Goal: Task Accomplishment & Management: Use online tool/utility

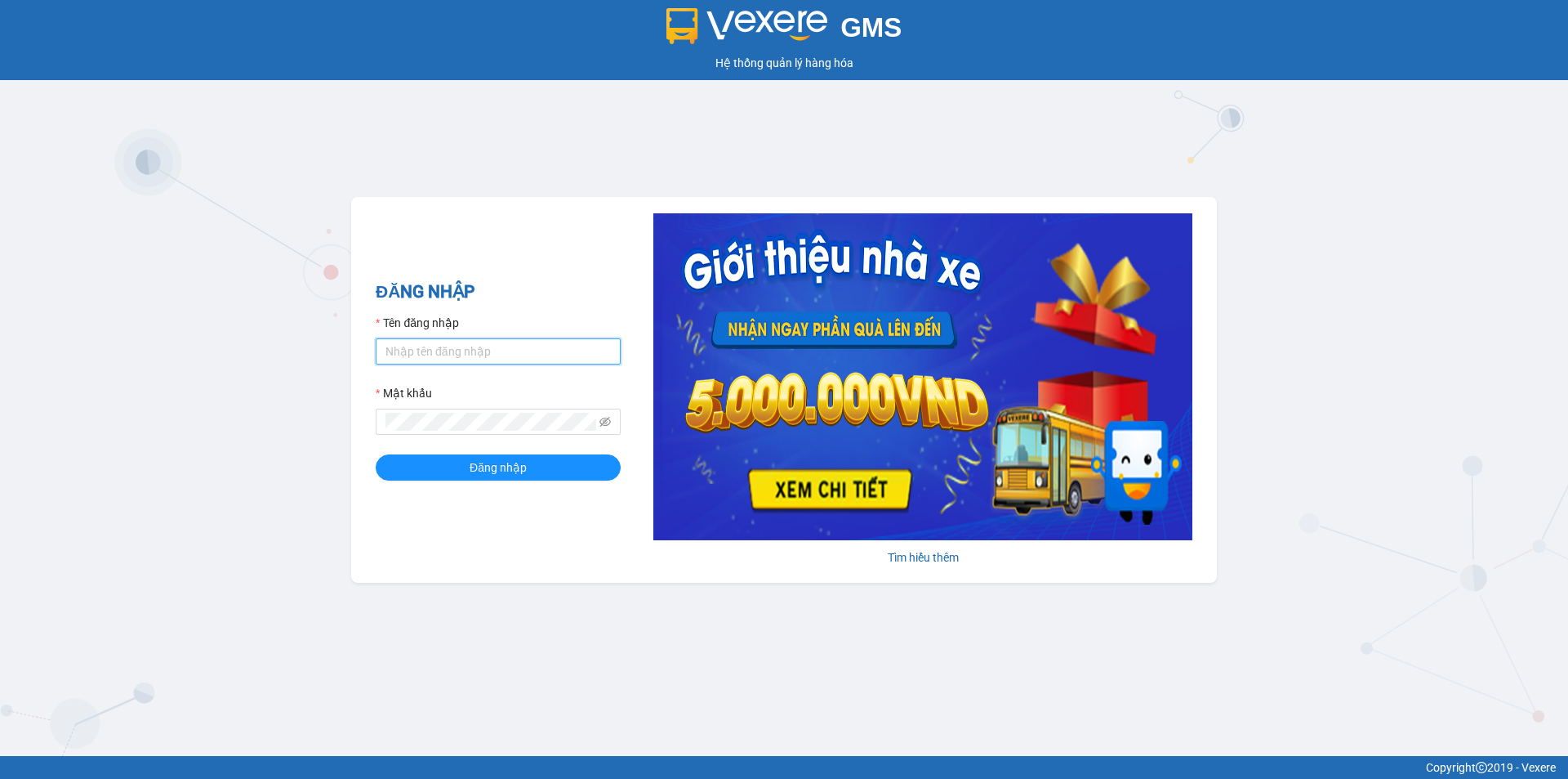
click at [461, 354] on input "Tên đăng nhập" at bounding box center [499, 351] width 245 height 27
type input "phatbt.[PERSON_NAME]"
click at [376, 454] on button "Đăng nhập" at bounding box center [499, 467] width 245 height 27
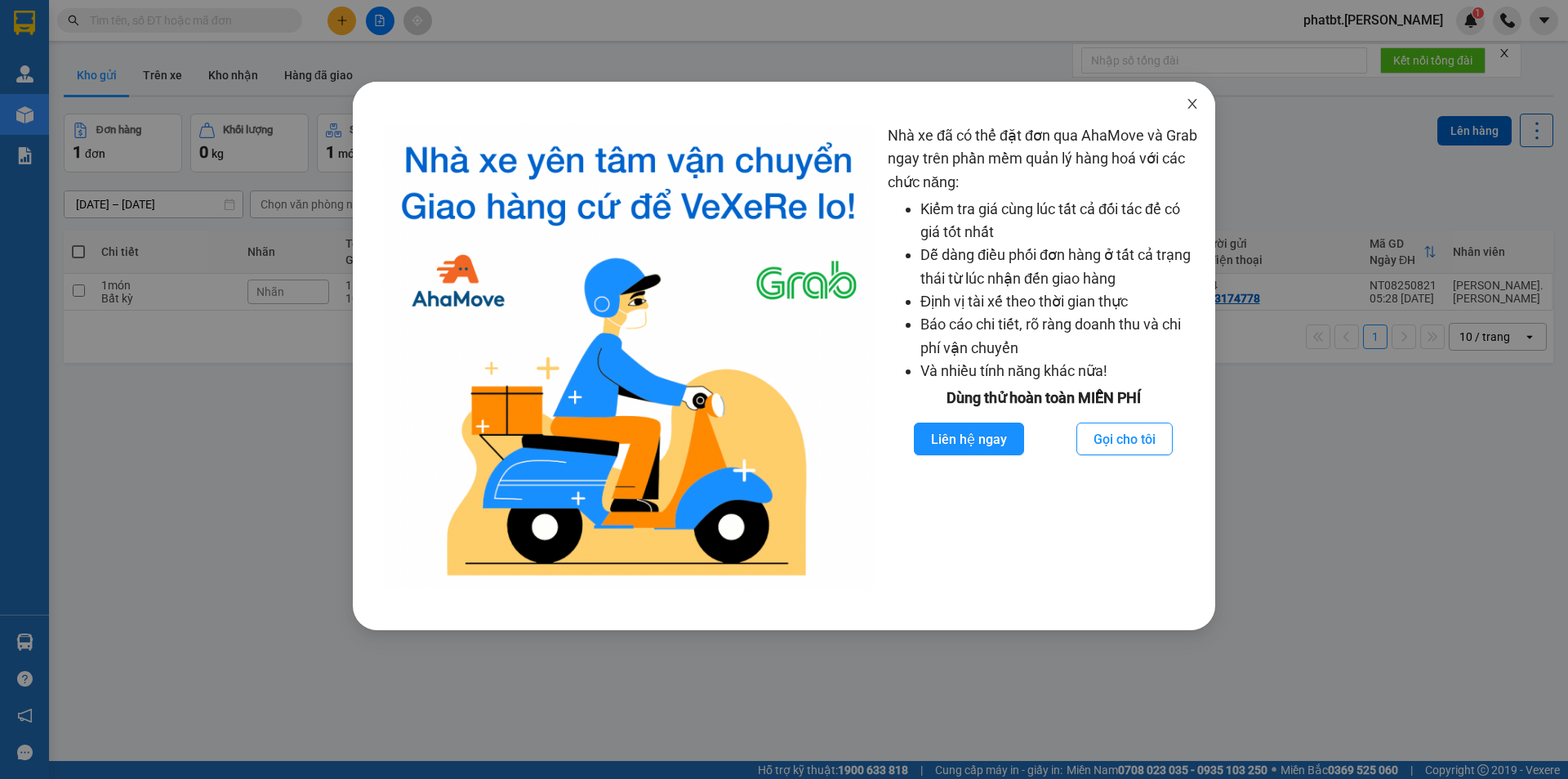
click at [1189, 104] on icon "close" at bounding box center [1193, 104] width 13 height 13
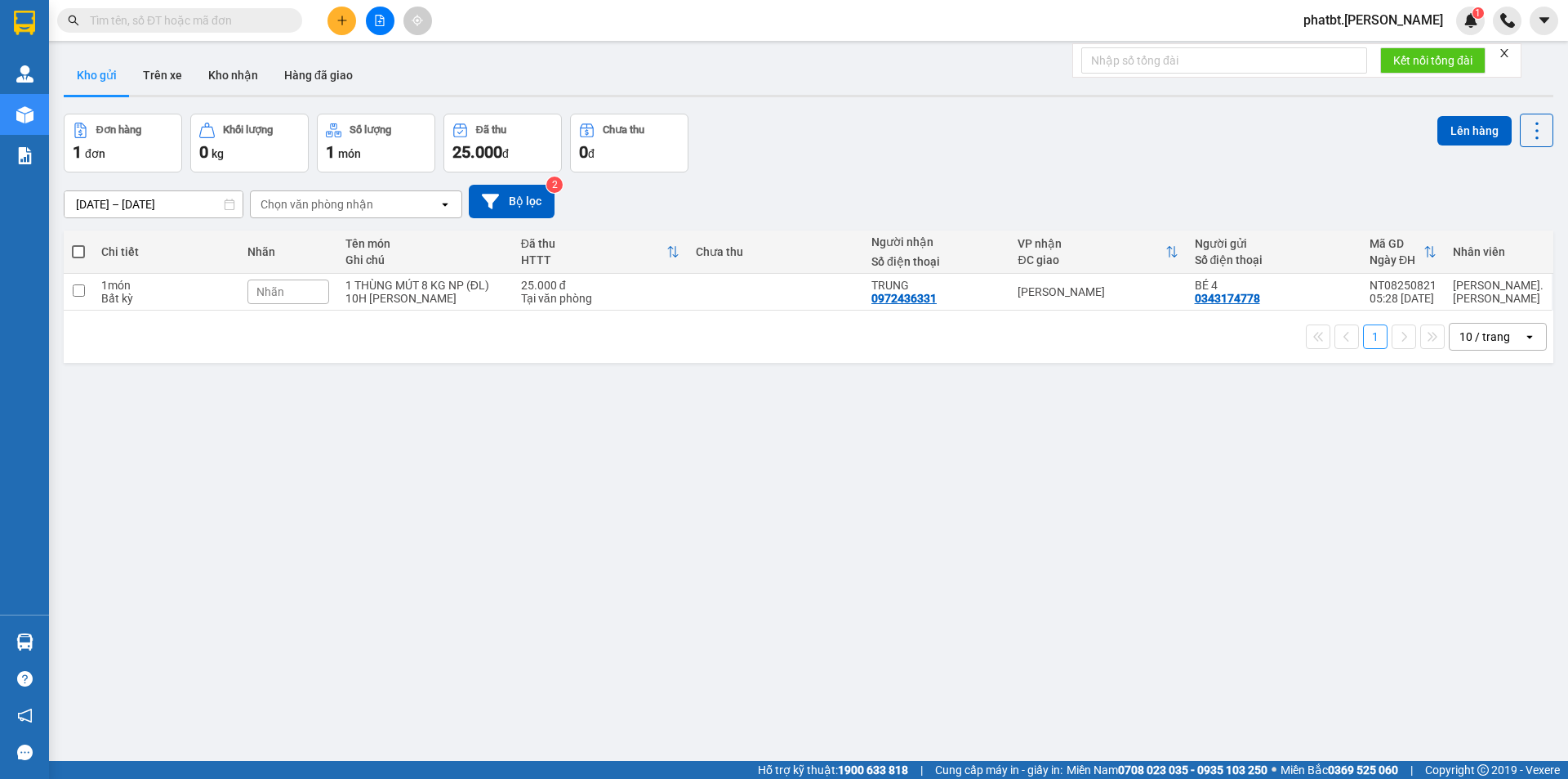
drag, startPoint x: 1507, startPoint y: 343, endPoint x: 1490, endPoint y: 347, distance: 17.5
click at [1506, 343] on div "10 / trang" at bounding box center [1486, 336] width 74 height 27
drag, startPoint x: 1483, startPoint y: 520, endPoint x: 1470, endPoint y: 521, distance: 13.0
click at [1479, 523] on span "100 / trang" at bounding box center [1479, 518] width 59 height 17
click at [447, 290] on div "1 THÙNG MÚT 8 KG NP (ĐL)" at bounding box center [425, 285] width 159 height 13
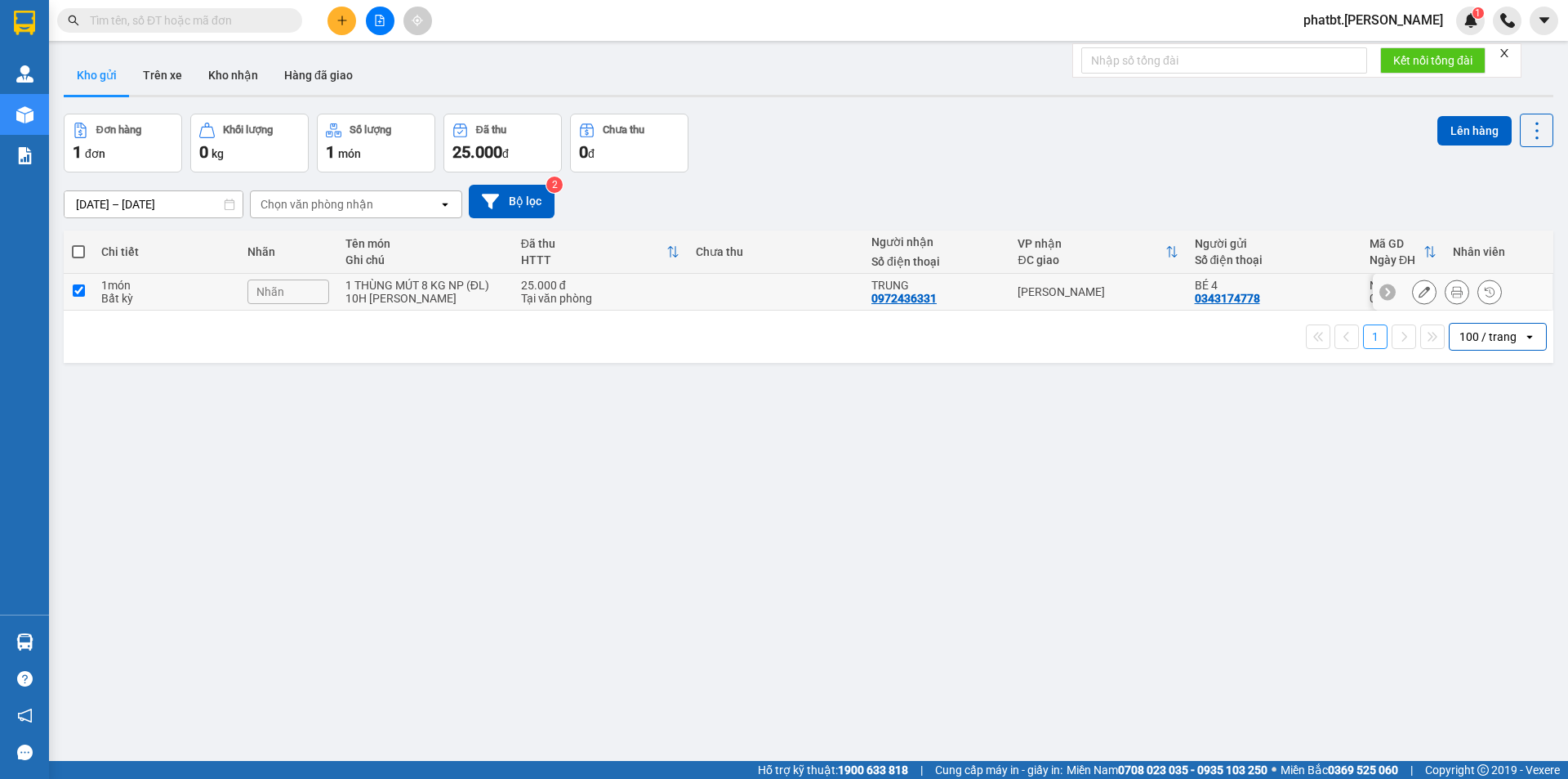
checkbox input "true"
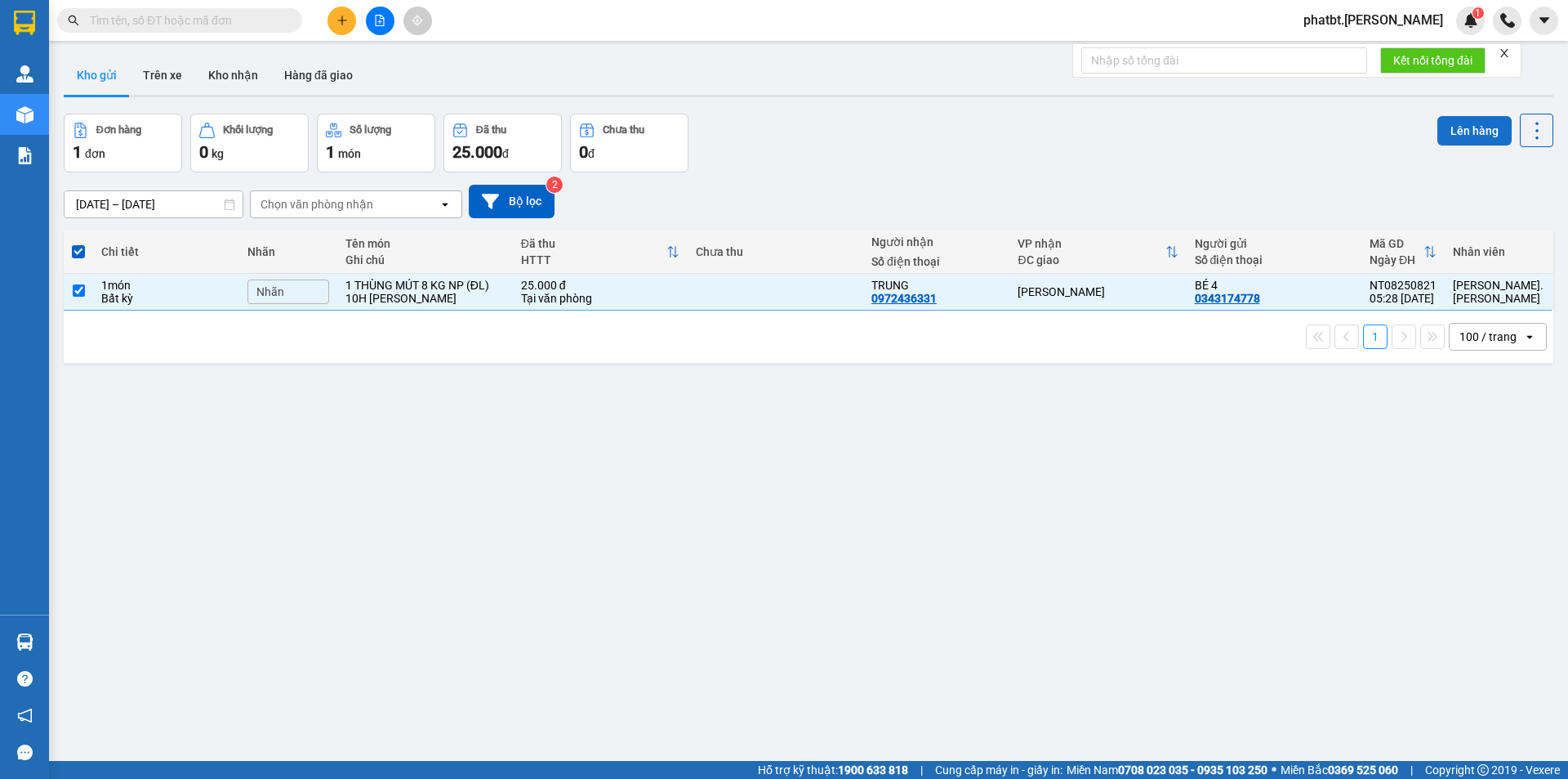
click at [1452, 138] on button "Lên hàng" at bounding box center [1474, 130] width 75 height 29
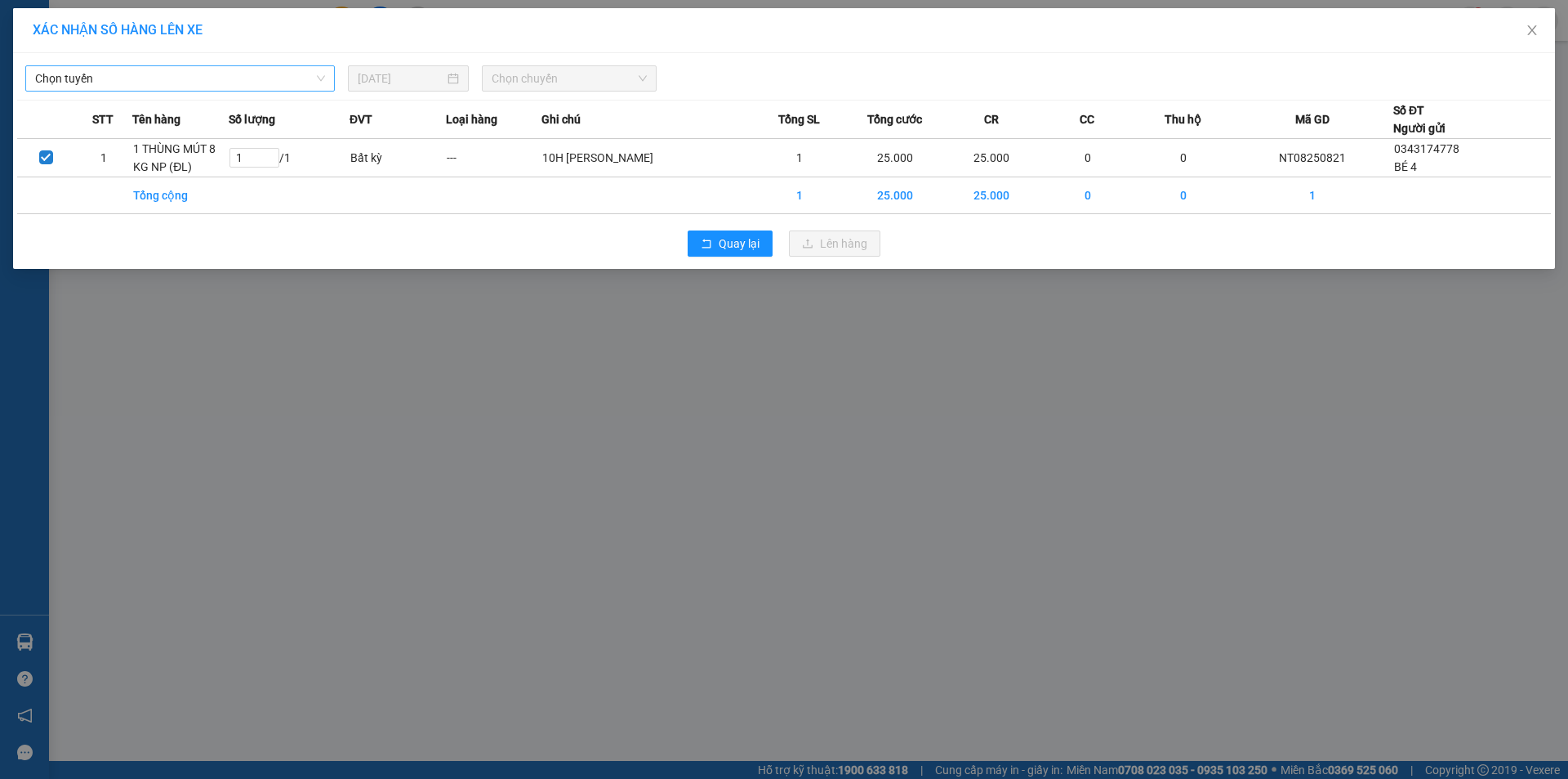
click at [254, 77] on span "Chọn tuyến" at bounding box center [180, 79] width 290 height 25
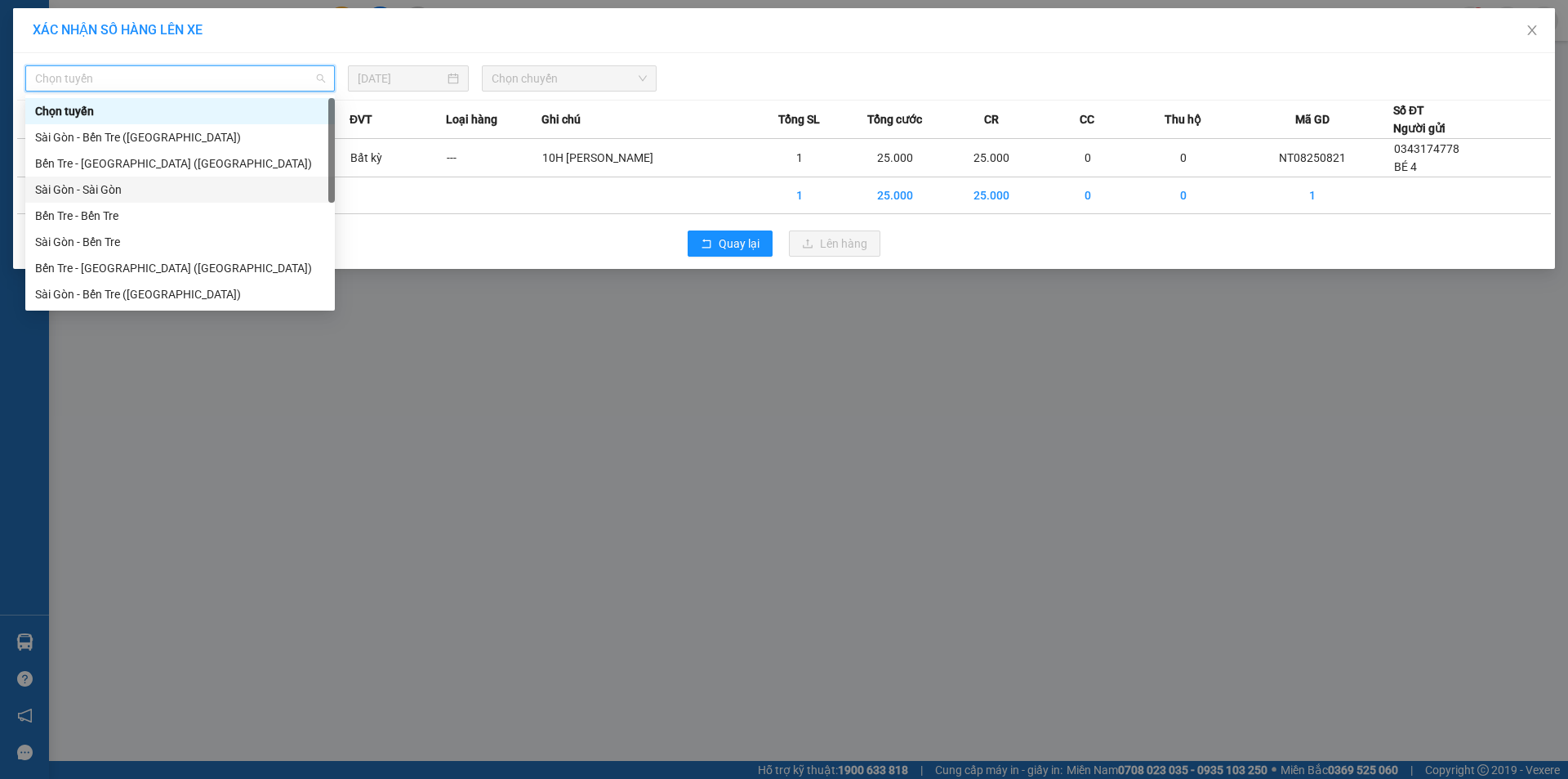
scroll to position [27, 0]
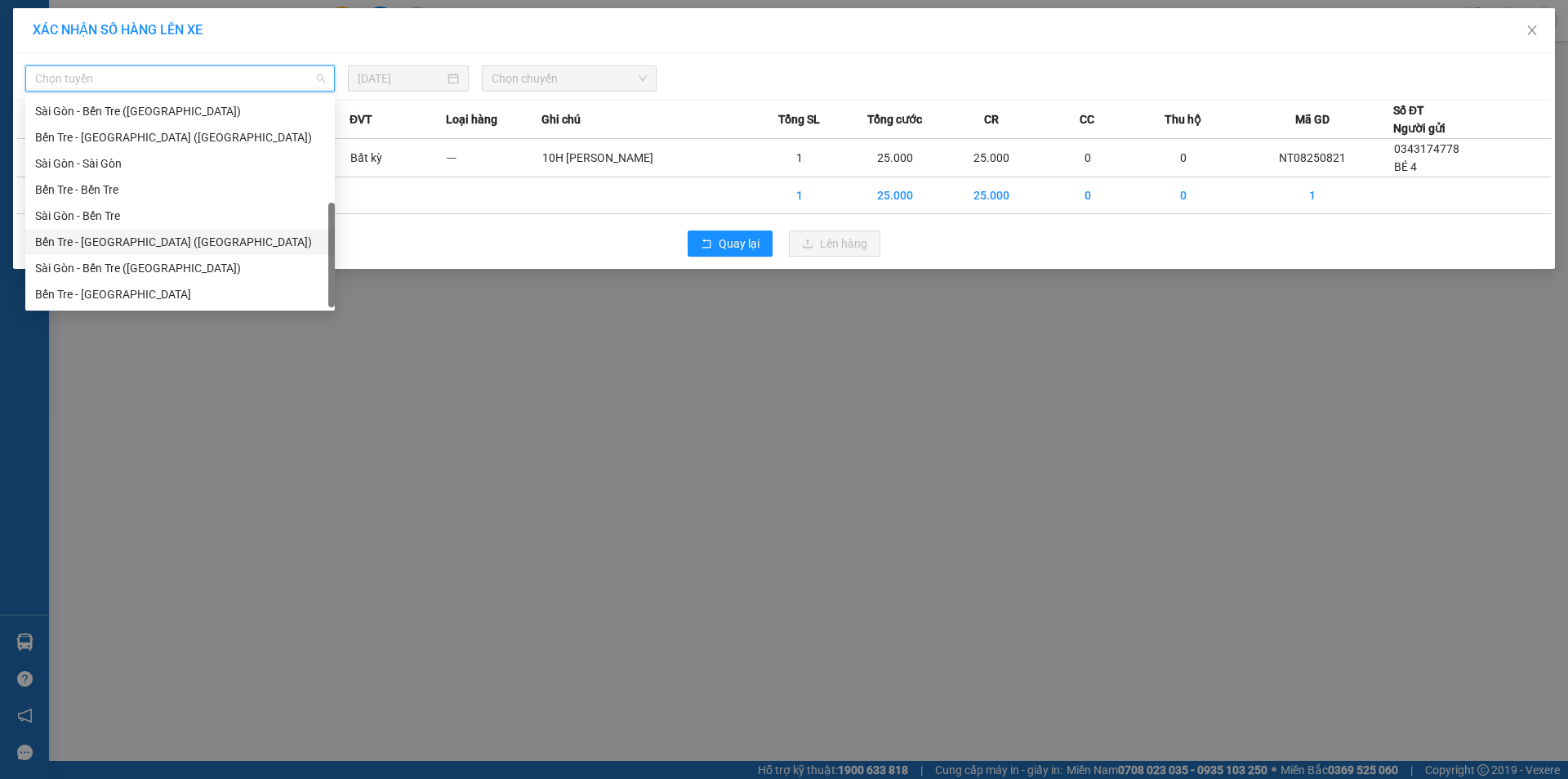
click at [149, 250] on div "Bến Tre - [GEOGRAPHIC_DATA] ([GEOGRAPHIC_DATA])" at bounding box center [180, 242] width 290 height 18
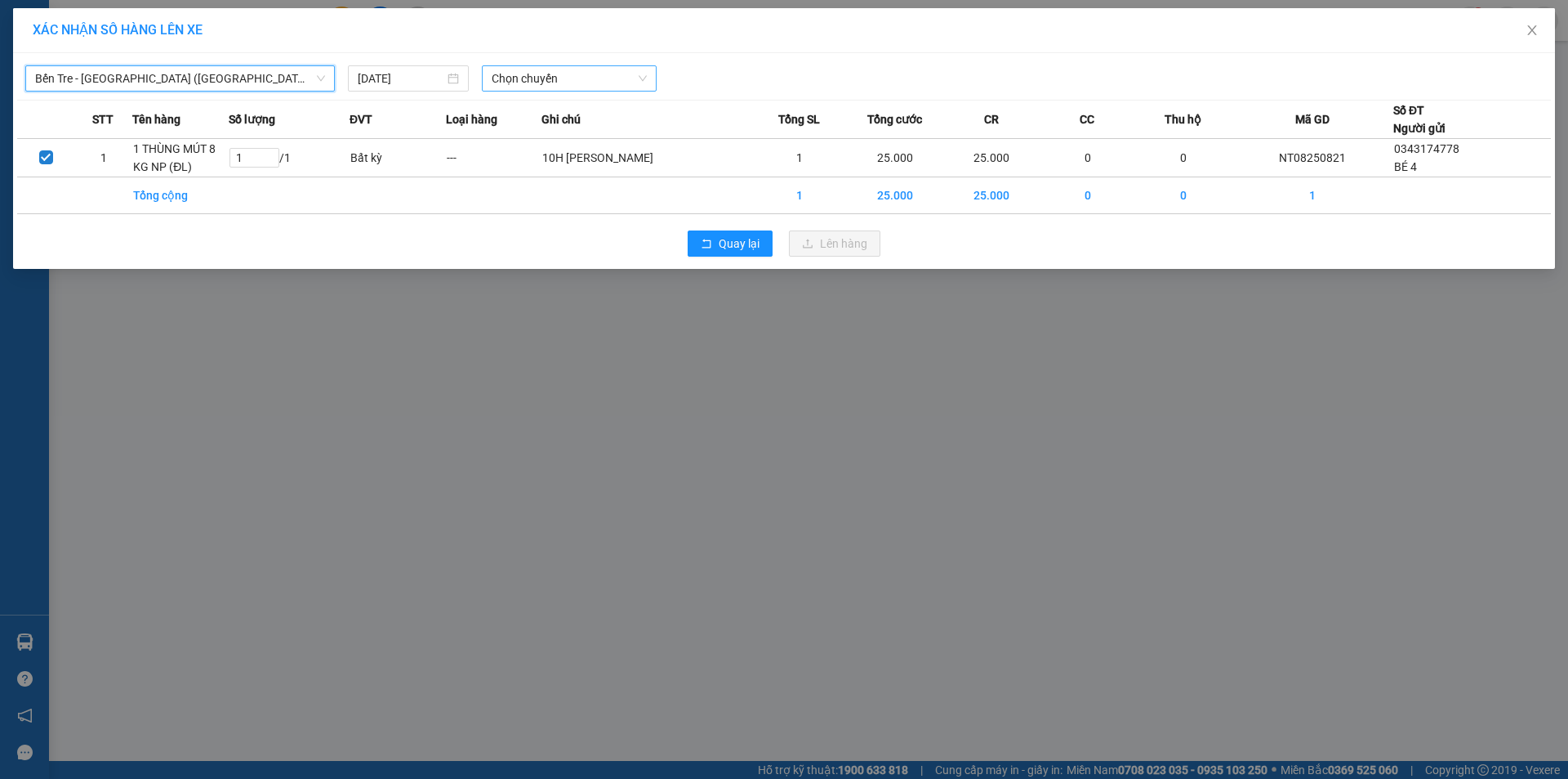
click at [508, 66] on span "Chọn chuyến" at bounding box center [569, 79] width 155 height 25
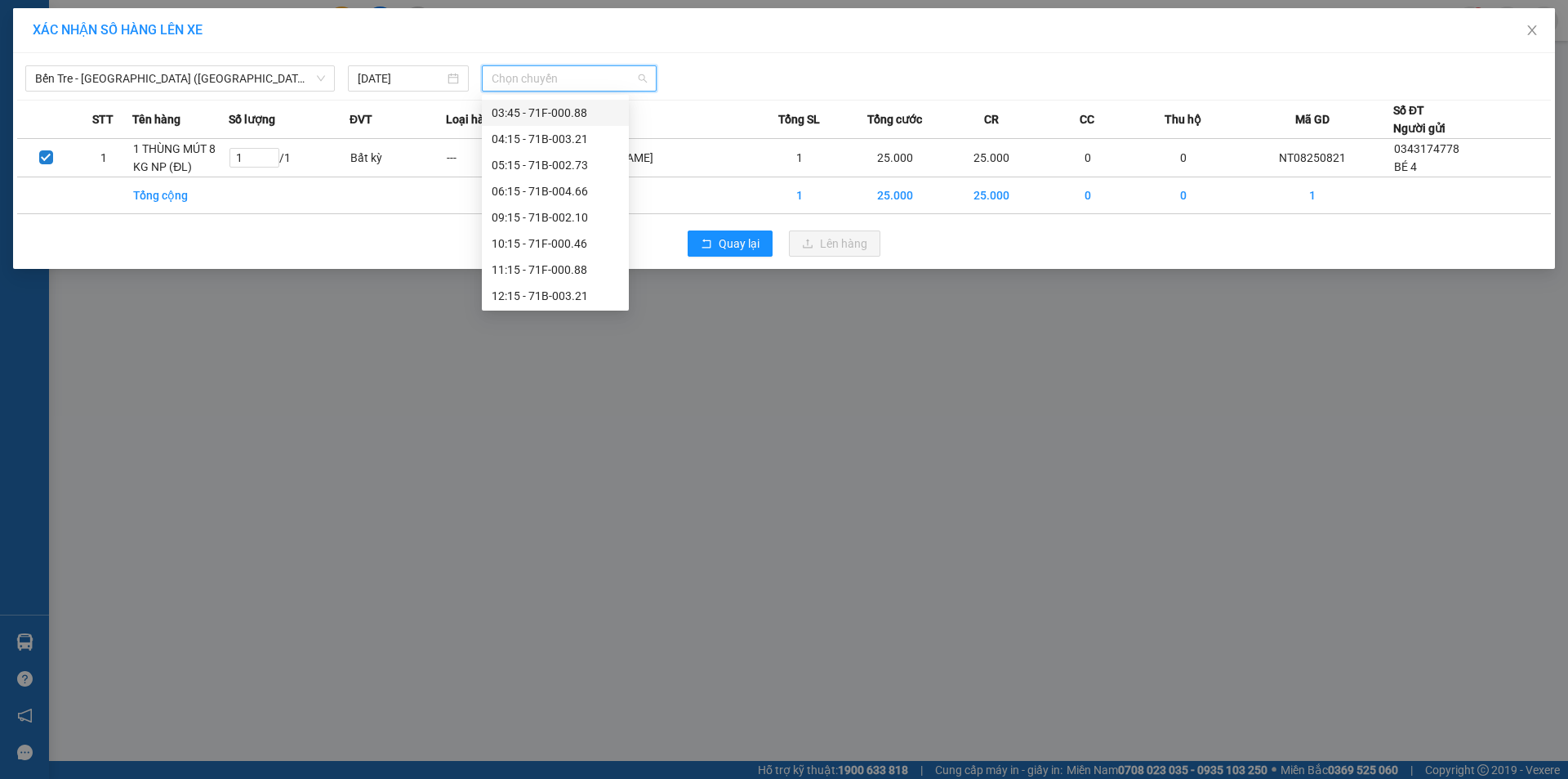
scroll to position [41, 0]
drag, startPoint x: 590, startPoint y: 170, endPoint x: 739, endPoint y: 214, distance: 155.4
click at [589, 170] on div "05:15 - 71B-002.73" at bounding box center [556, 174] width 128 height 18
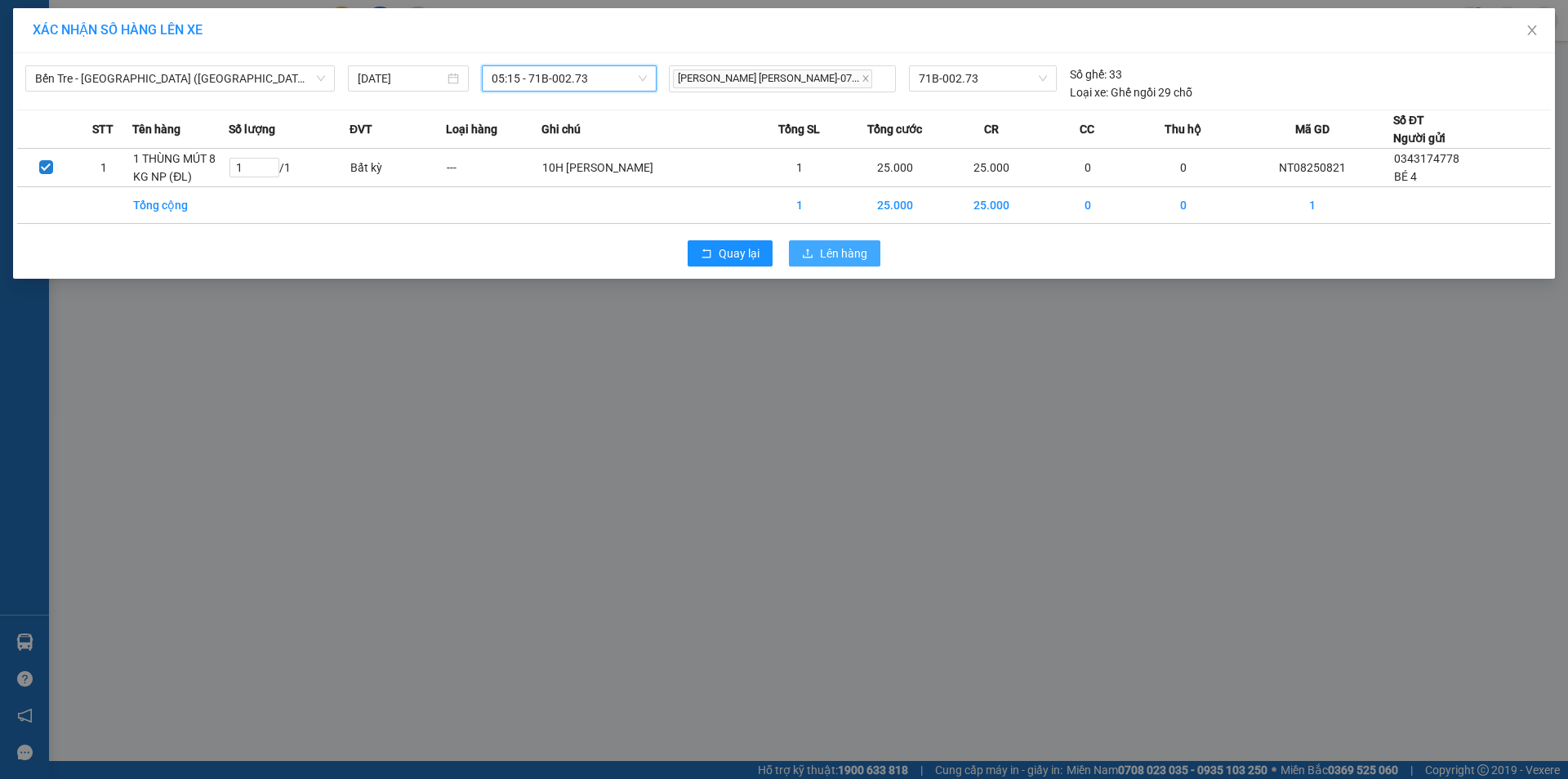
click at [856, 249] on span "Lên hàng" at bounding box center [843, 254] width 47 height 18
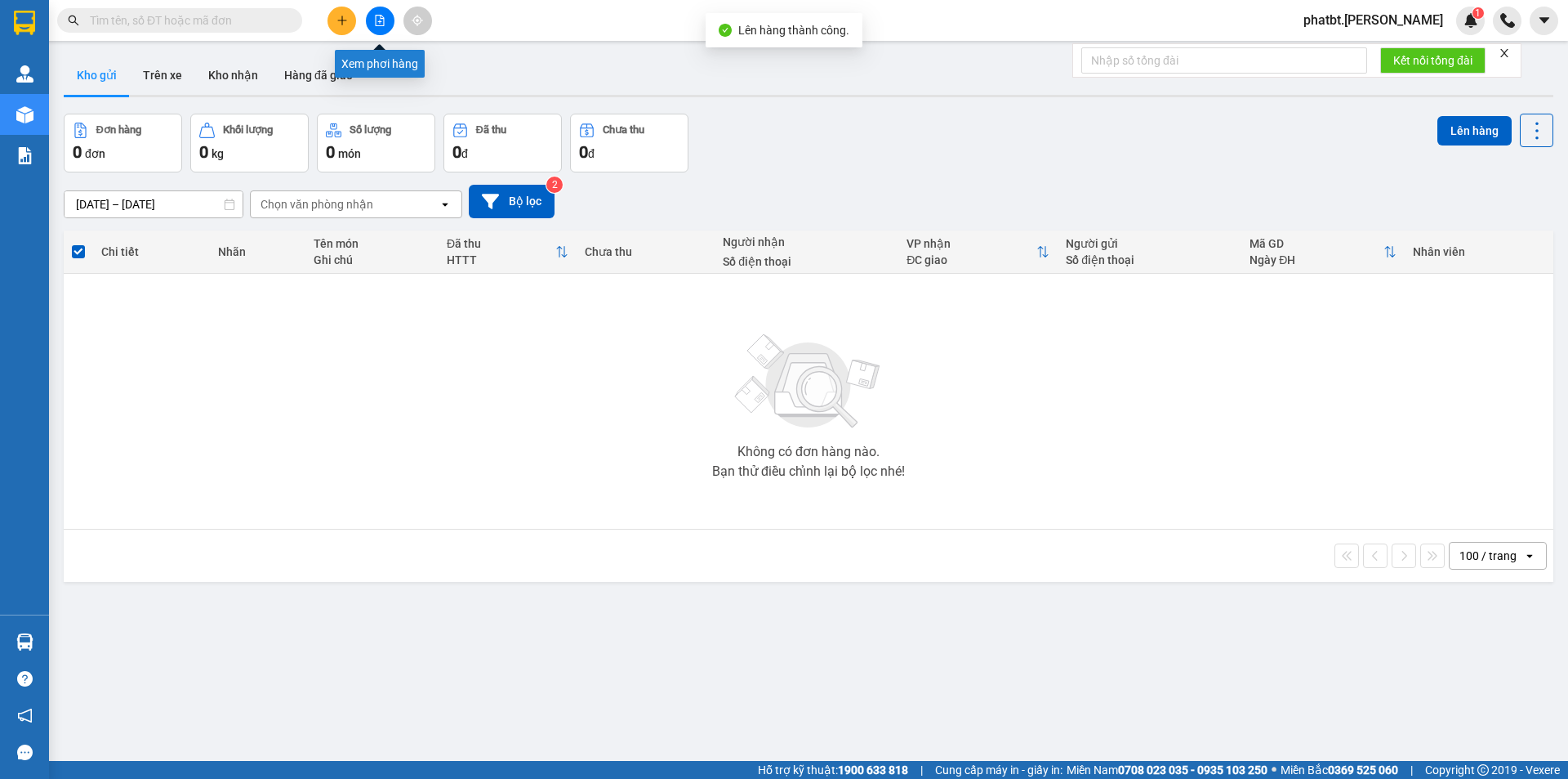
click at [373, 13] on button at bounding box center [380, 21] width 29 height 29
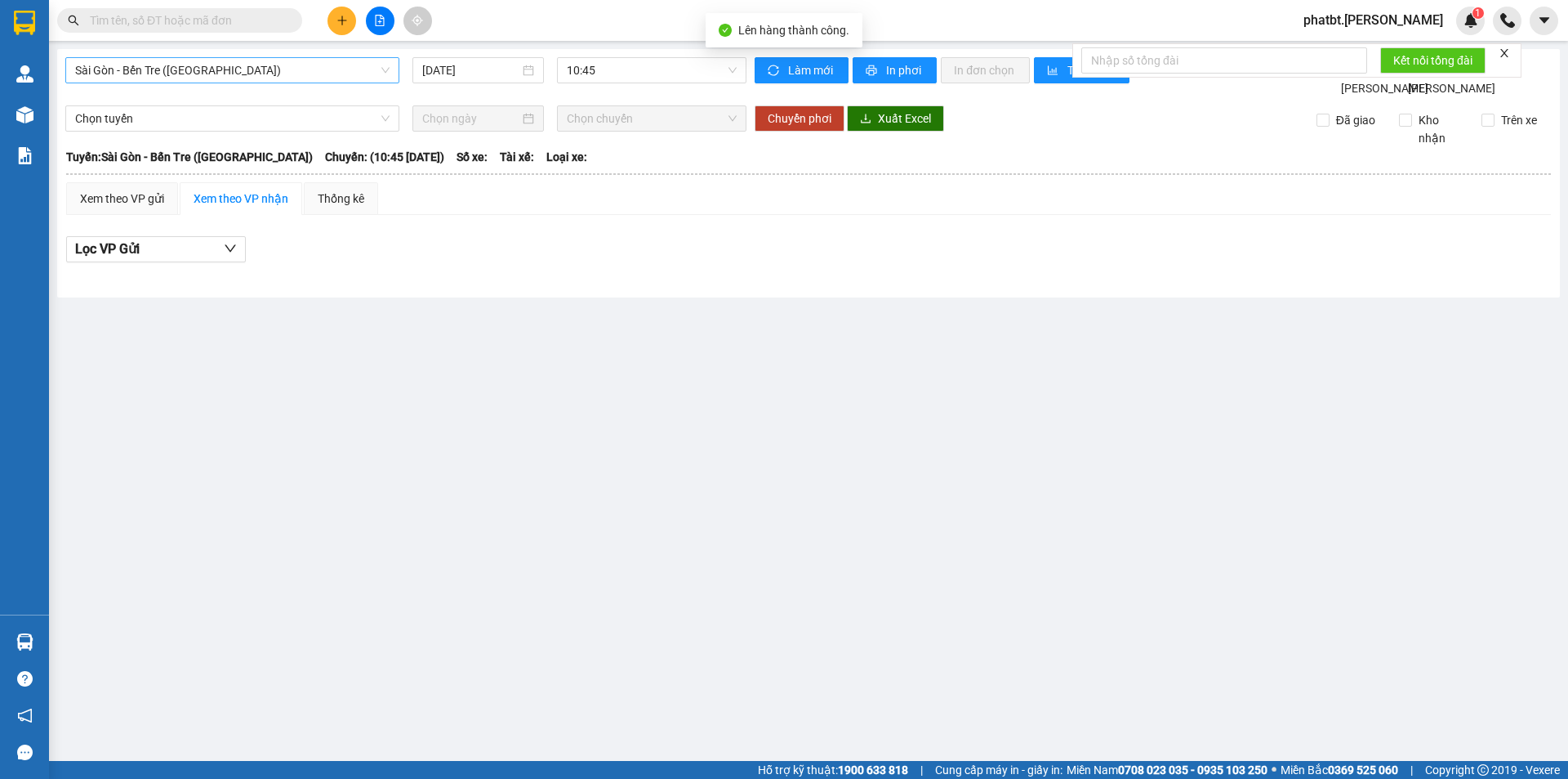
click at [250, 74] on span "Sài Gòn - Bến Tre ([GEOGRAPHIC_DATA])" at bounding box center [233, 70] width 315 height 25
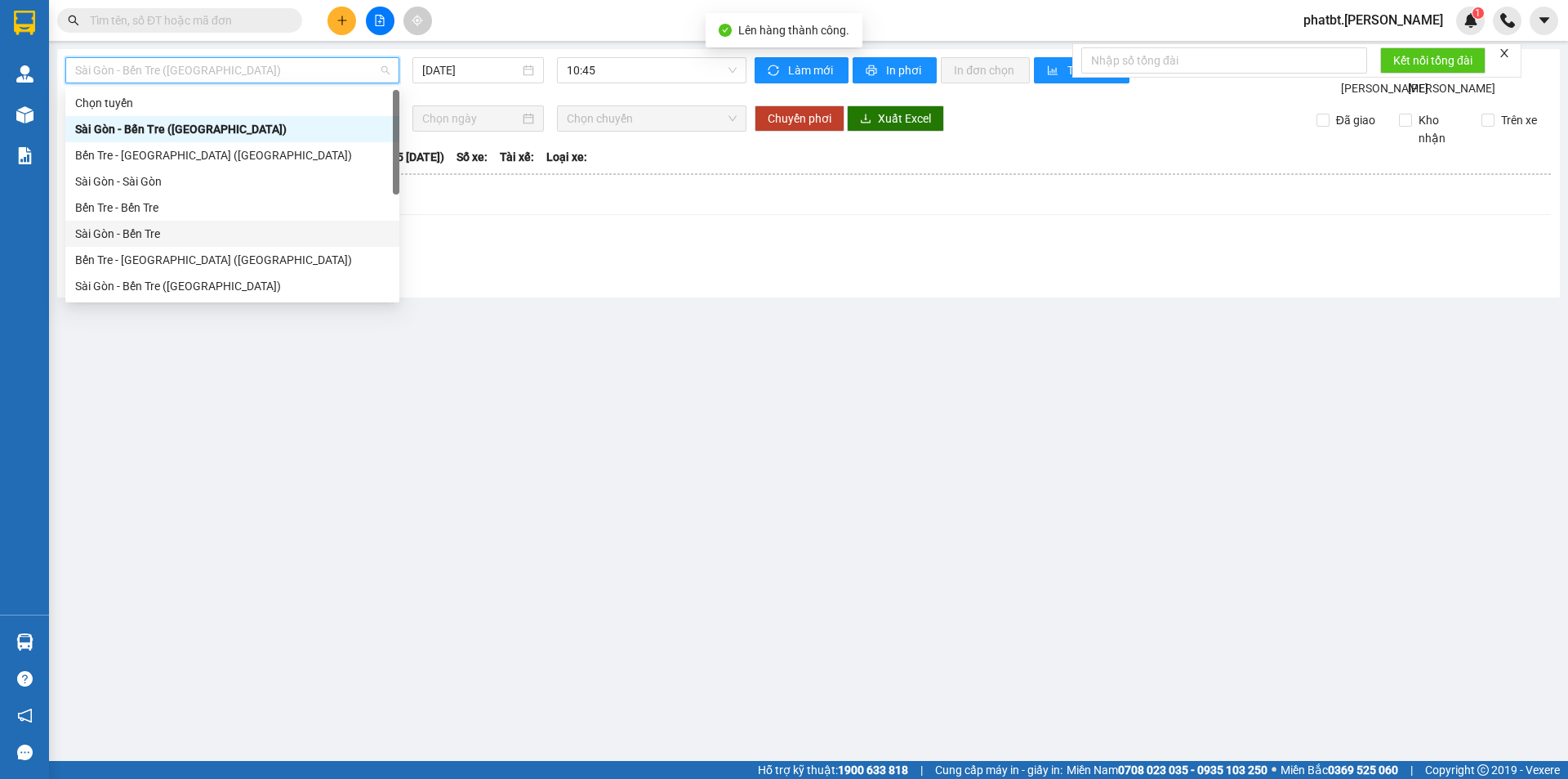
scroll to position [27, 0]
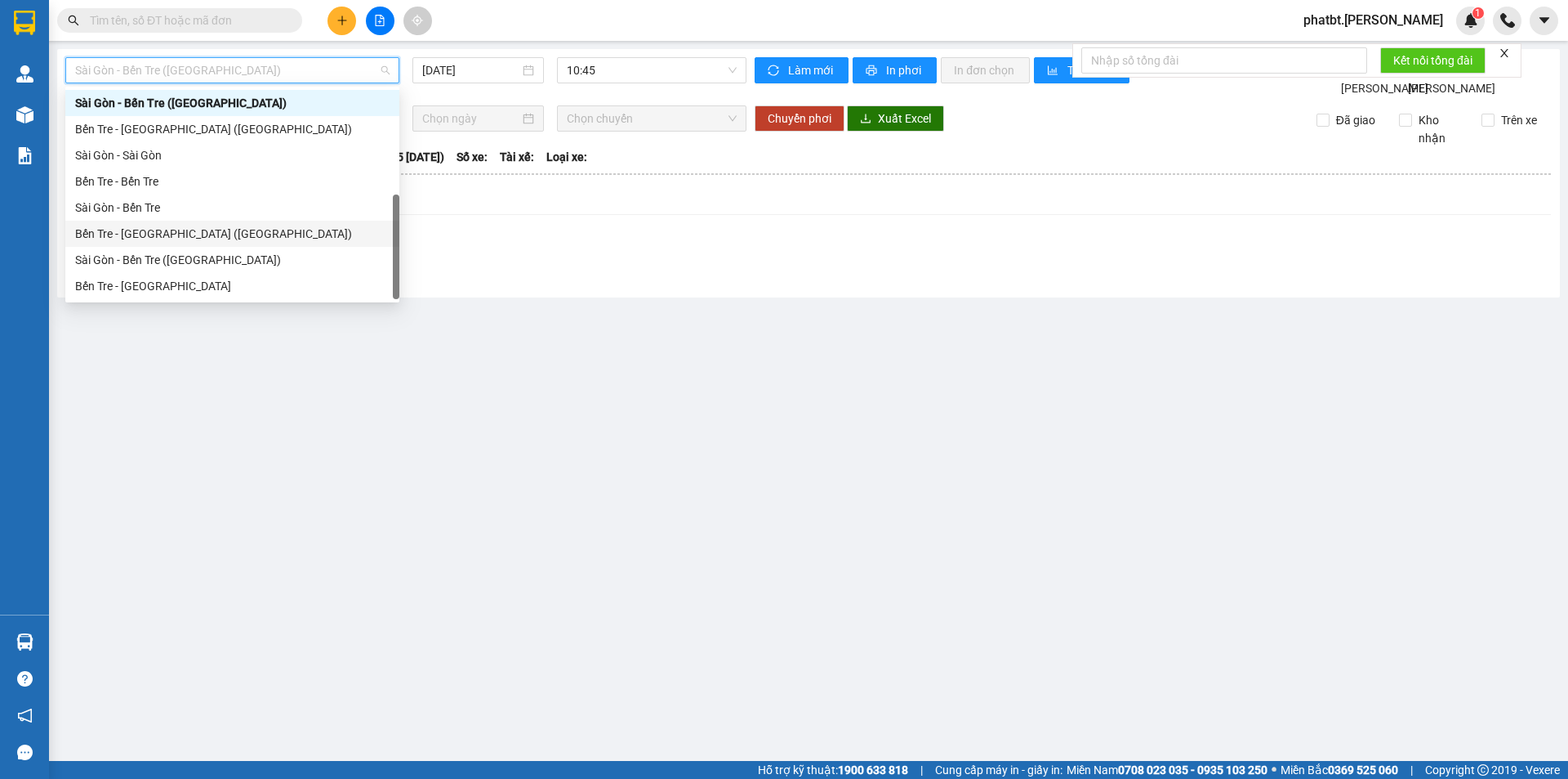
click at [213, 237] on div "Bến Tre - [GEOGRAPHIC_DATA] ([GEOGRAPHIC_DATA])" at bounding box center [233, 234] width 315 height 18
type input "[DATE]"
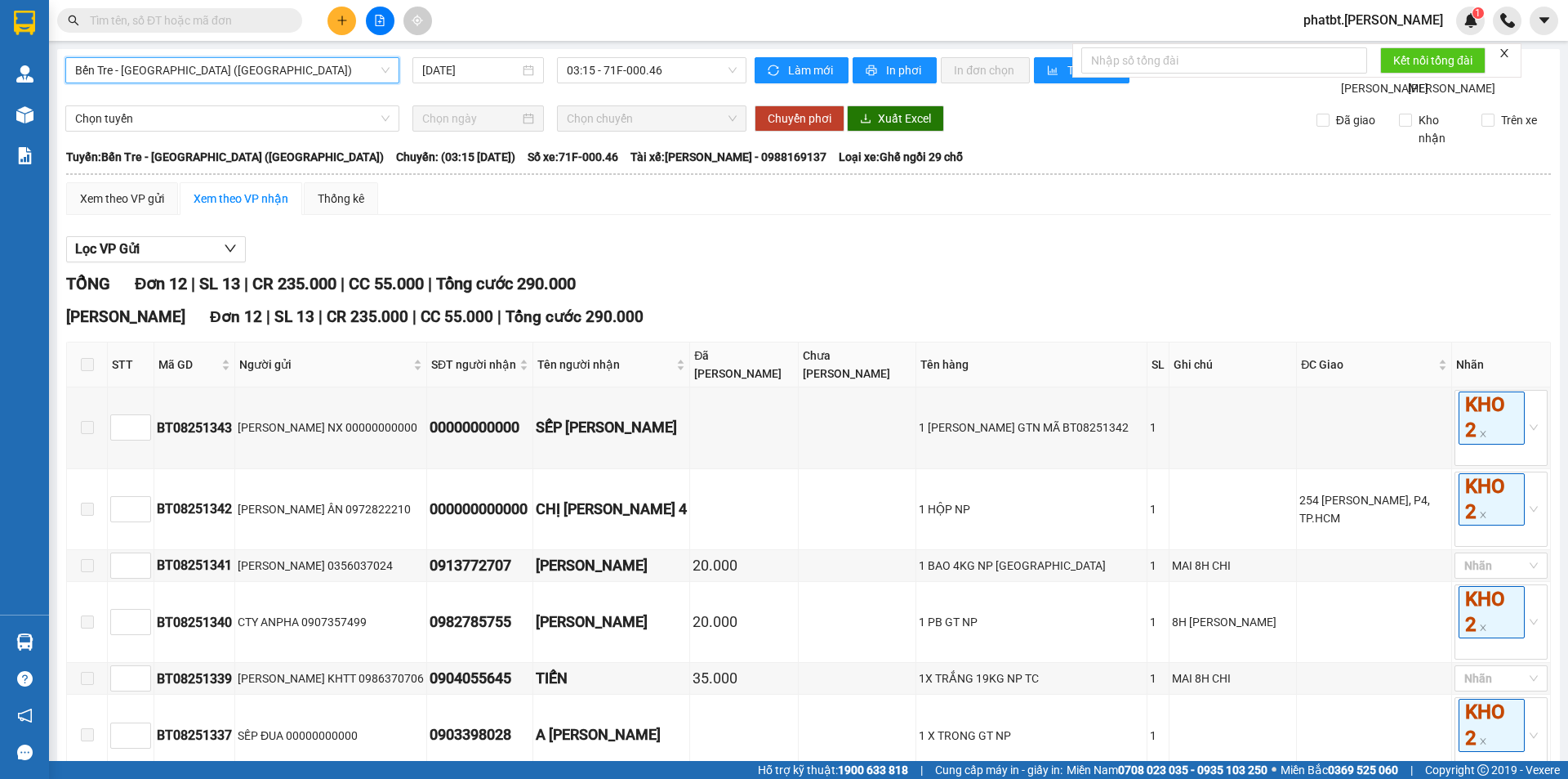
click at [594, 74] on span "03:15 - 71F-000.46" at bounding box center [651, 70] width 170 height 25
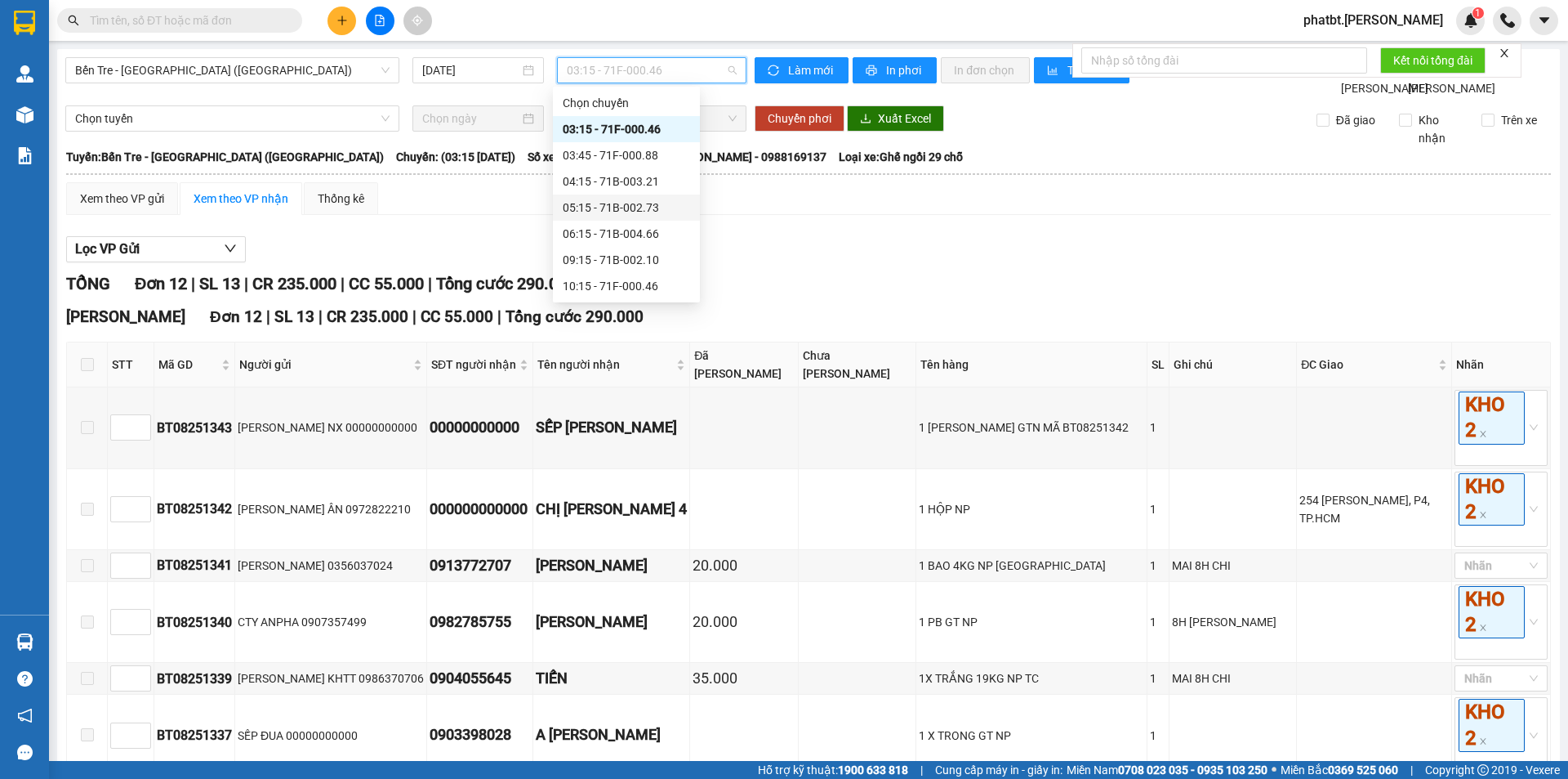
click at [667, 205] on div "05:15 - 71B-002.73" at bounding box center [626, 208] width 128 height 18
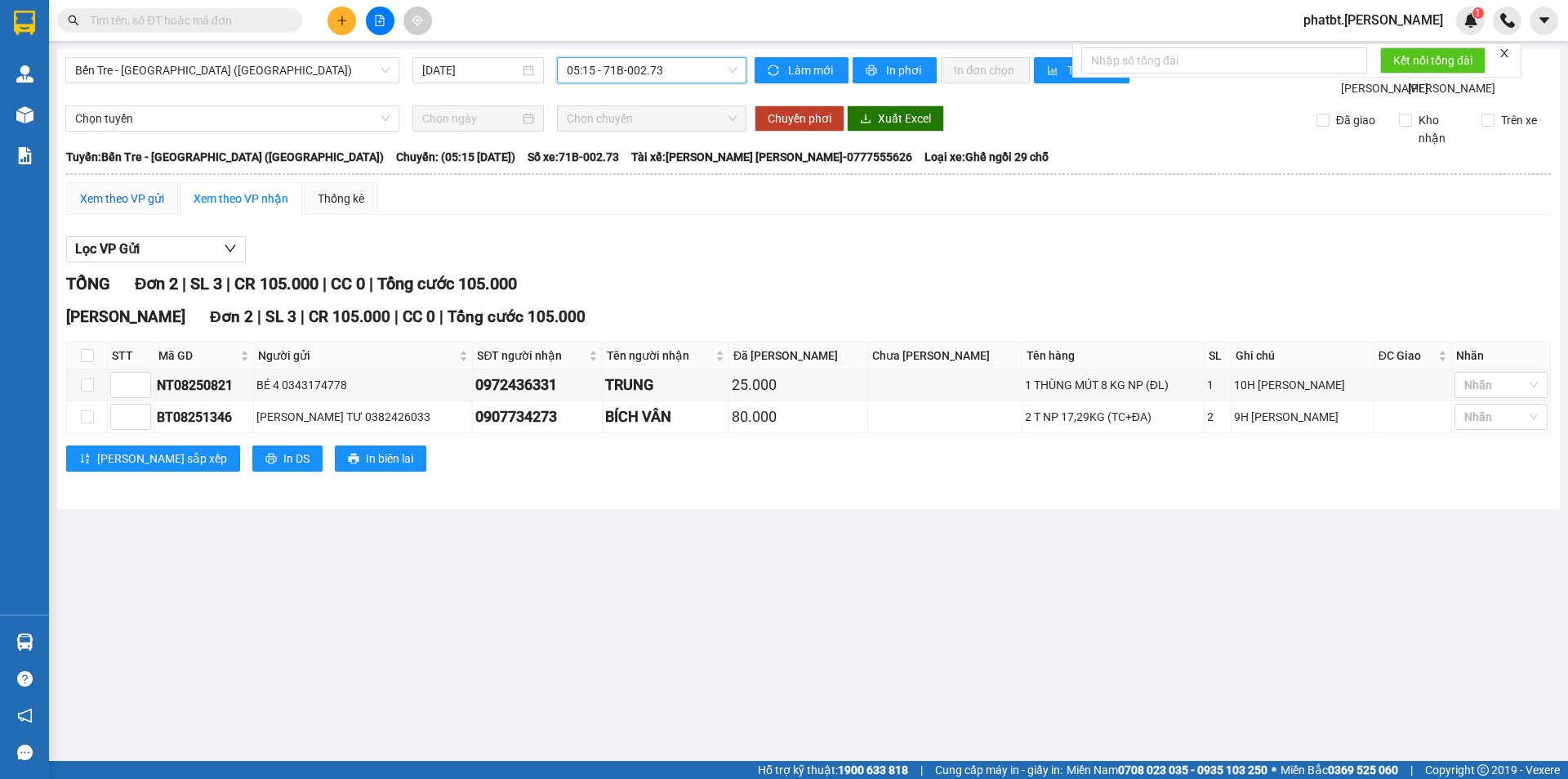
drag, startPoint x: 142, startPoint y: 216, endPoint x: 114, endPoint y: 216, distance: 28.0
click at [141, 207] on div "Xem theo VP gửi" at bounding box center [123, 199] width 84 height 18
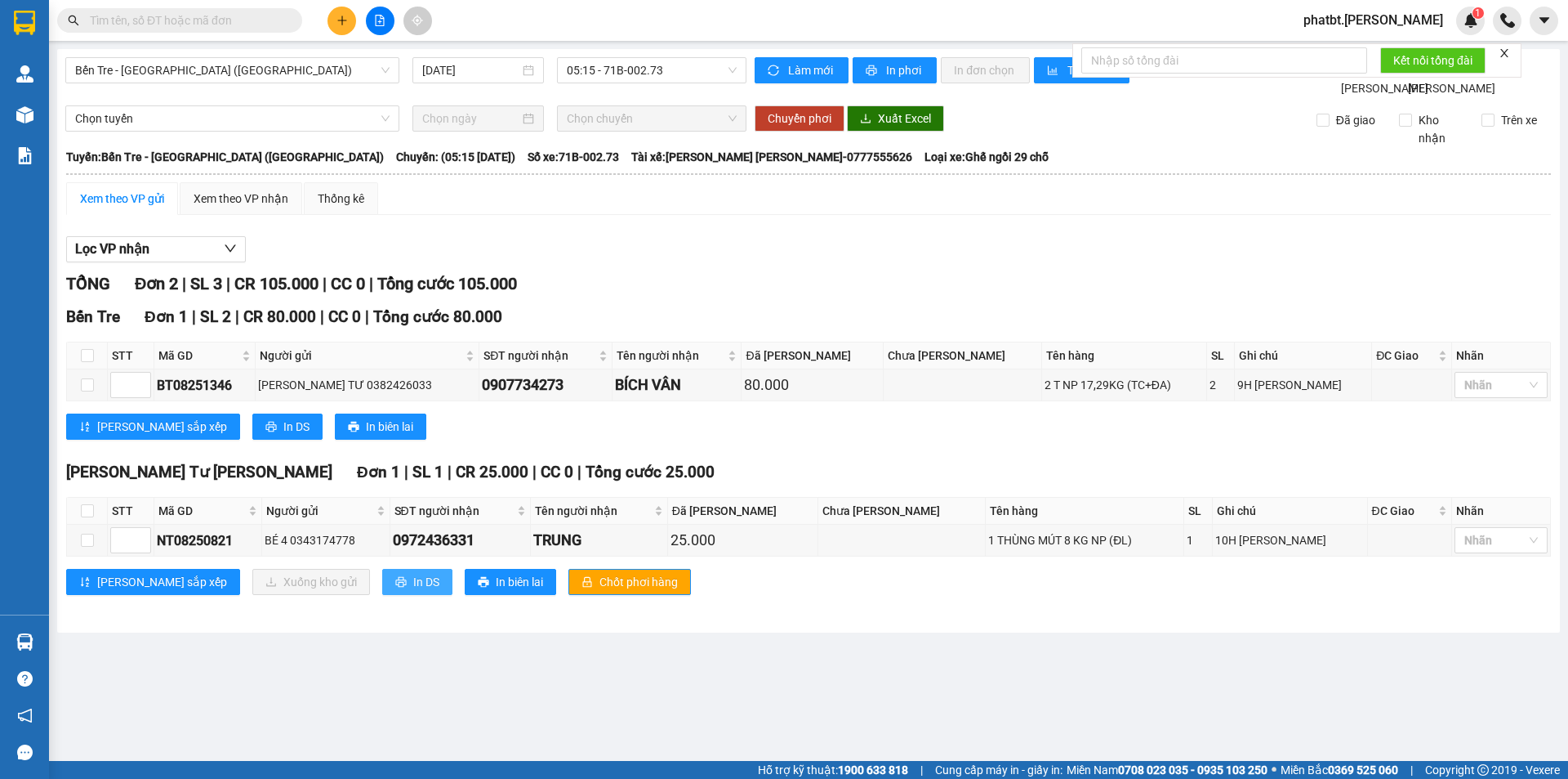
click at [413, 591] on span "In DS" at bounding box center [427, 582] width 27 height 18
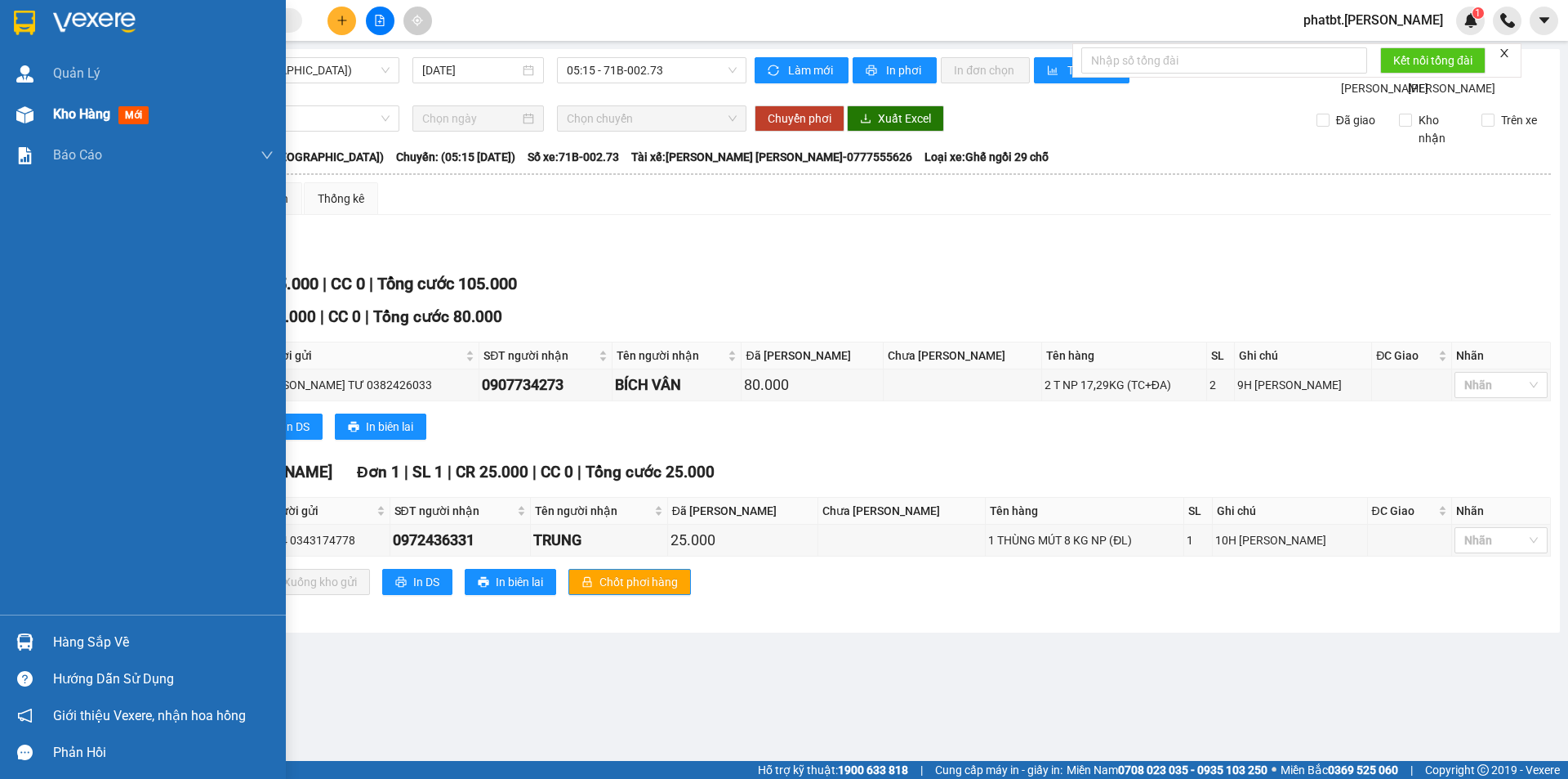
drag, startPoint x: 65, startPoint y: 109, endPoint x: 22, endPoint y: 134, distance: 49.7
click at [65, 109] on span "Kho hàng" at bounding box center [81, 114] width 57 height 16
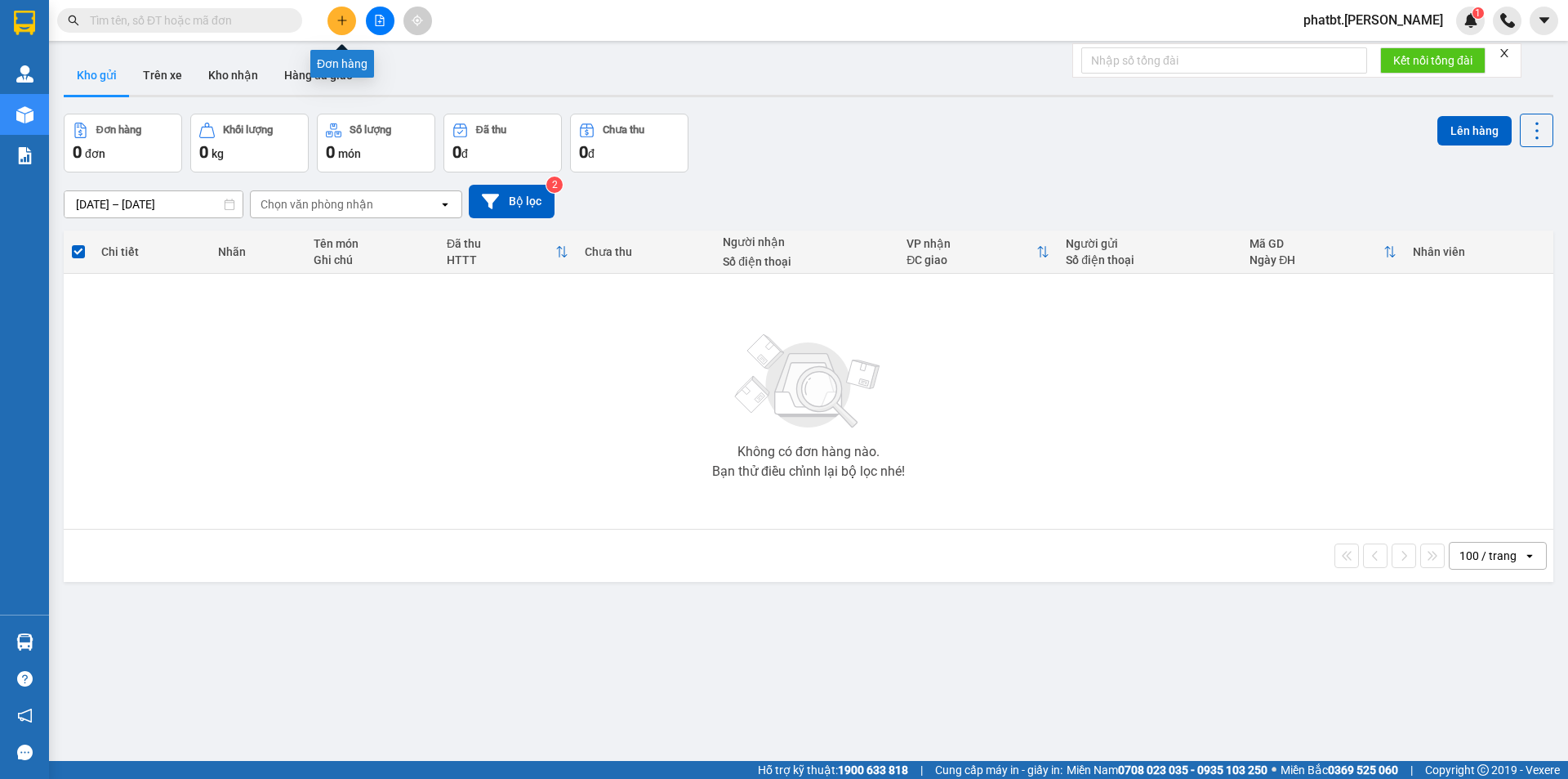
click at [331, 18] on button at bounding box center [341, 21] width 29 height 29
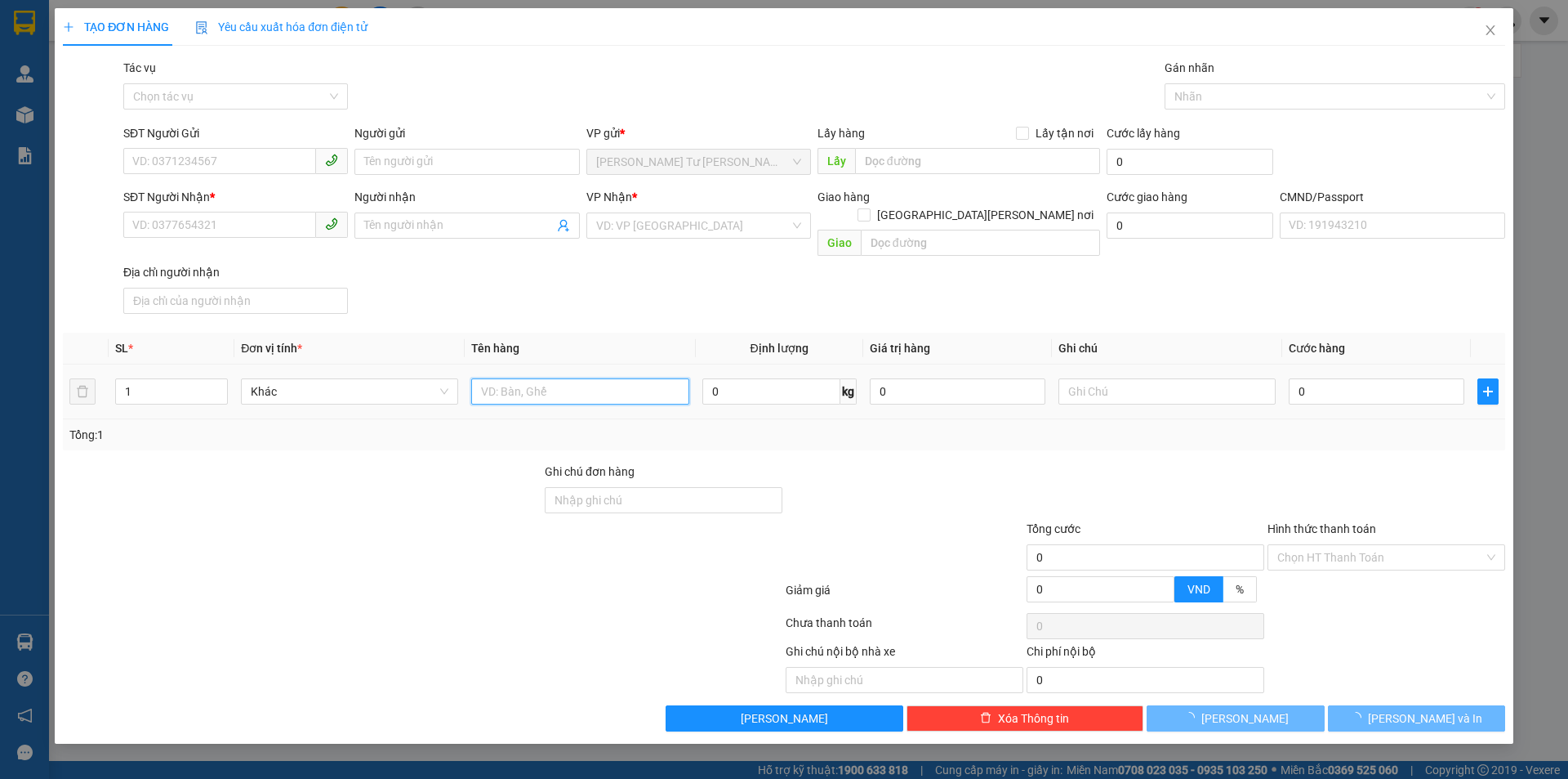
click at [614, 379] on input "text" at bounding box center [580, 392] width 217 height 27
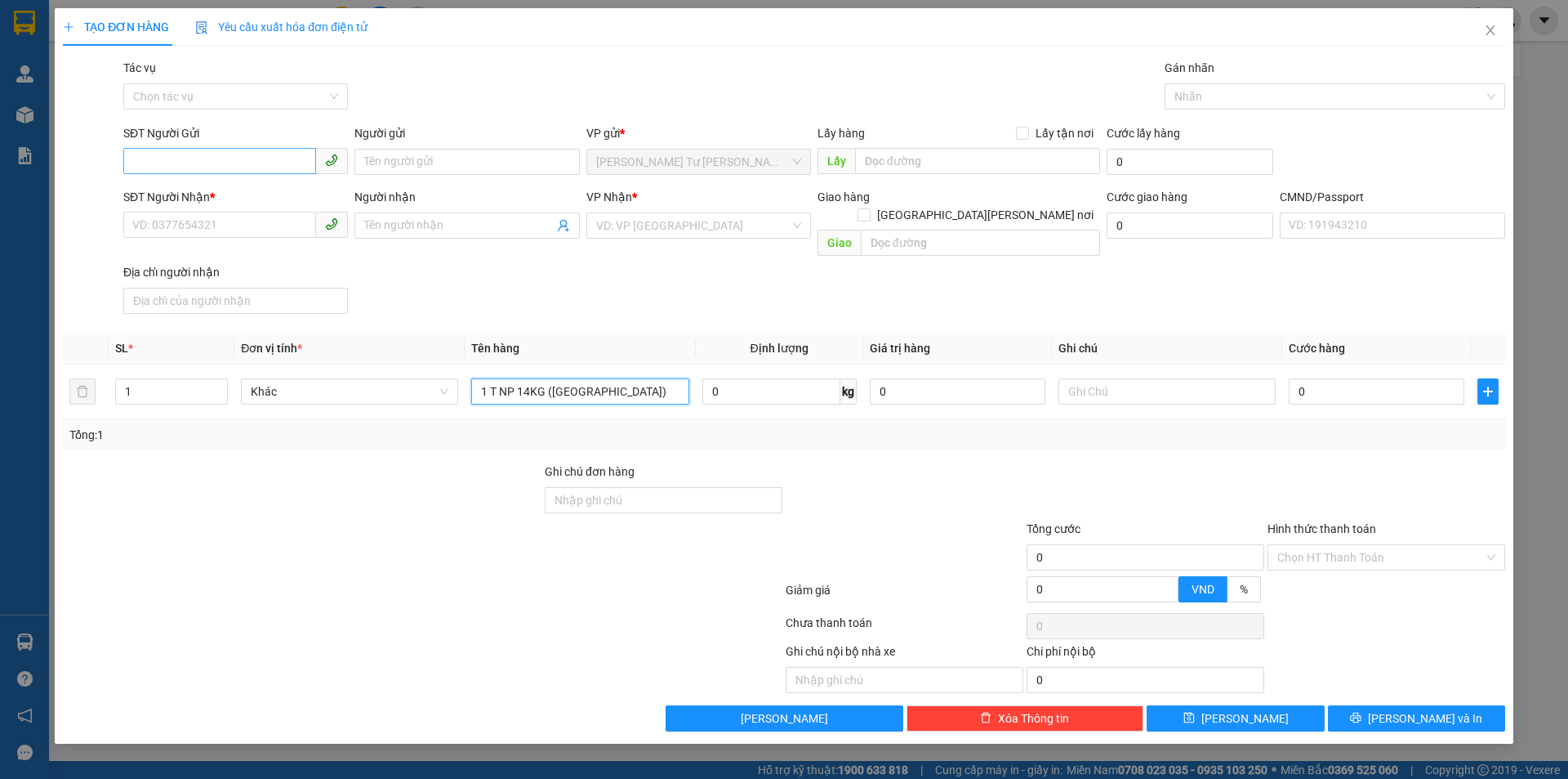
type input "1 T NP 14KG (TN)"
click at [268, 162] on input "SĐT Người Gửi" at bounding box center [220, 161] width 193 height 27
type input "0375734730"
click at [385, 153] on input "Người gửi" at bounding box center [466, 162] width 224 height 27
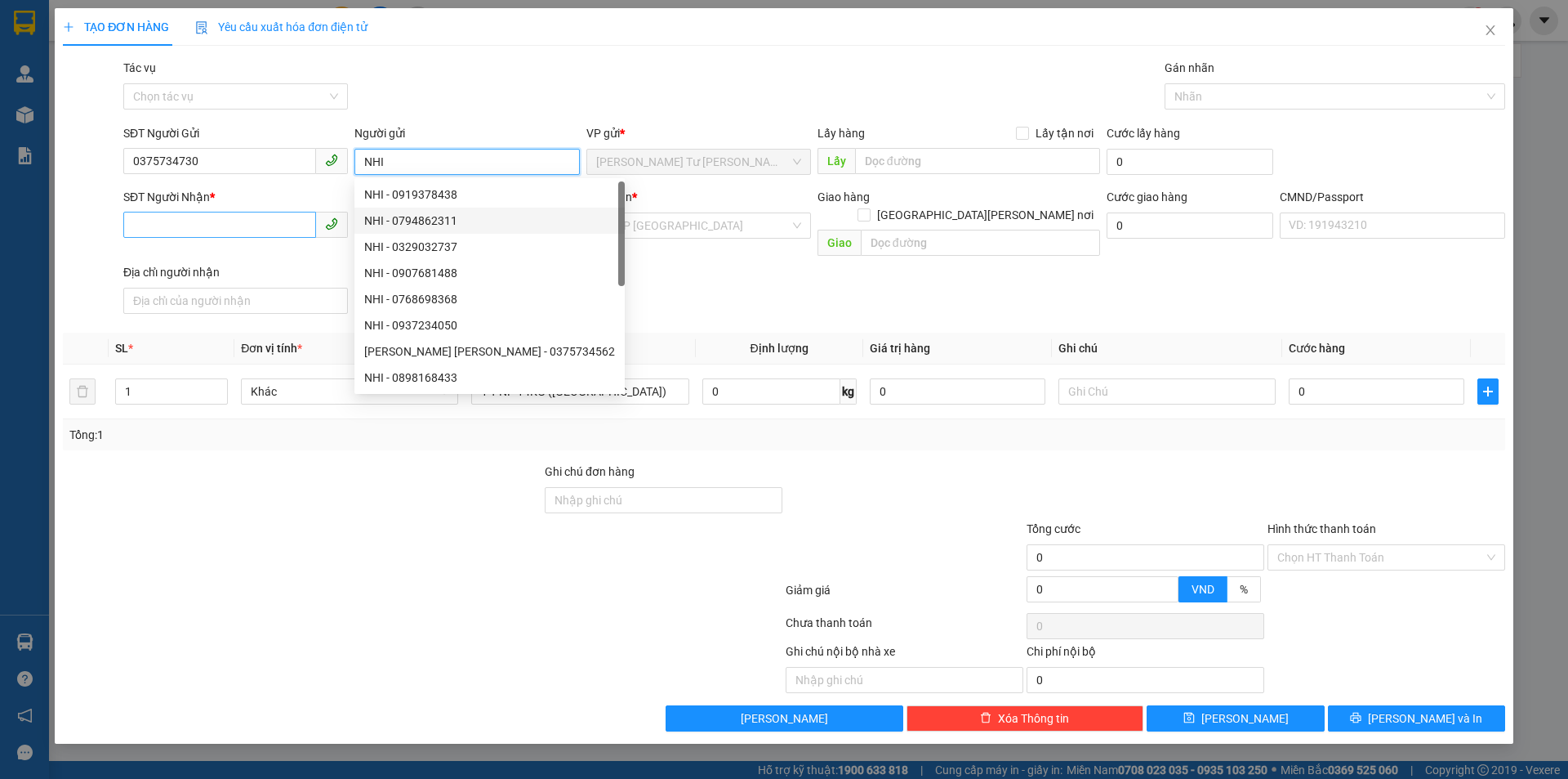
type input "NHI"
click at [277, 222] on input "SĐT Người Nhận *" at bounding box center [220, 225] width 193 height 27
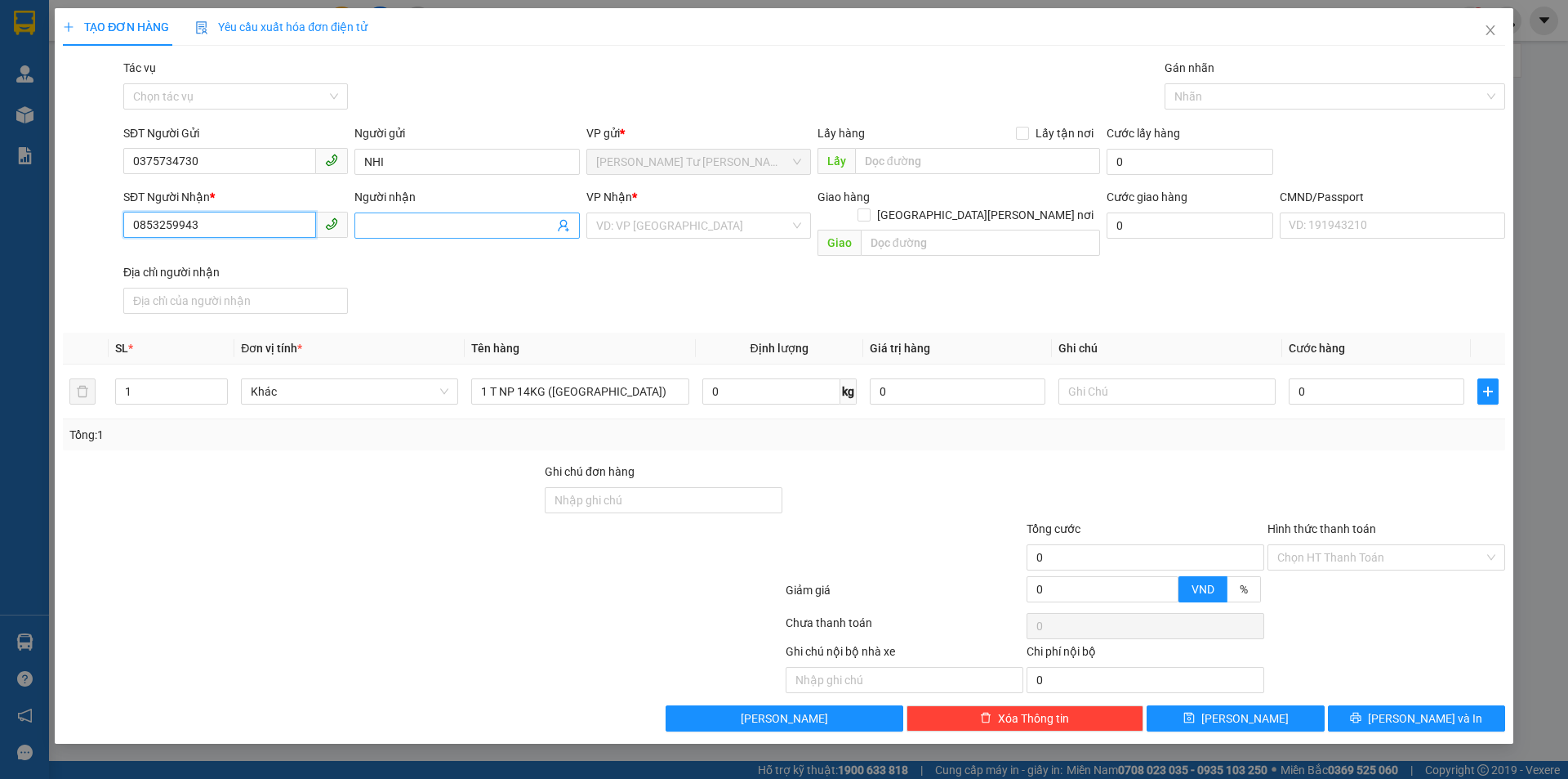
type input "0853259943"
click at [384, 221] on input "Người nhận" at bounding box center [459, 225] width 189 height 18
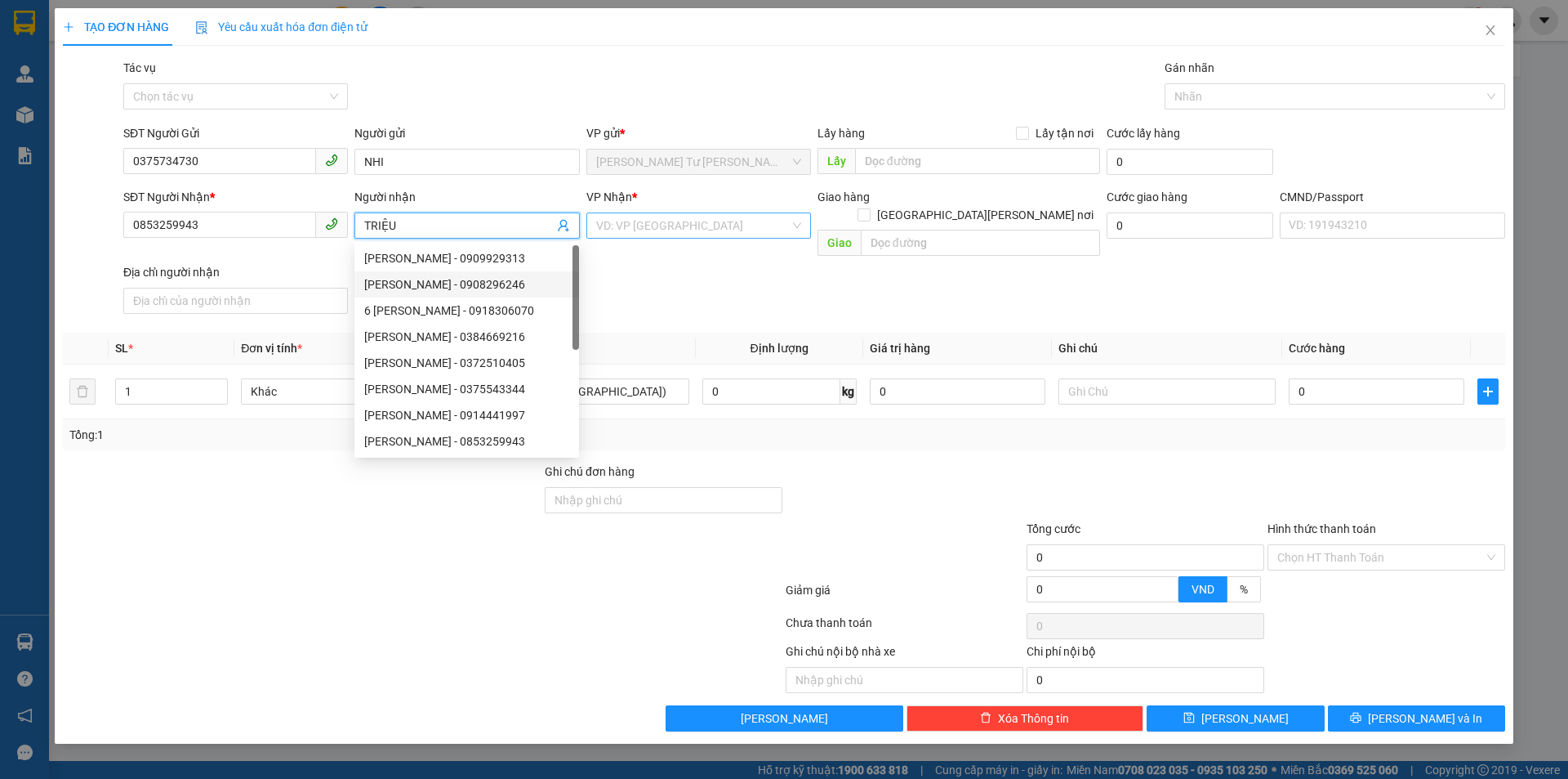
type input "TRIỆU"
click at [653, 228] on input "search" at bounding box center [693, 225] width 194 height 25
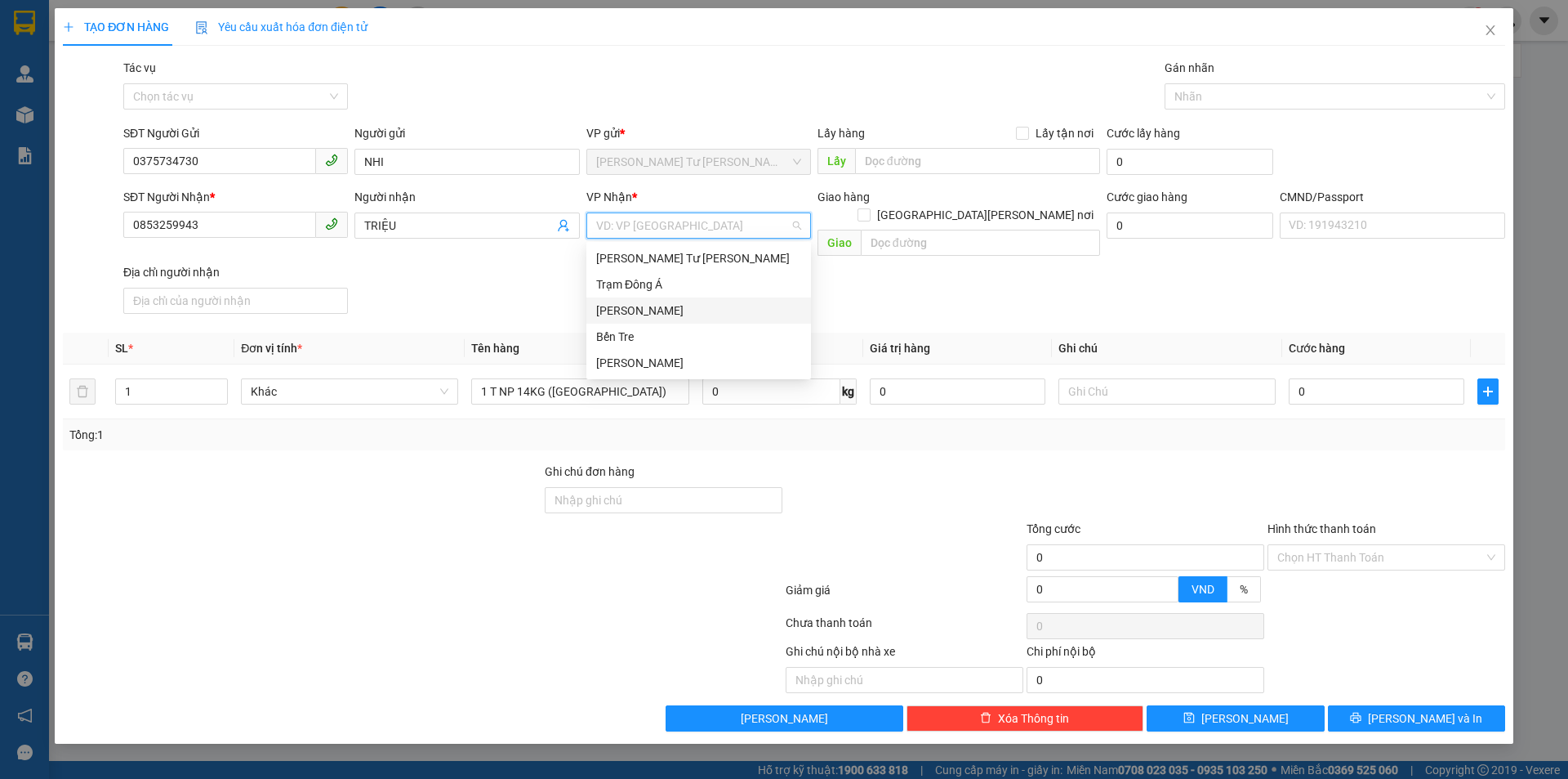
click at [655, 311] on div "[PERSON_NAME]" at bounding box center [698, 311] width 205 height 18
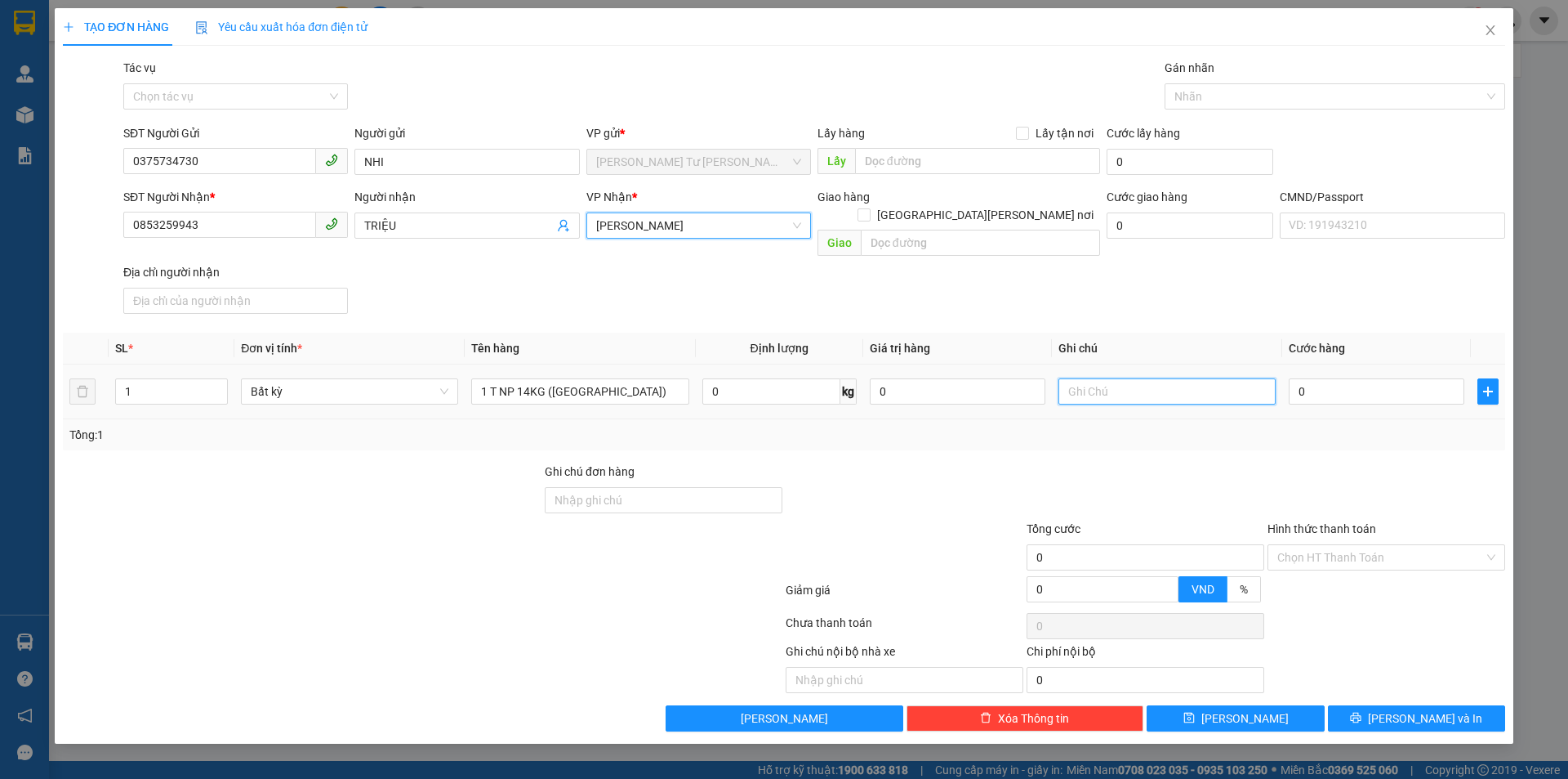
click at [1142, 379] on input "text" at bounding box center [1167, 392] width 217 height 27
type input "10H PHÁT"
click at [1380, 379] on input "0" at bounding box center [1377, 392] width 176 height 27
type input "3"
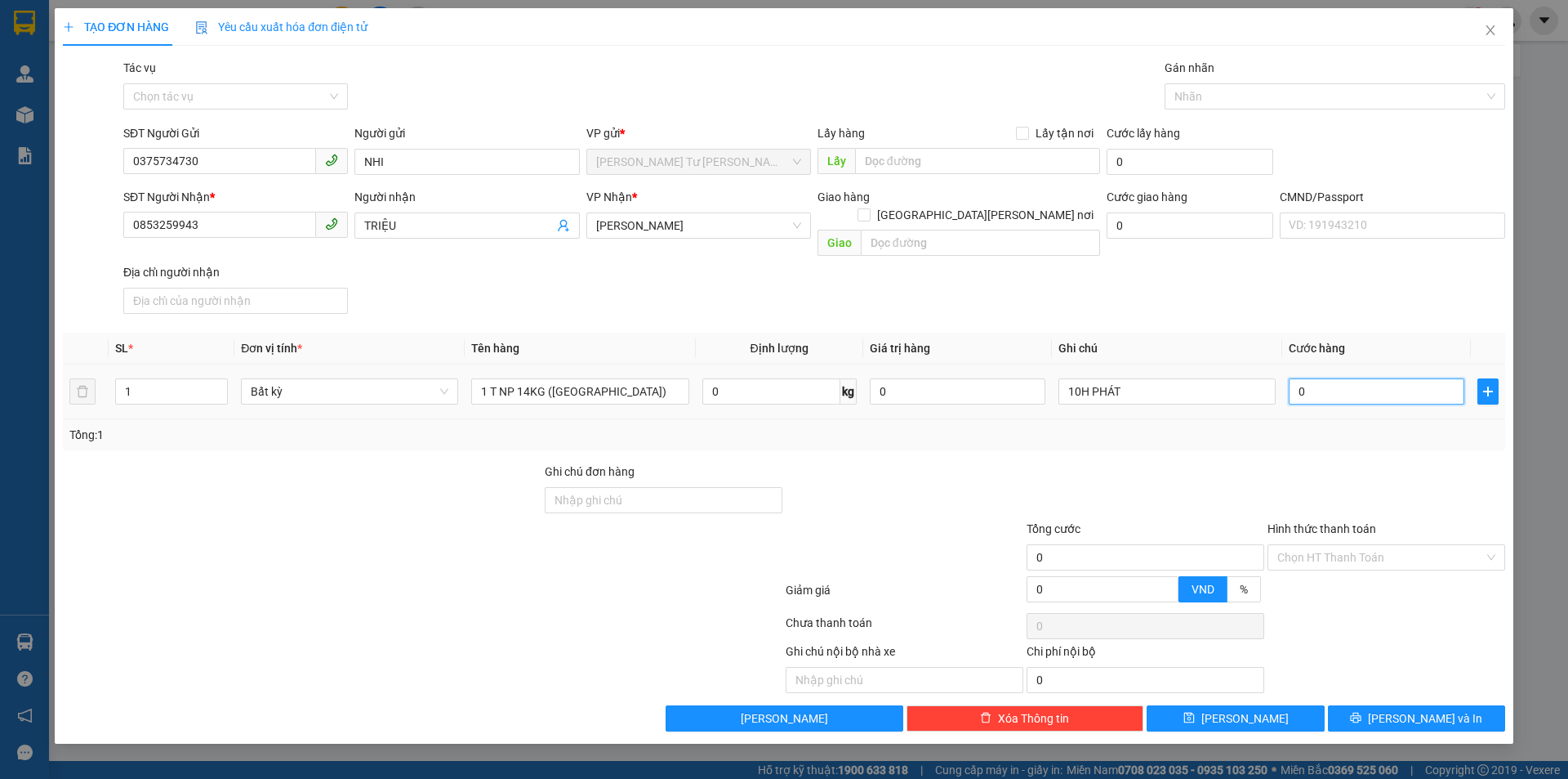
type input "3"
type input "30"
type input "30.000"
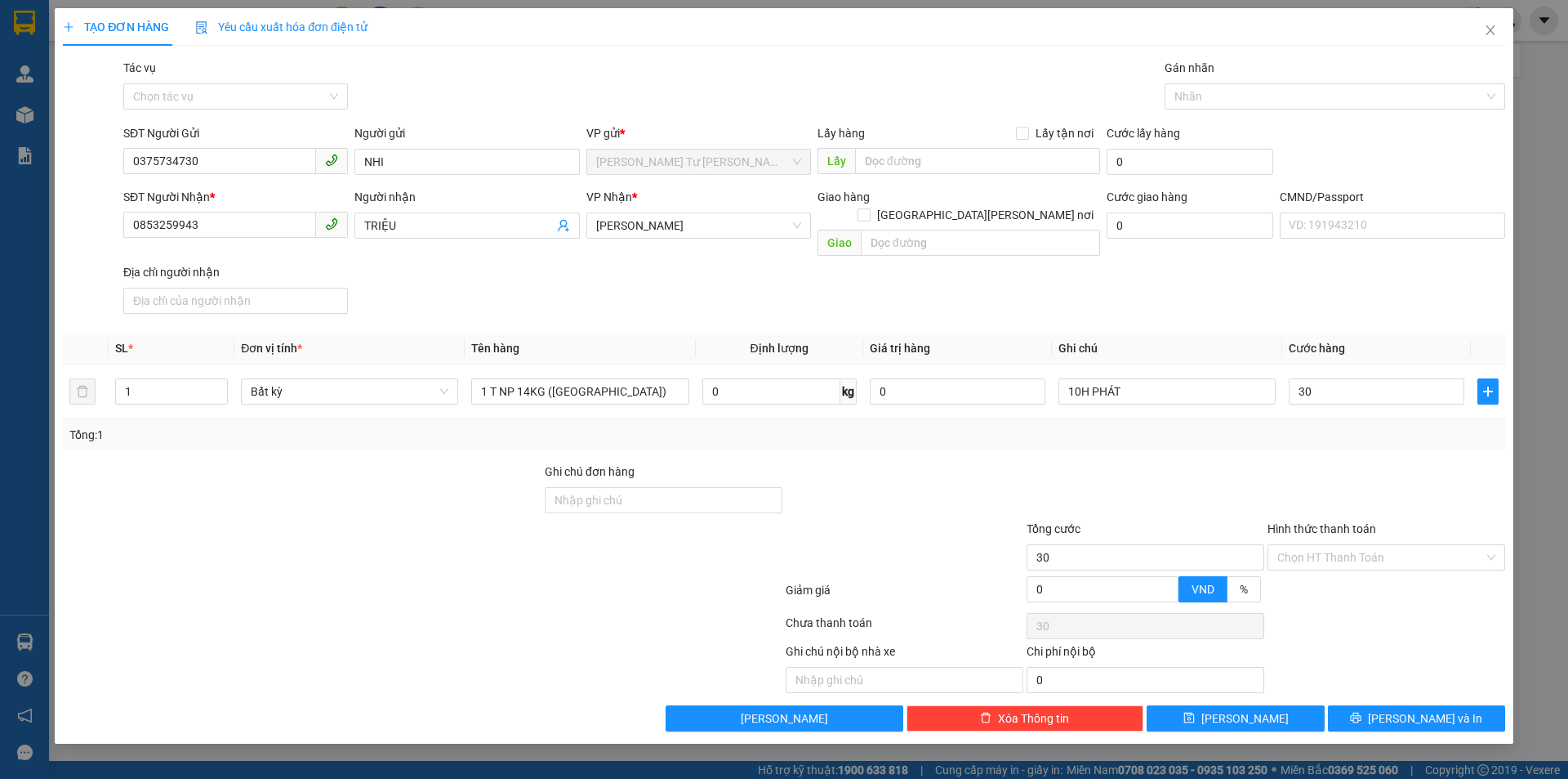
type input "30.000"
click at [1315, 274] on div "SĐT Người Nhận * 0853259943 Người nhận TRIỆU VP Nhận * Hồ Chí Minh Giao hàng Gi…" at bounding box center [814, 254] width 1388 height 133
click at [1321, 545] on input "Hình thức thanh toán" at bounding box center [1380, 558] width 206 height 25
click at [1321, 566] on div "Tại văn phòng" at bounding box center [1386, 572] width 218 height 18
type input "0"
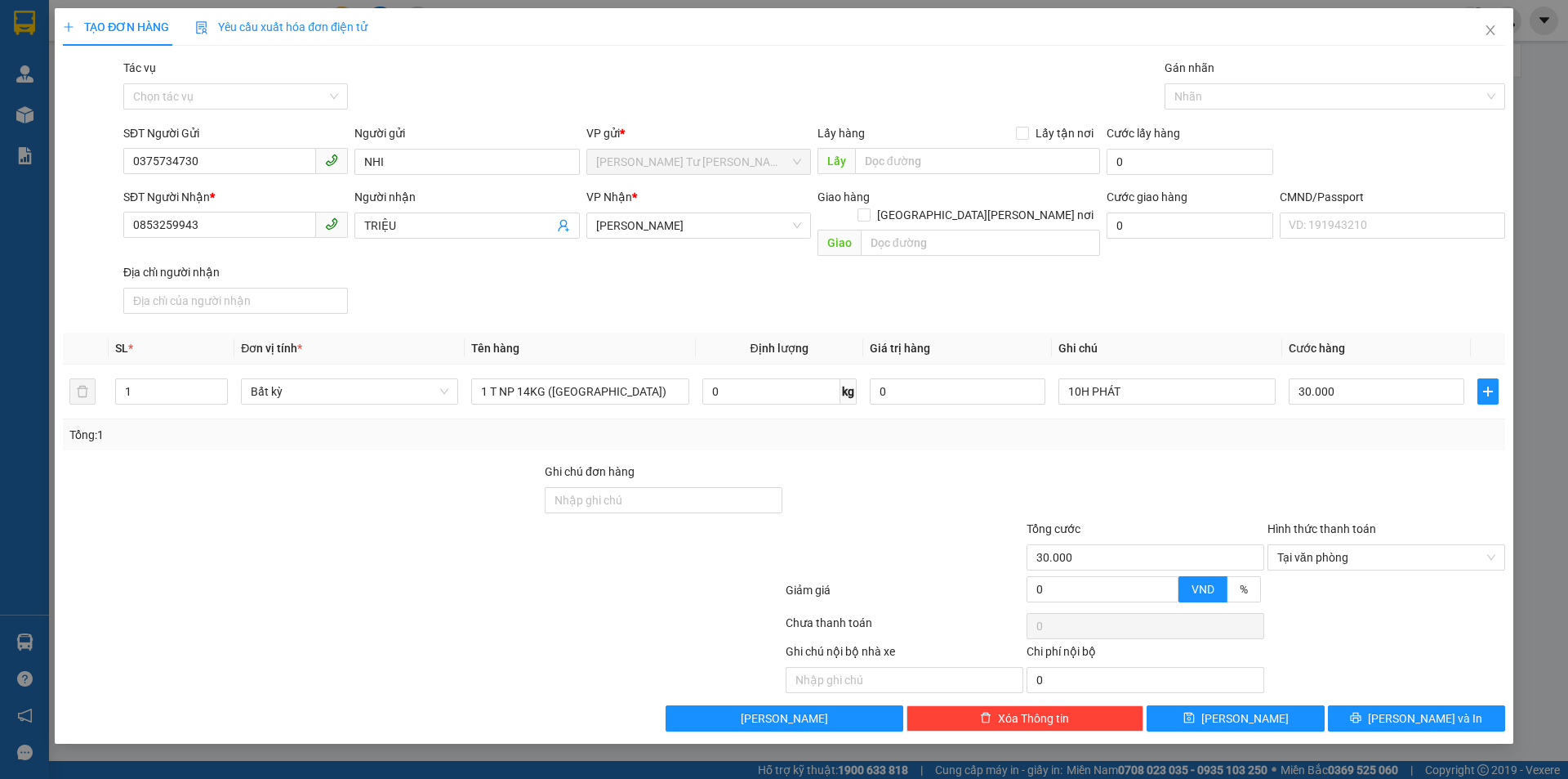
click at [1294, 440] on div "Transit Pickup Surcharge Ids Transit Deliver Surcharge Ids Transit Deliver Surc…" at bounding box center [784, 394] width 1442 height 672
click at [1362, 713] on icon "printer" at bounding box center [1356, 718] width 11 height 11
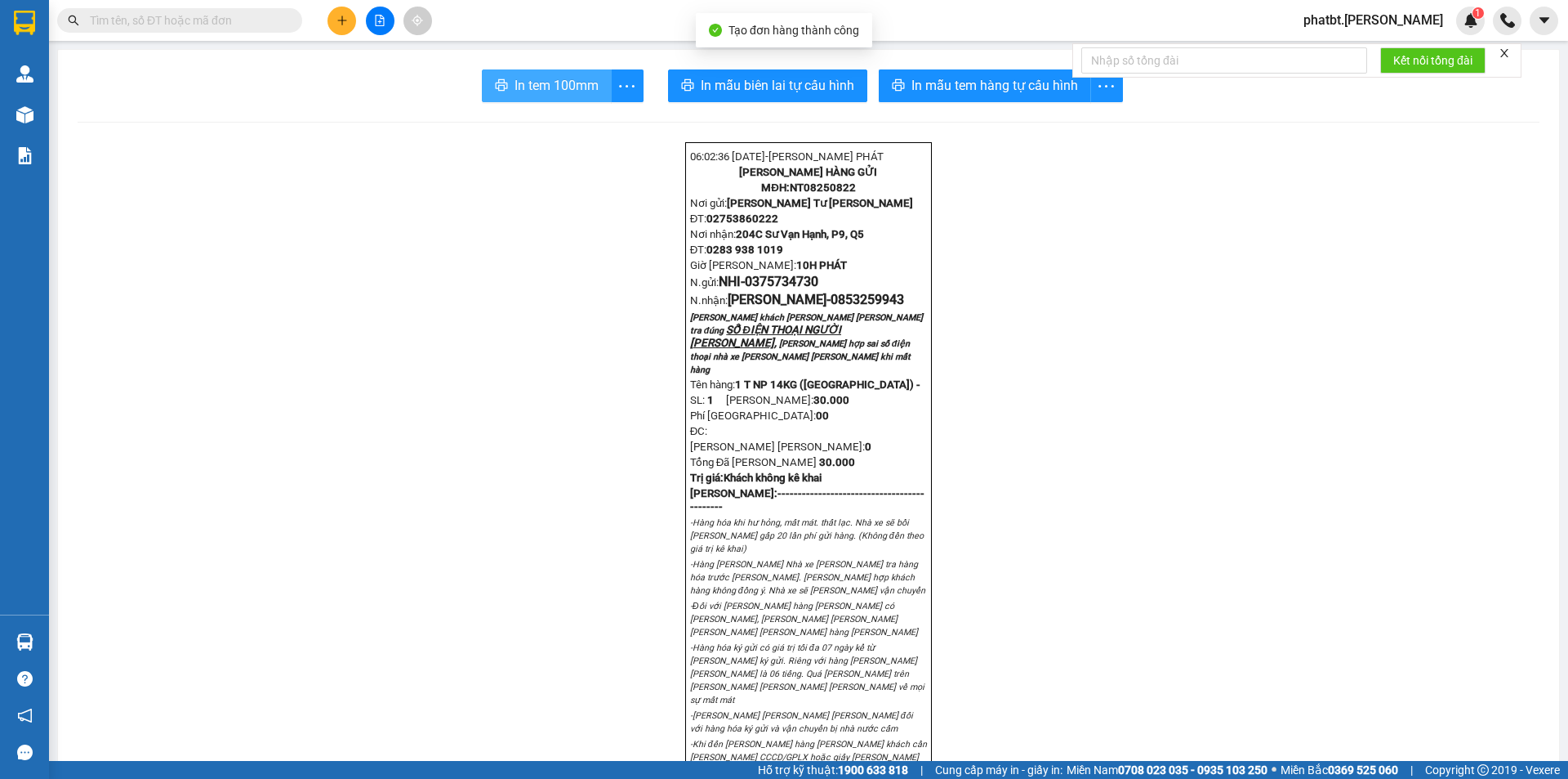
click at [591, 85] on span "In tem 100mm" at bounding box center [557, 85] width 84 height 21
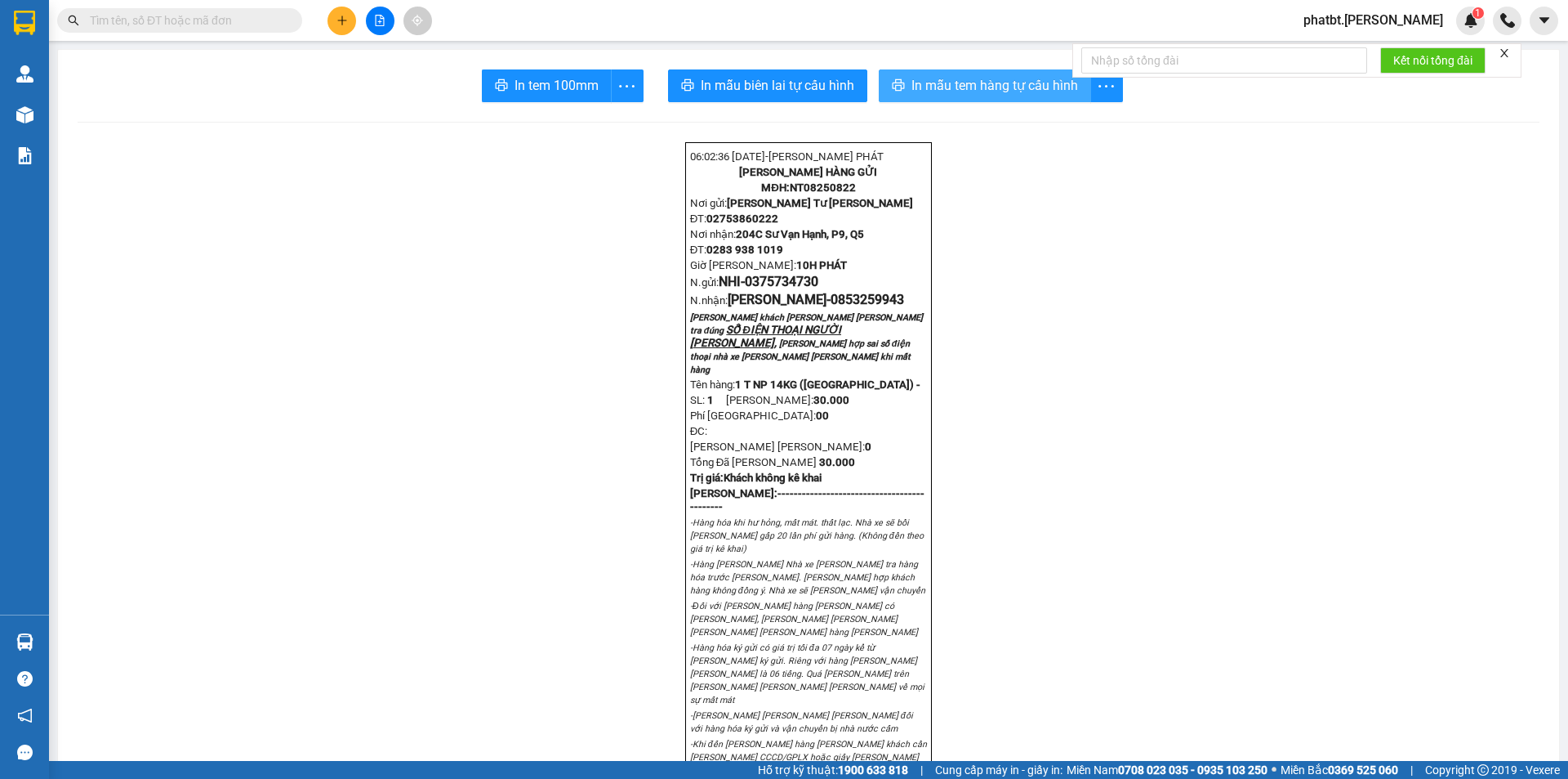
click at [991, 78] on span "In mẫu tem hàng tự cấu hình" at bounding box center [994, 85] width 166 height 21
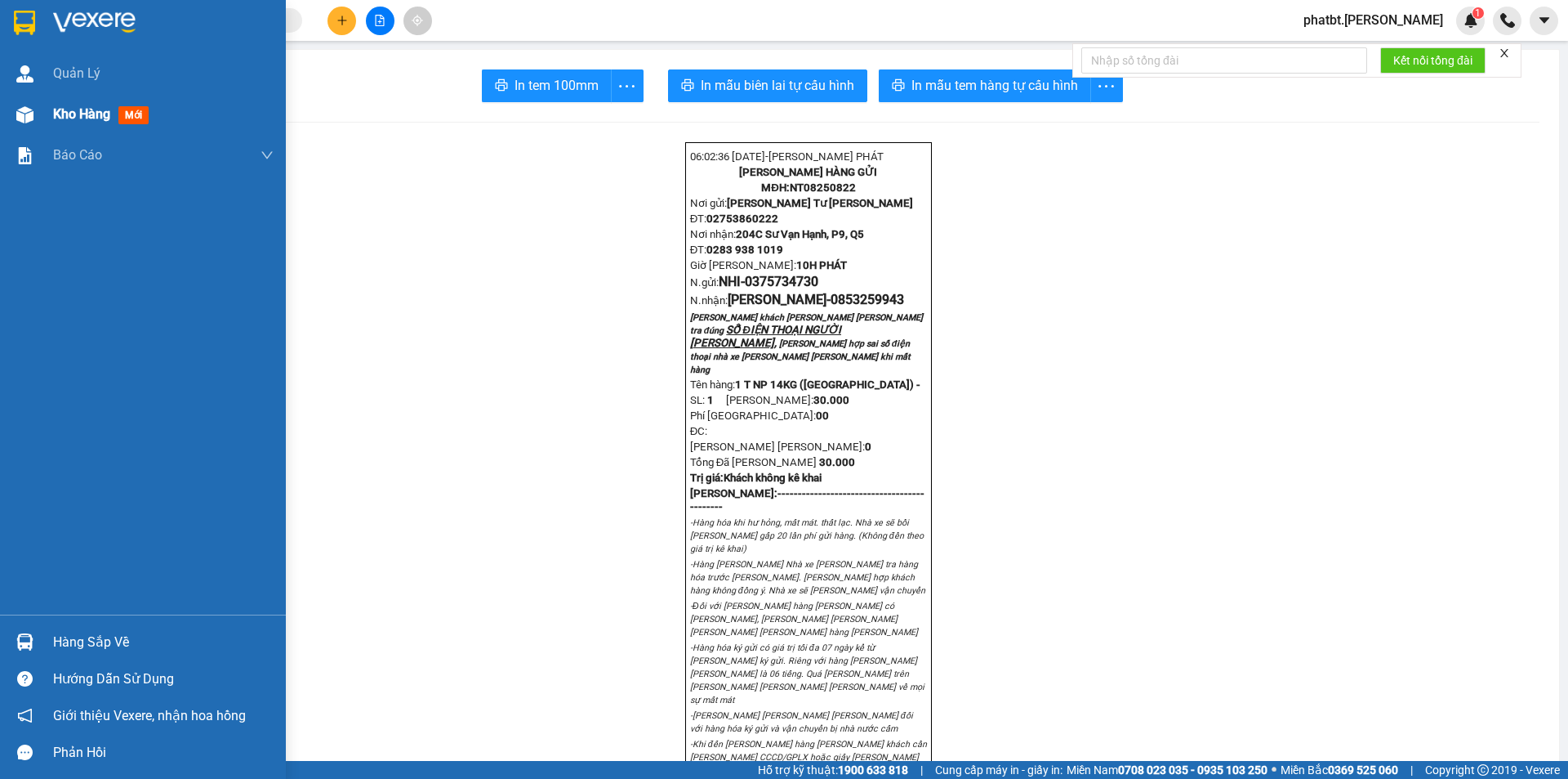
drag, startPoint x: 1484, startPoint y: 545, endPoint x: 21, endPoint y: 107, distance: 1527.2
click at [20, 107] on img at bounding box center [25, 114] width 17 height 17
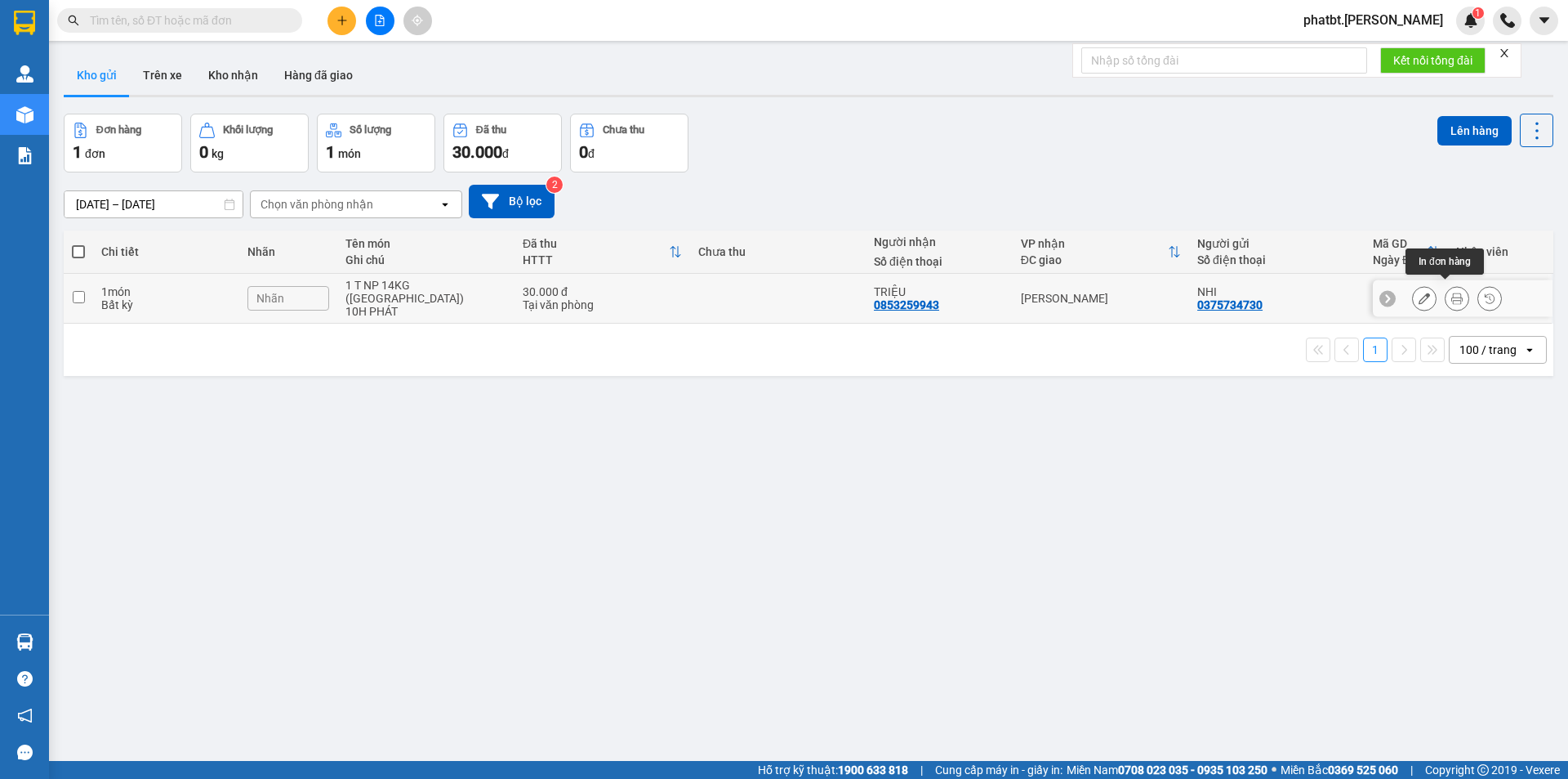
click at [1419, 293] on icon at bounding box center [1425, 298] width 12 height 12
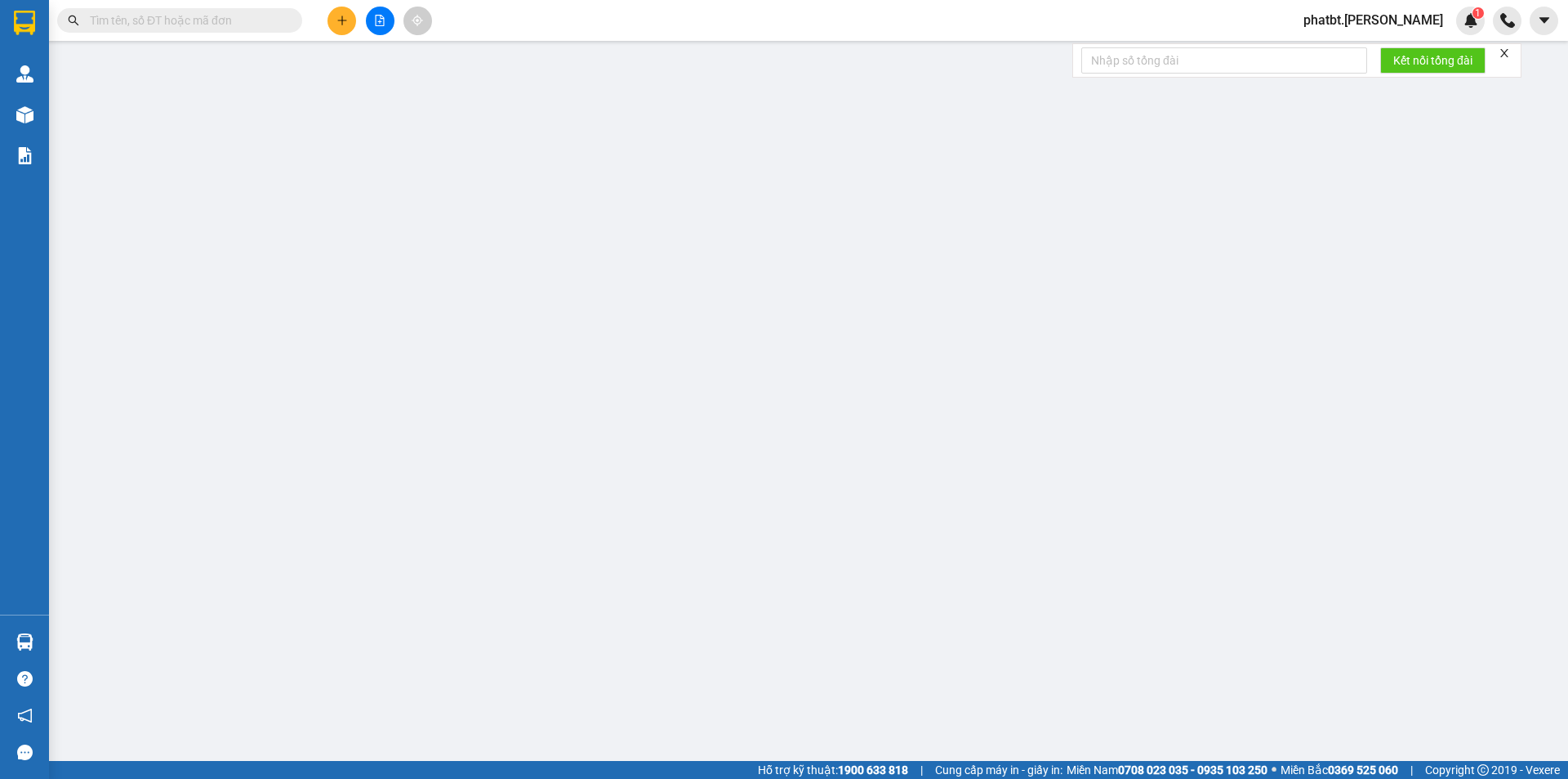
type input "0375734730"
type input "NHI"
type input "0853259943"
type input "TRIỆU"
type input "30.000"
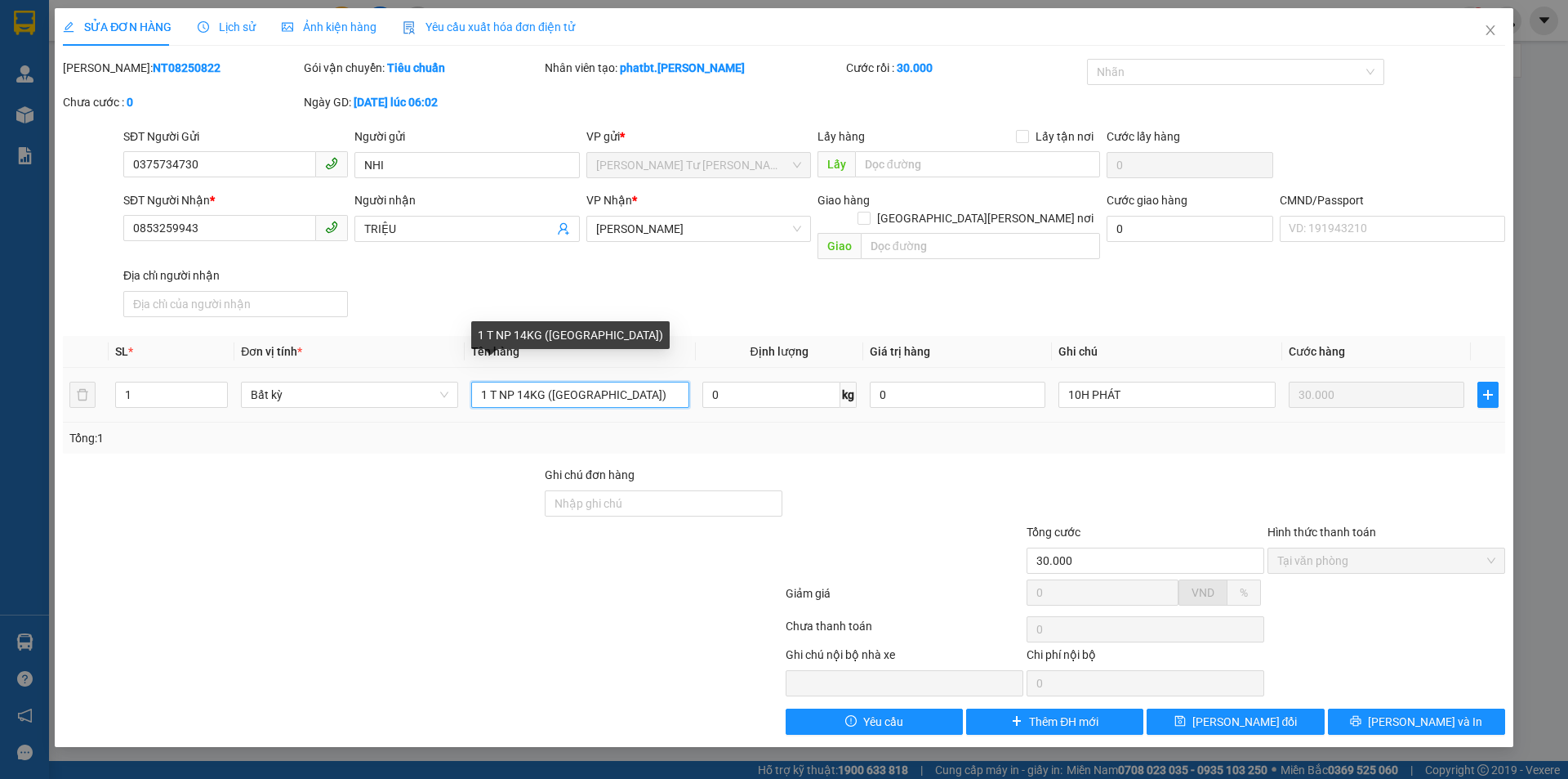
click at [492, 381] on input "1 T NP 14KG (TN)" at bounding box center [580, 394] width 217 height 27
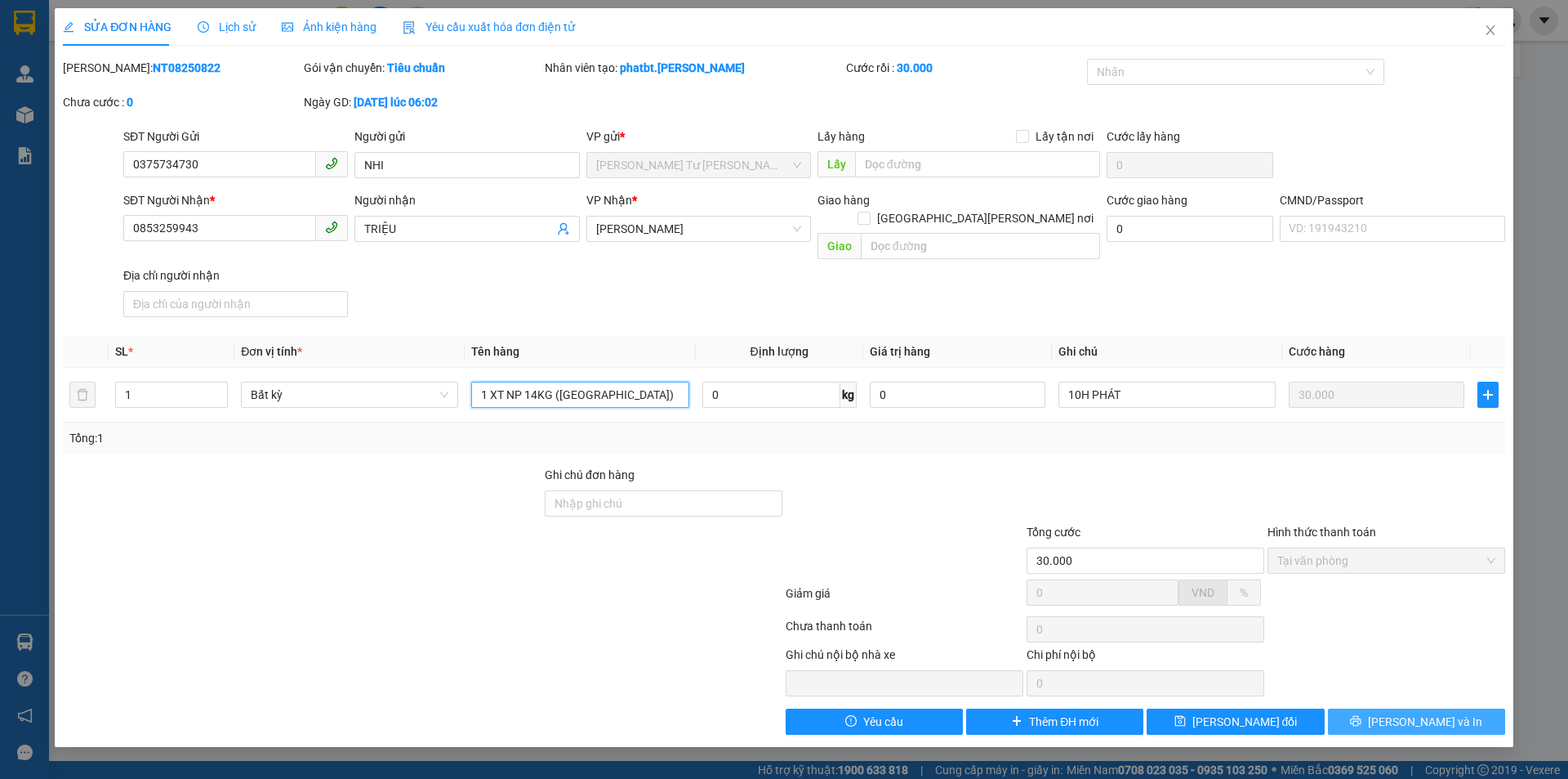
type input "1 XT NP 14KG (TN)"
click at [1382, 709] on button "Lưu và In" at bounding box center [1416, 722] width 177 height 27
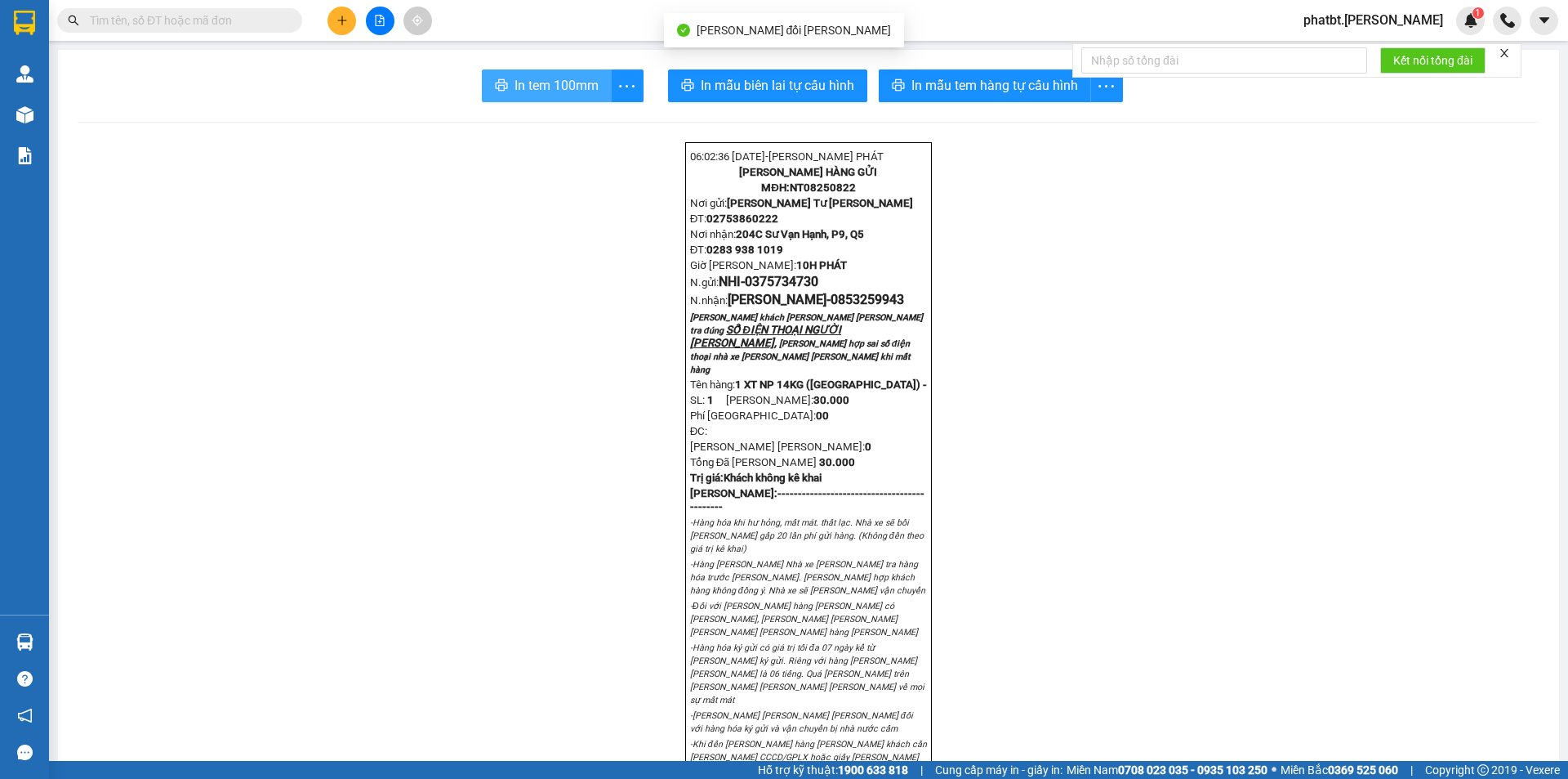
click at [591, 87] on span "In tem 100mm" at bounding box center [557, 85] width 84 height 21
click at [244, 17] on input "text" at bounding box center [186, 21] width 193 height 18
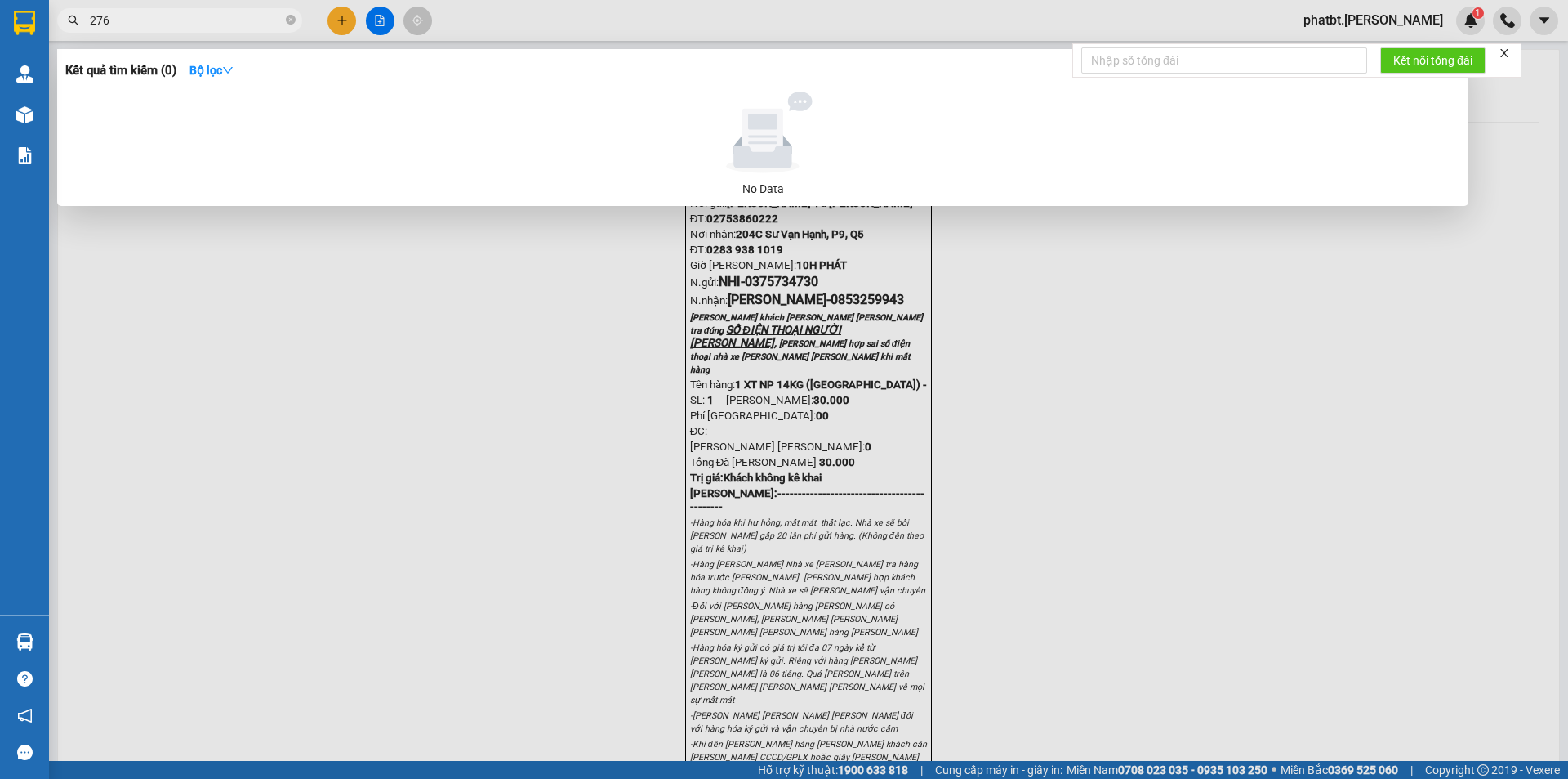
type input "2761"
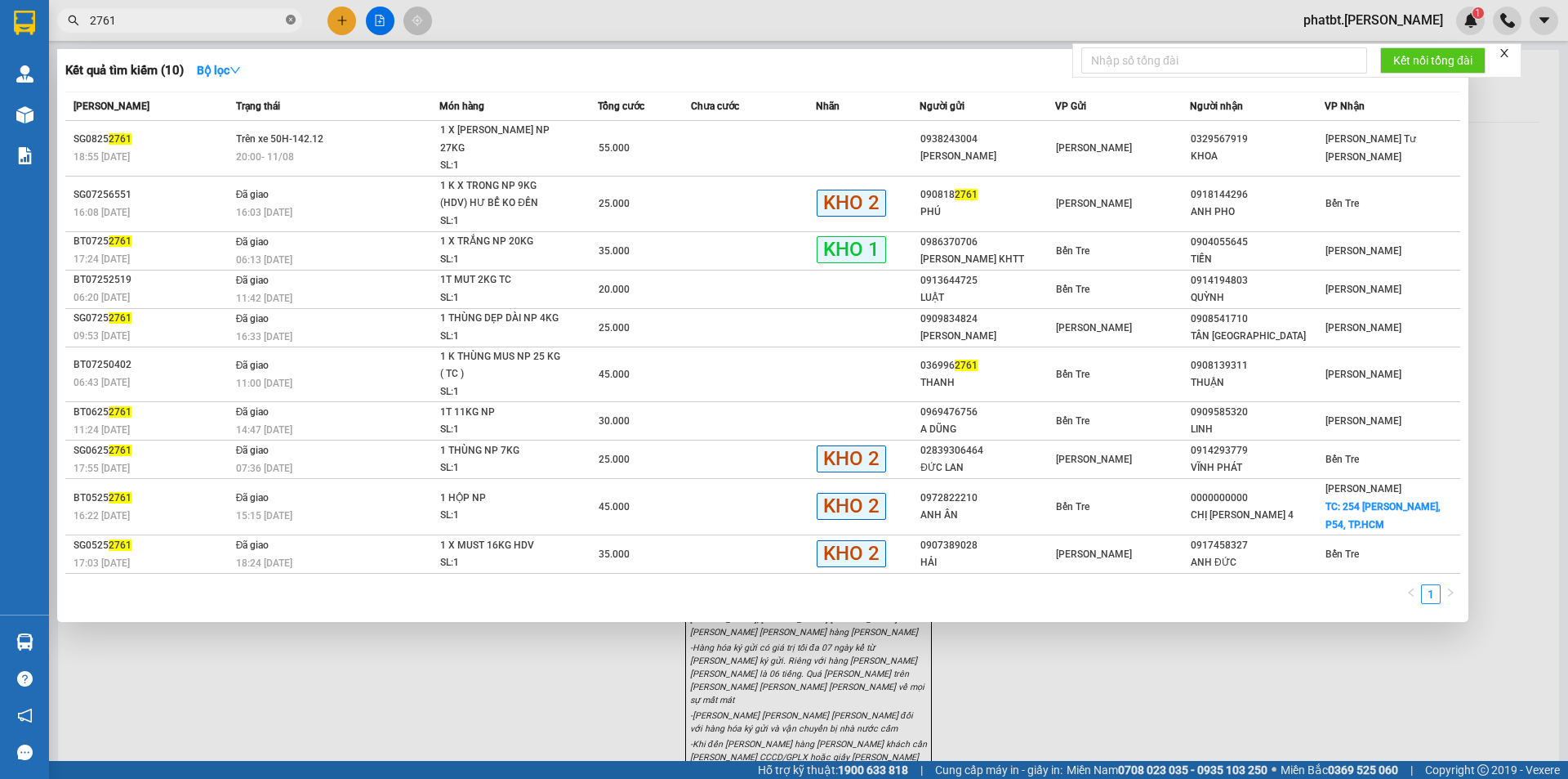
click at [292, 17] on icon "close-circle" at bounding box center [291, 20] width 10 height 10
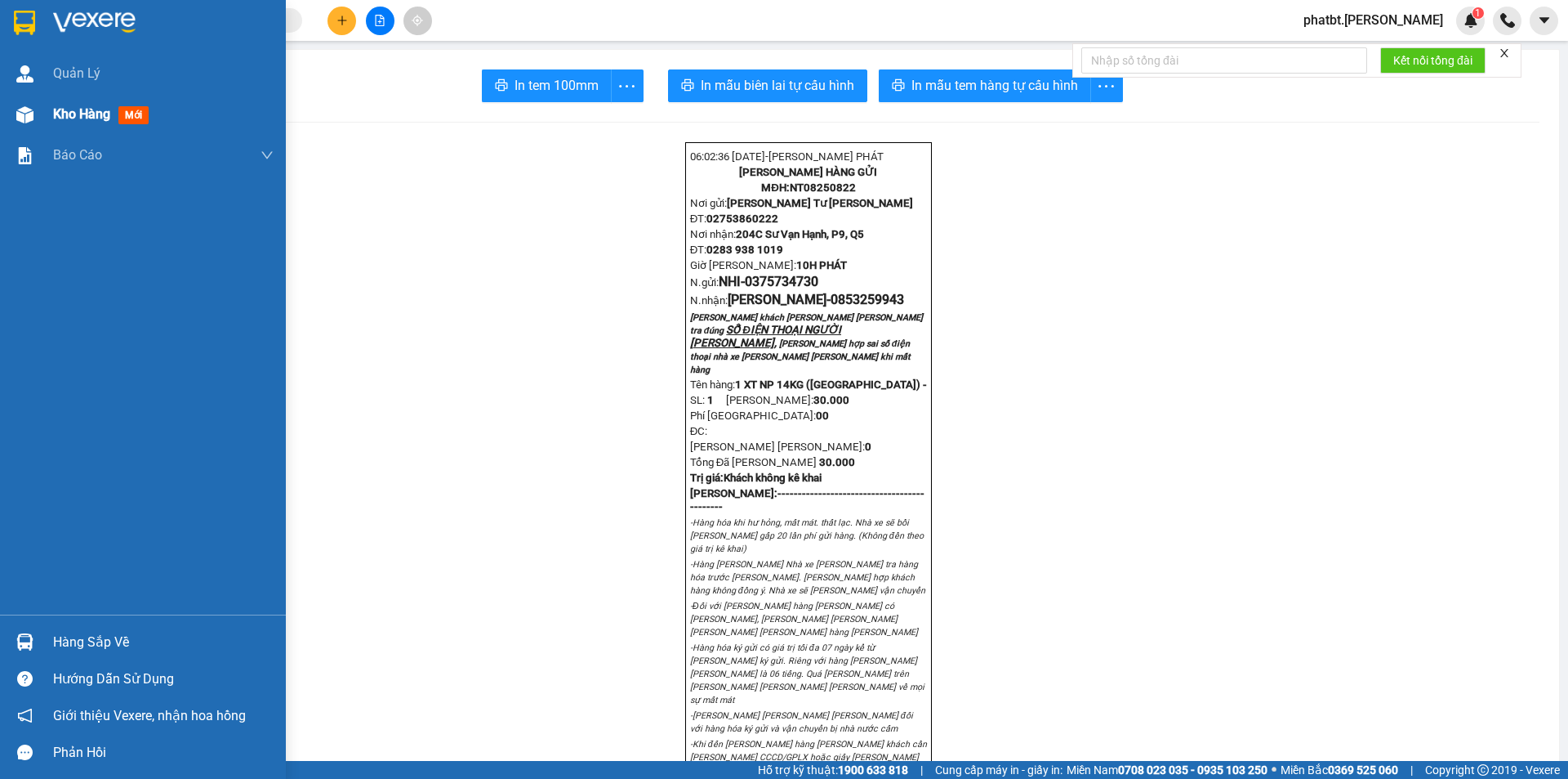
click at [39, 112] on div "Kho hàng mới" at bounding box center [142, 114] width 286 height 41
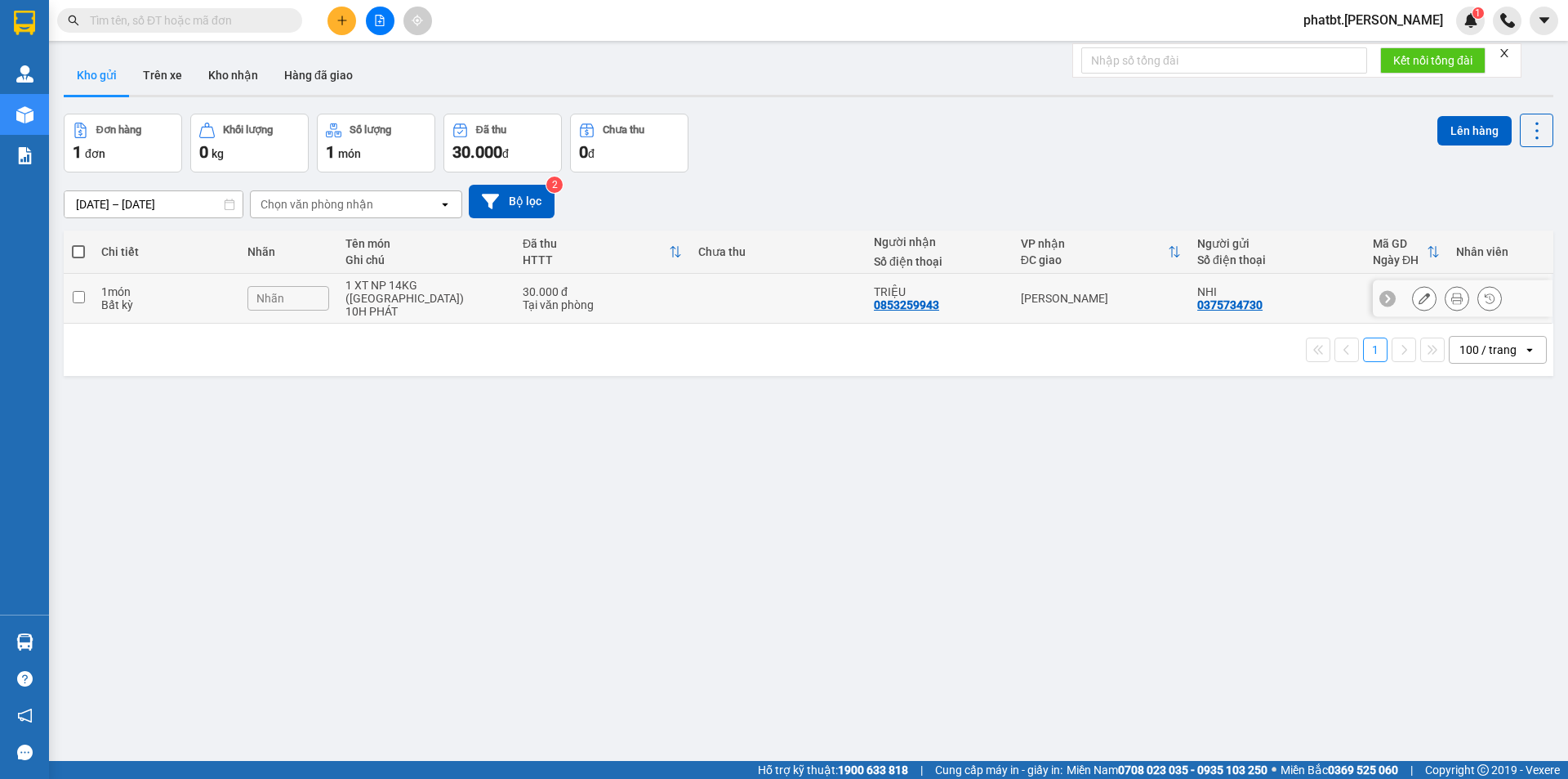
click at [590, 298] on div "Tại văn phòng" at bounding box center [602, 305] width 159 height 13
checkbox input "true"
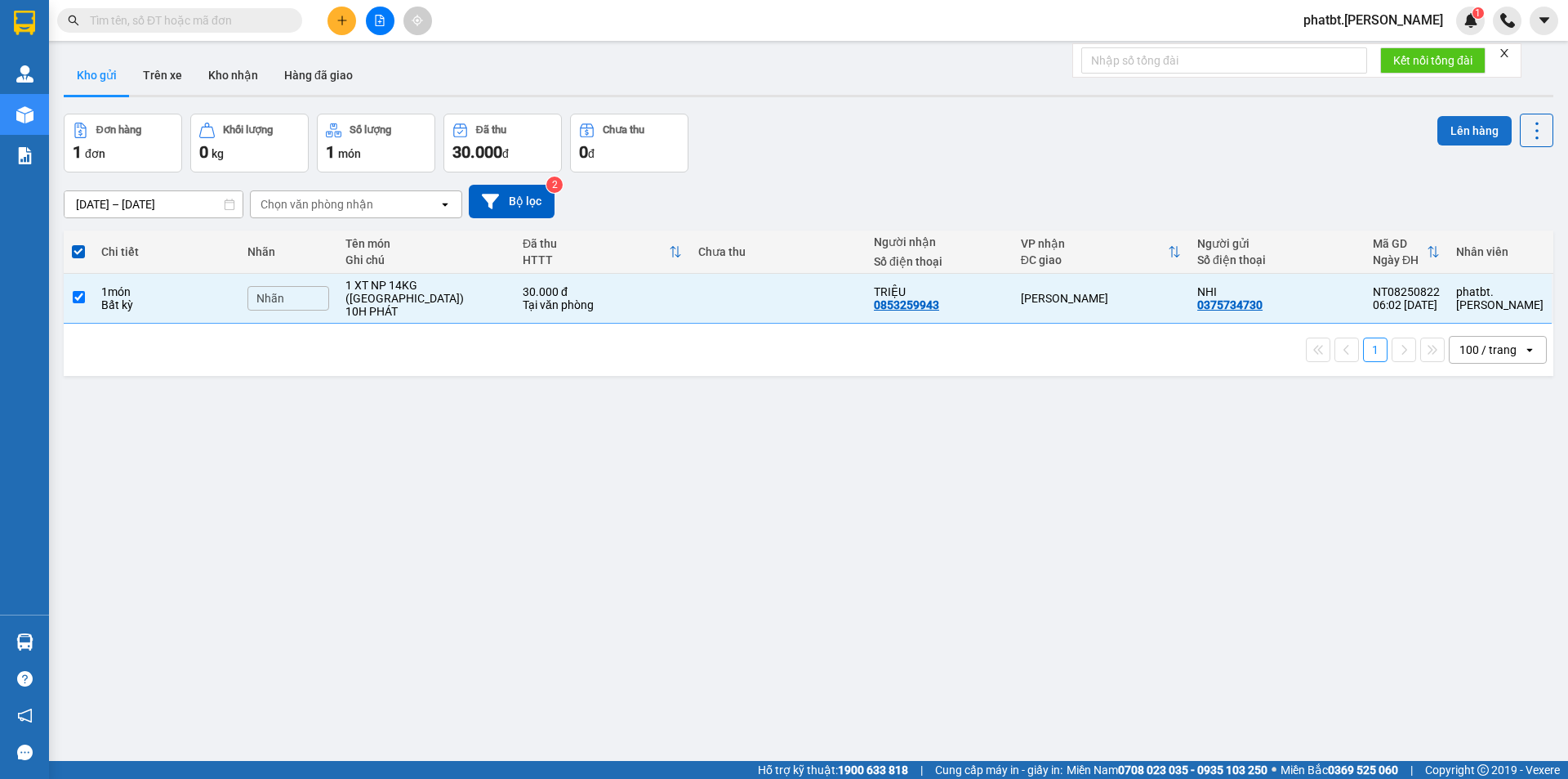
click at [1443, 127] on button "Lên hàng" at bounding box center [1474, 130] width 75 height 29
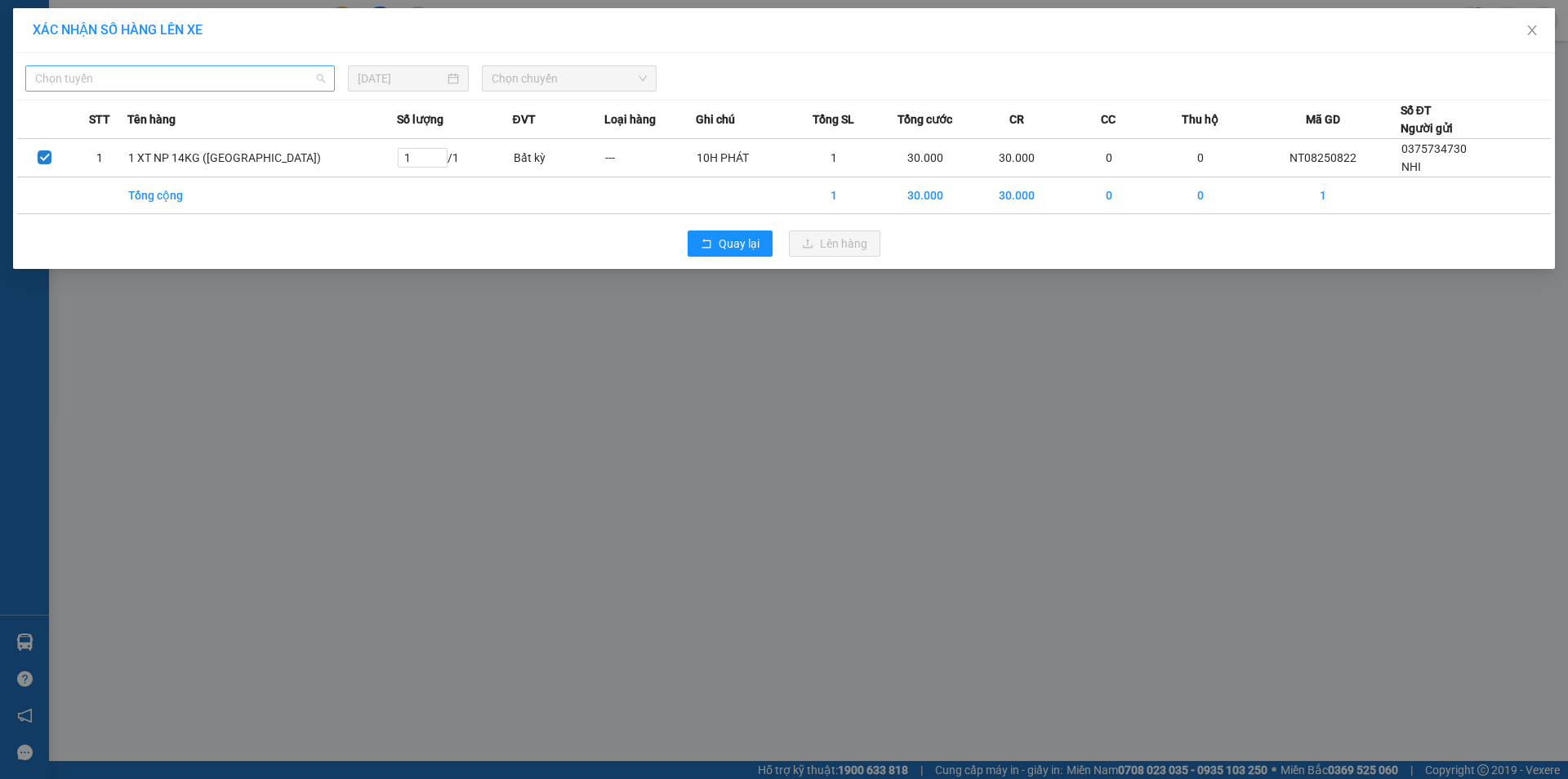
click at [263, 82] on span "Chọn tuyến" at bounding box center [180, 79] width 290 height 25
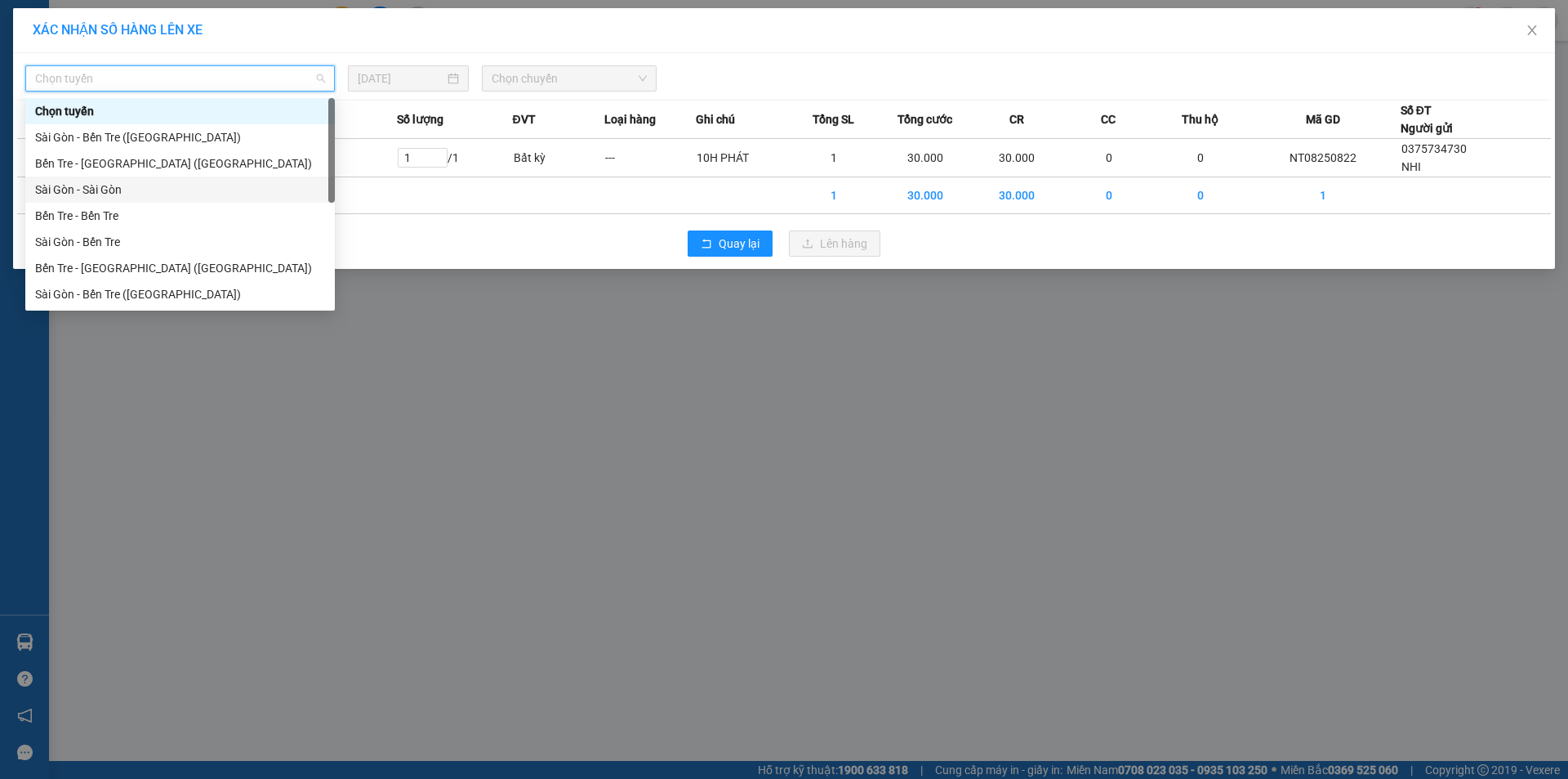
scroll to position [27, 0]
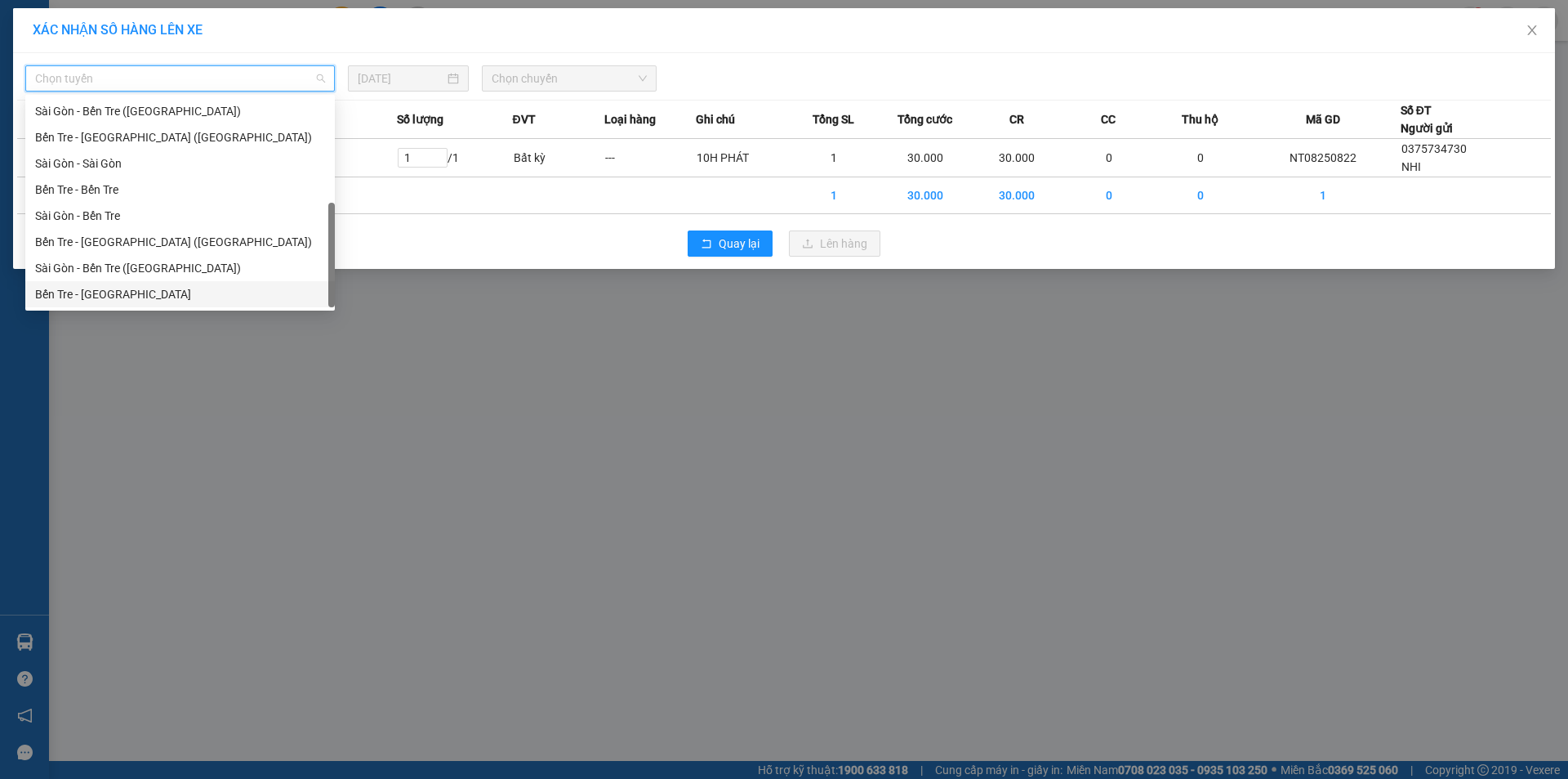
click at [131, 290] on div "Bến Tre - Sài Gòn" at bounding box center [180, 294] width 290 height 18
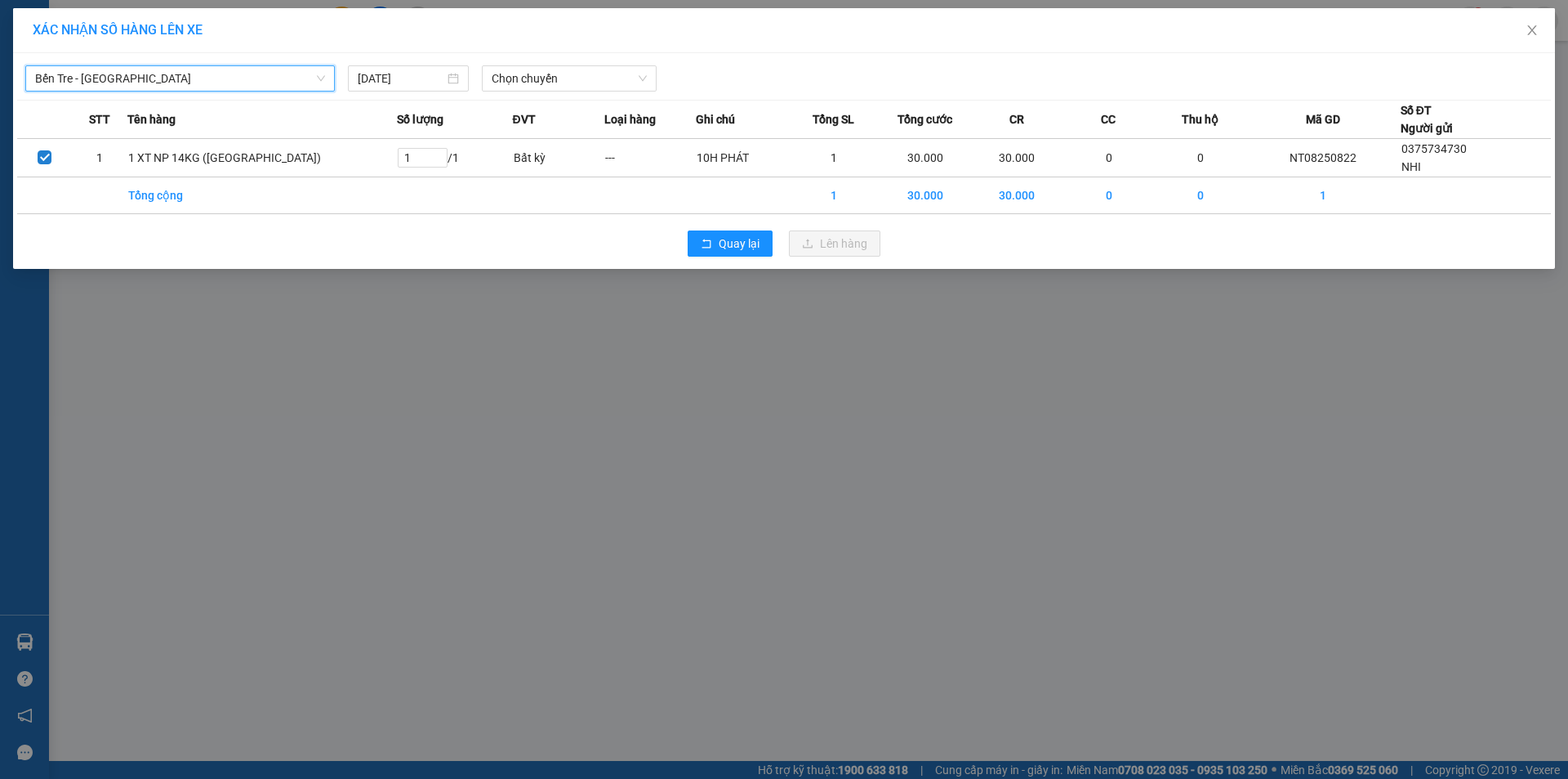
drag, startPoint x: 548, startPoint y: 82, endPoint x: 552, endPoint y: 94, distance: 12.6
click at [548, 84] on span "Chọn chuyến" at bounding box center [569, 79] width 155 height 25
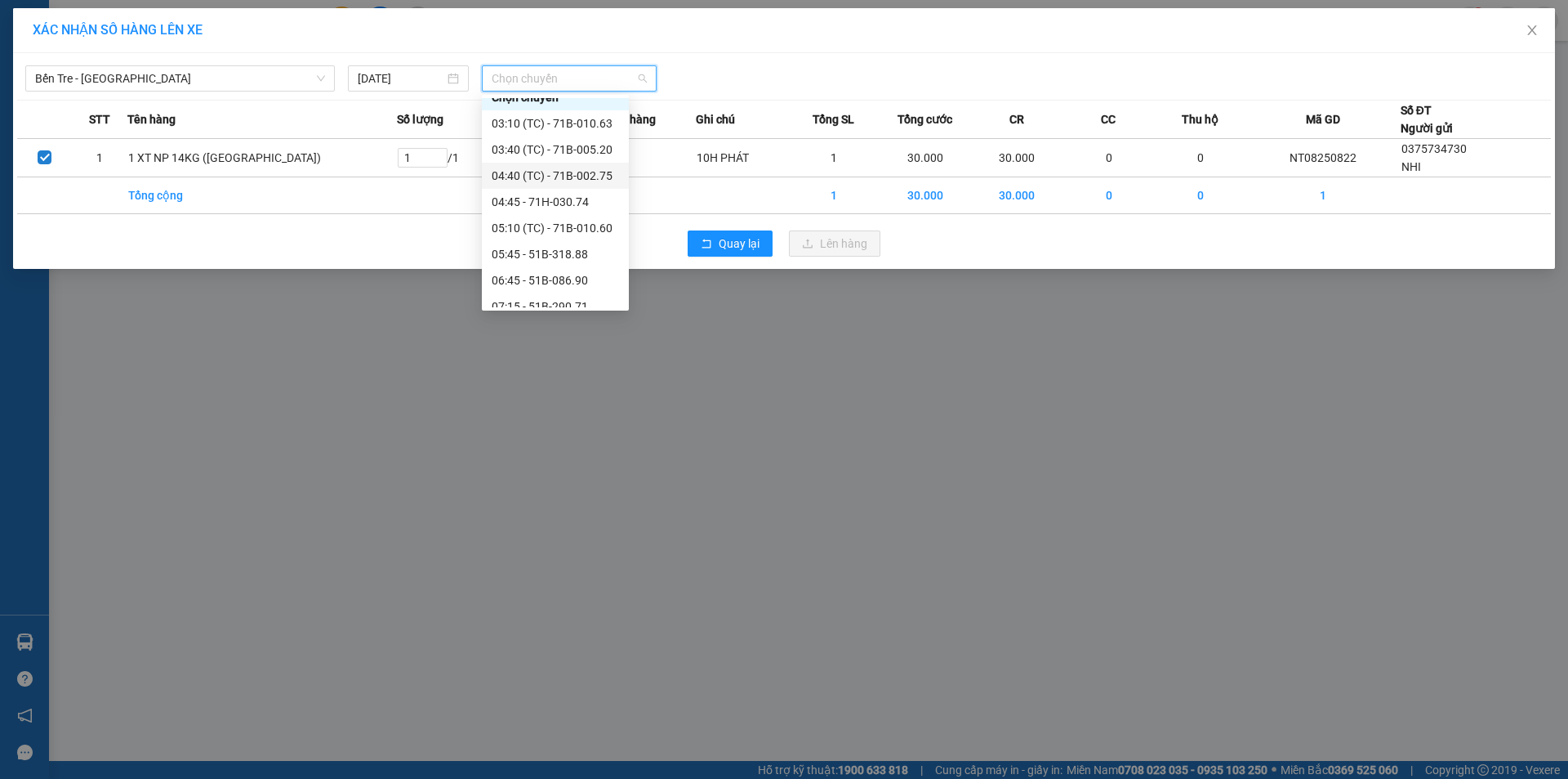
scroll to position [0, 0]
drag, startPoint x: 249, startPoint y: 81, endPoint x: 244, endPoint y: 90, distance: 10.3
click at [248, 84] on span "Bến Tre - Sài Gòn" at bounding box center [180, 79] width 290 height 25
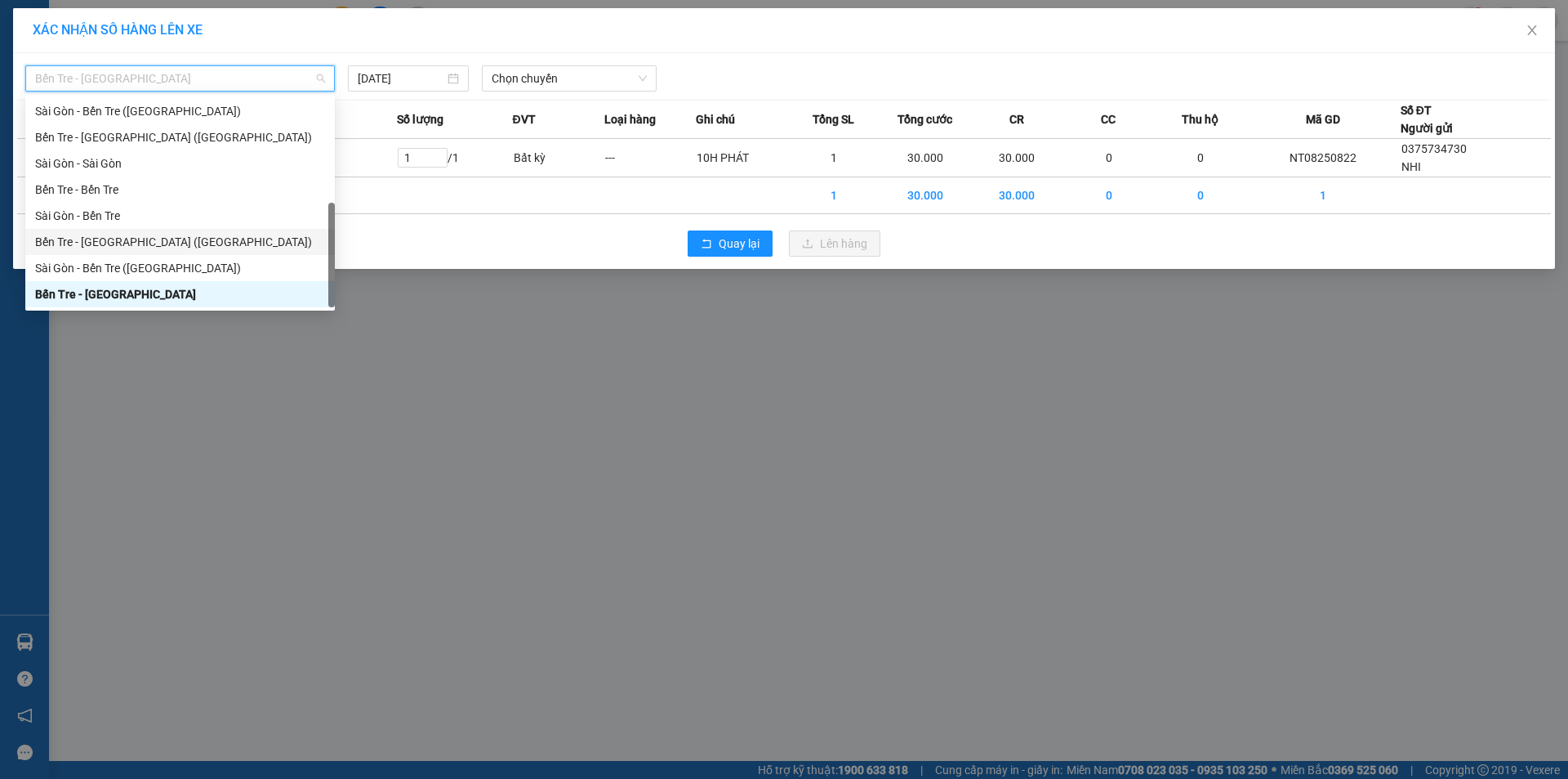
click at [140, 236] on div "Bến Tre - Sài Gòn (CT)" at bounding box center [180, 242] width 290 height 18
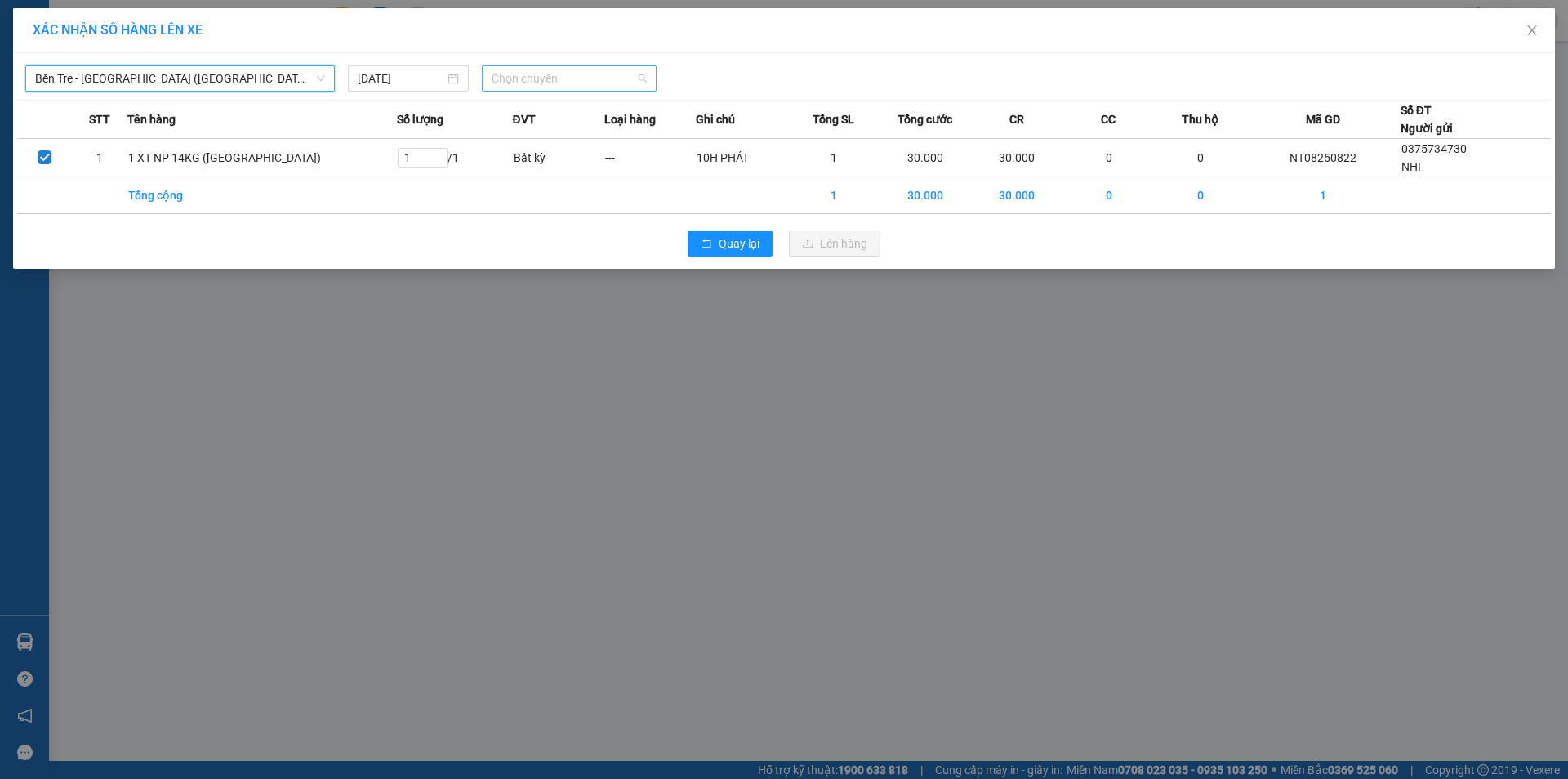
drag, startPoint x: 562, startPoint y: 70, endPoint x: 595, endPoint y: 122, distance: 61.6
click at [563, 71] on span "Chọn chuyến" at bounding box center [569, 79] width 155 height 25
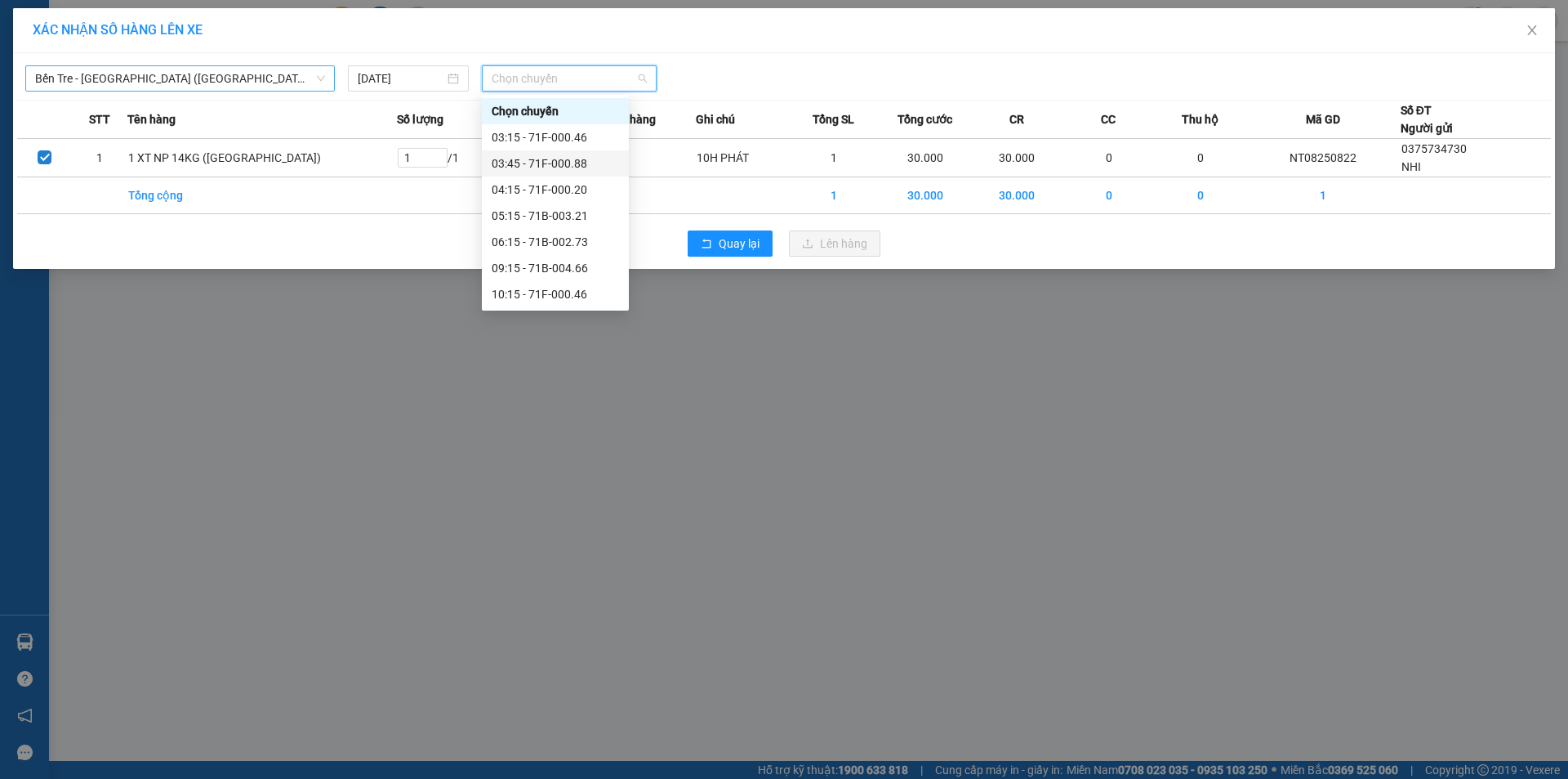
click at [249, 80] on span "Bến Tre - Sài Gòn (CT)" at bounding box center [180, 79] width 290 height 25
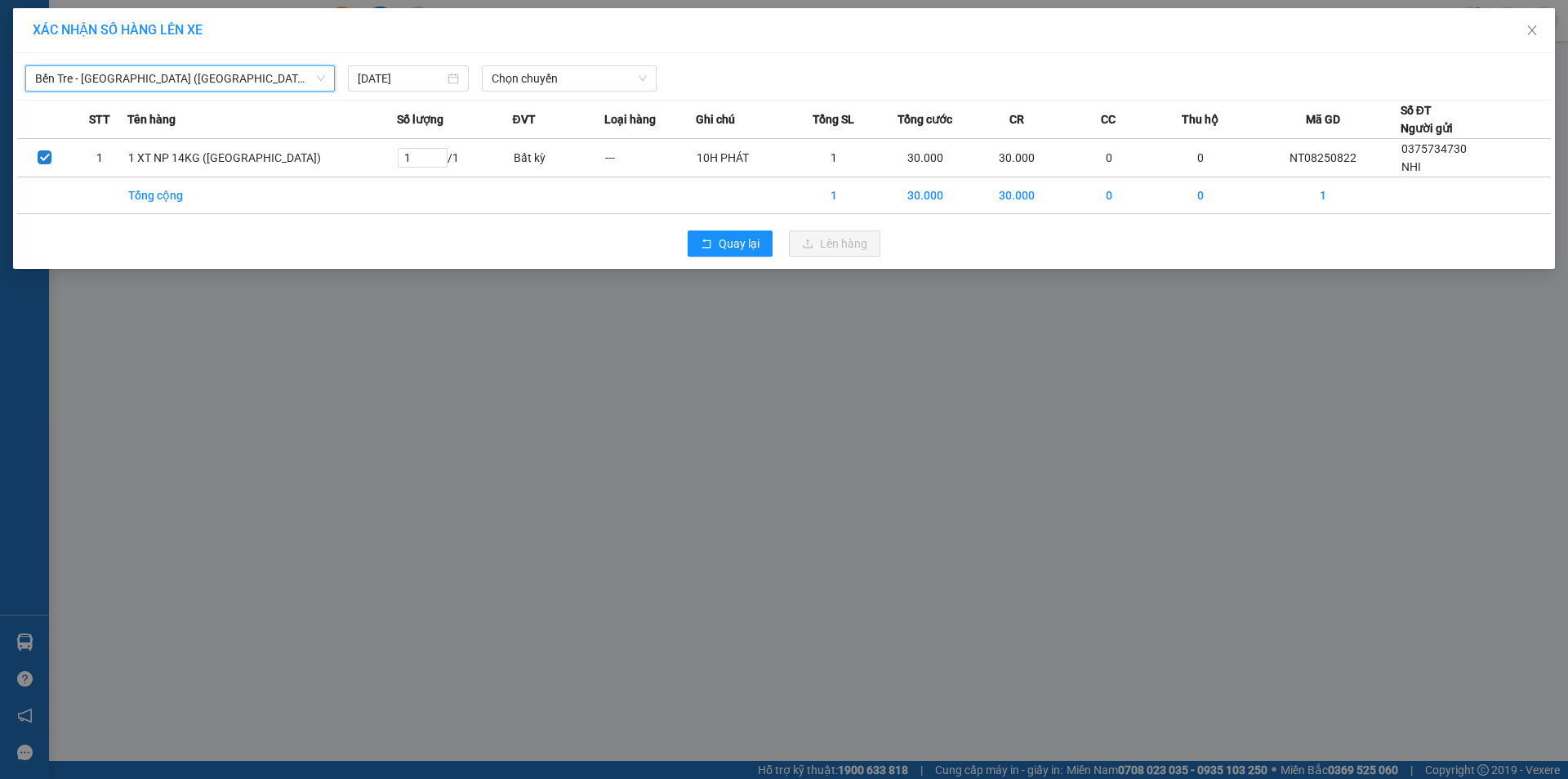
click at [215, 76] on span "Bến Tre - Sài Gòn (CT)" at bounding box center [180, 79] width 290 height 25
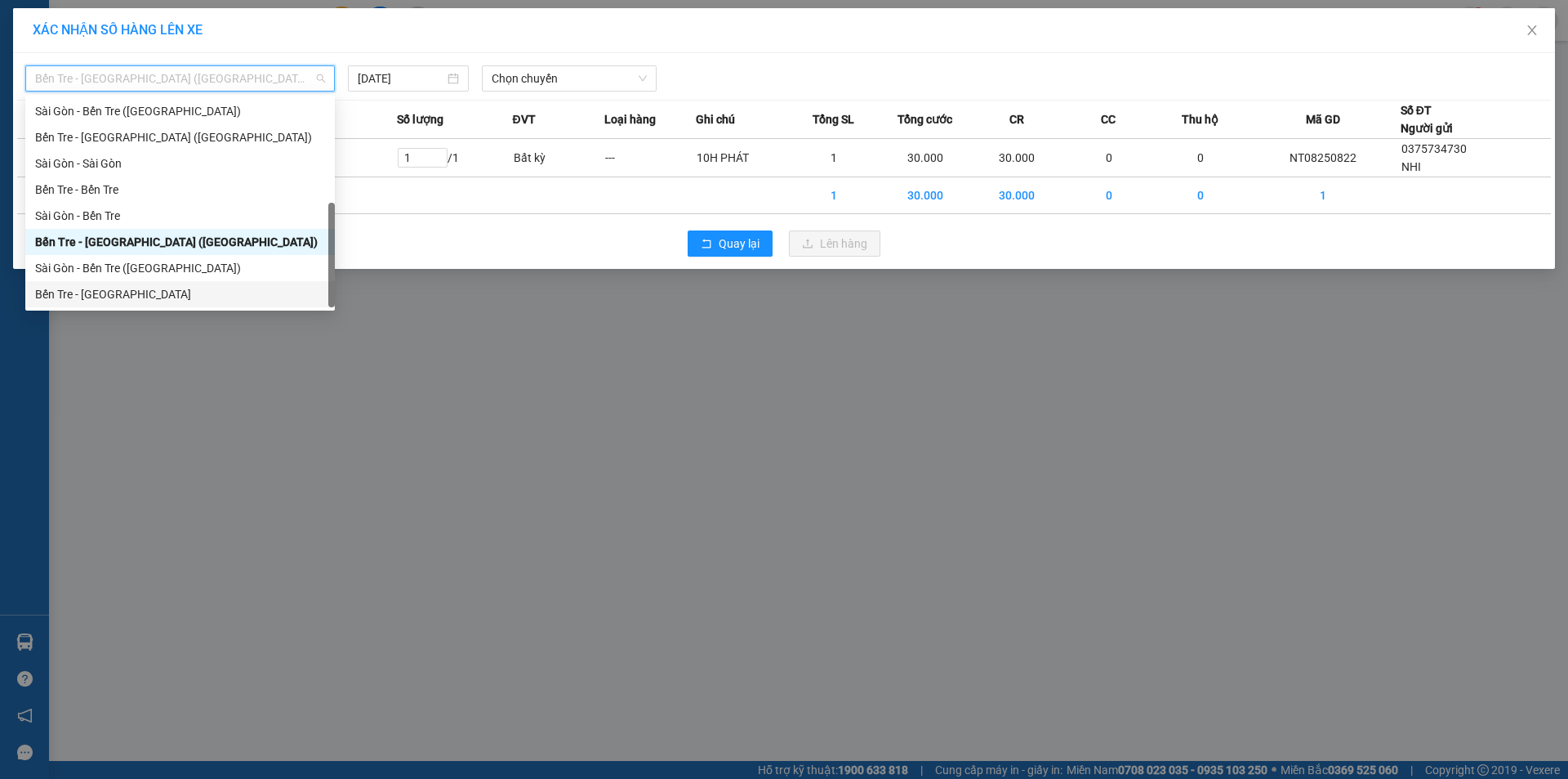
click at [129, 288] on div "Bến Tre - Sài Gòn" at bounding box center [180, 294] width 290 height 18
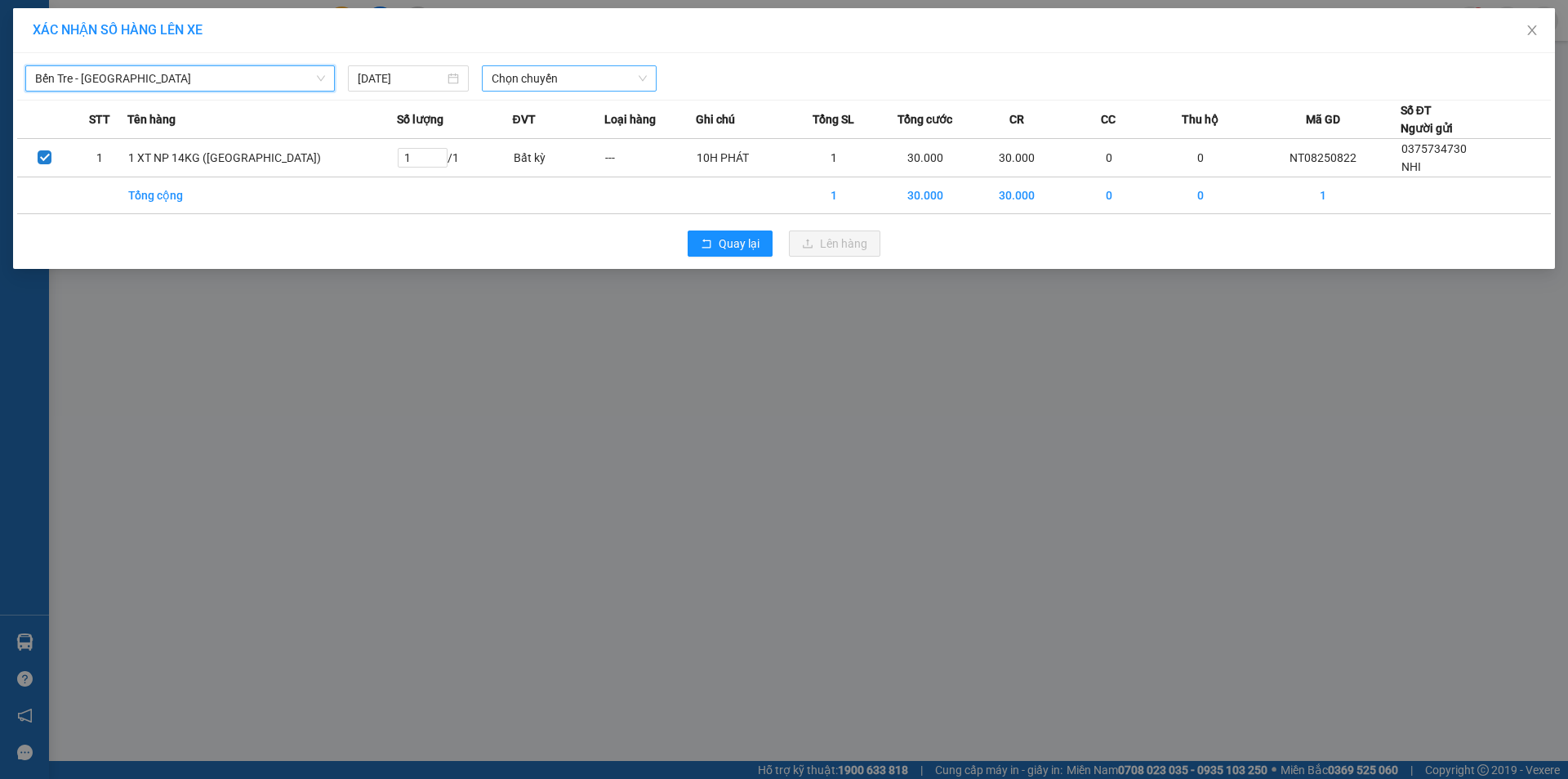
click at [535, 90] on div "Chọn chuyến" at bounding box center [569, 79] width 175 height 27
drag, startPoint x: 407, startPoint y: 69, endPoint x: 400, endPoint y: 88, distance: 20.2
click at [405, 70] on div "11/08/2025" at bounding box center [408, 79] width 121 height 27
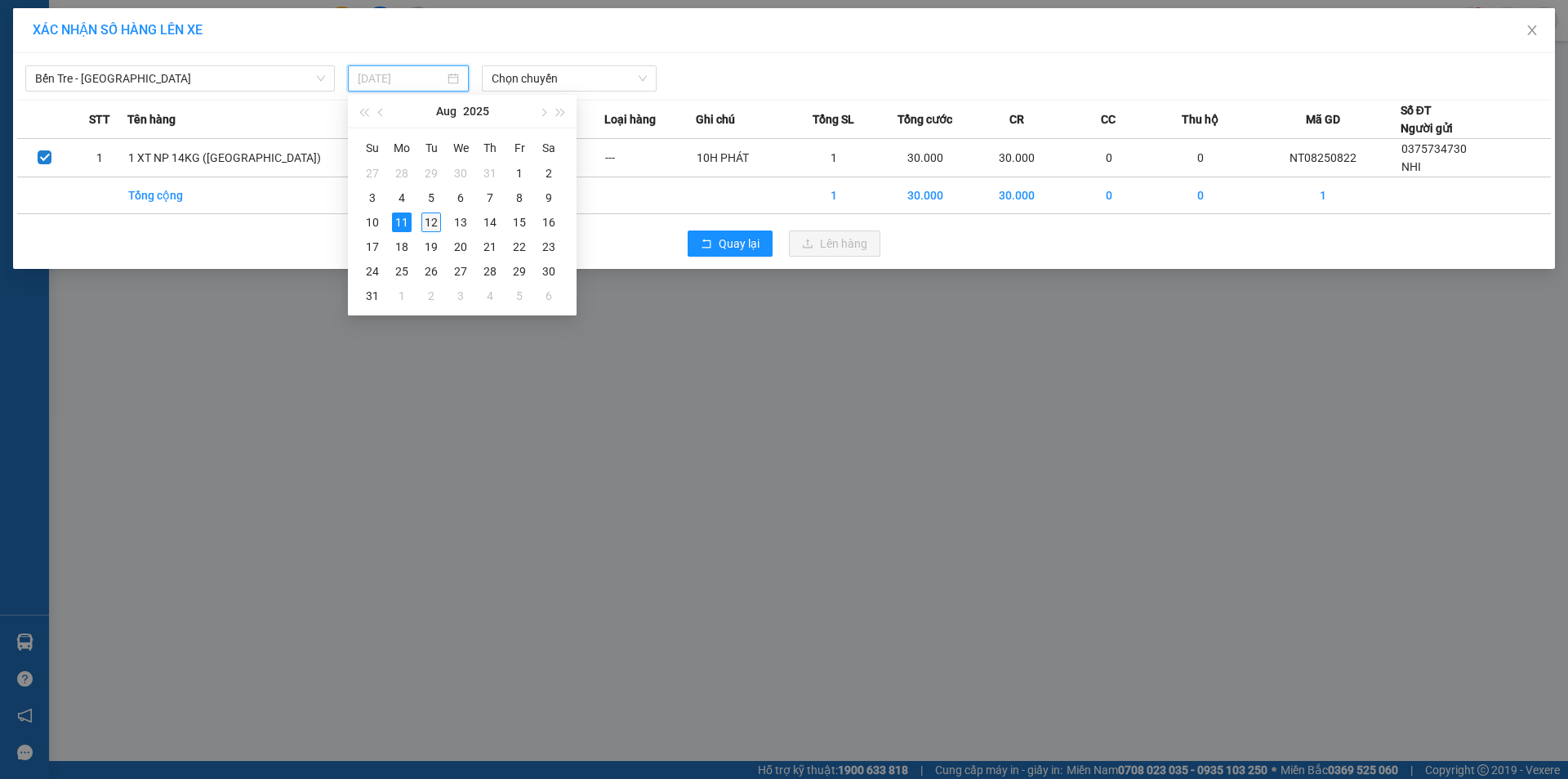
click at [432, 220] on div "12" at bounding box center [432, 222] width 20 height 20
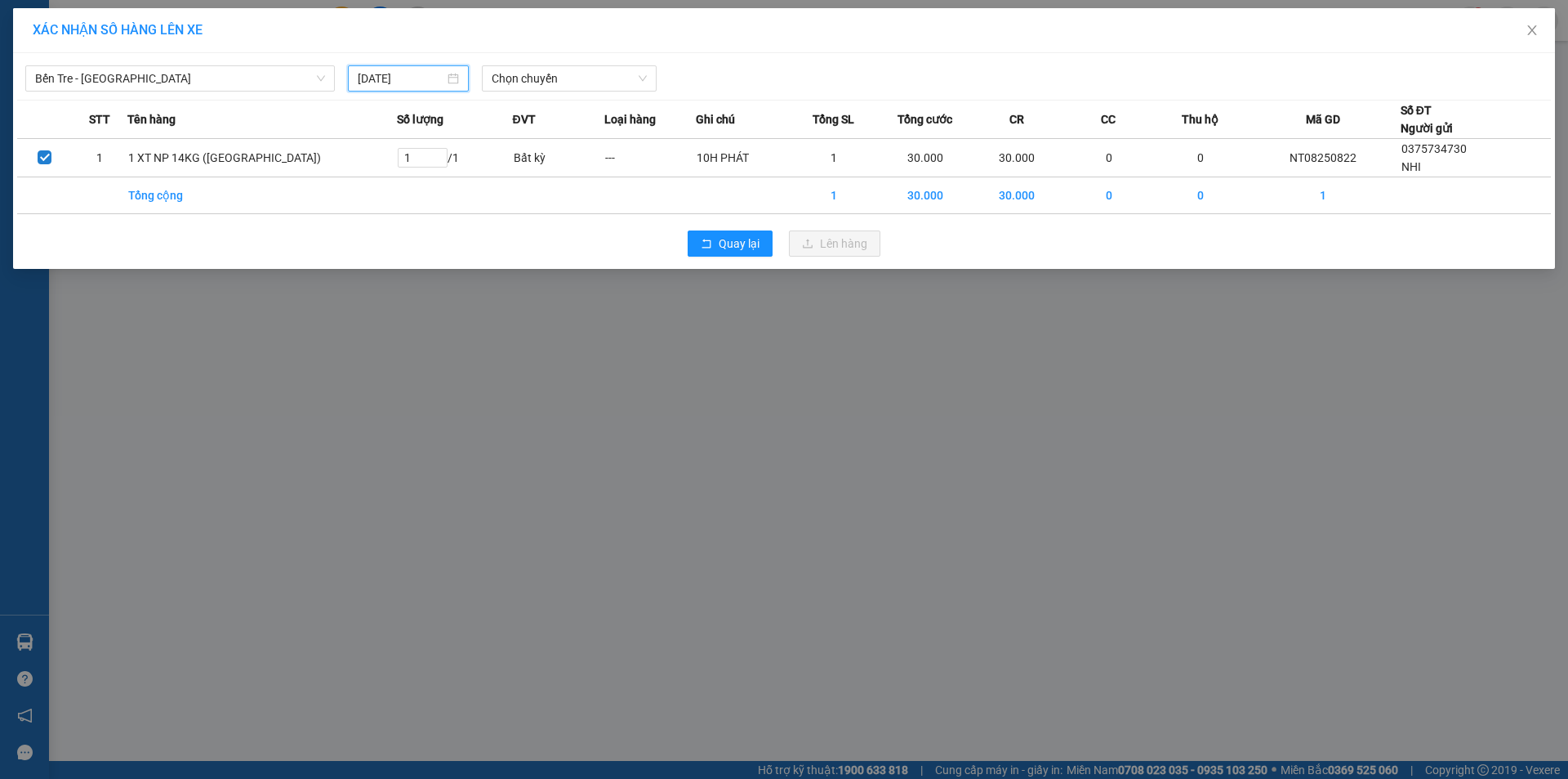
type input "12/08/2025"
click at [529, 78] on span "Chọn chuyến" at bounding box center [569, 79] width 155 height 25
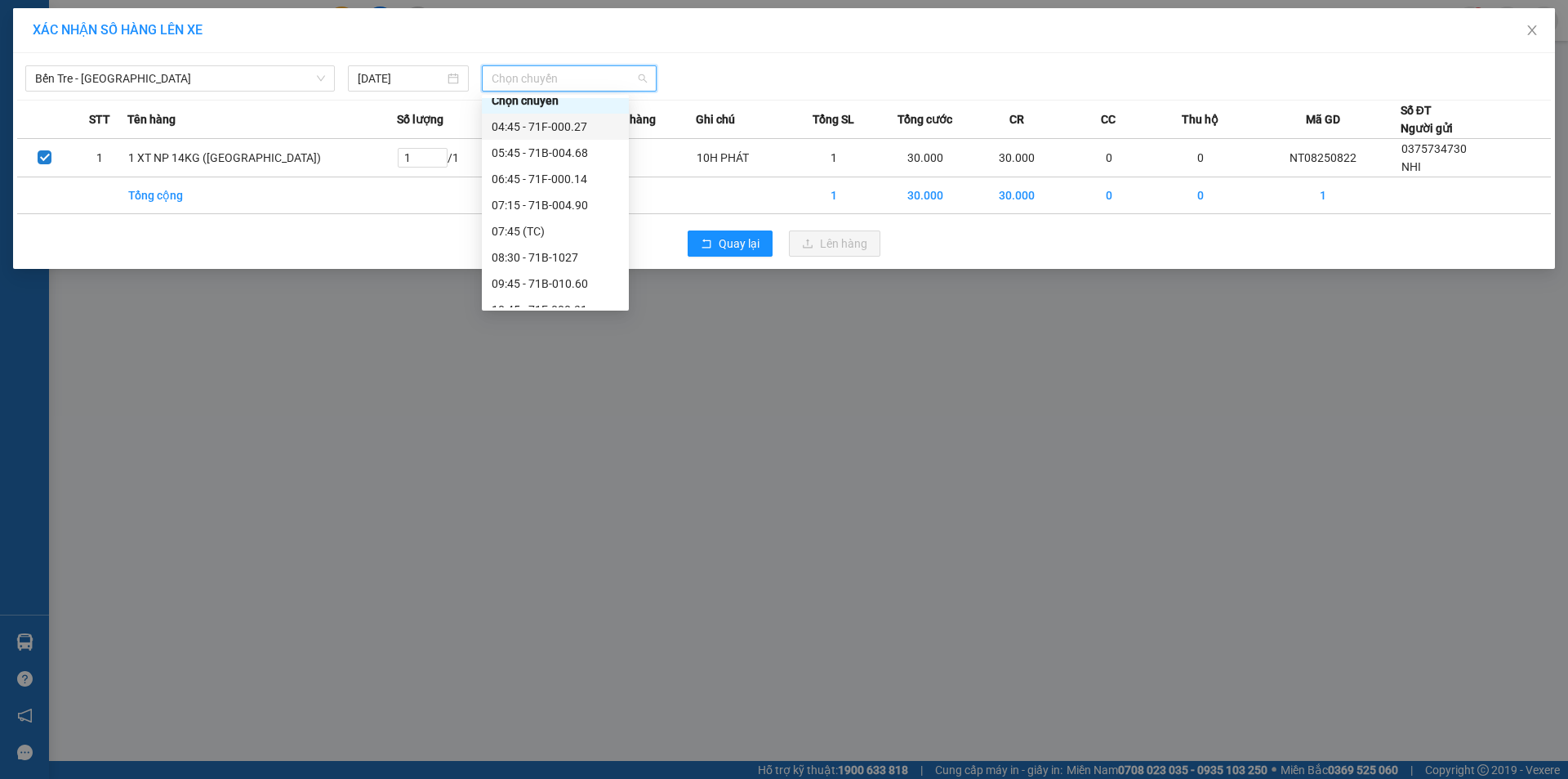
scroll to position [7, 0]
click at [591, 153] on div "05:45 - 71B-004.68" at bounding box center [556, 157] width 128 height 18
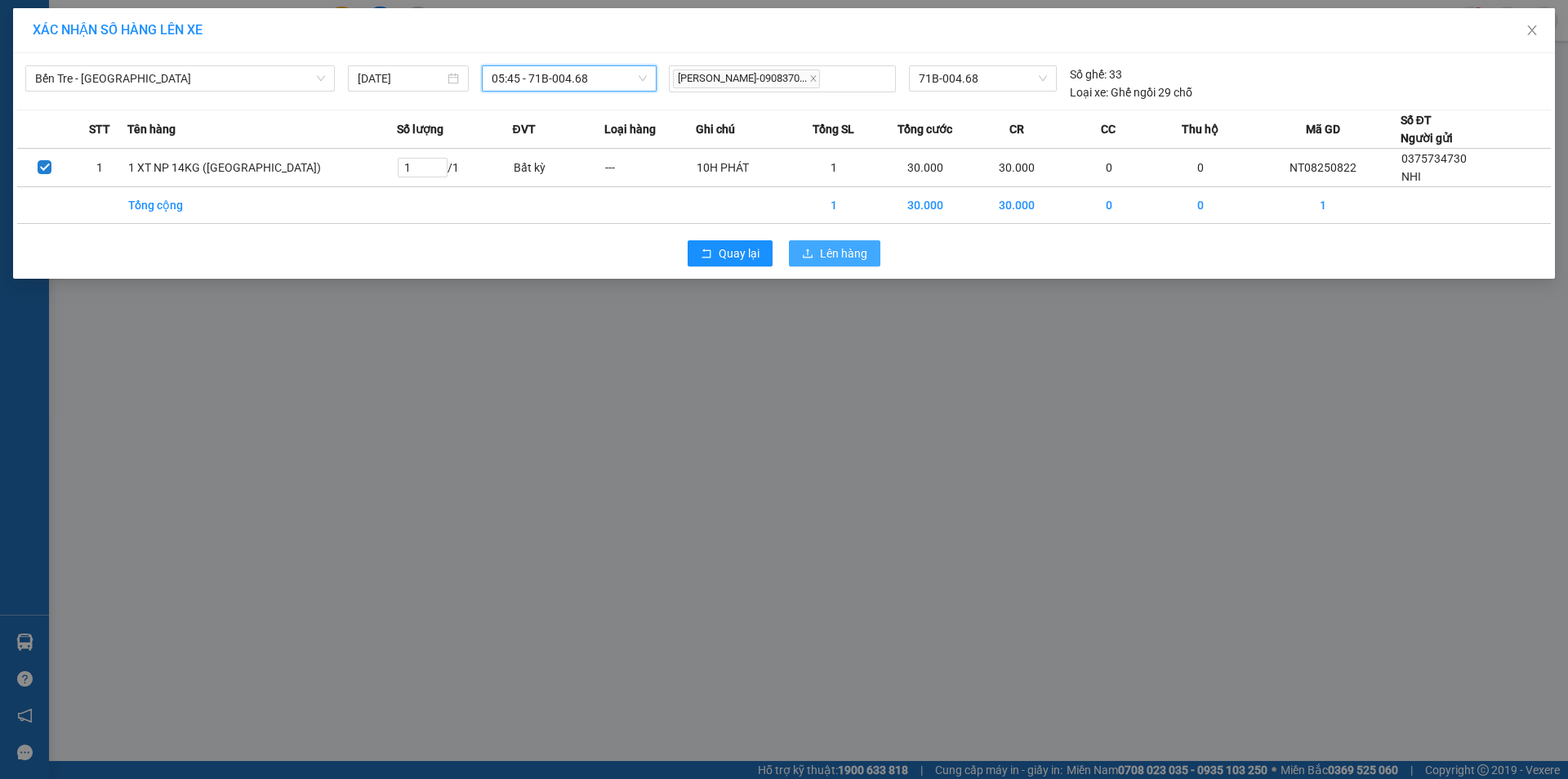
click at [850, 257] on span "Lên hàng" at bounding box center [843, 254] width 47 height 18
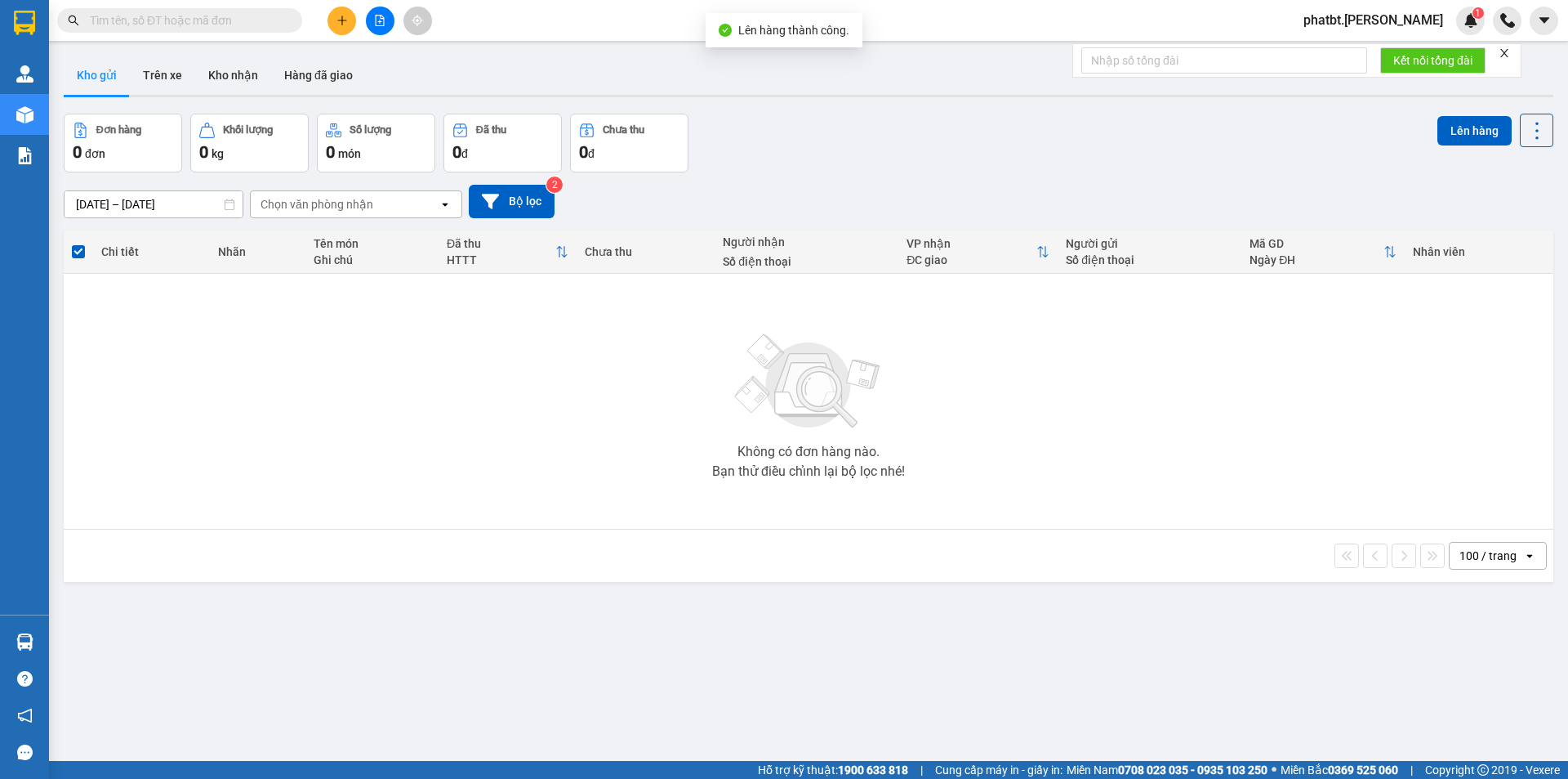
click at [371, 25] on button at bounding box center [380, 21] width 29 height 29
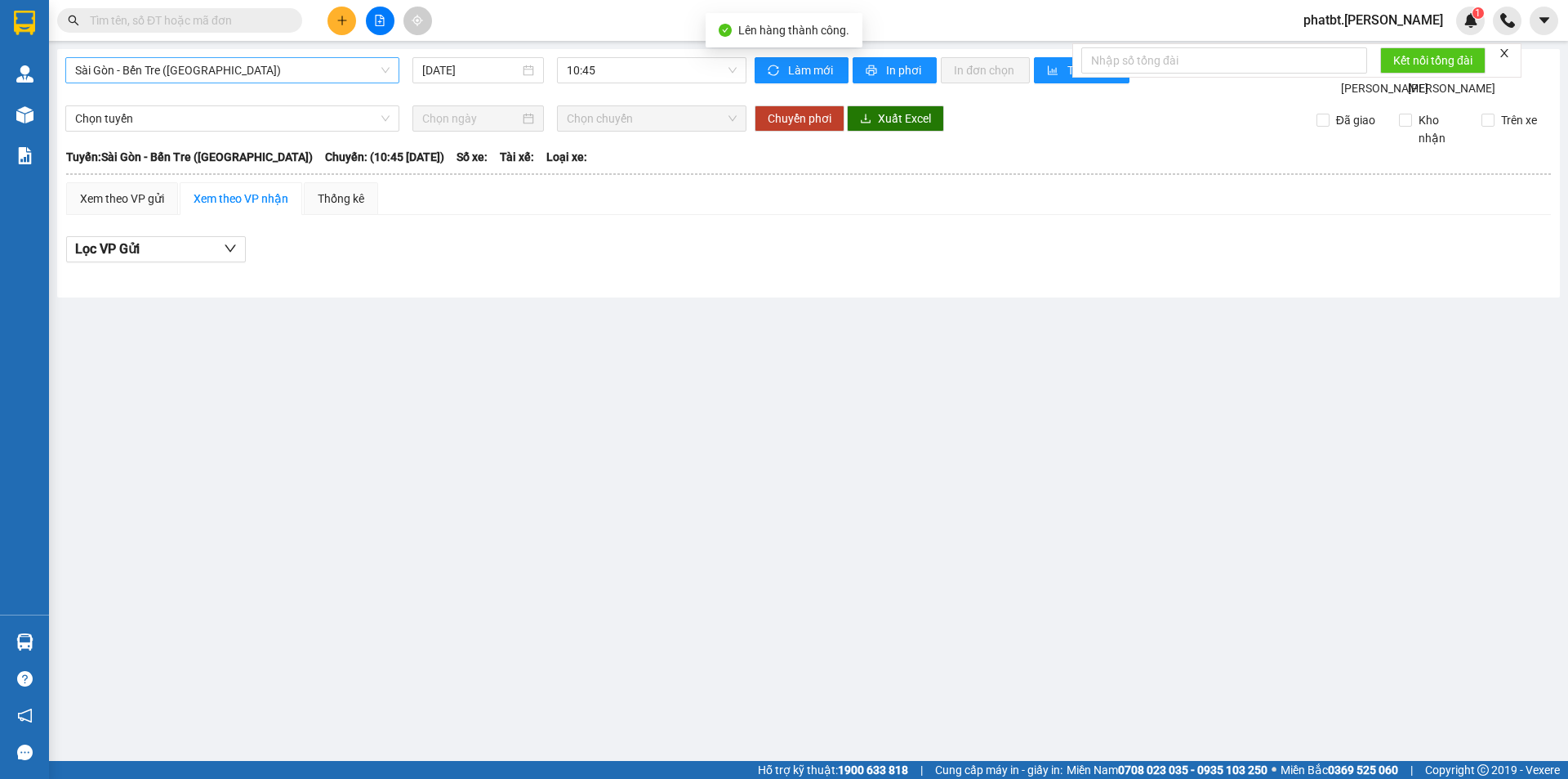
click at [228, 80] on span "Sài Gòn - Bến Tre (CN)" at bounding box center [233, 70] width 315 height 25
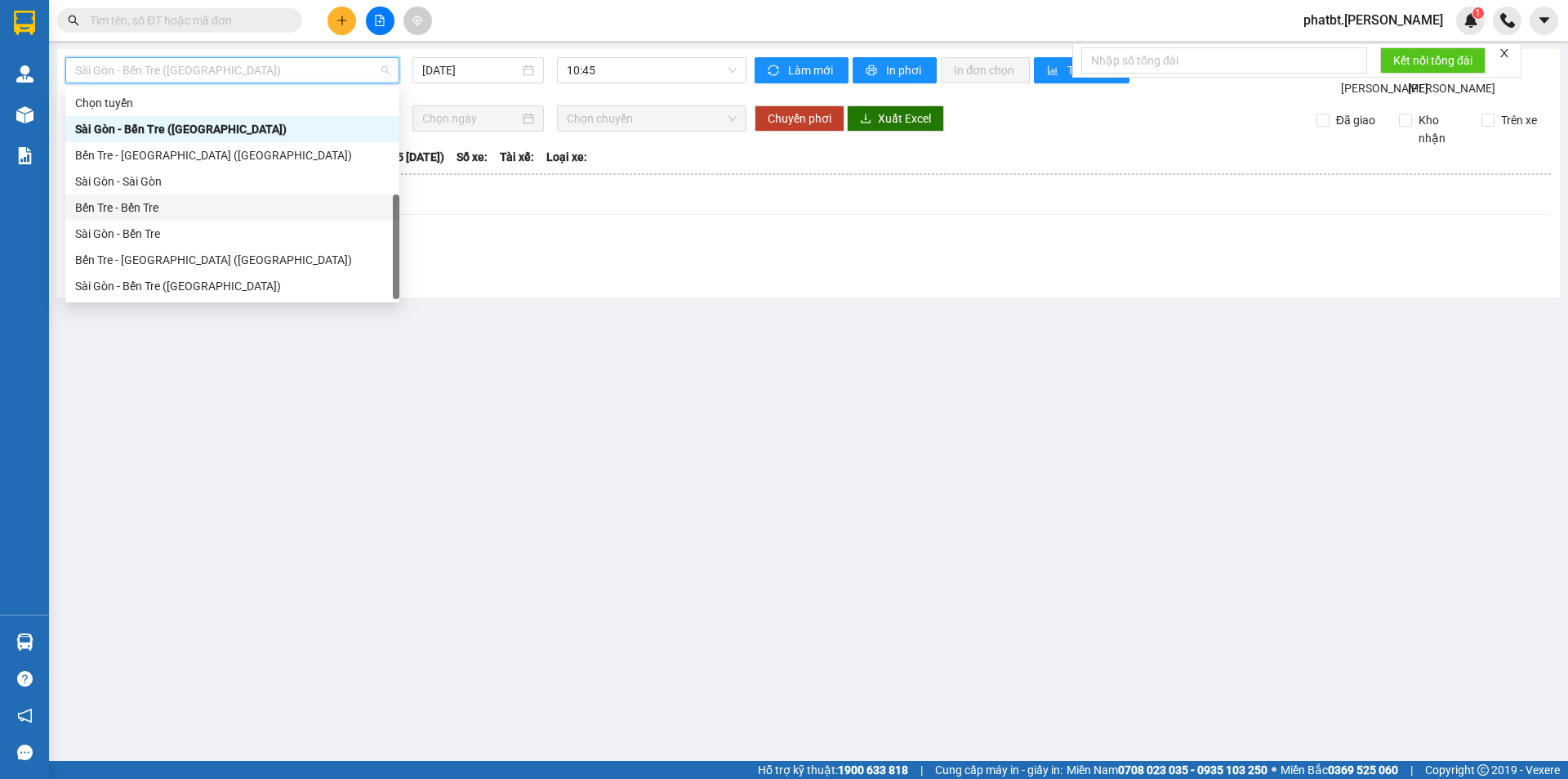
scroll to position [27, 0]
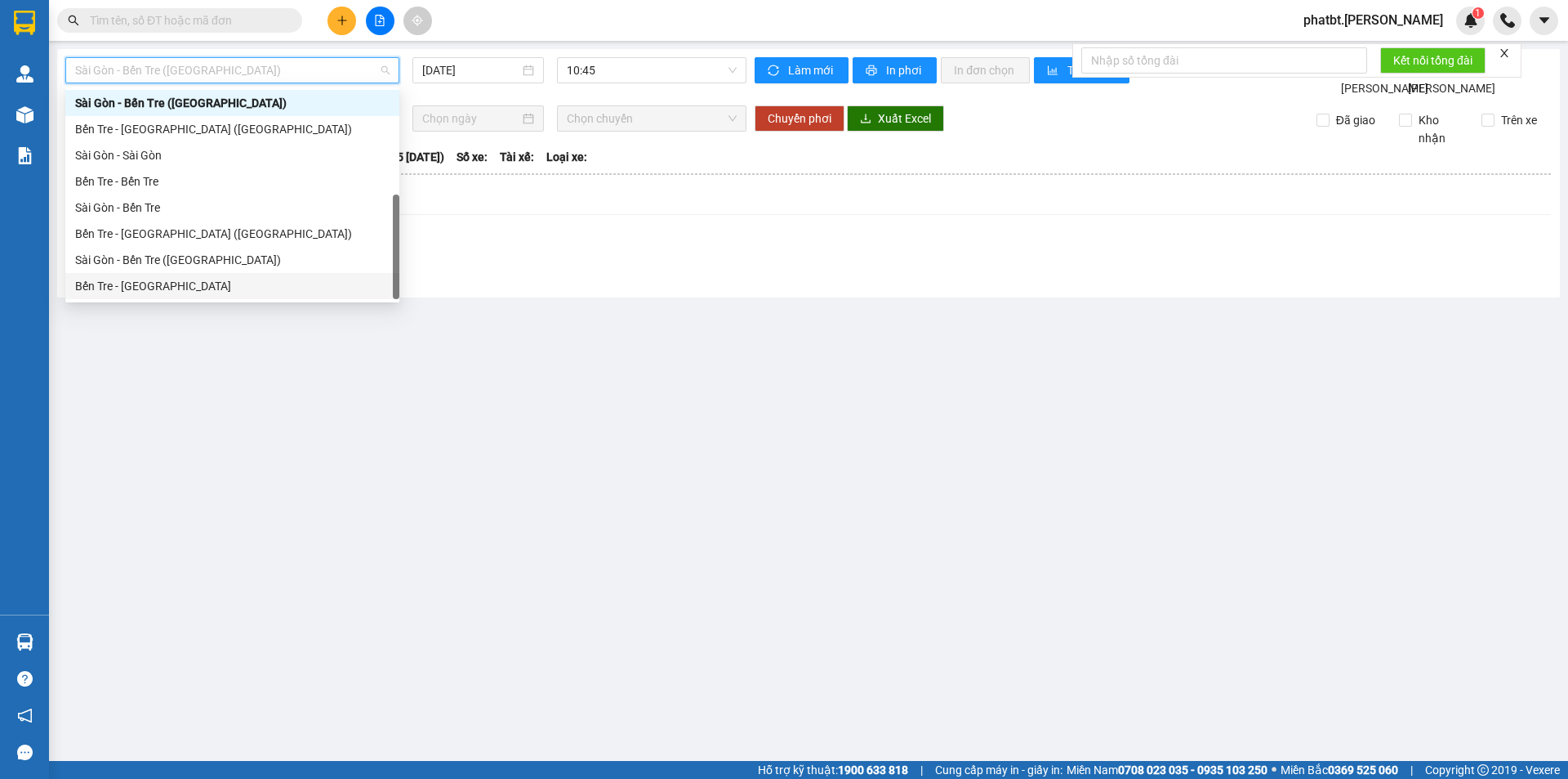
click at [181, 283] on div "Bến Tre - Sài Gòn" at bounding box center [233, 286] width 315 height 18
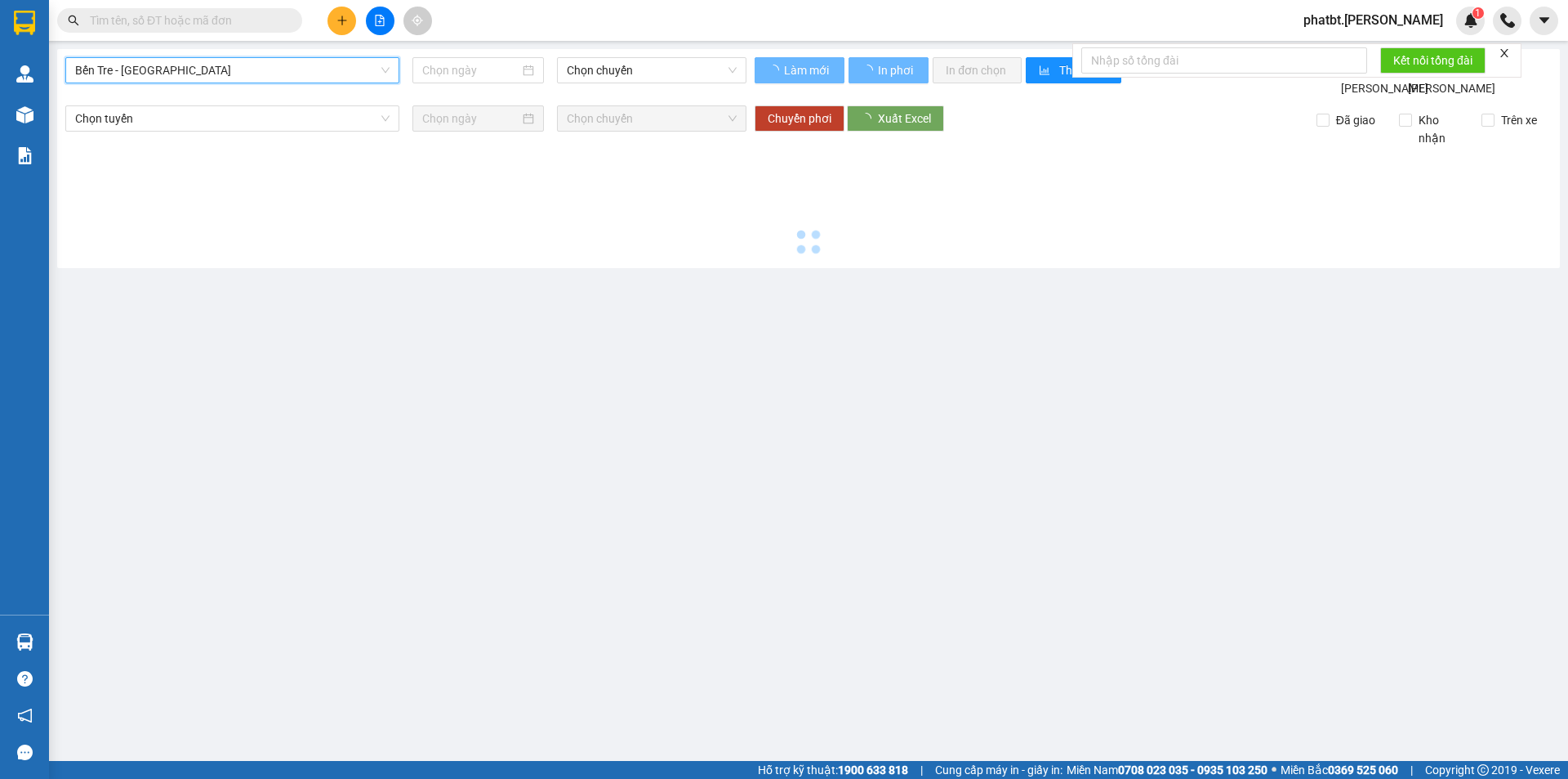
type input "12/08/2025"
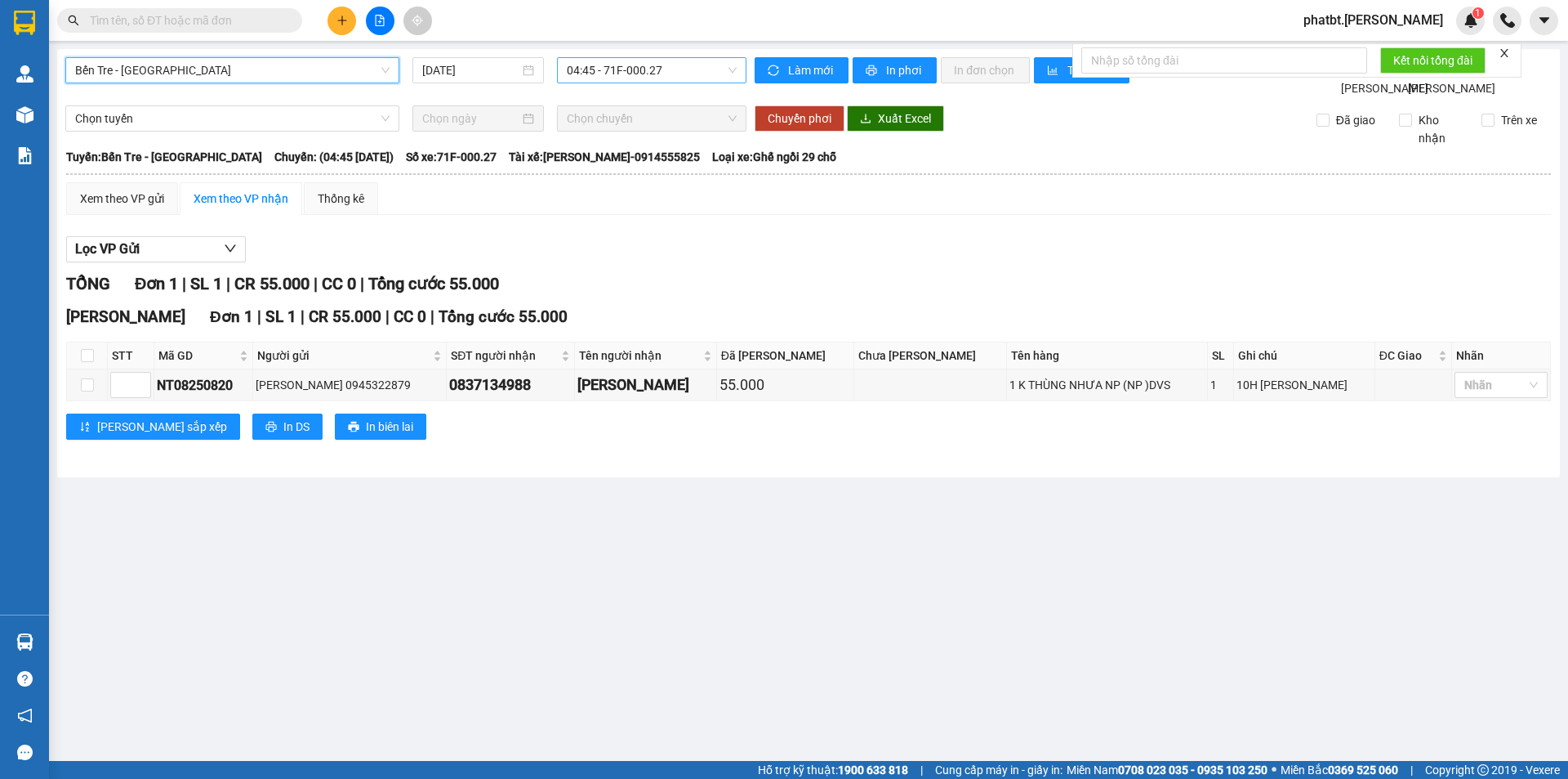
click at [610, 76] on span "04:45 - 71F-000.27" at bounding box center [651, 70] width 170 height 25
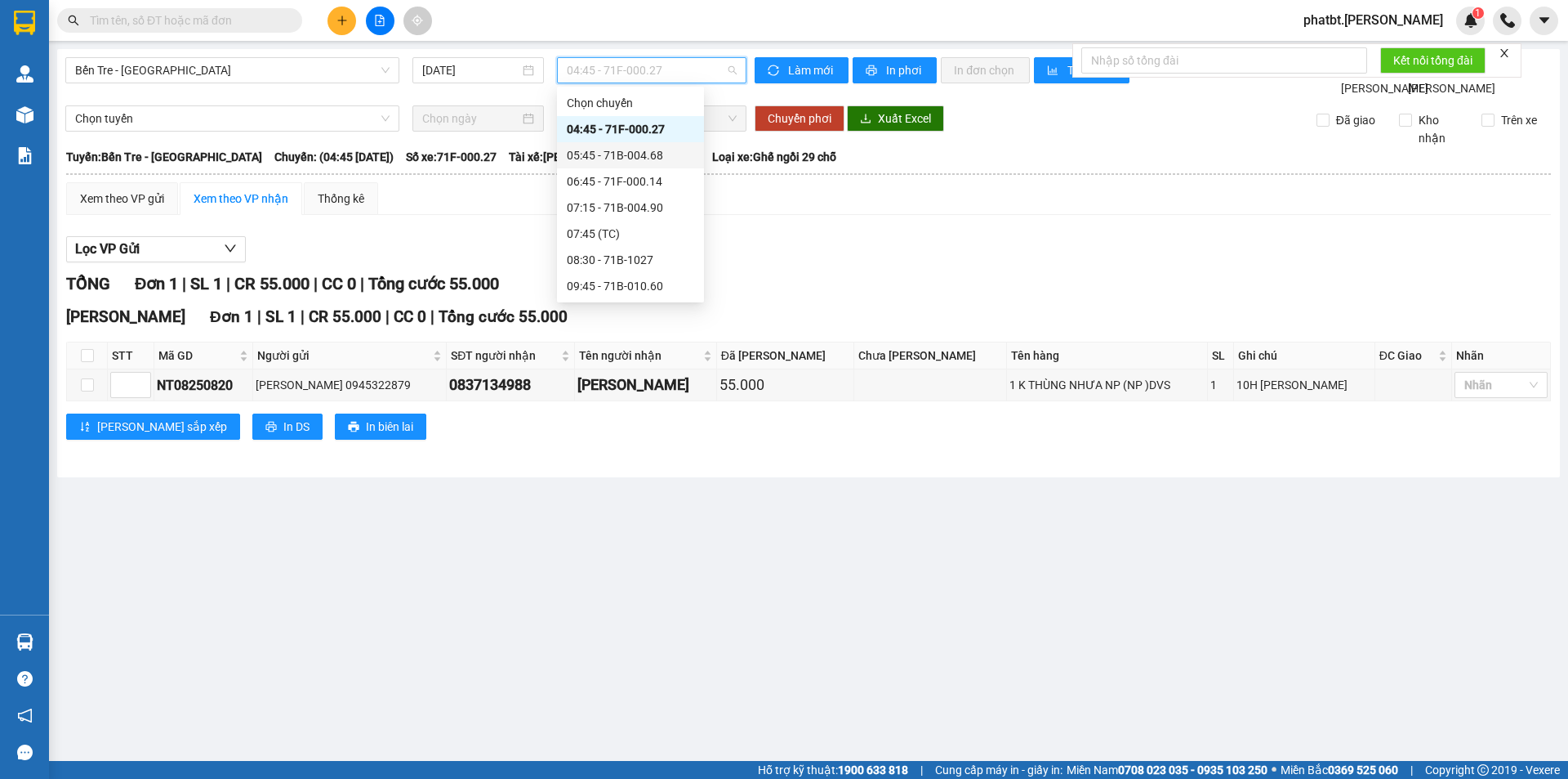
click at [657, 155] on div "05:45 - 71B-004.68" at bounding box center [630, 155] width 128 height 18
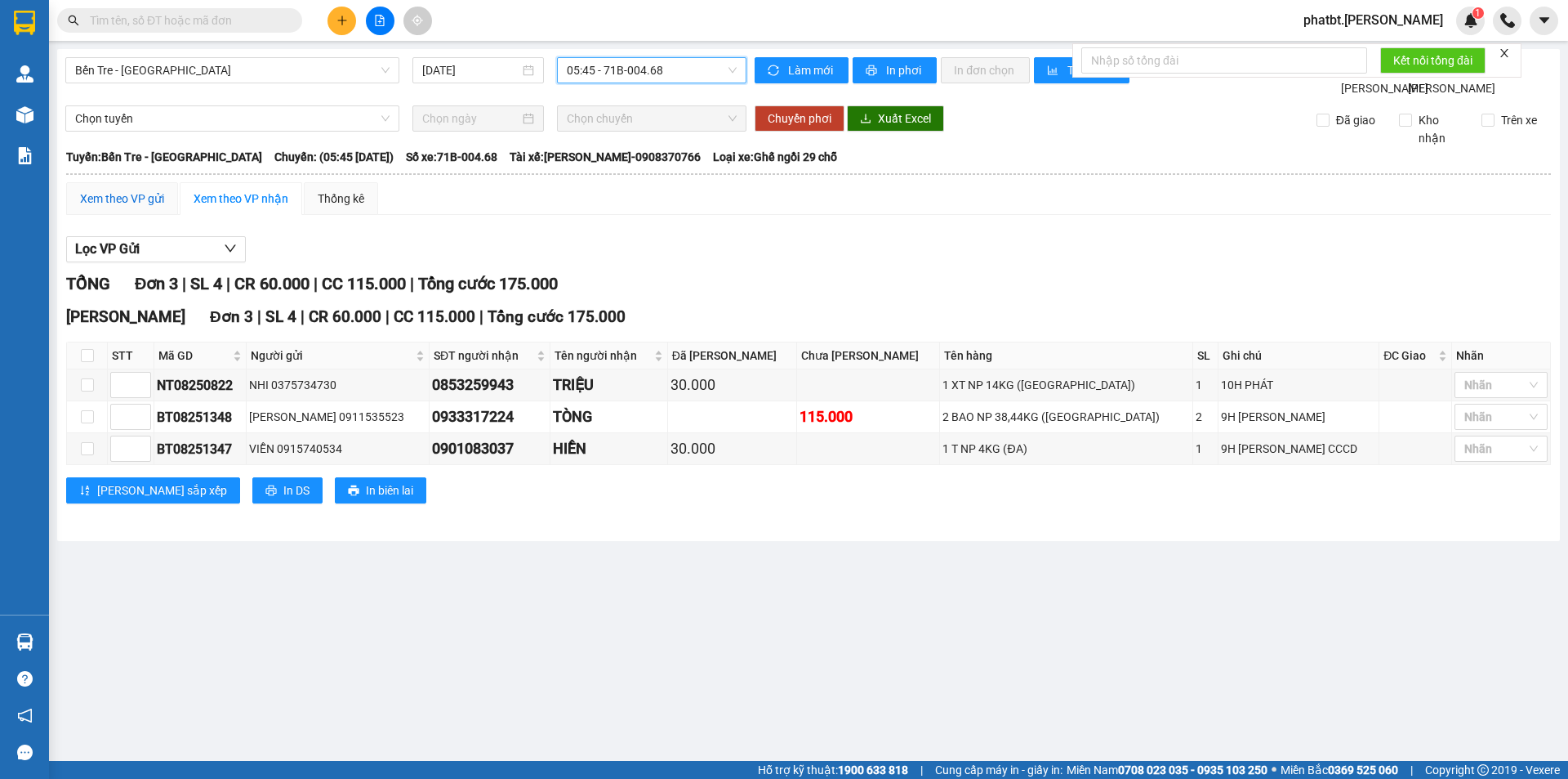
click at [94, 207] on div "Xem theo VP gửi" at bounding box center [123, 199] width 84 height 18
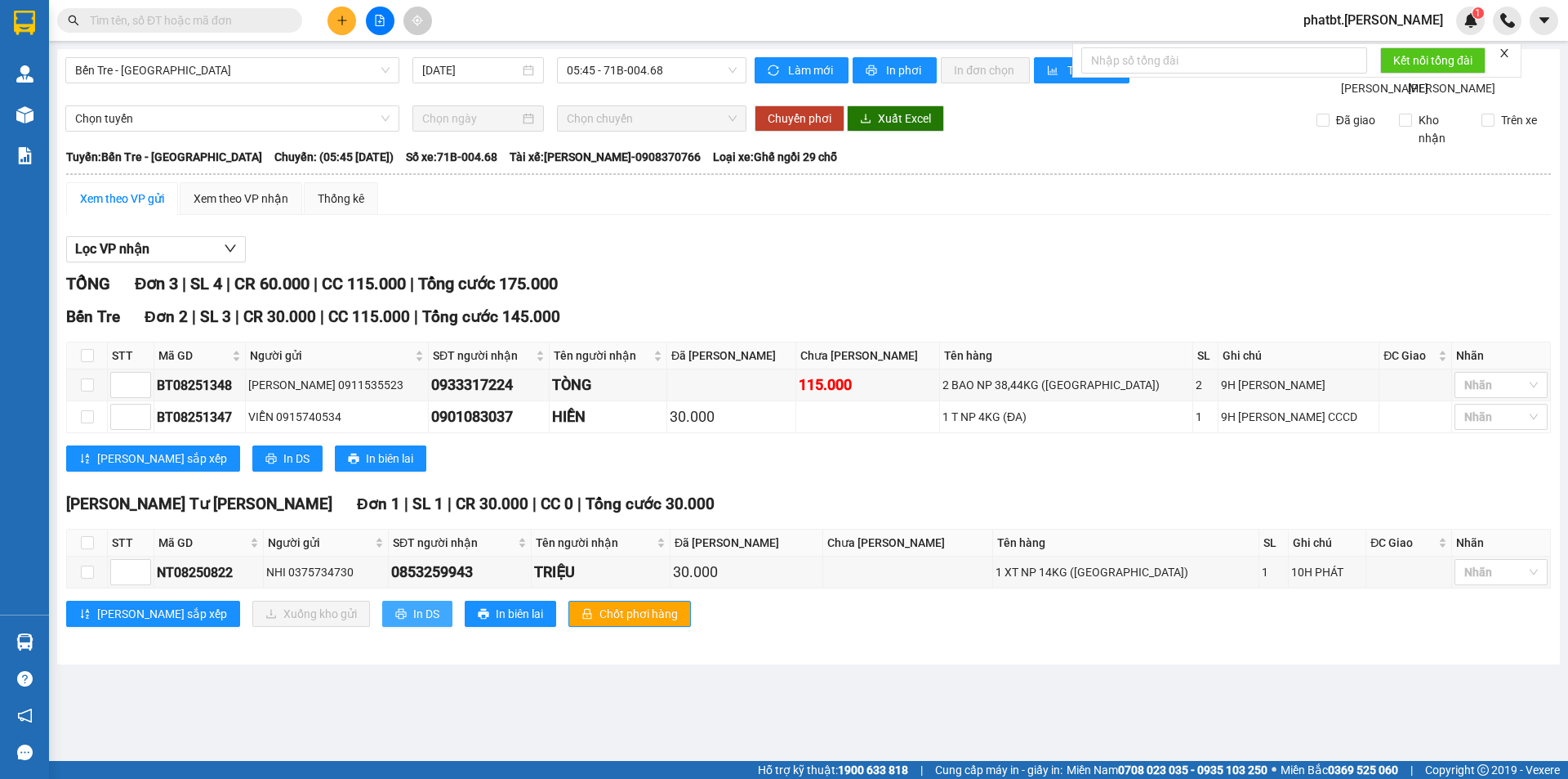
click at [382, 627] on button "In DS" at bounding box center [417, 614] width 70 height 27
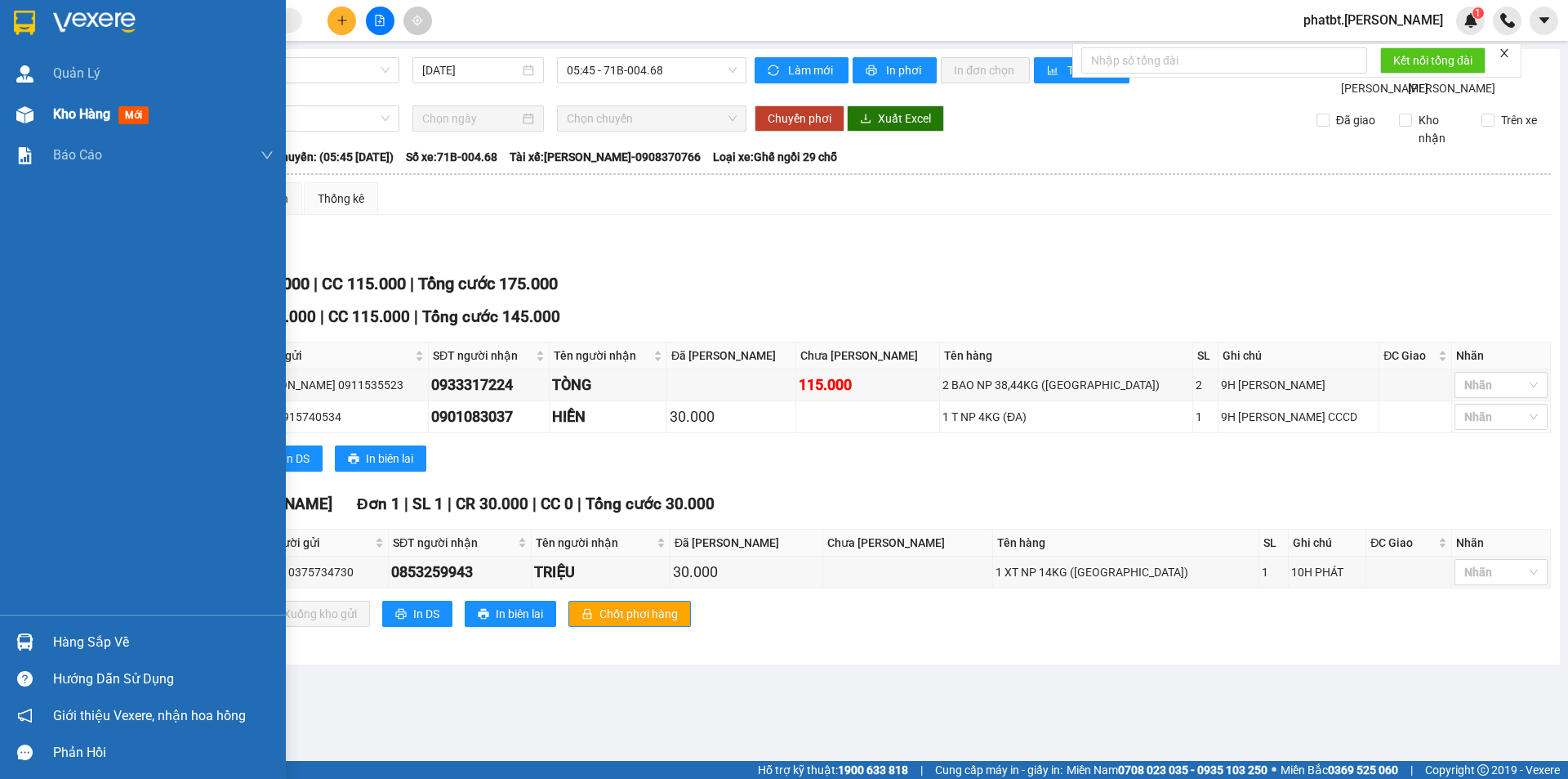
click at [53, 119] on div "Kho hàng mới" at bounding box center [142, 114] width 286 height 41
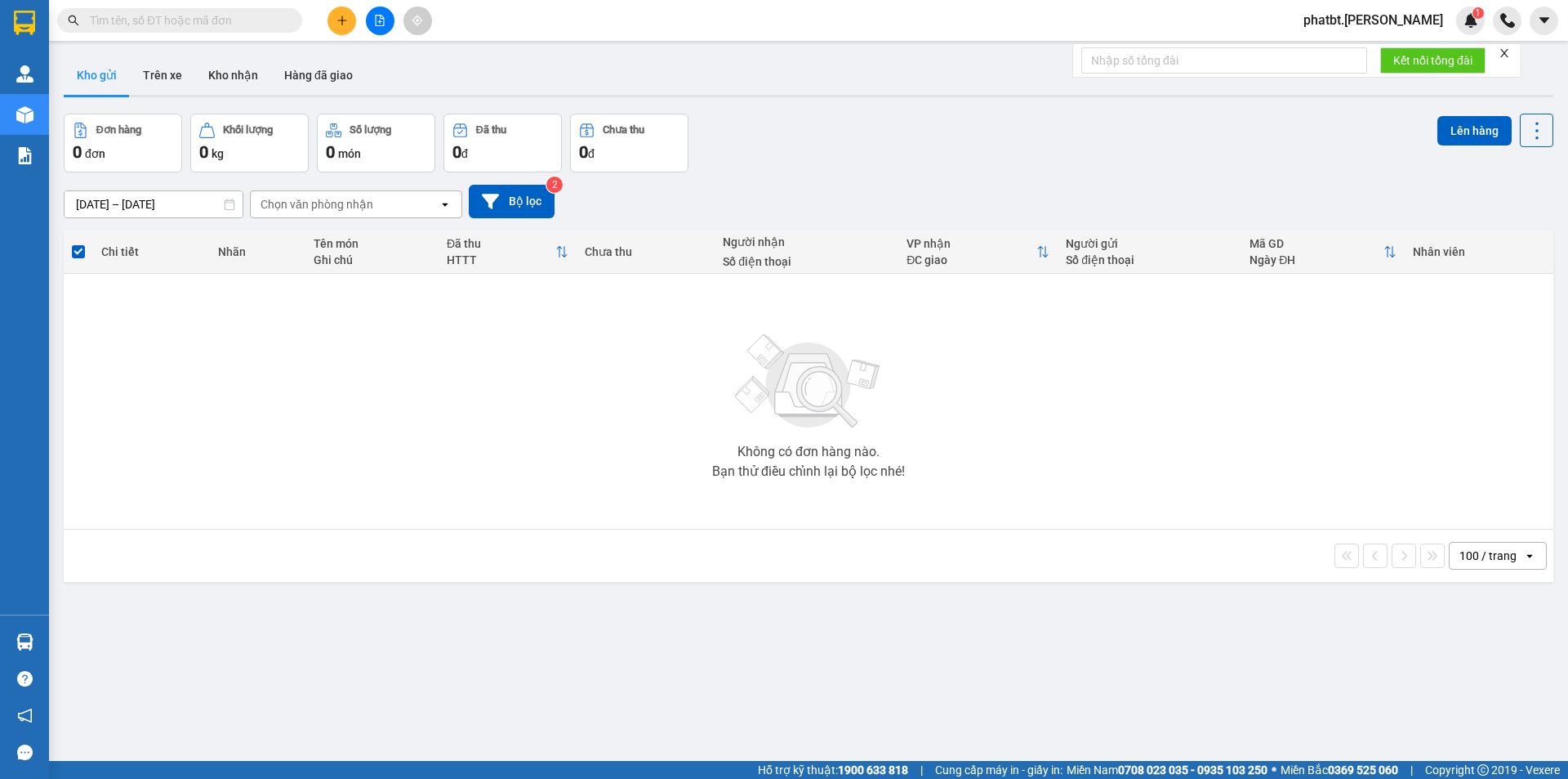
click at [274, 22] on input "text" at bounding box center [186, 21] width 193 height 18
paste input "0949073106"
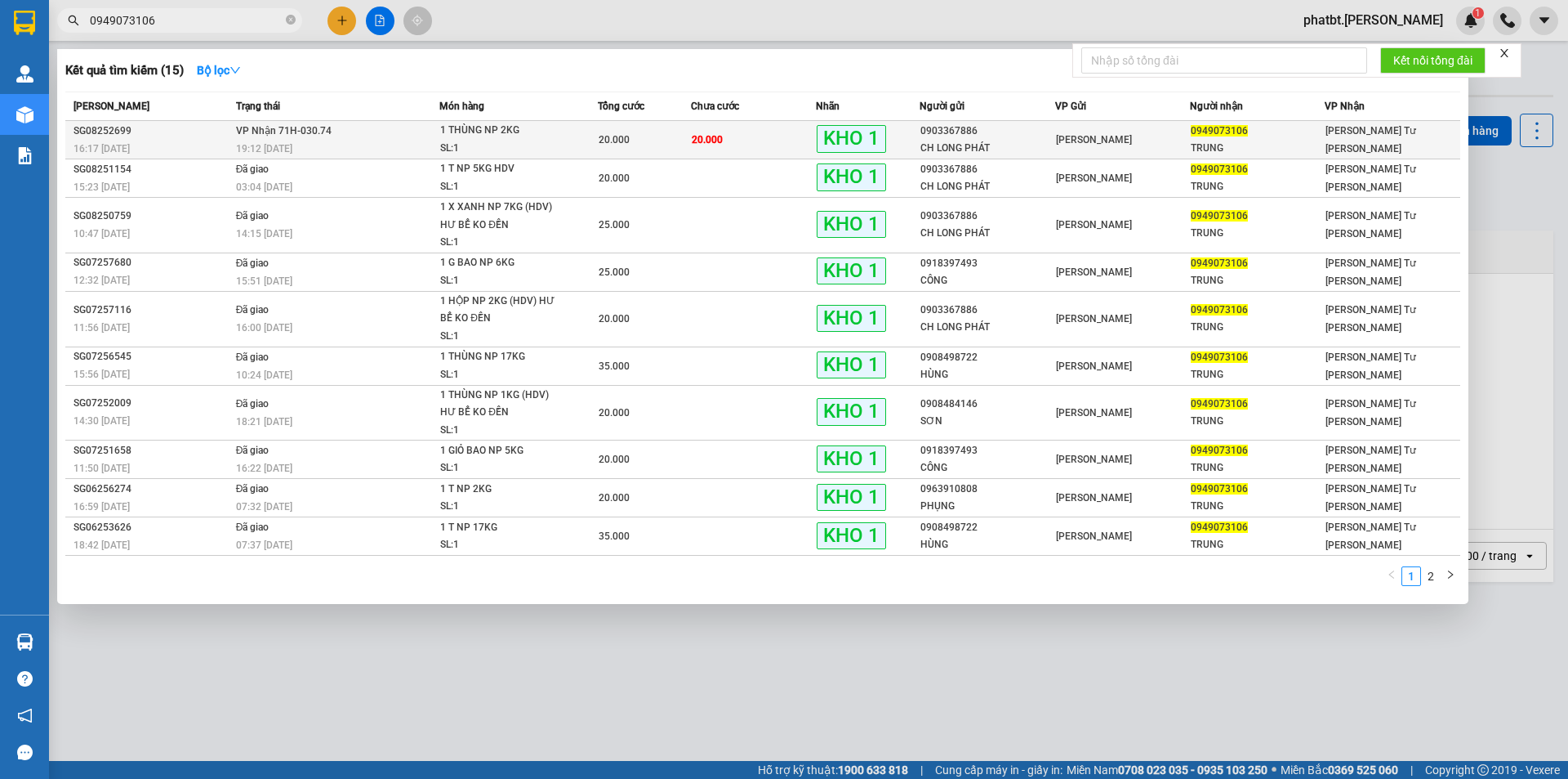
type input "0949073106"
click at [408, 134] on td "VP Nhận 71H-030.74 19:12 - 11/08" at bounding box center [335, 140] width 208 height 38
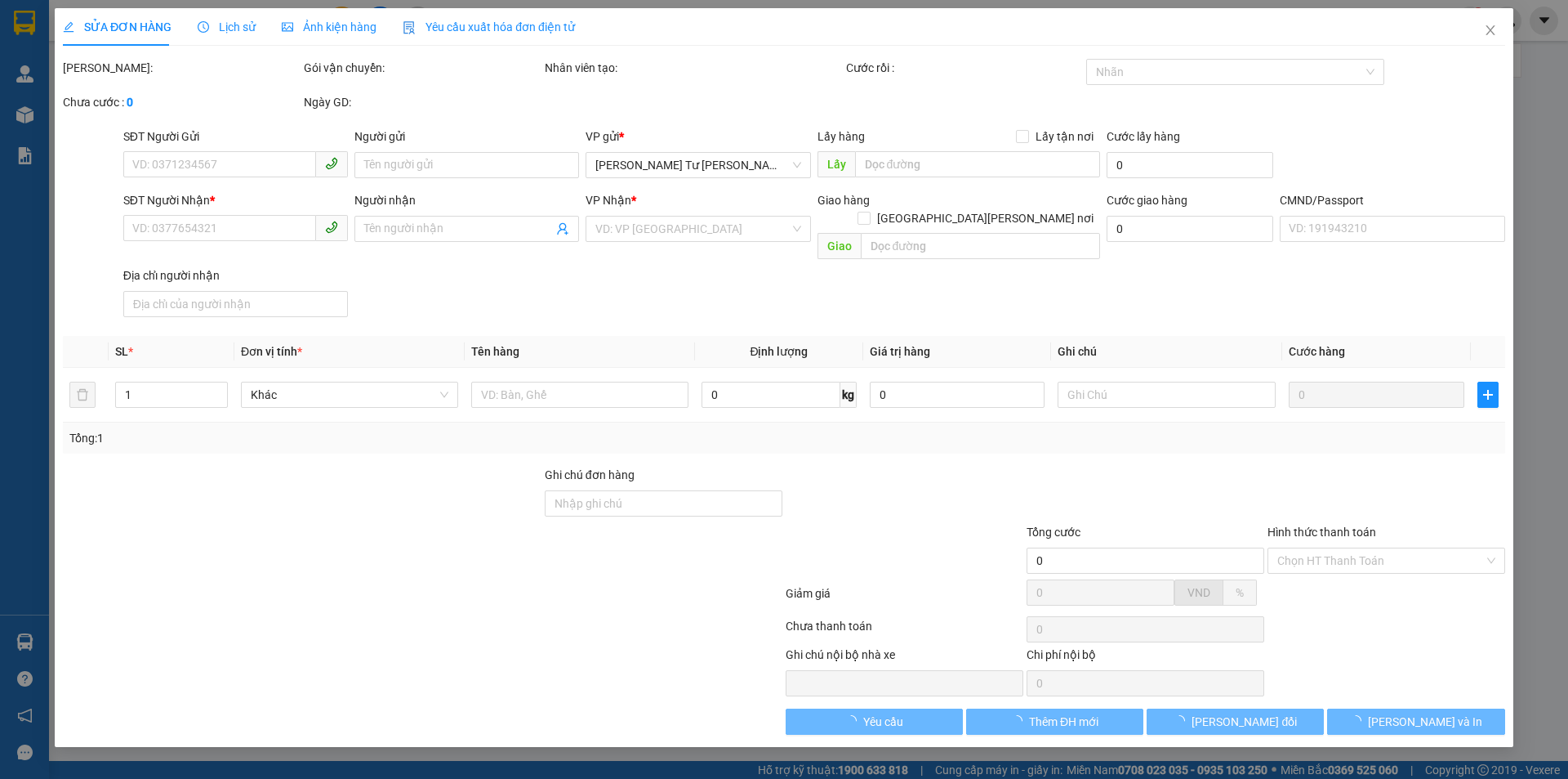
type input "0903367886"
type input "CH LONG PHÁT"
type input "0949073106"
type input "TRUNG"
type input "BM"
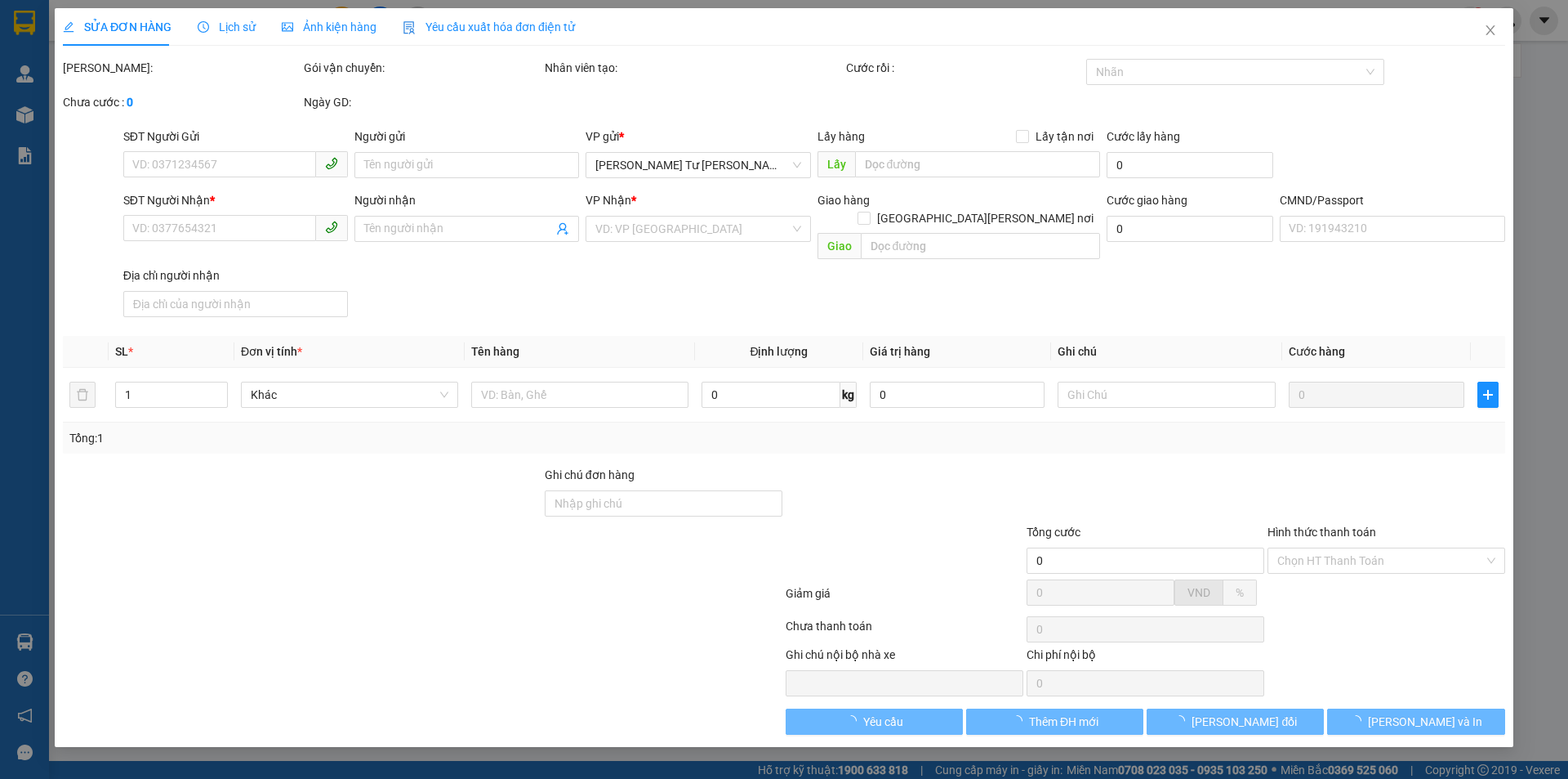
type input "20.000"
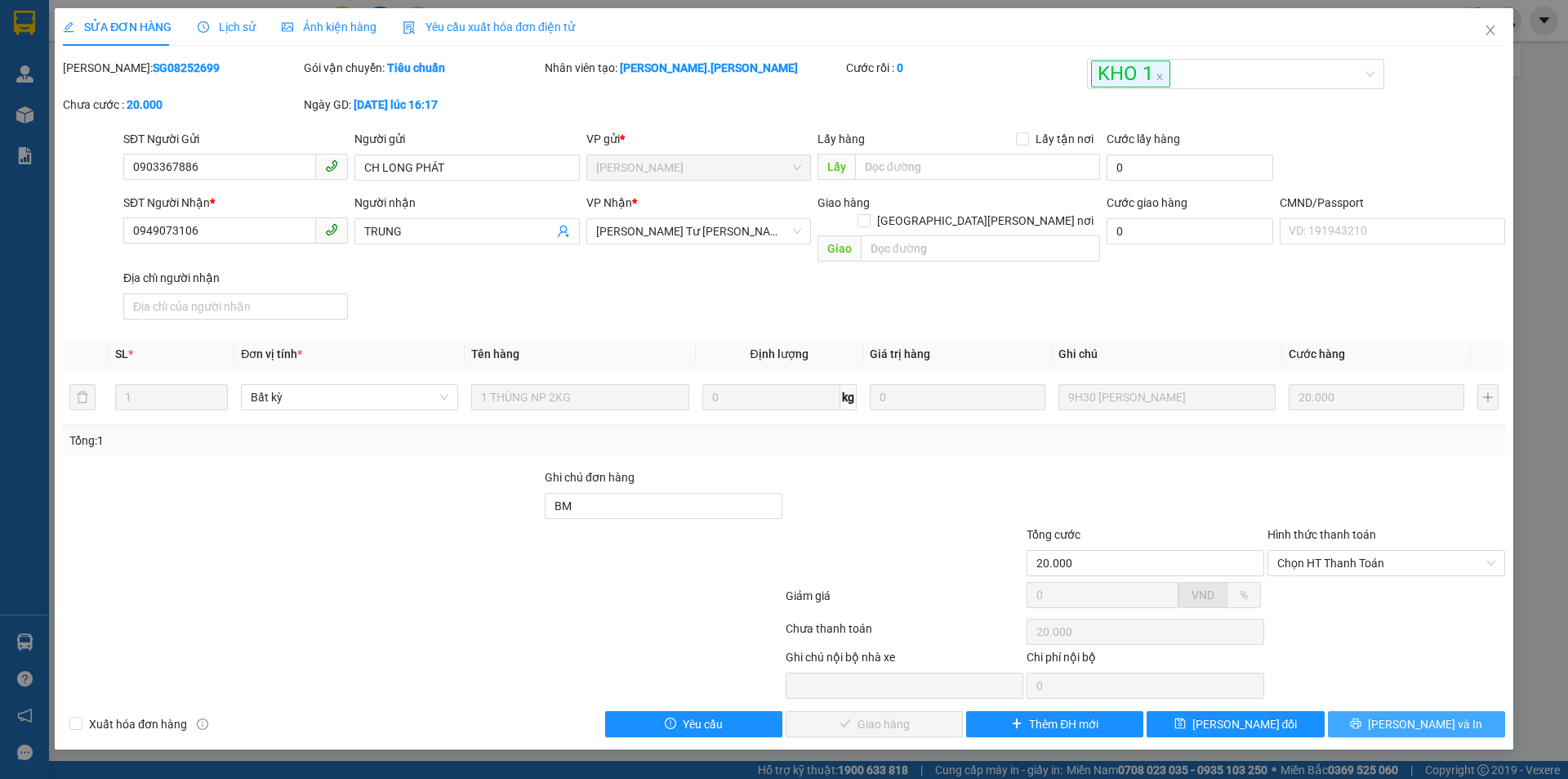
click at [1362, 719] on icon "printer" at bounding box center [1356, 723] width 11 height 11
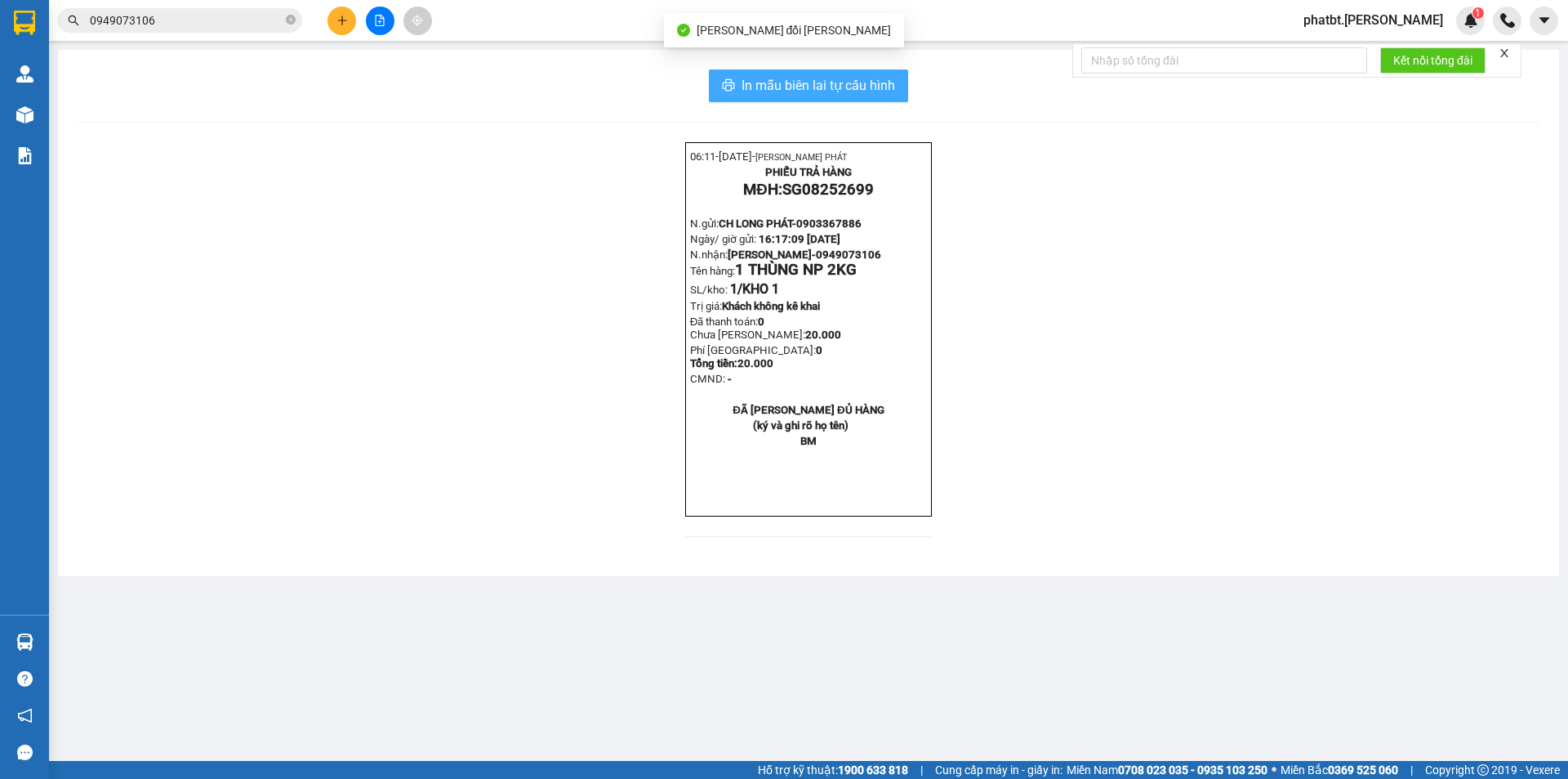
click at [864, 94] on span "In mẫu biên lai tự cấu hình" at bounding box center [818, 85] width 153 height 21
click at [787, 77] on span "In mẫu biên lai tự cấu hình" at bounding box center [818, 85] width 153 height 21
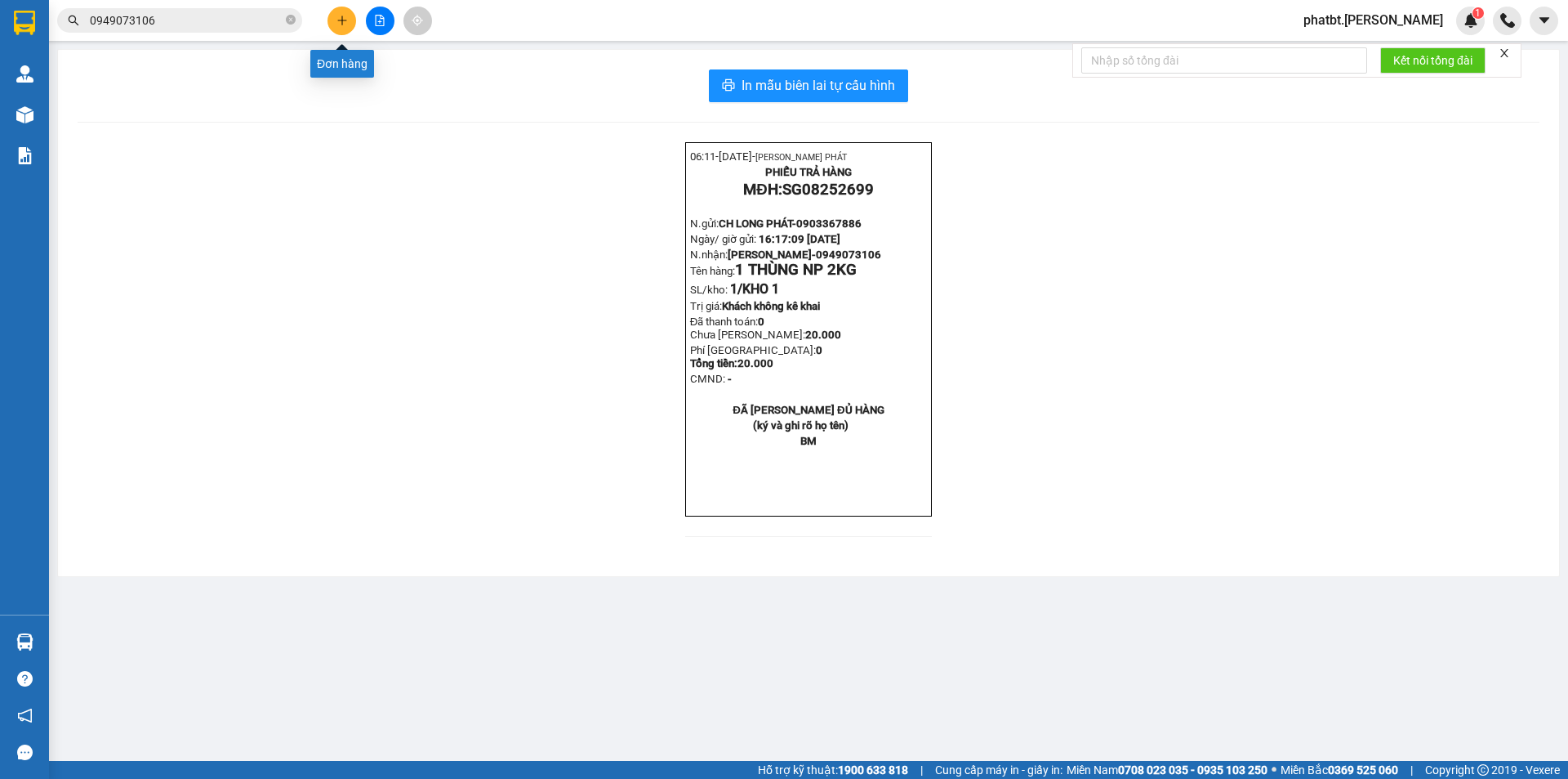
click at [343, 21] on icon "plus" at bounding box center [341, 20] width 9 height 1
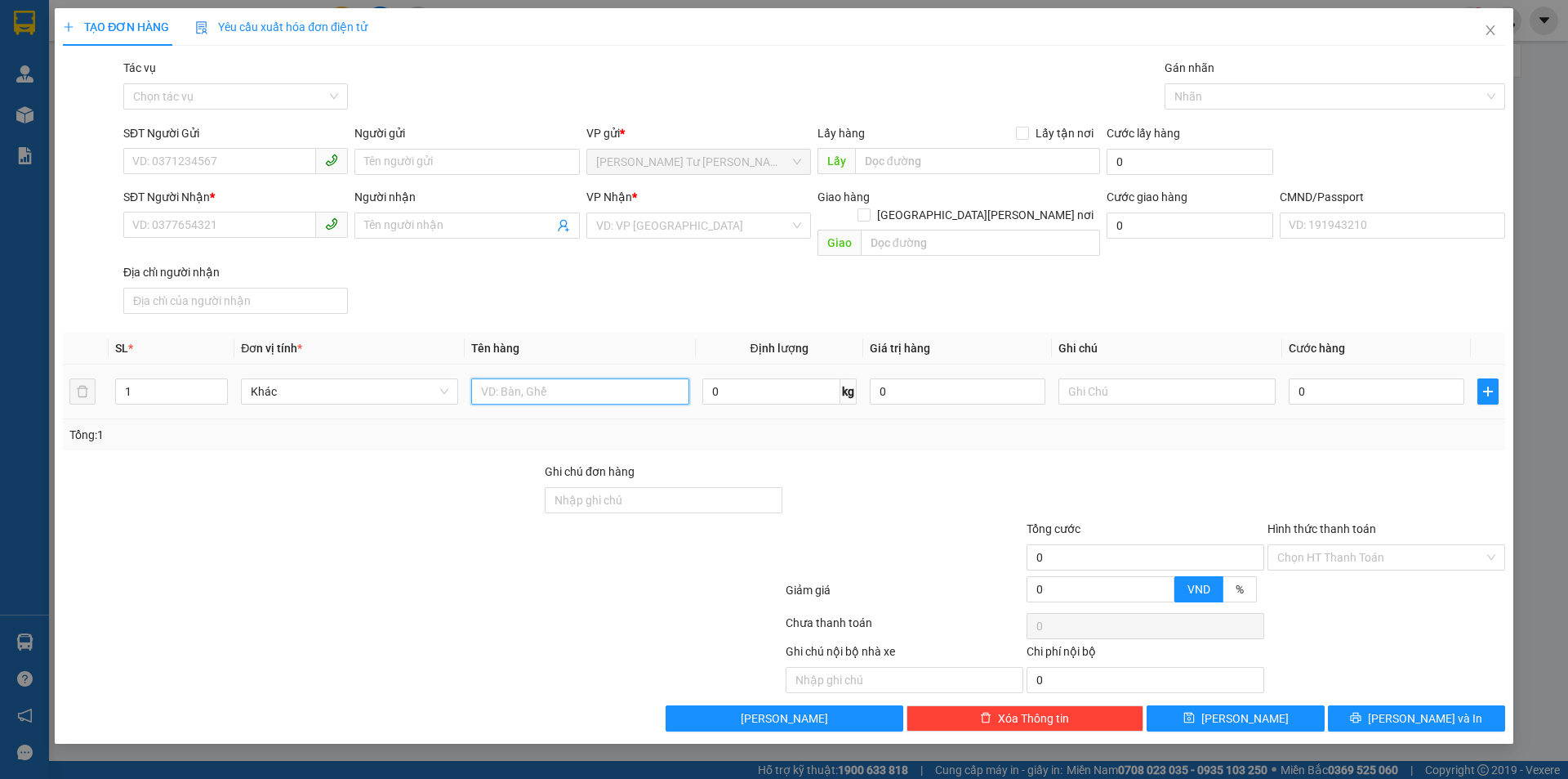
click at [558, 379] on input "text" at bounding box center [580, 392] width 217 height 27
type input "1 T MÚT NP 11KG (ĐL)"
click at [205, 149] on input "SĐT Người Gửi" at bounding box center [220, 161] width 193 height 27
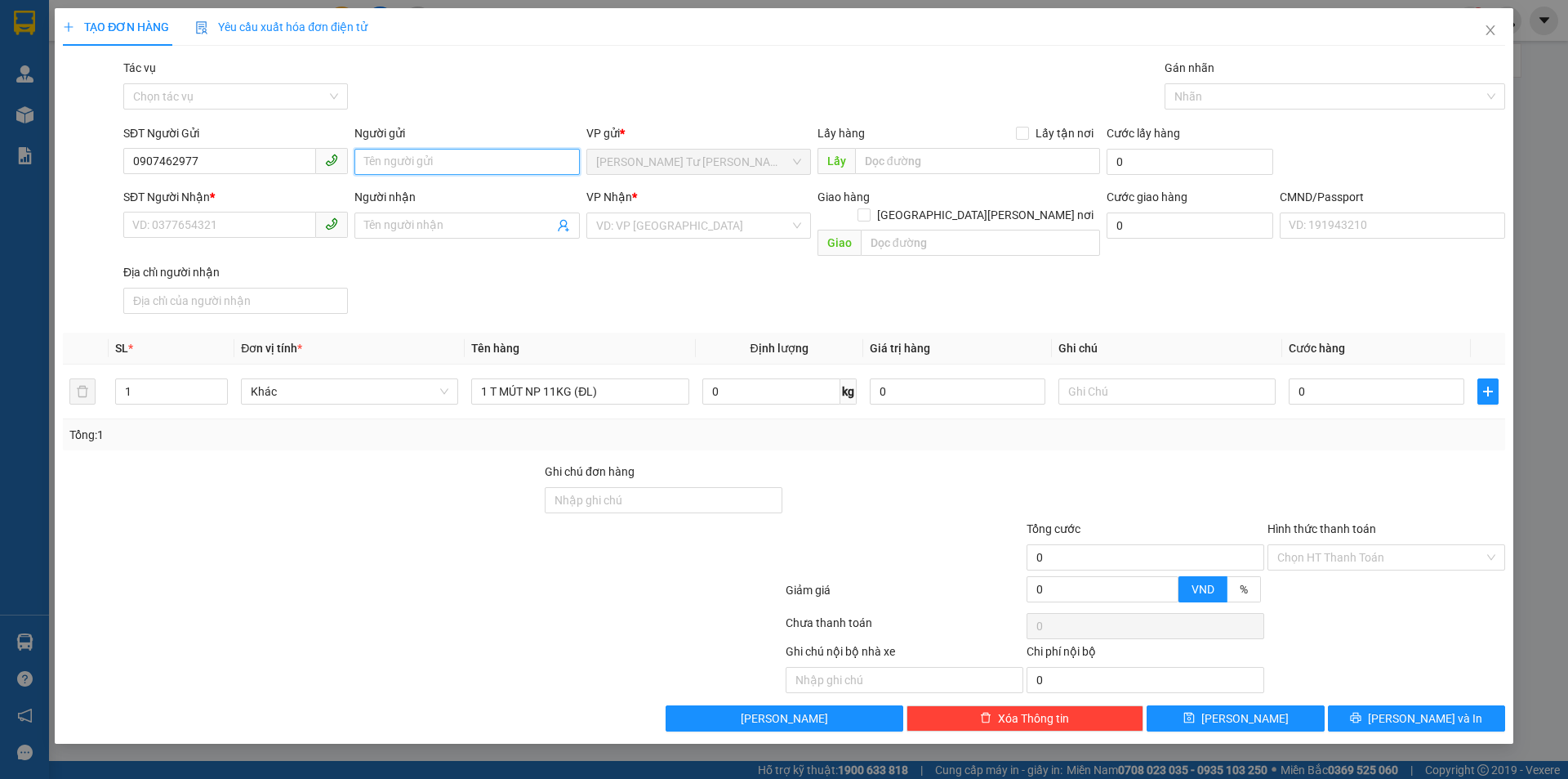
click at [401, 158] on input "Người gửi" at bounding box center [466, 162] width 224 height 27
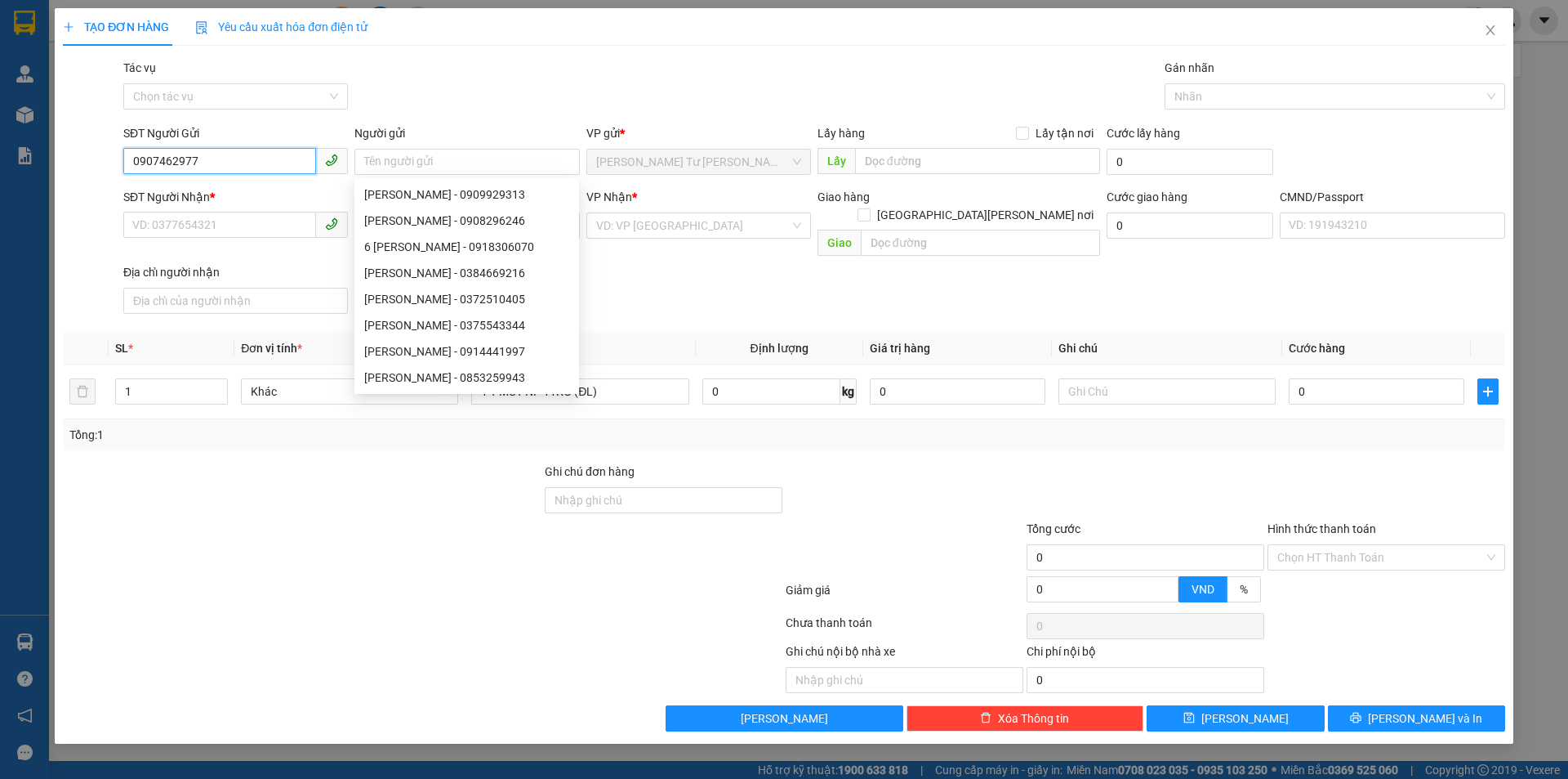
click at [171, 160] on input "0907462977" at bounding box center [220, 161] width 193 height 27
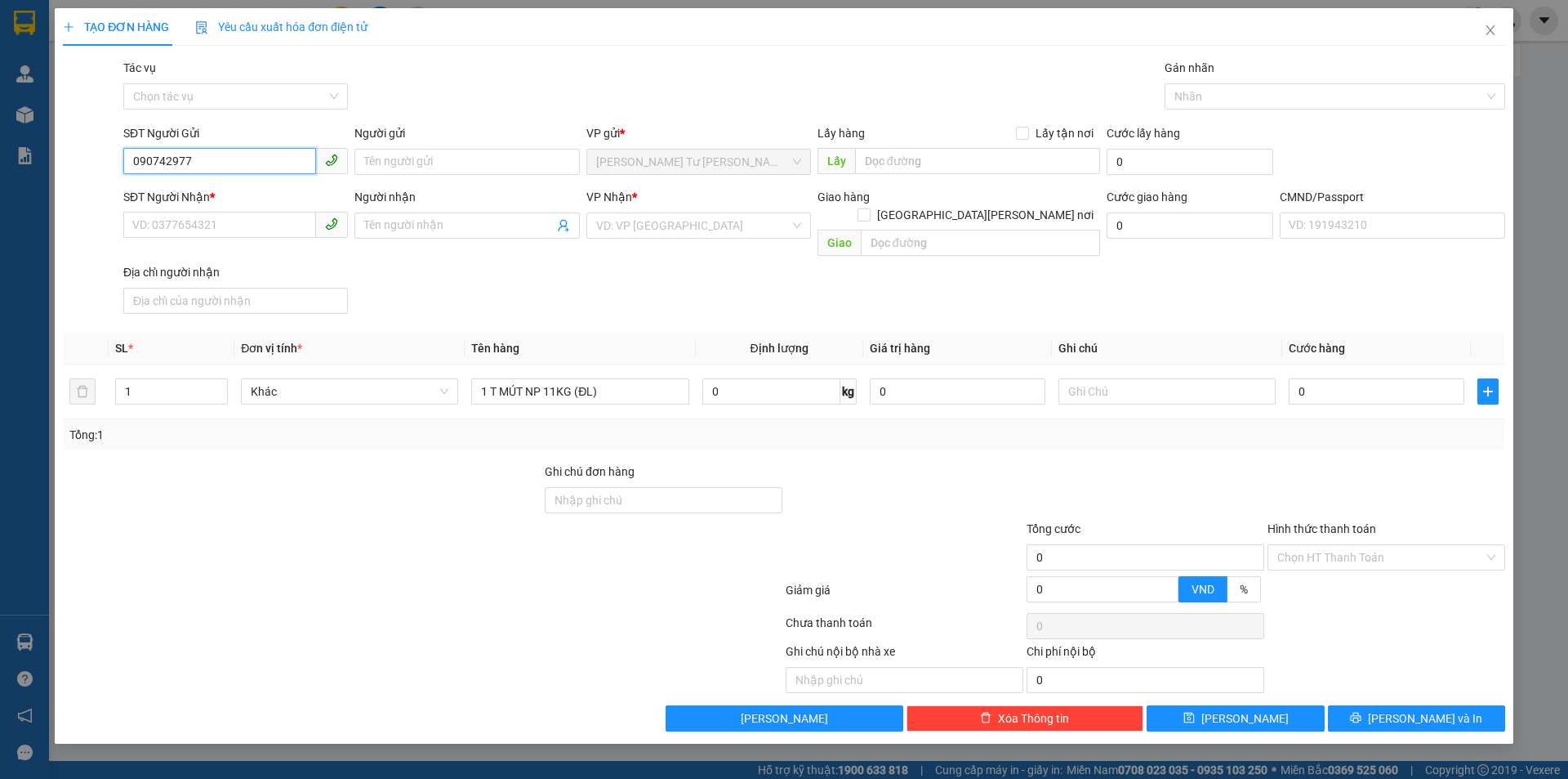
type input "0907402977"
click at [220, 196] on div "0907402977 - THÙY DUNG" at bounding box center [235, 195] width 205 height 18
type input "THÙY DUNG"
type input "0937431669"
type input "NINH"
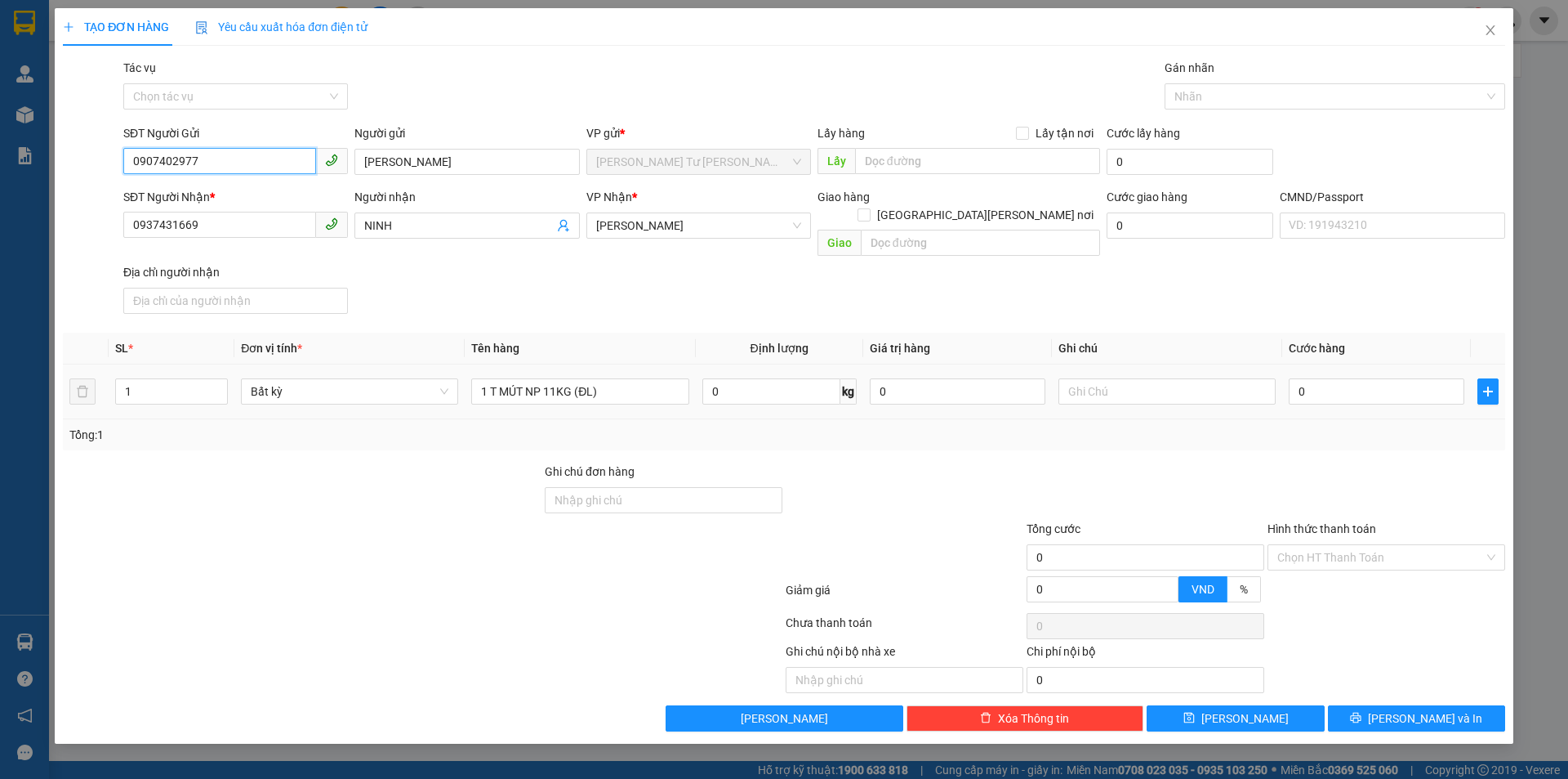
type input "0907402977"
click at [1136, 385] on div at bounding box center [1167, 391] width 217 height 32
click at [1136, 385] on input "text" at bounding box center [1167, 392] width 217 height 27
click at [1140, 379] on input "text" at bounding box center [1167, 392] width 217 height 27
type input "11H PHÁT"
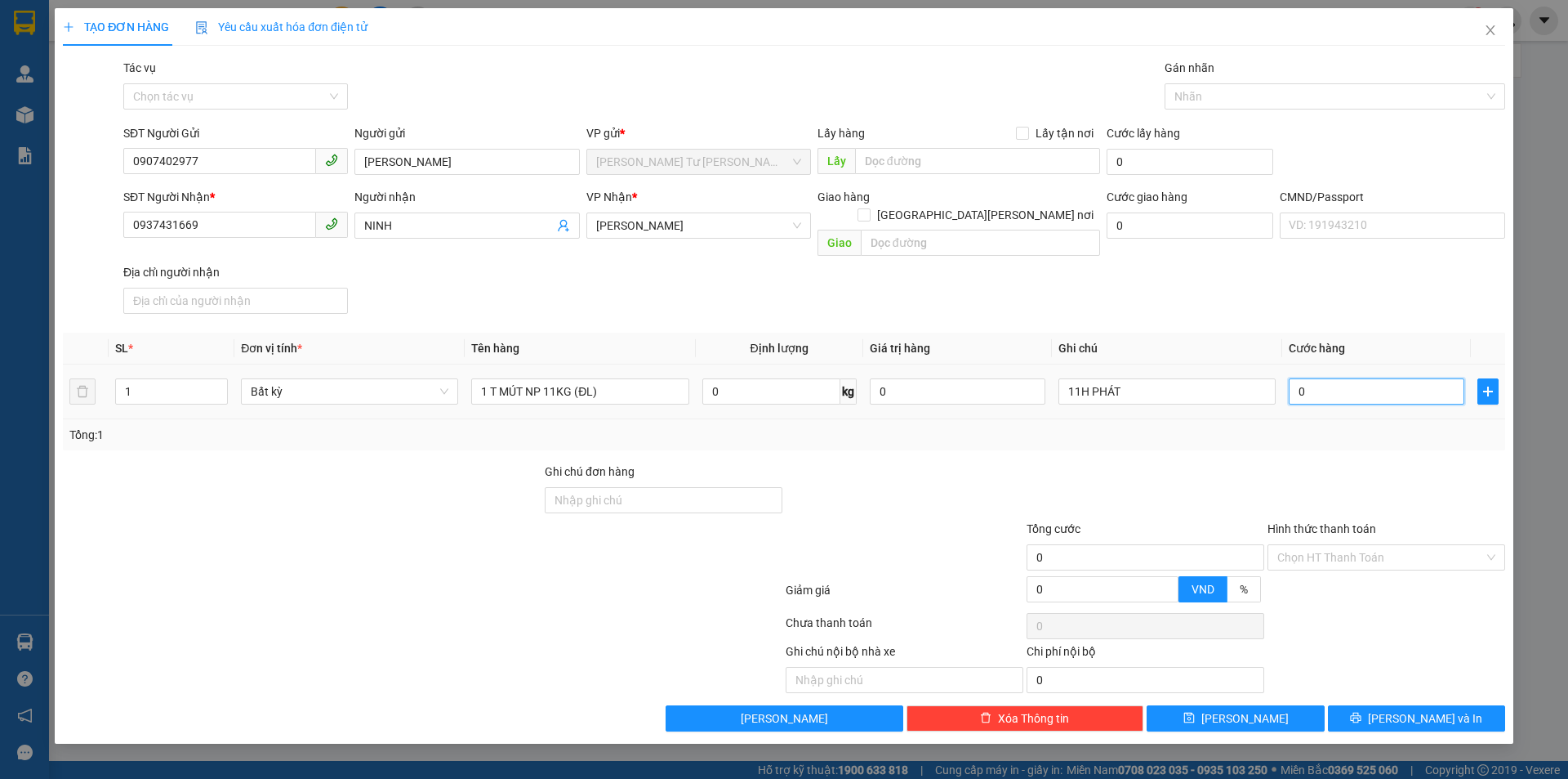
click at [1322, 379] on input "0" at bounding box center [1377, 392] width 176 height 27
type input "3"
type input "30"
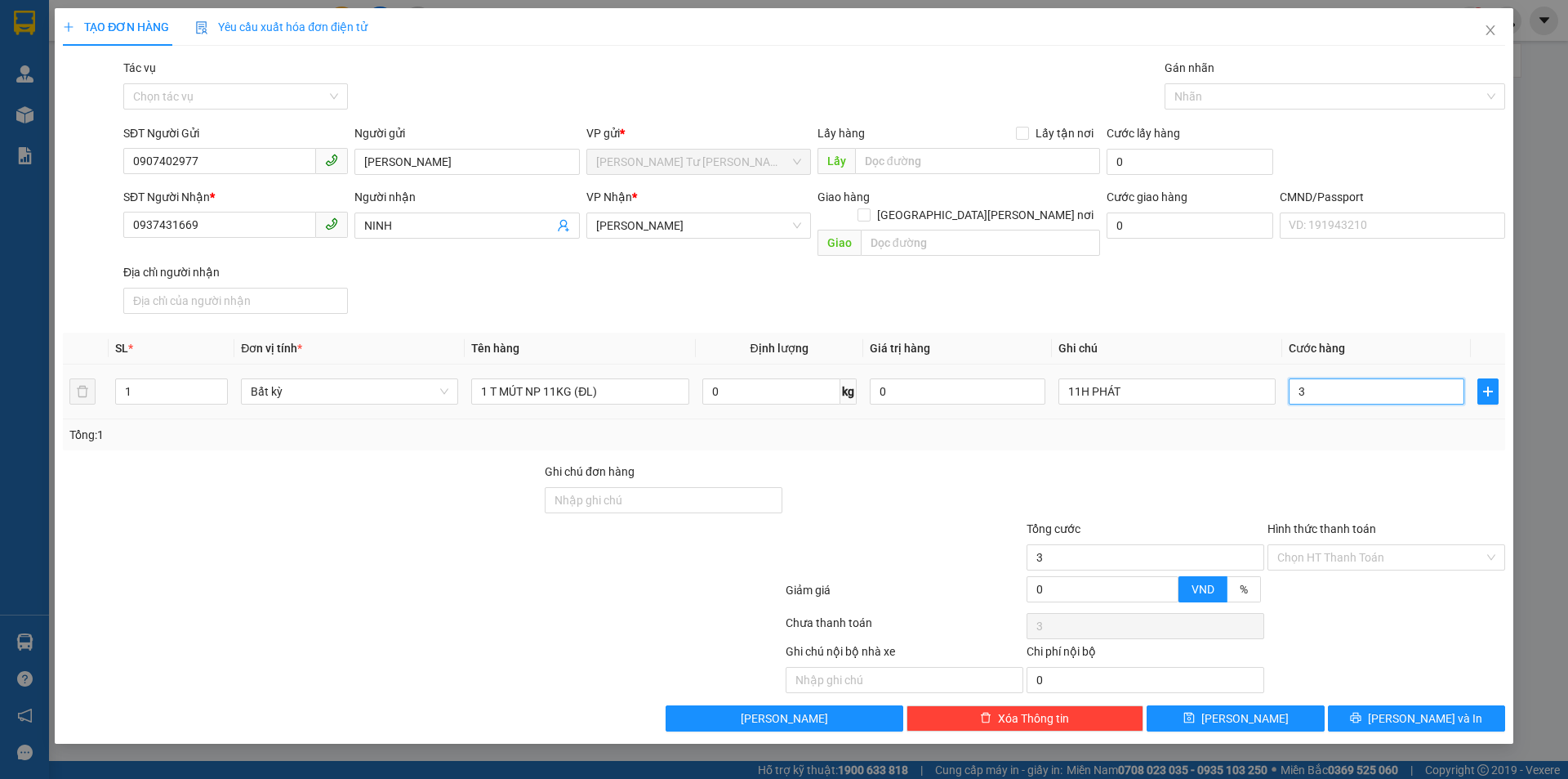
type input "30"
type input "30.000"
click at [1276, 279] on div "SĐT Người Nhận * 0937431669 Người nhận NINH VP Nhận * Hồ Chí Minh Giao hàng Gia…" at bounding box center [814, 254] width 1388 height 133
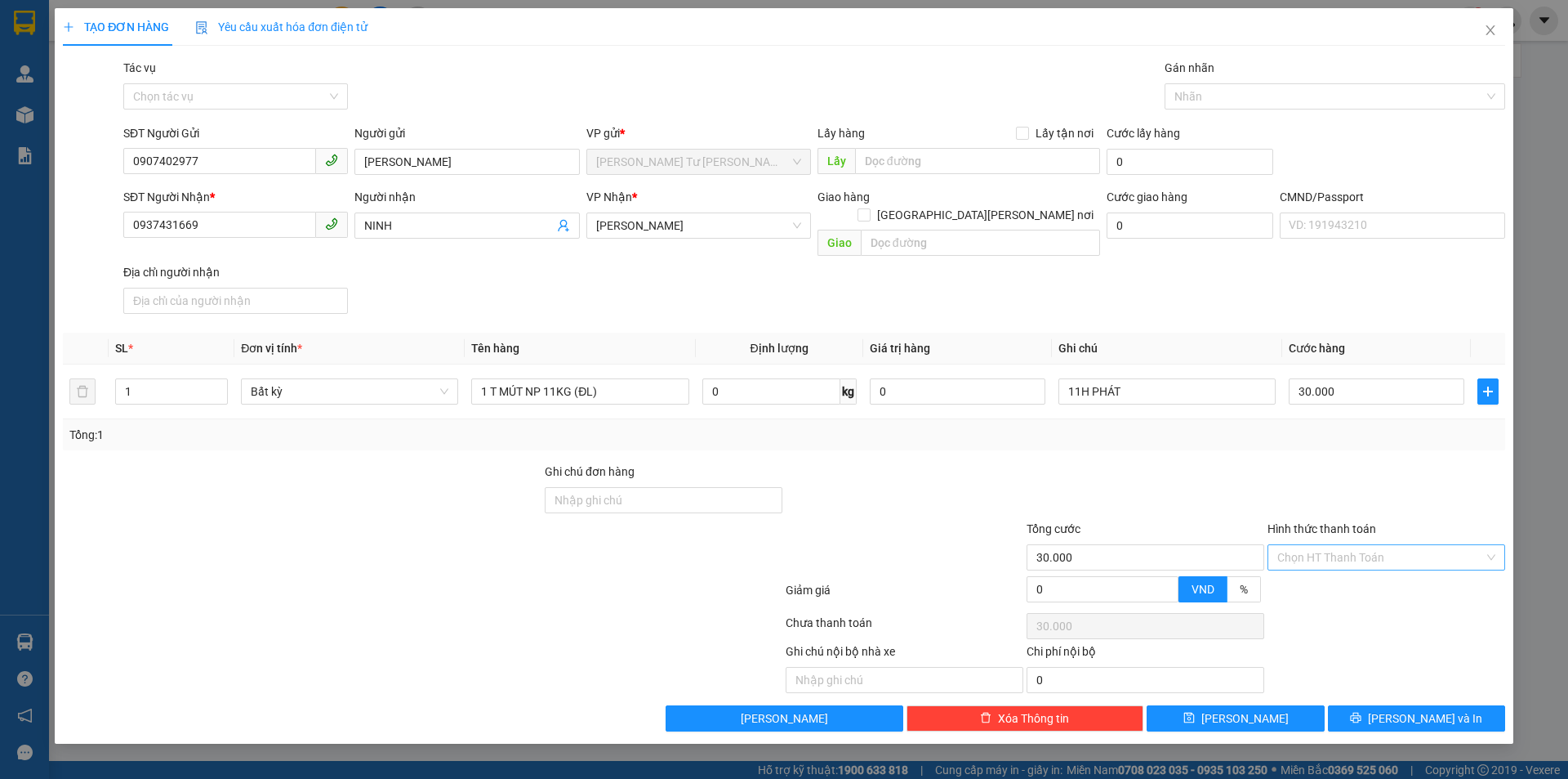
click at [1340, 545] on input "Hình thức thanh toán" at bounding box center [1380, 558] width 206 height 25
click at [1328, 571] on div "Tại văn phòng" at bounding box center [1386, 572] width 218 height 18
type input "0"
drag, startPoint x: 1280, startPoint y: 476, endPoint x: 1414, endPoint y: 684, distance: 247.4
click at [1280, 477] on div at bounding box center [1386, 491] width 241 height 57
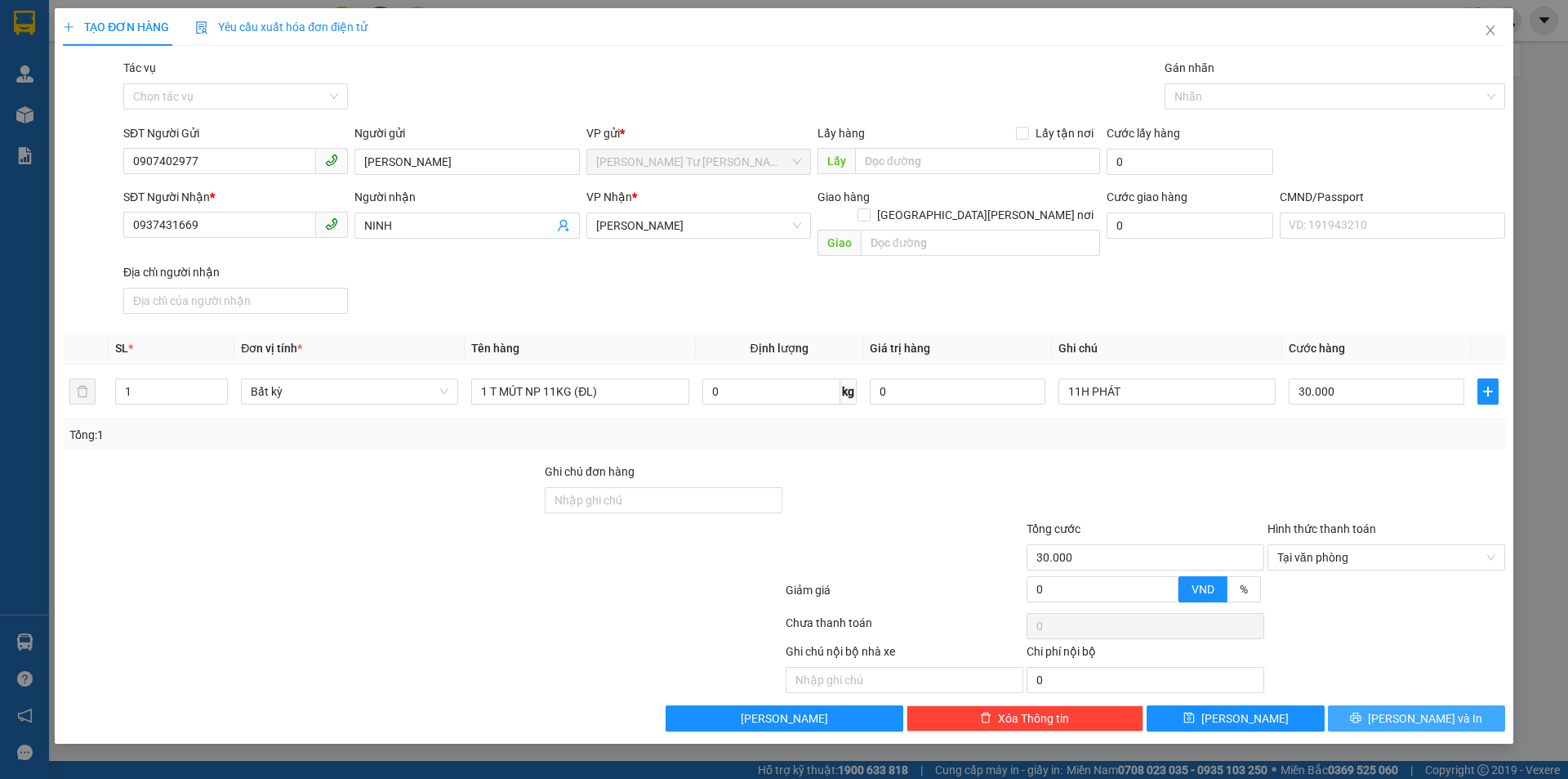
click at [1426, 709] on span "Lưu và In" at bounding box center [1426, 719] width 114 height 18
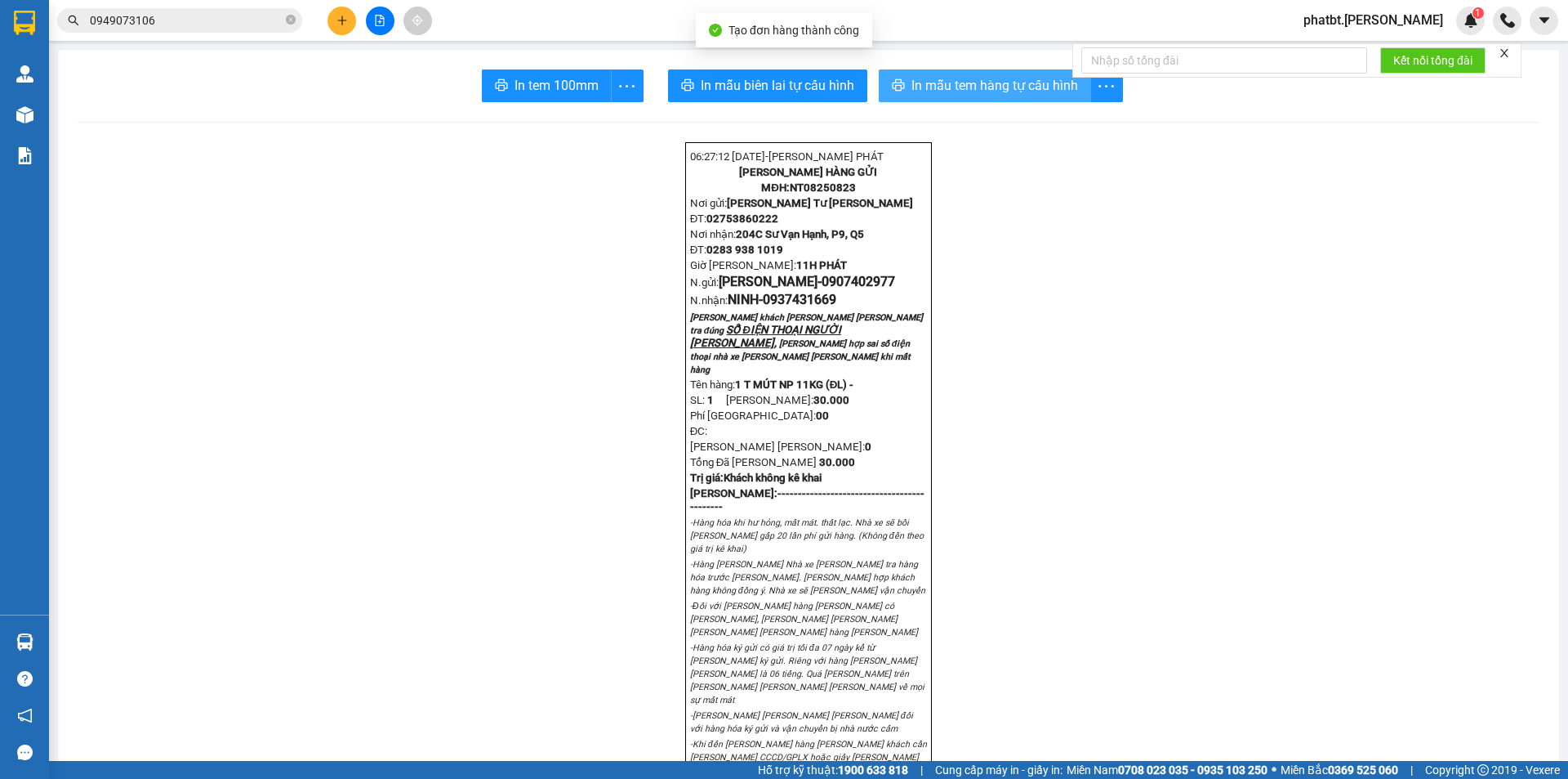
click at [919, 86] on span "In mẫu tem hàng tự cấu hình" at bounding box center [994, 85] width 166 height 21
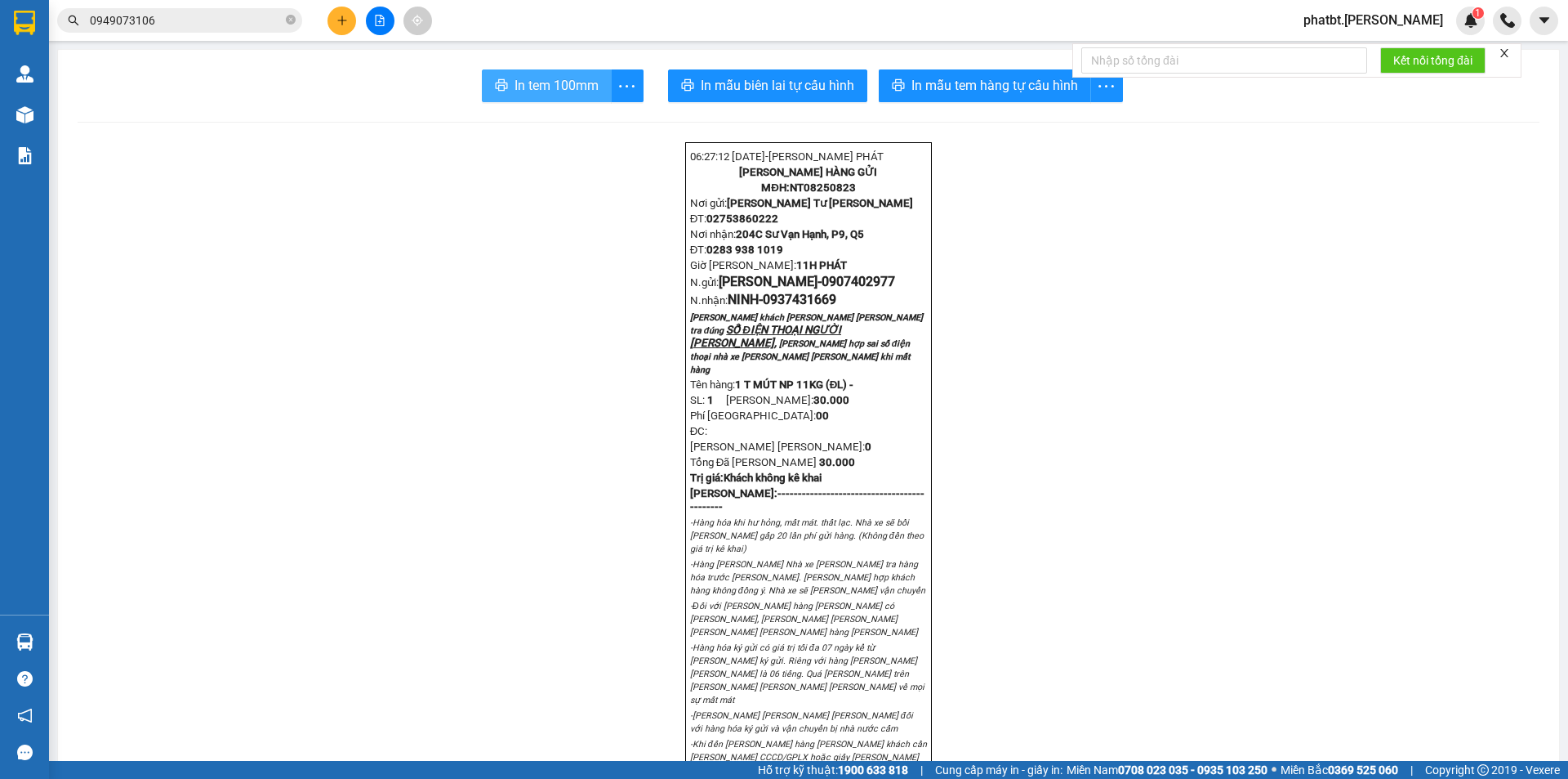
click at [572, 85] on span "In tem 100mm" at bounding box center [557, 85] width 84 height 21
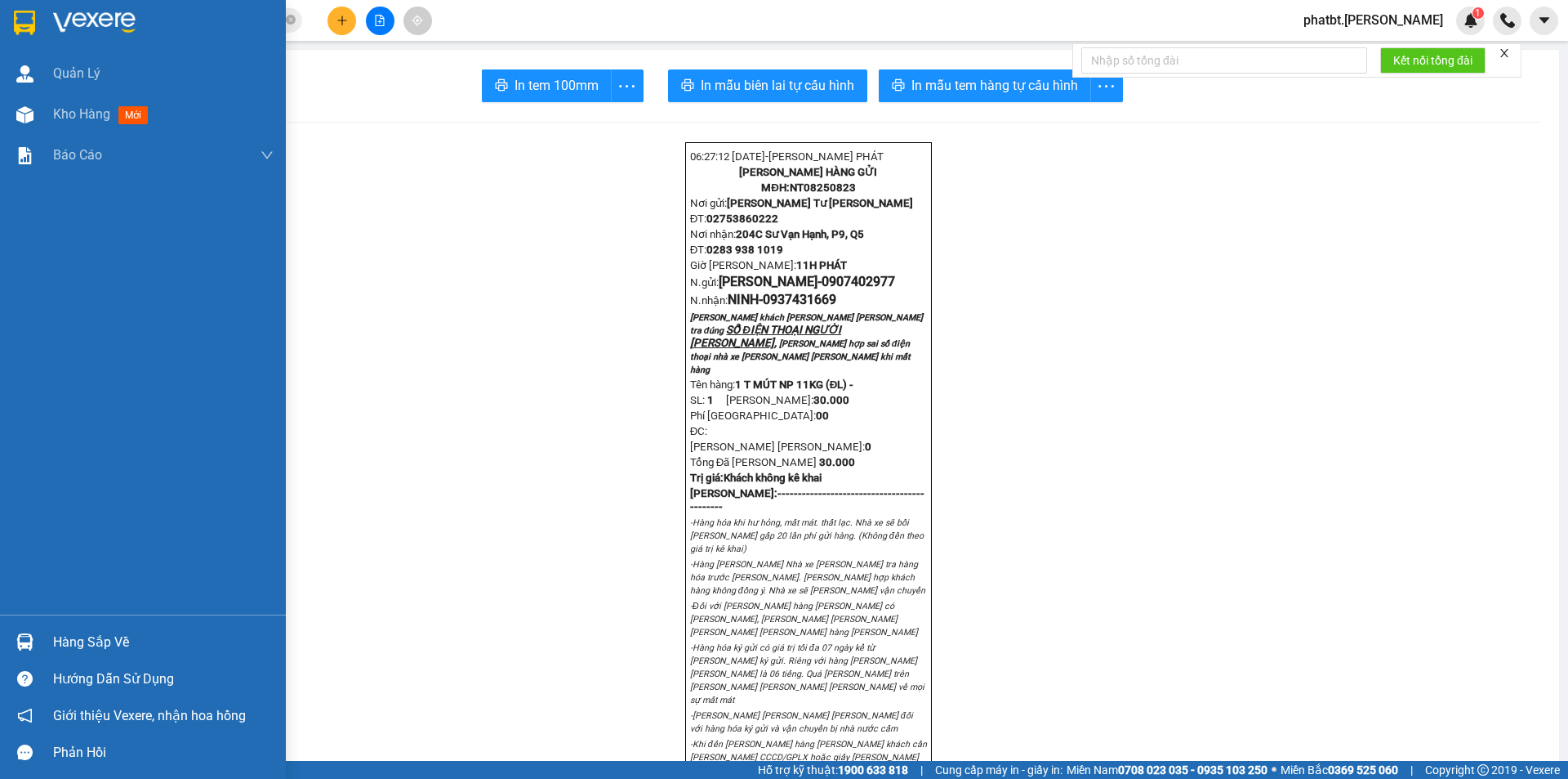
click at [66, 630] on div "Hàng sắp về" at bounding box center [163, 642] width 220 height 25
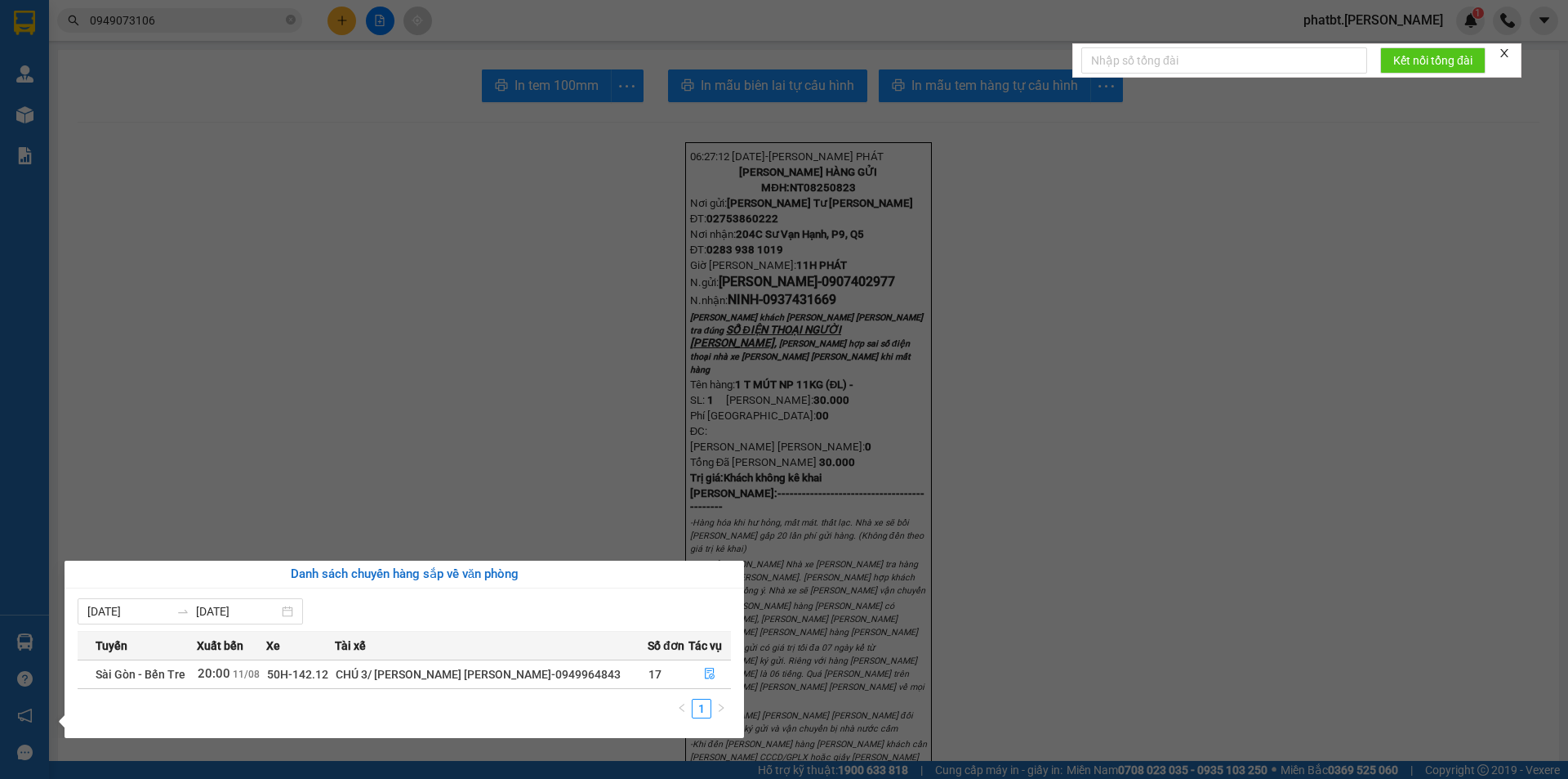
click at [534, 412] on section "Kết quả tìm kiếm ( 15 ) Bộ lọc Mã ĐH Trạng thái Món hàng Tổng cước Chưa cước Nh…" at bounding box center [784, 390] width 1568 height 779
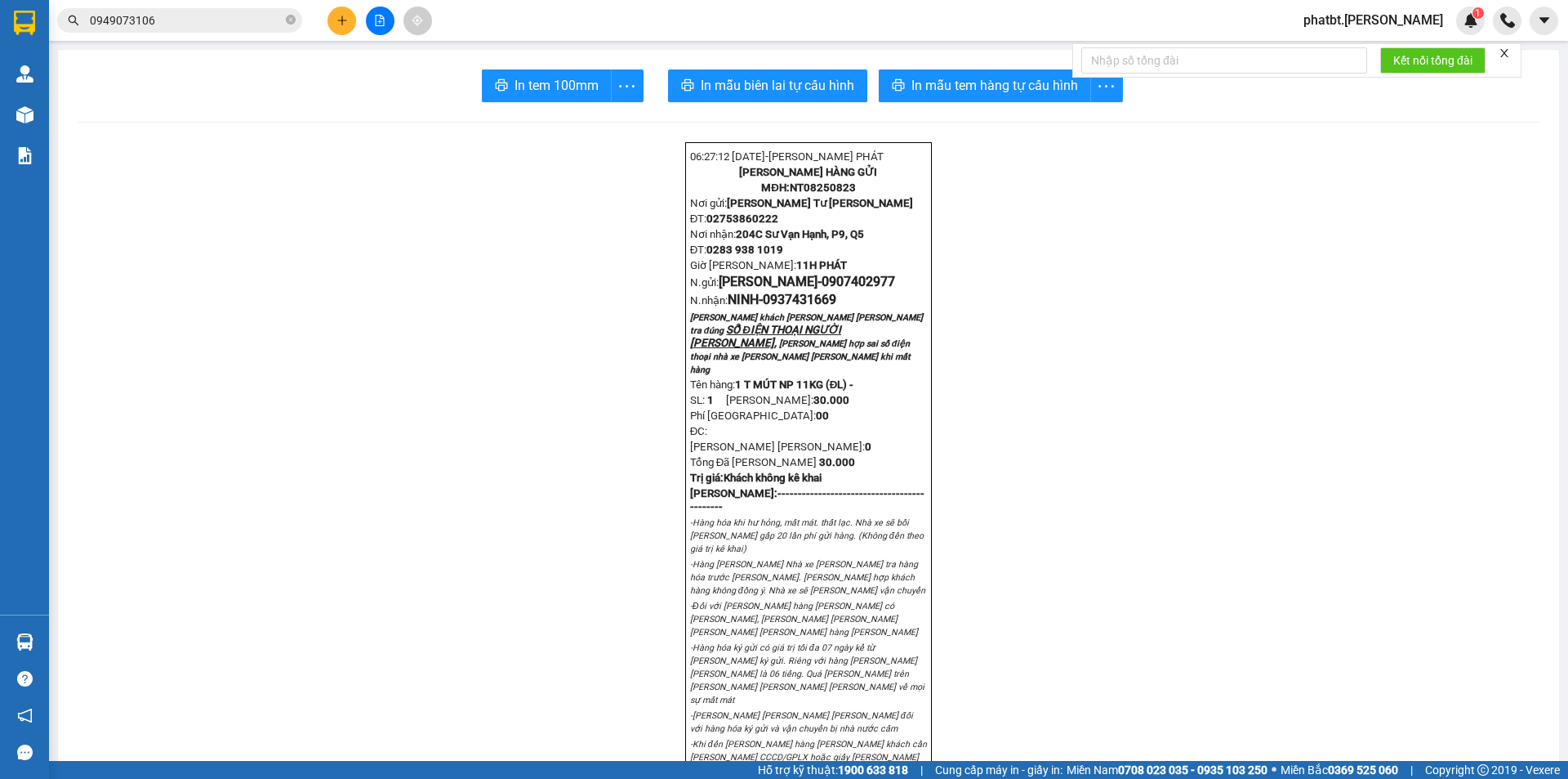
click at [344, 29] on button at bounding box center [341, 21] width 29 height 29
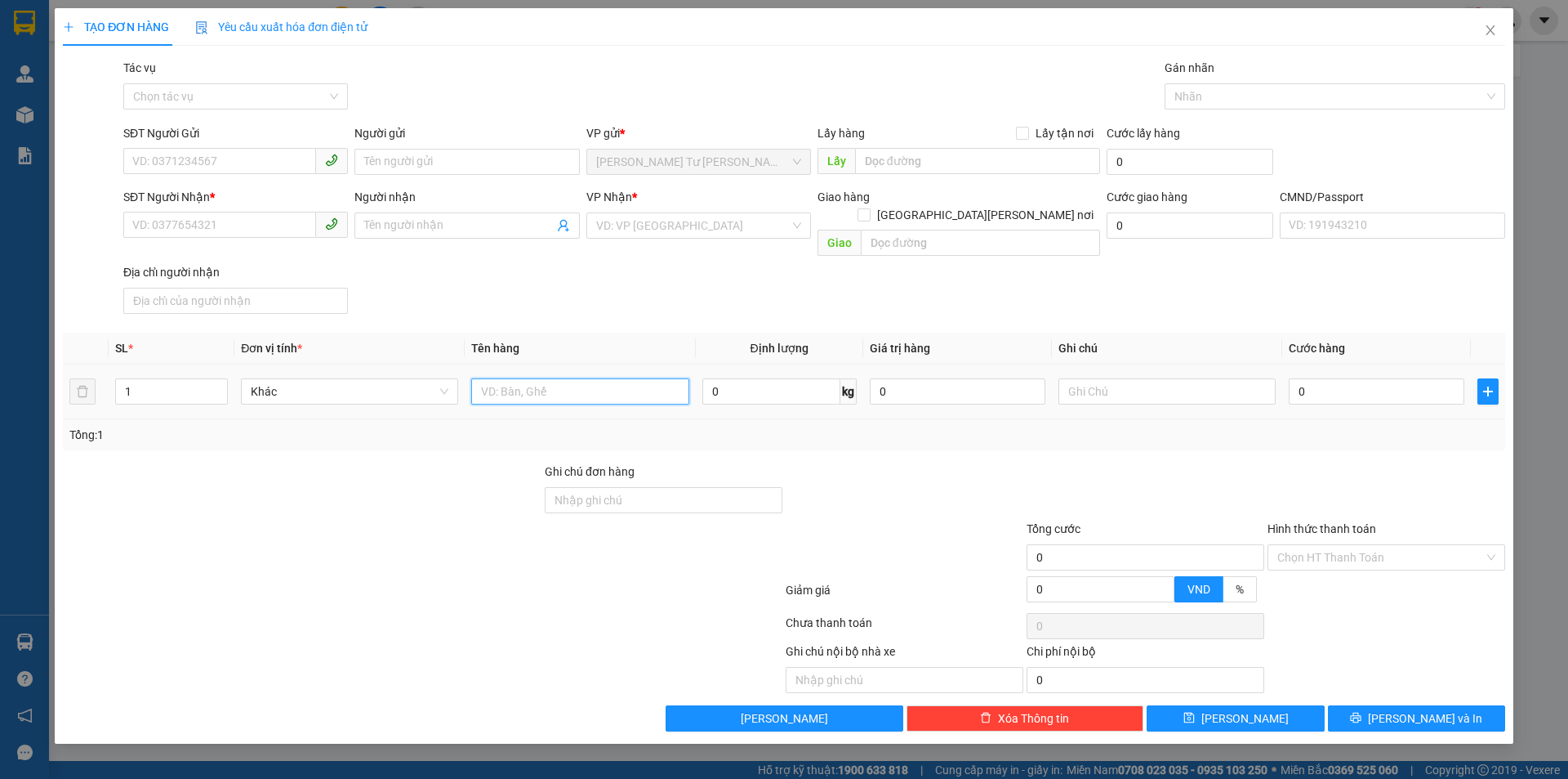
click at [518, 379] on input "text" at bounding box center [580, 392] width 217 height 27
type input "1 T NP 17KG ("
click at [249, 165] on input "SĐT Người Gửi" at bounding box center [220, 161] width 193 height 27
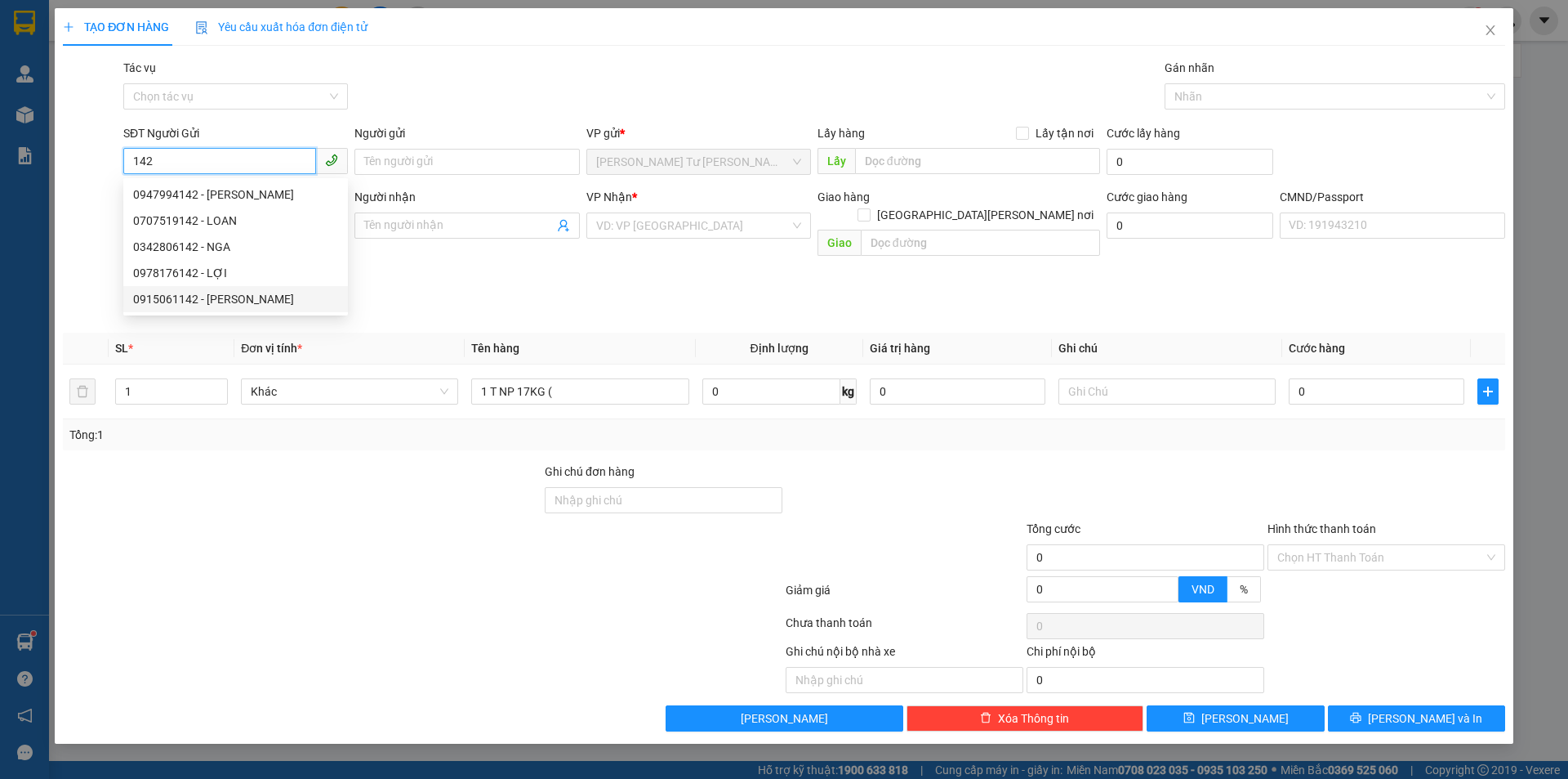
click at [234, 302] on div "0915061142 - KHÁNH" at bounding box center [235, 299] width 205 height 18
type input "0915061142"
type input "KHÁNH"
type input "0972495070"
type input "BÌNH"
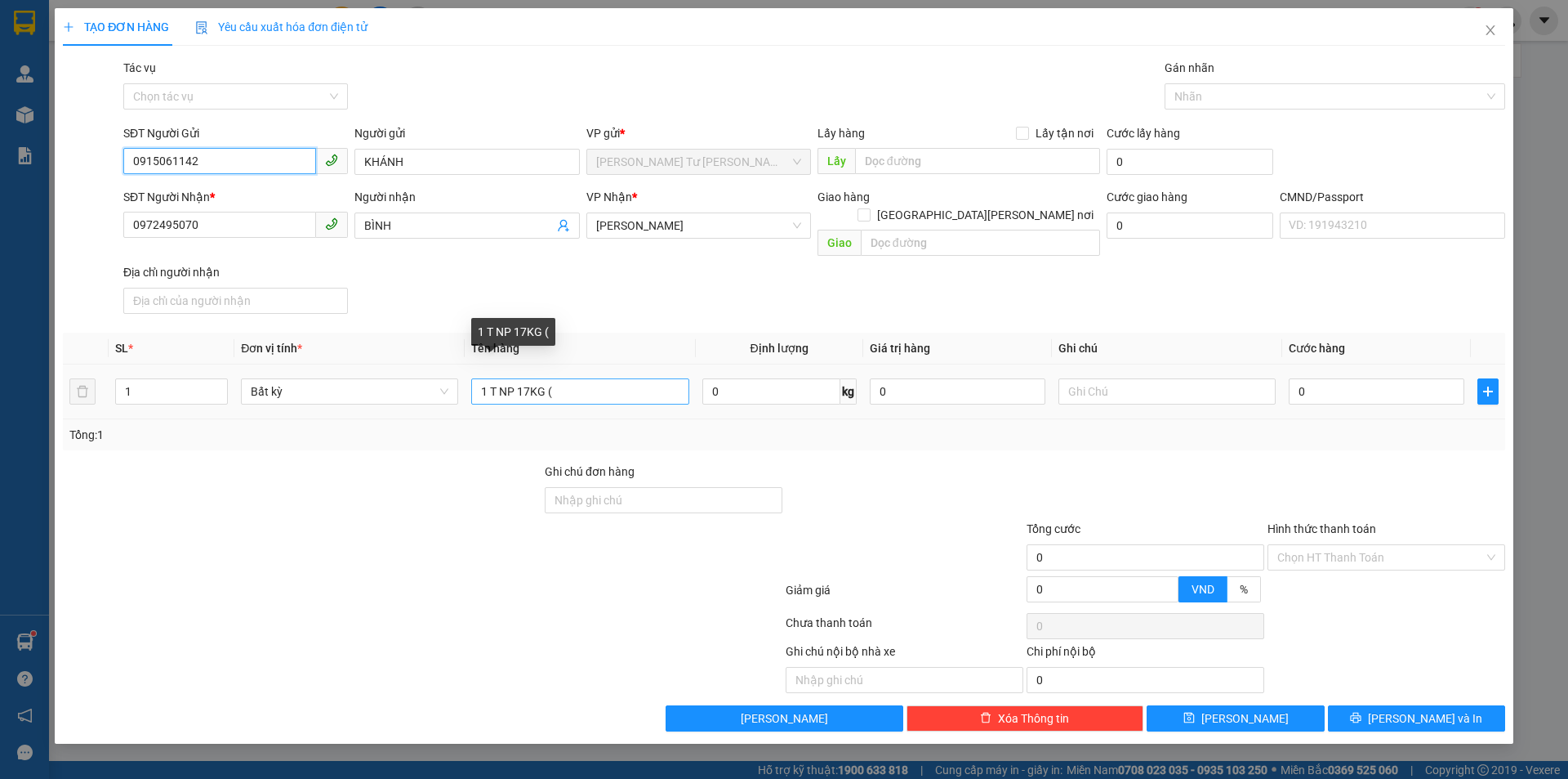
type input "0915061142"
click at [588, 380] on input "1 T NP 17KG (" at bounding box center [580, 392] width 217 height 27
type input "1 T NP 17KG (ĐA)"
click at [1091, 379] on input "text" at bounding box center [1167, 392] width 217 height 27
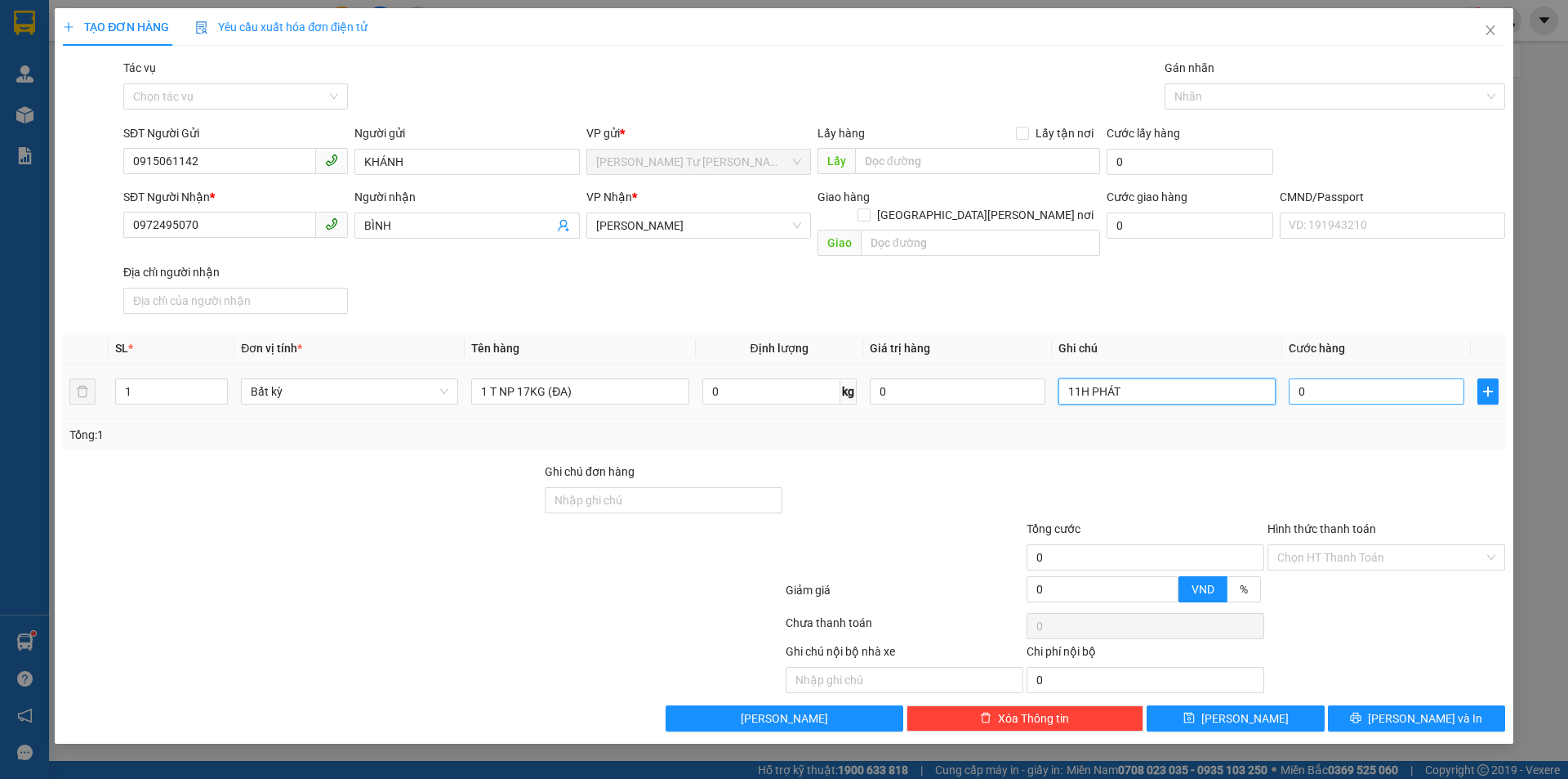
type input "11H PHÁT"
click at [1369, 379] on input "0" at bounding box center [1377, 392] width 176 height 27
type input "3"
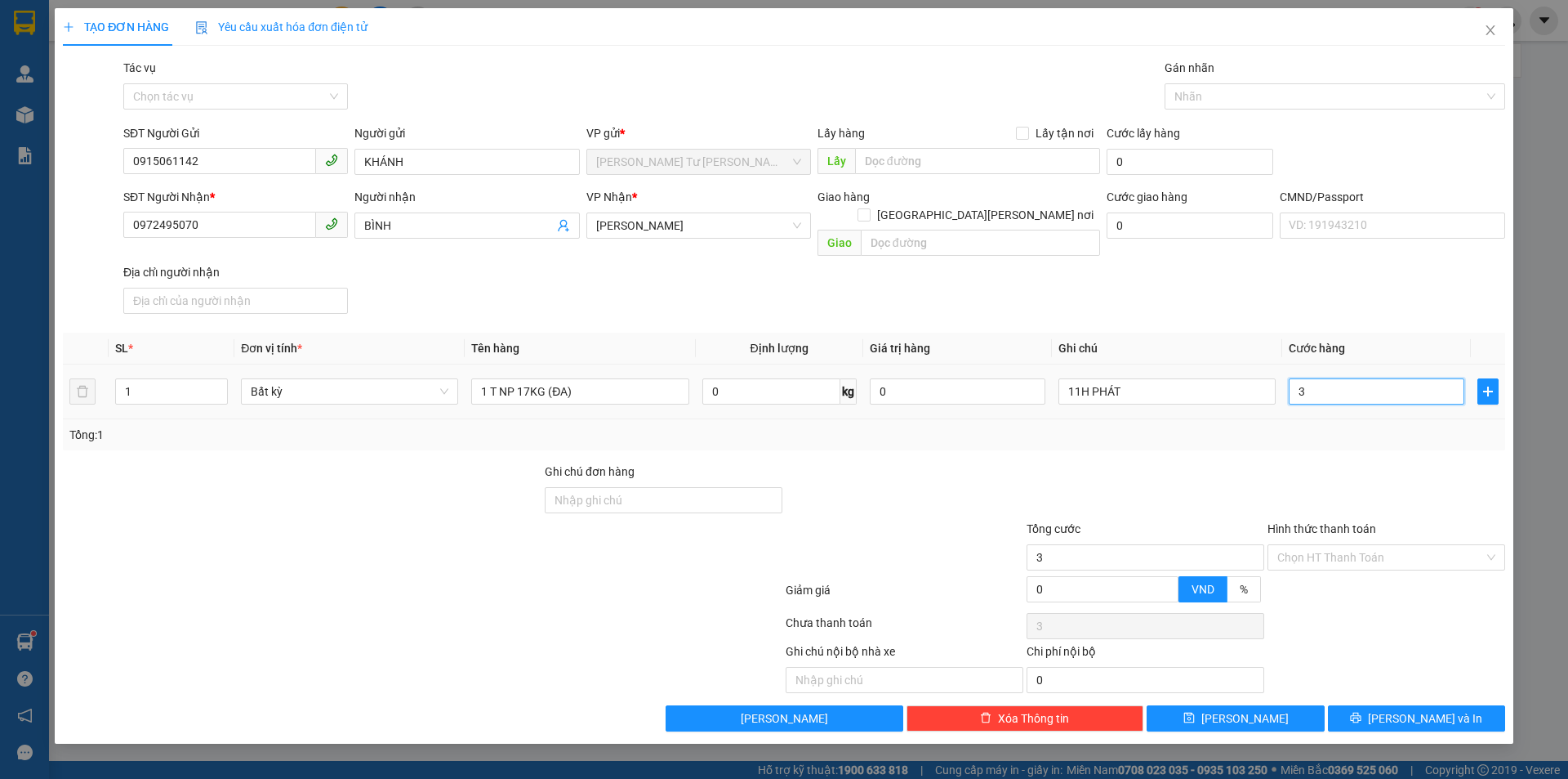
type input "35"
type input "35.000"
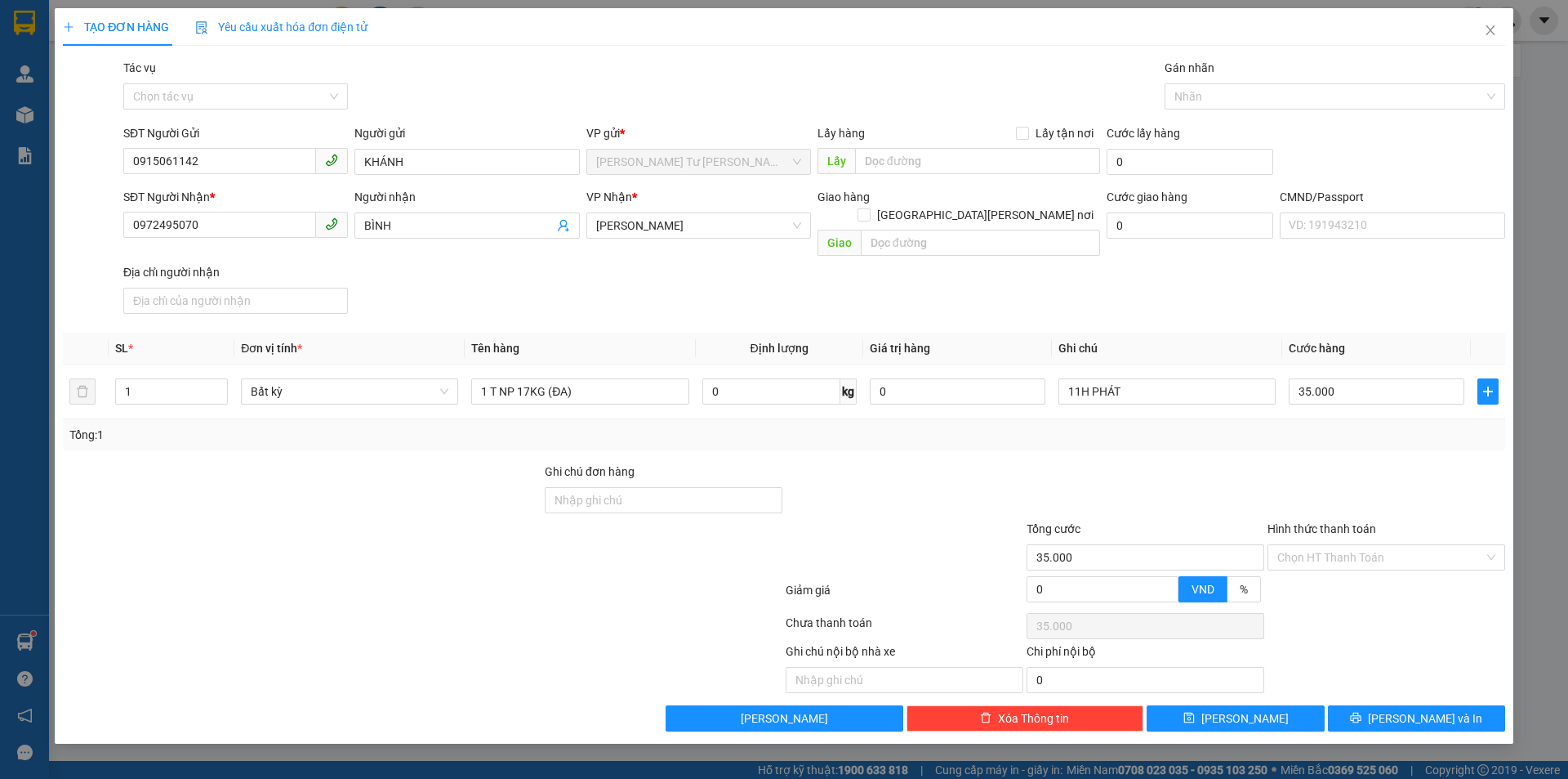
click at [1242, 270] on div "SĐT Người Nhận * 0972495070 Người nhận BÌNH VP Nhận * Hồ Chí Minh Giao hàng Gia…" at bounding box center [814, 254] width 1388 height 133
click at [1333, 545] on input "Hình thức thanh toán" at bounding box center [1380, 558] width 206 height 25
click at [1328, 569] on div "Tại văn phòng" at bounding box center [1386, 572] width 218 height 18
type input "0"
click at [1321, 494] on div at bounding box center [1386, 491] width 241 height 57
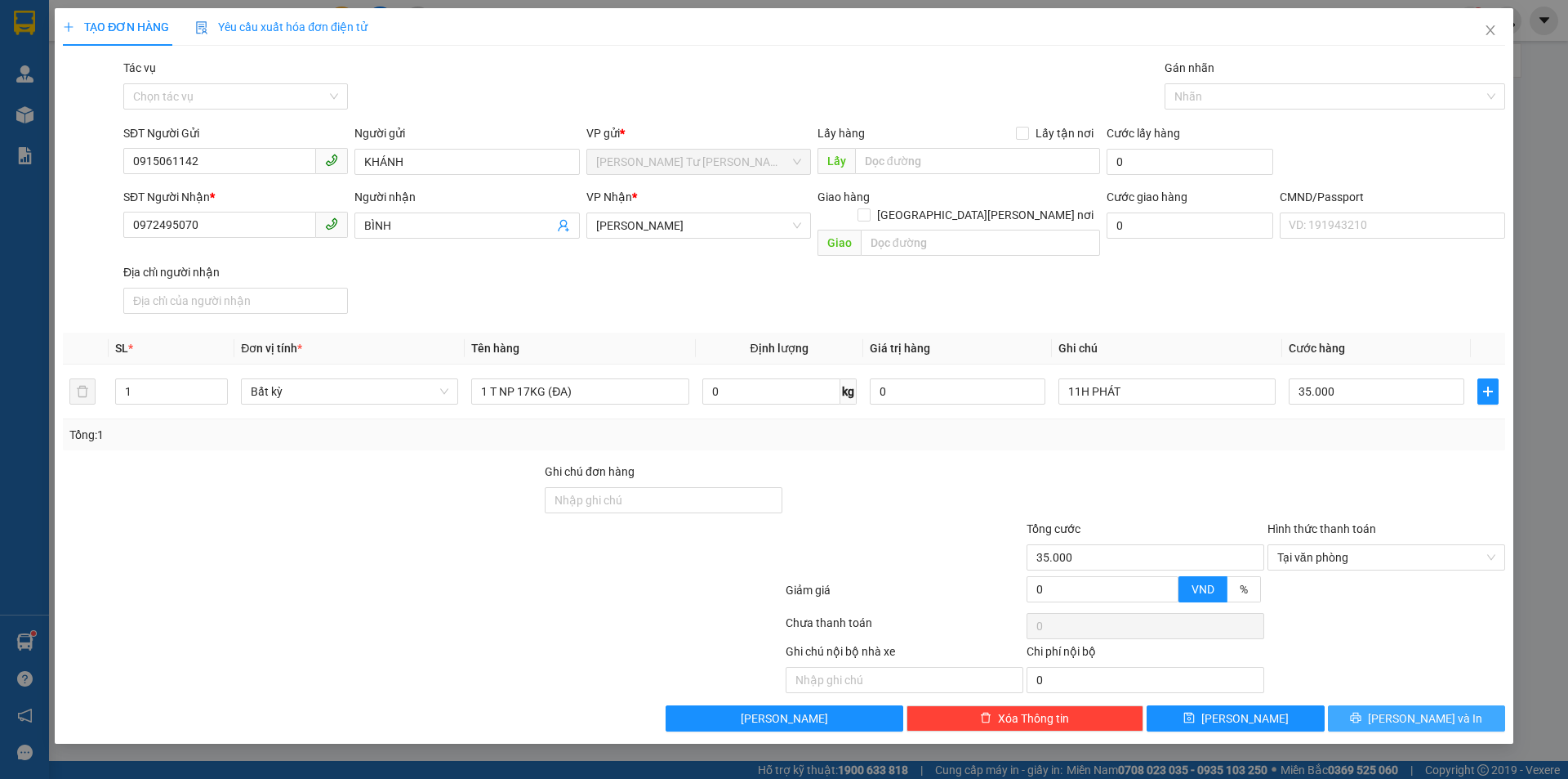
click at [1394, 705] on button "Lưu và In" at bounding box center [1416, 719] width 177 height 27
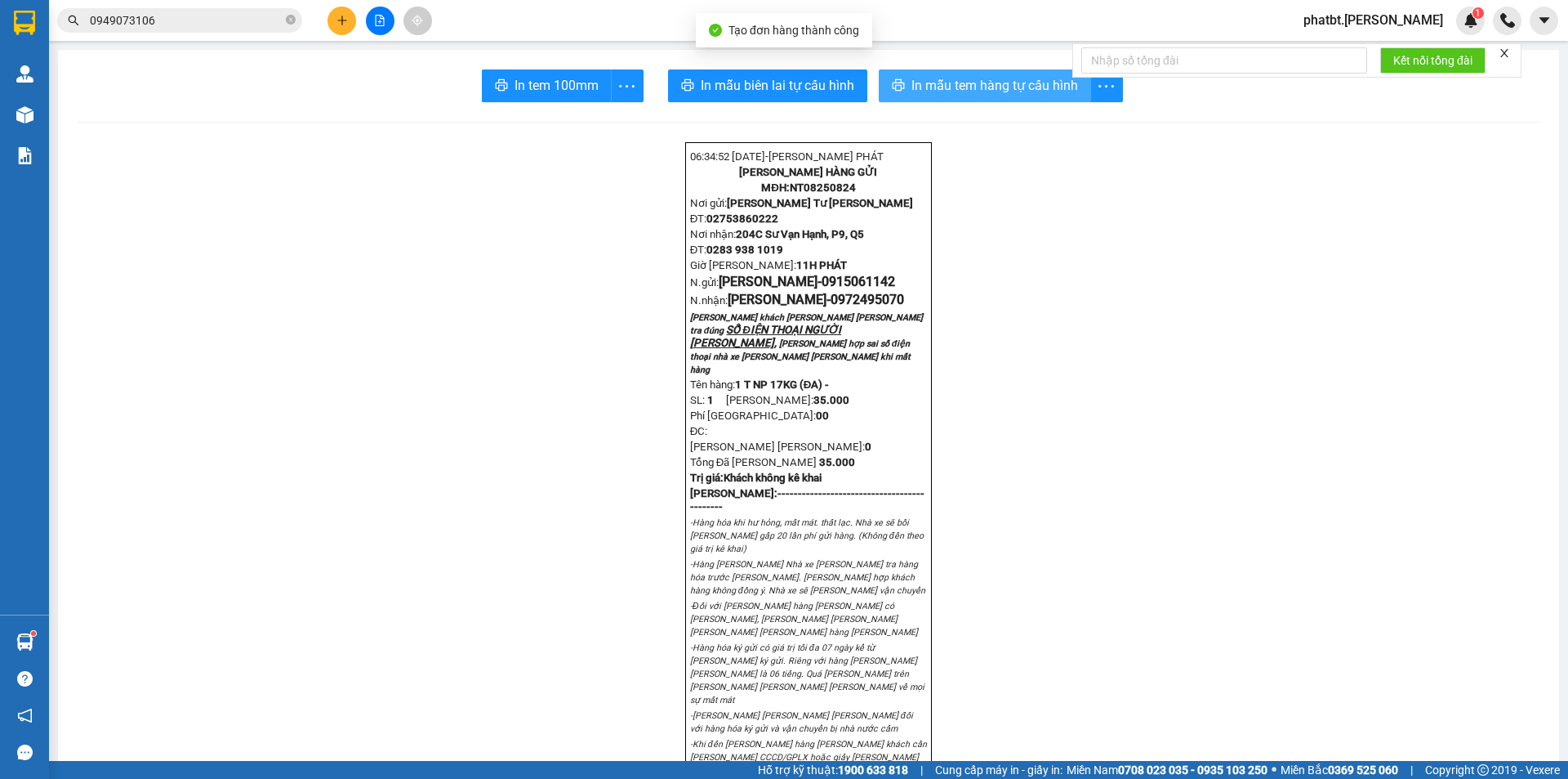
click at [953, 81] on span "In mẫu tem hàng tự cấu hình" at bounding box center [994, 85] width 166 height 21
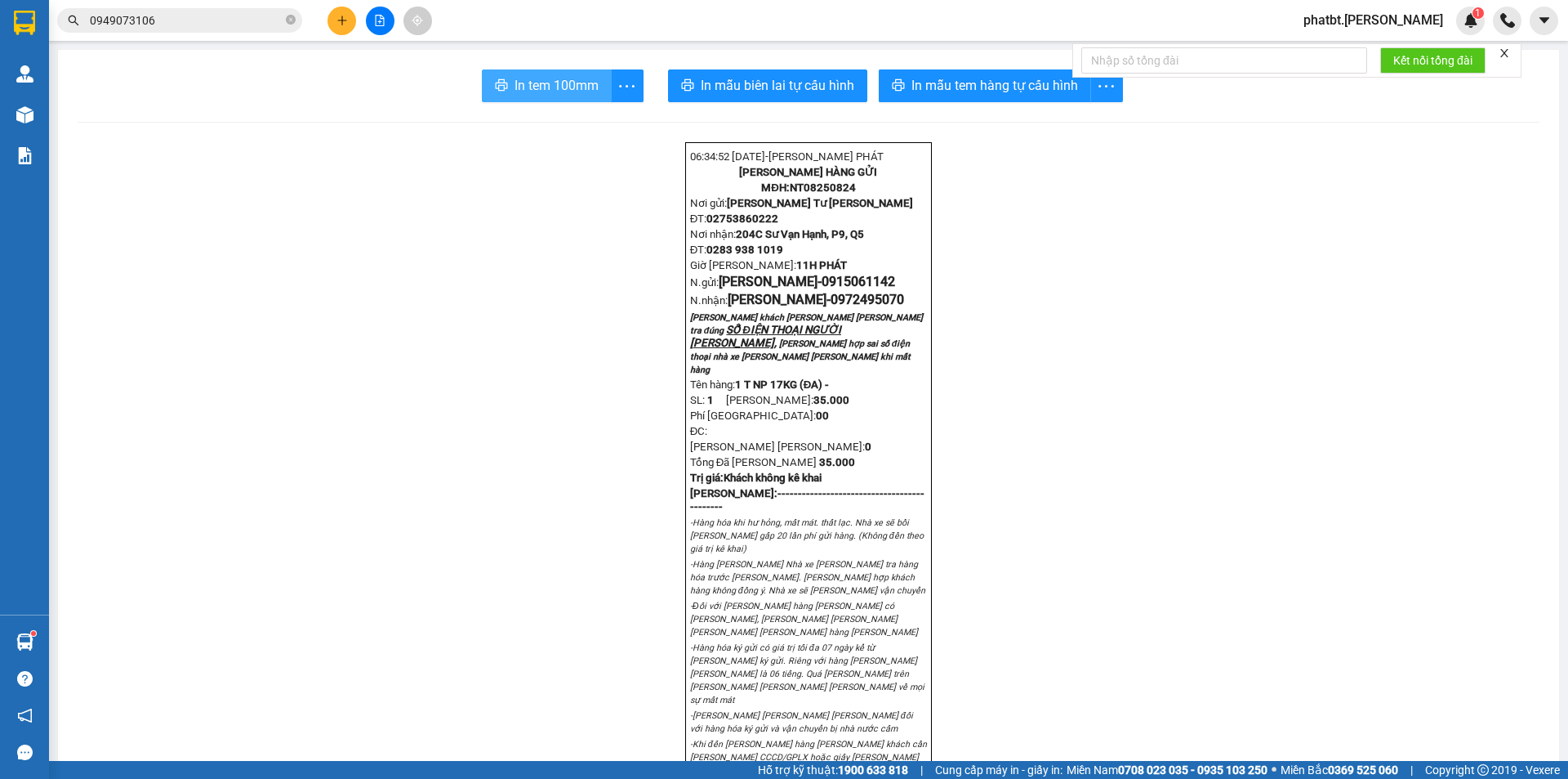
click at [587, 84] on span "In tem 100mm" at bounding box center [557, 85] width 84 height 21
click at [339, 20] on icon "plus" at bounding box center [342, 21] width 12 height 12
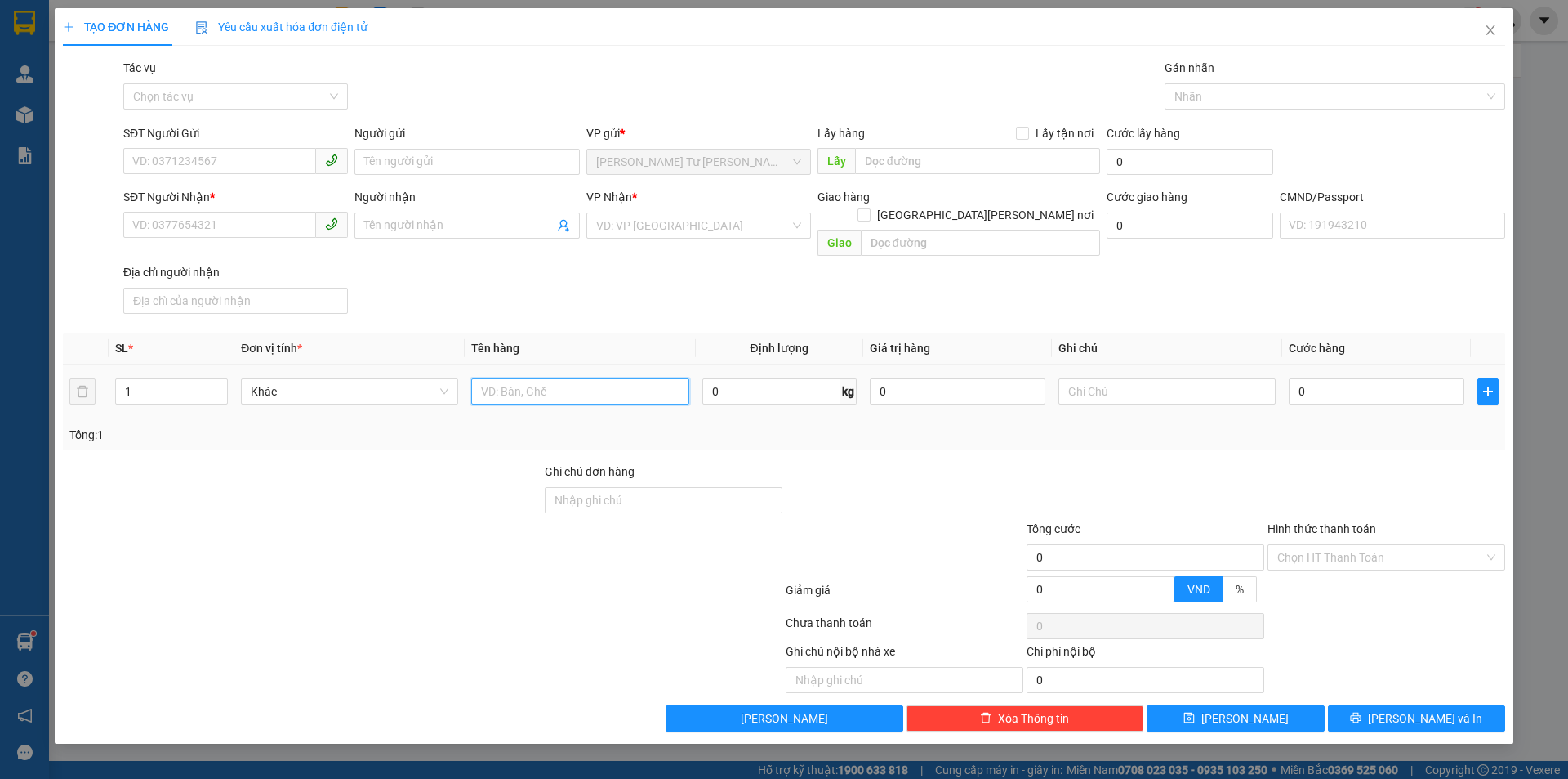
click at [547, 379] on input "text" at bounding box center [580, 392] width 217 height 27
type input "1 BAO NP 10KG (ĐA)"
click at [257, 157] on input "SĐT Người Gửi" at bounding box center [220, 161] width 193 height 27
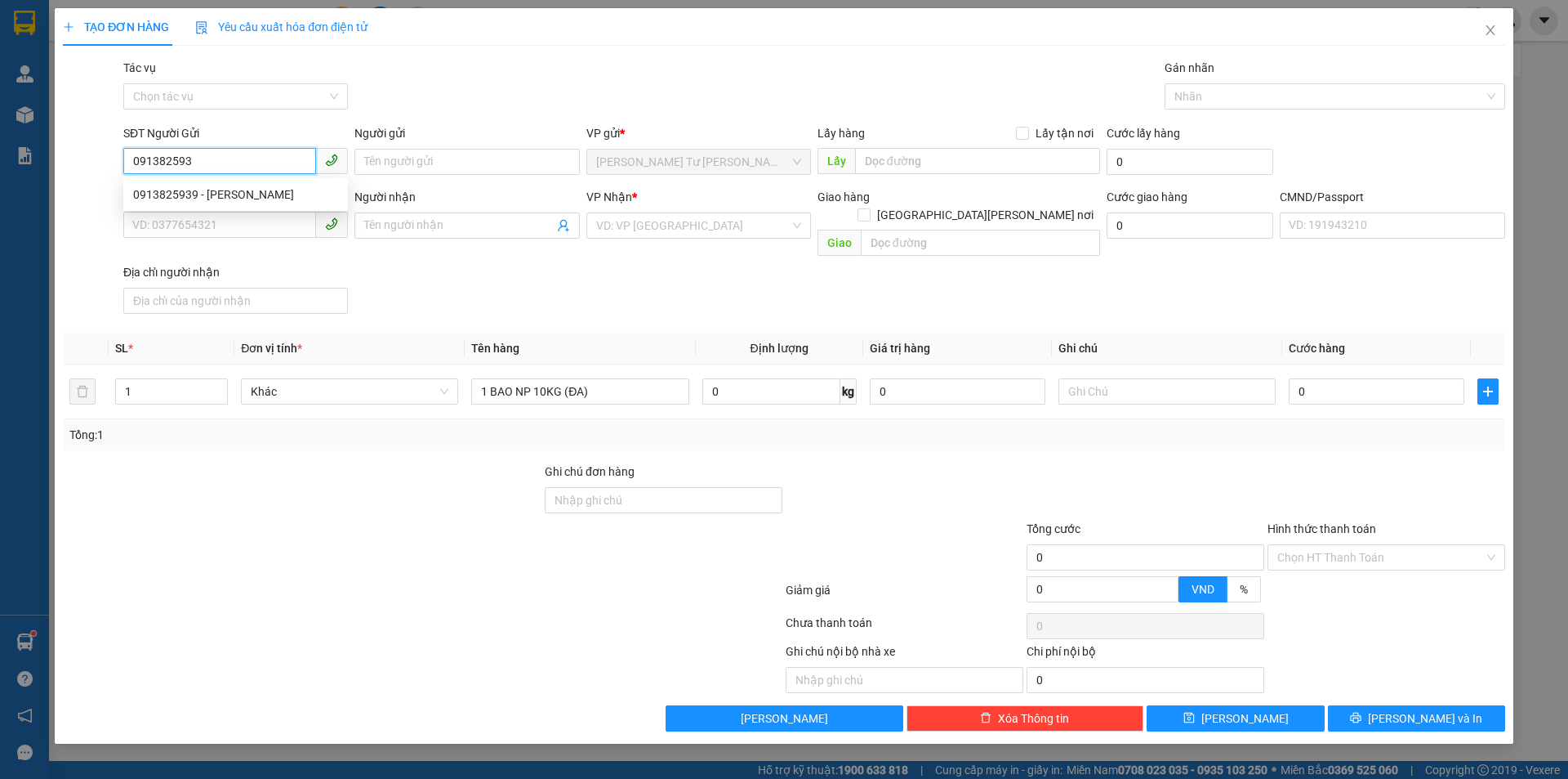
type input "0913825939"
click at [250, 192] on div "0913825939 - TUYỂN" at bounding box center [235, 195] width 205 height 18
type input "TUYỂN"
type input "0934123600"
type input "THÚY AN"
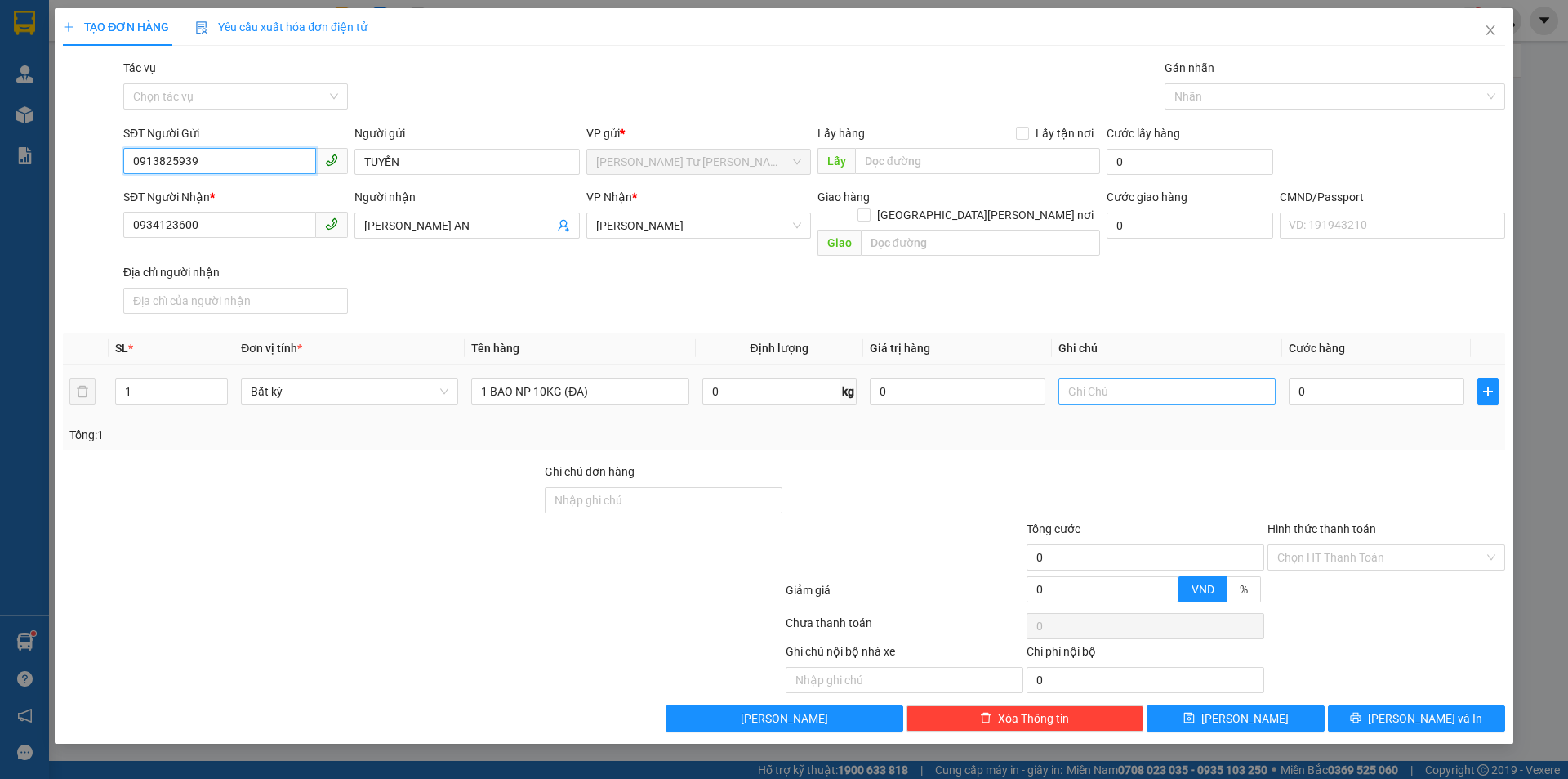
type input "0913825939"
click at [1163, 379] on input "text" at bounding box center [1167, 392] width 217 height 27
type input "11H PHÁT"
click at [1307, 379] on input "0" at bounding box center [1377, 392] width 176 height 27
type input "3"
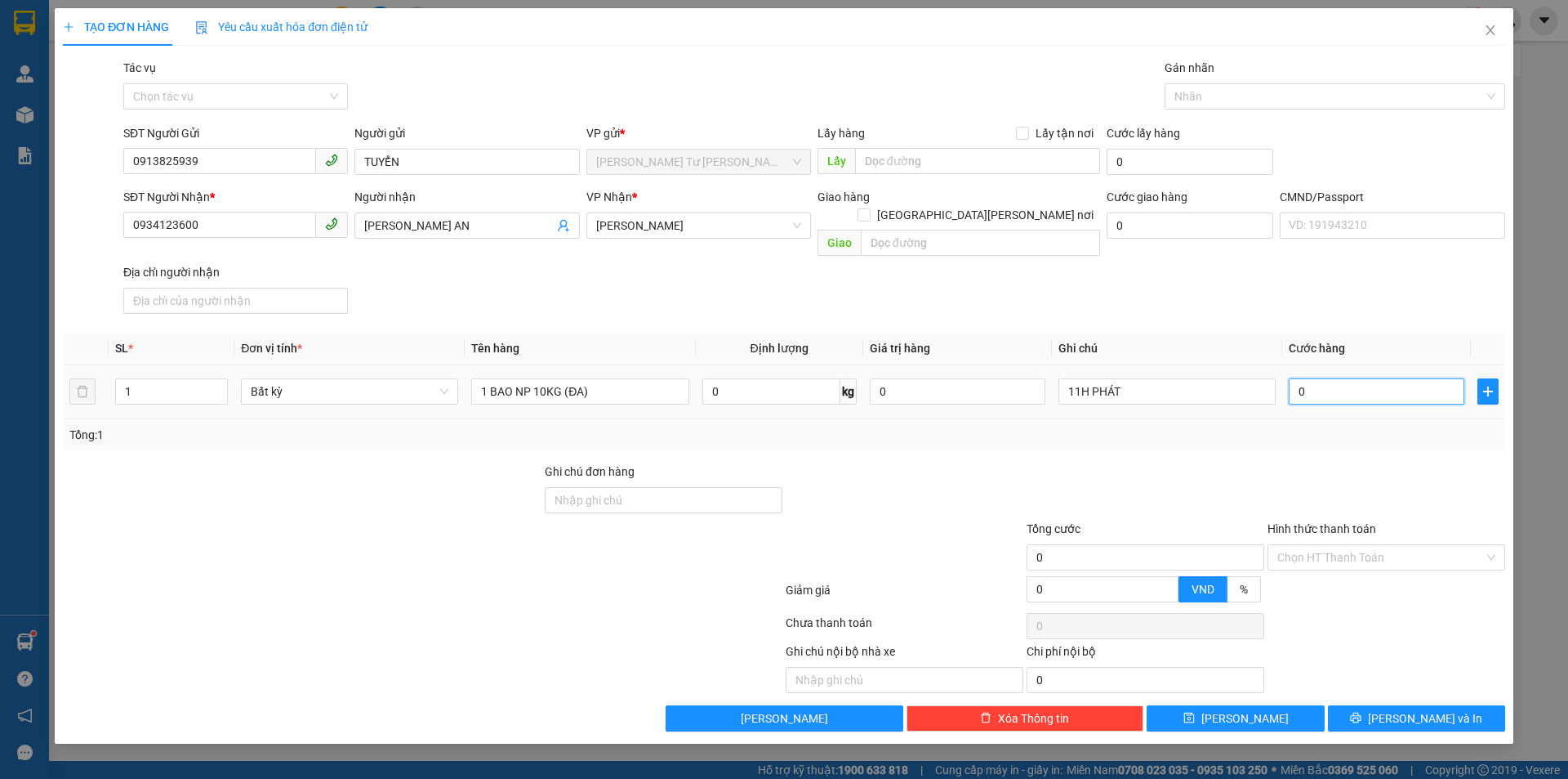
type input "3"
type input "30"
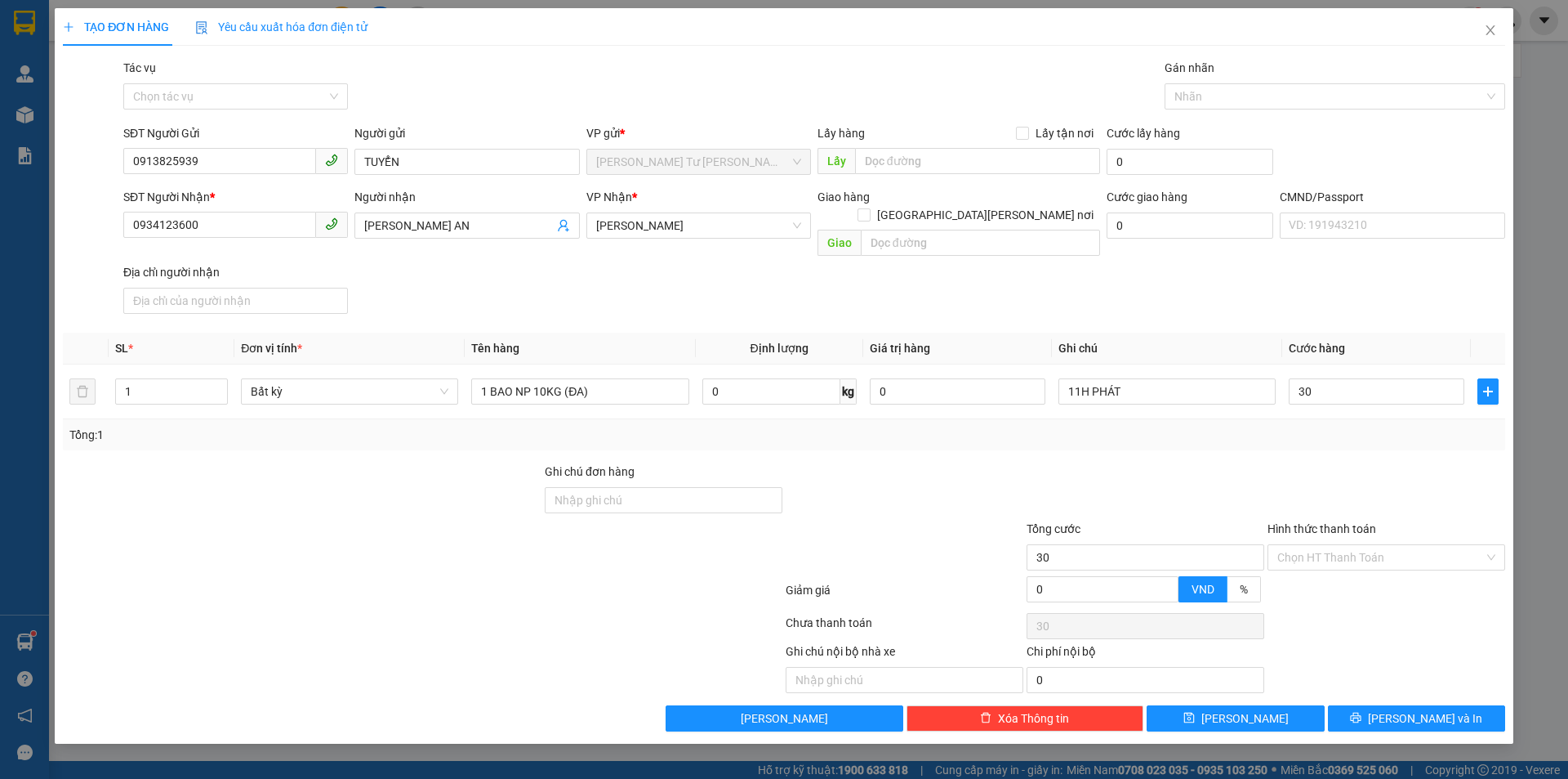
type input "30.000"
click at [1256, 278] on div "SĐT Người Nhận * 0934123600 Người nhận THÚY AN VP Nhận * Hồ Chí Minh Giao hàng …" at bounding box center [814, 254] width 1388 height 133
click at [1349, 545] on input "Hình thức thanh toán" at bounding box center [1380, 558] width 206 height 25
click at [1329, 570] on div "Tại văn phòng" at bounding box center [1386, 572] width 218 height 18
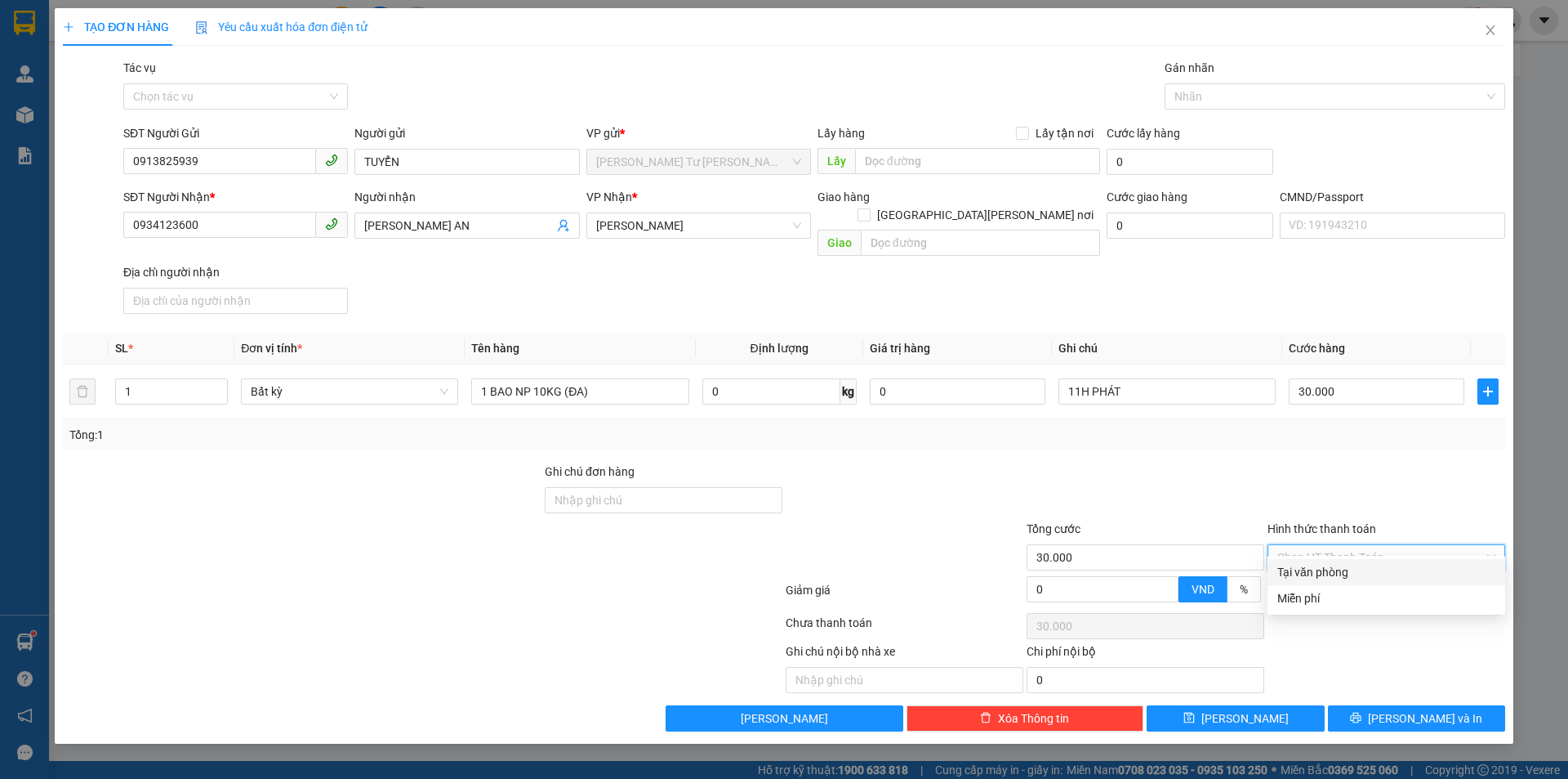
type input "0"
click at [1299, 473] on div at bounding box center [1386, 491] width 241 height 57
click at [1362, 712] on icon "printer" at bounding box center [1356, 718] width 12 height 12
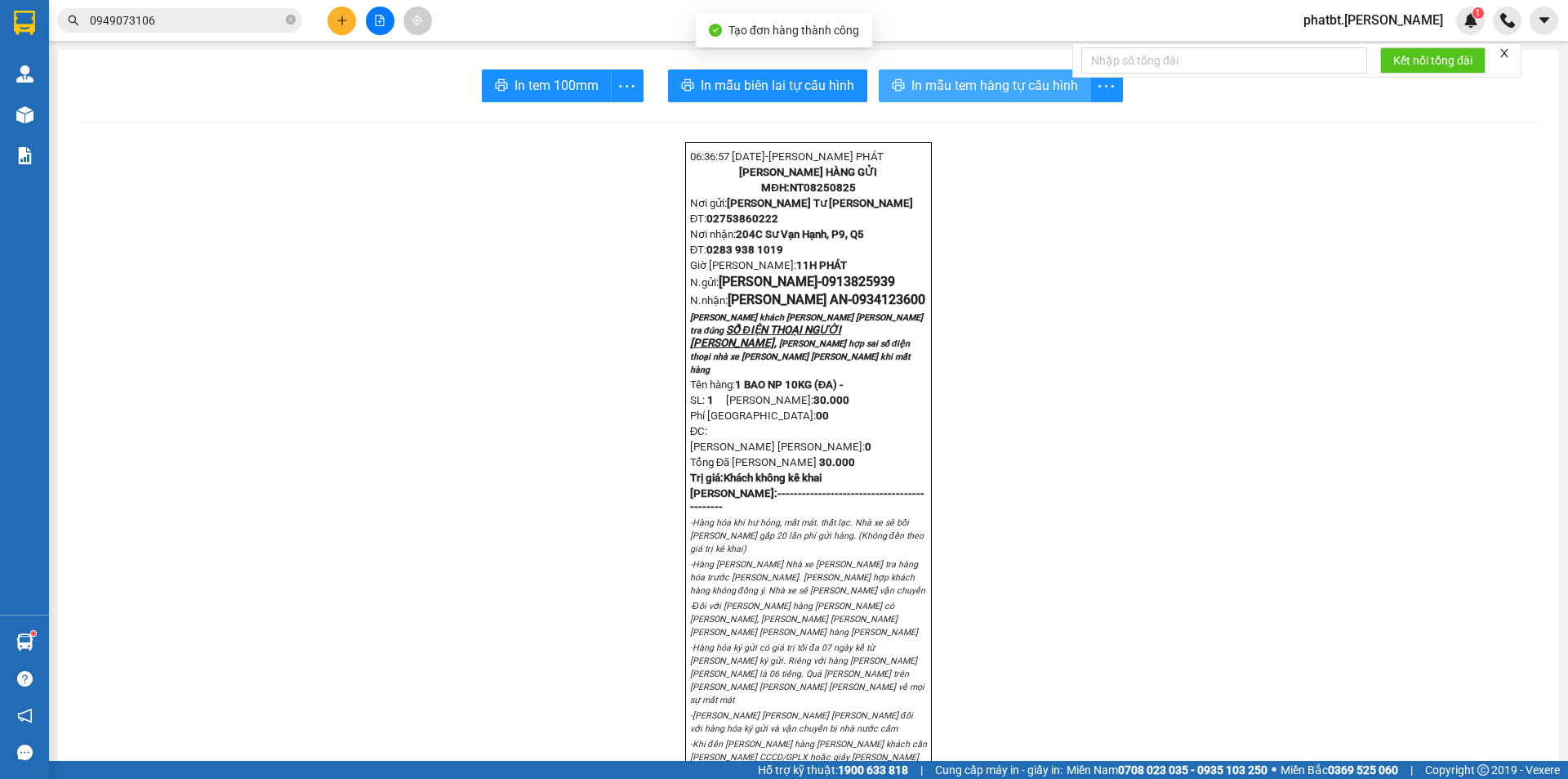
click at [934, 88] on span "In mẫu tem hàng tự cấu hình" at bounding box center [994, 85] width 166 height 21
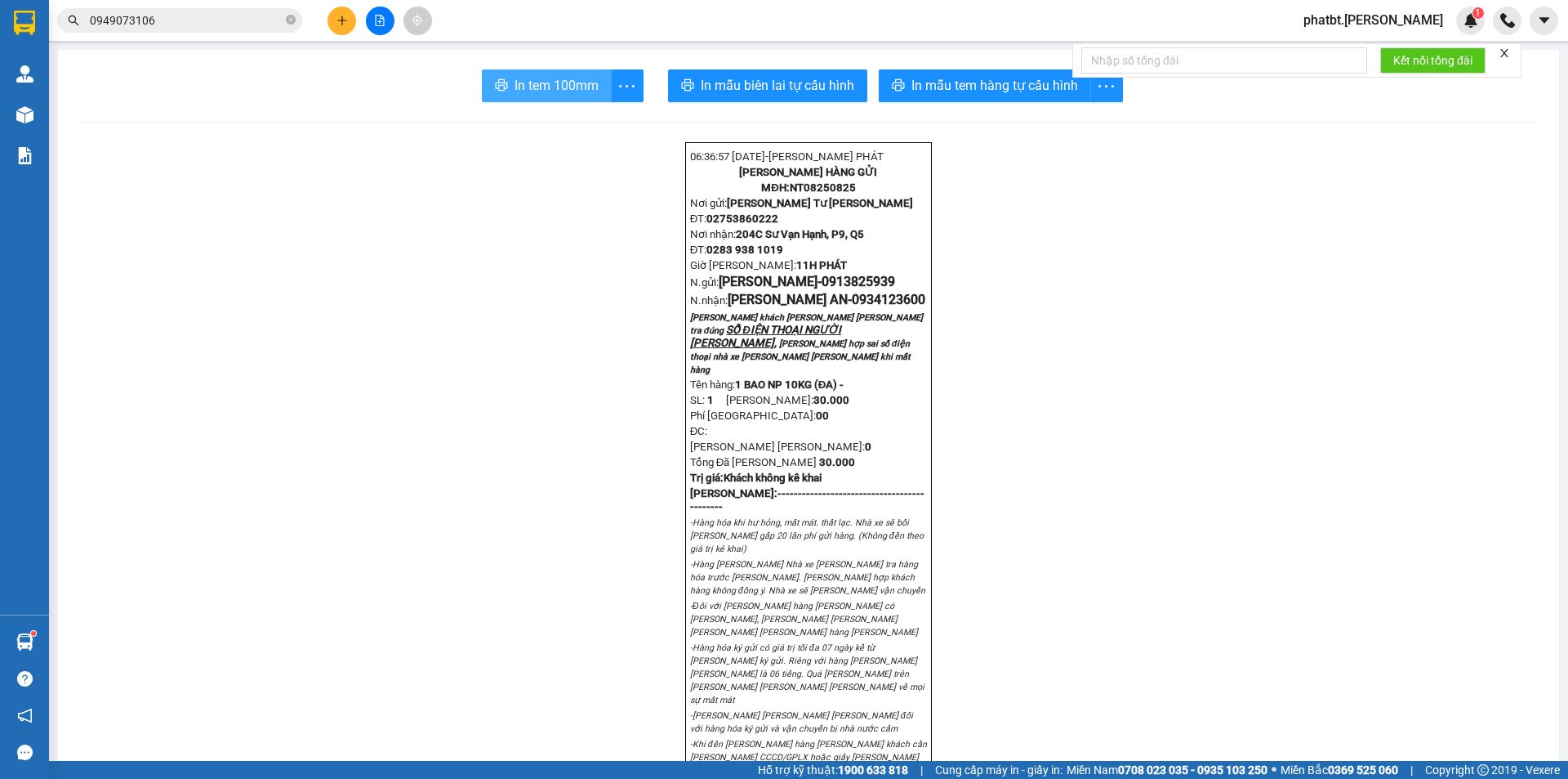
click at [574, 82] on span "In tem 100mm" at bounding box center [557, 85] width 84 height 21
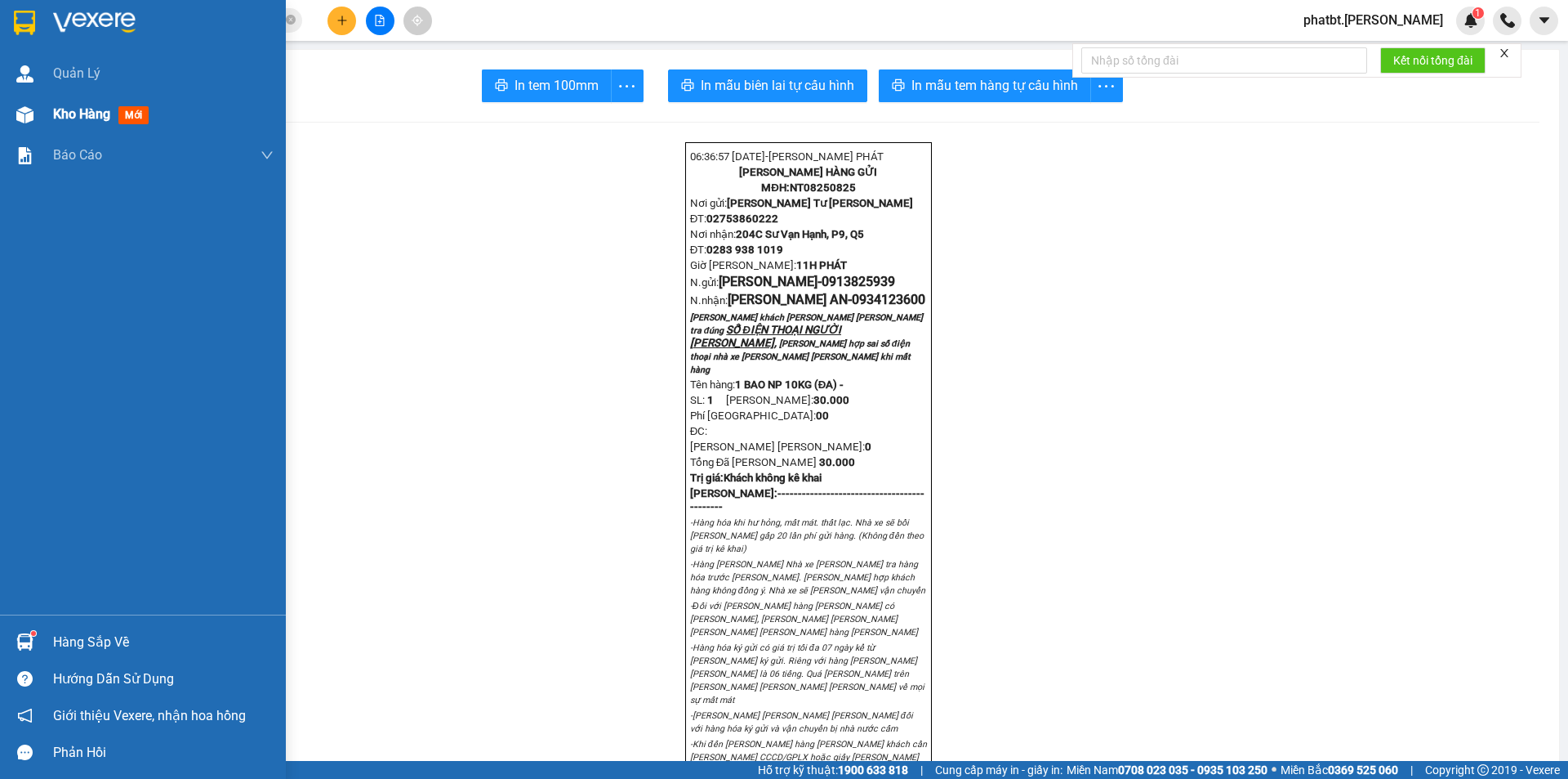
click at [46, 105] on div "Kho hàng mới" at bounding box center [142, 114] width 286 height 41
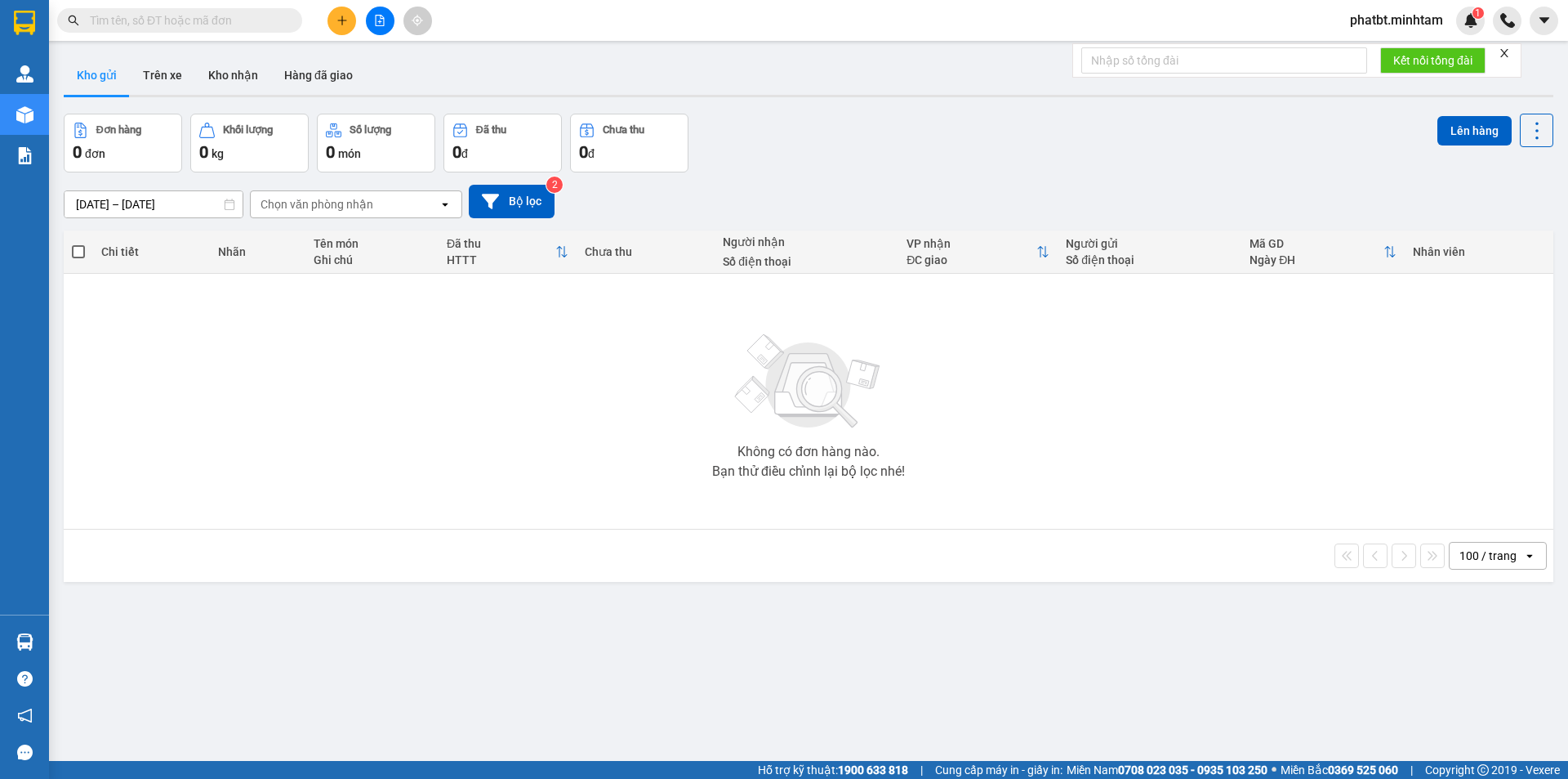
click at [217, 22] on input "text" at bounding box center [186, 21] width 193 height 18
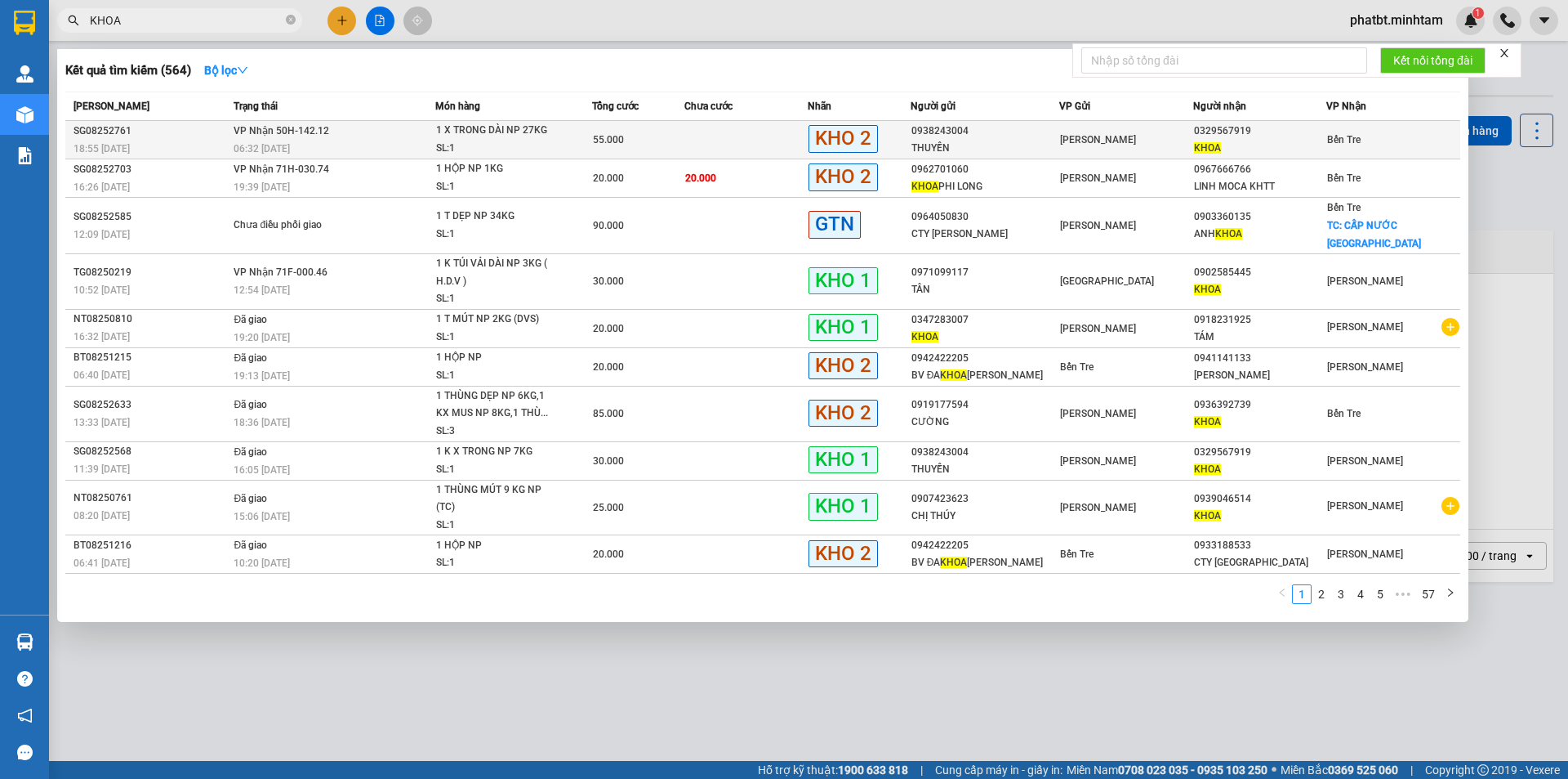
type input "KHOA"
click at [579, 146] on span "1 X TRONG DÀI NP 27KG SL: 1" at bounding box center [514, 139] width 154 height 35
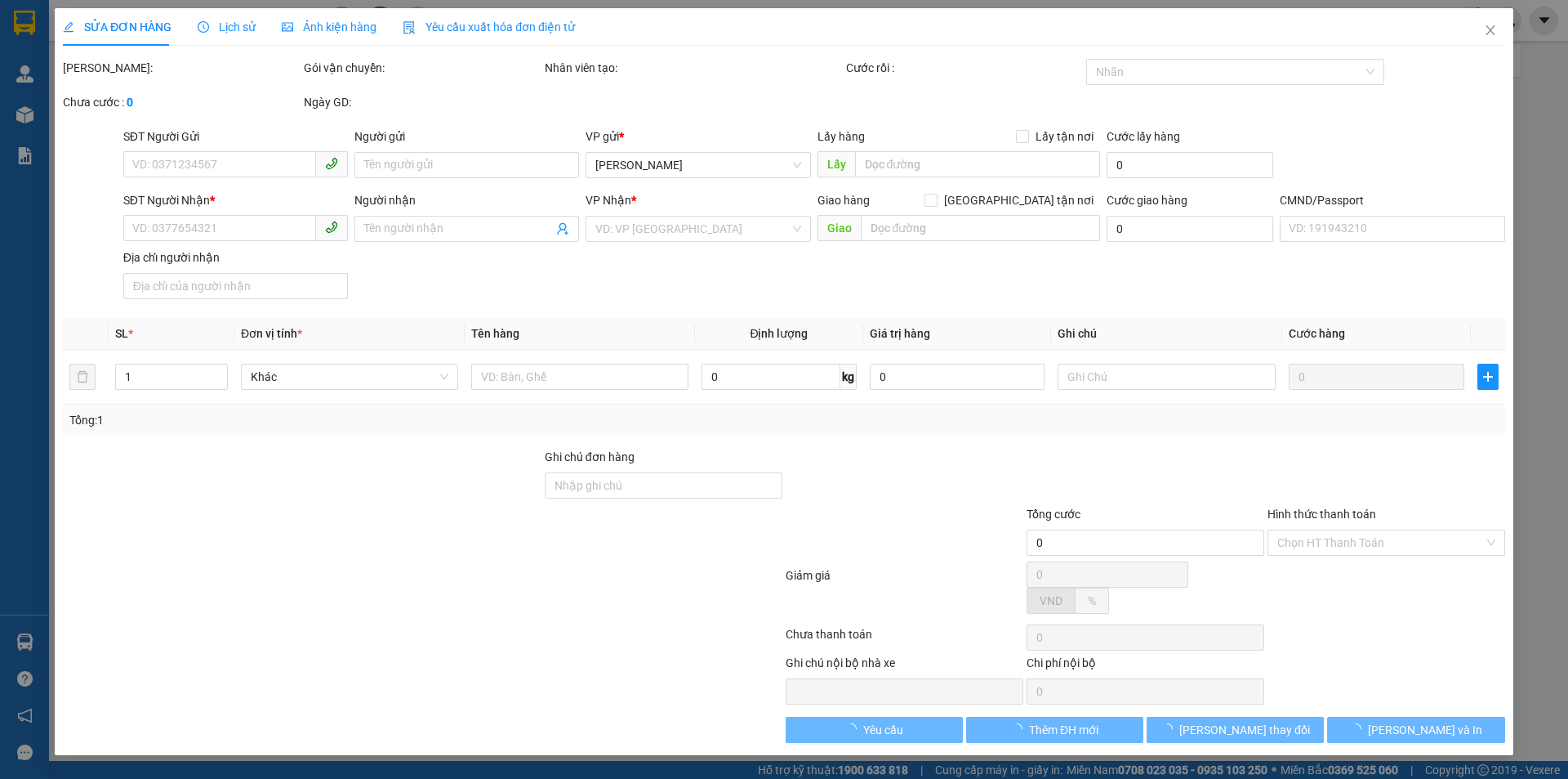
type input "0938243004"
type input "THUYỀN"
type input "0329567919"
type input "KHOA"
type input "HCK +10"
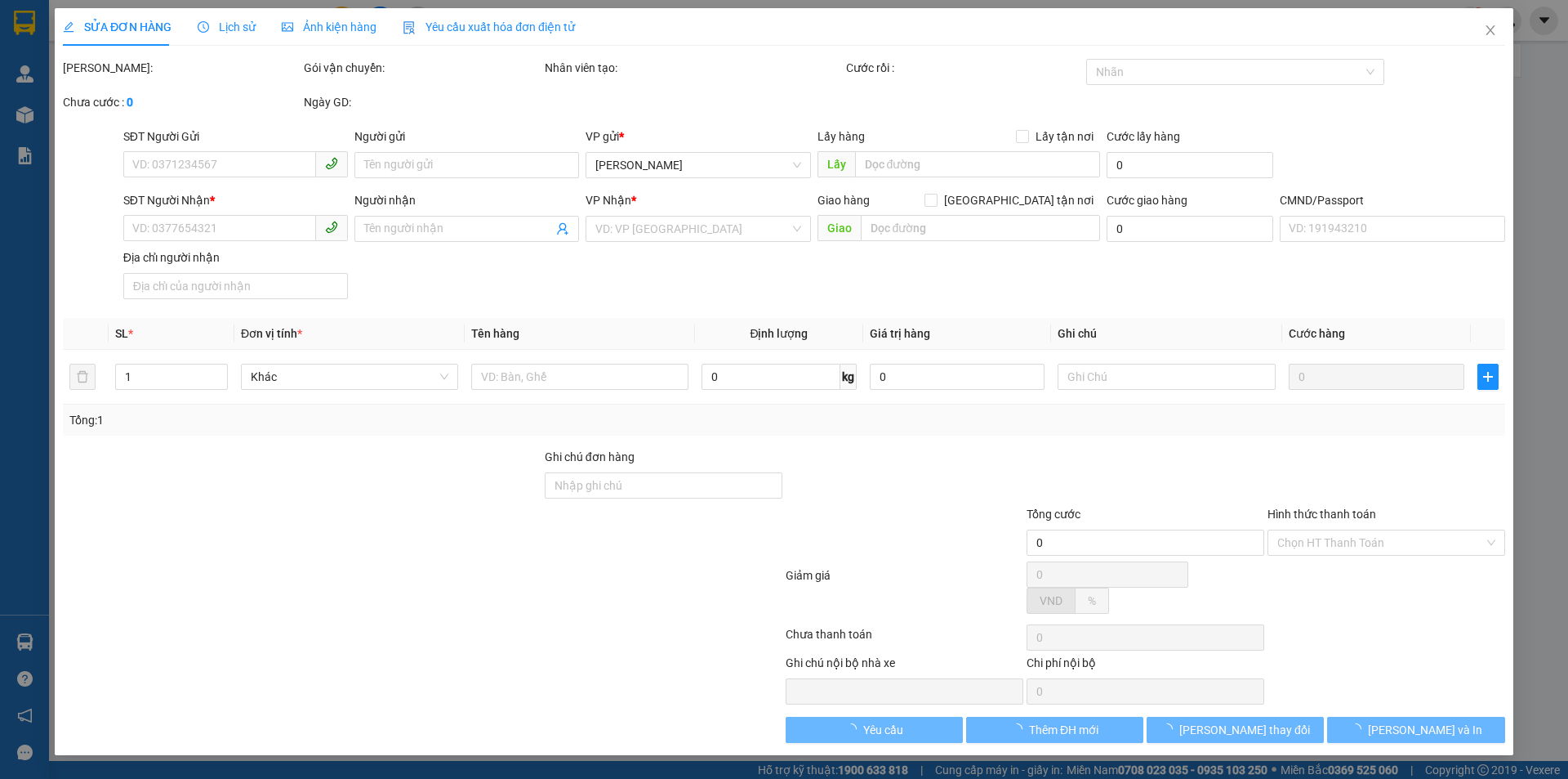
type input "55.000"
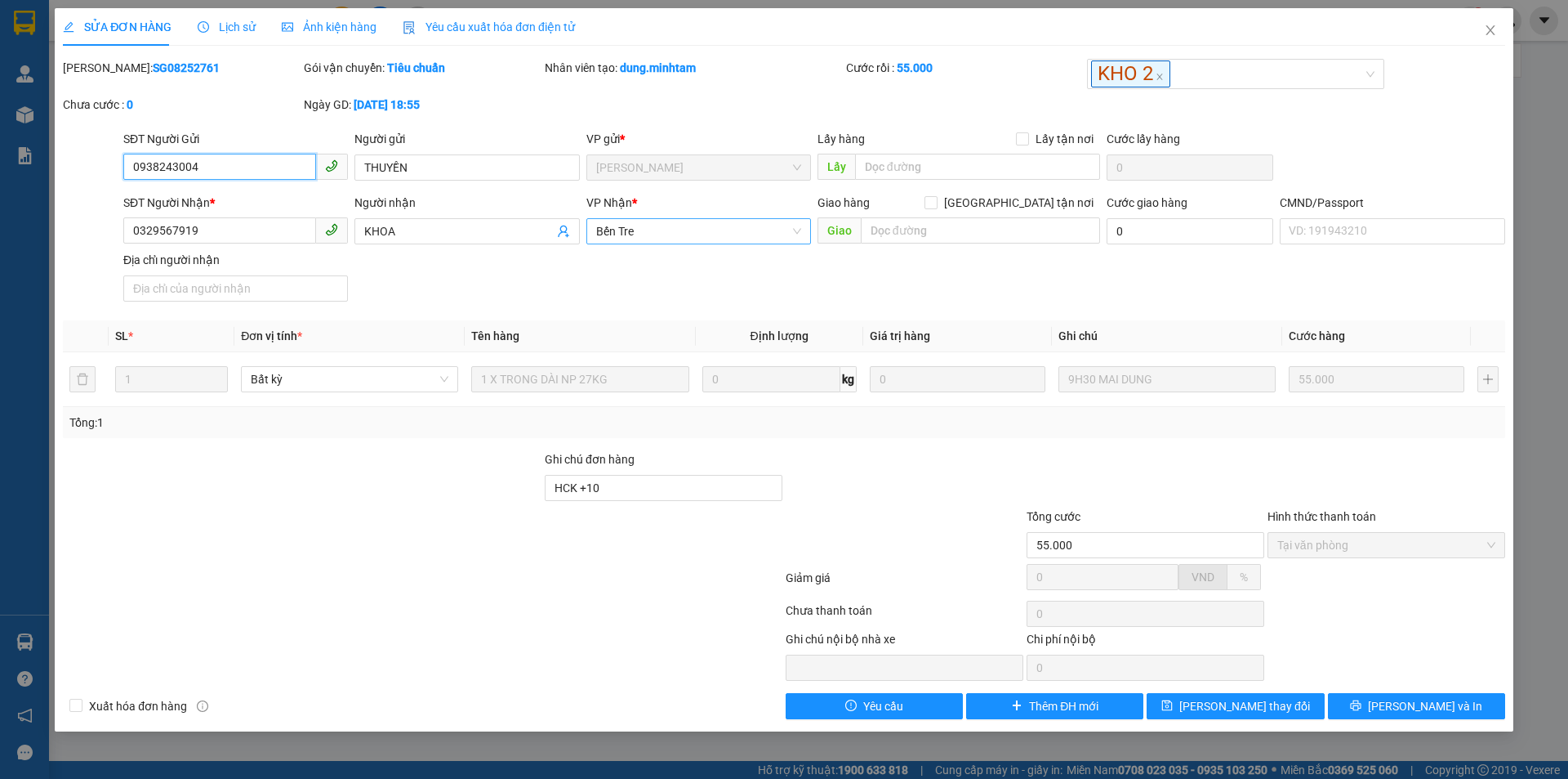
click at [678, 235] on span "Bến Tre" at bounding box center [698, 231] width 205 height 25
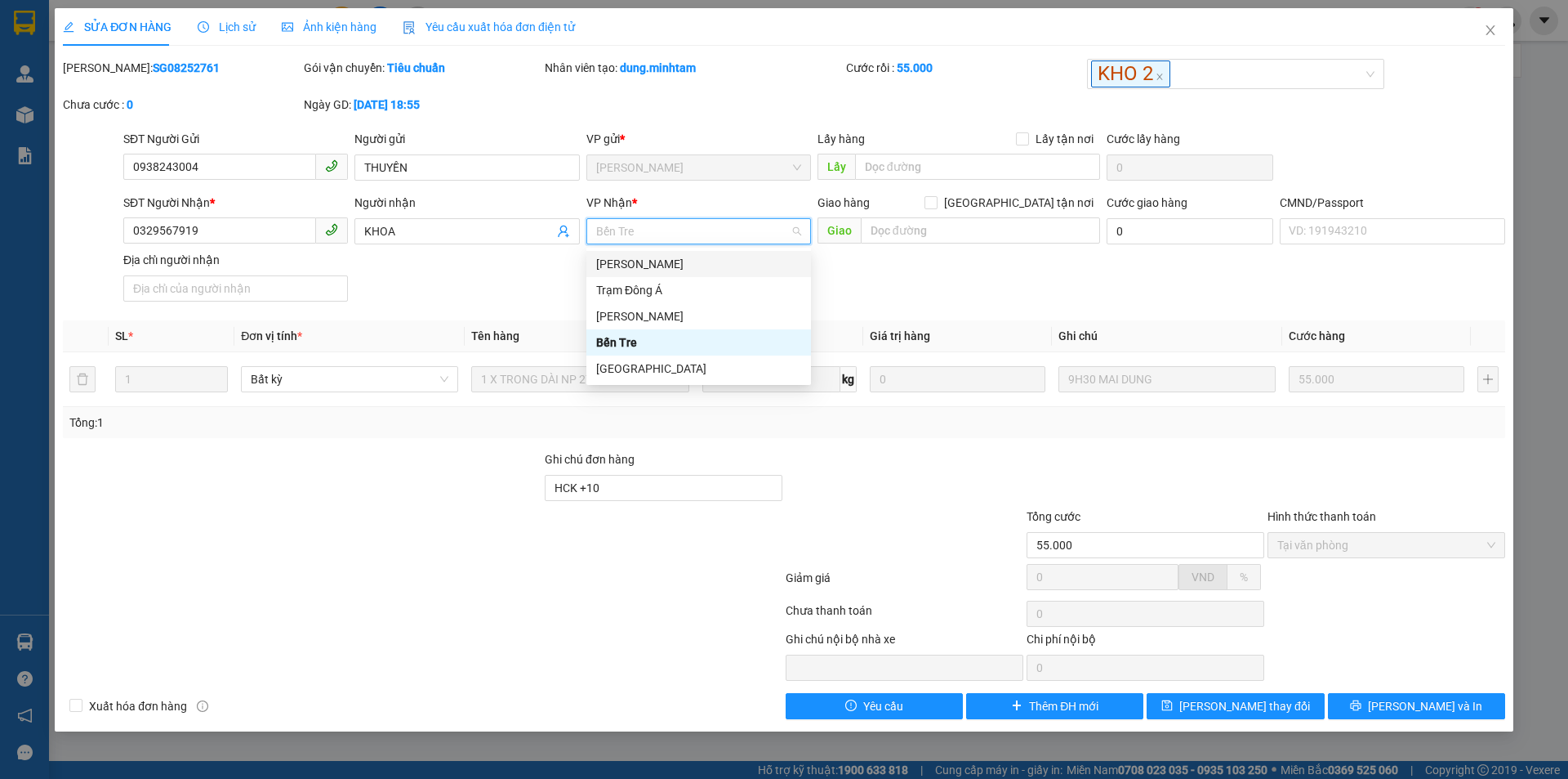
click at [456, 312] on div "Total Paid Fee 55.000 Total UnPaid Fee 0 Cash Collection Total Fee Mã ĐH: SG082…" at bounding box center [784, 389] width 1442 height 660
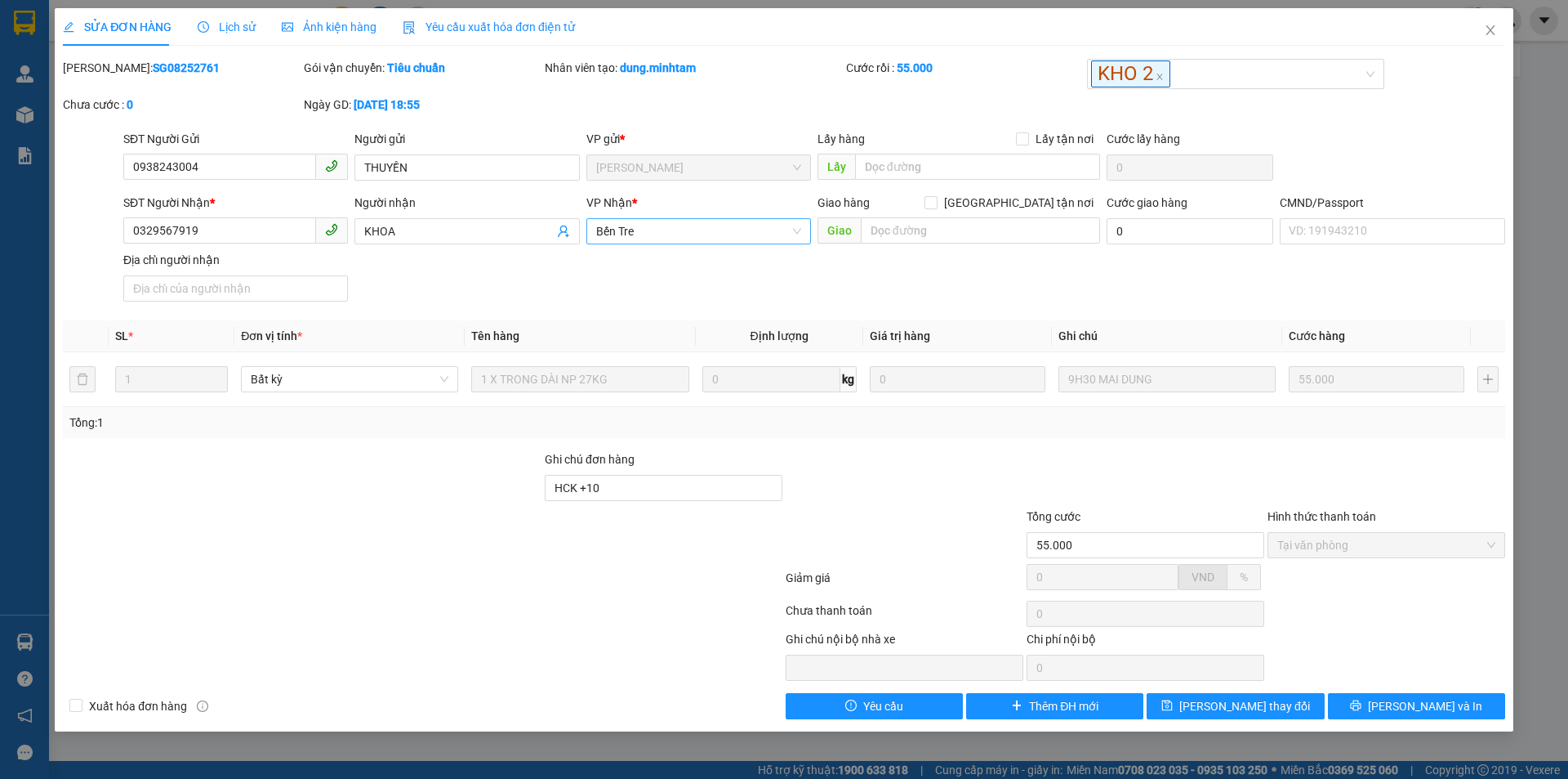
click at [735, 240] on span "Bến Tre" at bounding box center [698, 231] width 205 height 25
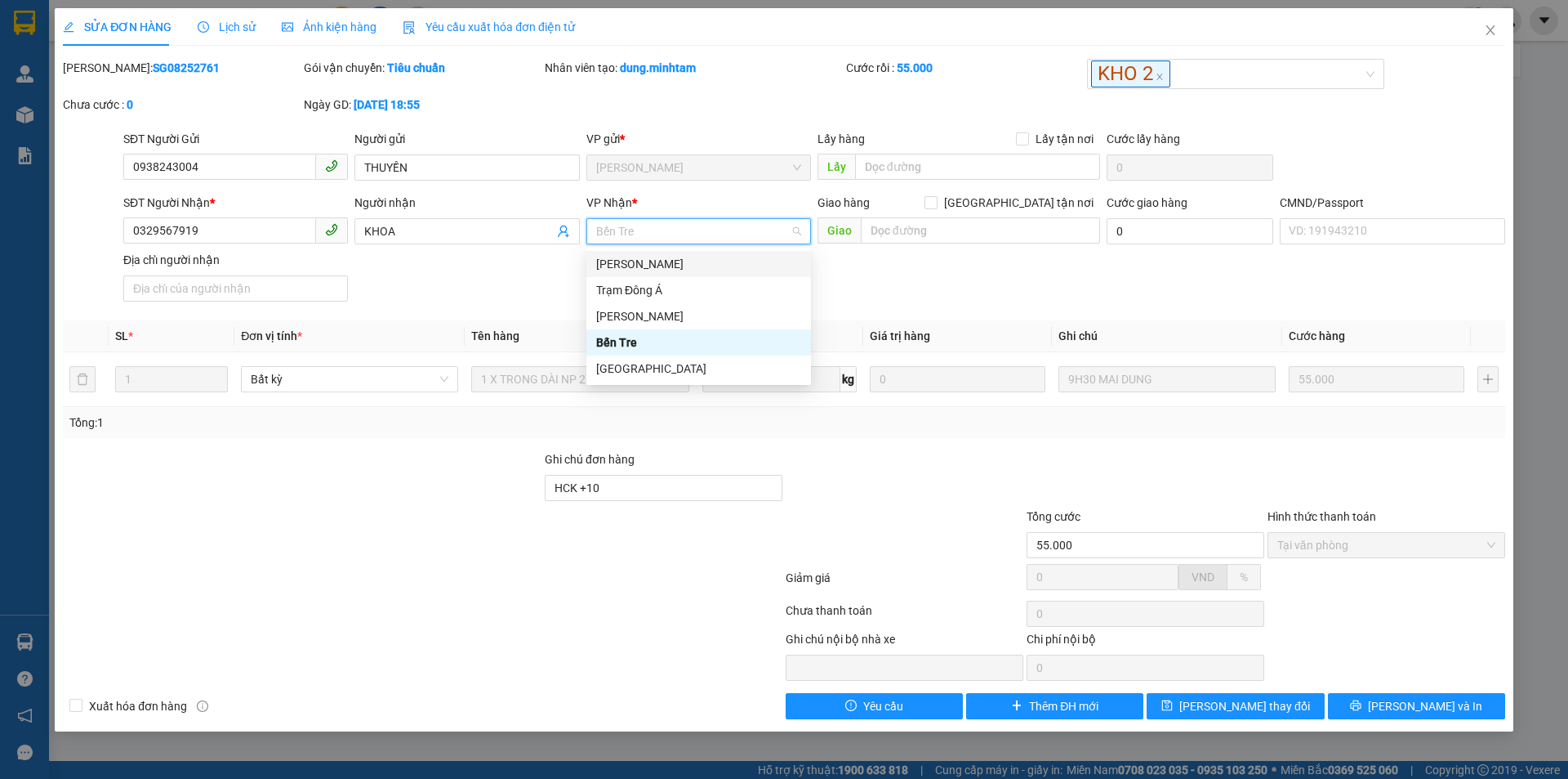
click at [658, 271] on div "[PERSON_NAME] Tư [PERSON_NAME]" at bounding box center [698, 264] width 205 height 18
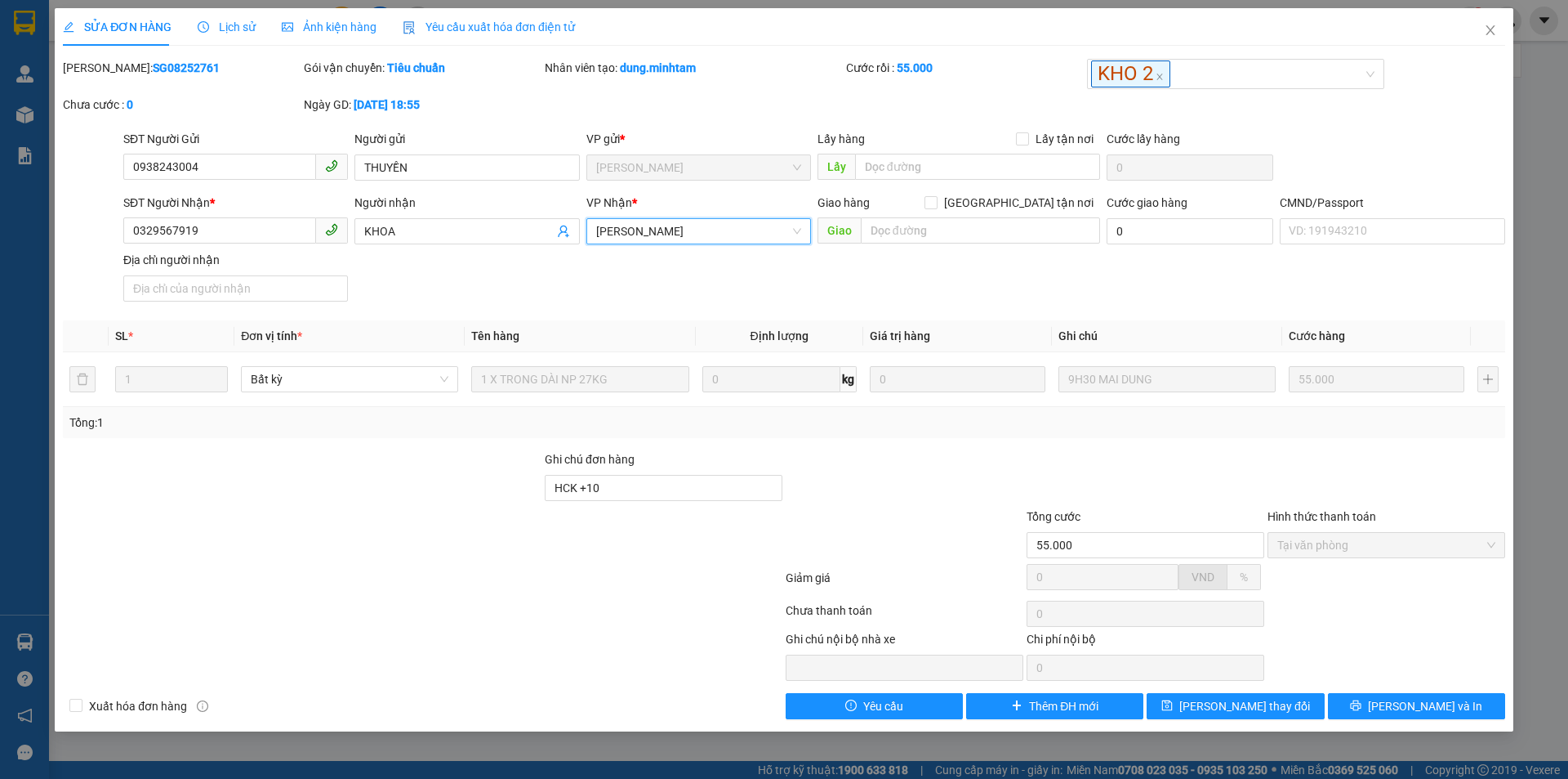
click at [548, 304] on div "SĐT Người Nhận * 0329567919 Người nhận KHOA VP Nhận * Ngã Tư Huyện Ngã Tư Hu…" at bounding box center [814, 251] width 1388 height 114
click at [720, 235] on span "[PERSON_NAME]" at bounding box center [698, 231] width 205 height 25
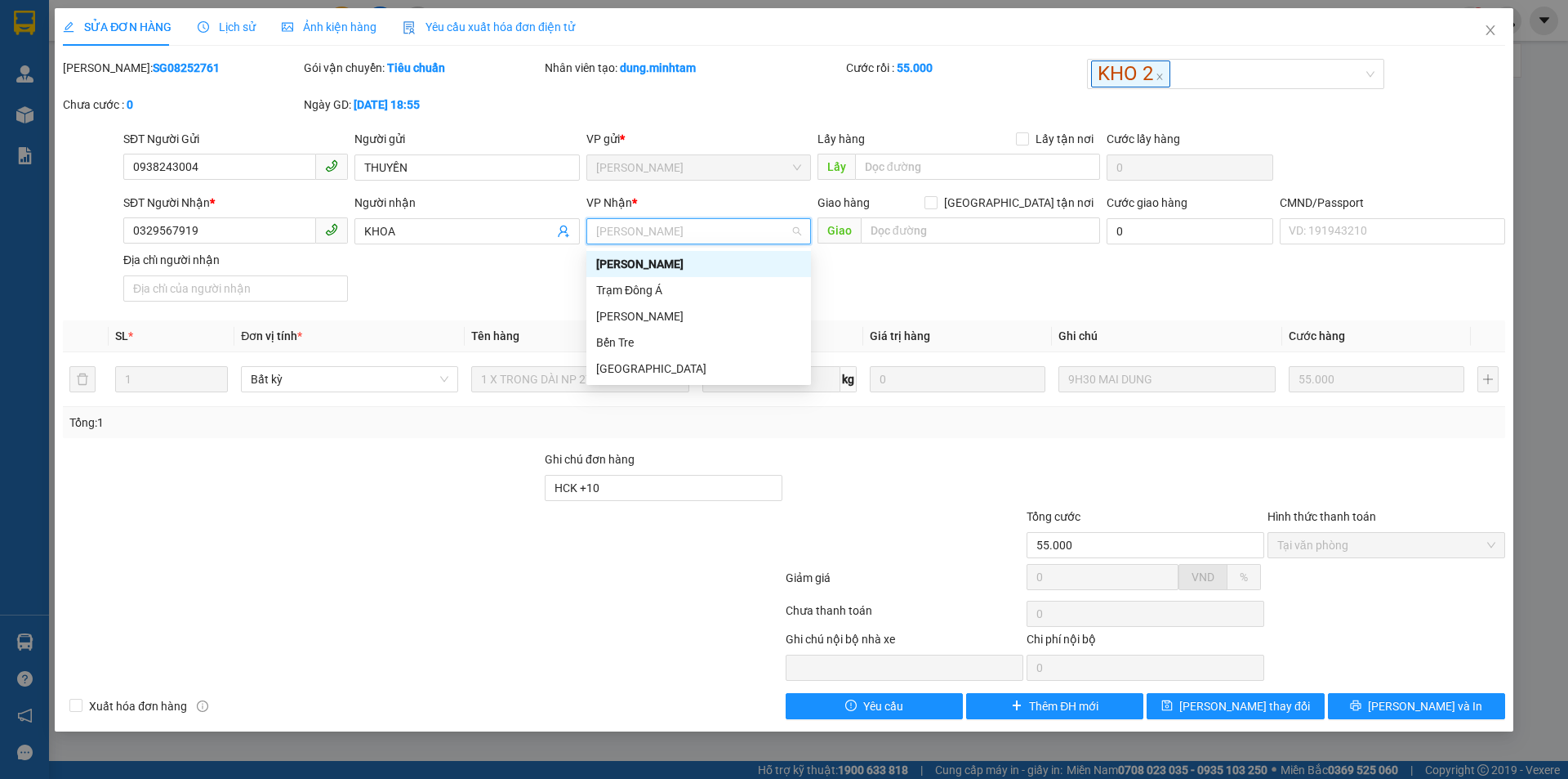
click at [679, 264] on div "[PERSON_NAME]" at bounding box center [698, 264] width 205 height 18
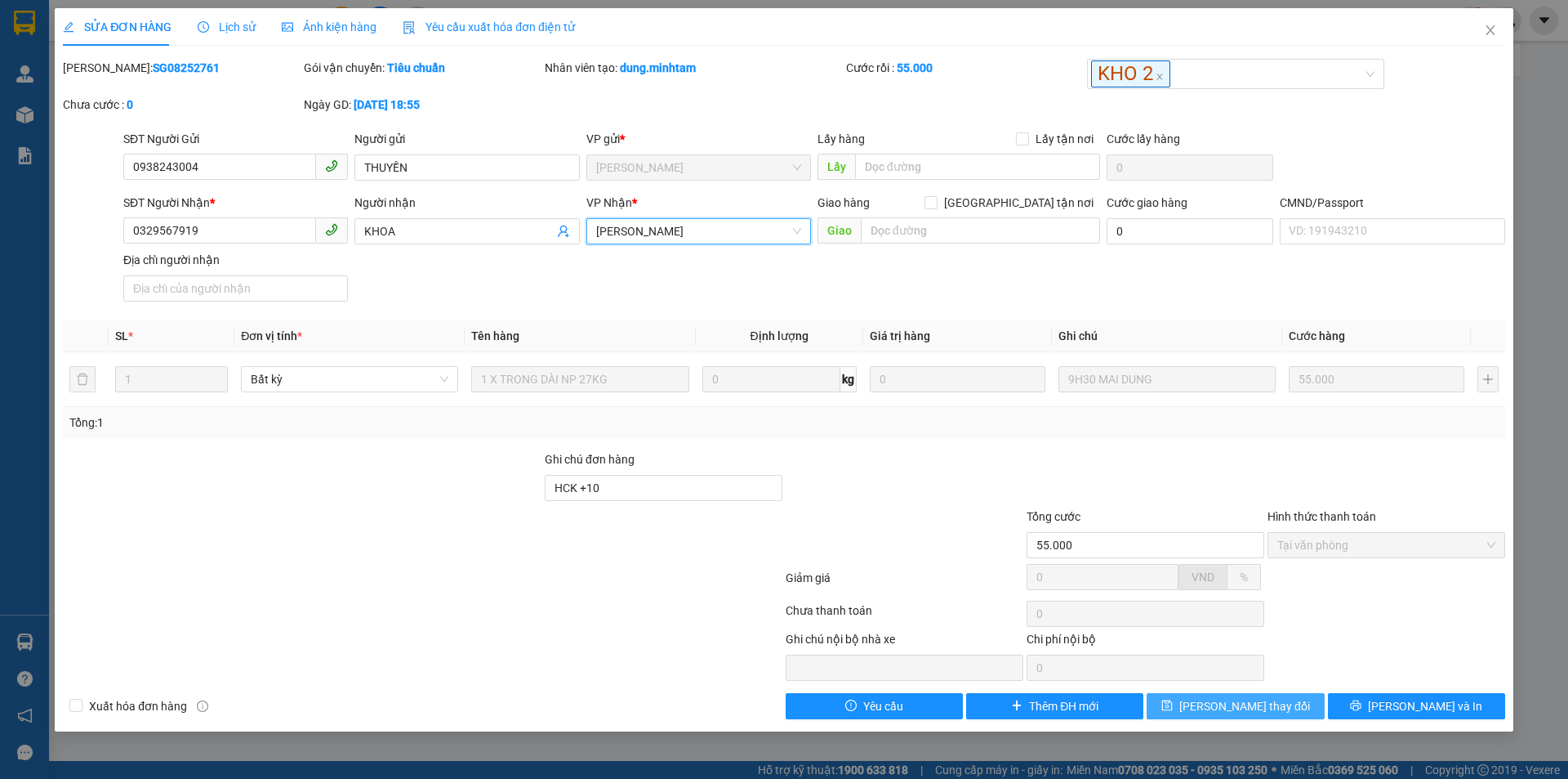
click at [1208, 708] on button "[PERSON_NAME] thay đổi" at bounding box center [1235, 706] width 177 height 27
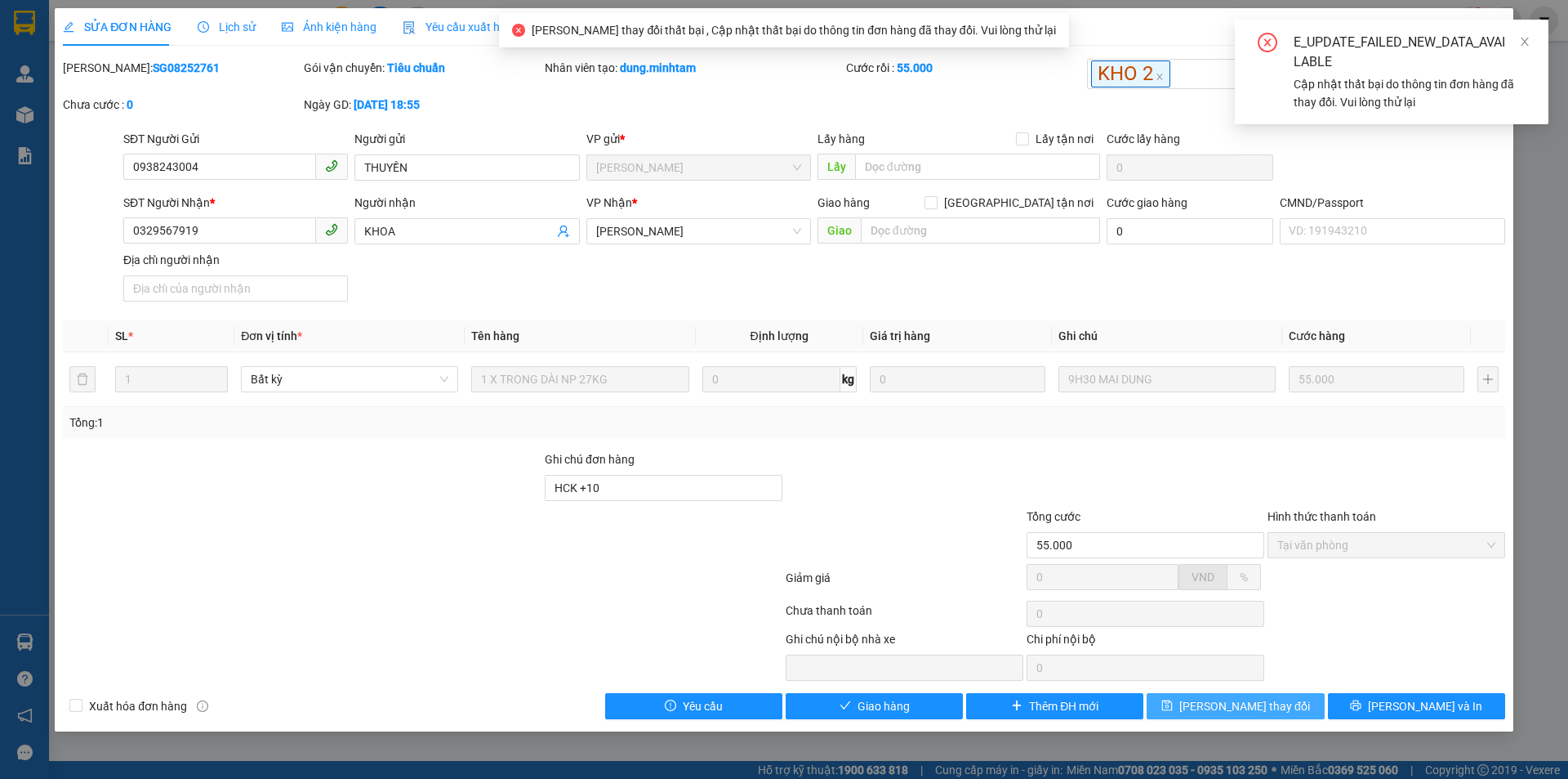
click at [1208, 708] on button "[PERSON_NAME] thay đổi" at bounding box center [1235, 706] width 177 height 27
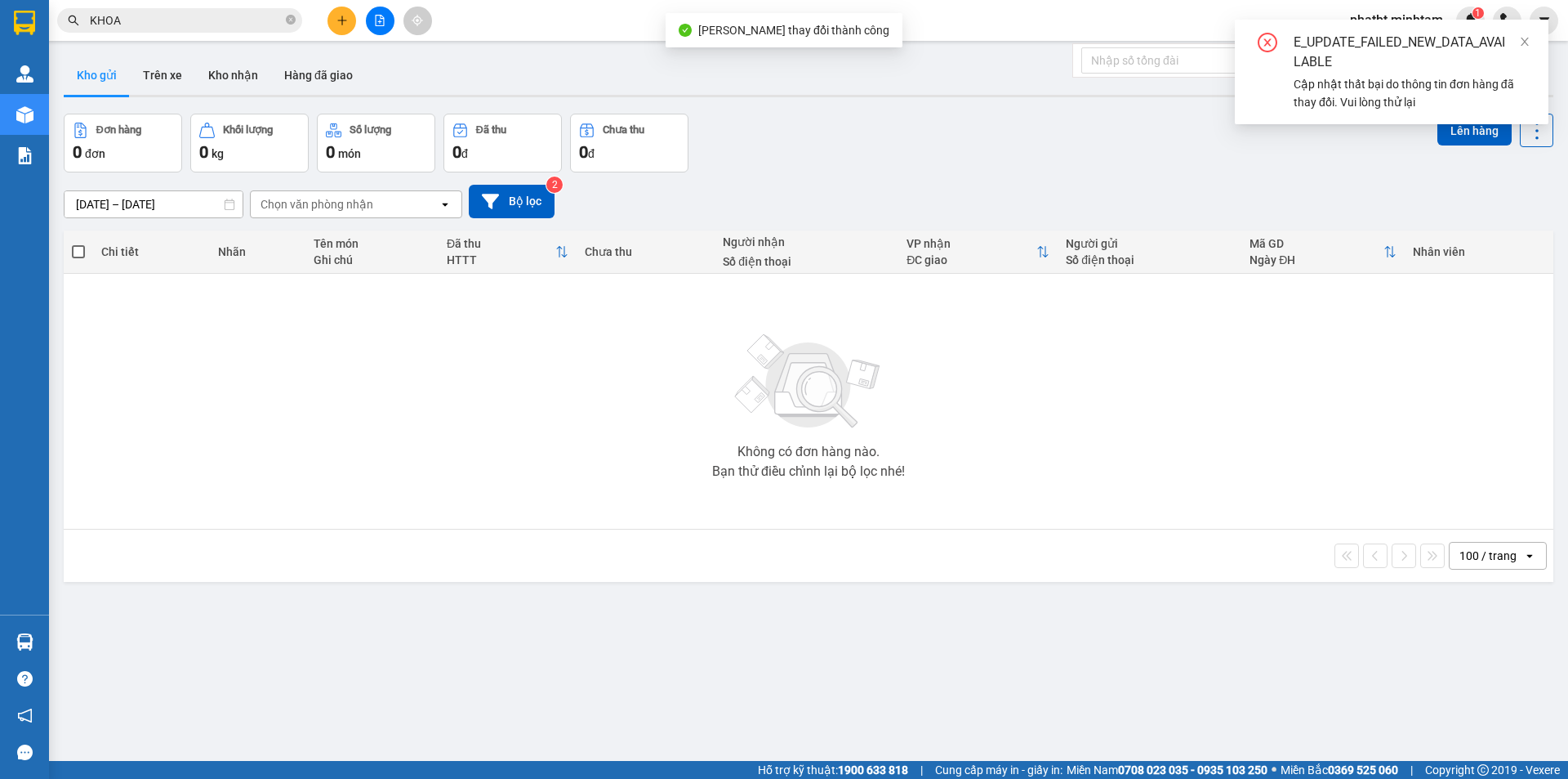
click at [263, 14] on input "KHOA" at bounding box center [186, 21] width 193 height 18
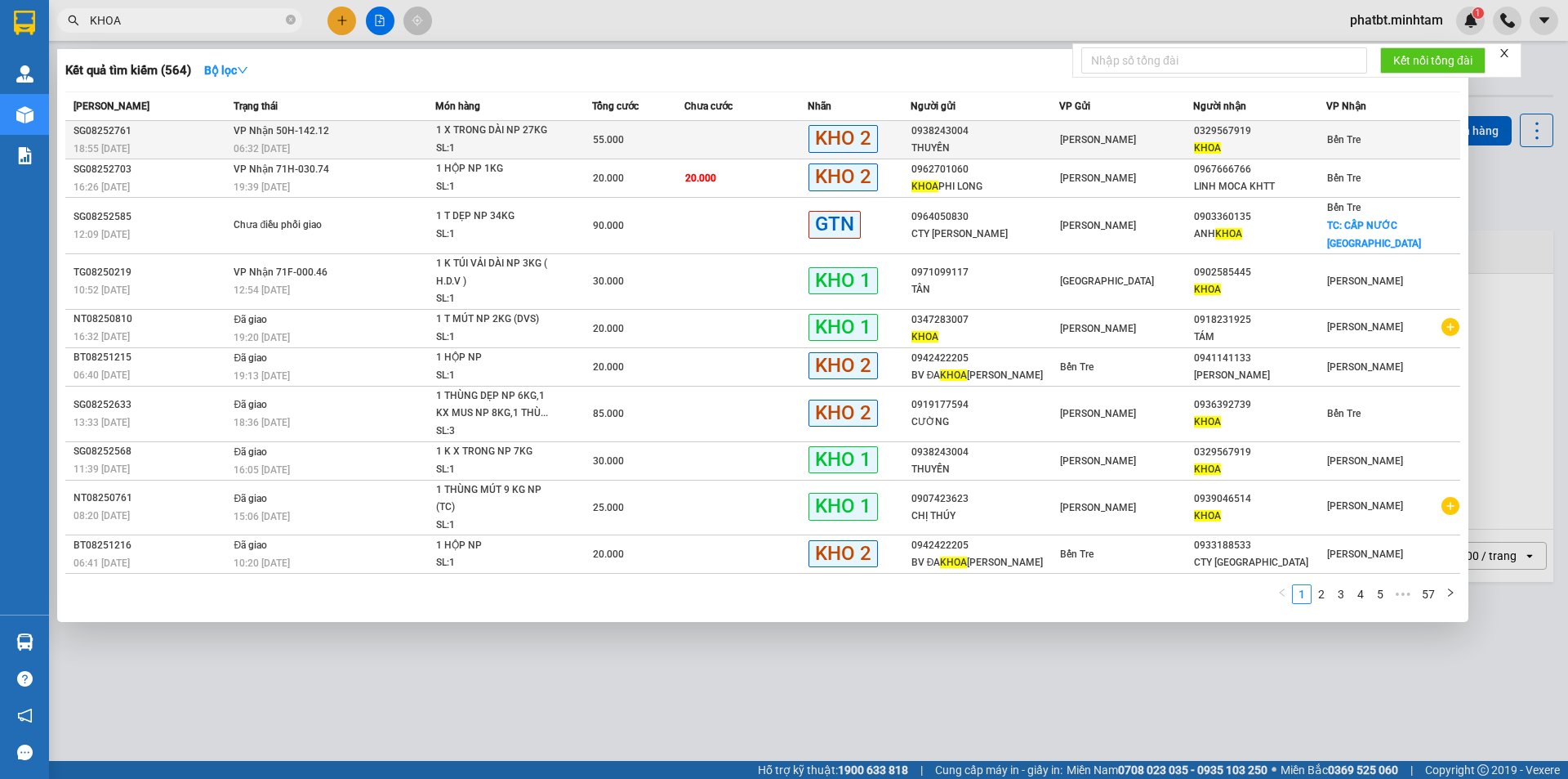
click at [589, 155] on span "1 X TRONG DÀI NP 27KG SL: 1" at bounding box center [514, 139] width 154 height 35
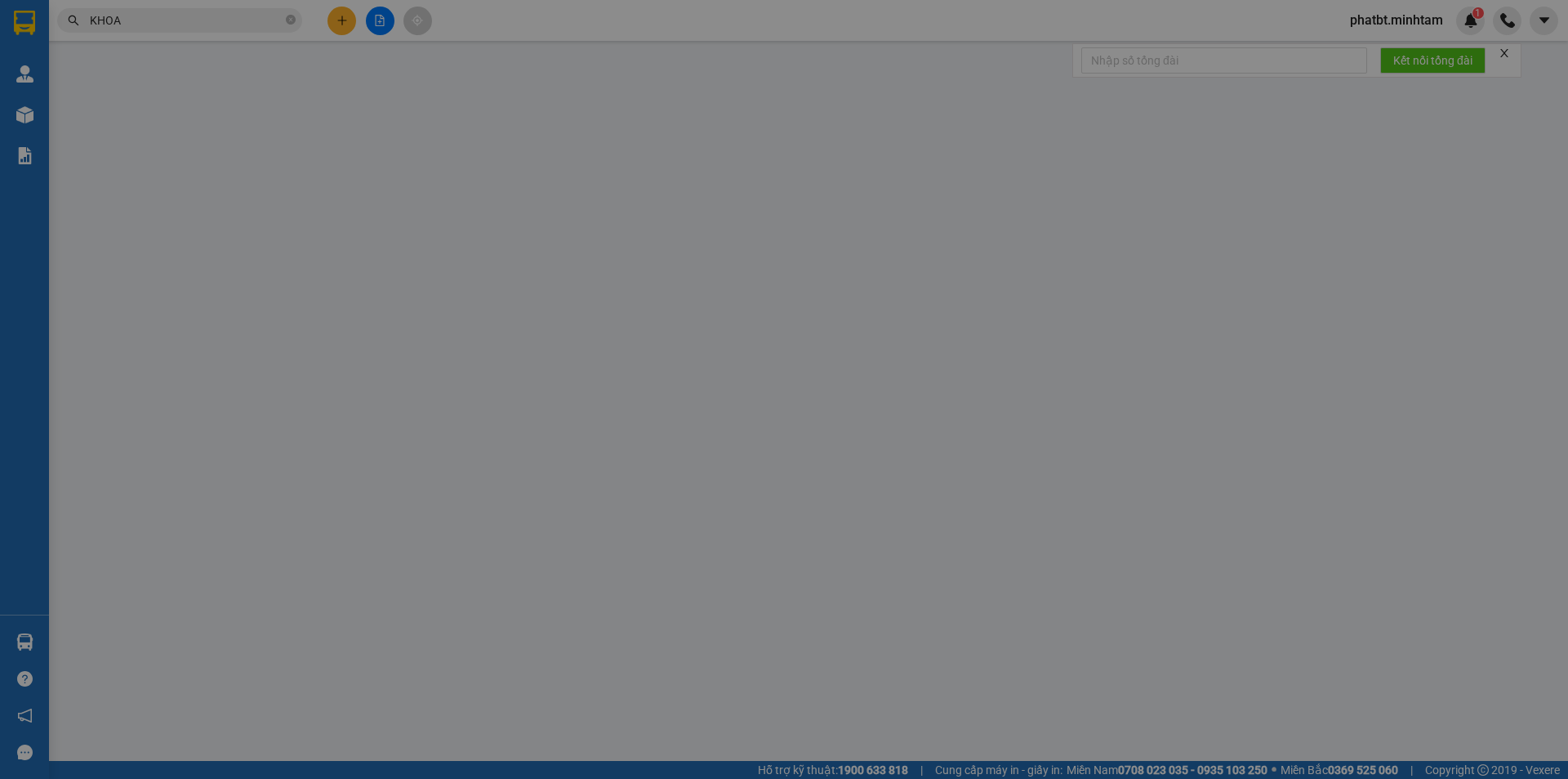
type input "0938243004"
type input "THUYỀN"
type input "0329567919"
type input "KHOA"
type input "HCK +10"
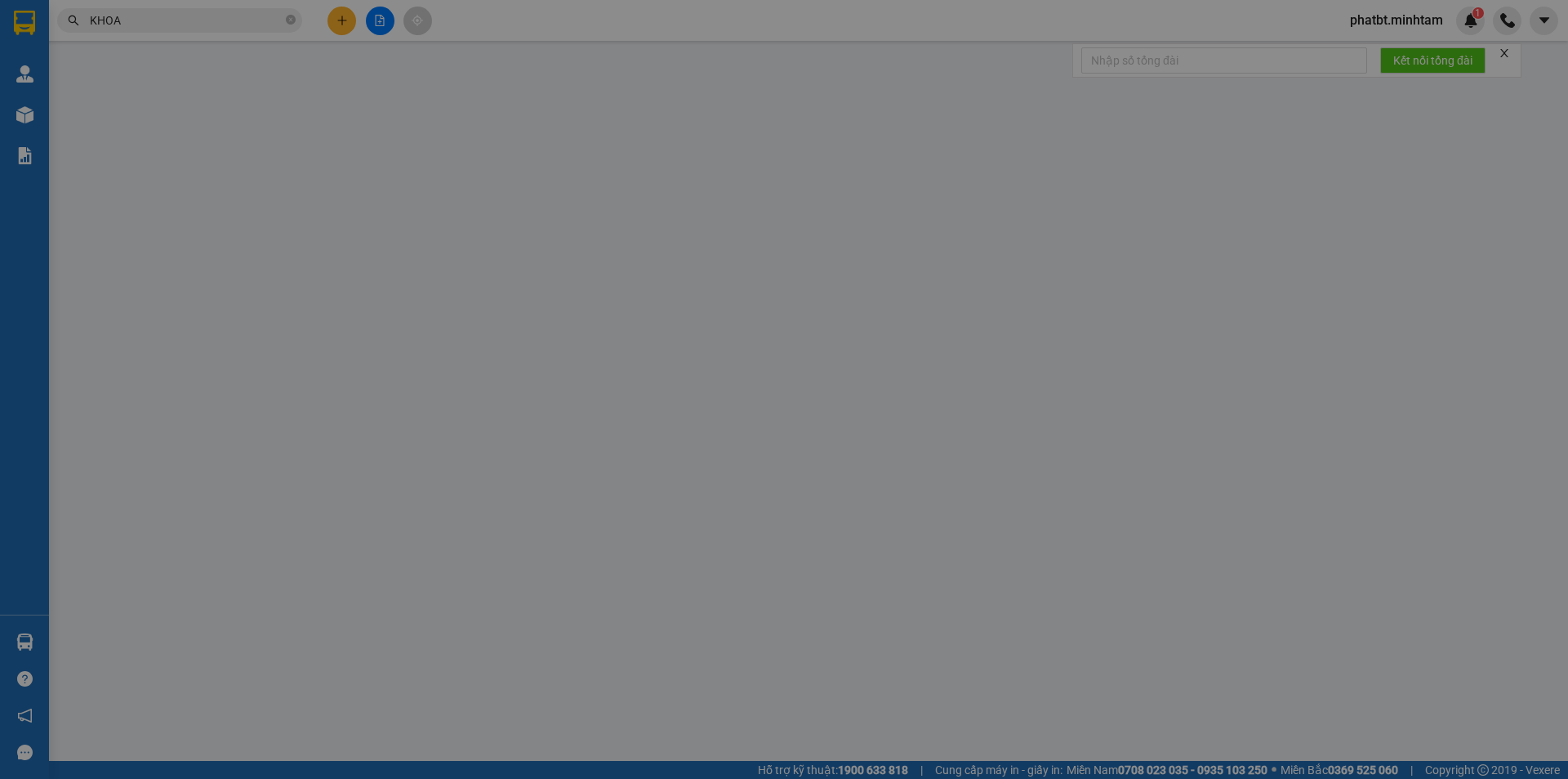
type input "55.000"
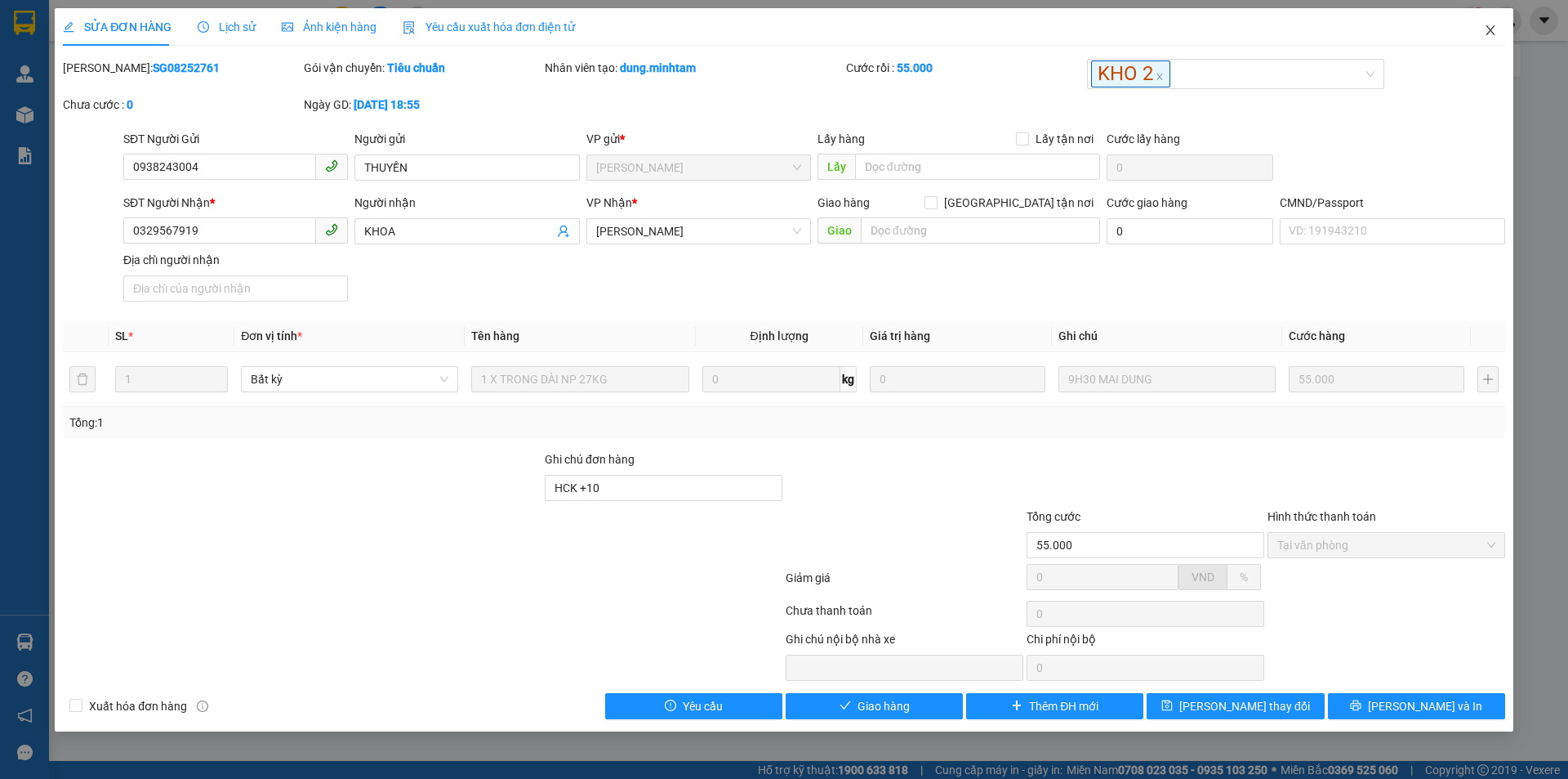
click at [1491, 30] on icon "close" at bounding box center [1490, 31] width 9 height 10
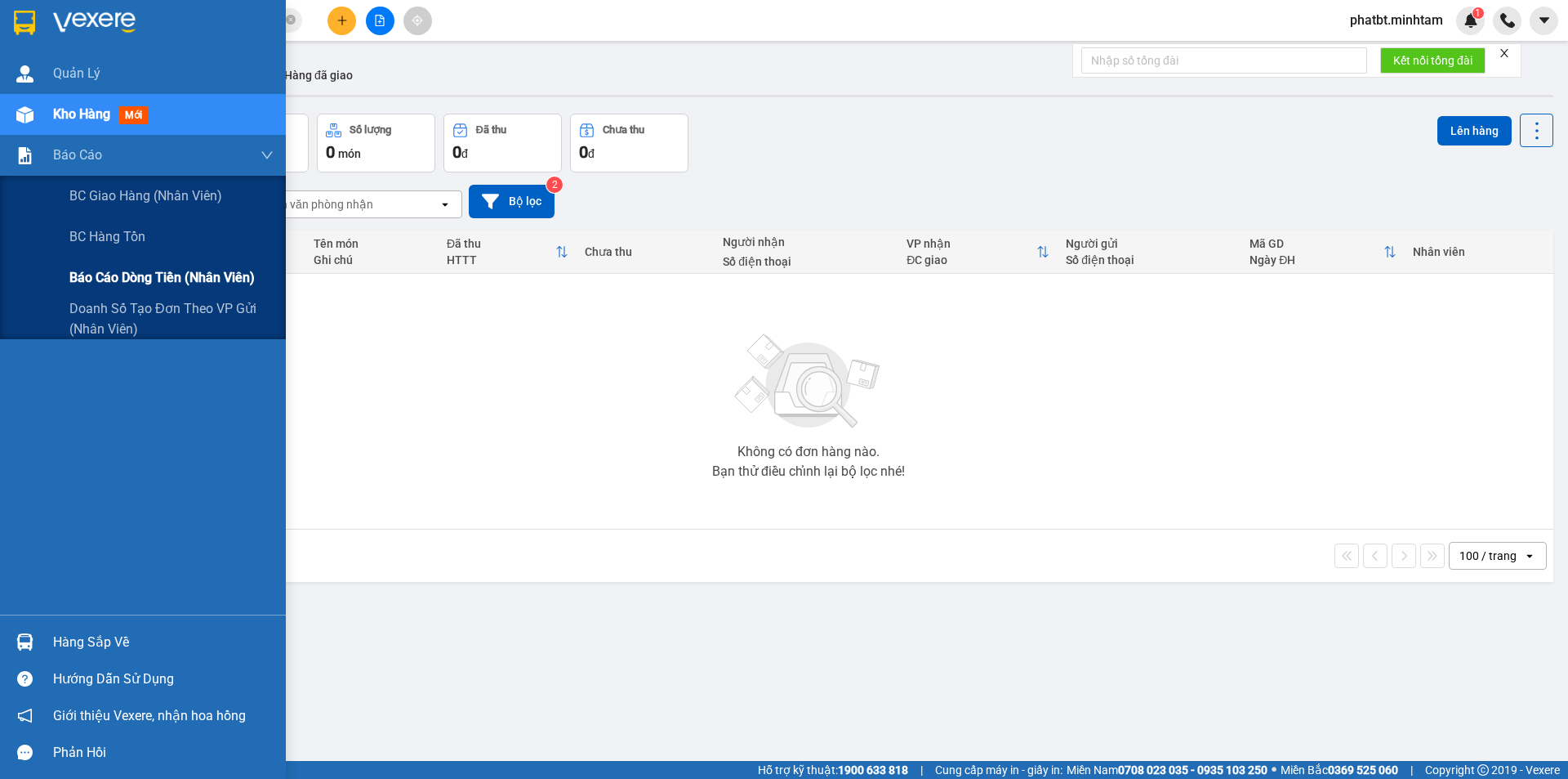
click at [103, 267] on span "Báo cáo dòng tiền (nhân viên)" at bounding box center [162, 277] width 186 height 21
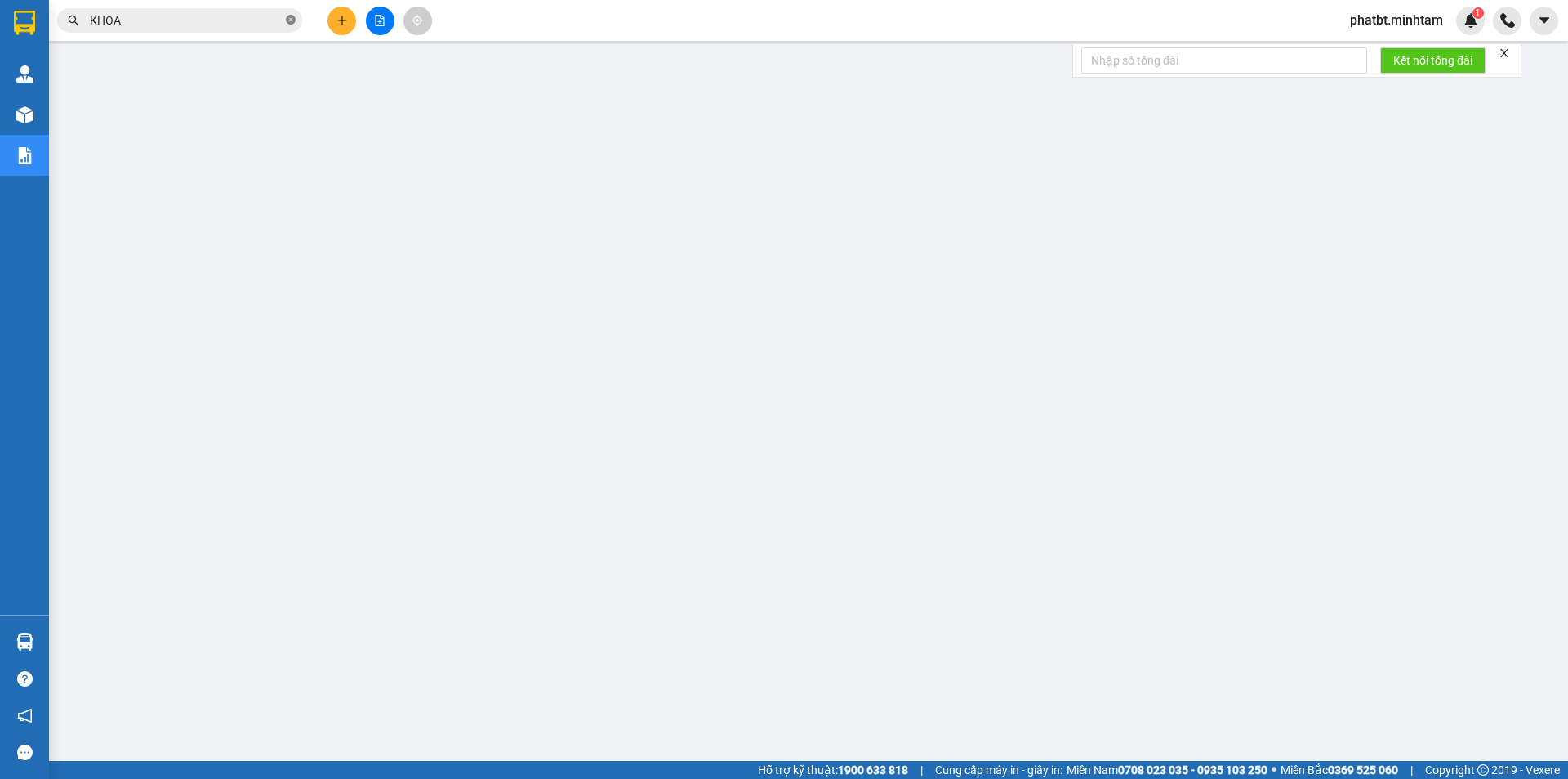
click at [294, 22] on icon "close-circle" at bounding box center [291, 20] width 10 height 10
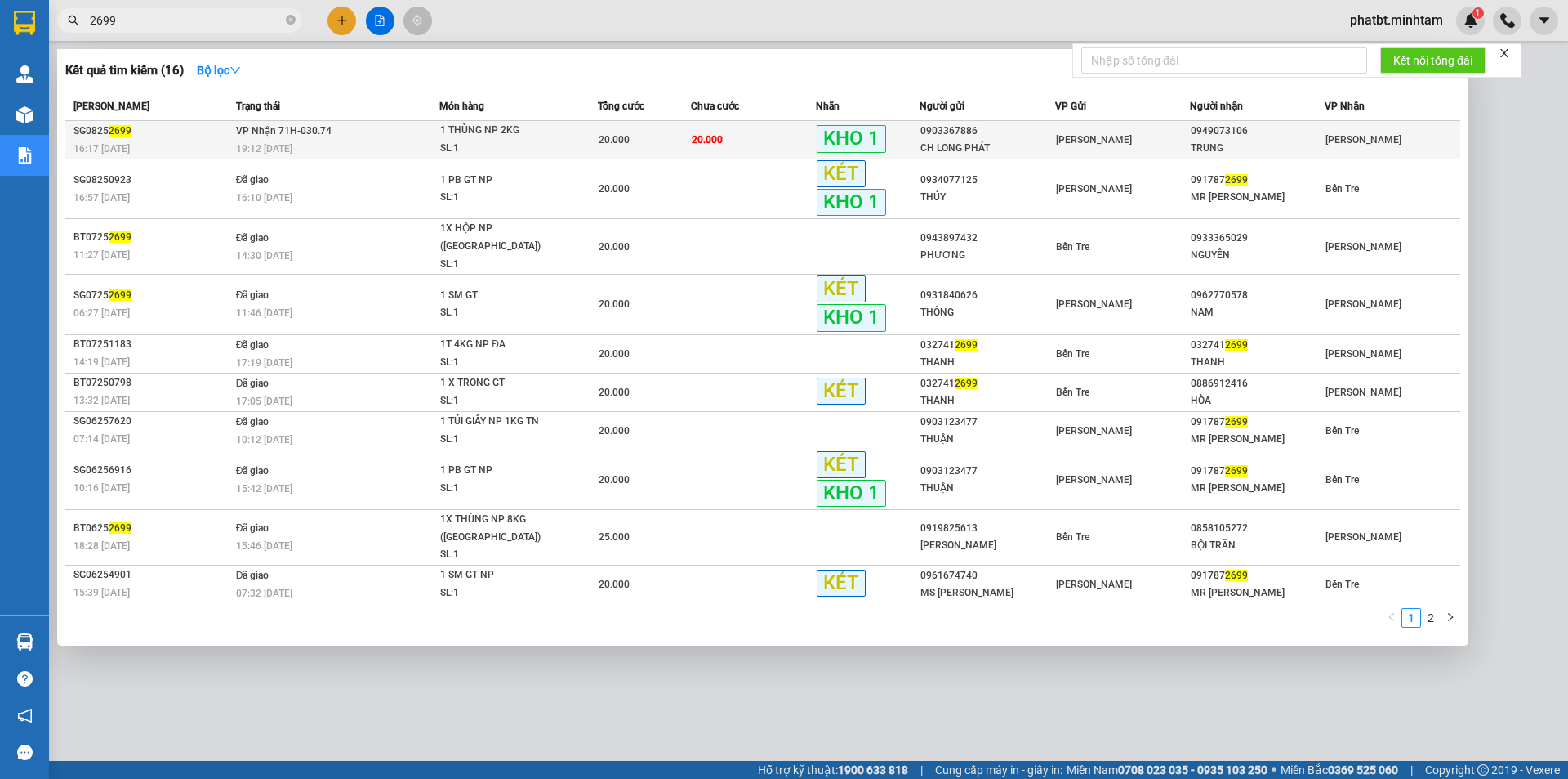
type input "2699"
click at [398, 143] on div "19:12 - 11/08" at bounding box center [338, 149] width 204 height 18
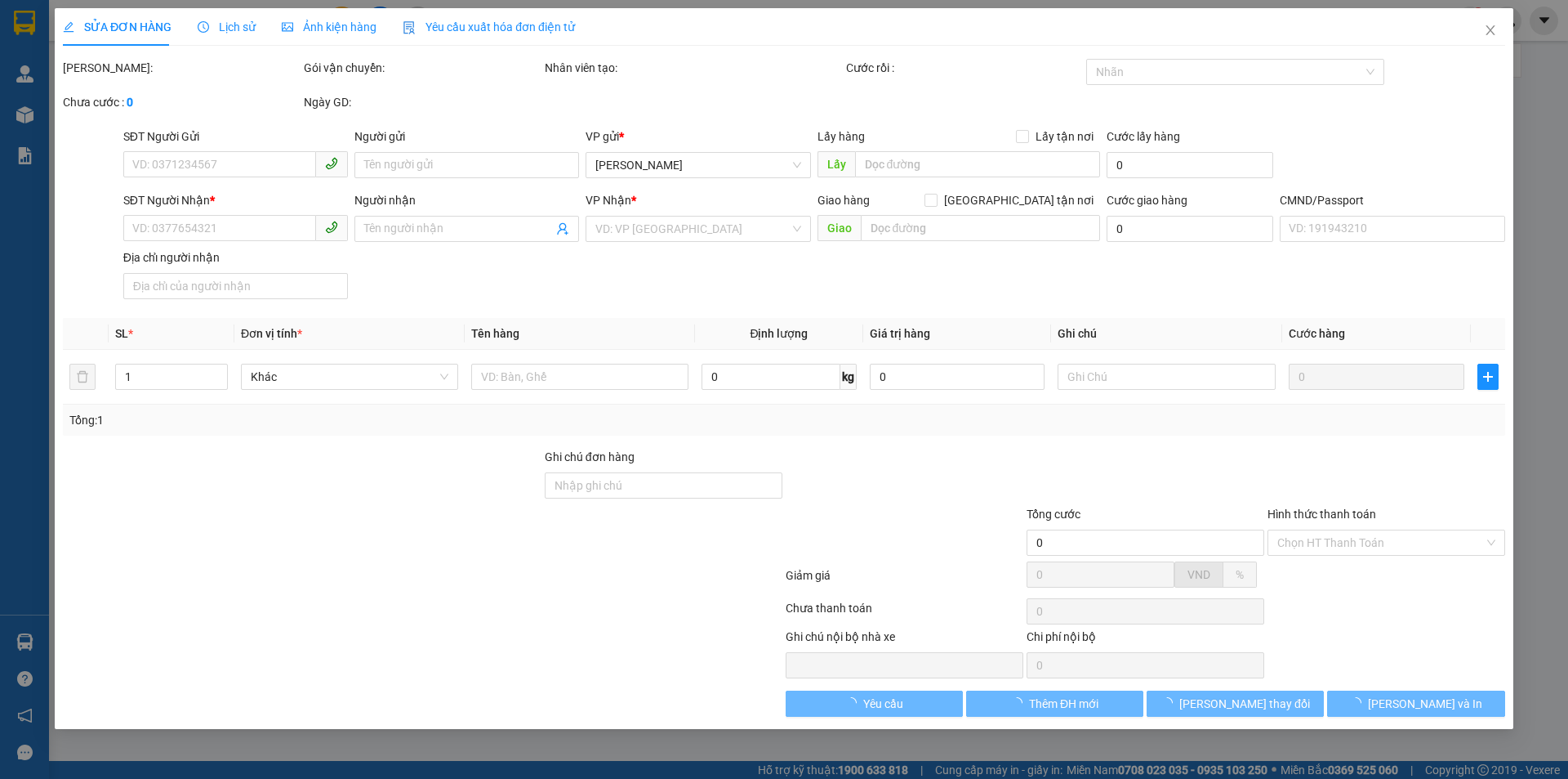
type input "0903367886"
type input "CH LONG PHÁT"
type input "0949073106"
type input "TRUNG"
type input "BM"
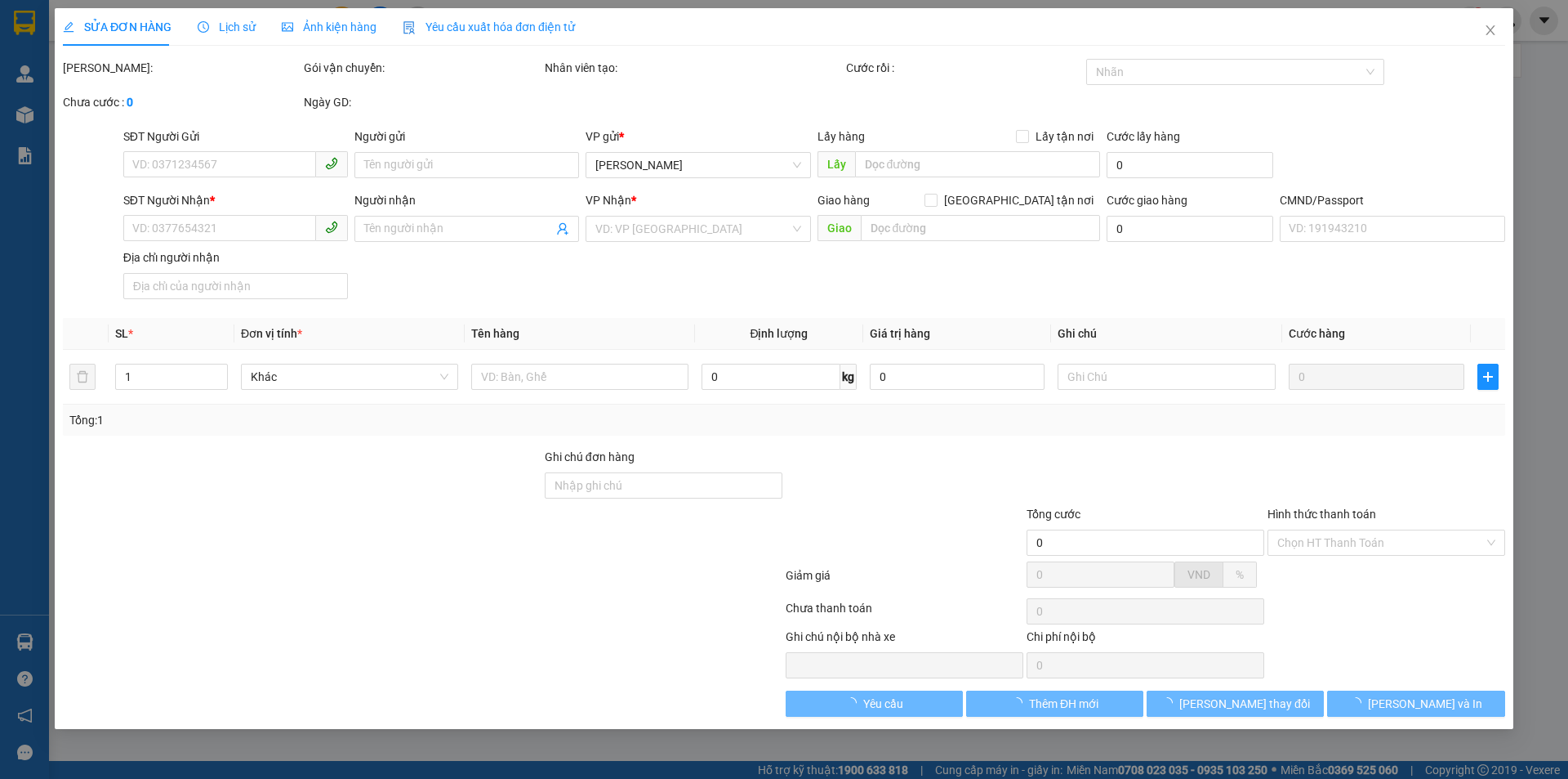
type input "20.000"
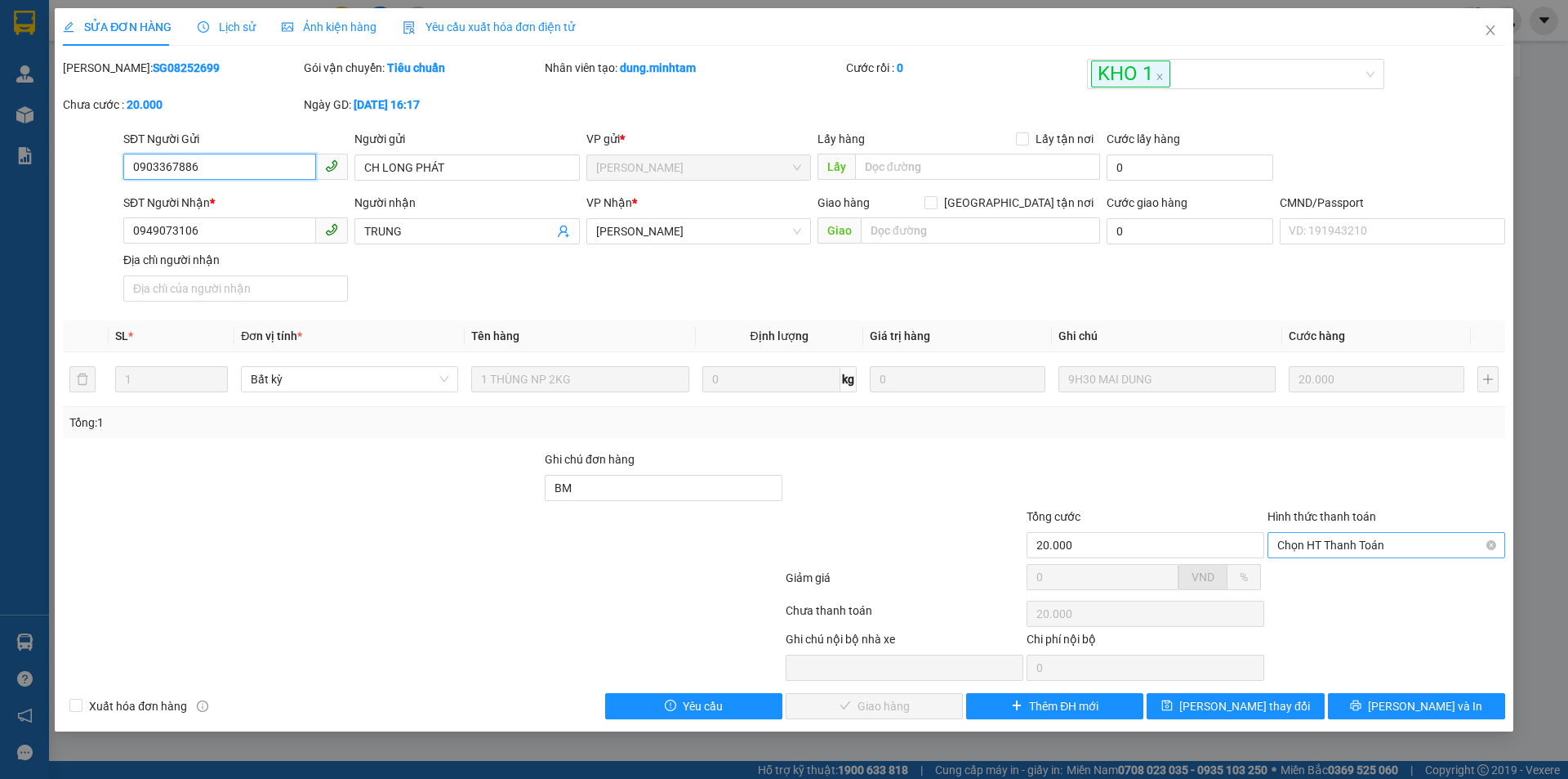
click at [1297, 549] on span "Chọn HT Thanh Toán" at bounding box center [1386, 545] width 218 height 25
drag, startPoint x: 1299, startPoint y: 573, endPoint x: 1157, endPoint y: 633, distance: 154.2
click at [1299, 574] on div "Tại văn phòng" at bounding box center [1386, 578] width 218 height 18
type input "0"
click at [920, 702] on span "[PERSON_NAME] và Giao hàng" at bounding box center [895, 706] width 157 height 18
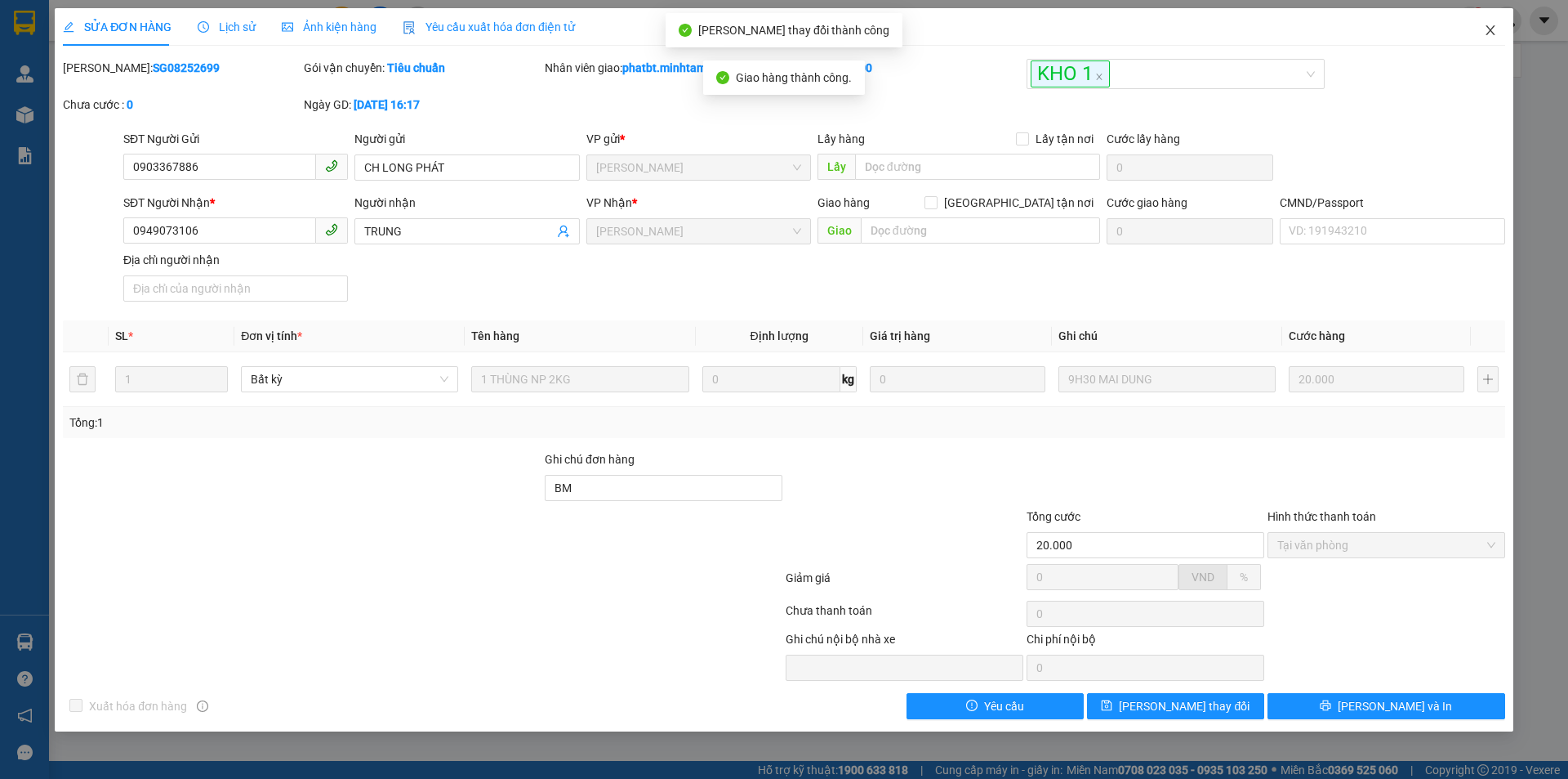
click at [1498, 35] on span "Close" at bounding box center [1490, 31] width 46 height 46
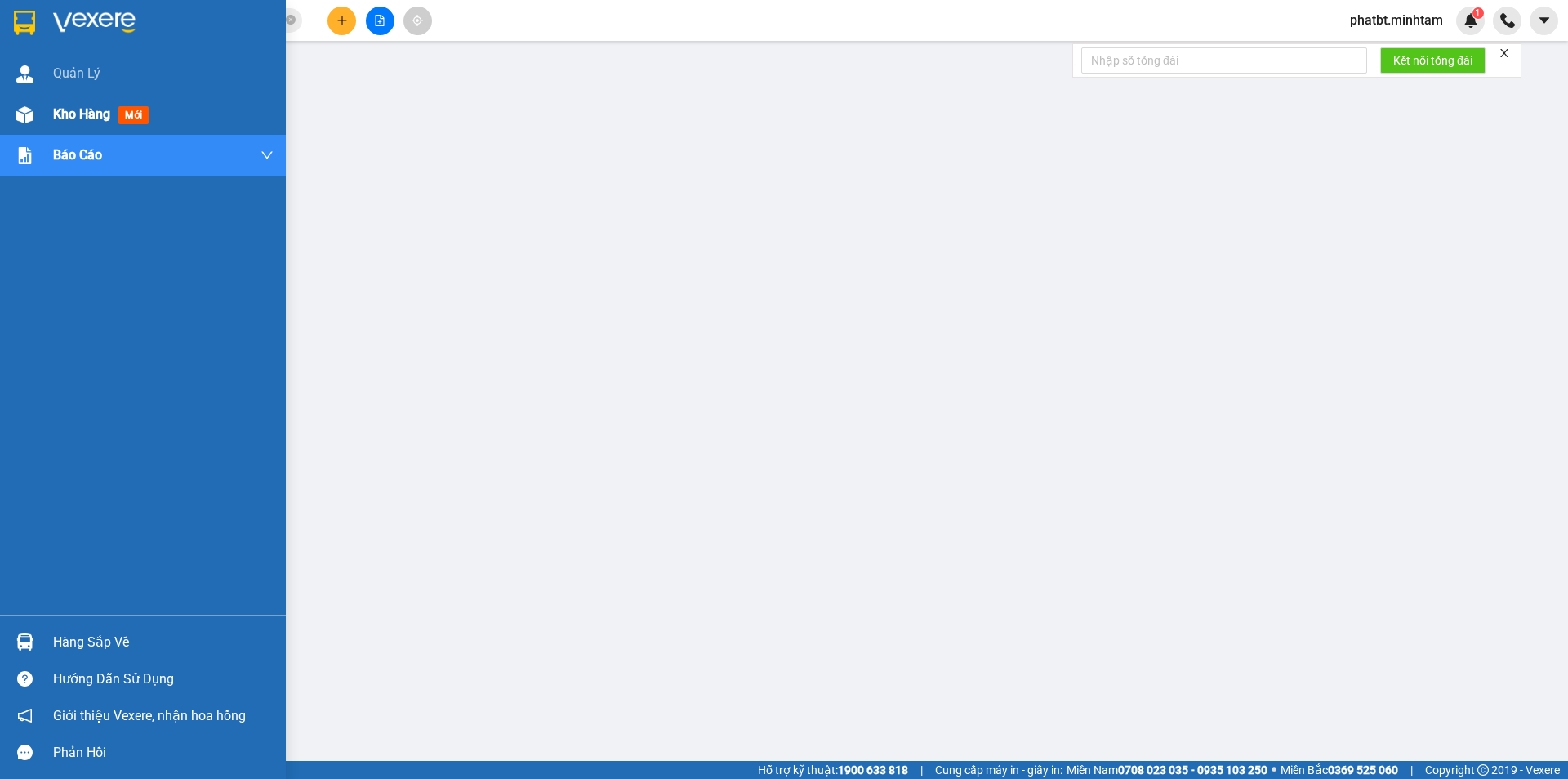
click at [42, 113] on div "Kho hàng mới" at bounding box center [142, 114] width 286 height 41
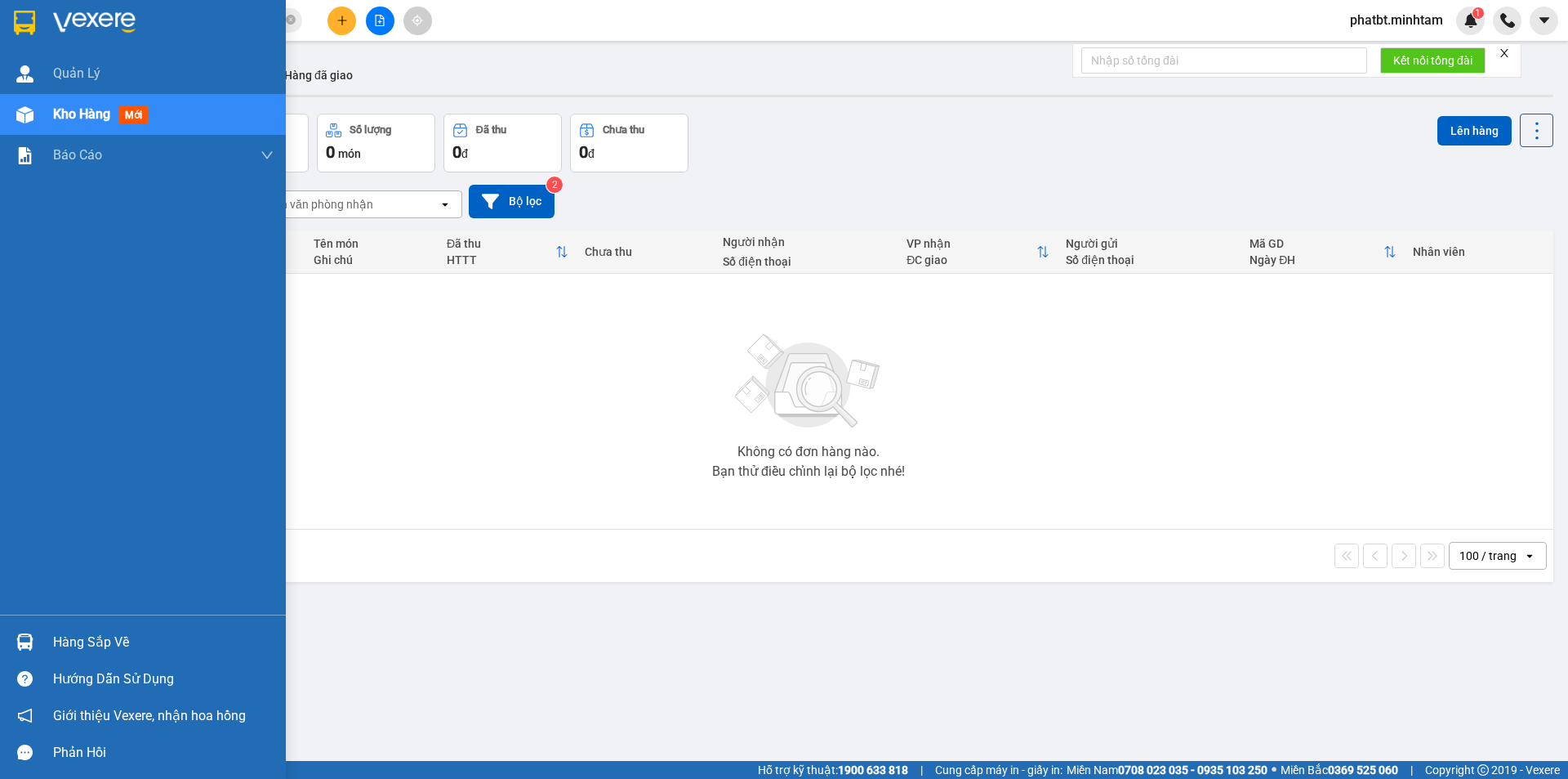
click at [50, 630] on div "Hàng sắp về" at bounding box center [142, 641] width 286 height 36
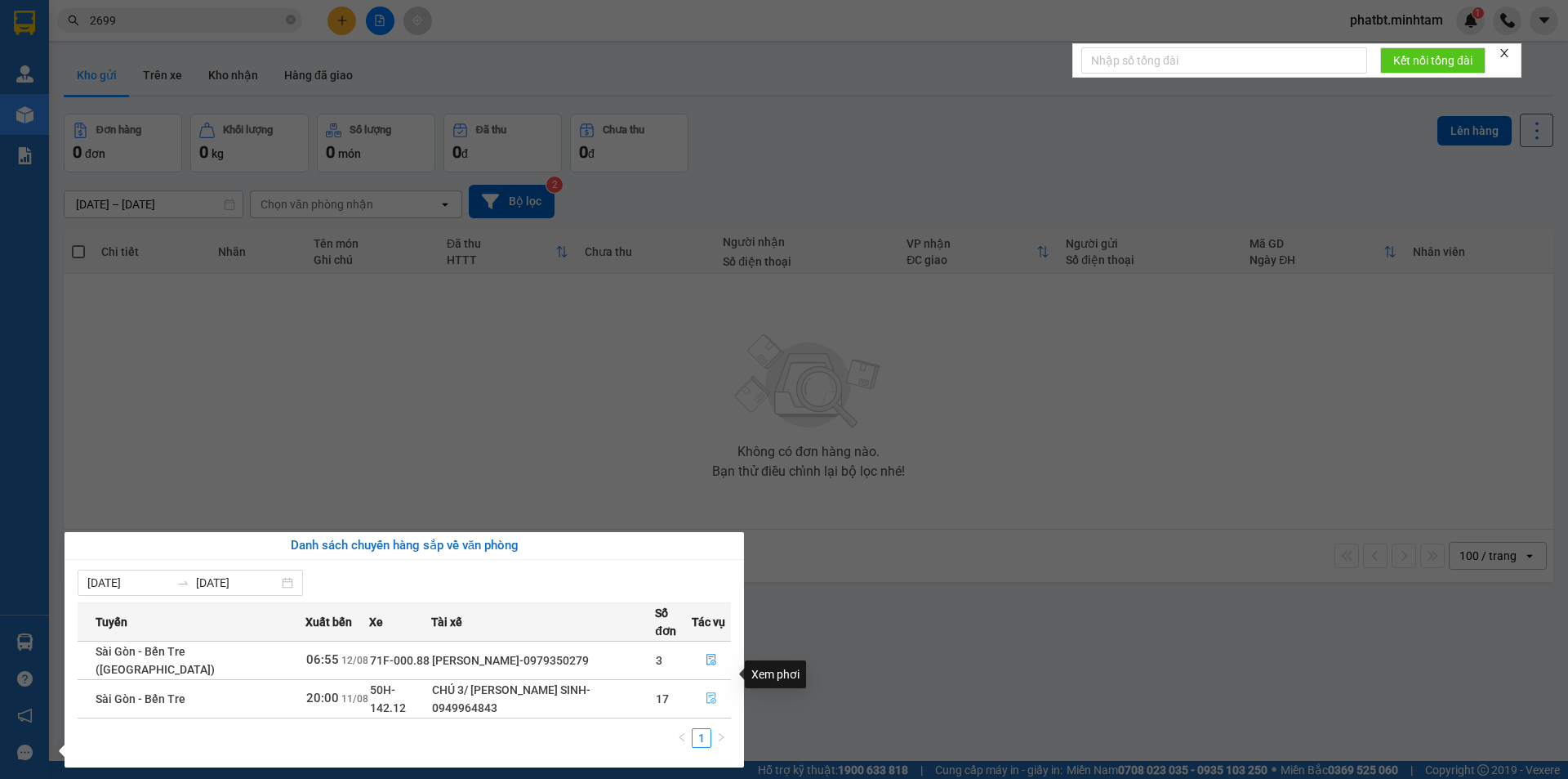
click at [716, 685] on button "button" at bounding box center [711, 699] width 37 height 27
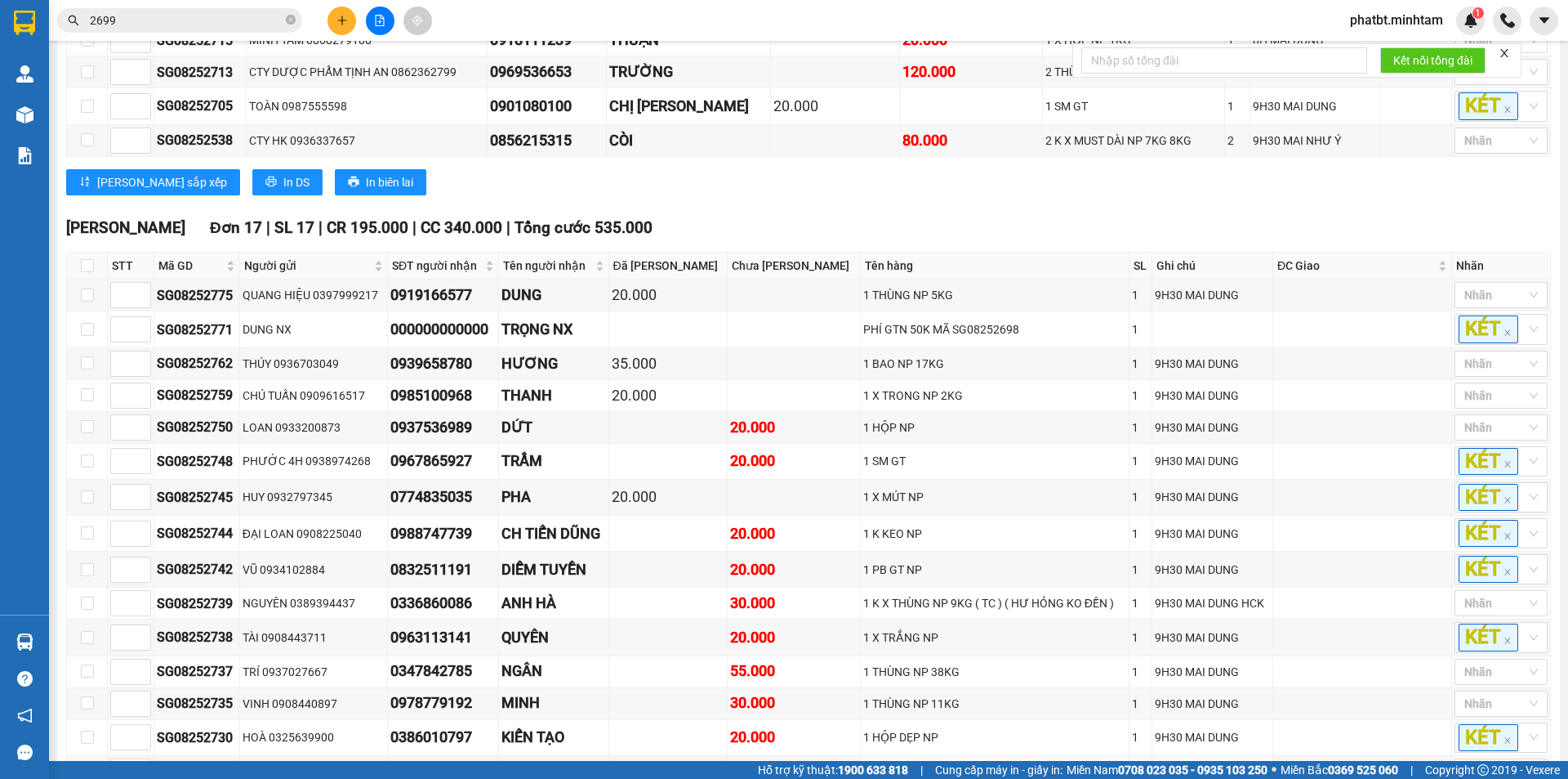
scroll to position [545, 0]
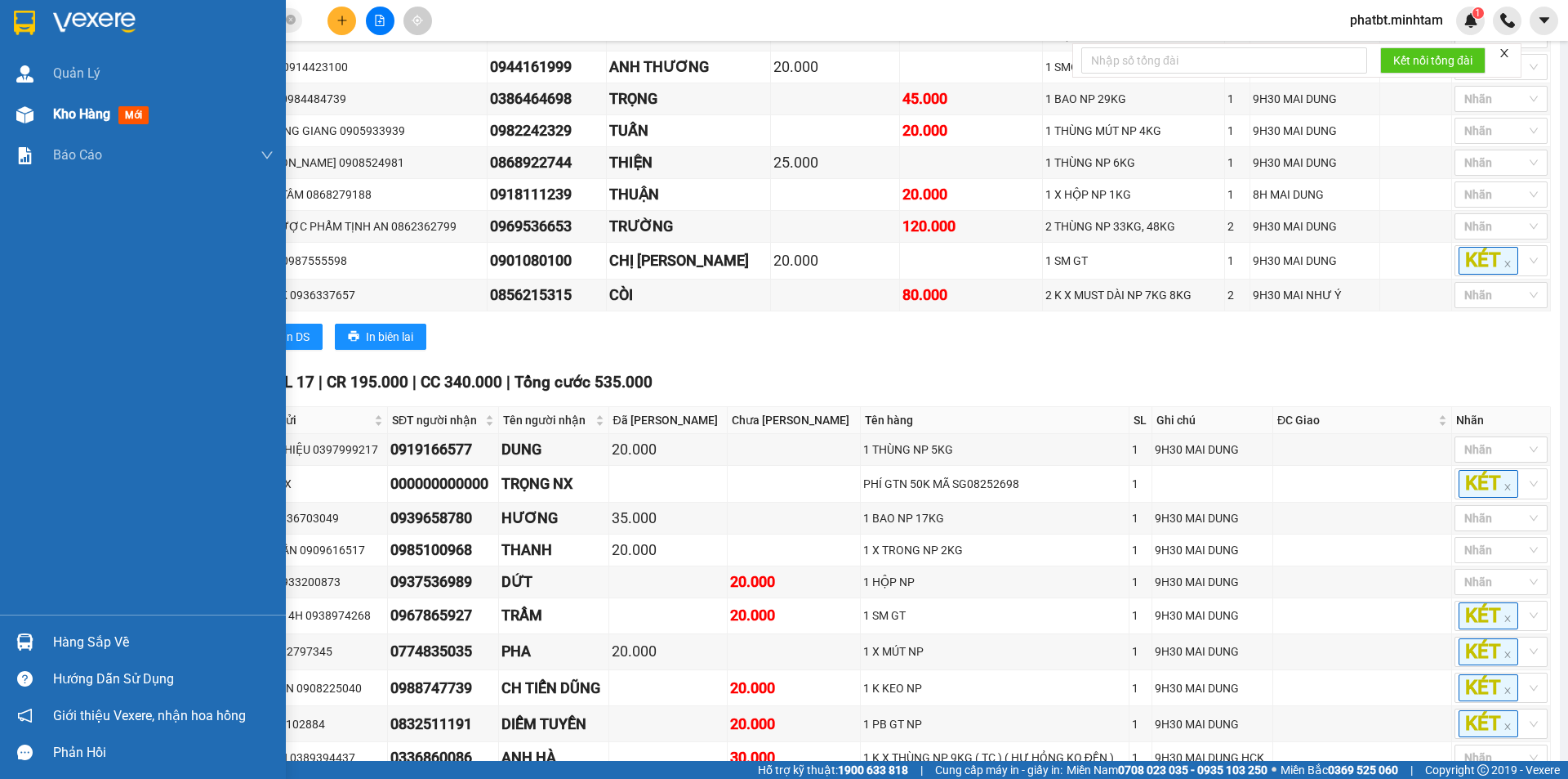
click at [45, 117] on div "Kho hàng mới" at bounding box center [142, 114] width 286 height 41
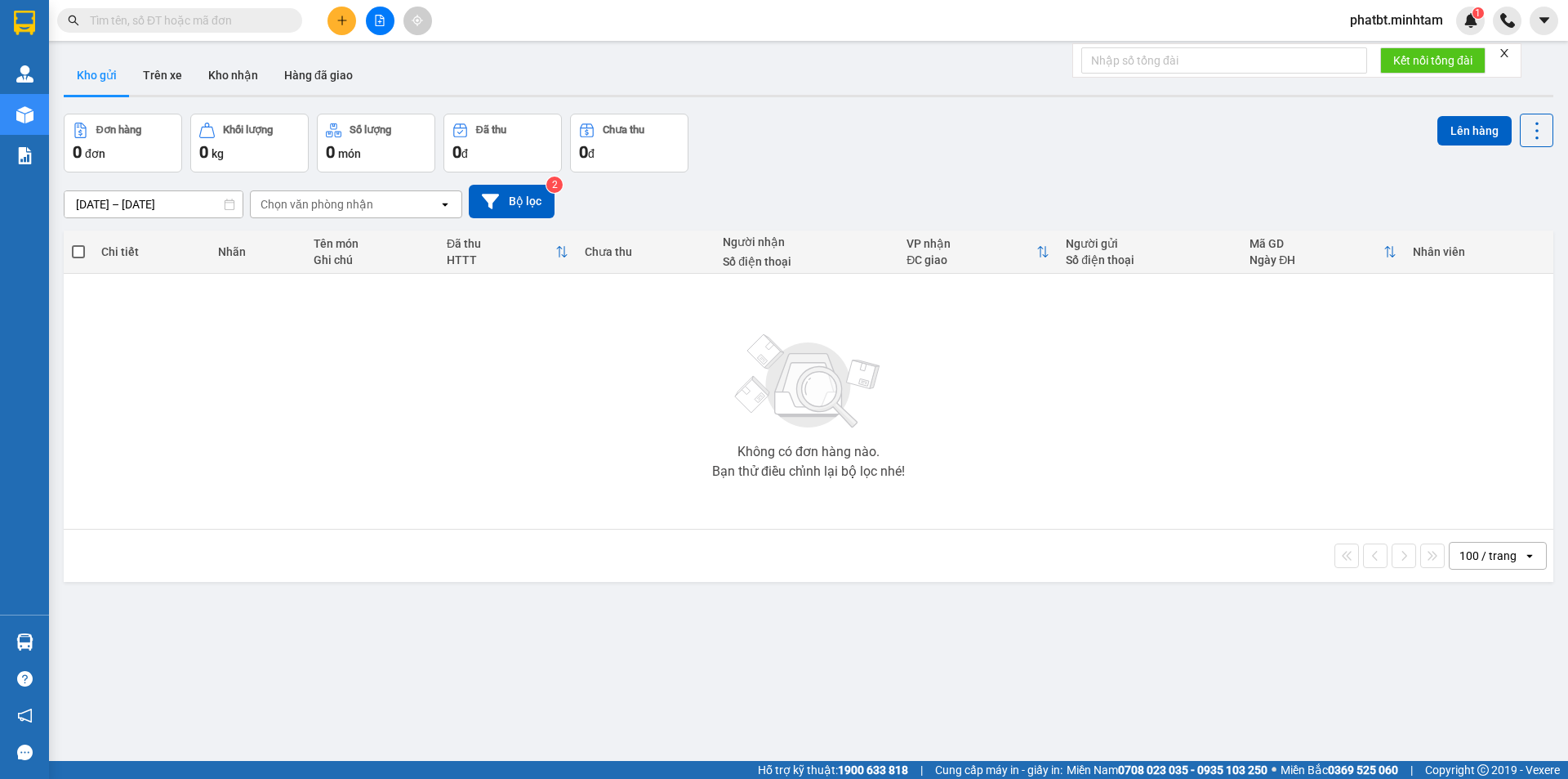
click at [345, 26] on icon "plus" at bounding box center [342, 21] width 12 height 12
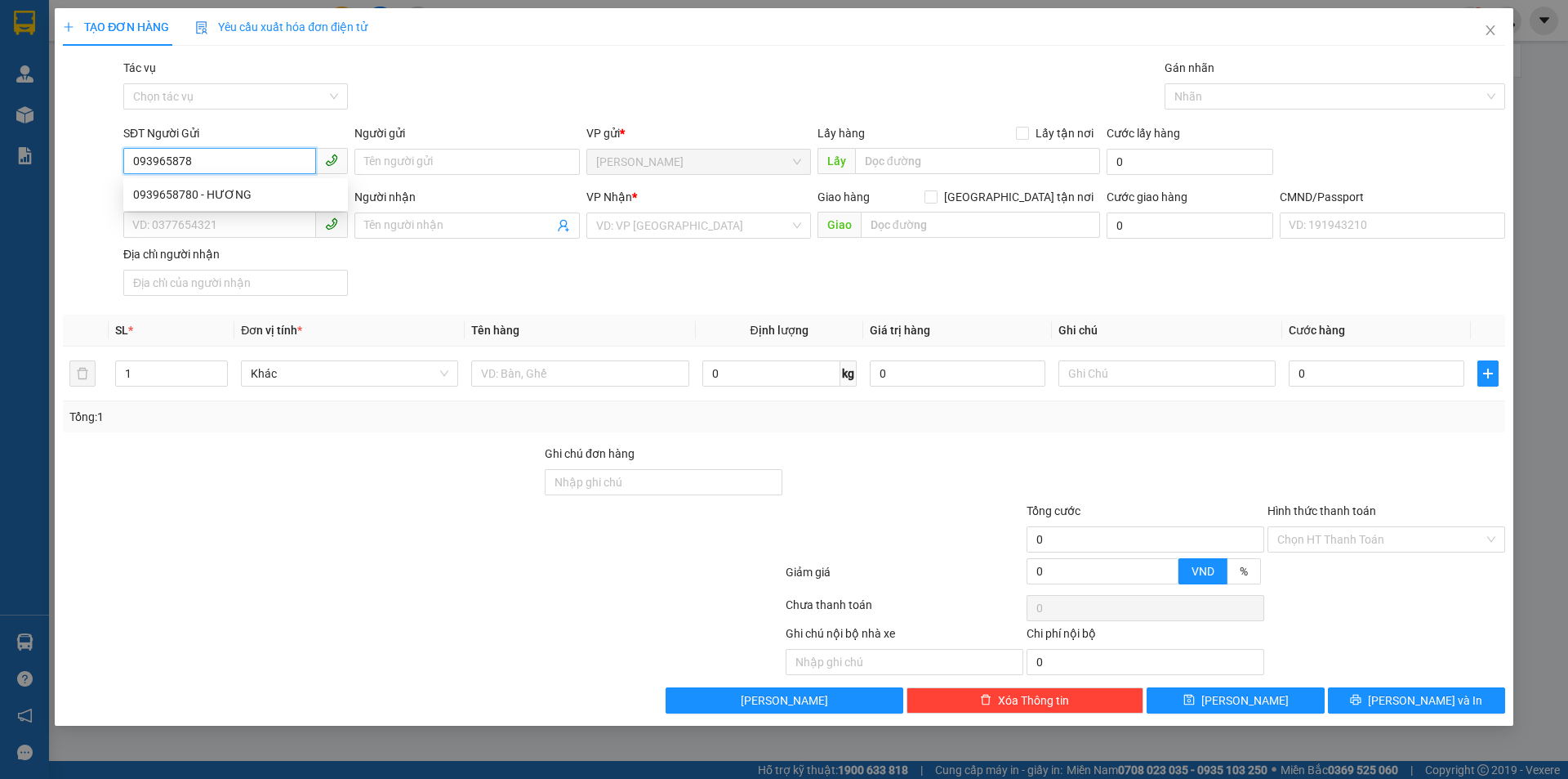
type input "0939658780"
click at [245, 197] on div "0939658780 - HƯƠNG" at bounding box center [235, 195] width 205 height 18
type input "HƯƠNG"
type input "0936703049"
type input "THÚY"
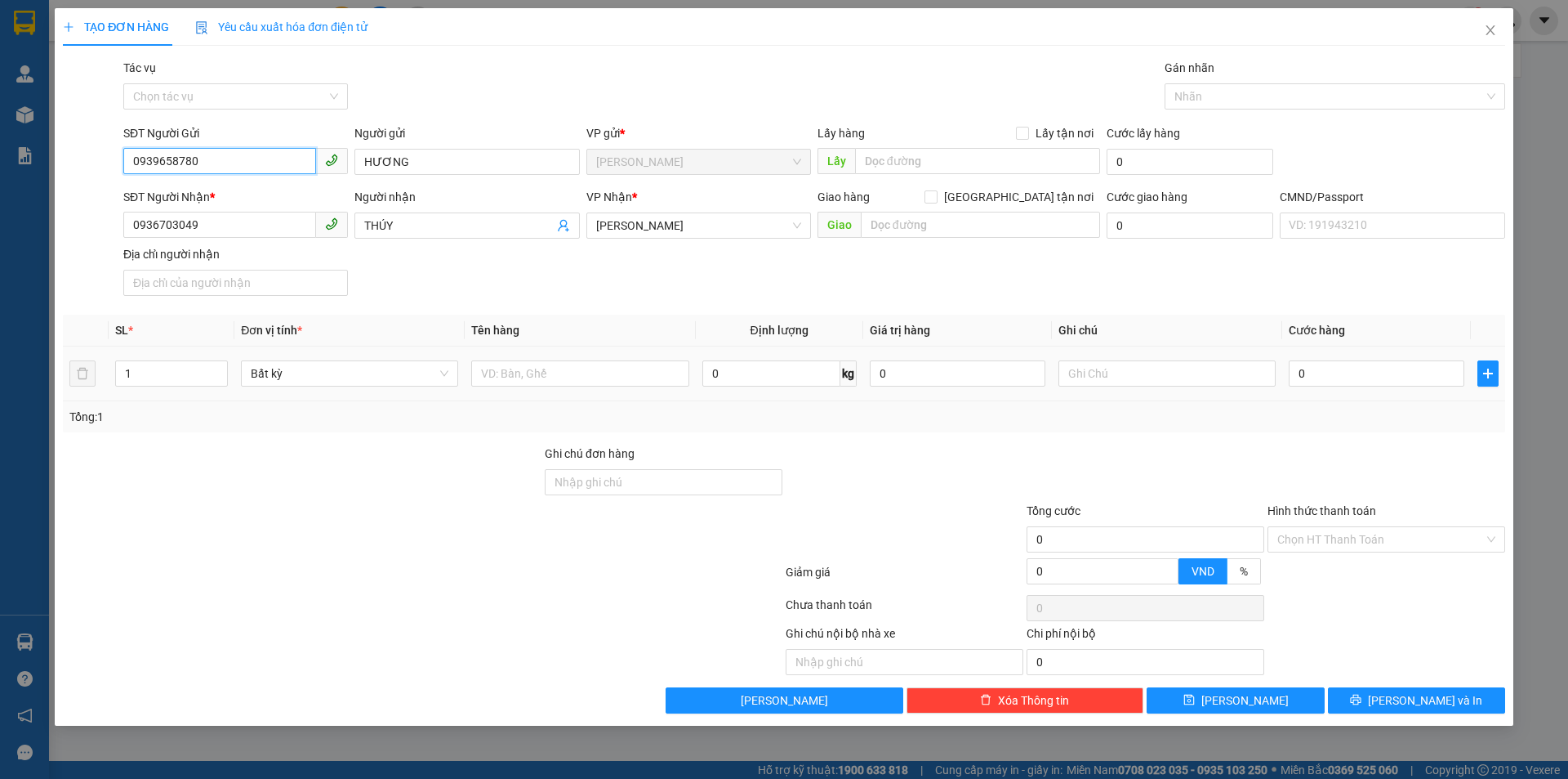
type input "0939658780"
click at [567, 389] on div at bounding box center [580, 373] width 217 height 32
click at [567, 383] on input "text" at bounding box center [580, 374] width 217 height 27
type input "1 XỐP TRONG 5KG (TN)"
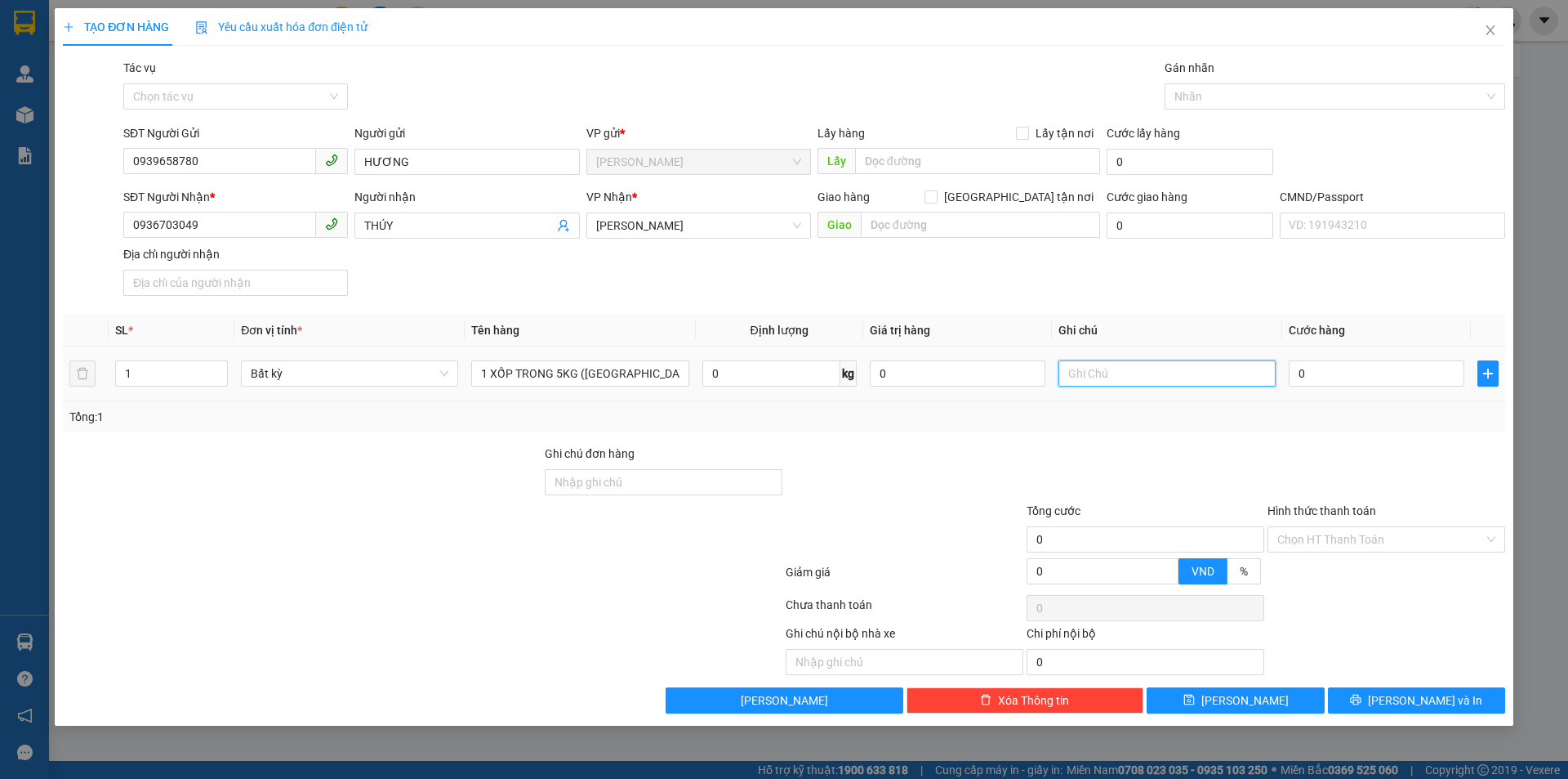
click at [1164, 380] on input "text" at bounding box center [1167, 374] width 217 height 27
type input "12H PHÁT"
click at [1352, 377] on input "0" at bounding box center [1377, 374] width 176 height 27
type input "2"
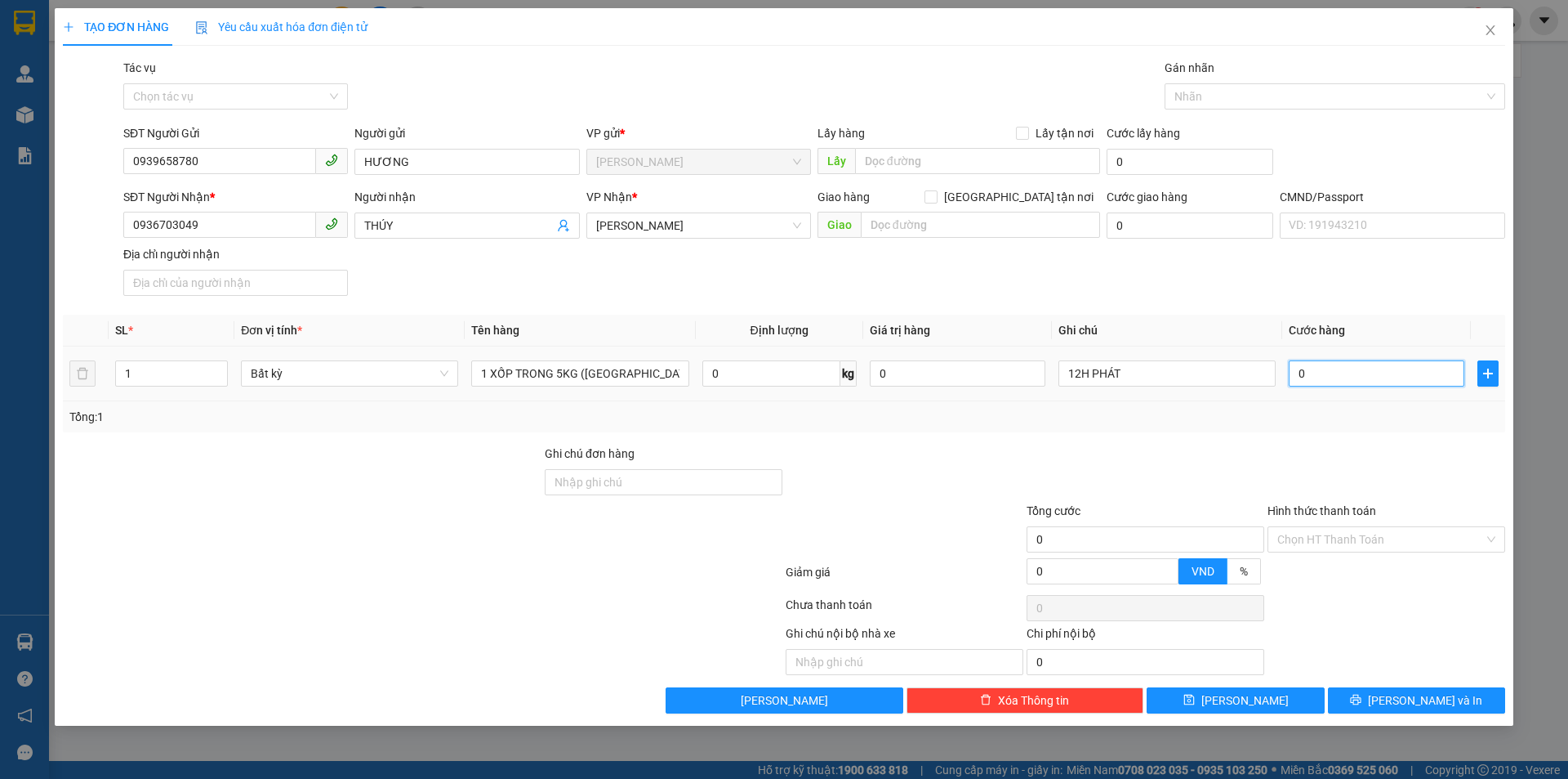
type input "2"
type input "20"
type input "20.000"
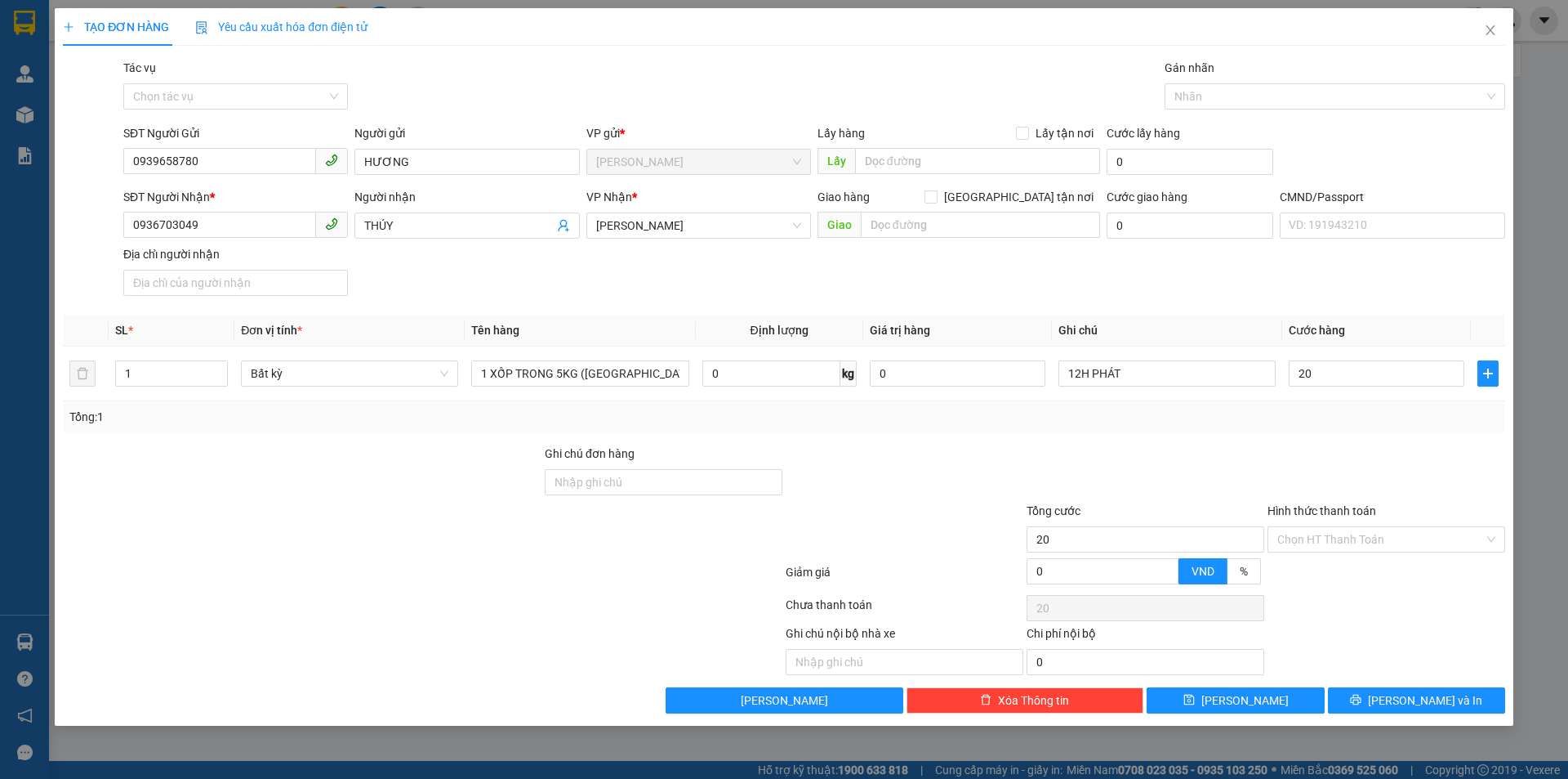
type input "20.000"
click at [1269, 253] on div "SĐT Người Nhận * 0936703049 Người nhận THÚY VP Nhận * Hồ Chí Minh Giao hàng Gia…" at bounding box center [814, 245] width 1388 height 114
click at [1399, 696] on button "[PERSON_NAME] và In" at bounding box center [1416, 700] width 177 height 27
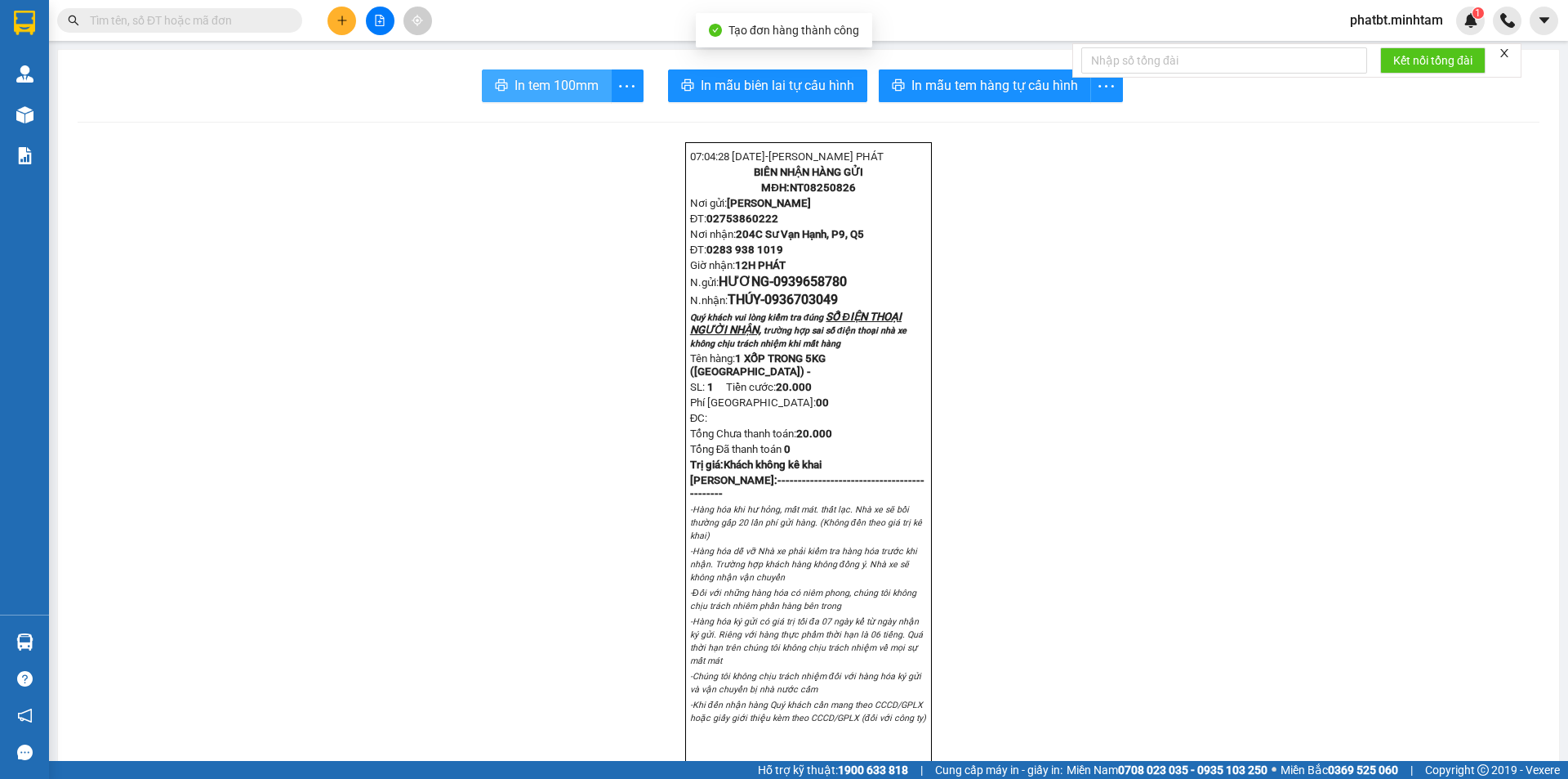
click at [581, 94] on span "In tem 100mm" at bounding box center [557, 85] width 84 height 21
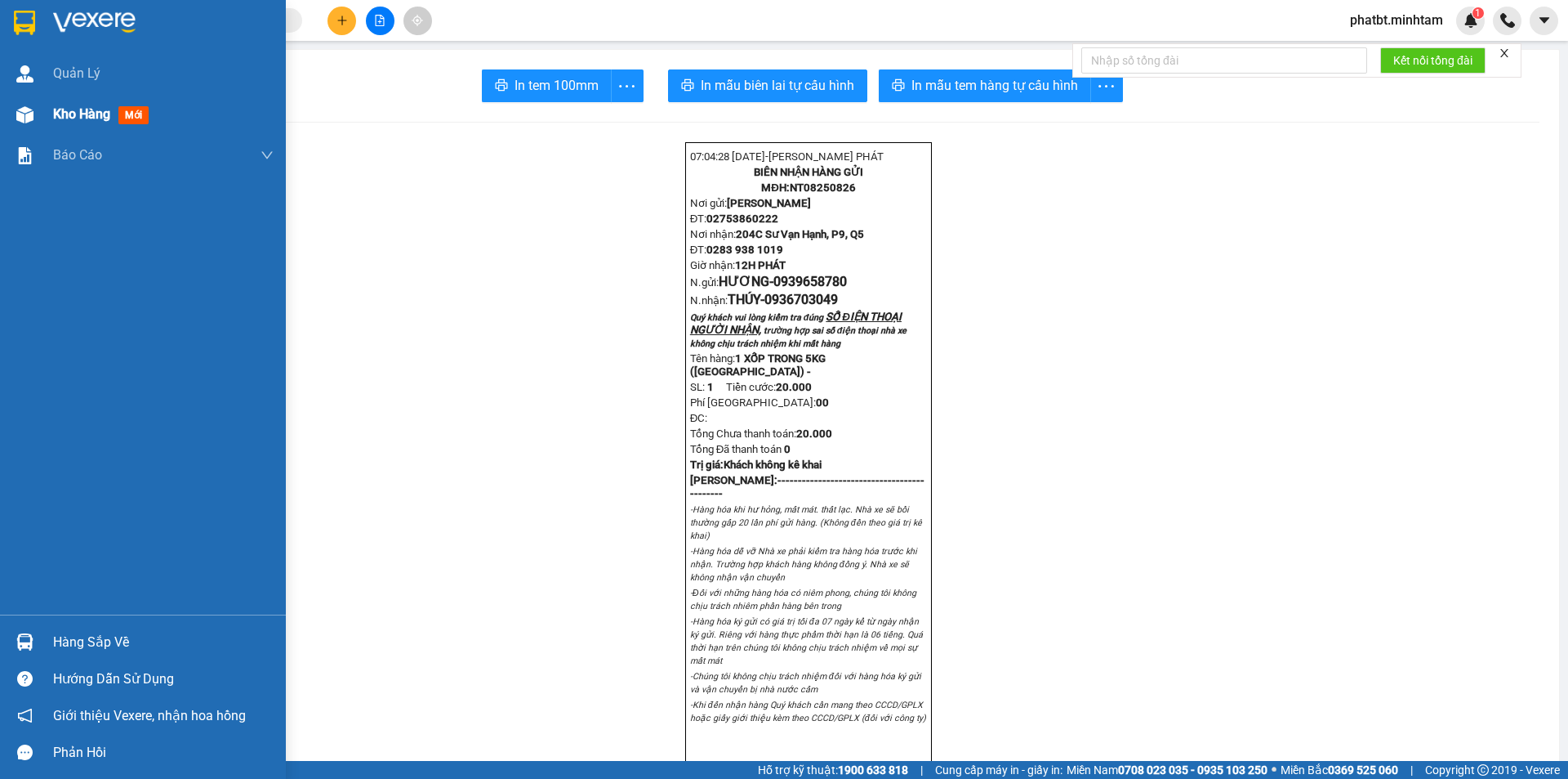
click at [55, 108] on span "Kho hàng" at bounding box center [81, 114] width 57 height 16
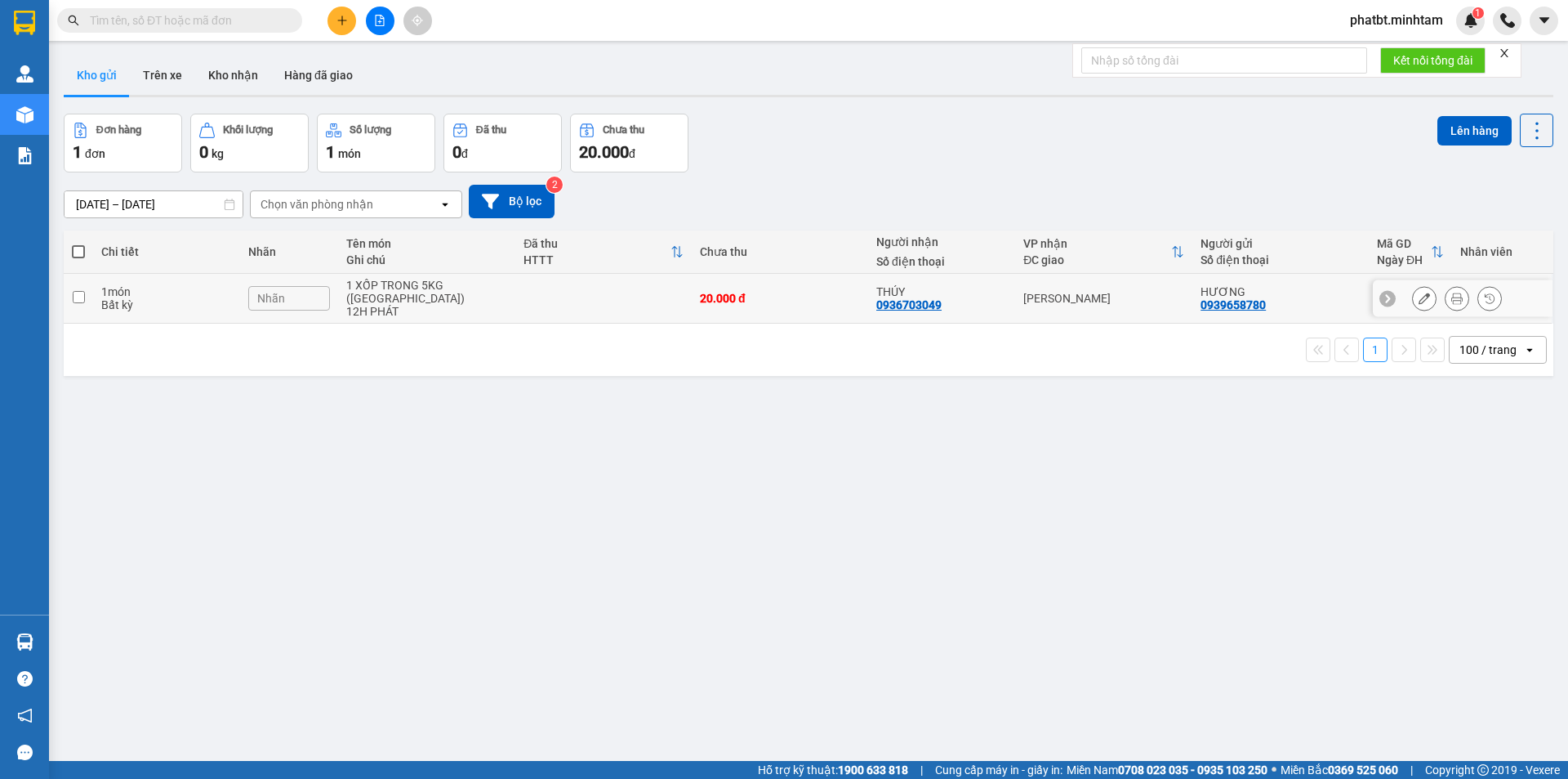
click at [544, 293] on td at bounding box center [603, 298] width 176 height 50
checkbox input "true"
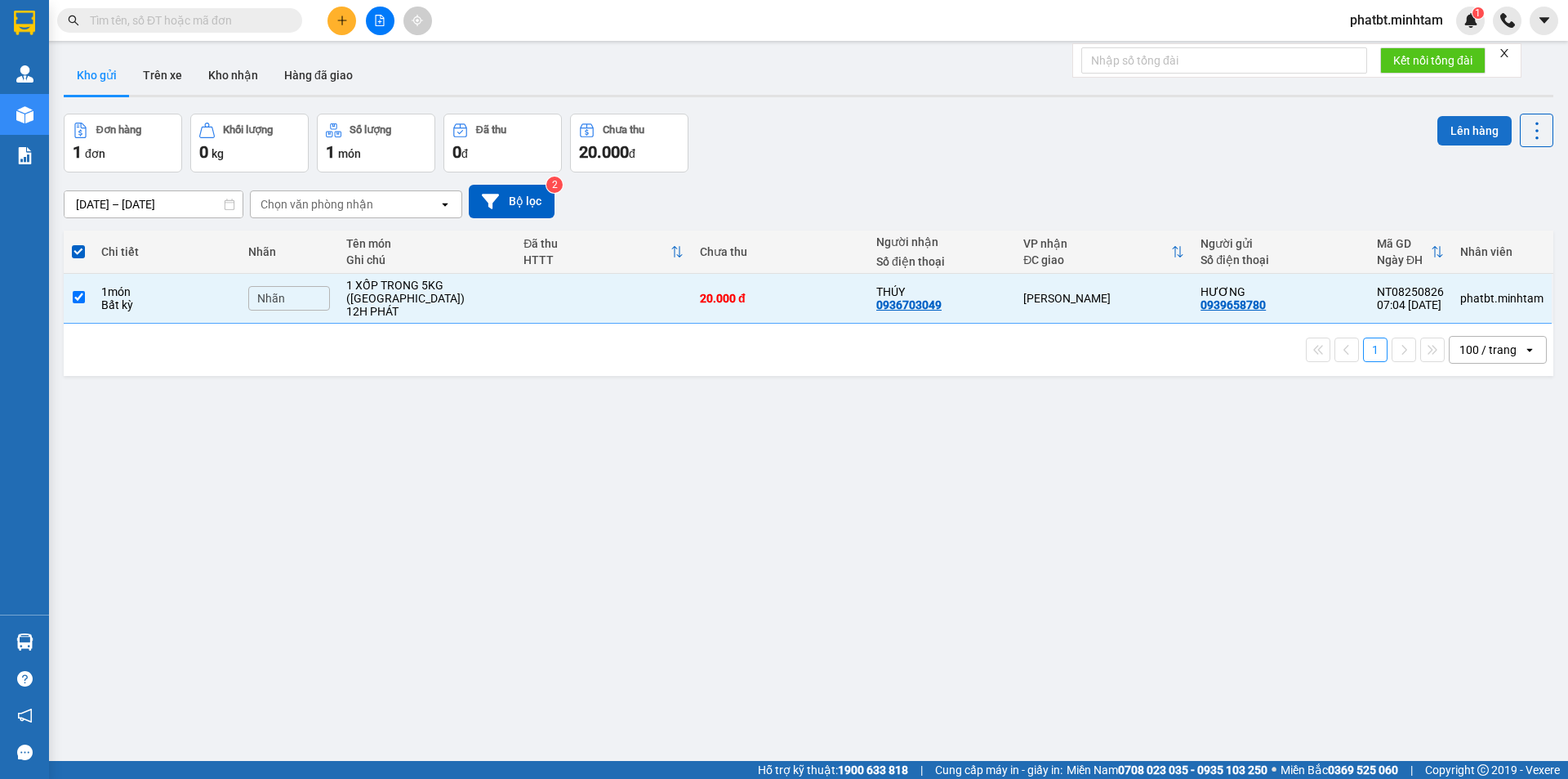
click at [1450, 130] on button "Lên hàng" at bounding box center [1474, 130] width 75 height 29
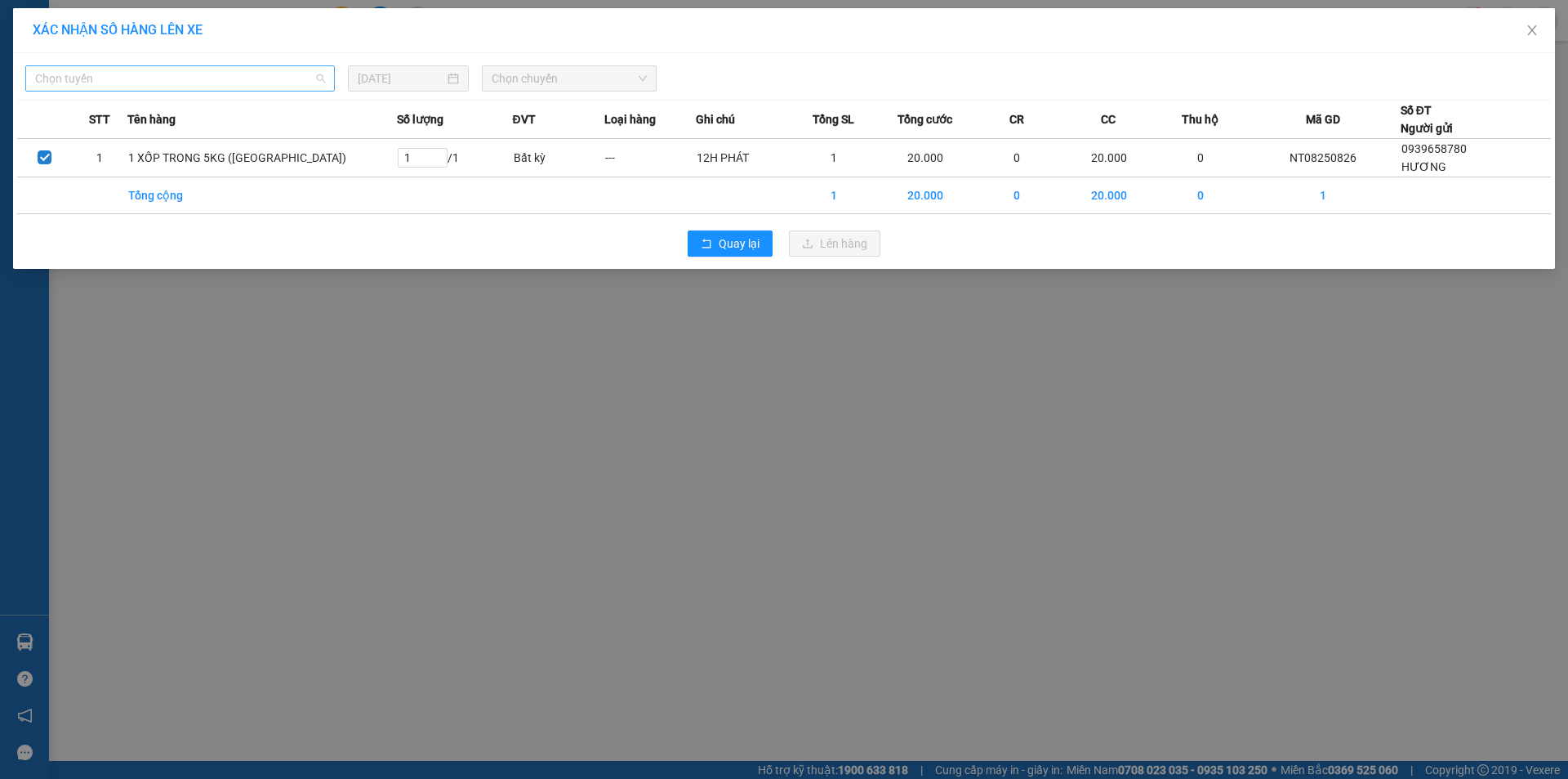
click at [237, 85] on span "Chọn tuyến" at bounding box center [180, 79] width 290 height 25
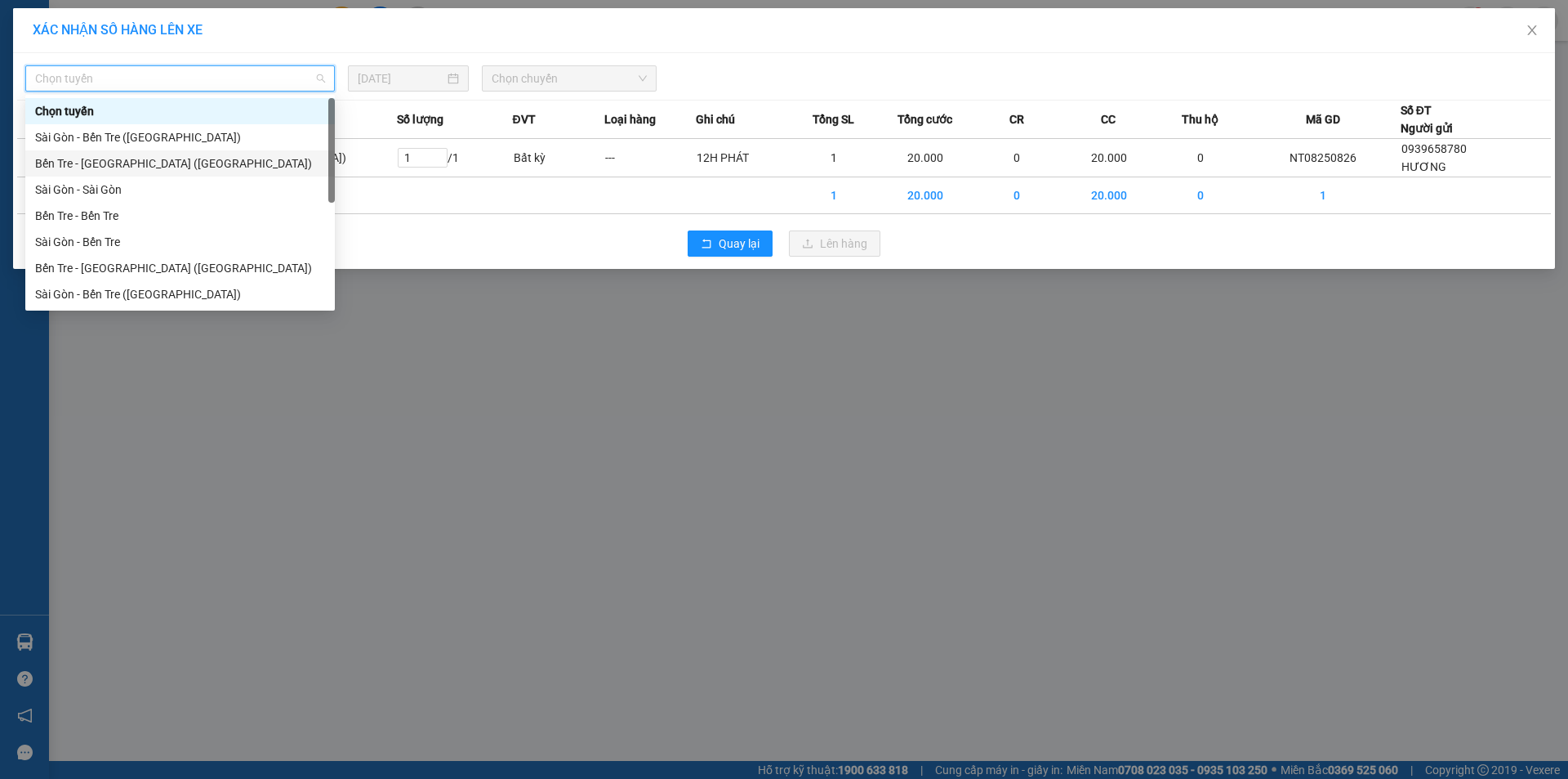
scroll to position [27, 0]
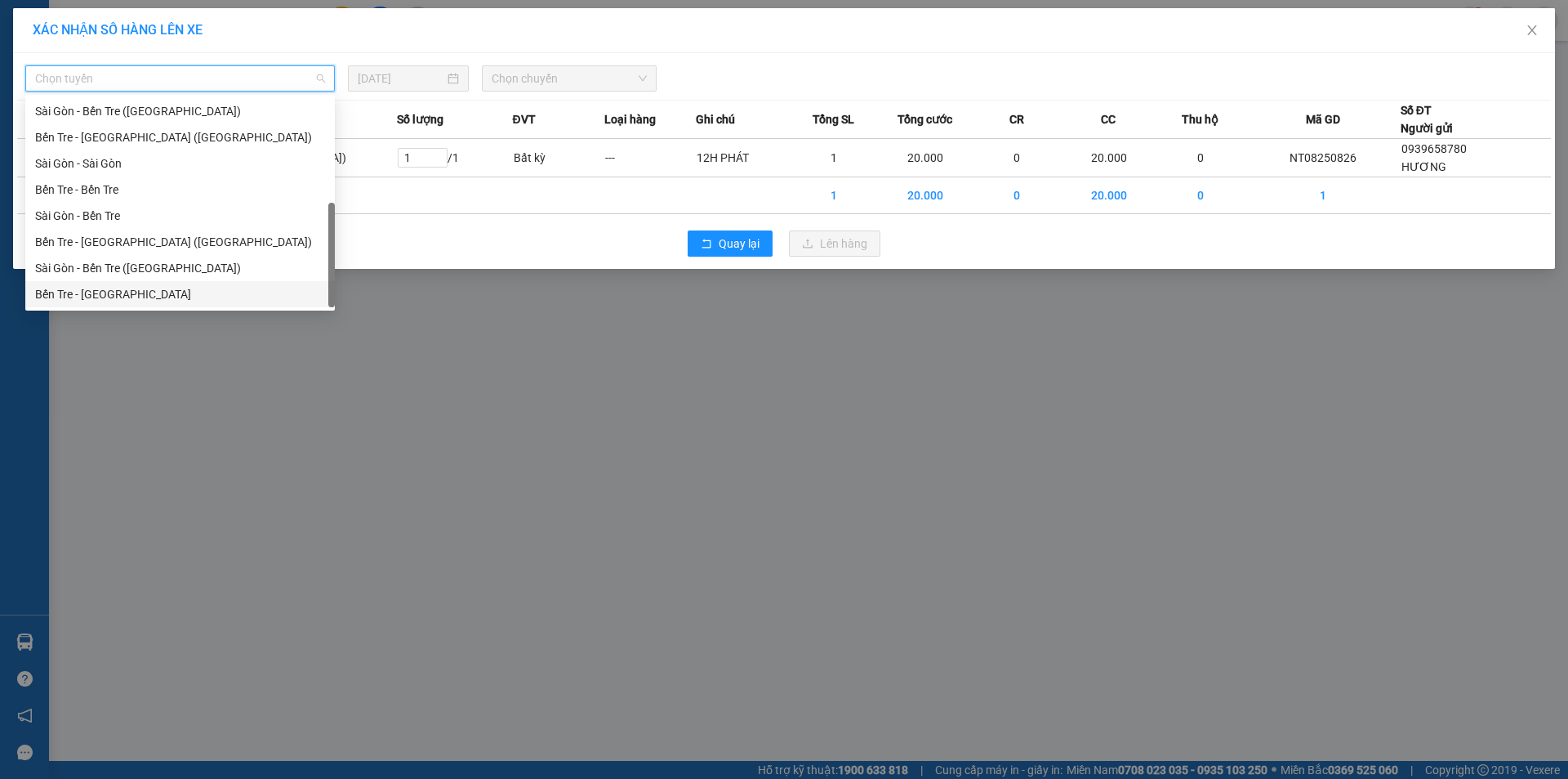
click at [131, 300] on div "Bến Tre - Sài Gòn" at bounding box center [180, 294] width 290 height 18
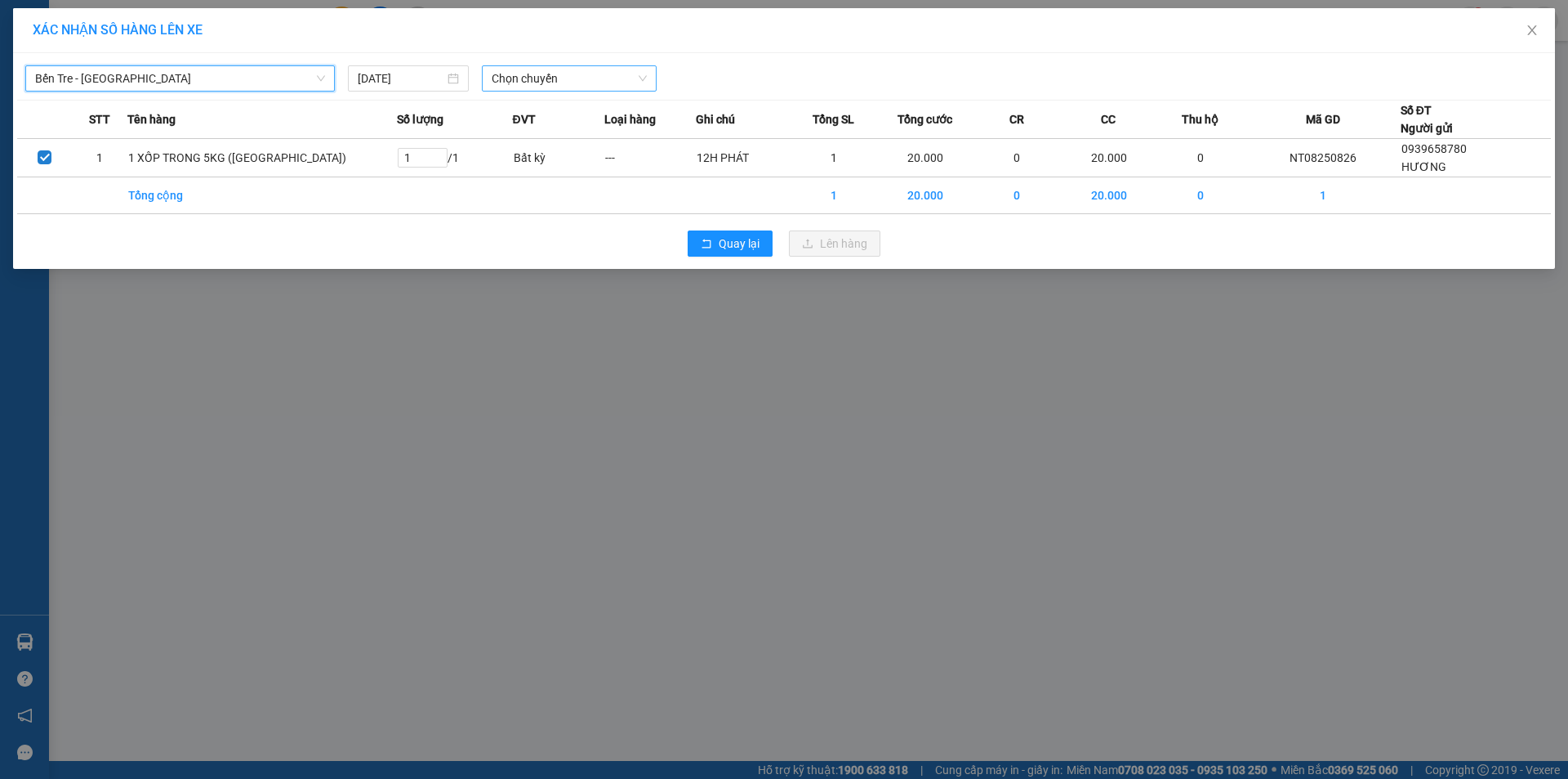
click at [548, 75] on span "Chọn chuyến" at bounding box center [569, 79] width 155 height 25
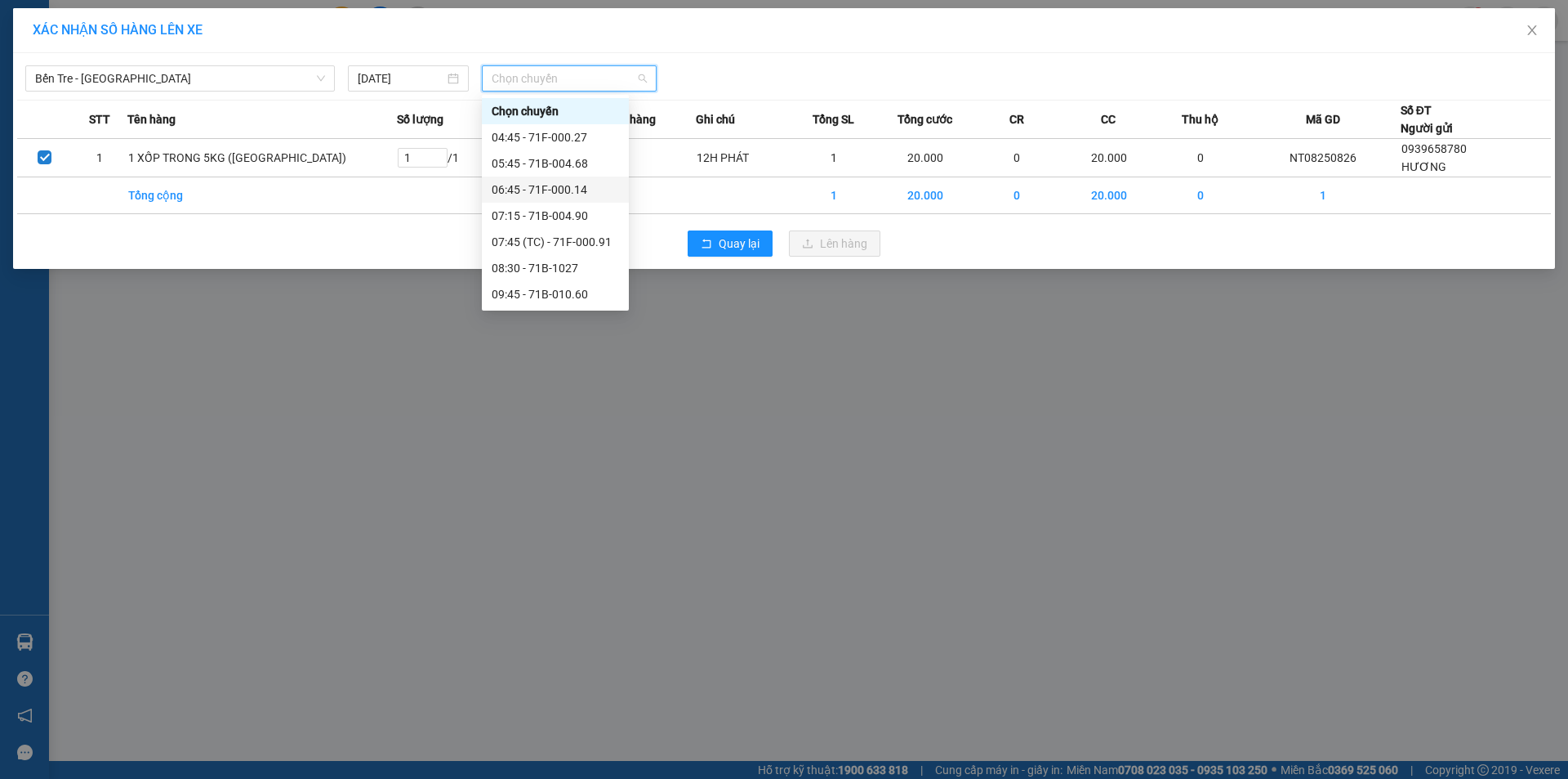
click at [584, 182] on div "06:45 - 71F-000.14" at bounding box center [556, 190] width 128 height 18
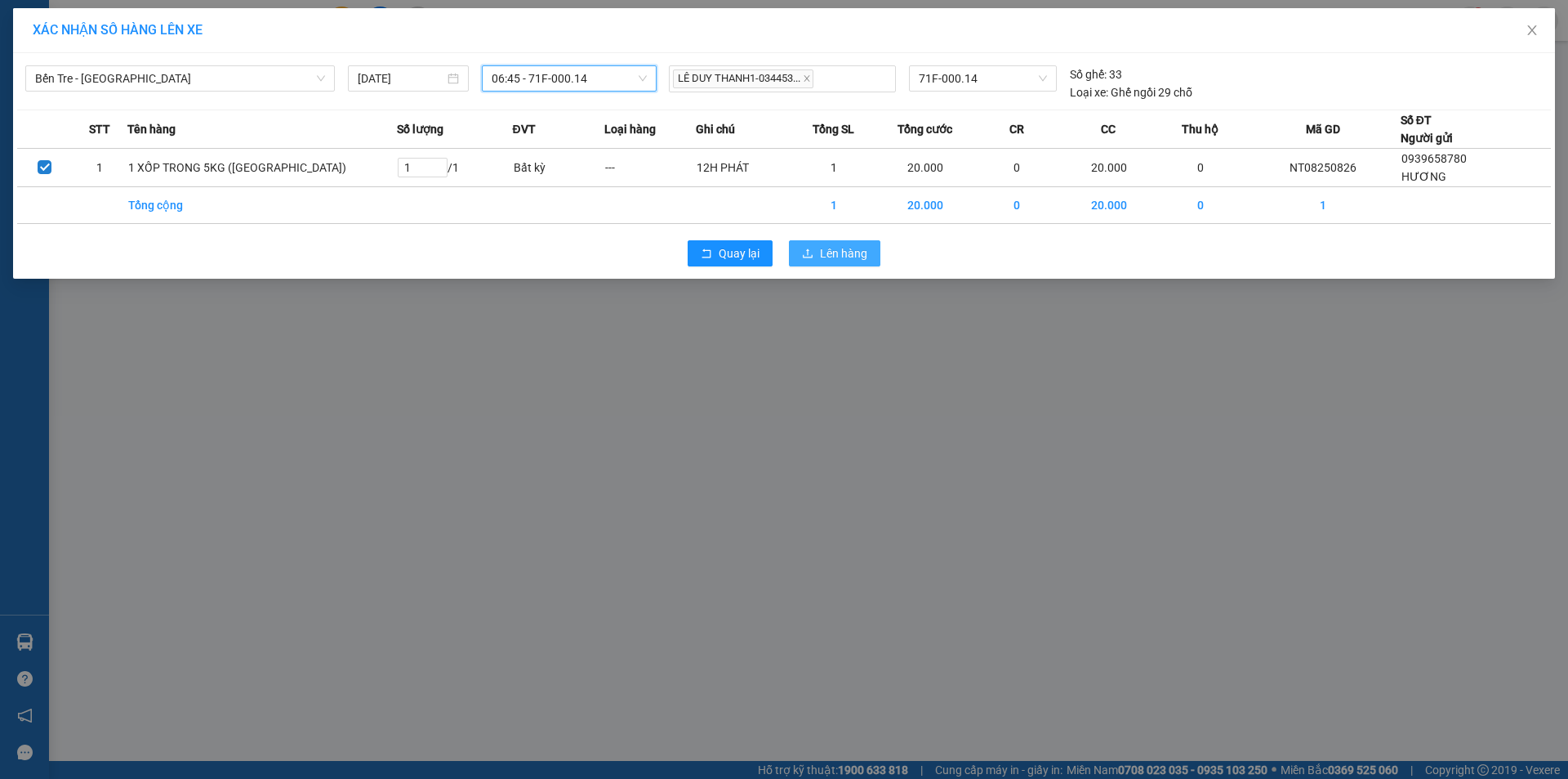
click at [861, 257] on span "Lên hàng" at bounding box center [843, 254] width 47 height 18
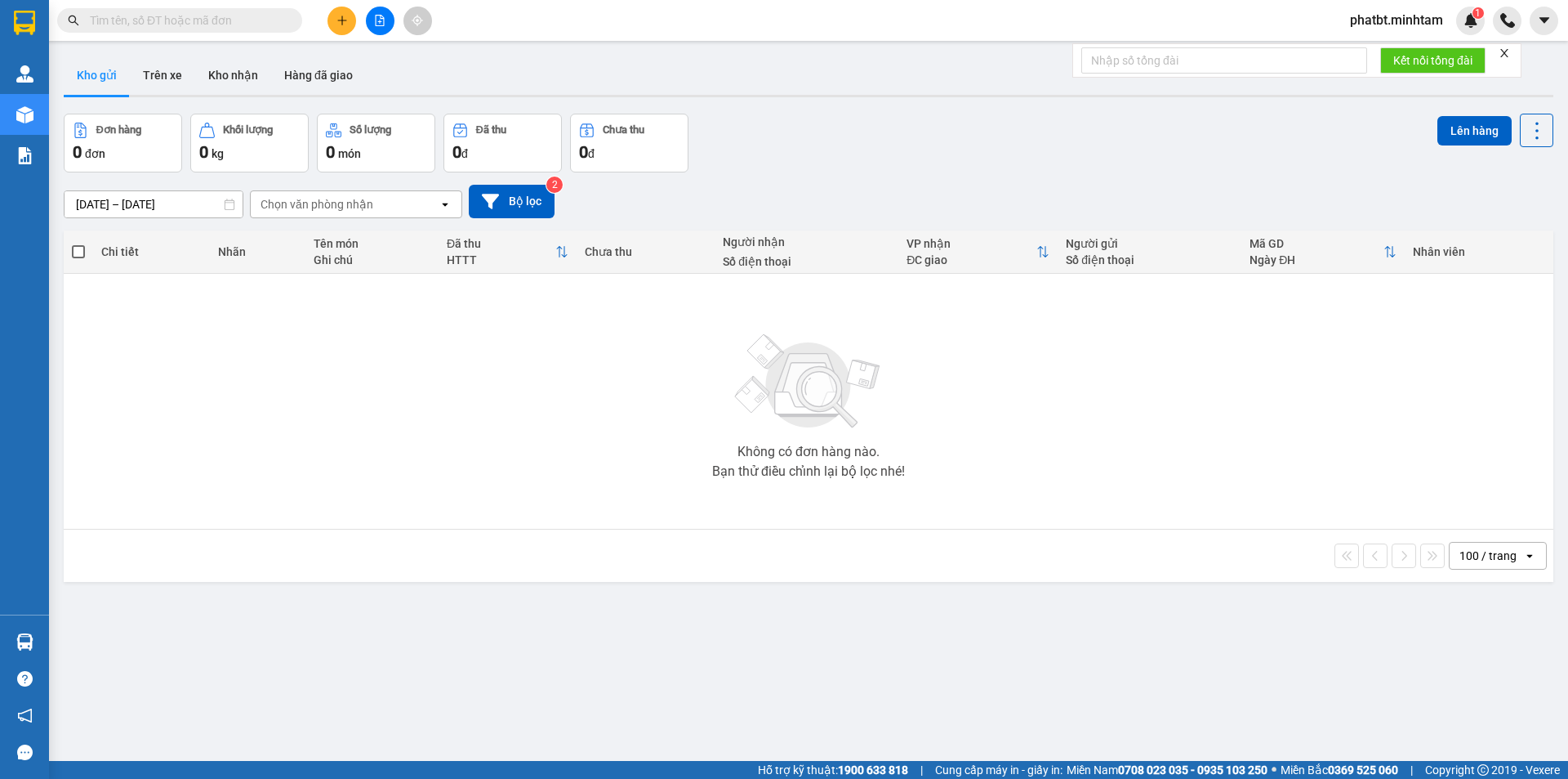
click at [898, 190] on div "[DATE] – [DATE] Press the down arrow key to interact with the calendar and sele…" at bounding box center [808, 201] width 1489 height 33
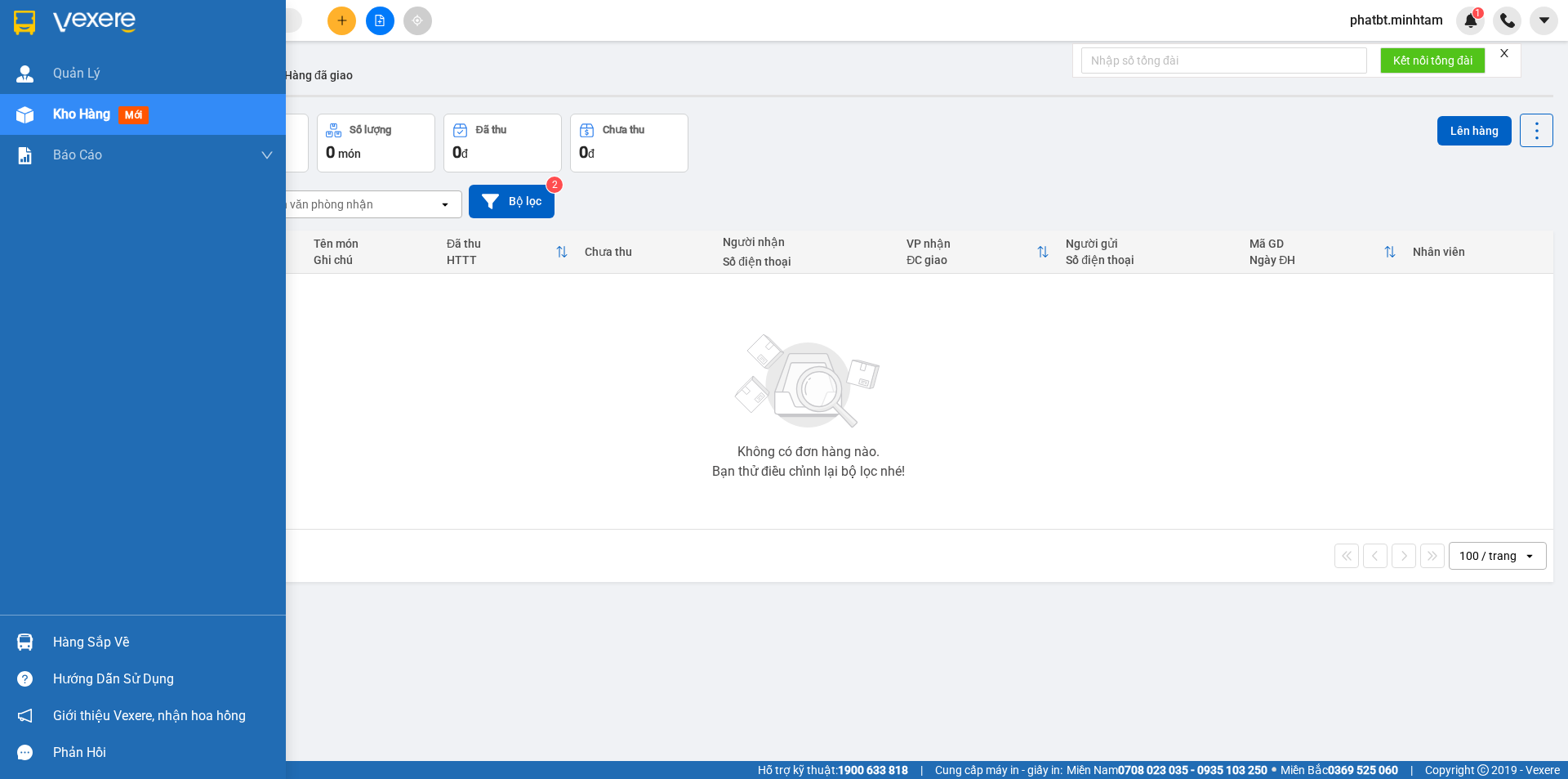
click at [100, 644] on div "Hàng sắp về" at bounding box center [163, 642] width 220 height 25
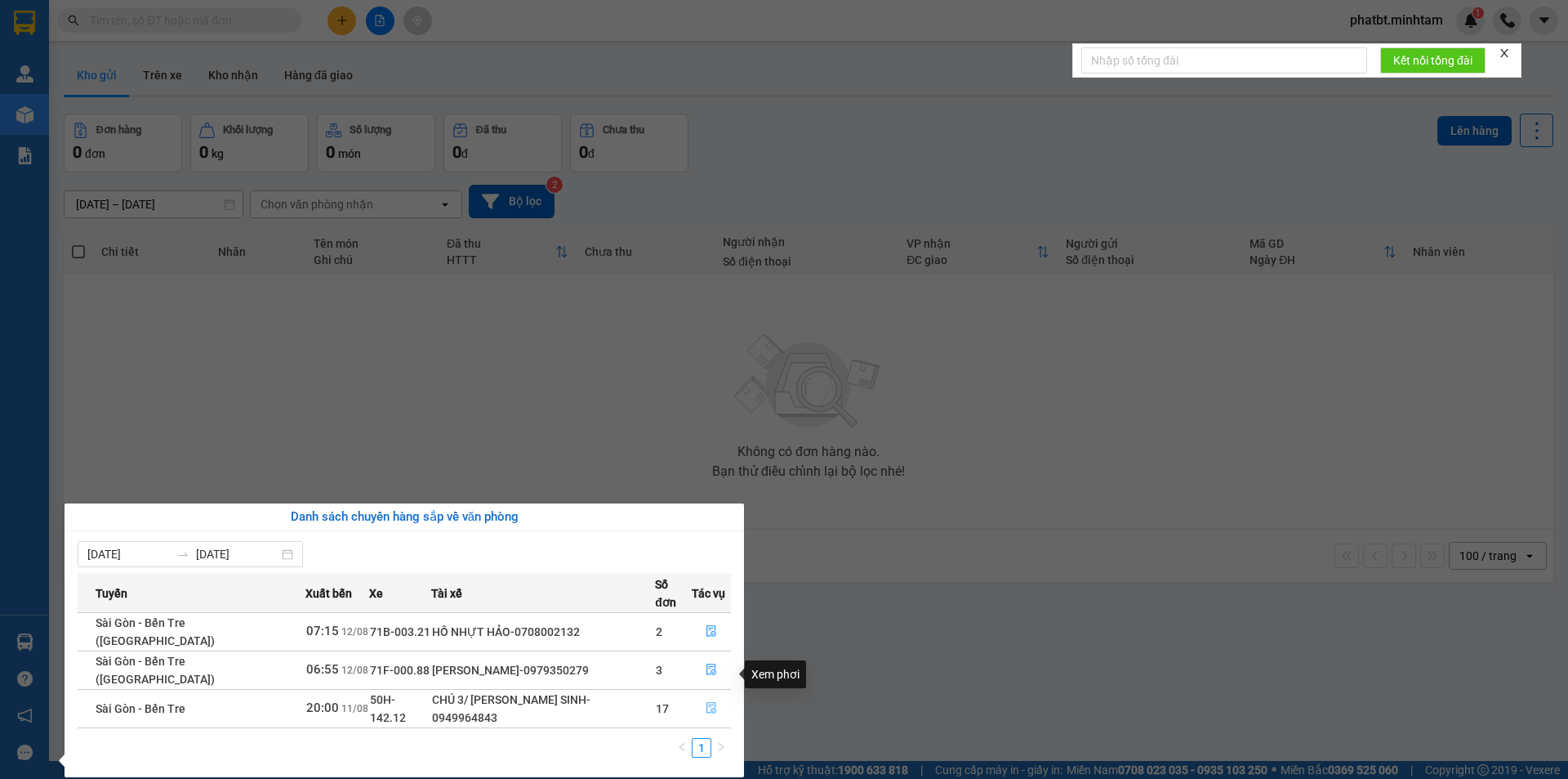
click at [706, 702] on icon "file-done" at bounding box center [712, 708] width 12 height 12
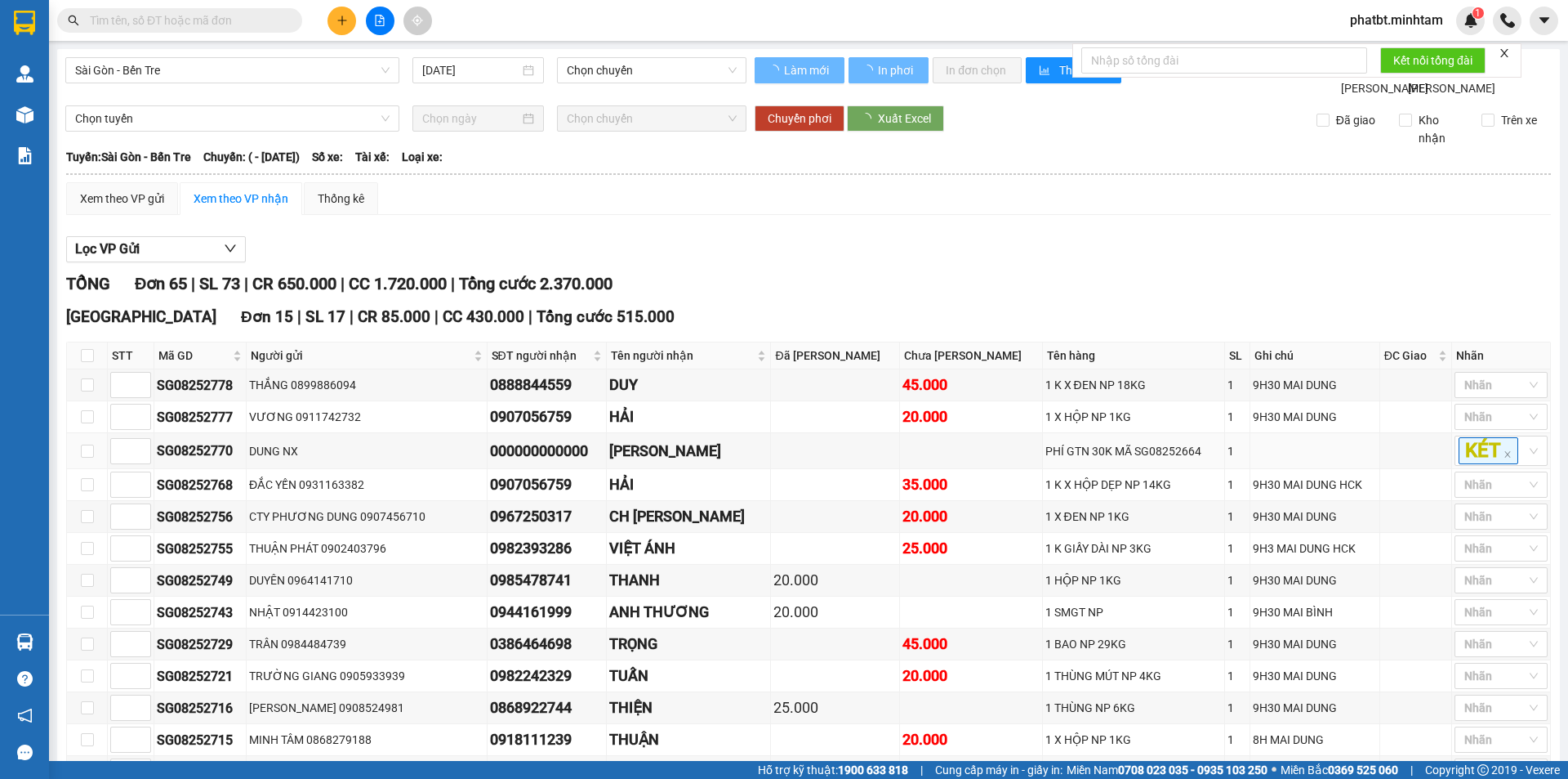
type input "[DATE]"
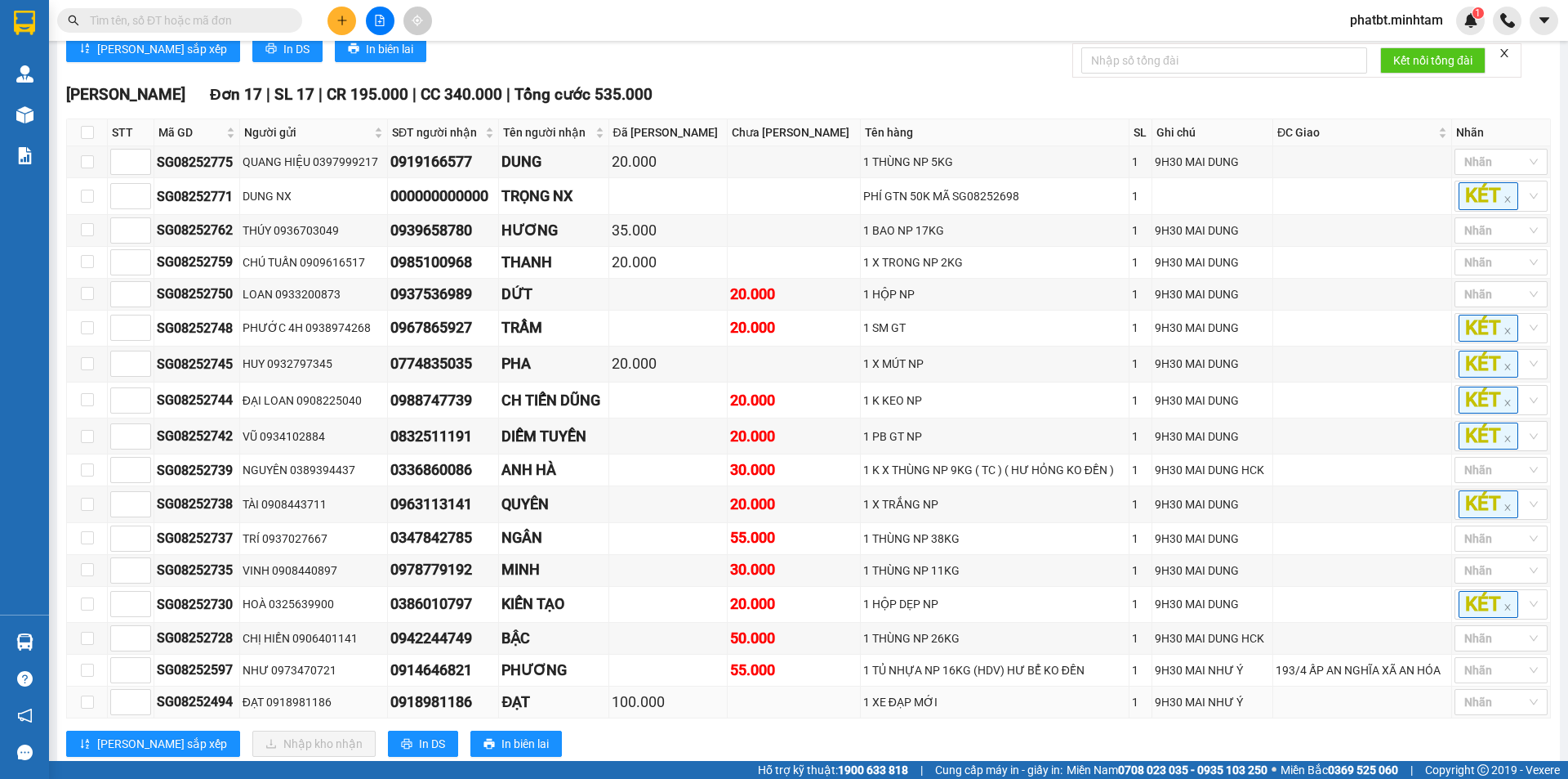
scroll to position [817, 0]
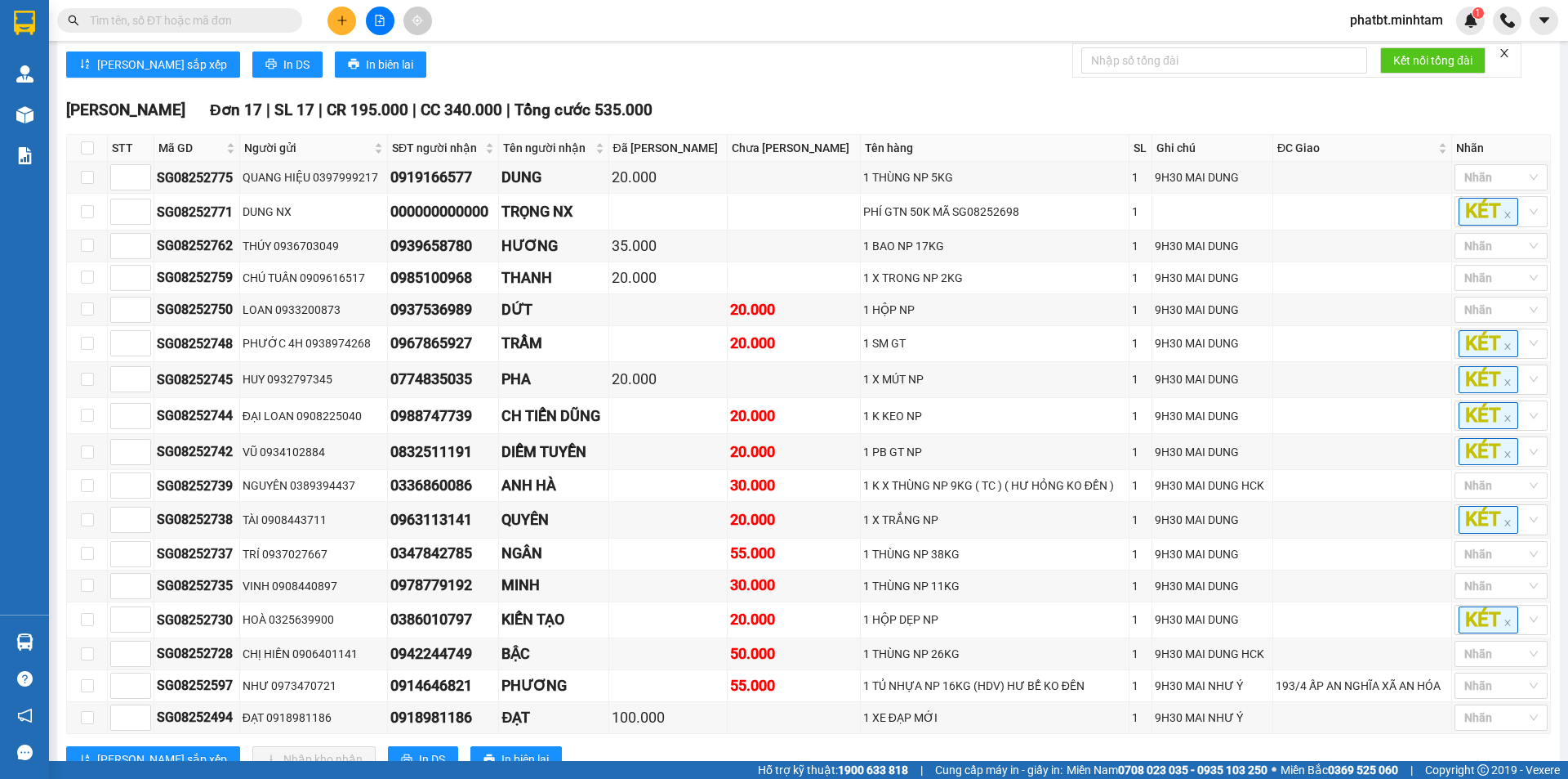
click at [331, 21] on button at bounding box center [341, 21] width 29 height 29
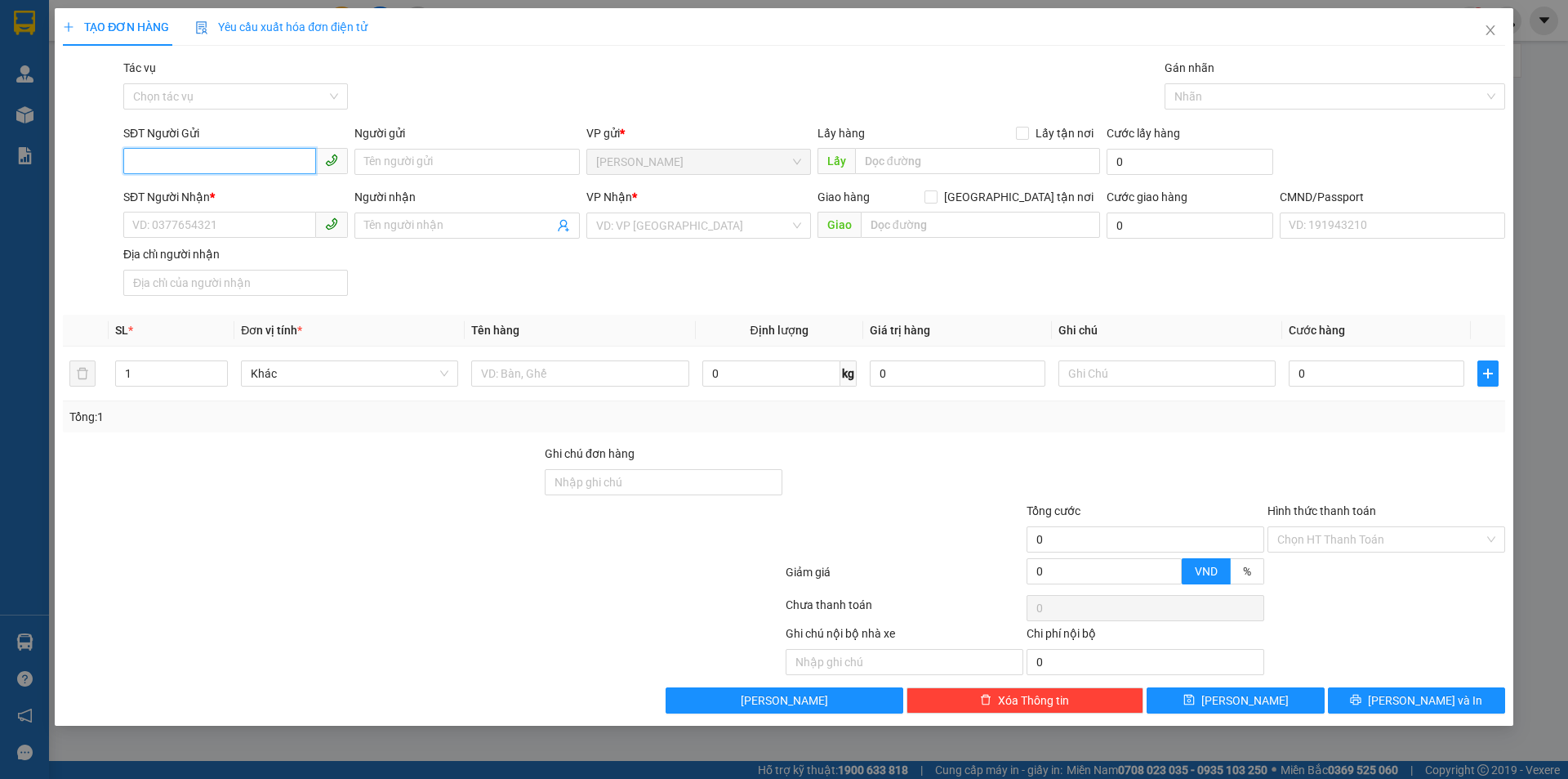
click at [239, 173] on span at bounding box center [235, 162] width 224 height 27
click at [249, 161] on input "SĐT Người Gửi" at bounding box center [220, 161] width 193 height 27
click at [237, 189] on div "0903027155 - KHANH" at bounding box center [235, 195] width 205 height 18
type input "0903027155"
type input "KHANH"
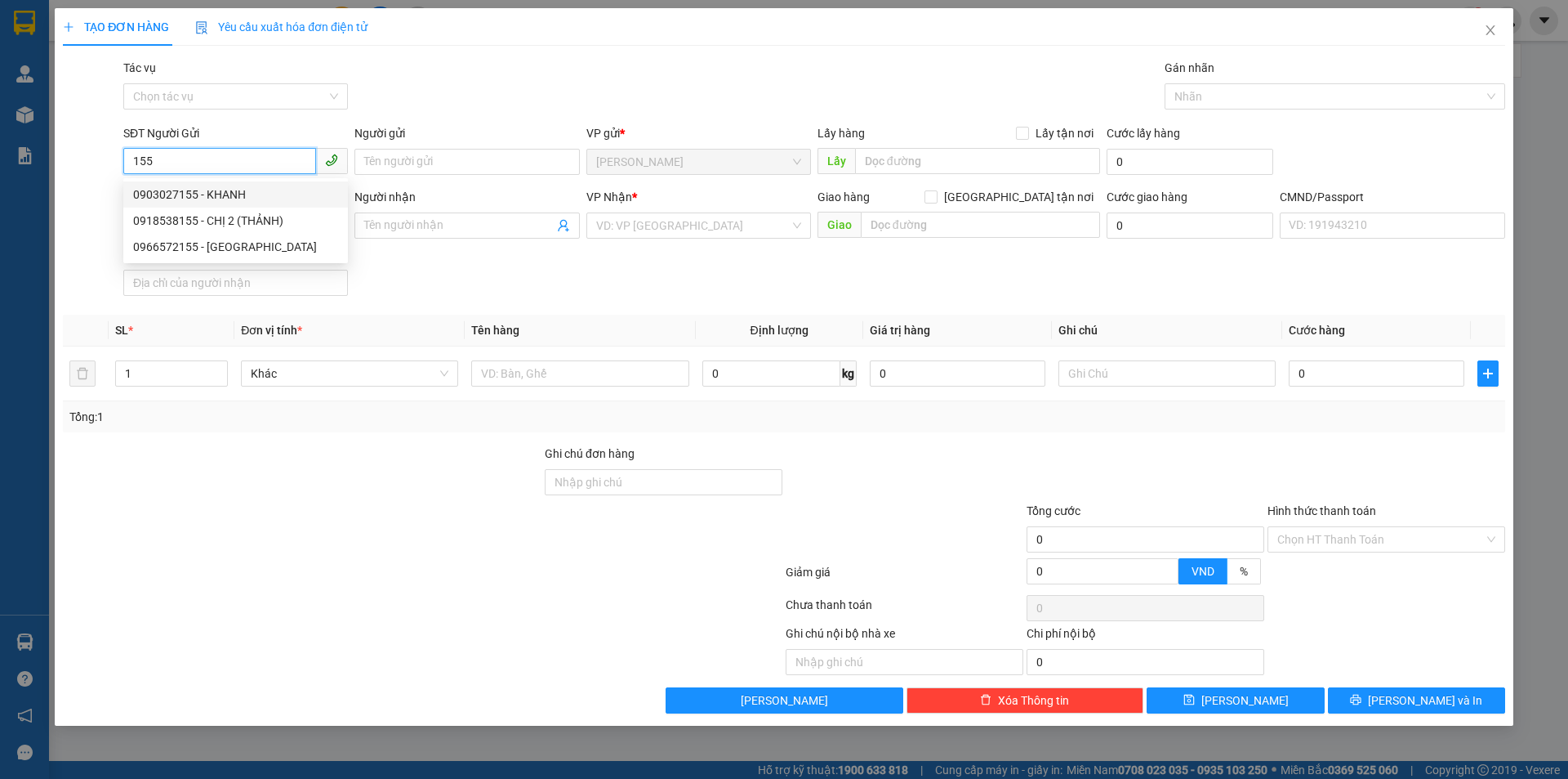
type input "0922243666"
type input "NGUYÊN"
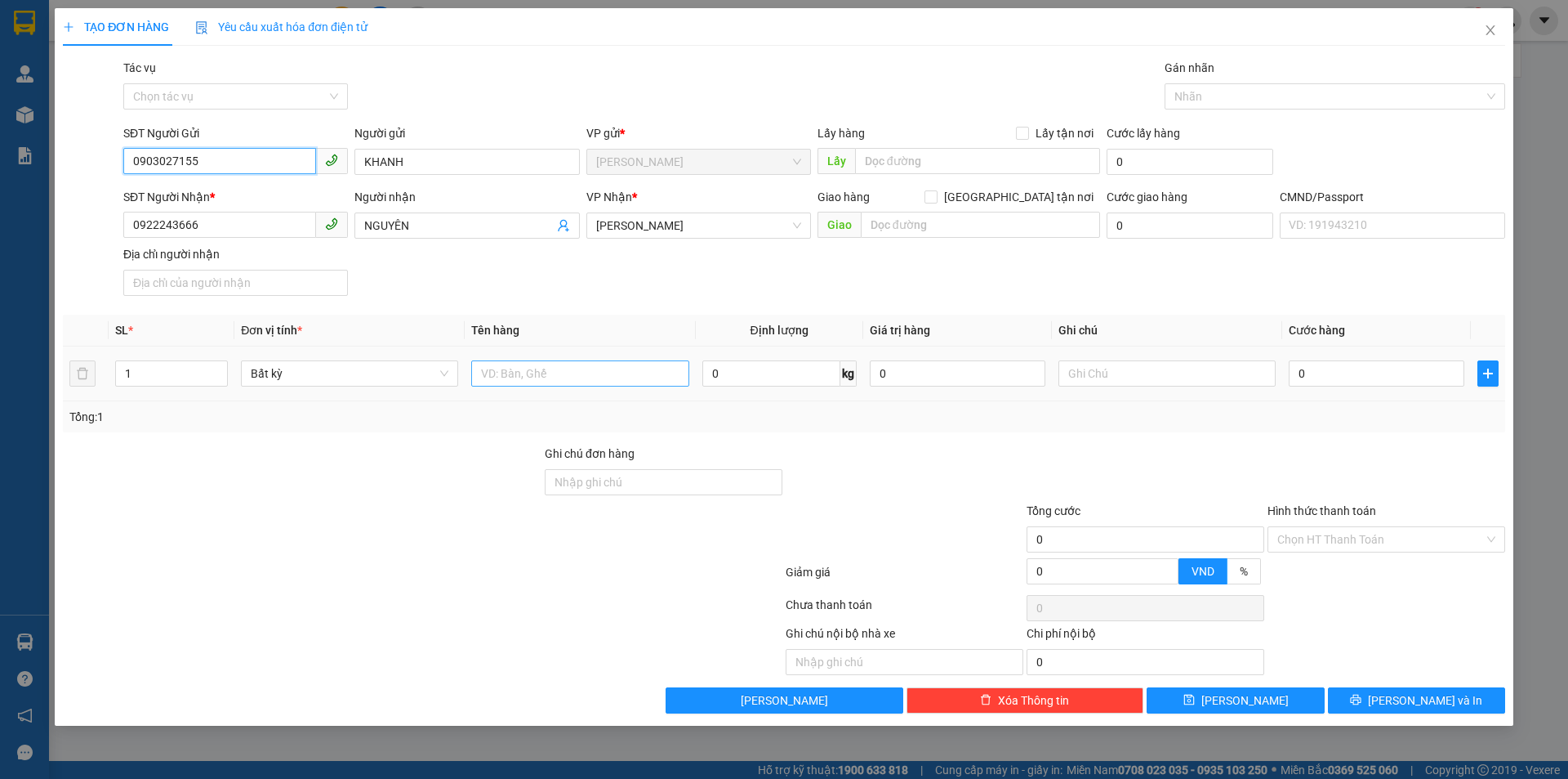
type input "0903027155"
click at [624, 374] on input "text" at bounding box center [580, 374] width 217 height 27
type input "1 XỐP TRẮNG NP"
click at [1087, 371] on input "text" at bounding box center [1167, 374] width 217 height 27
type input "12H PHÁT"
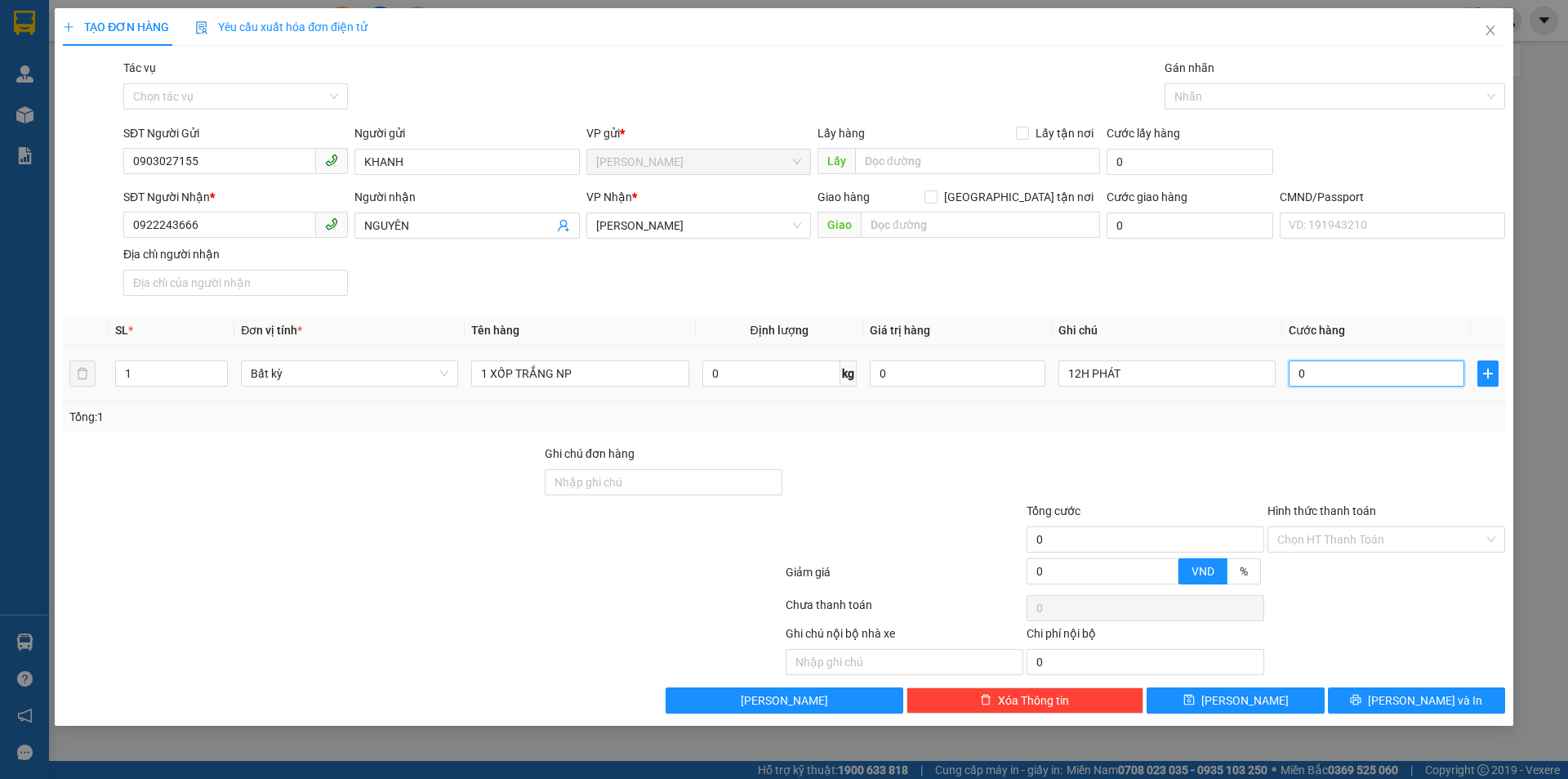
click at [1316, 384] on input "0" at bounding box center [1377, 374] width 176 height 27
type input "2"
type input "20"
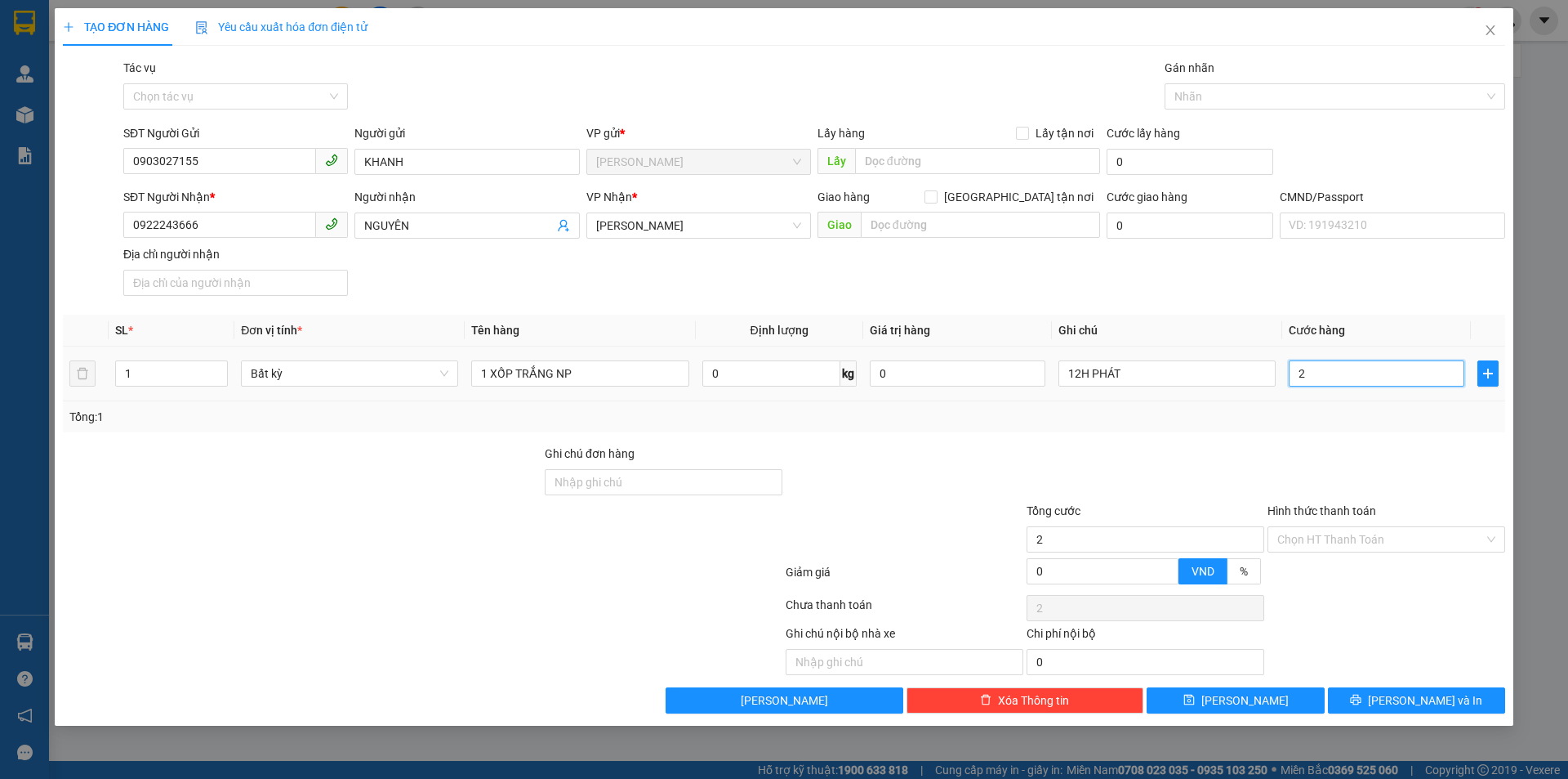
type input "20"
type input "20.000"
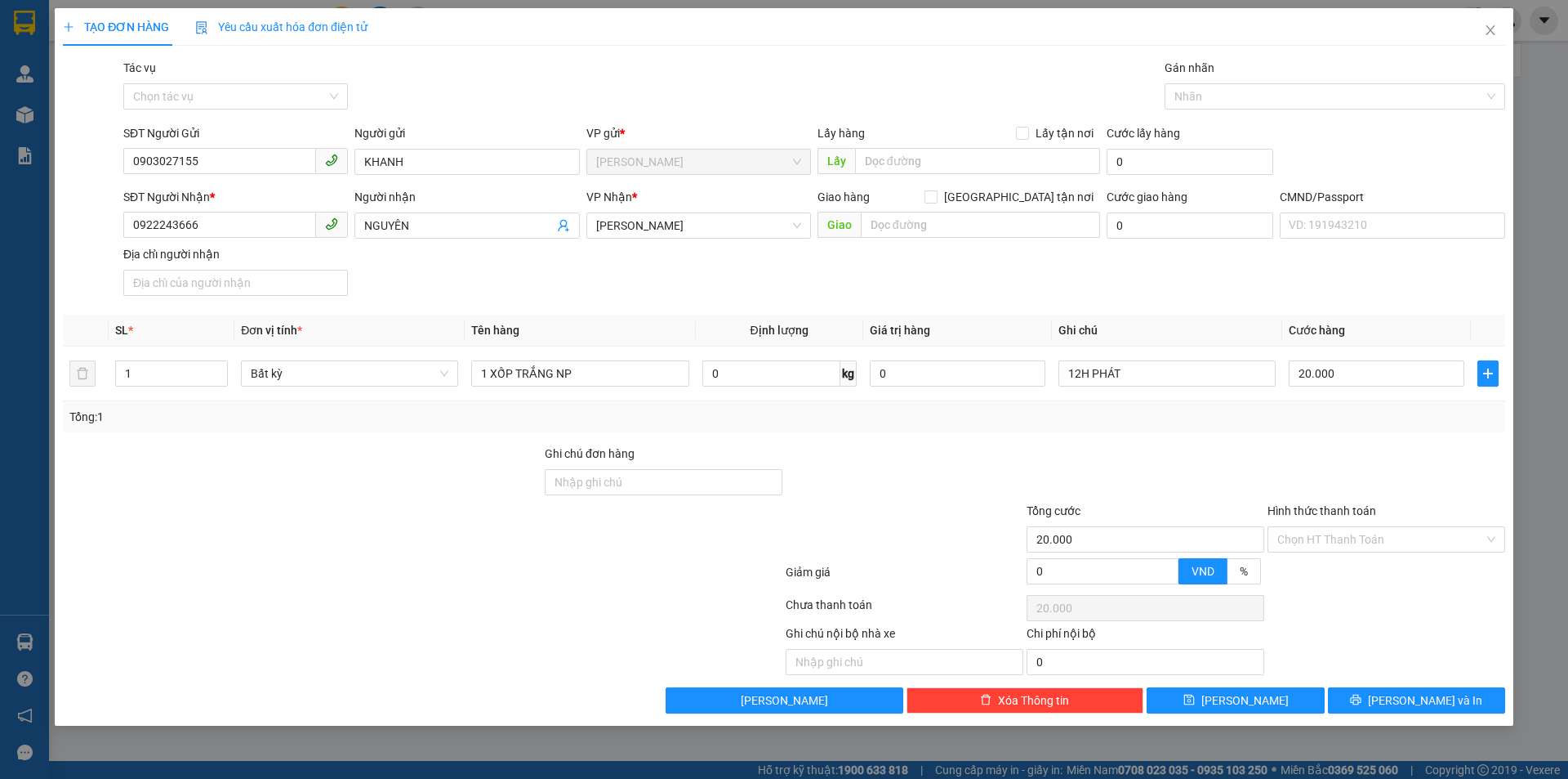
click at [1262, 420] on div "Tổng: 1" at bounding box center [784, 417] width 1429 height 18
click at [1375, 732] on div "TẠO ĐƠN HÀNG Yêu cầu xuất hóa đơn điện tử Transit Pickup Surcharge Ids Transit …" at bounding box center [784, 390] width 1568 height 779
click at [1362, 700] on icon "printer" at bounding box center [1356, 699] width 11 height 11
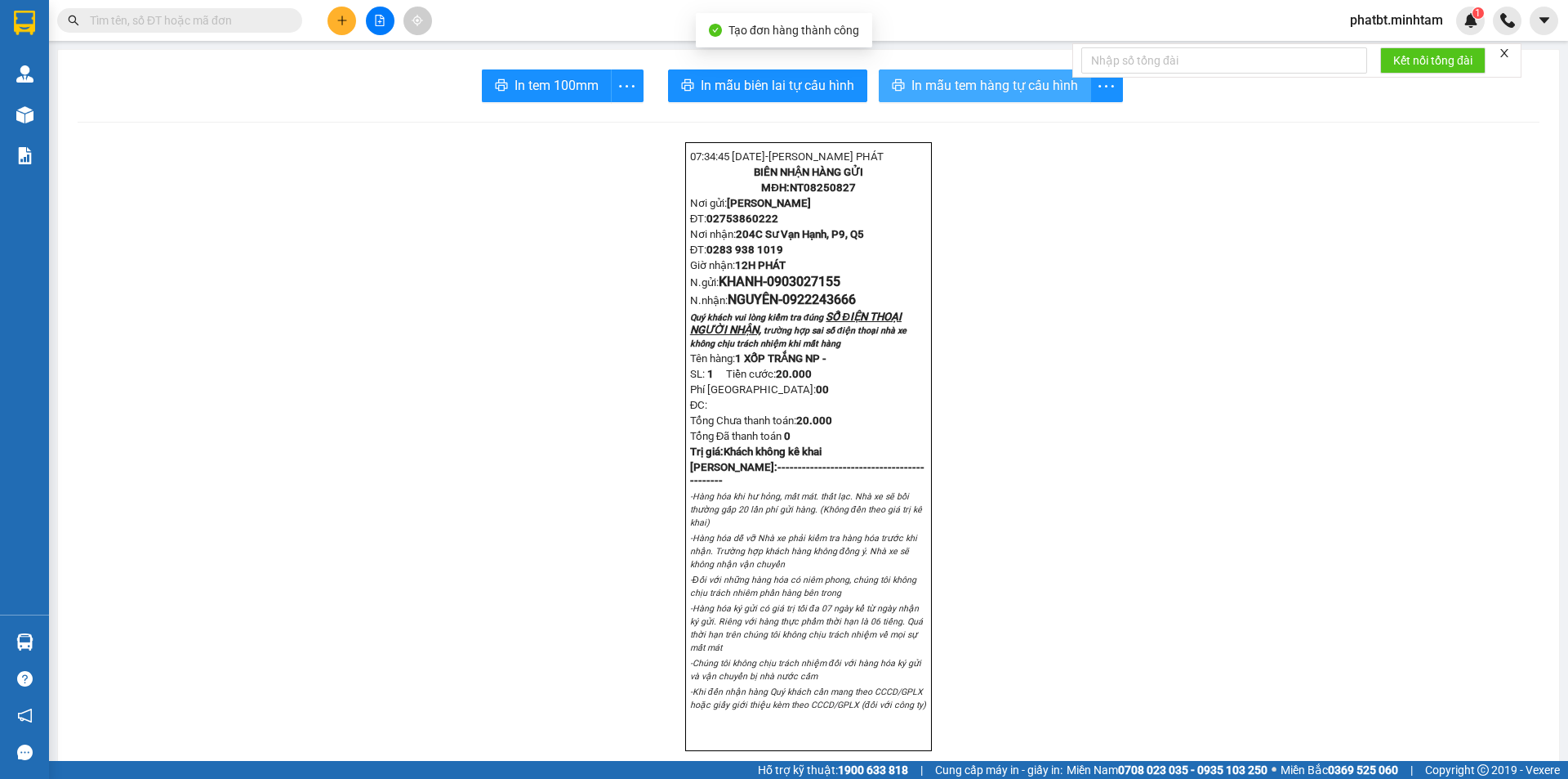
click at [904, 90] on button "In mẫu tem hàng tự cấu hình" at bounding box center [985, 85] width 212 height 32
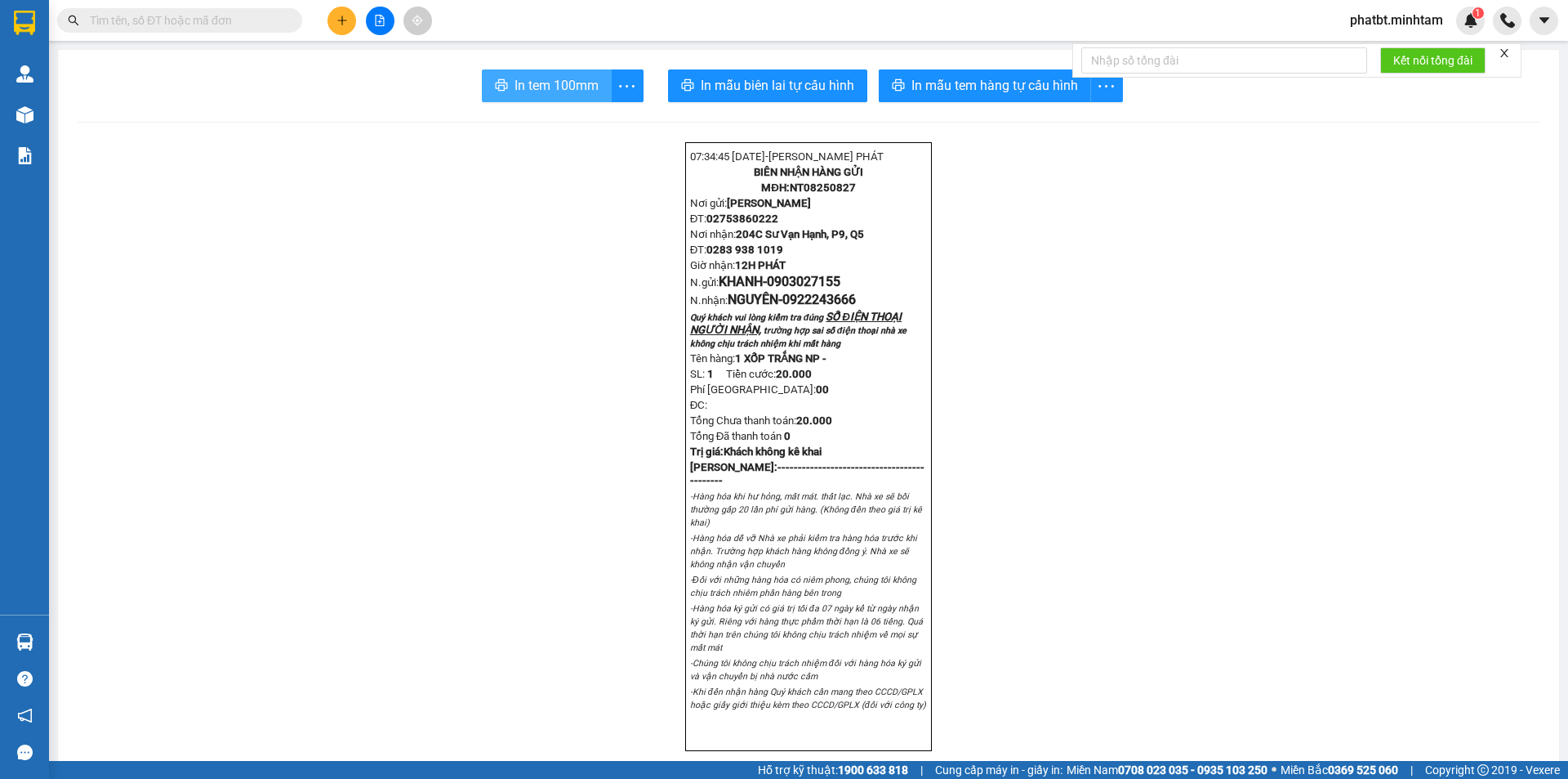
click at [591, 96] on button "In tem 100mm" at bounding box center [547, 85] width 130 height 32
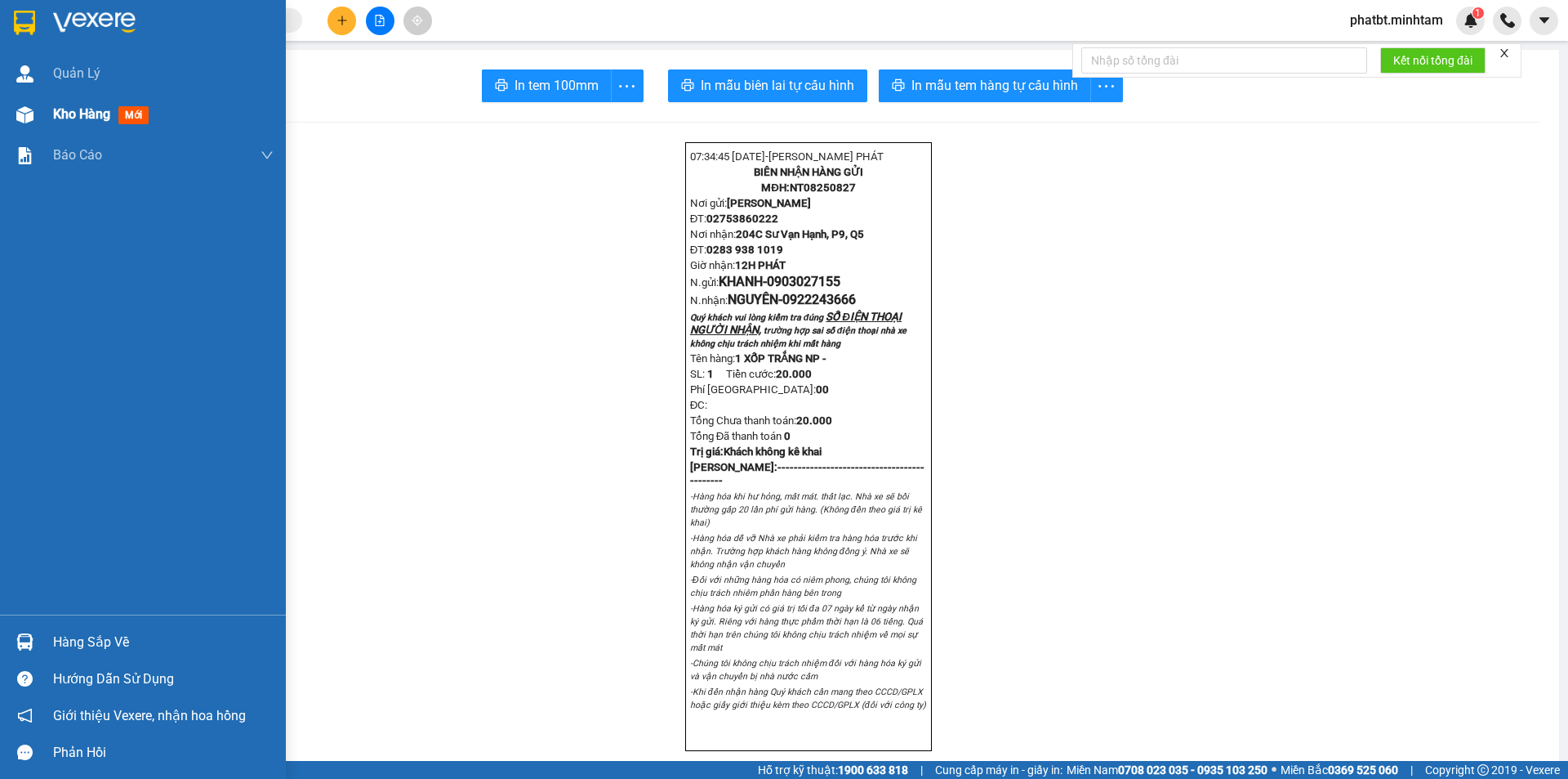
click at [76, 101] on div "Kho hàng mới" at bounding box center [163, 114] width 220 height 41
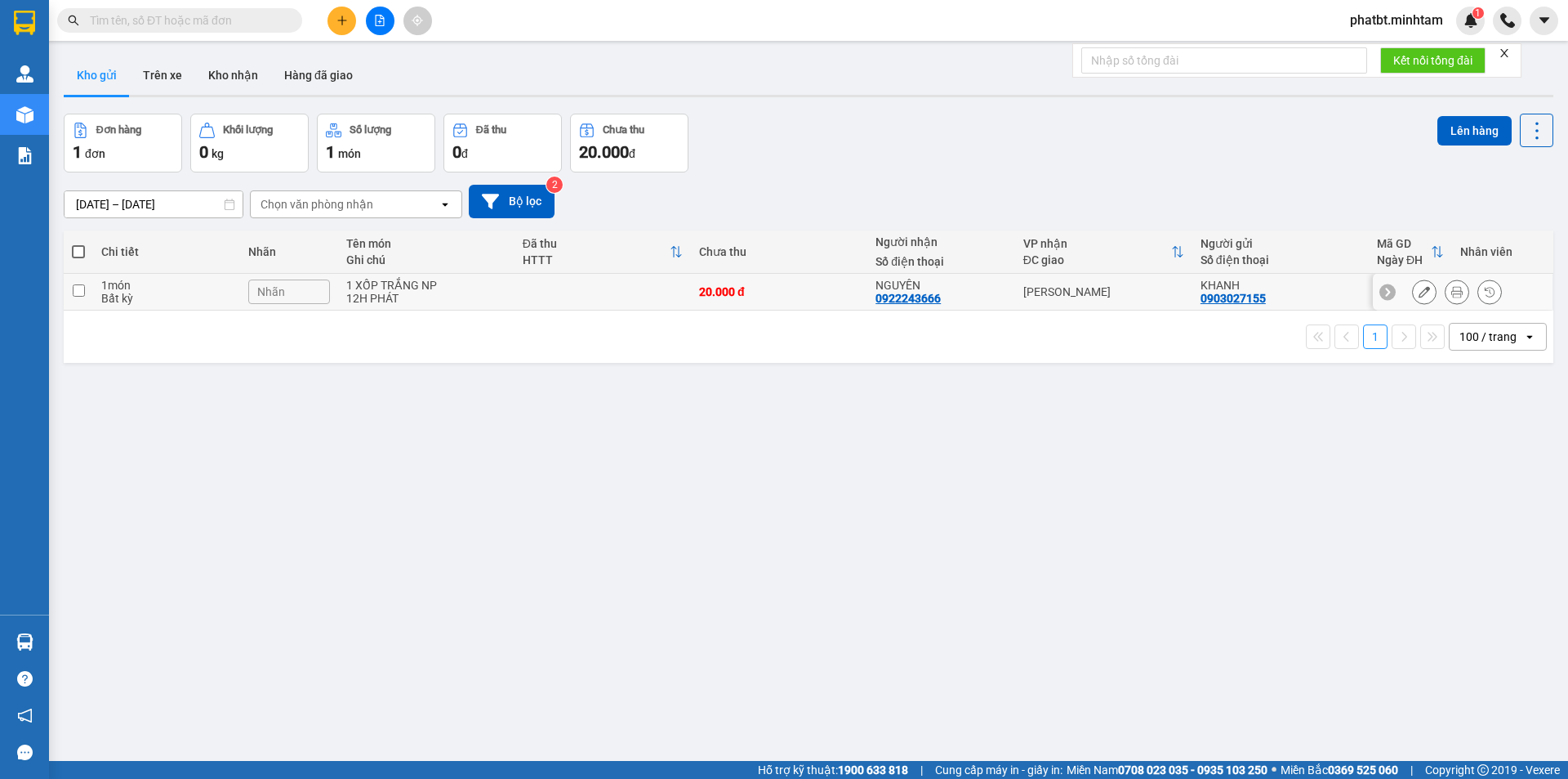
click at [544, 290] on td at bounding box center [602, 292] width 176 height 36
checkbox input "true"
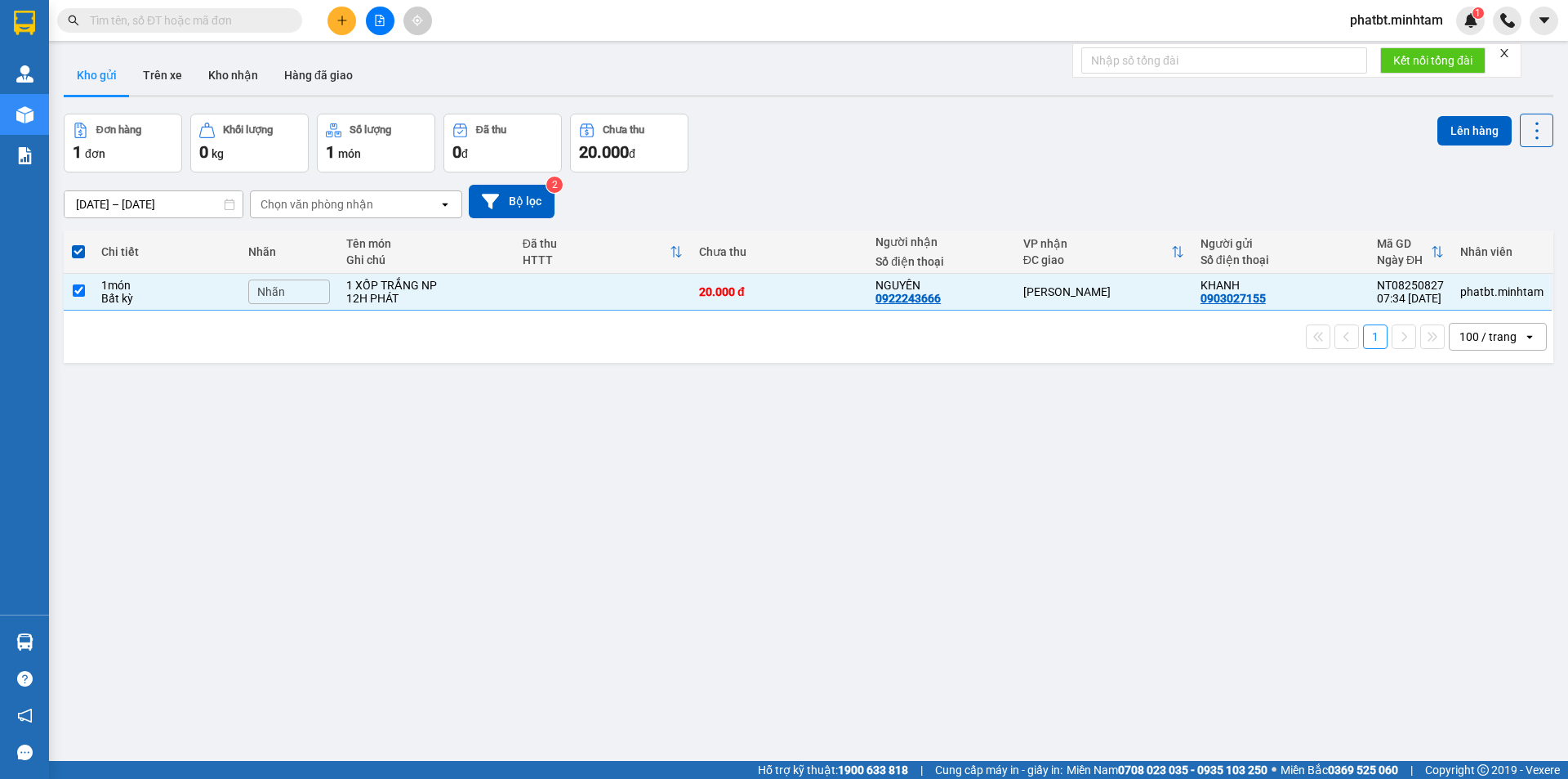
click at [292, 288] on div "Nhãn" at bounding box center [289, 292] width 82 height 25
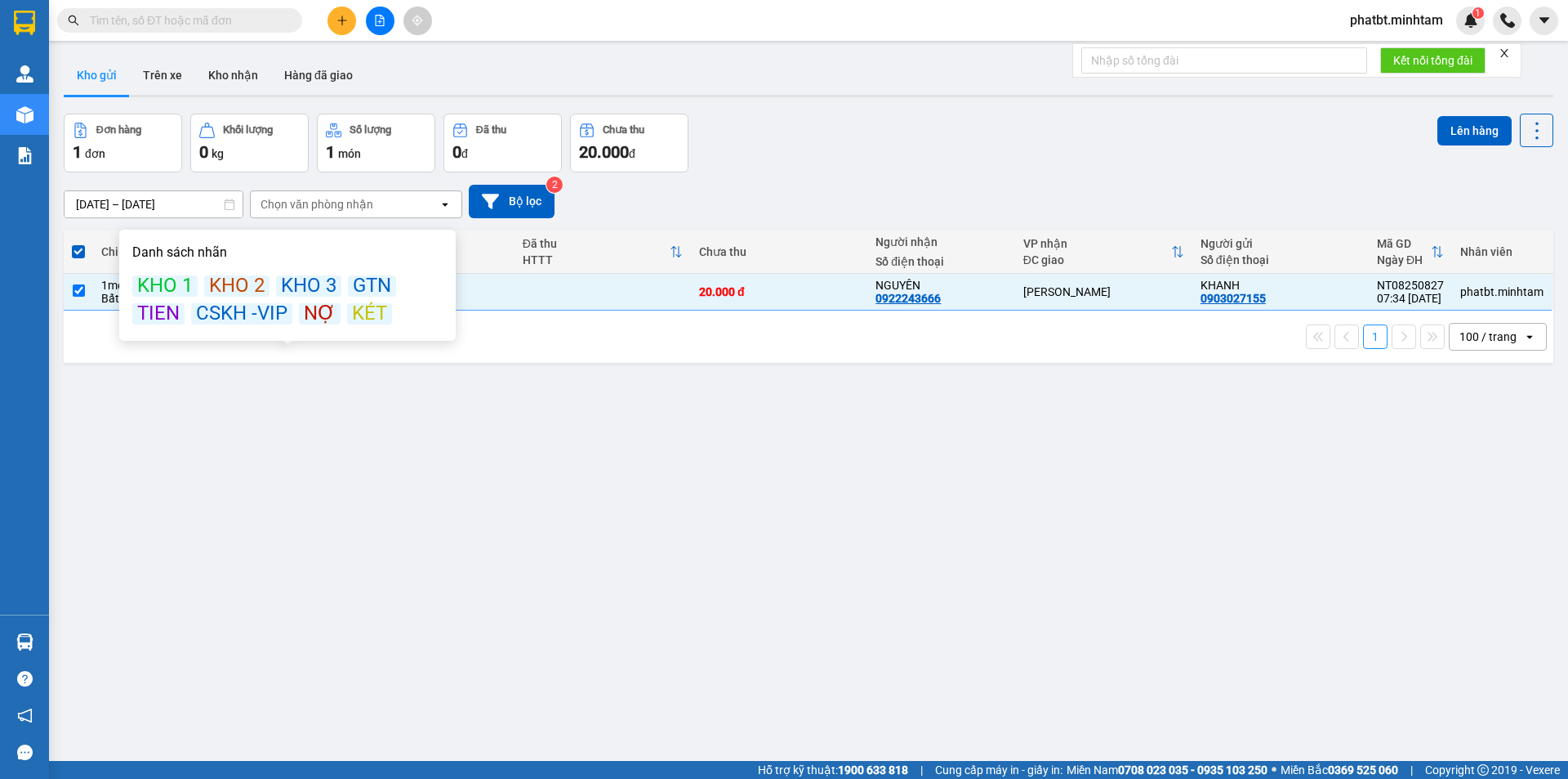
click at [363, 294] on div "GTN" at bounding box center [372, 286] width 48 height 22
click at [355, 399] on div "ver 1.8.137 Kho gửi Trên xe Kho nhận Hàng đã giao Đơn hàng 1 đơn Khối lượng 0 k…" at bounding box center [808, 438] width 1503 height 779
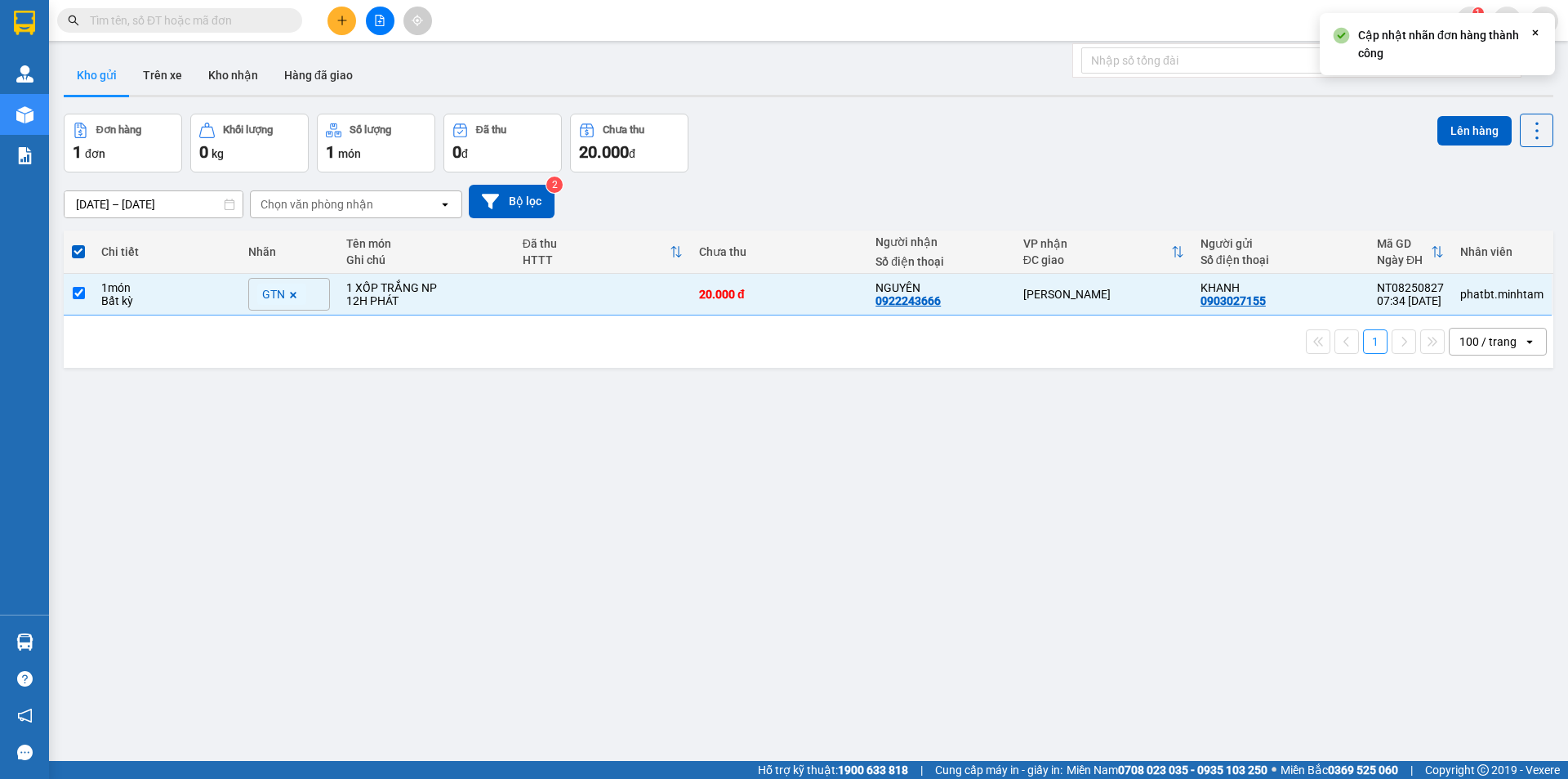
click at [295, 292] on icon at bounding box center [293, 295] width 10 height 10
click at [295, 292] on div "Nhãn" at bounding box center [289, 292] width 82 height 25
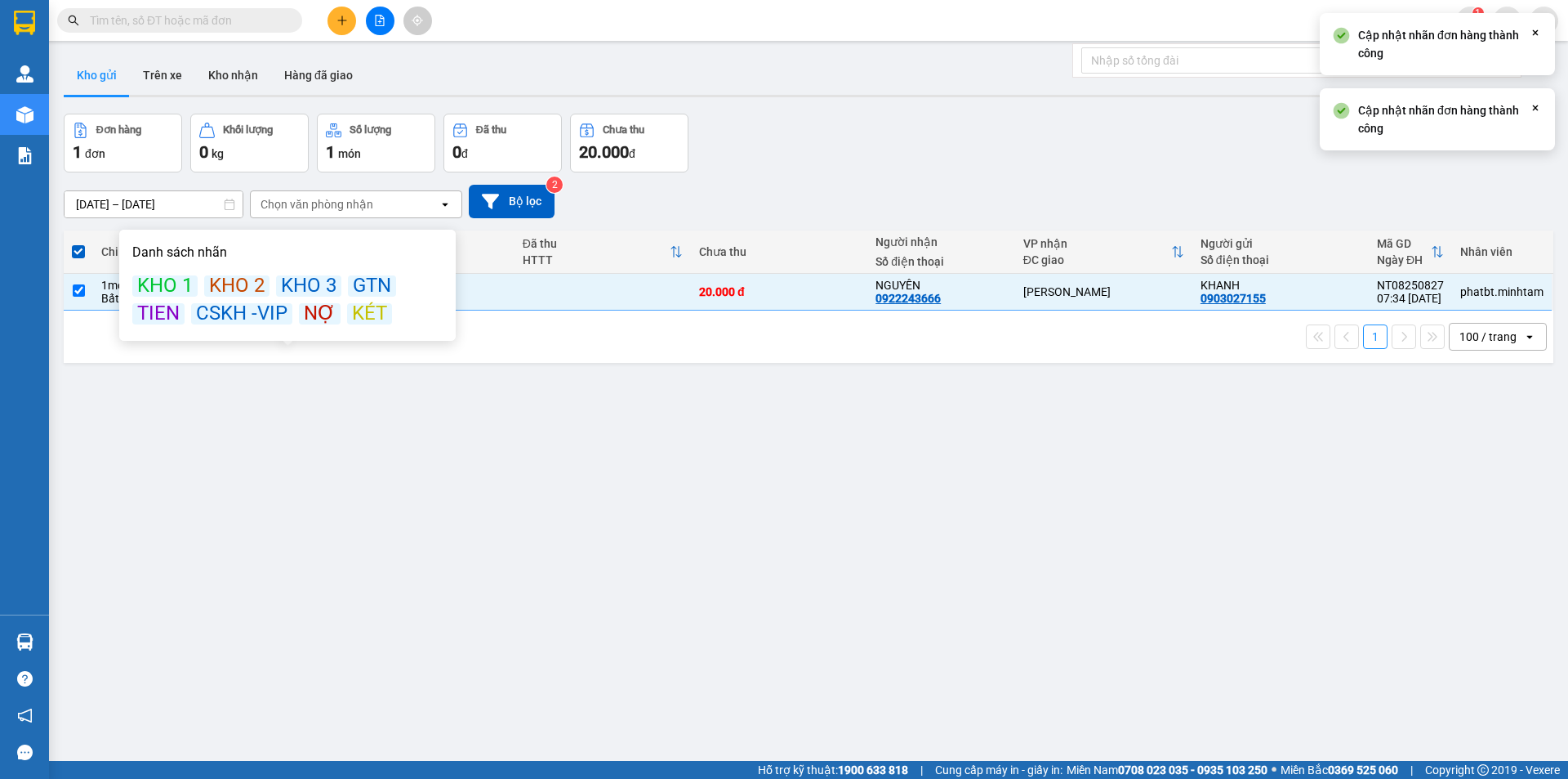
click at [361, 307] on div "KÉT" at bounding box center [369, 314] width 45 height 22
click at [947, 191] on div "10/08/2025 – 12/08/2025 Press the down arrow key to interact with the calendar …" at bounding box center [808, 201] width 1489 height 33
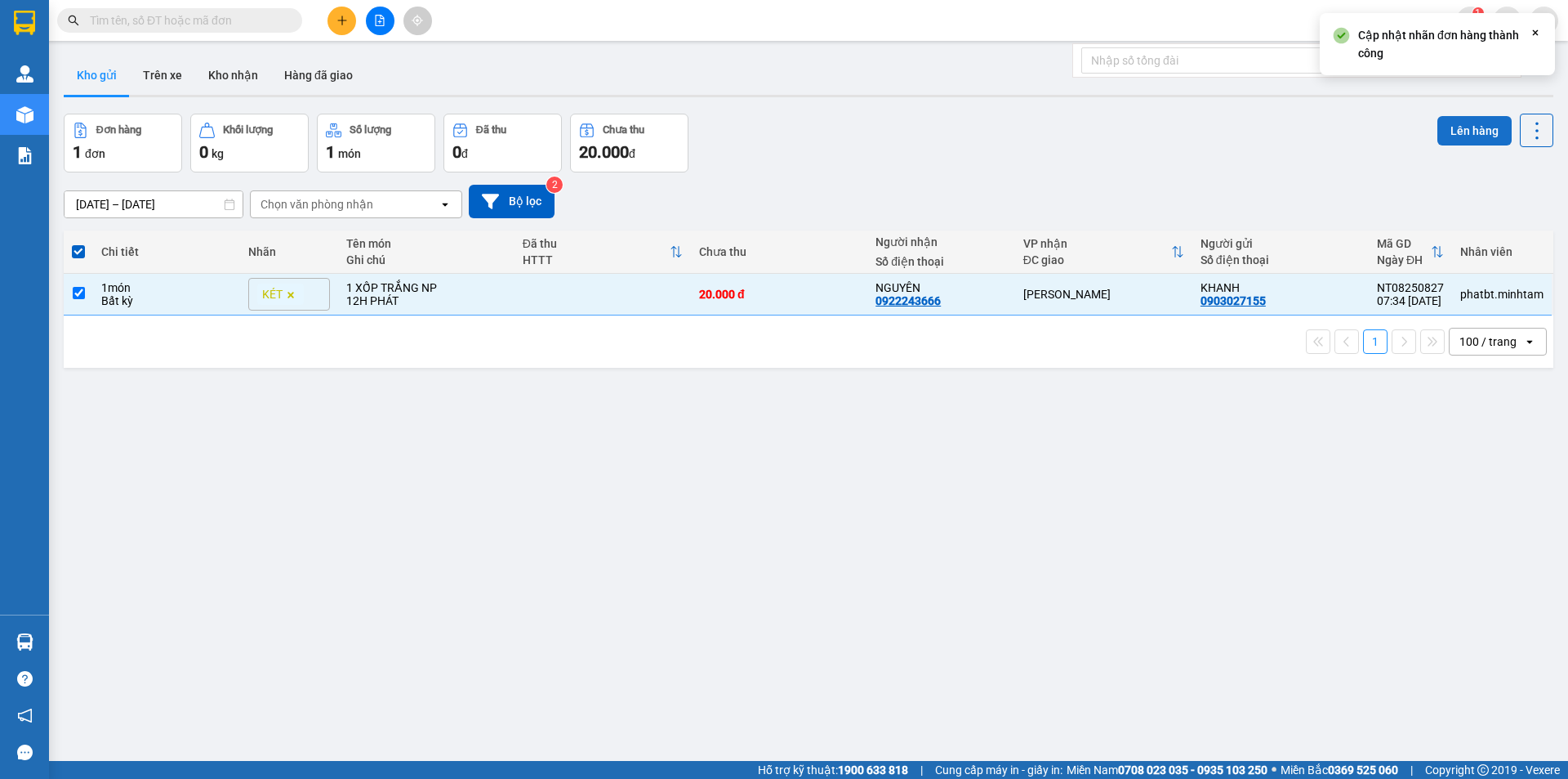
click at [1454, 128] on button "Lên hàng" at bounding box center [1474, 130] width 75 height 29
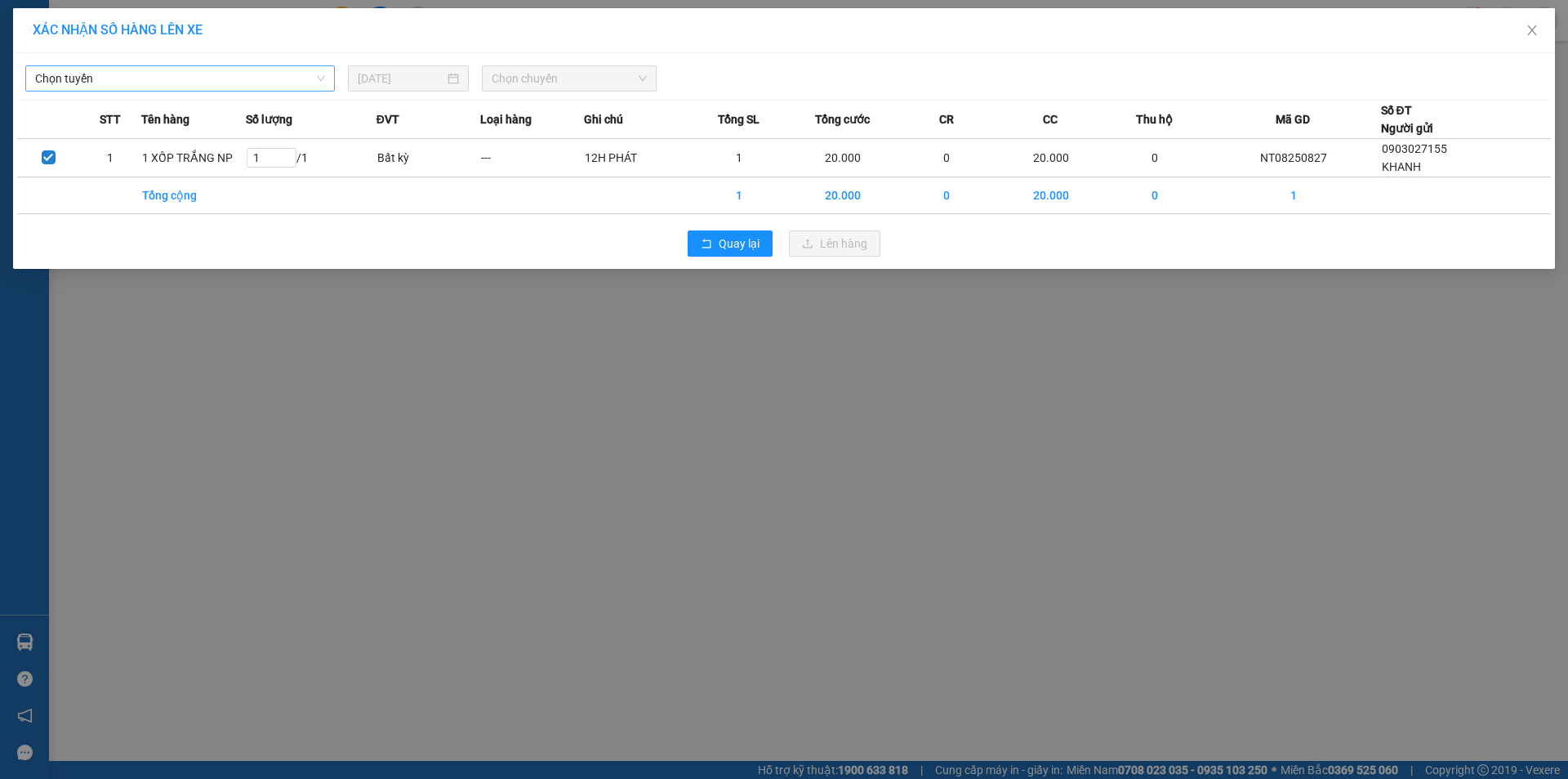
click at [181, 85] on span "Chọn tuyến" at bounding box center [180, 79] width 290 height 25
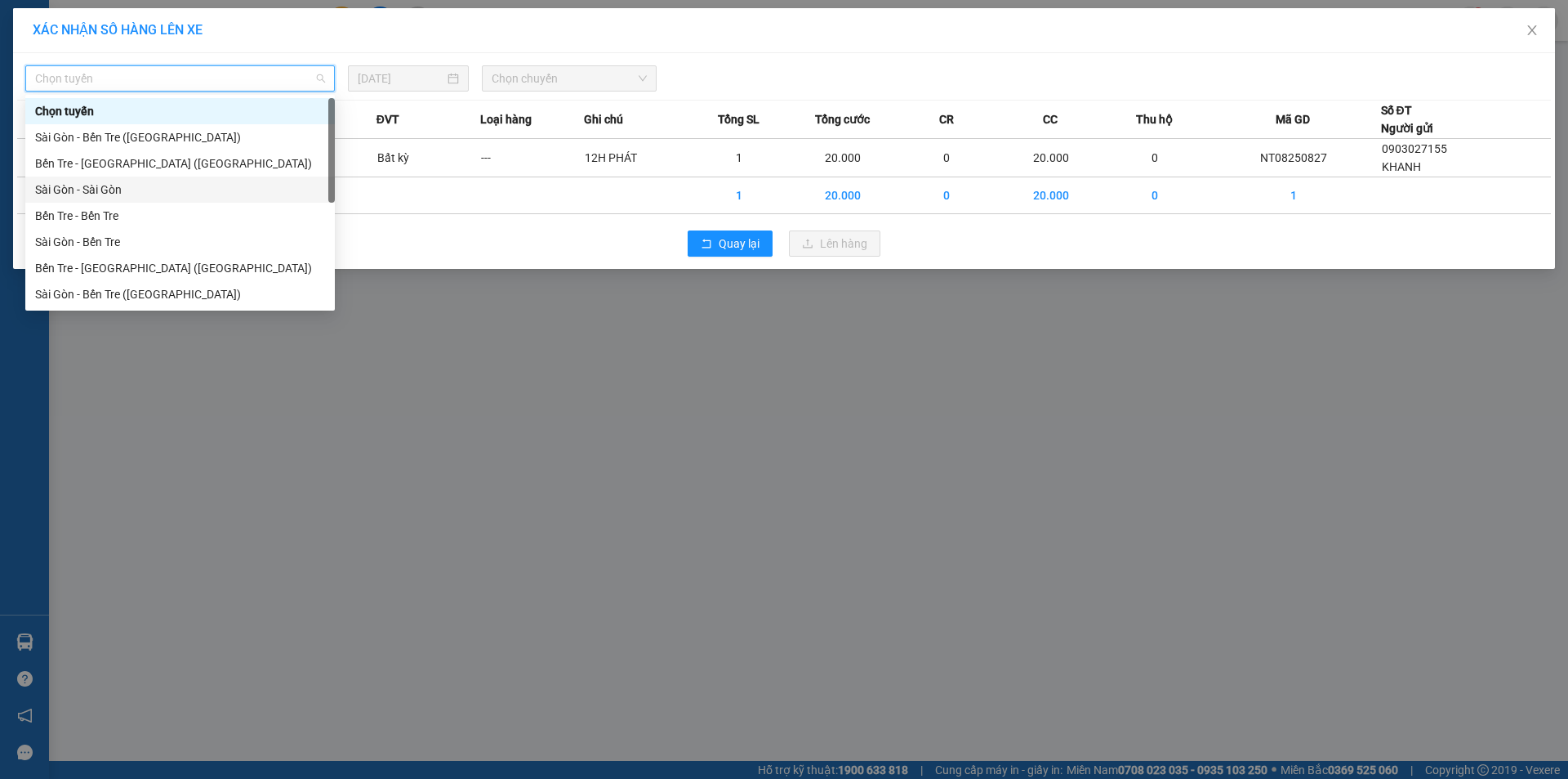
scroll to position [27, 0]
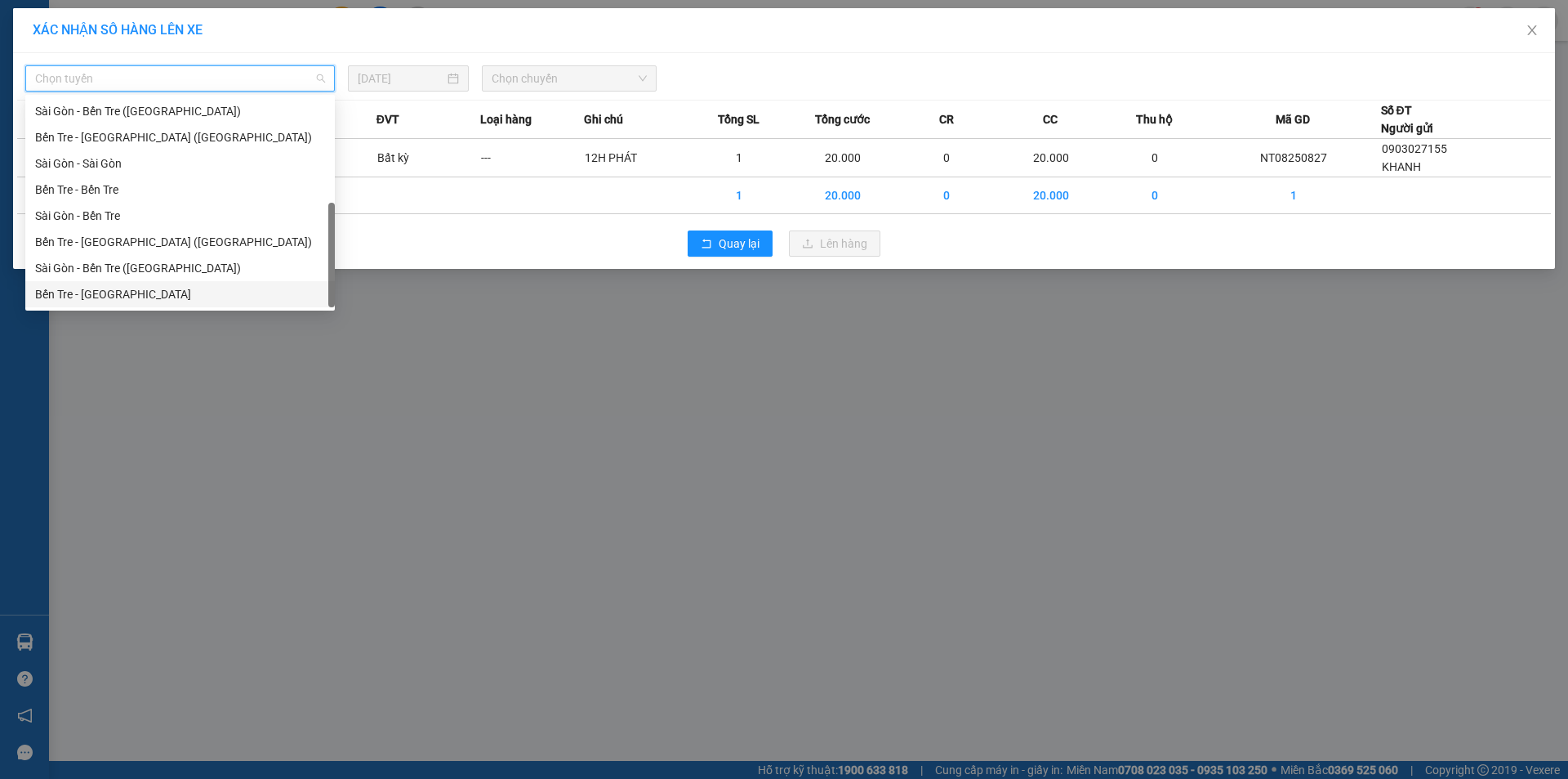
click at [125, 287] on div "Bến Tre - [GEOGRAPHIC_DATA]" at bounding box center [180, 294] width 290 height 18
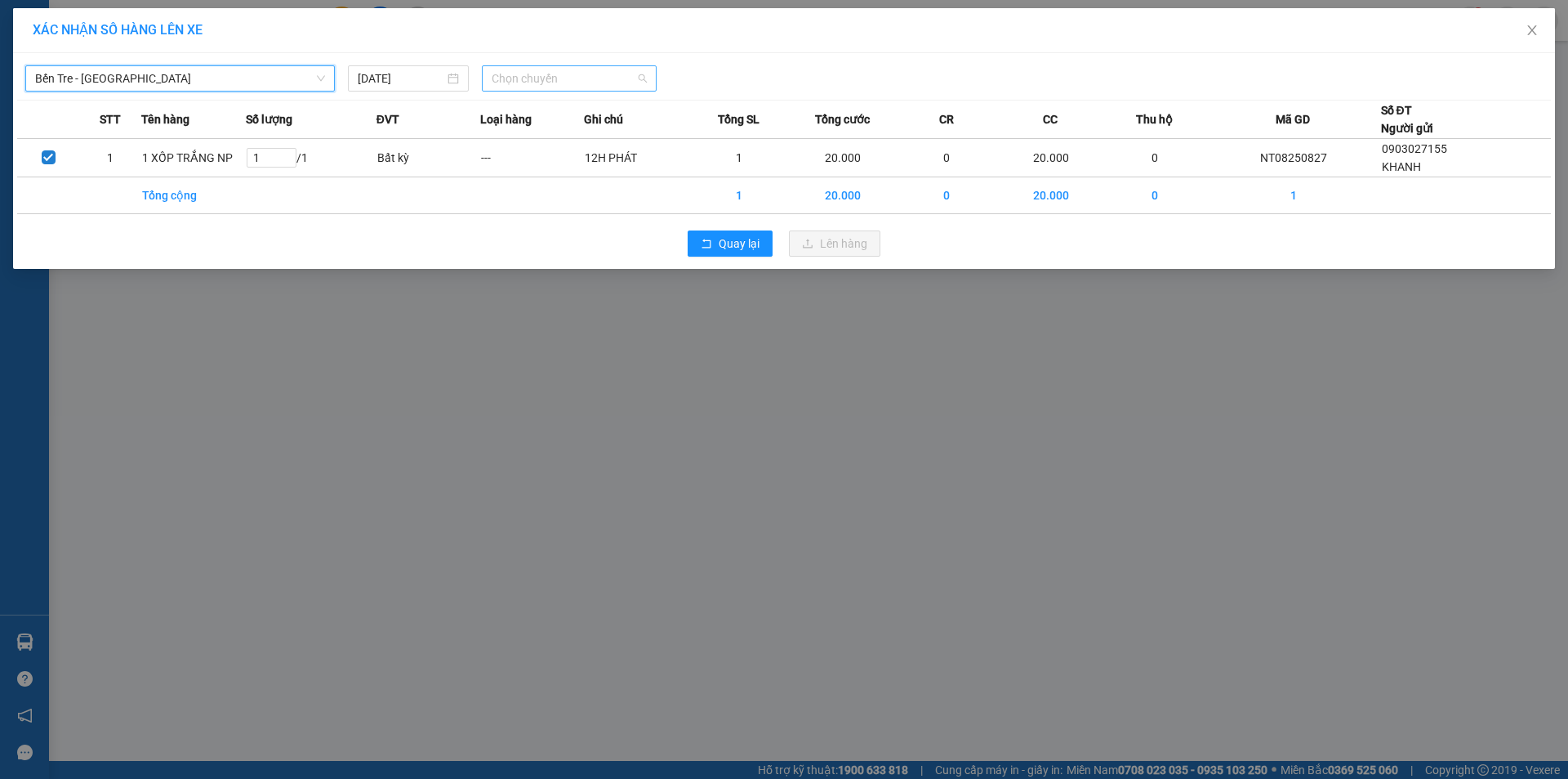
click at [524, 83] on span "Chọn chuyến" at bounding box center [569, 79] width 155 height 25
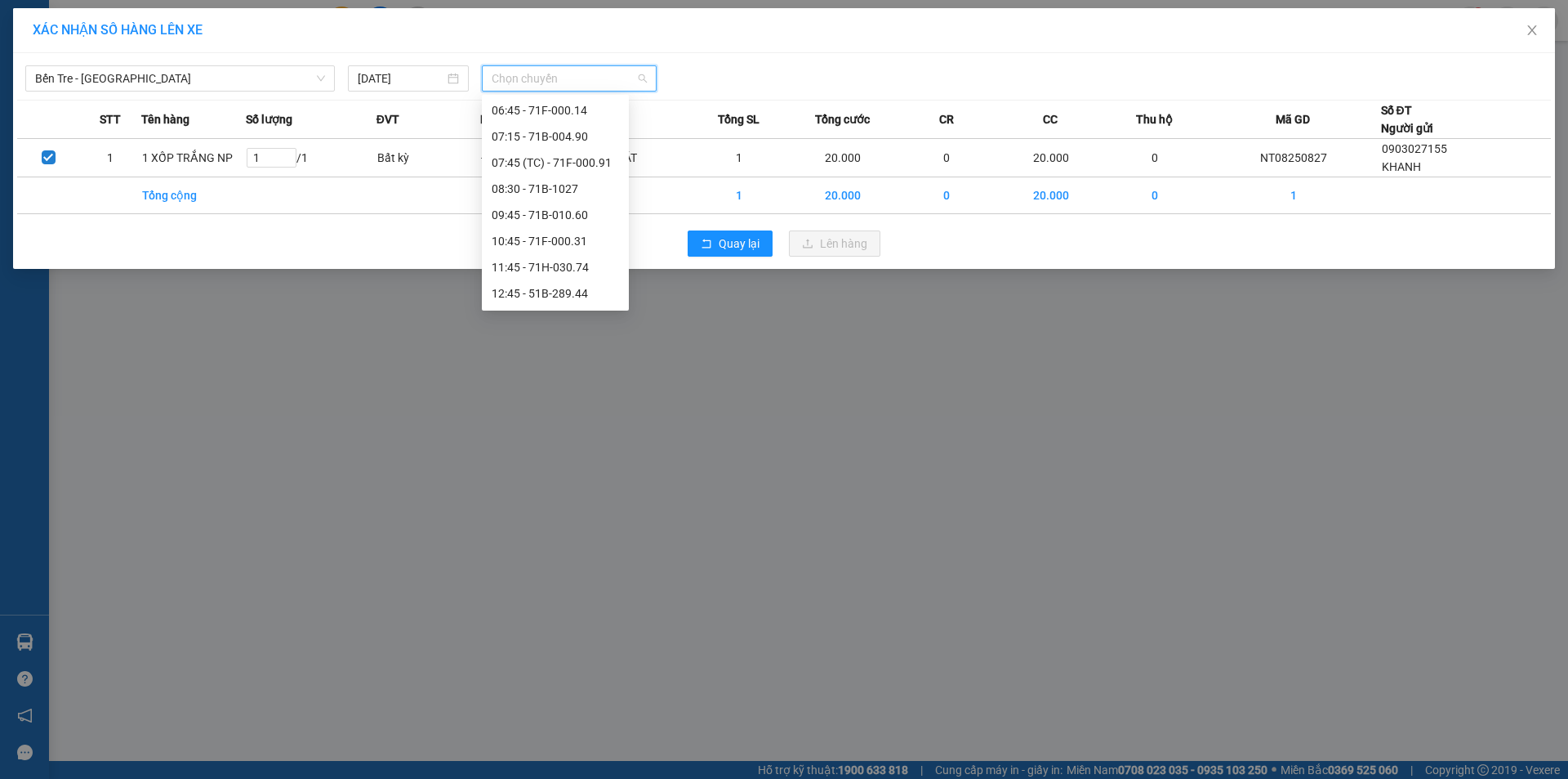
scroll to position [82, 0]
click at [562, 132] on div "07:15 - 71B-004.90" at bounding box center [556, 134] width 128 height 18
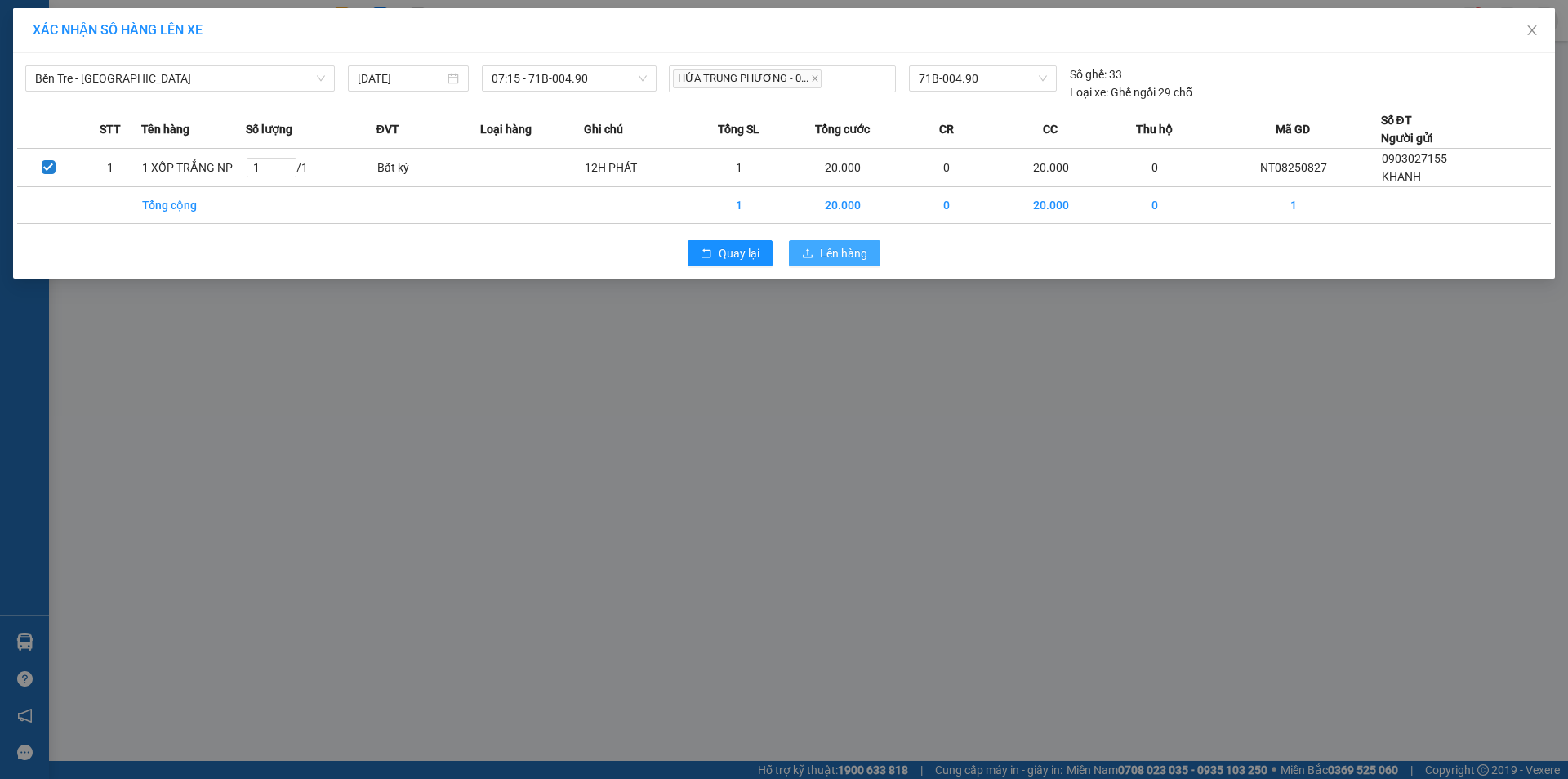
click at [837, 258] on span "Lên hàng" at bounding box center [843, 254] width 47 height 18
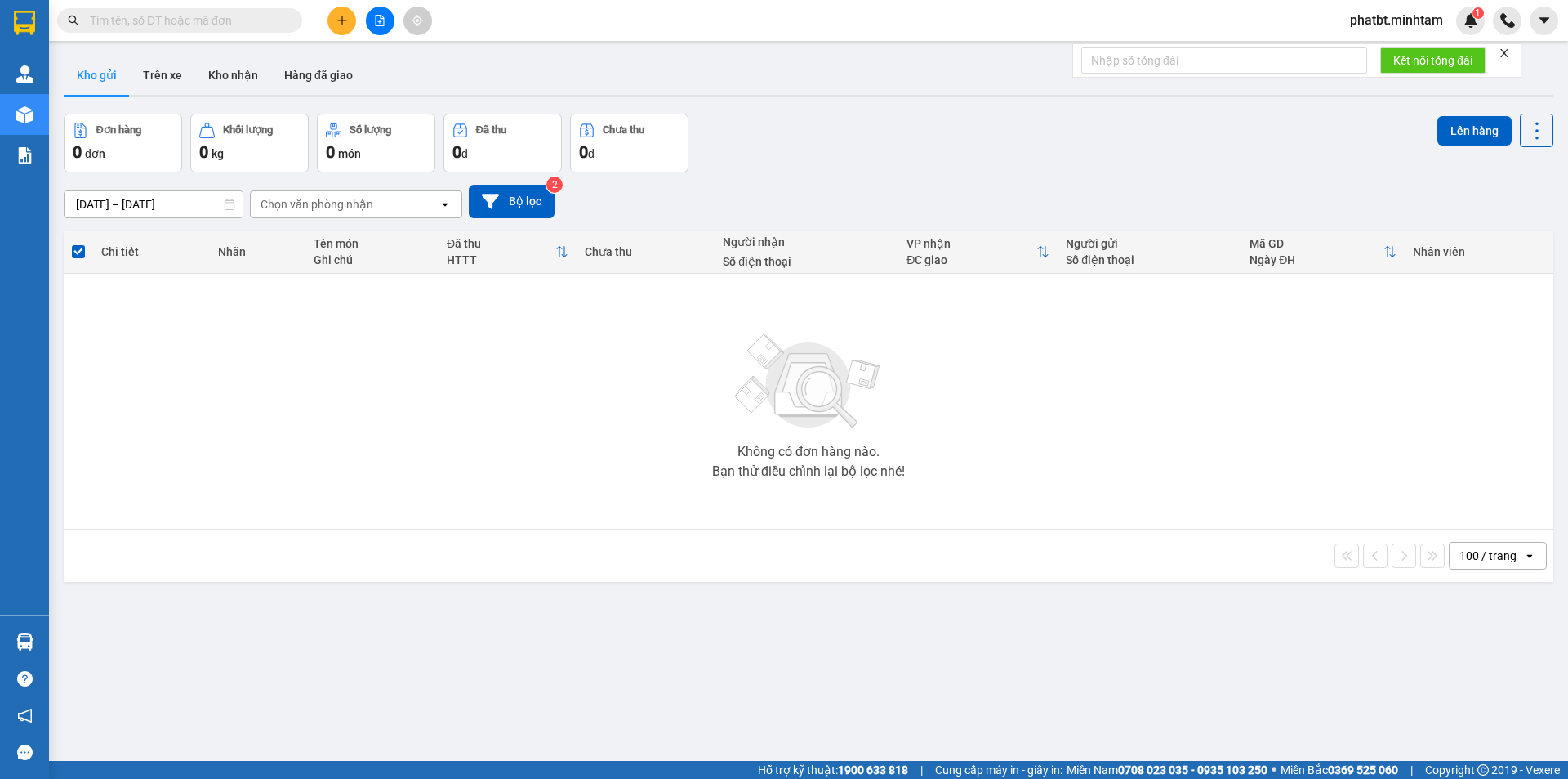
click at [244, 17] on input "text" at bounding box center [186, 21] width 193 height 18
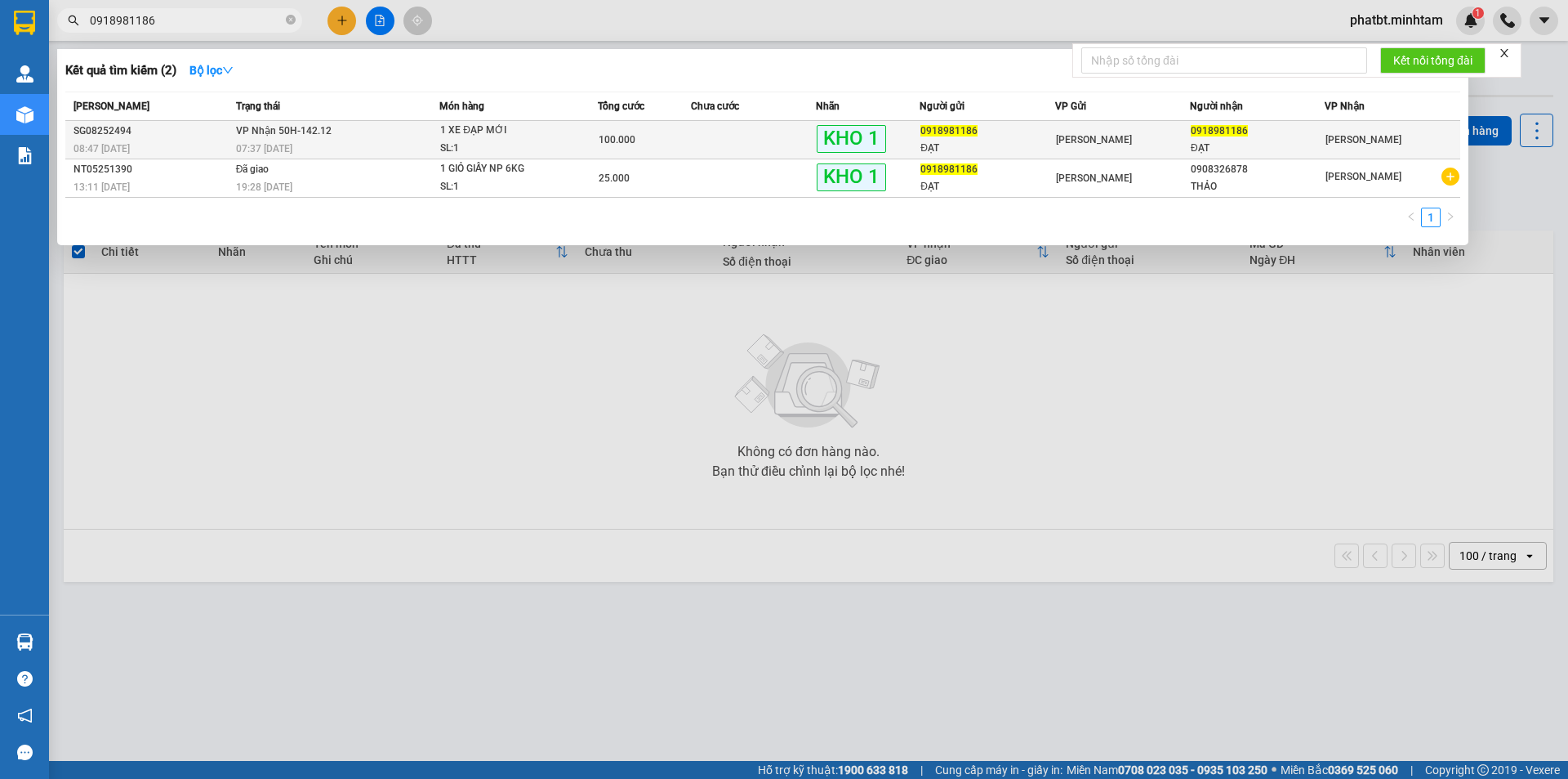
type input "0918981186"
click at [451, 125] on div "1 XE ĐẠP MỚI" at bounding box center [501, 131] width 123 height 18
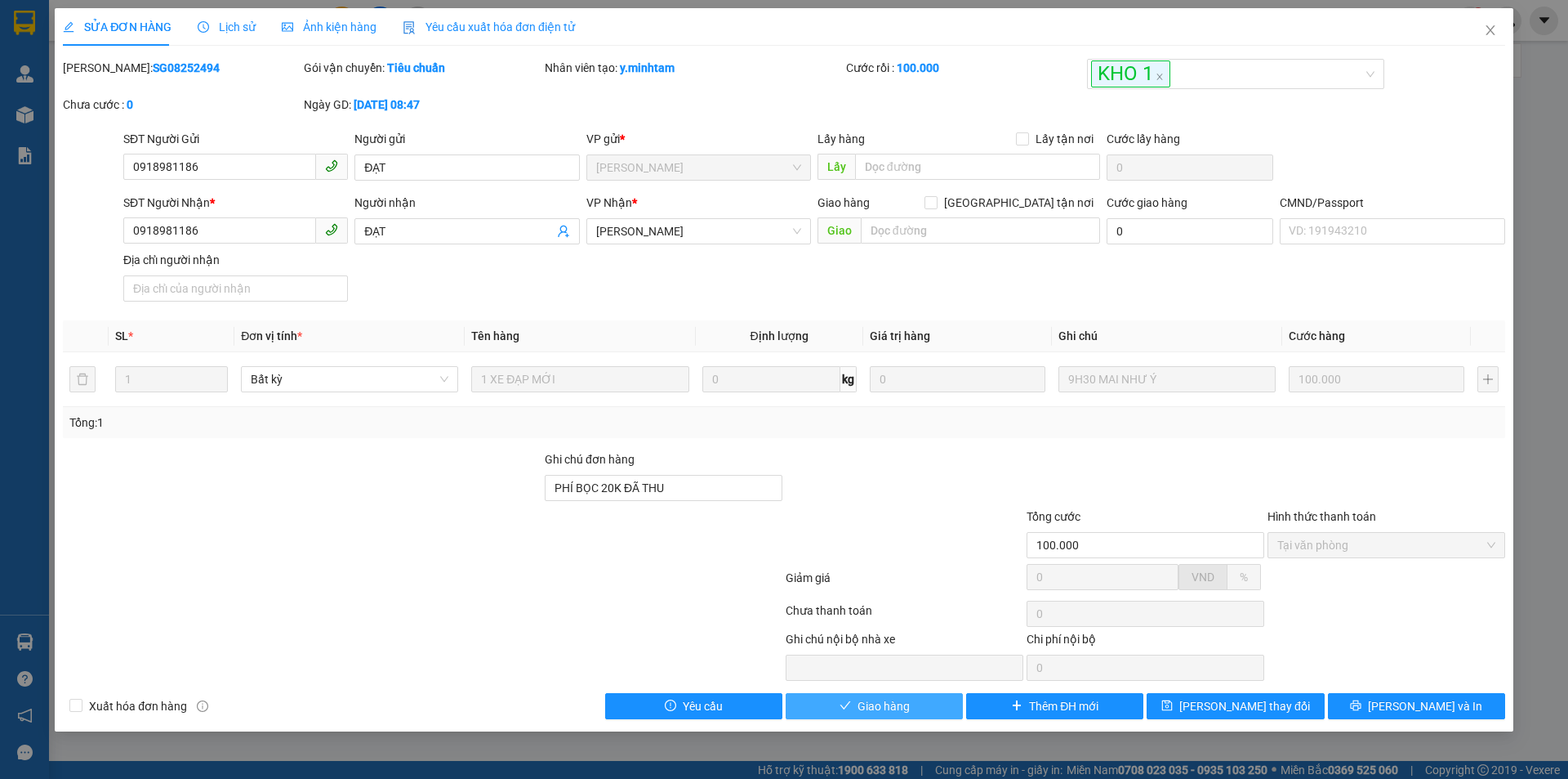
click at [900, 713] on span "Giao hàng" at bounding box center [883, 706] width 52 height 18
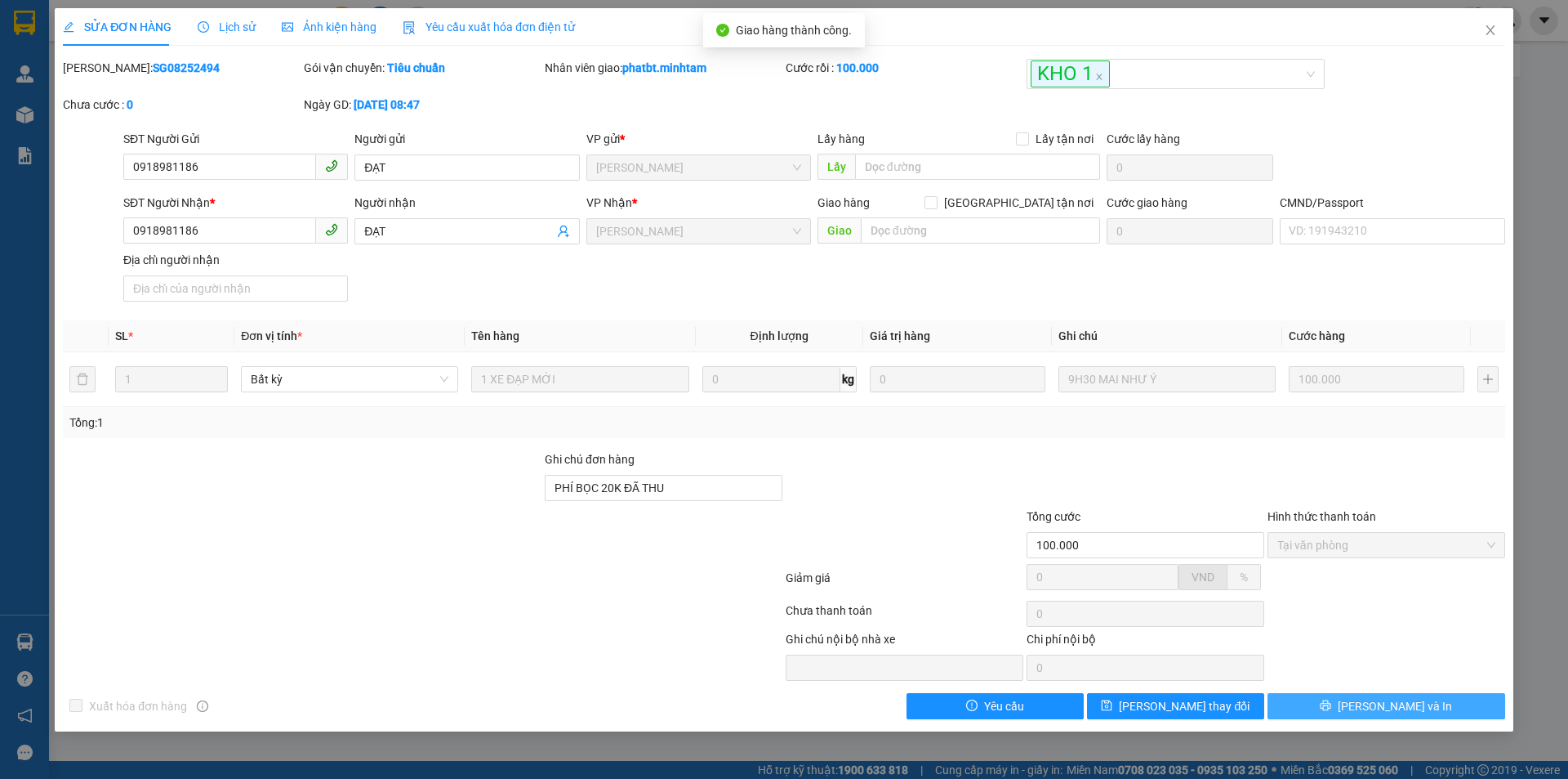
click at [1344, 700] on button "Lưu và In" at bounding box center [1386, 706] width 238 height 27
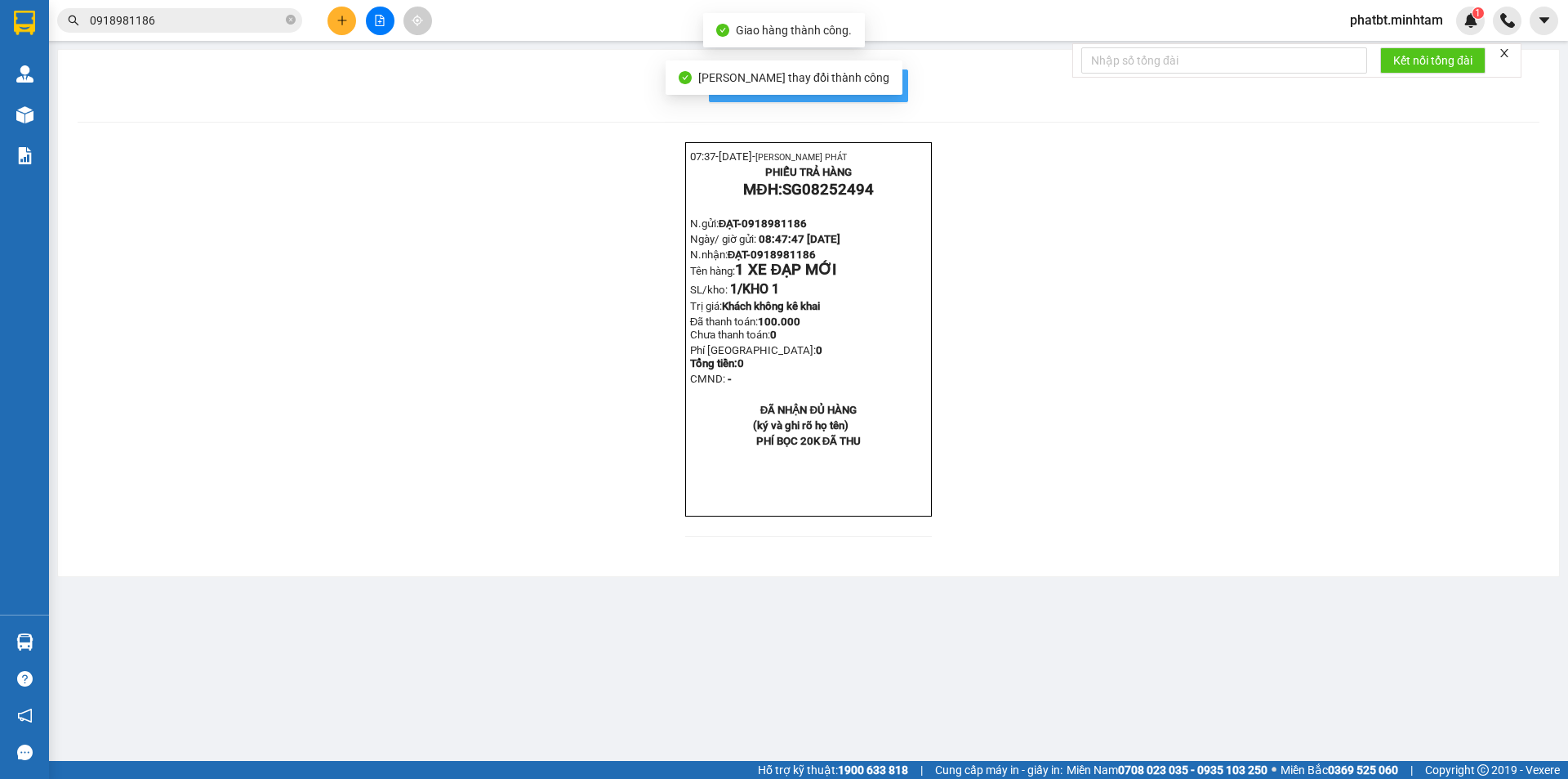
click at [895, 86] on button "In mẫu biên lai tự cấu hình" at bounding box center [808, 85] width 200 height 32
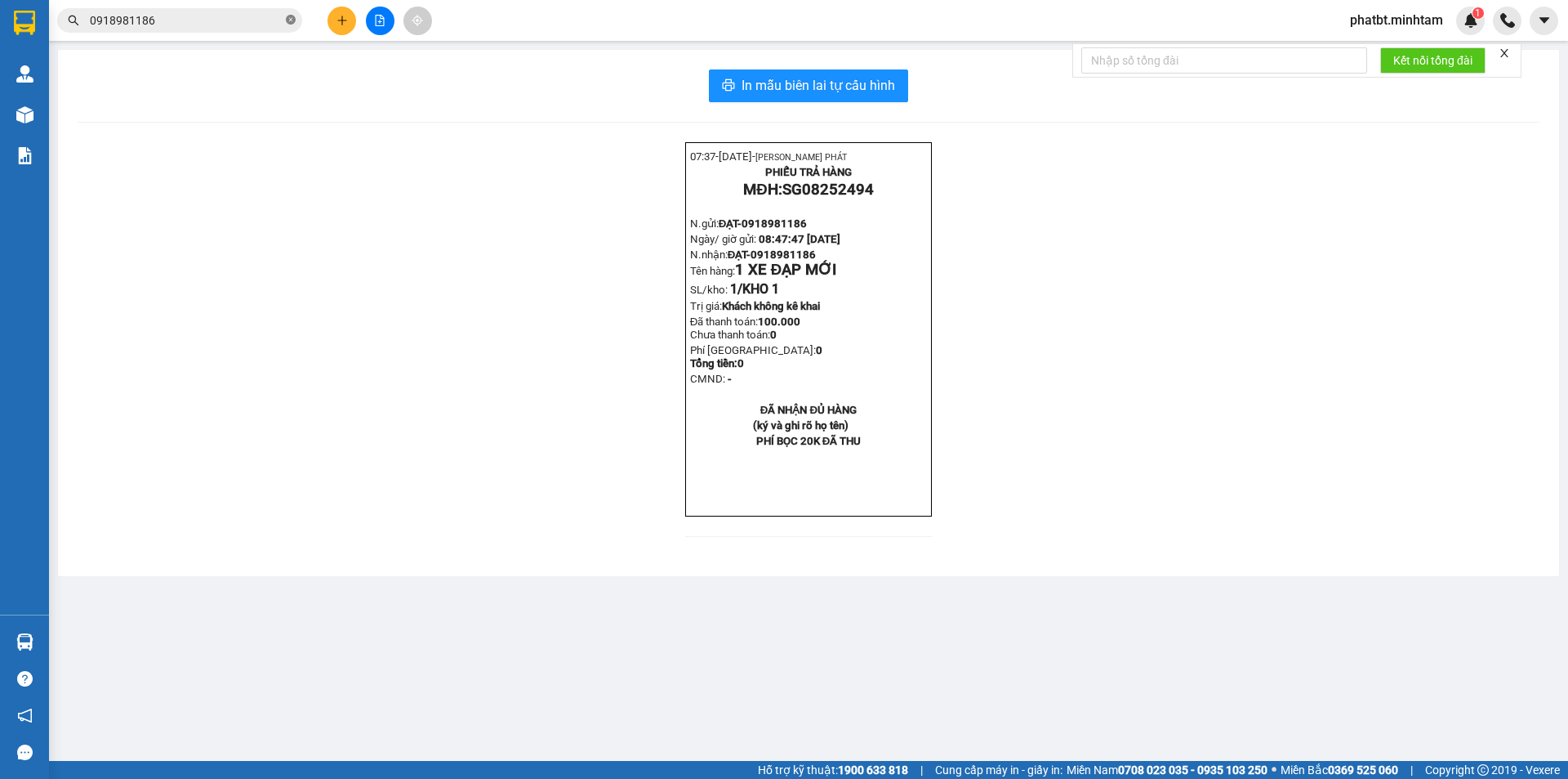
click at [287, 13] on span at bounding box center [291, 21] width 10 height 16
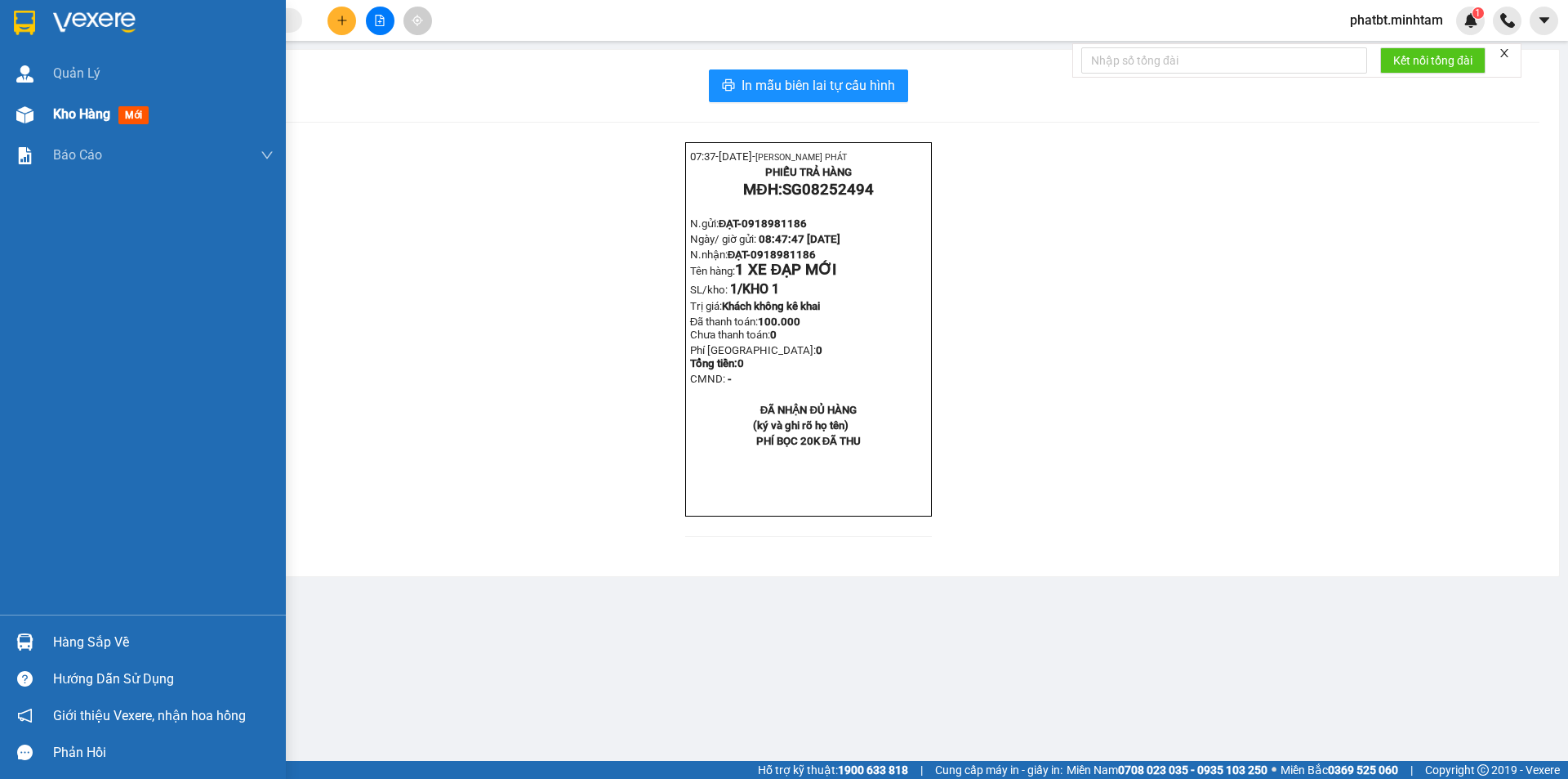
click at [48, 119] on div "Kho hàng mới" at bounding box center [142, 114] width 286 height 41
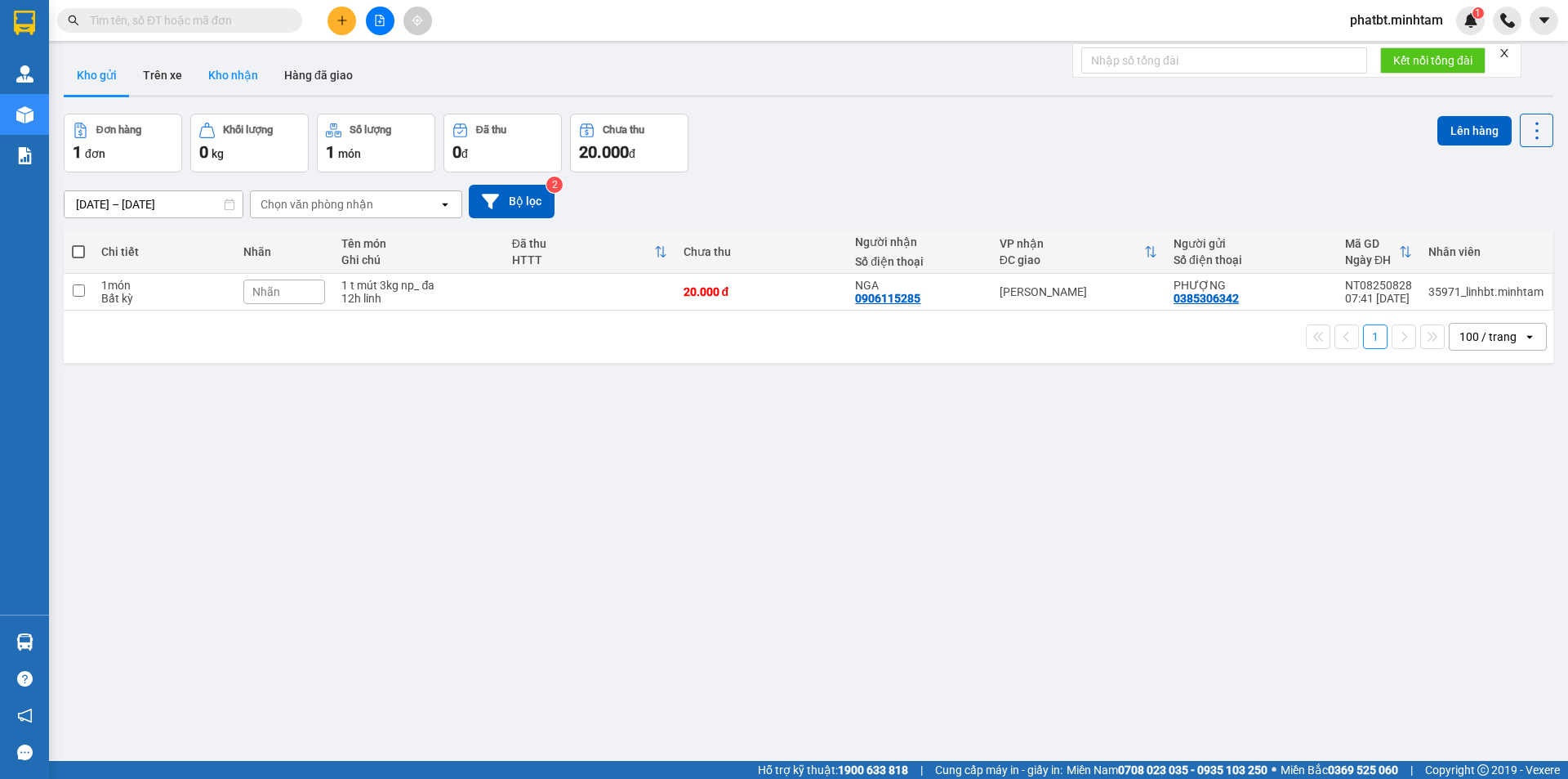
click at [254, 75] on button "Kho nhận" at bounding box center [234, 75] width 76 height 39
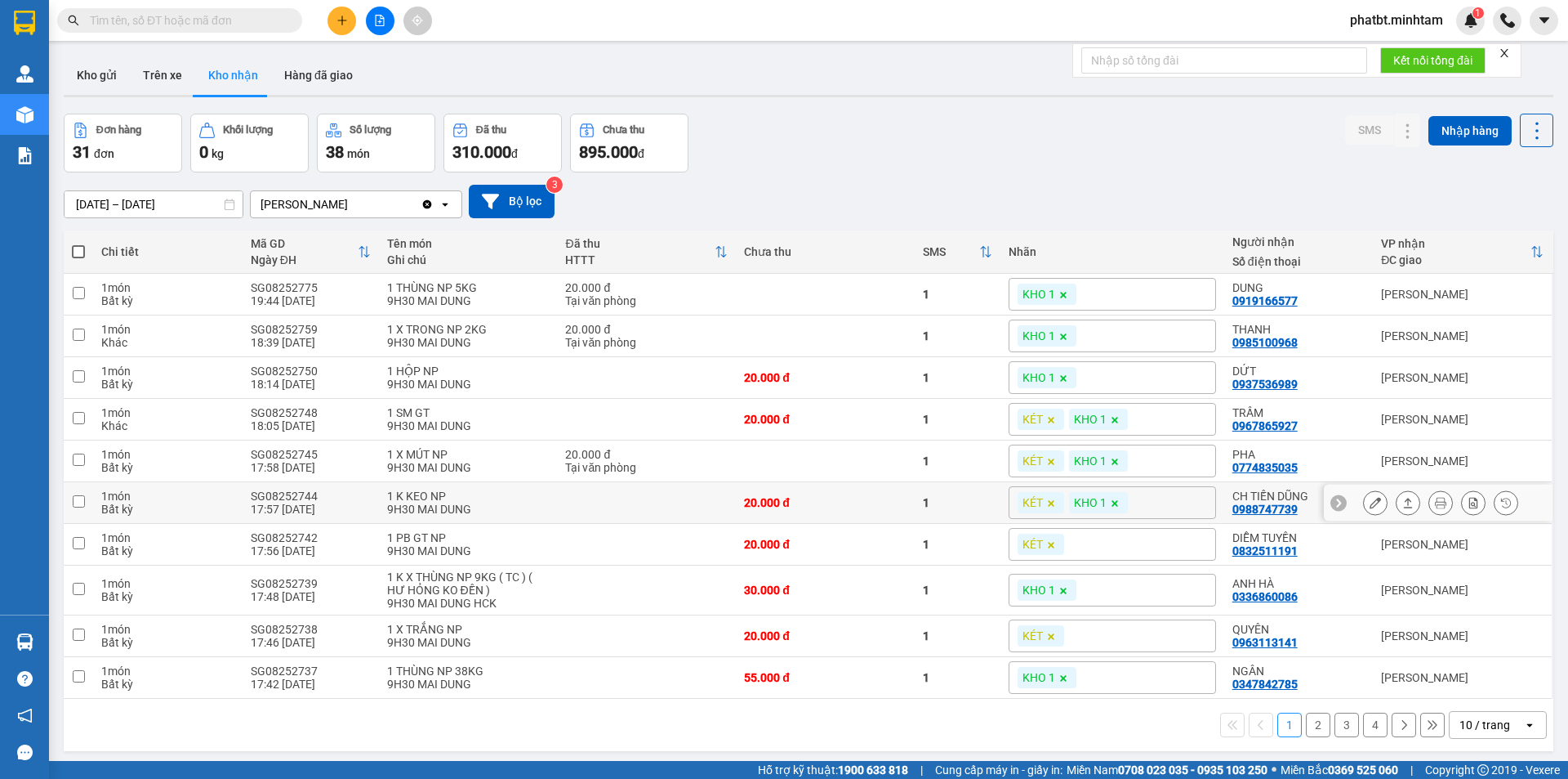
click at [1370, 504] on icon at bounding box center [1376, 502] width 12 height 12
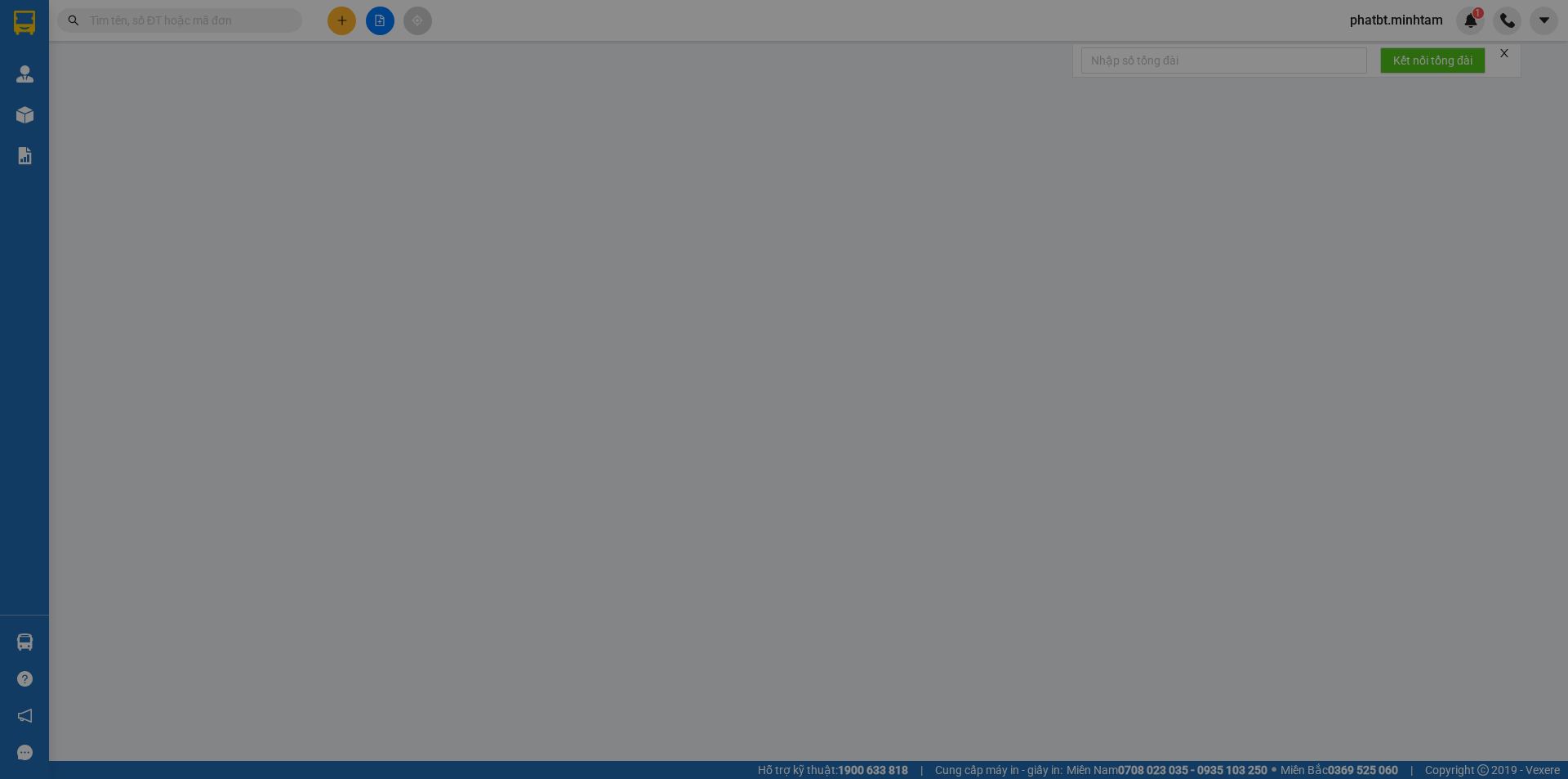
type input "0908225040"
type input "ĐẠI LOAN"
type input "0988747739"
type input "CH TIẾN DŨNG"
type input "20.000"
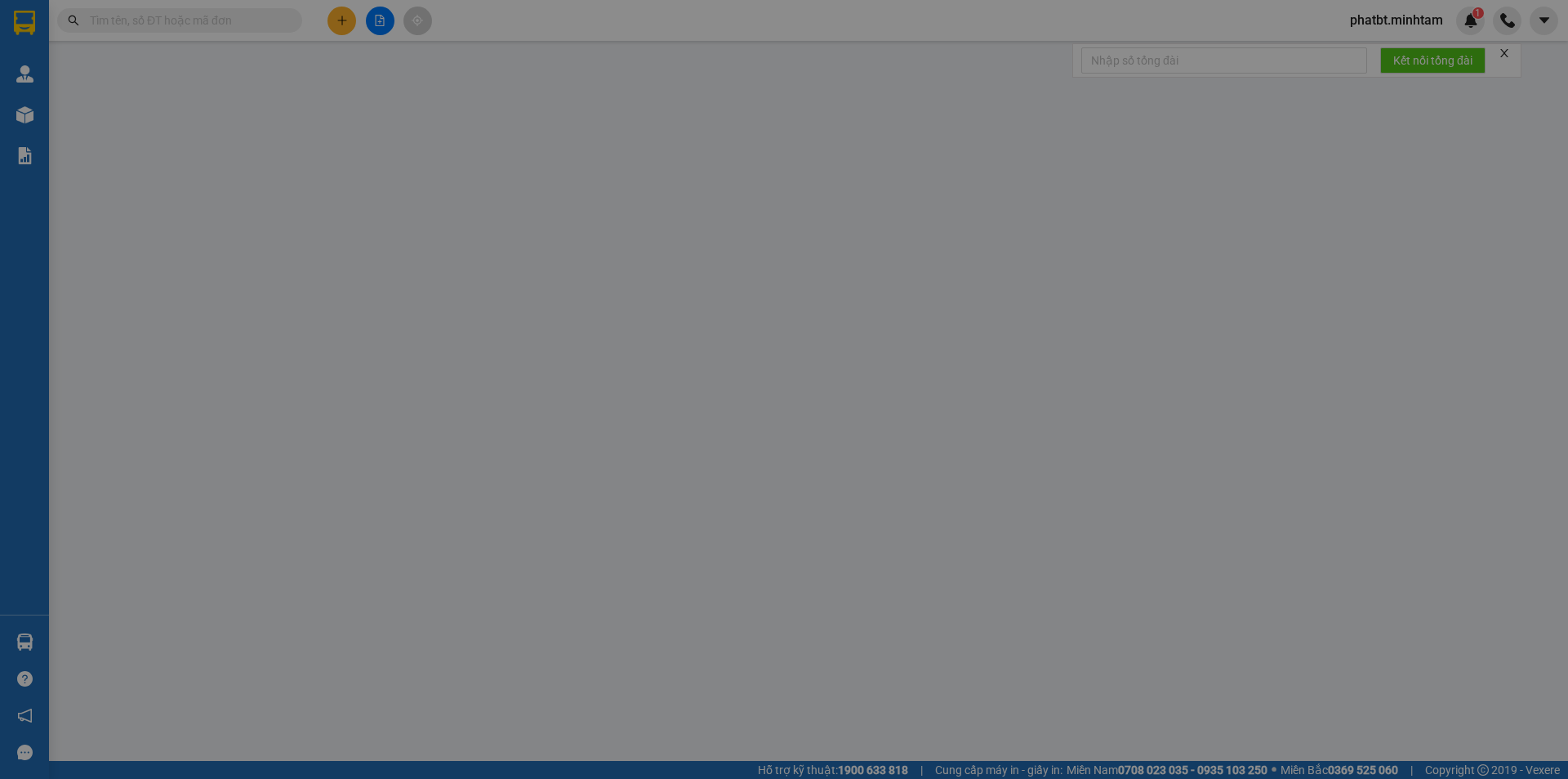
type input "20.000"
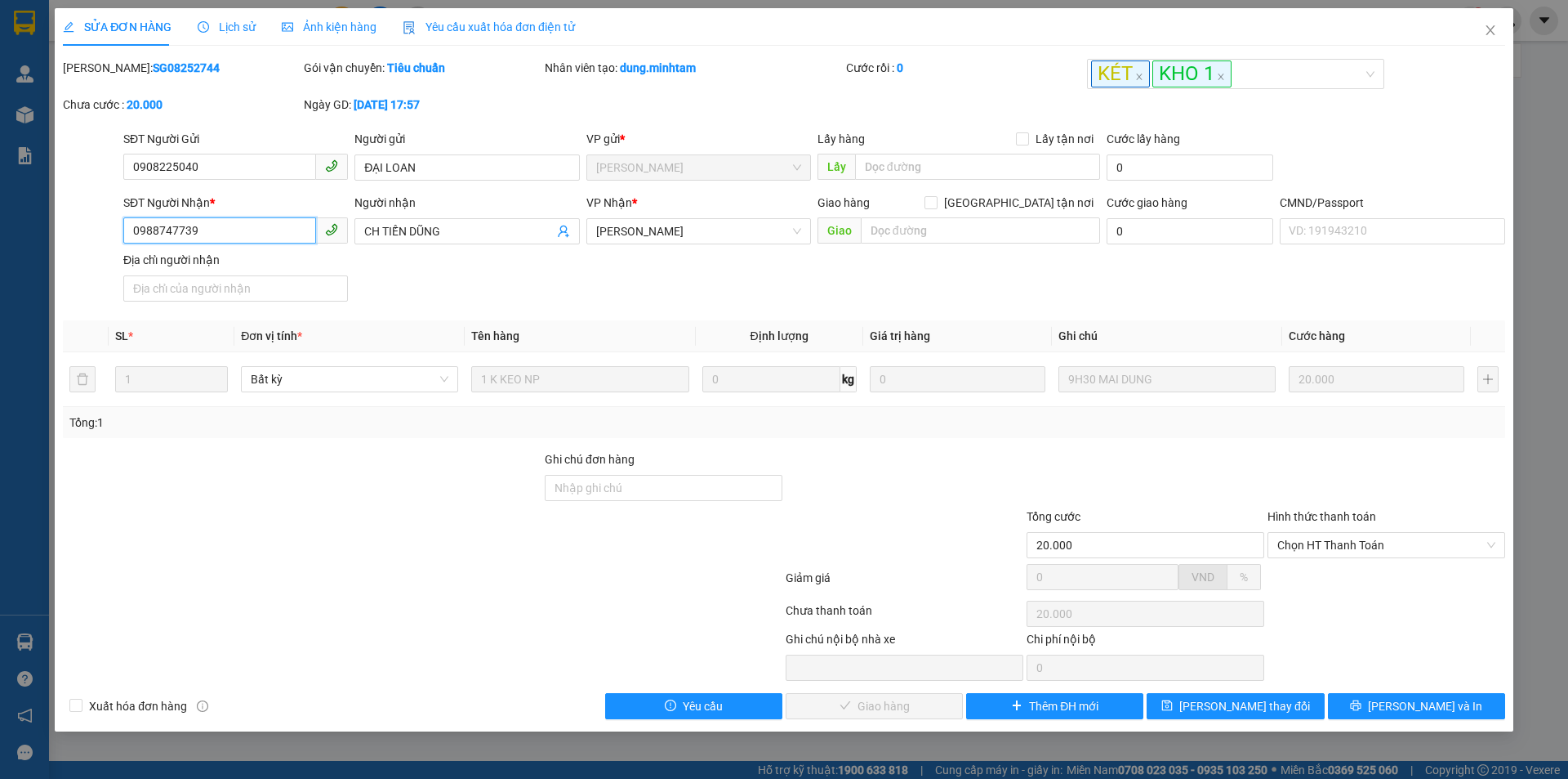
click at [275, 239] on input "0988747739" at bounding box center [220, 230] width 193 height 27
click at [273, 240] on input "0988747739" at bounding box center [220, 230] width 193 height 27
drag, startPoint x: 1489, startPoint y: 29, endPoint x: 1377, endPoint y: 37, distance: 112.3
click at [1490, 28] on icon "close" at bounding box center [1491, 31] width 13 height 13
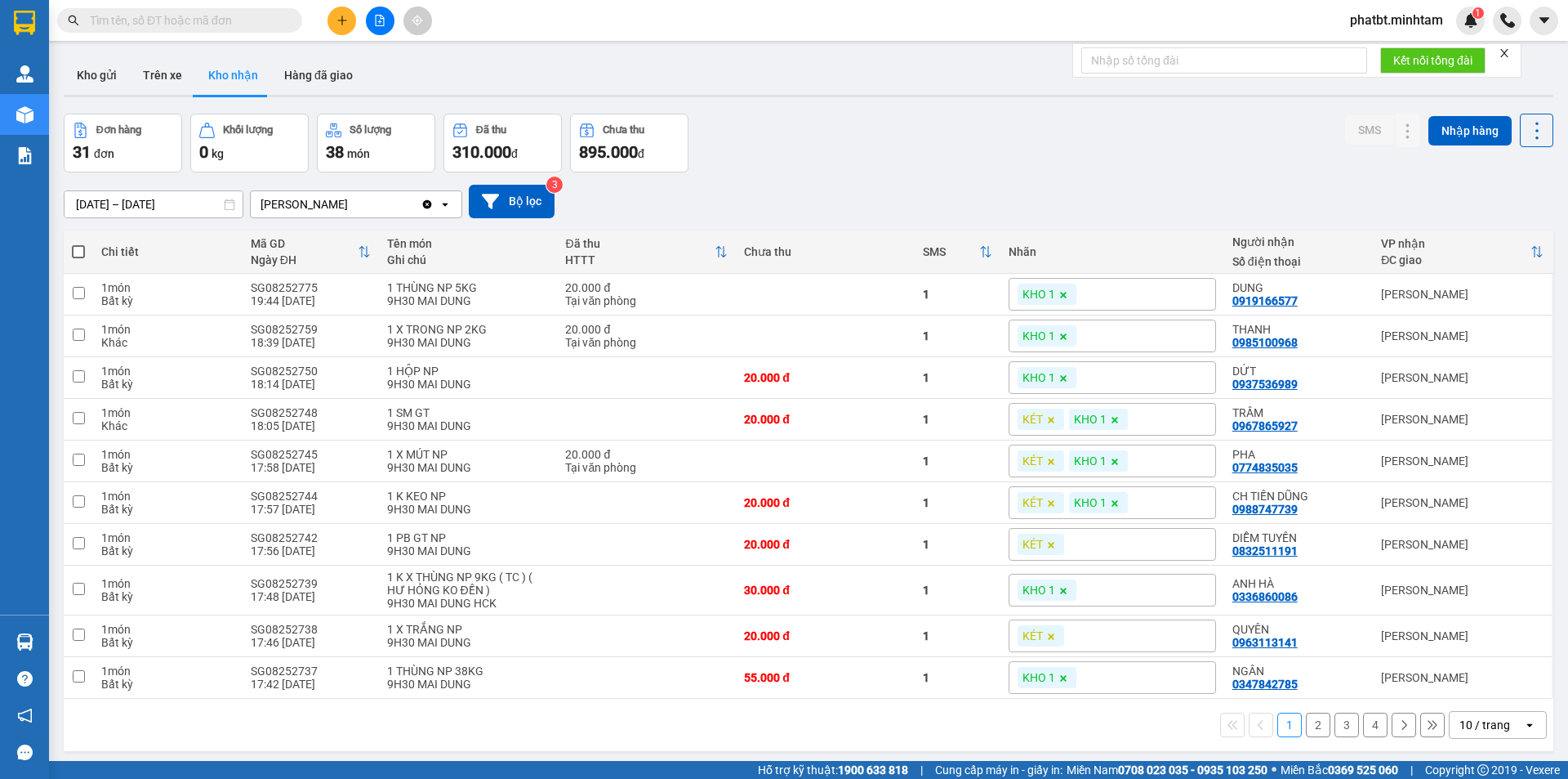
click at [284, 20] on span at bounding box center [180, 21] width 245 height 25
click at [267, 22] on input "text" at bounding box center [186, 21] width 193 height 18
paste input "0988747739"
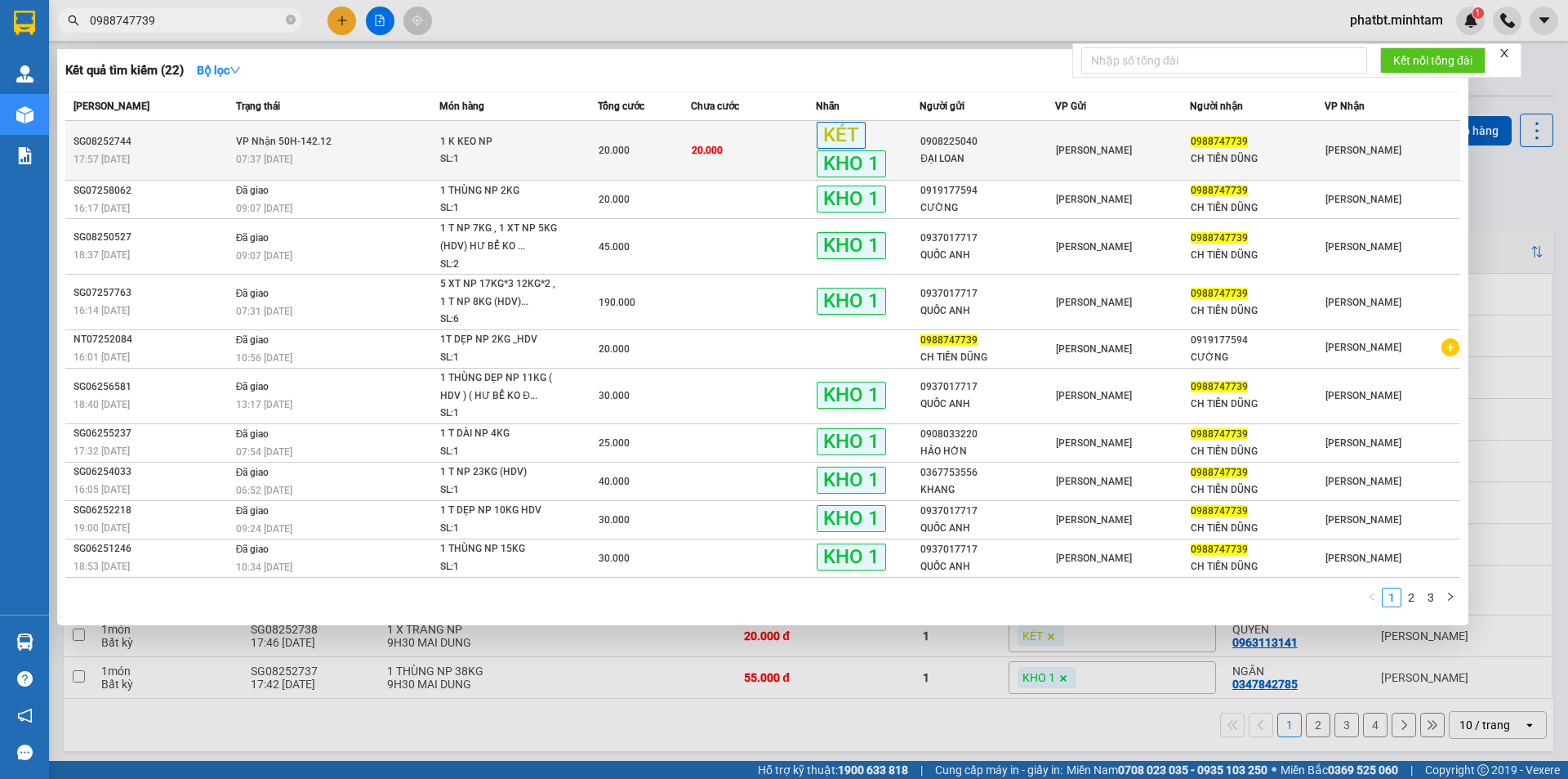
type input "0988747739"
click at [469, 148] on div "1 K KEO NP" at bounding box center [501, 143] width 123 height 18
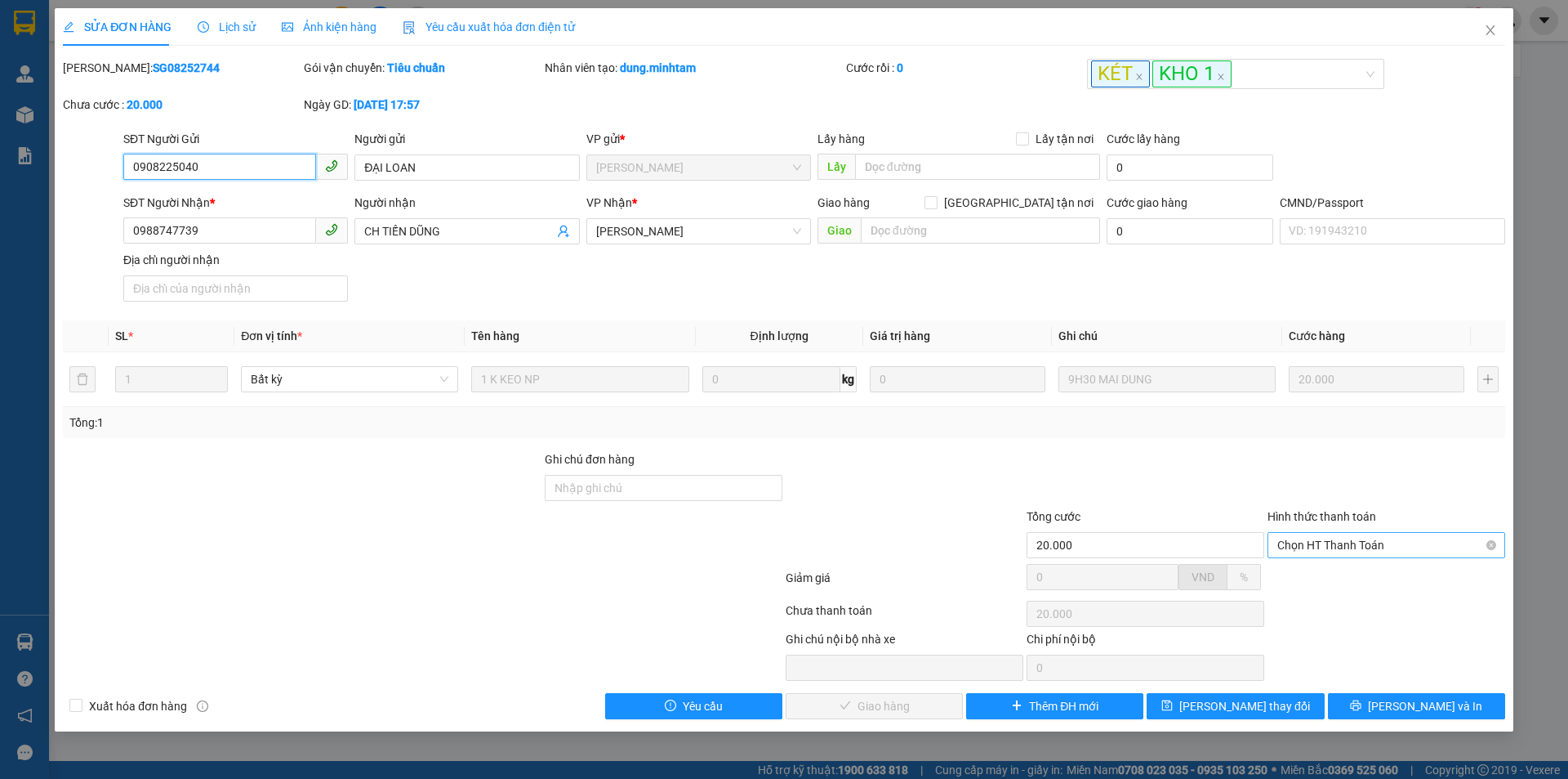
drag, startPoint x: 1358, startPoint y: 545, endPoint x: 1350, endPoint y: 555, distance: 12.8
click at [1357, 546] on span "Chọn HT Thanh Toán" at bounding box center [1386, 545] width 218 height 25
drag, startPoint x: 1337, startPoint y: 569, endPoint x: 1218, endPoint y: 627, distance: 132.4
click at [1320, 598] on div "Total Paid Fee 0 Total UnPaid Fee 20.000 Cash Collection Total Fee Mã ĐH: SG082…" at bounding box center [784, 389] width 1442 height 660
click at [1335, 588] on div "Tại văn phòng" at bounding box center [1386, 578] width 238 height 27
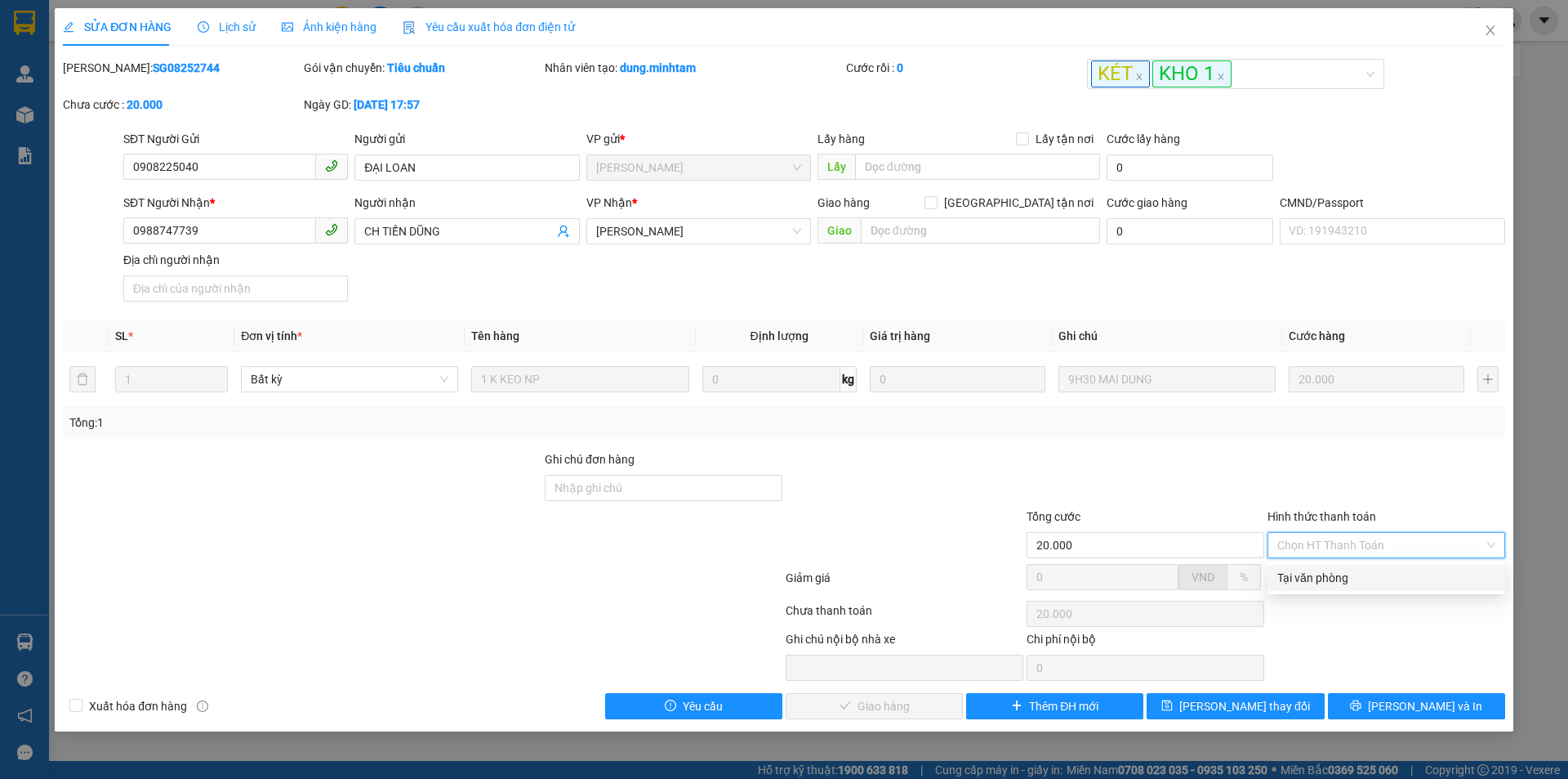
type input "0"
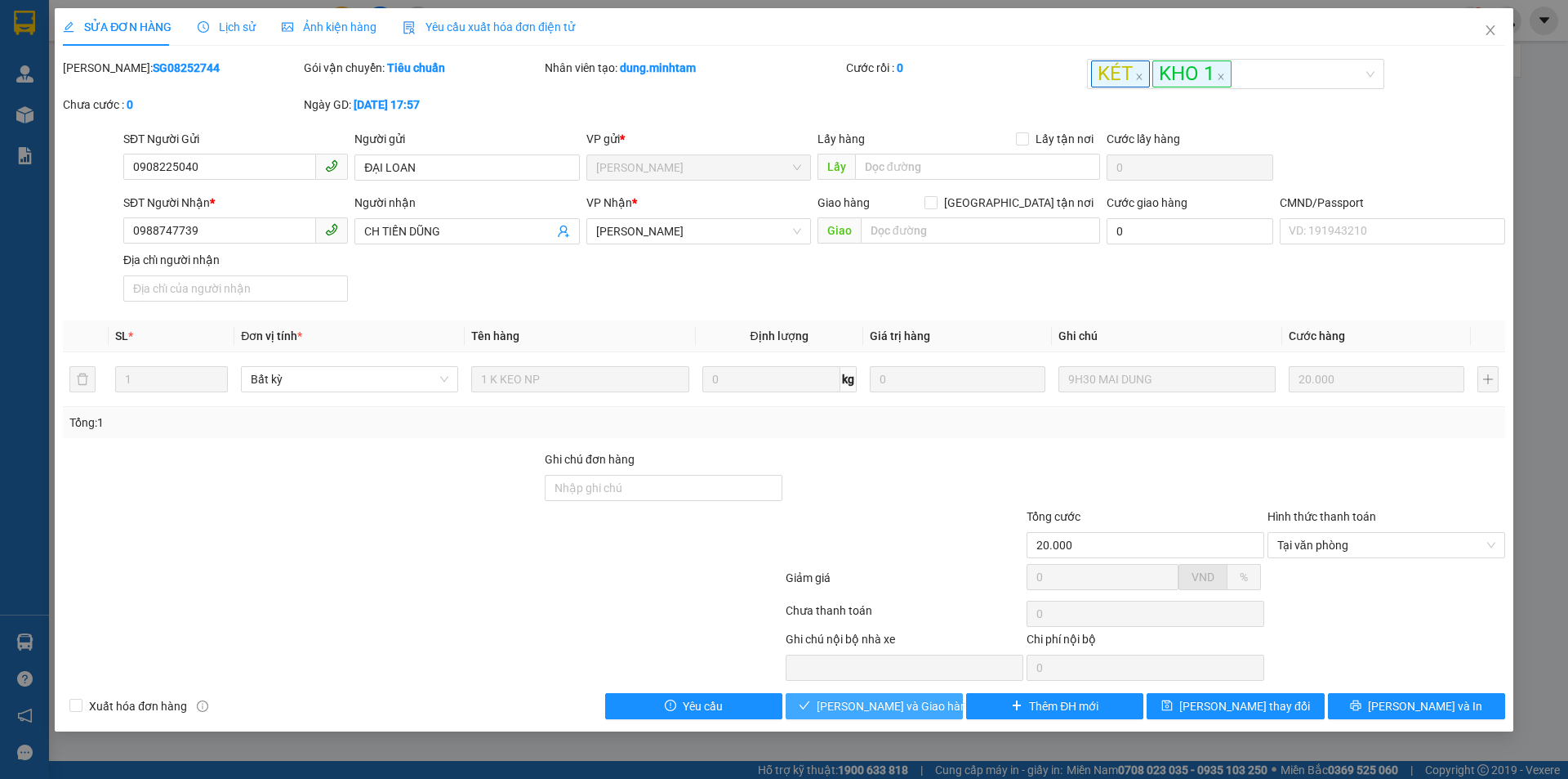
drag, startPoint x: 869, startPoint y: 705, endPoint x: 849, endPoint y: 702, distance: 20.2
click at [862, 707] on span "Lưu và Giao hàng" at bounding box center [895, 706] width 157 height 18
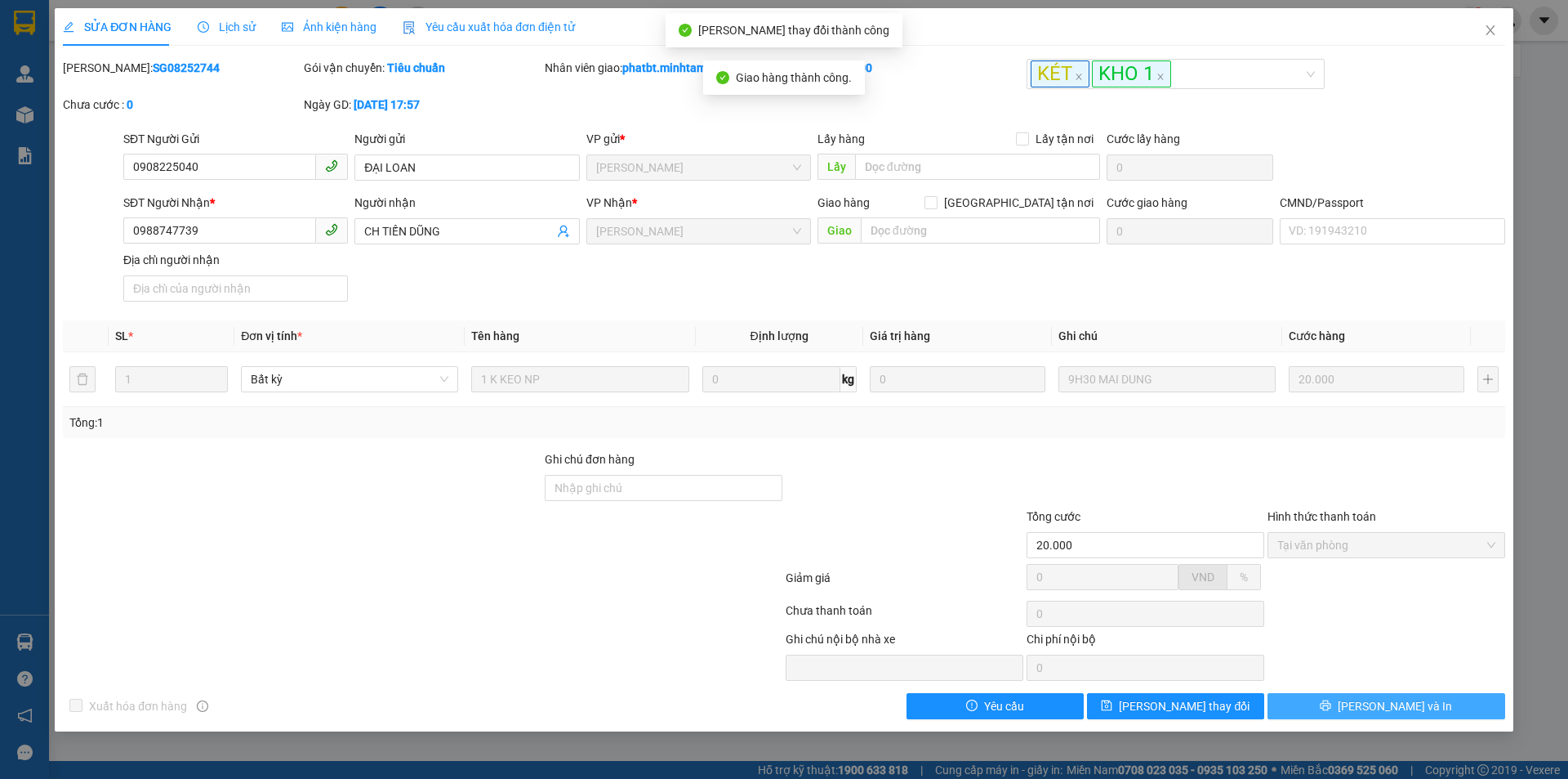
click at [1369, 710] on button "Lưu và In" at bounding box center [1386, 706] width 238 height 27
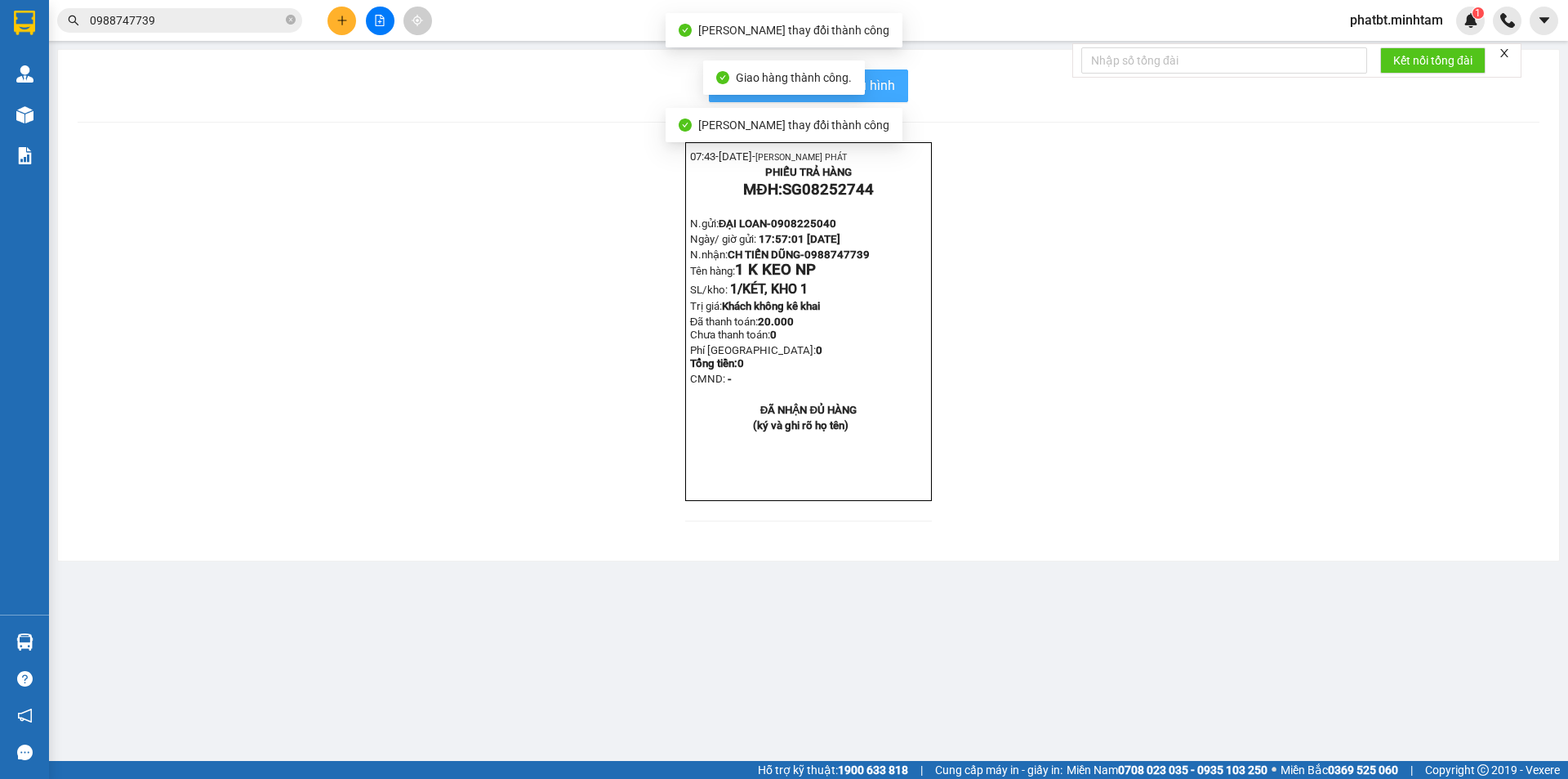
click at [883, 82] on span "In mẫu biên lai tự cấu hình" at bounding box center [818, 85] width 153 height 21
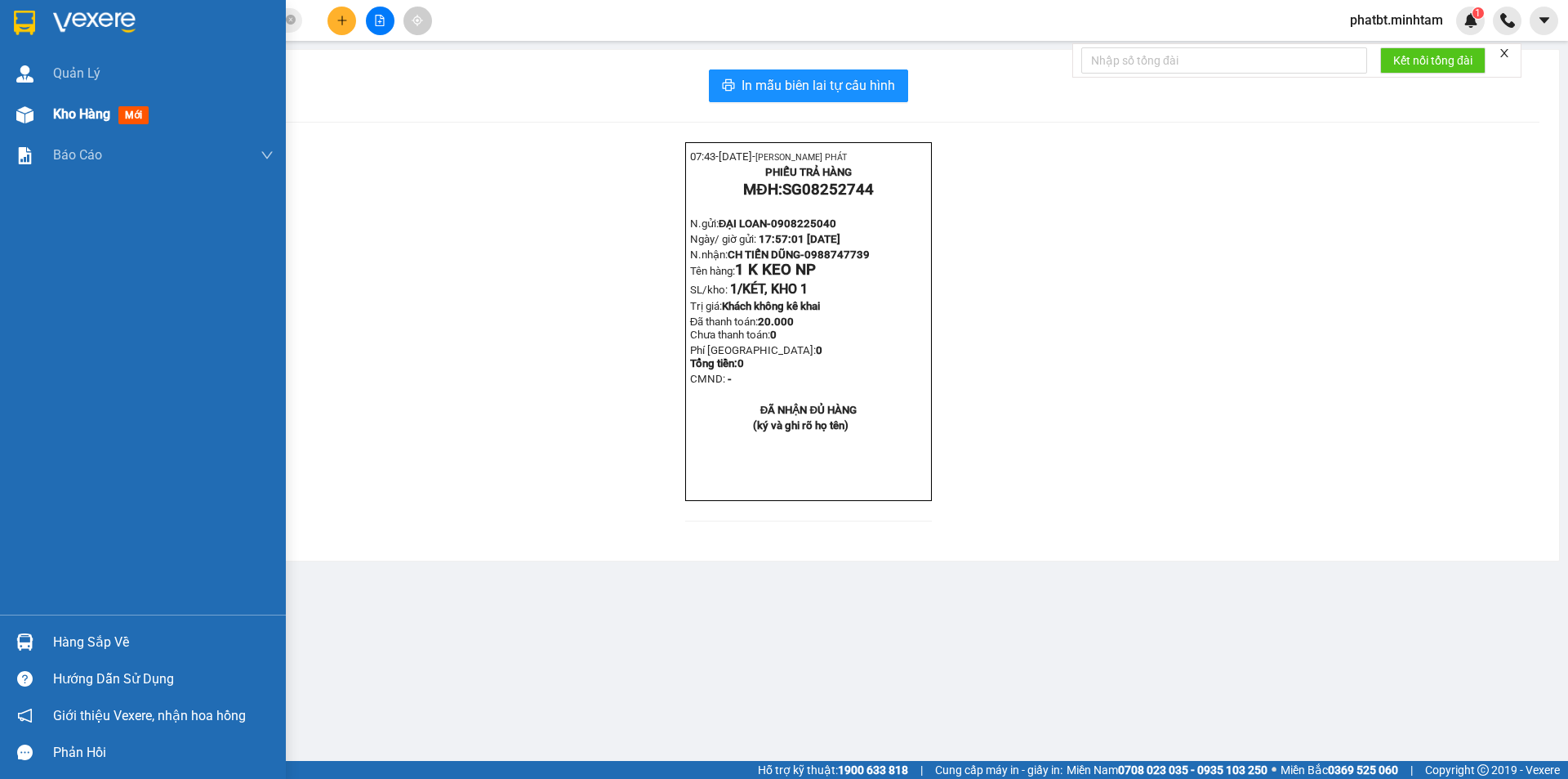
click at [95, 122] on span "Kho hàng" at bounding box center [81, 114] width 57 height 16
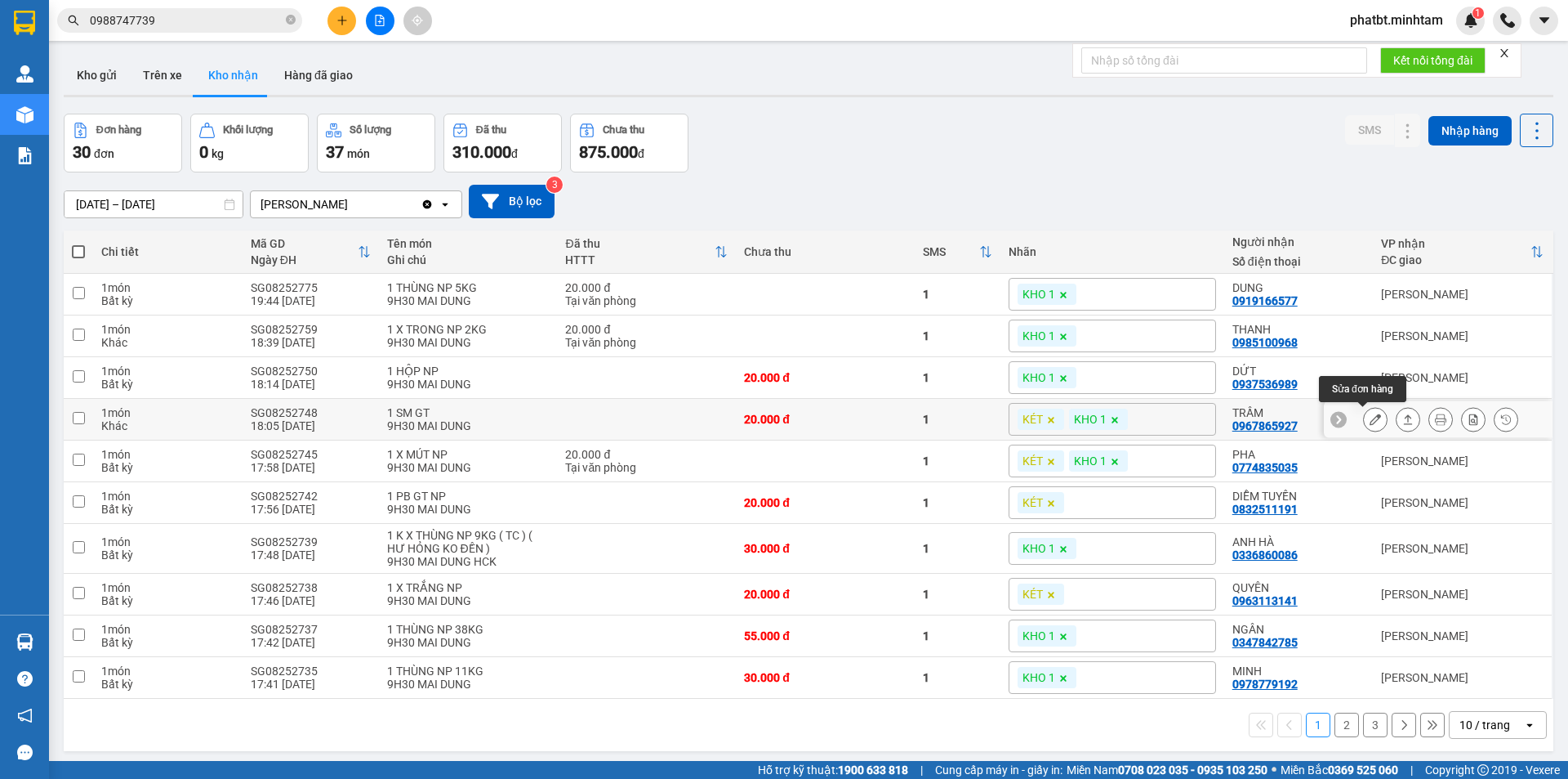
click at [1370, 420] on icon at bounding box center [1376, 419] width 12 height 12
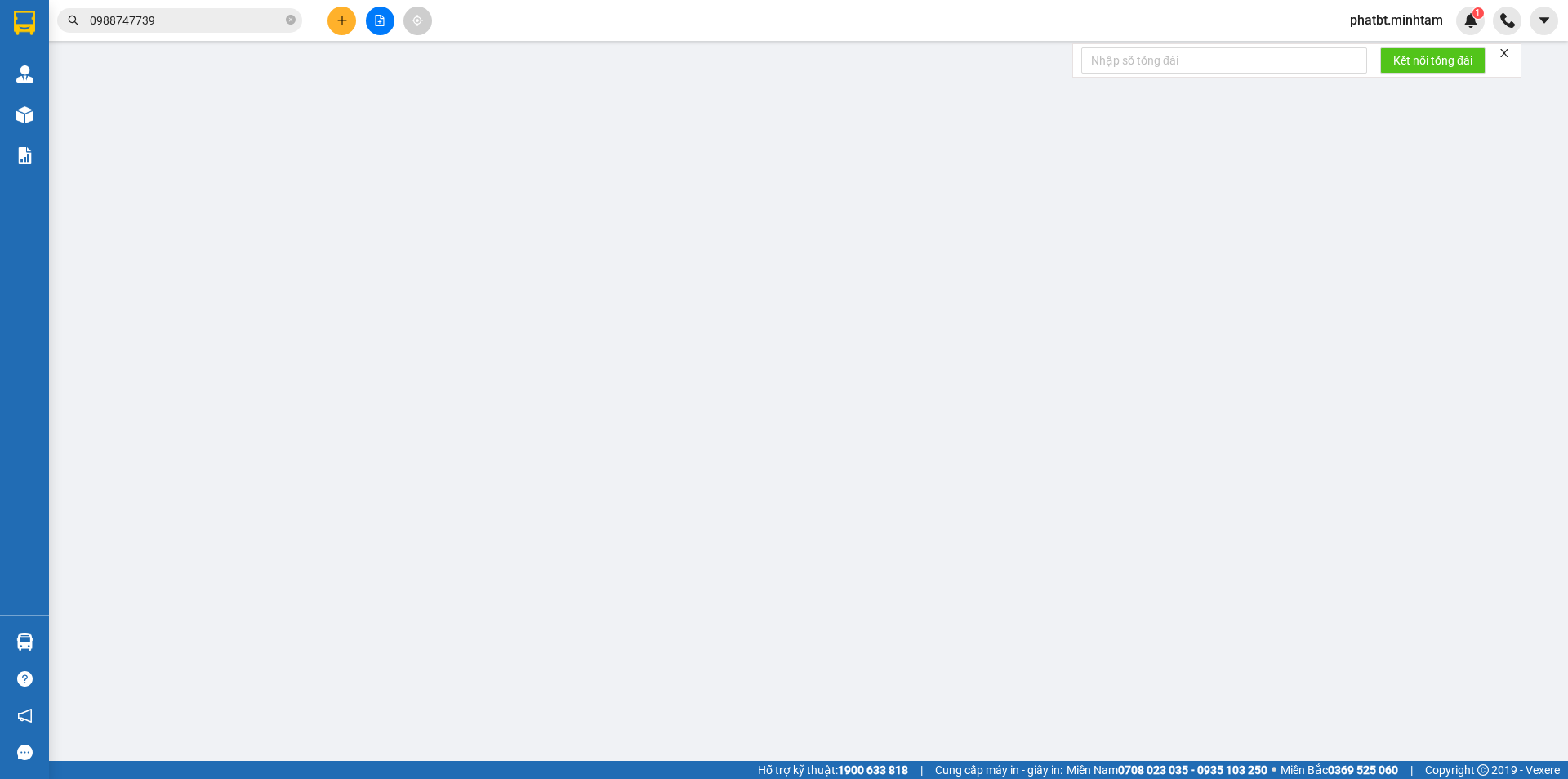
type input "0938974268"
type input "PHƯỚC 4H"
type input "0967865927"
type input "TRẦM"
type input "BM"
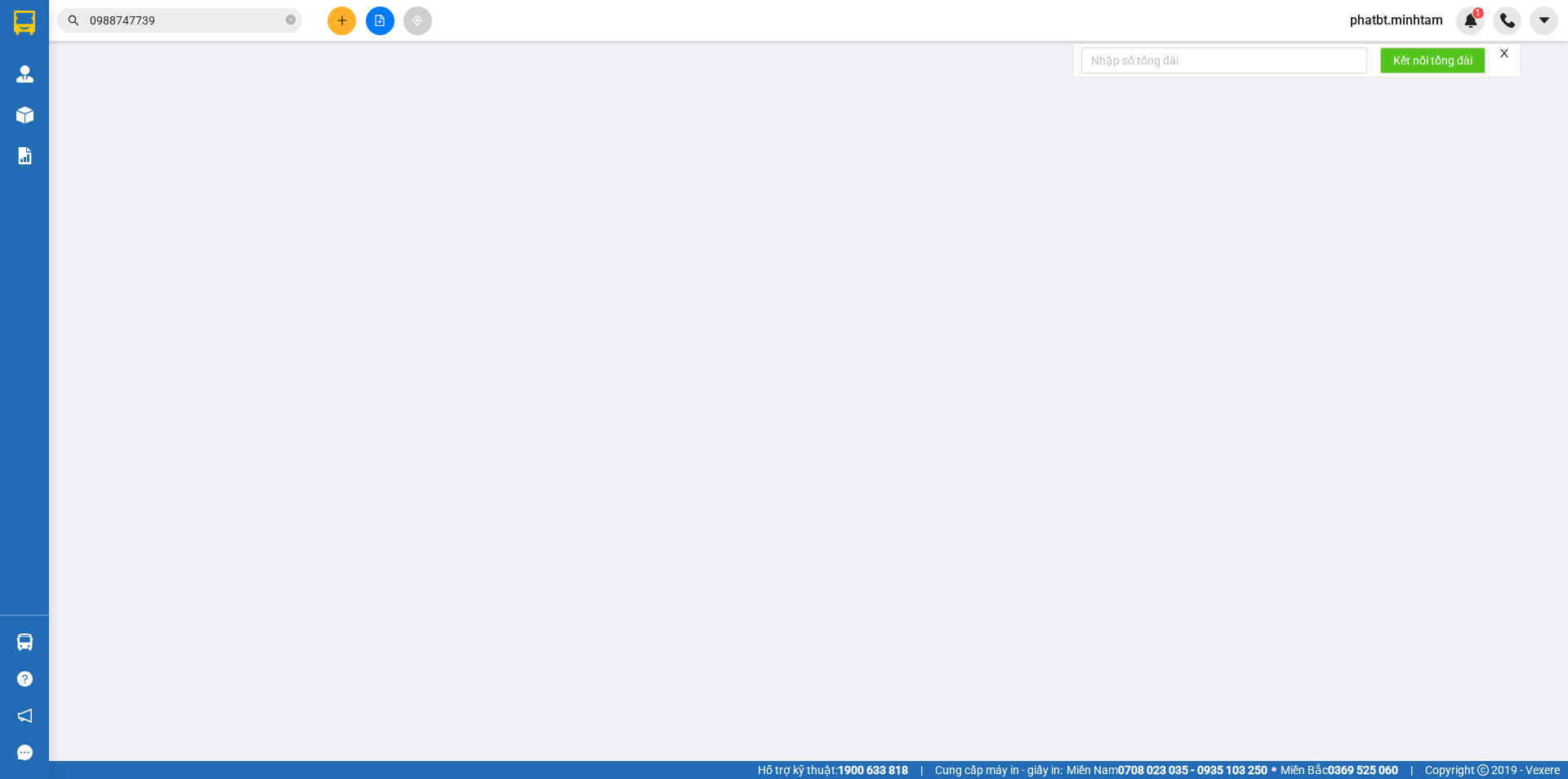
type input "20.000"
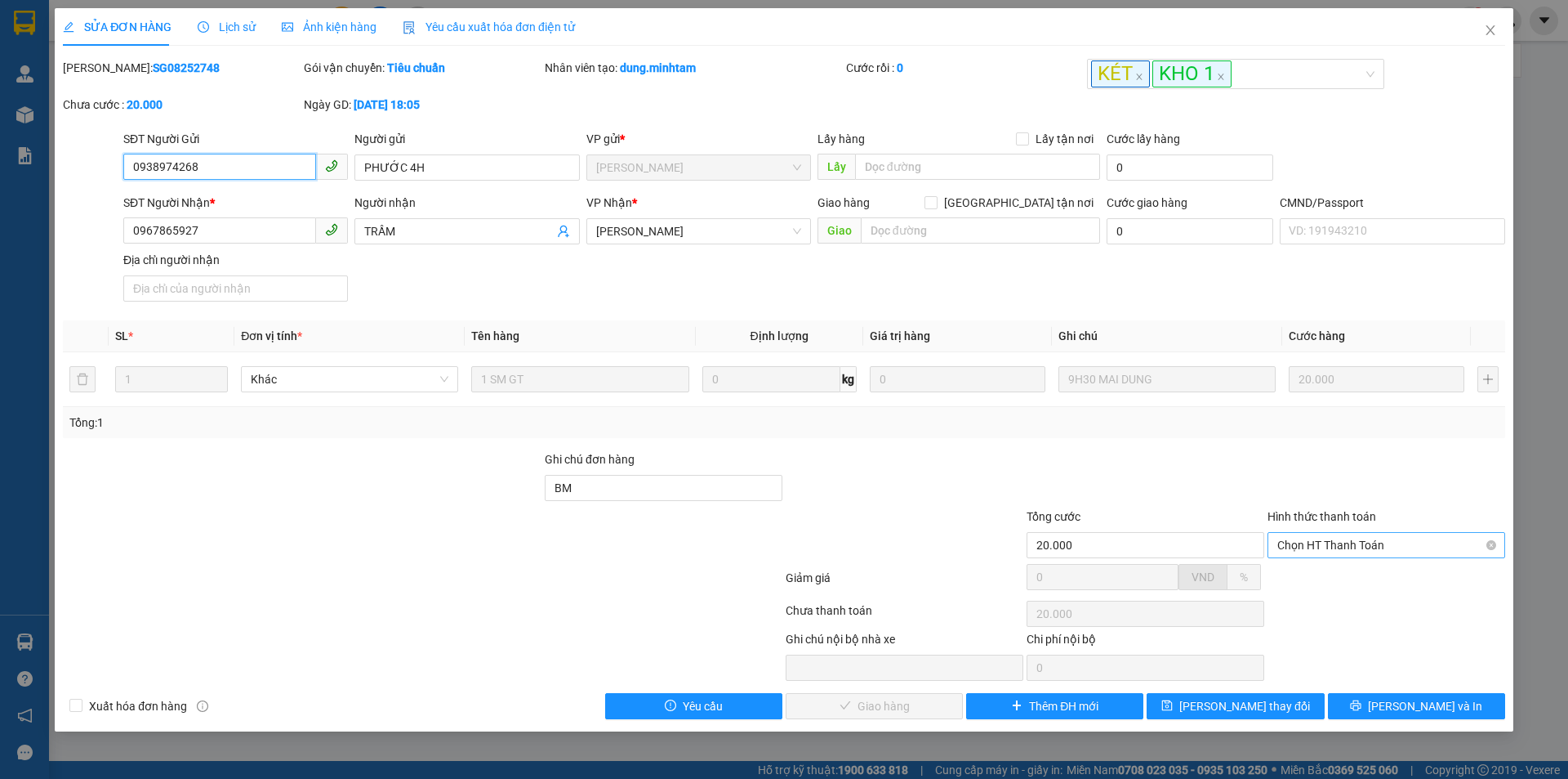
click at [1320, 541] on span "Chọn HT Thanh Toán" at bounding box center [1386, 545] width 218 height 25
click at [1296, 567] on div "Tại văn phòng" at bounding box center [1386, 578] width 238 height 27
type input "0"
click at [884, 707] on span "Lưu và Giao hàng" at bounding box center [895, 706] width 157 height 18
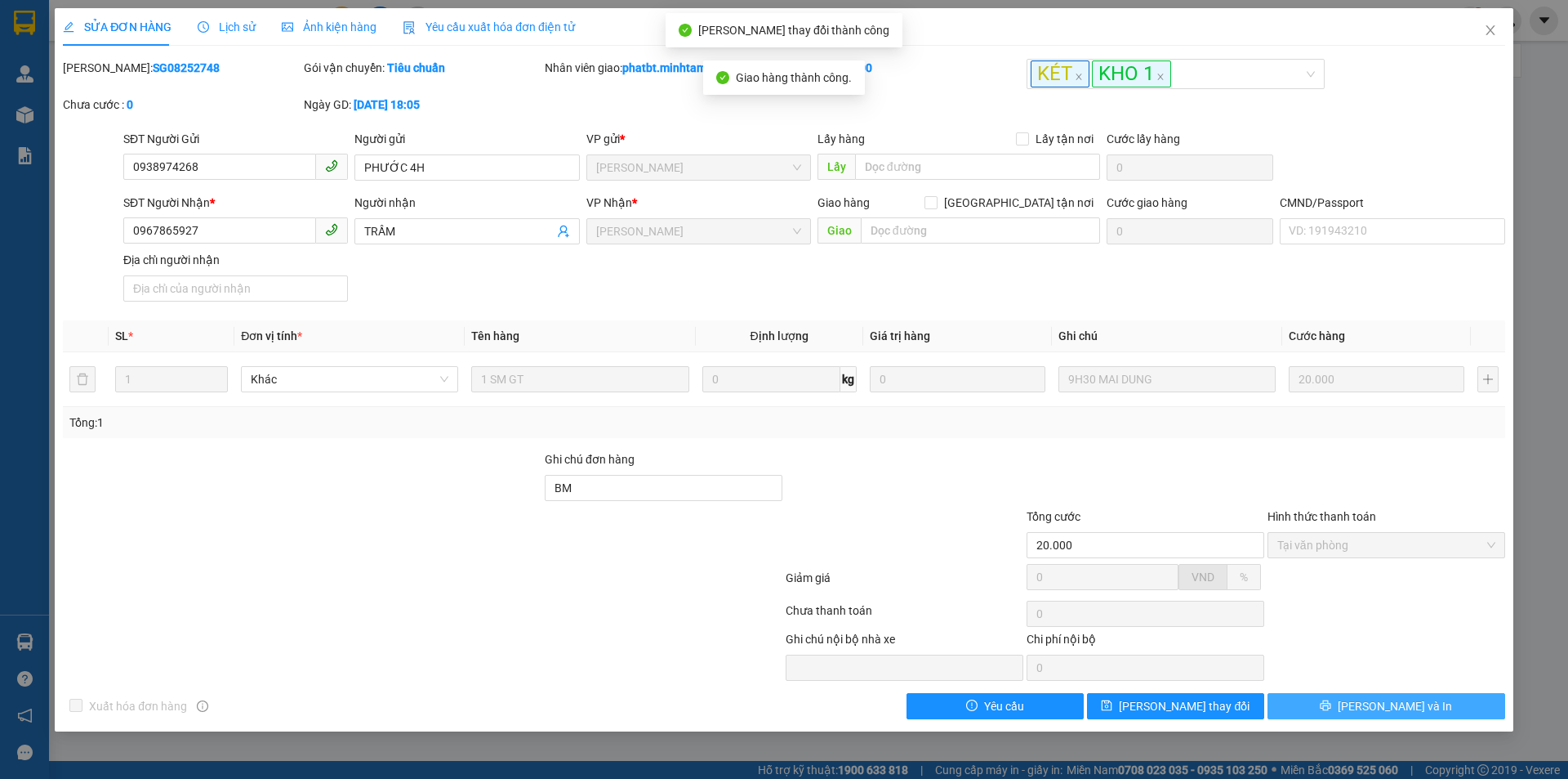
click at [1387, 705] on span "Lưu và In" at bounding box center [1395, 706] width 114 height 18
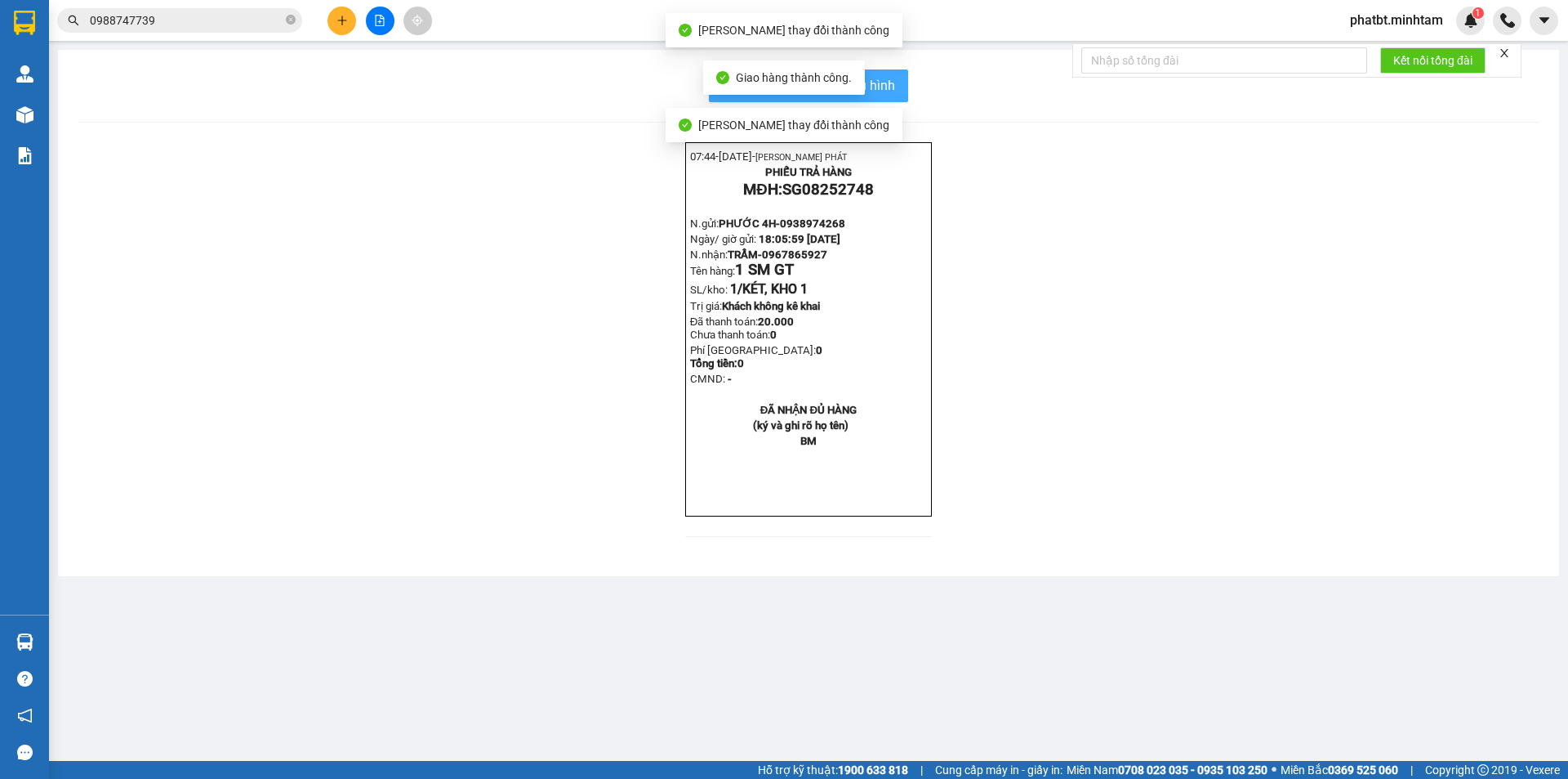
click at [895, 84] on button "In mẫu biên lai tự cấu hình" at bounding box center [808, 85] width 200 height 32
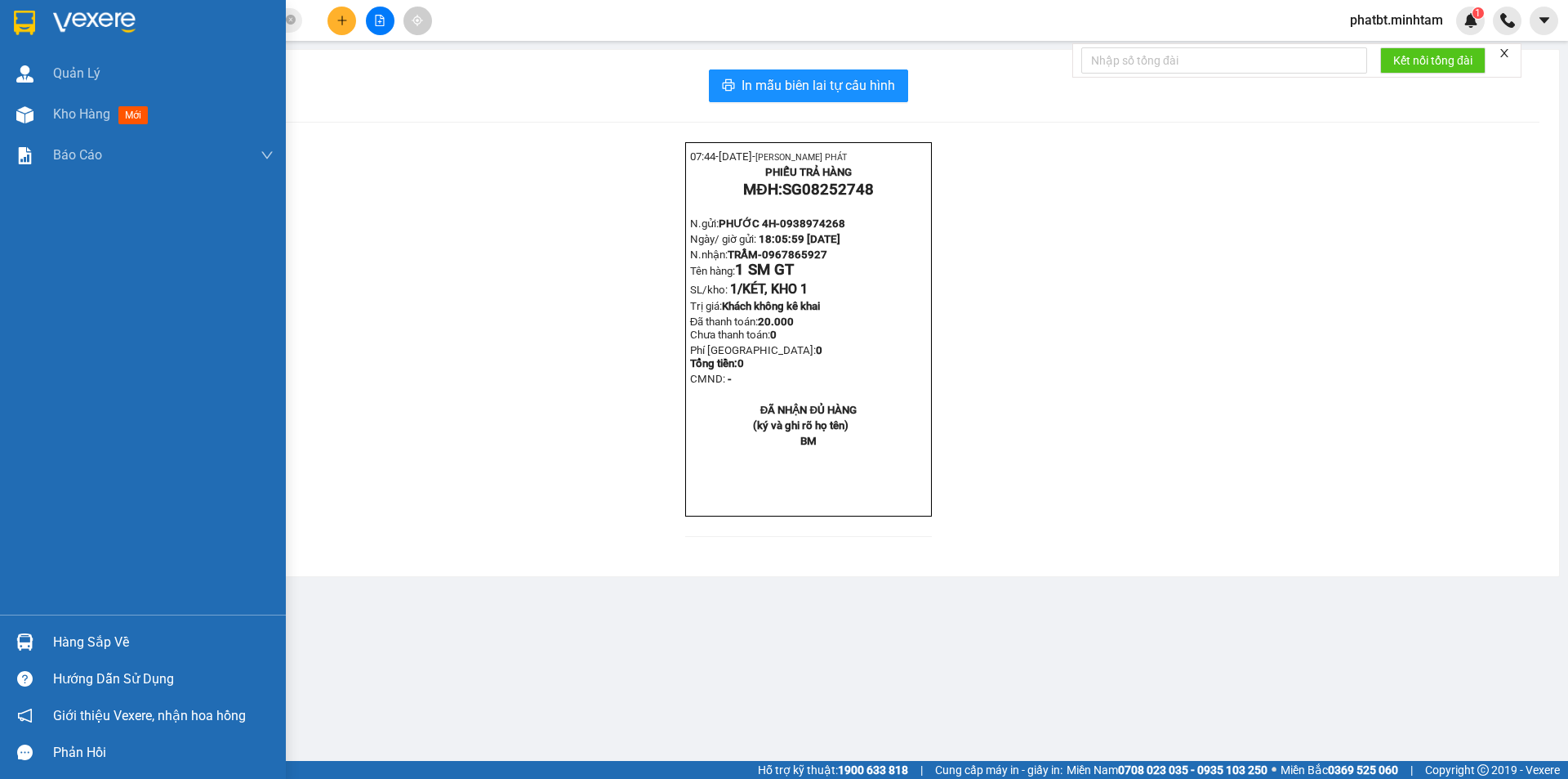
click at [55, 641] on div "Hàng sắp về" at bounding box center [163, 642] width 220 height 25
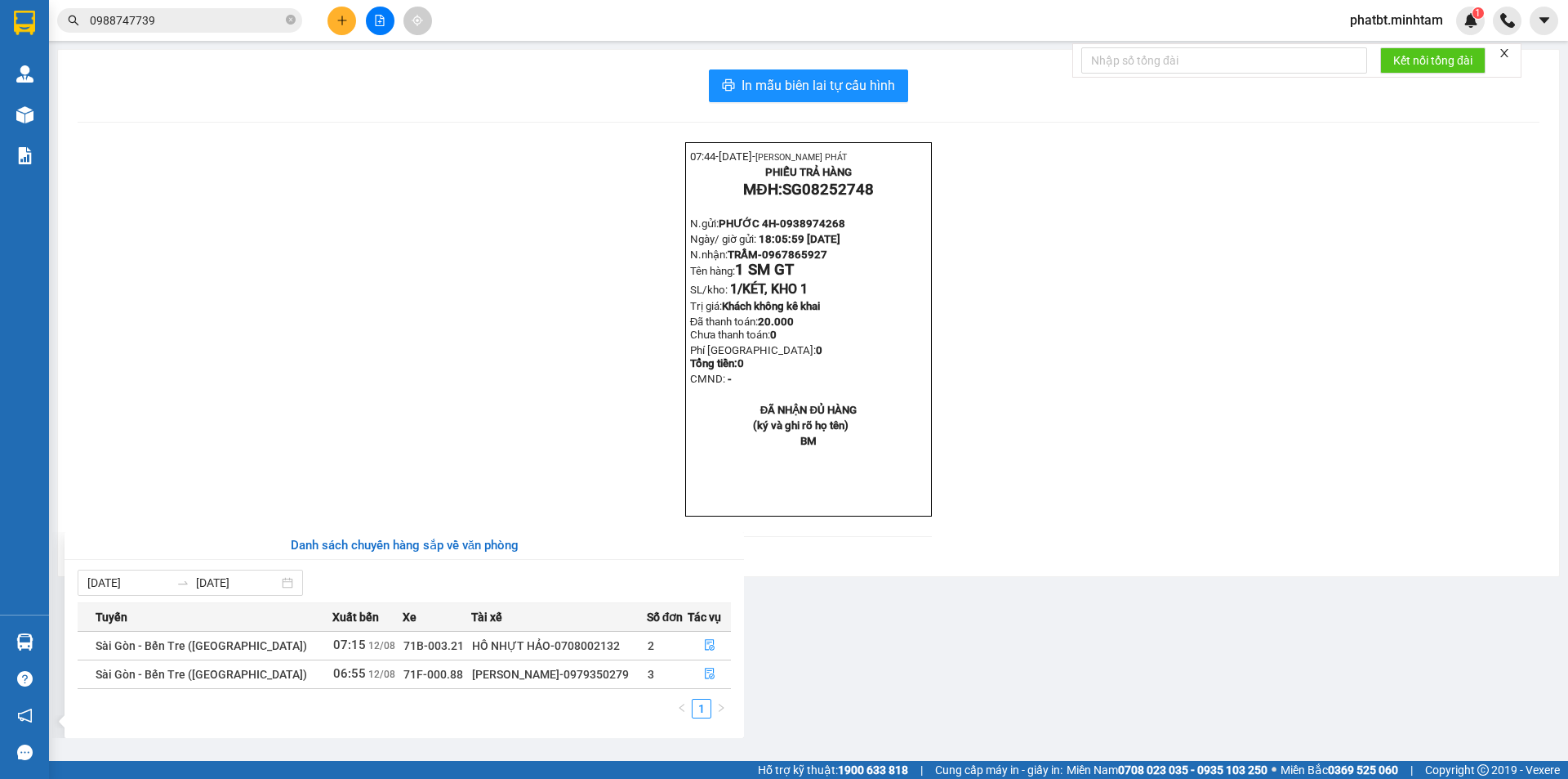
drag, startPoint x: 571, startPoint y: 372, endPoint x: 559, endPoint y: 387, distance: 19.2
click at [569, 375] on section "Kết quả tìm kiếm ( 22 ) Bộ lọc Mã ĐH Trạng thái Món hàng Tổng cước Chưa cước Nh…" at bounding box center [784, 390] width 1568 height 779
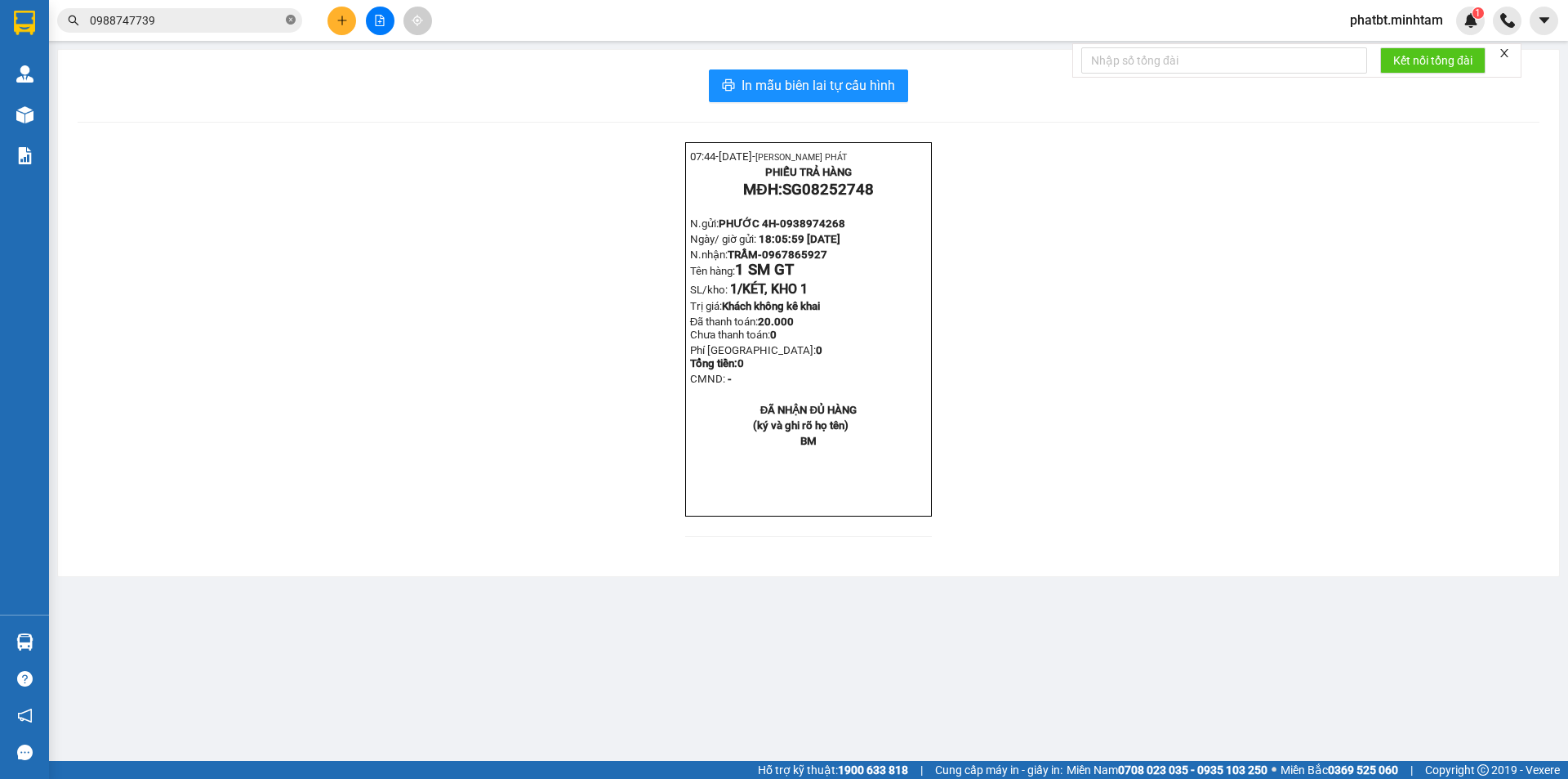
click at [289, 19] on icon "close-circle" at bounding box center [291, 20] width 10 height 10
click at [245, 25] on input "text" at bounding box center [186, 21] width 193 height 18
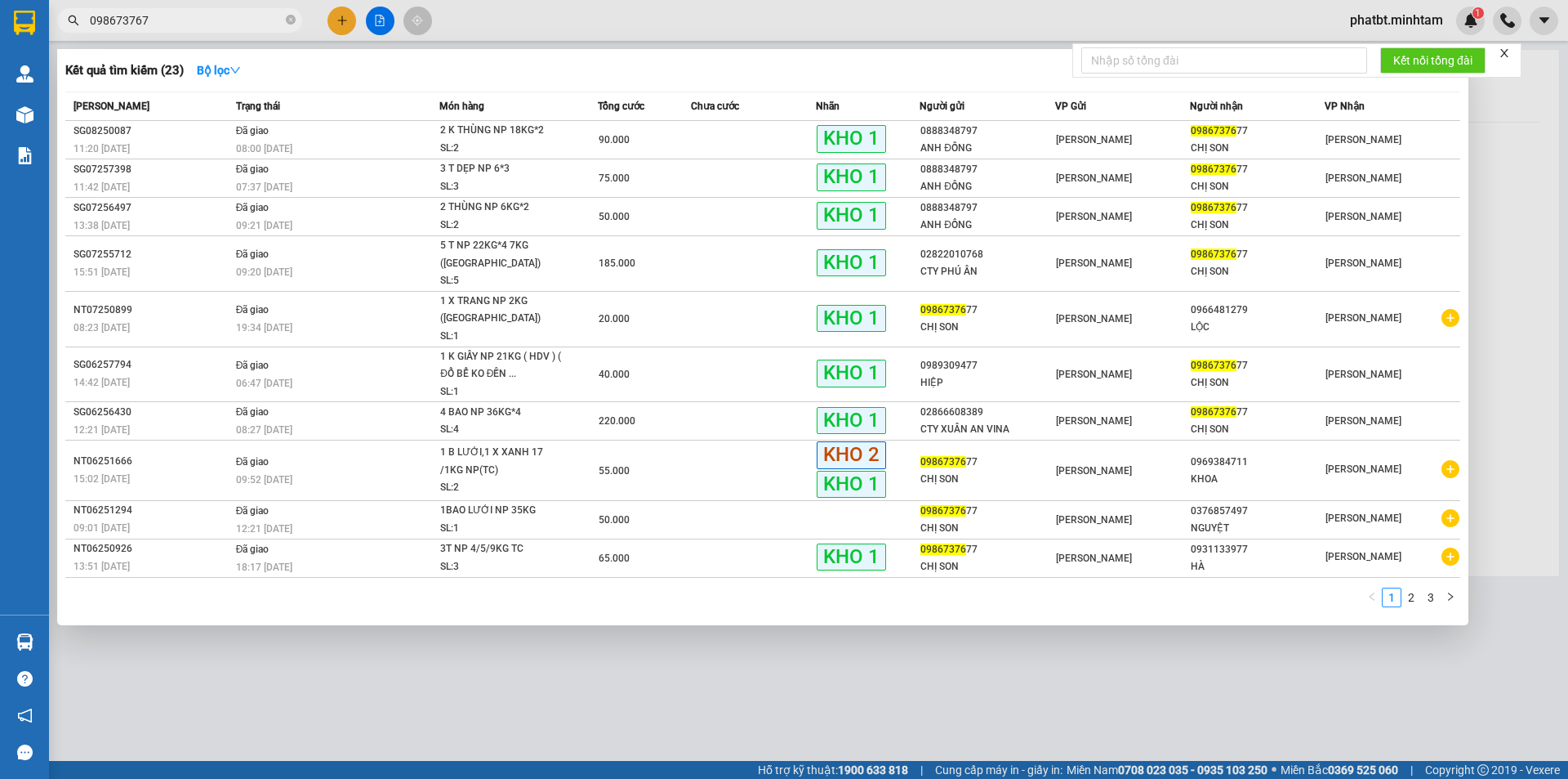
type input "0986737677"
click at [287, 17] on icon "close-circle" at bounding box center [291, 20] width 10 height 10
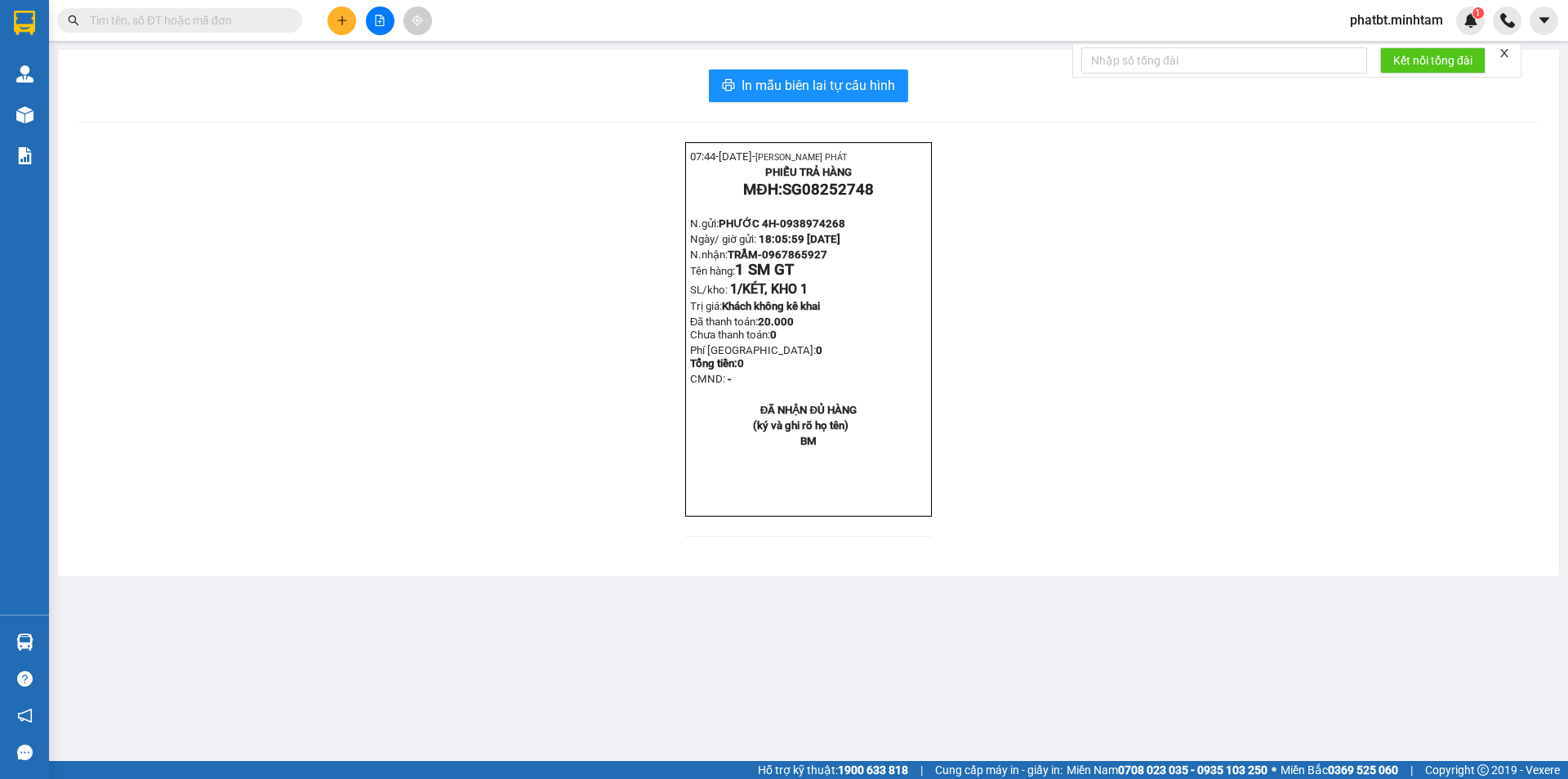
click at [262, 24] on input "text" at bounding box center [186, 21] width 193 height 18
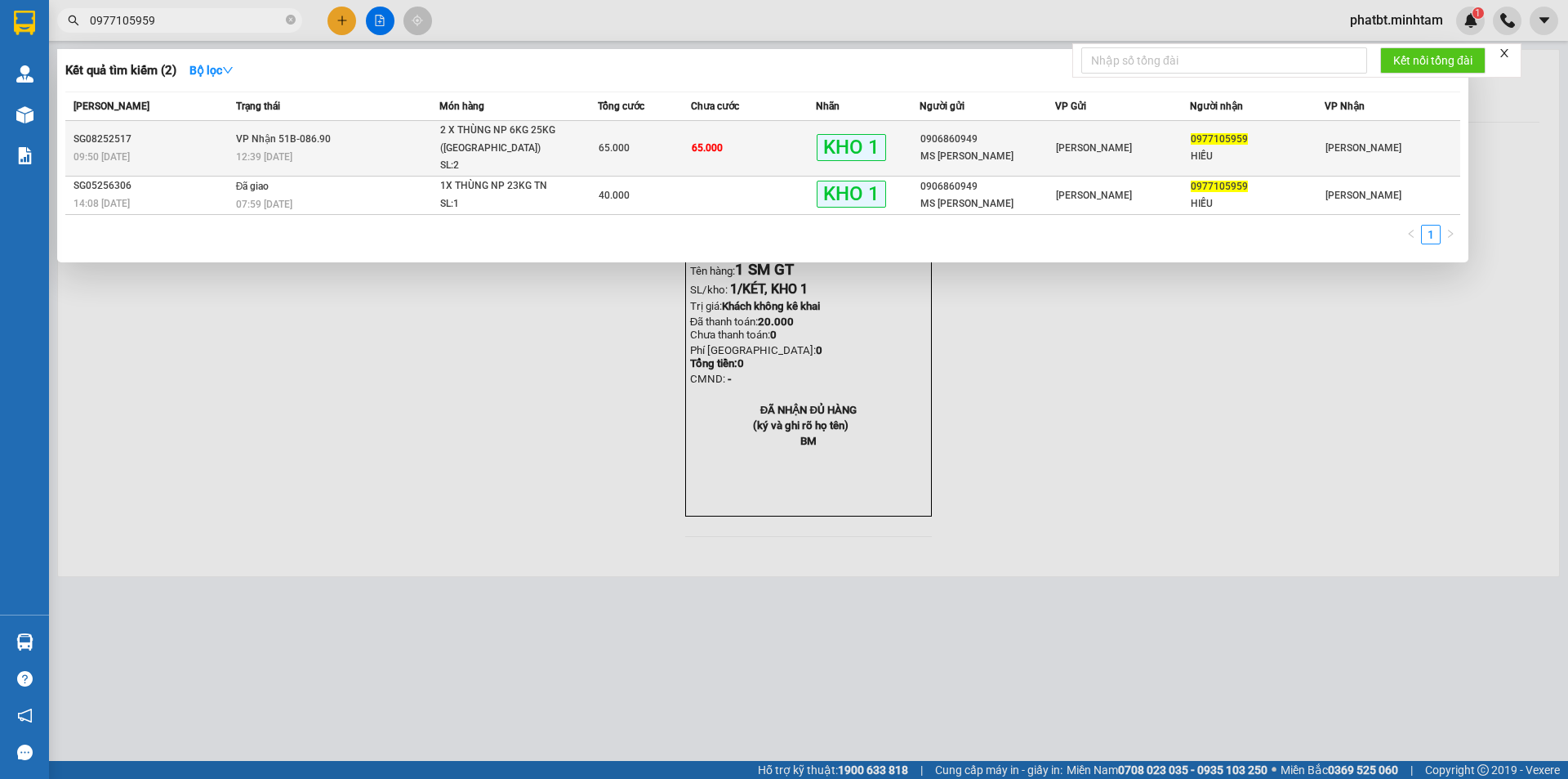
type input "0977105959"
click at [500, 167] on div "SL: 2" at bounding box center [501, 166] width 123 height 18
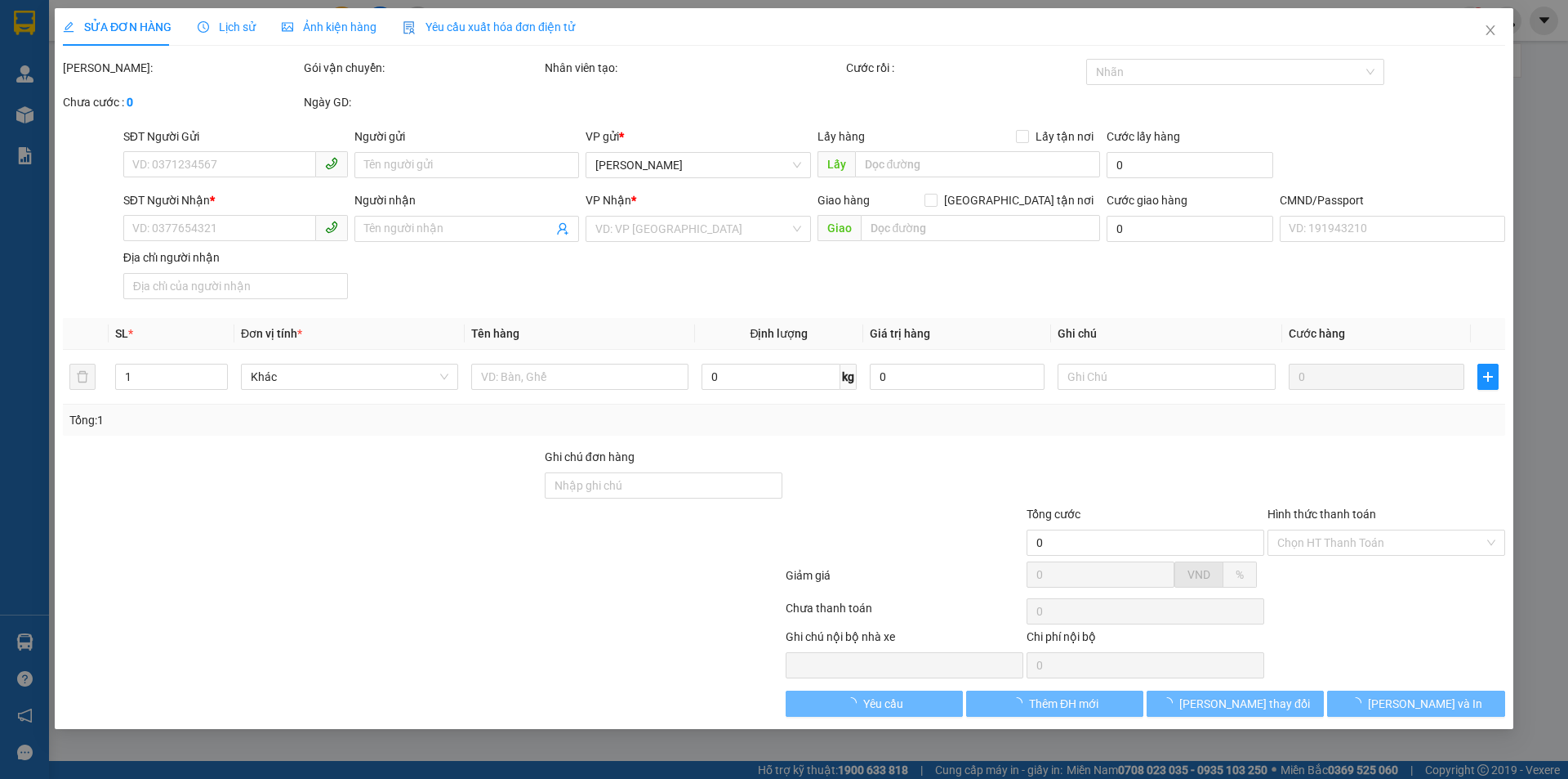
type input "0906860949"
type input "MS TUYỀN"
type input "0977105959"
type input "HIẾU"
type input "ĐG"
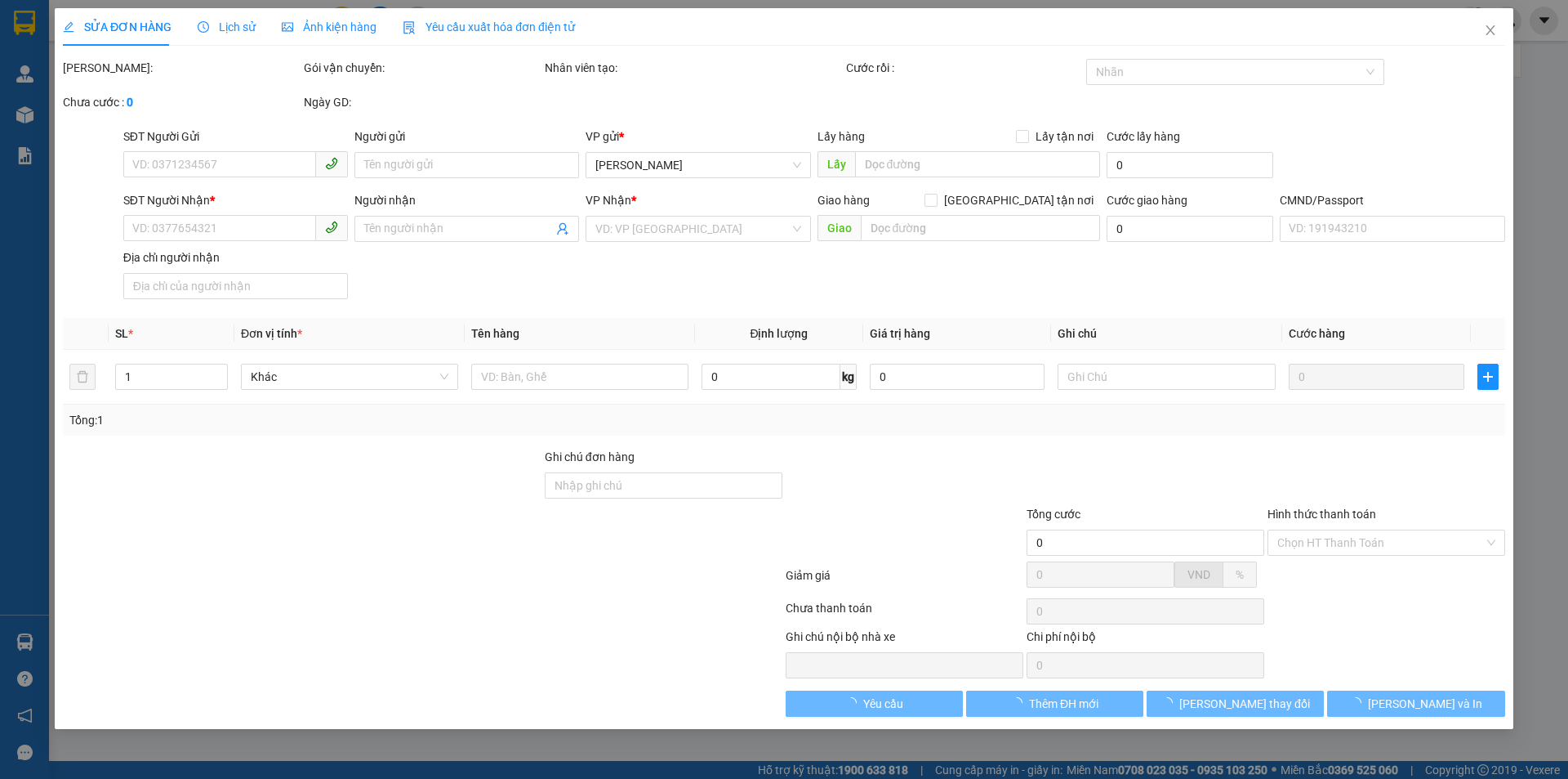
type input "65.000"
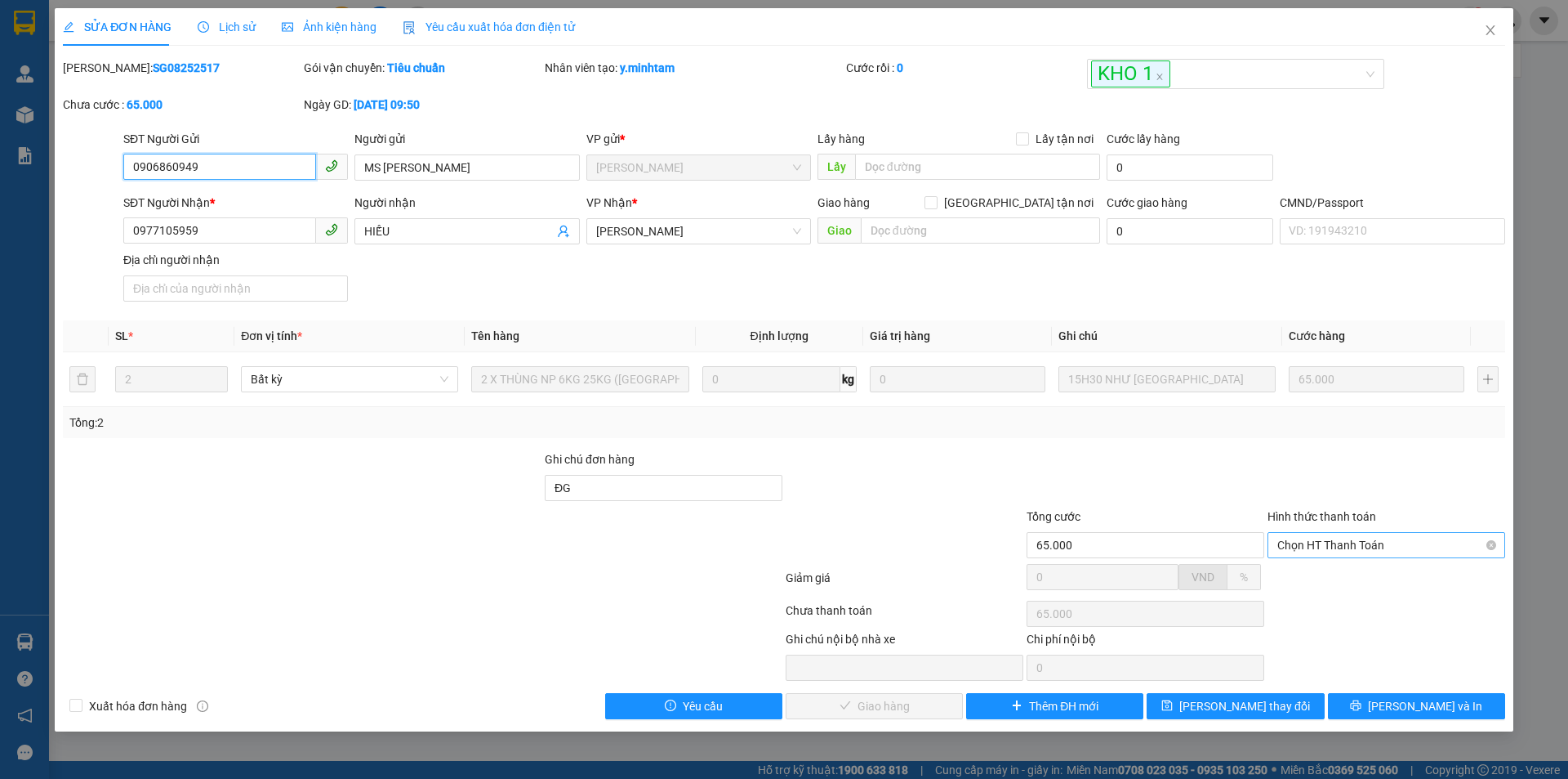
click at [1295, 550] on span "Chọn HT Thanh Toán" at bounding box center [1386, 545] width 218 height 25
click at [1315, 587] on div "Tại văn phòng" at bounding box center [1386, 578] width 238 height 27
type input "0"
click at [922, 704] on span "Lưu và Giao hàng" at bounding box center [895, 706] width 157 height 18
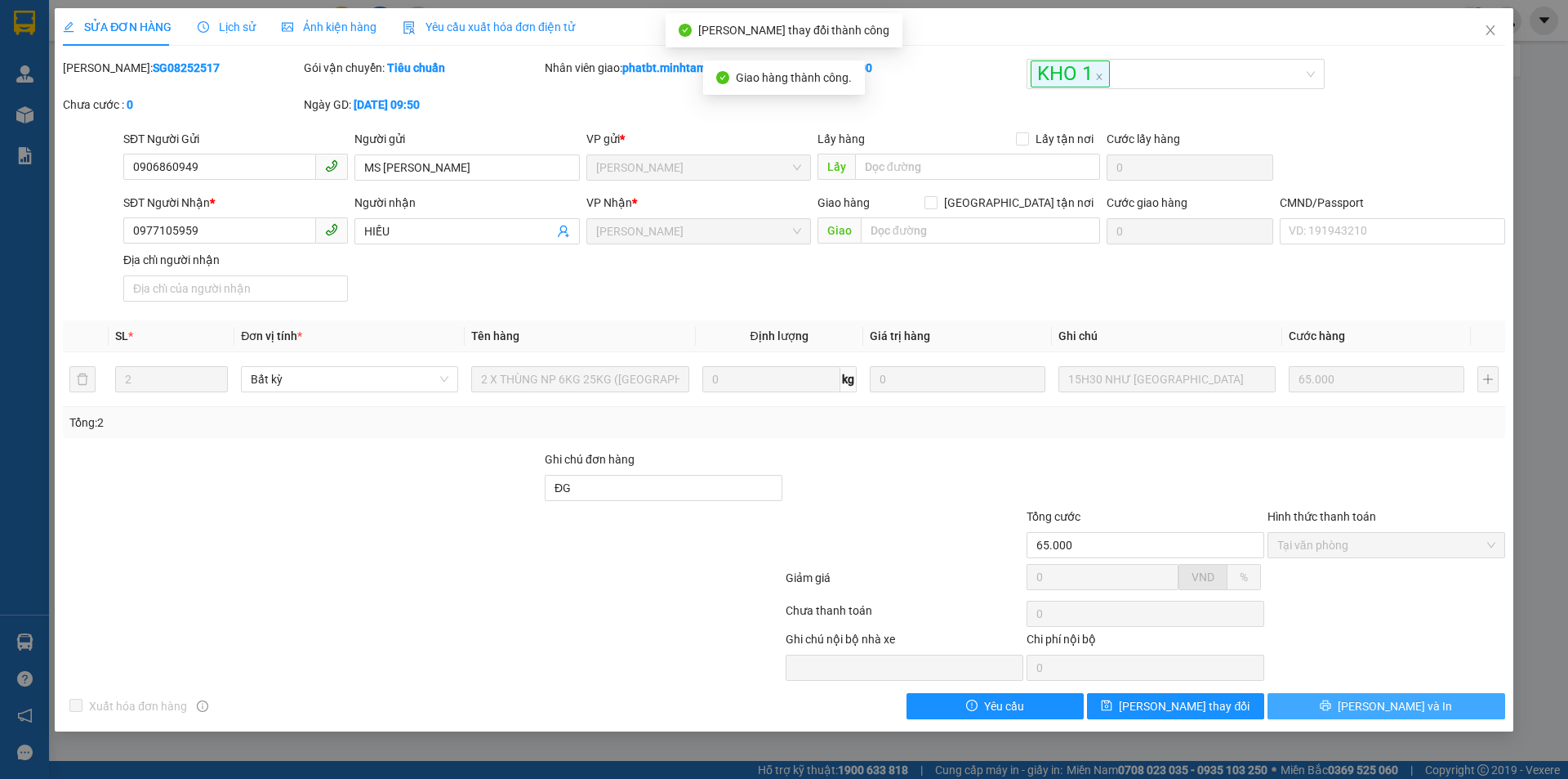
click at [1392, 711] on span "Lưu và In" at bounding box center [1395, 706] width 114 height 18
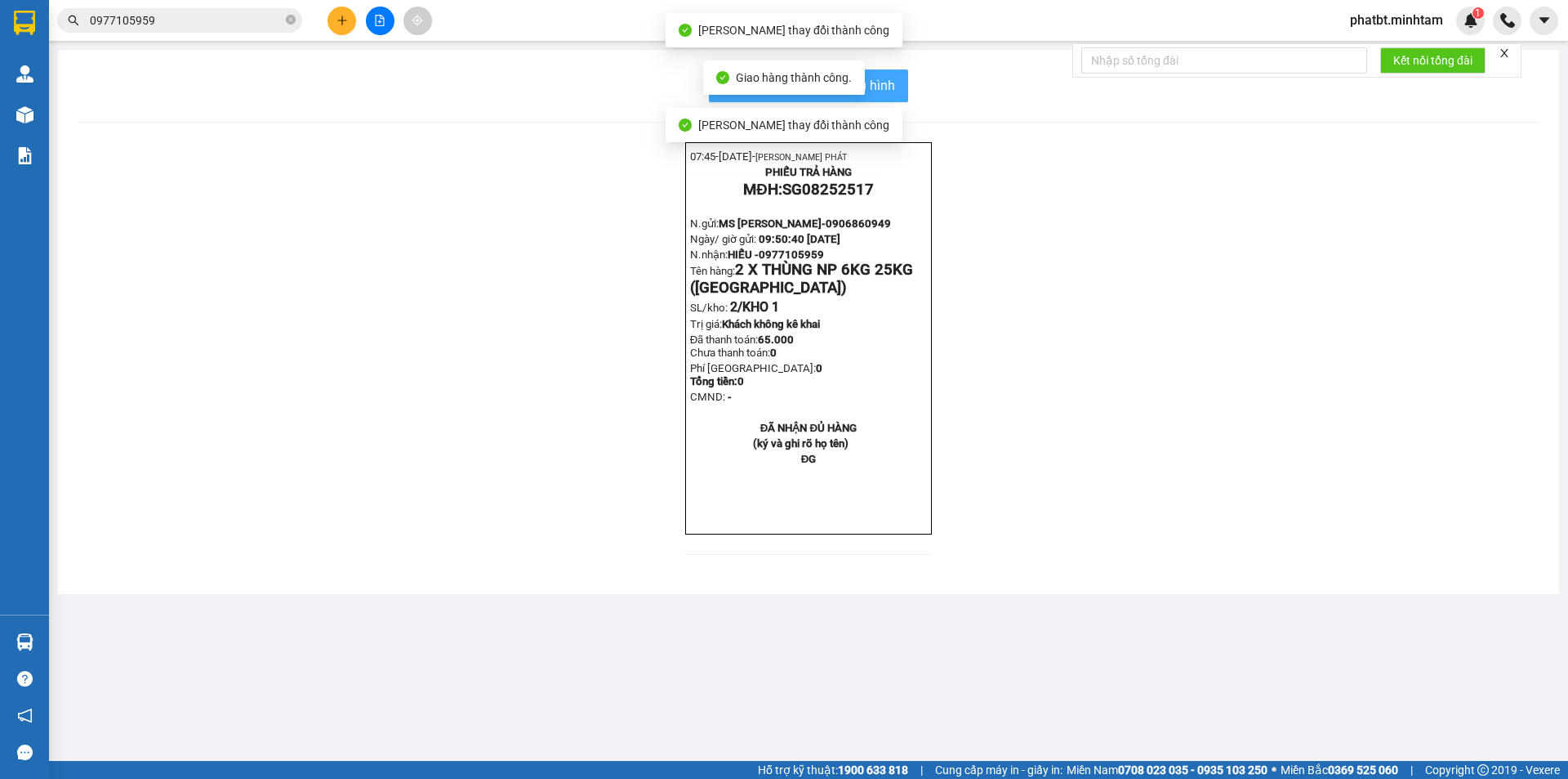
click at [899, 90] on button "In mẫu biên lai tự cấu hình" at bounding box center [808, 85] width 200 height 32
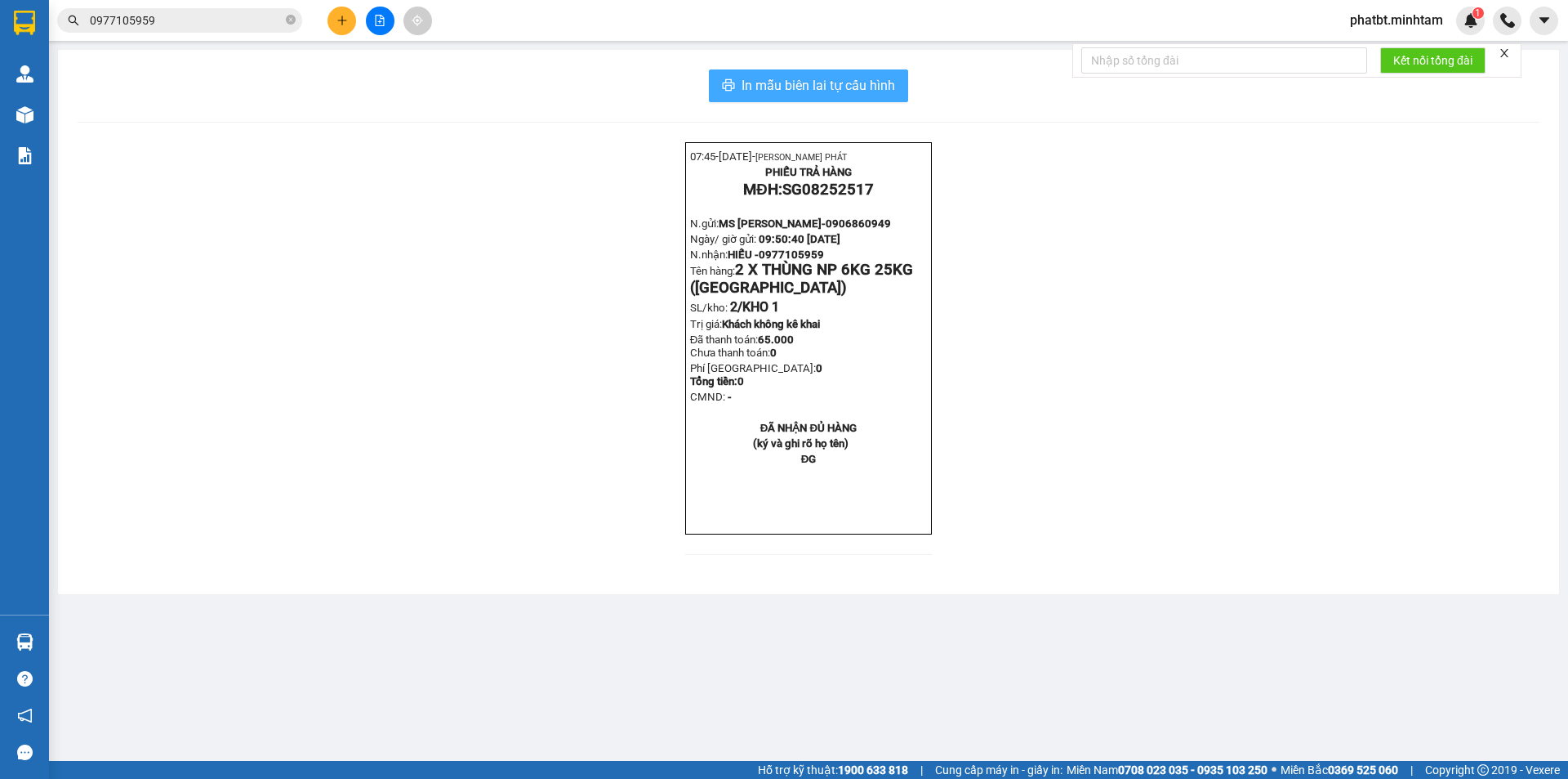
click at [784, 88] on span "In mẫu biên lai tự cấu hình" at bounding box center [818, 85] width 153 height 21
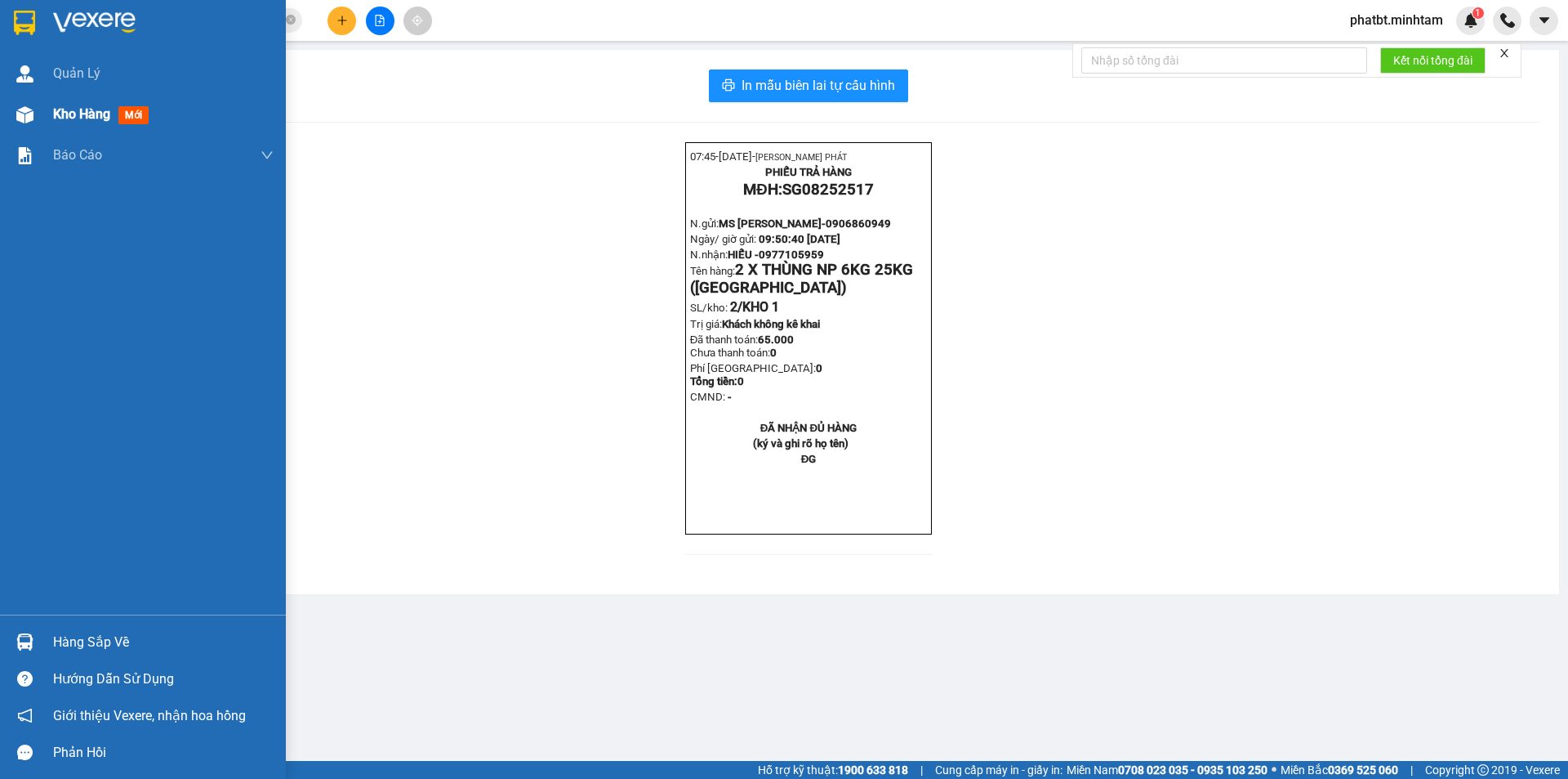
click at [92, 125] on div "Kho hàng mới" at bounding box center [163, 114] width 220 height 41
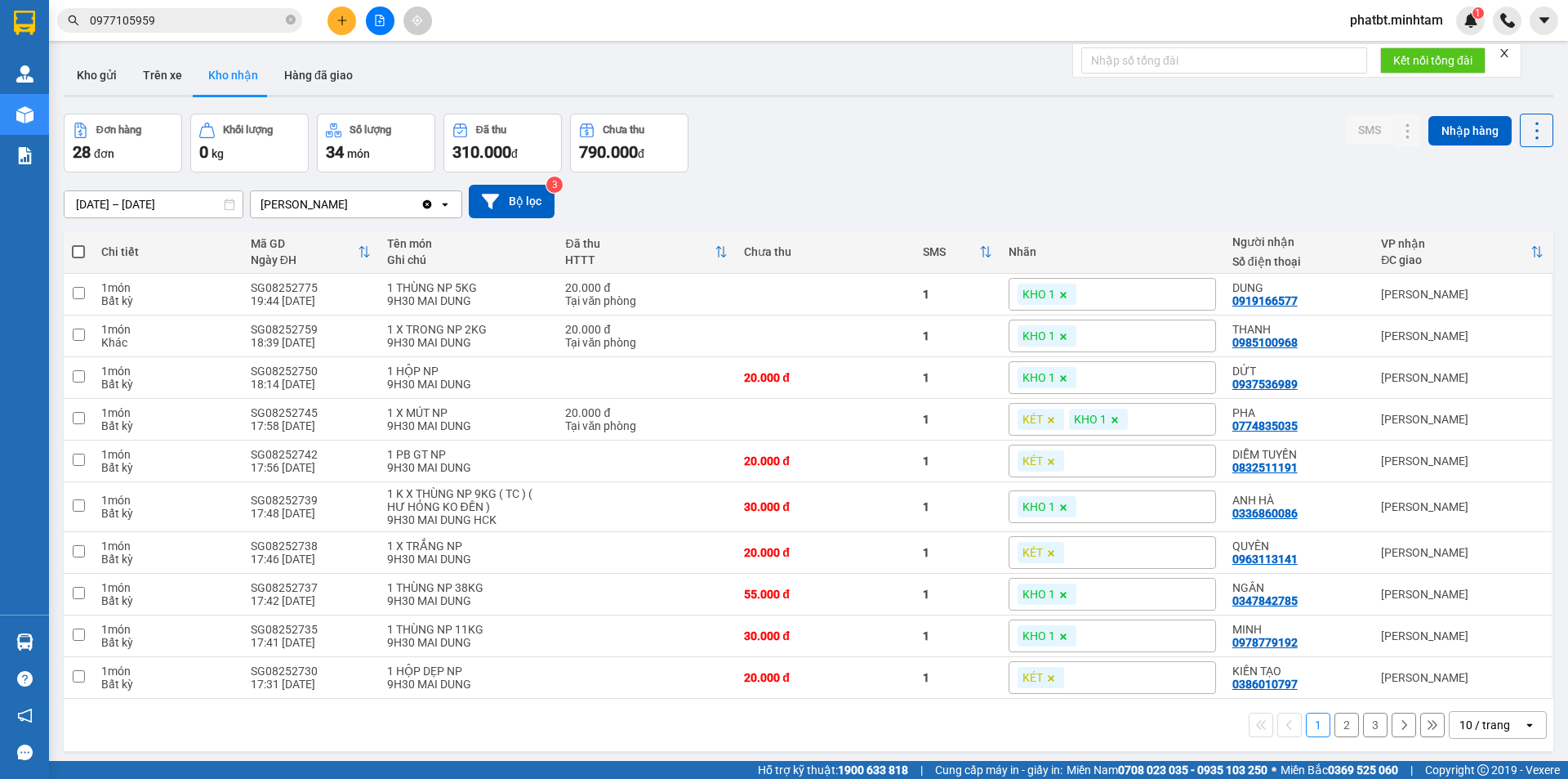
drag, startPoint x: 1498, startPoint y: 729, endPoint x: 1466, endPoint y: 710, distance: 37.2
click at [1497, 729] on div "10 / trang" at bounding box center [1486, 725] width 74 height 27
drag, startPoint x: 1464, startPoint y: 692, endPoint x: 1453, endPoint y: 688, distance: 11.7
click at [1463, 692] on span "100 / trang" at bounding box center [1479, 689] width 59 height 17
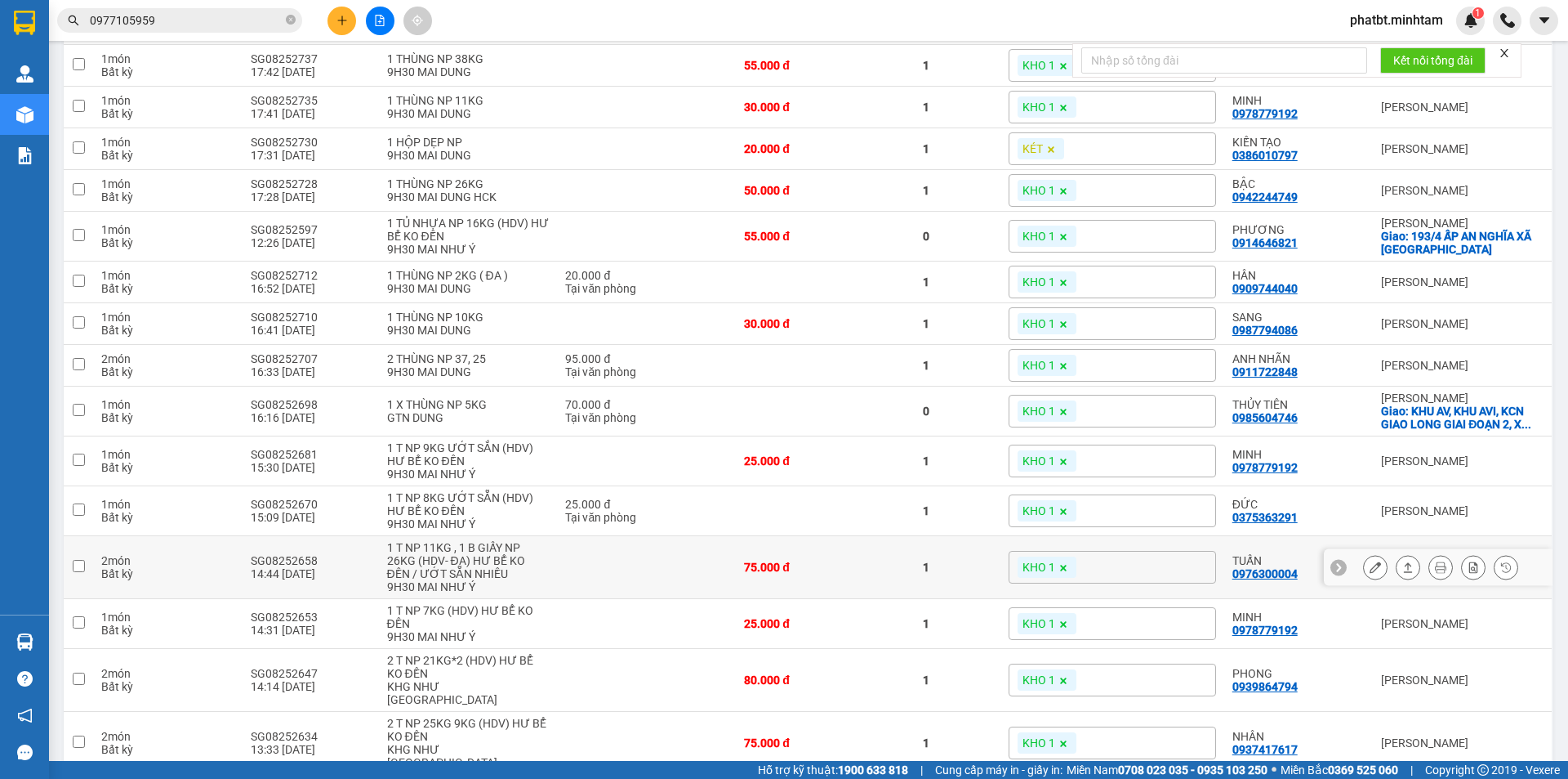
scroll to position [545, 0]
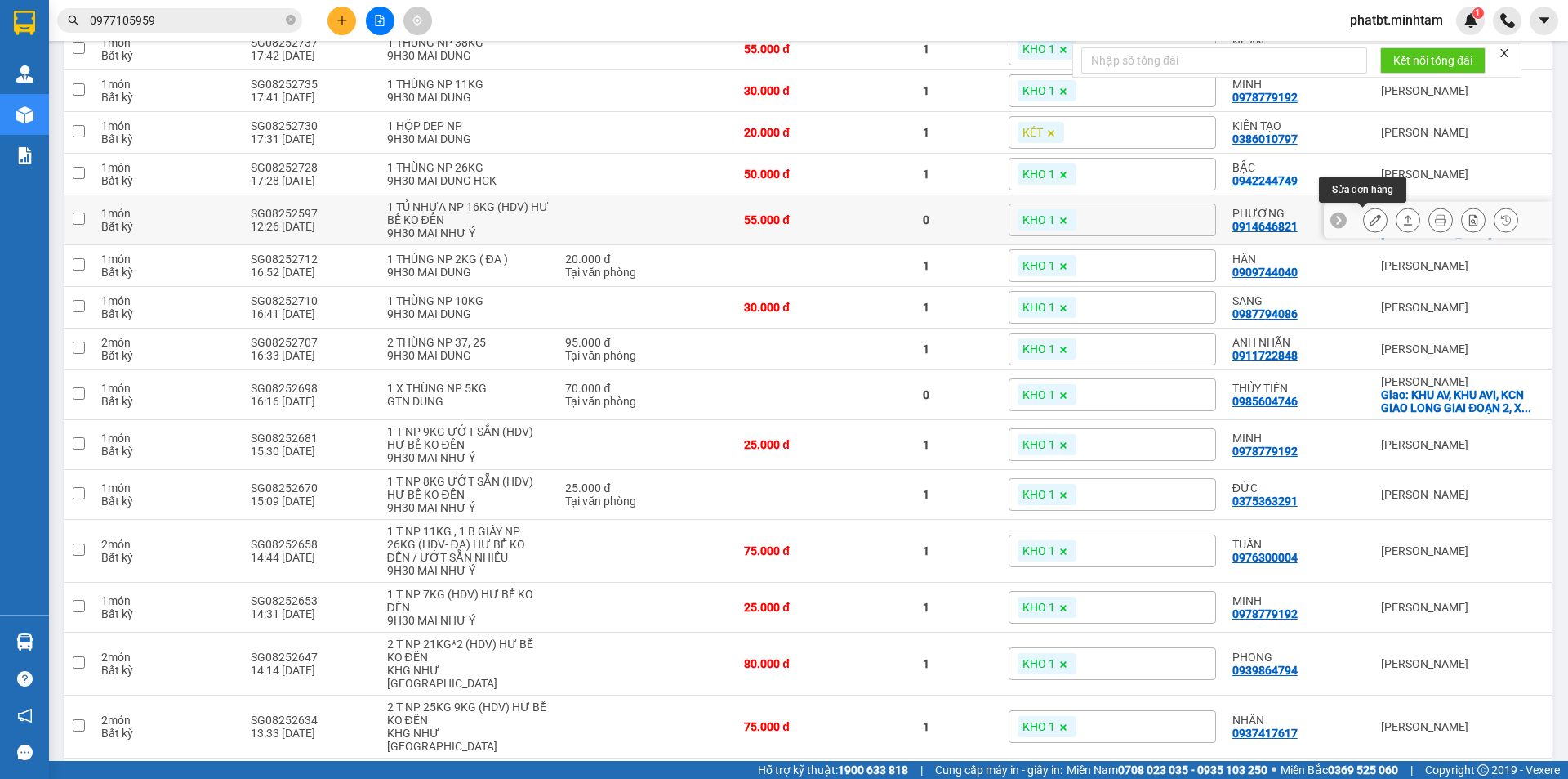
click at [1370, 225] on icon at bounding box center [1376, 220] width 12 height 12
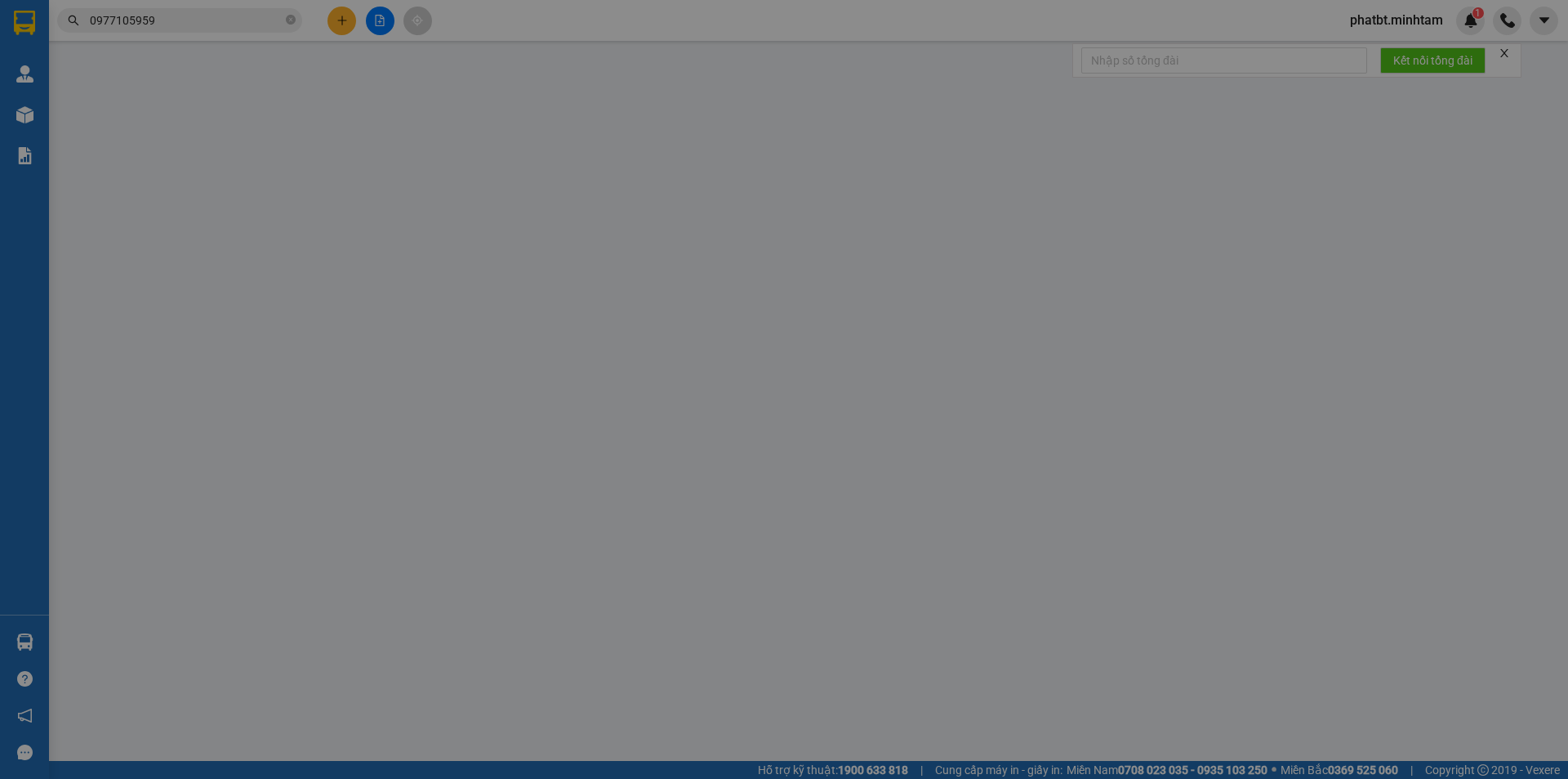
type input "0973470721"
type input "NHƯ"
type input "0914646821"
type input "PHƯƠNG"
checkbox input "true"
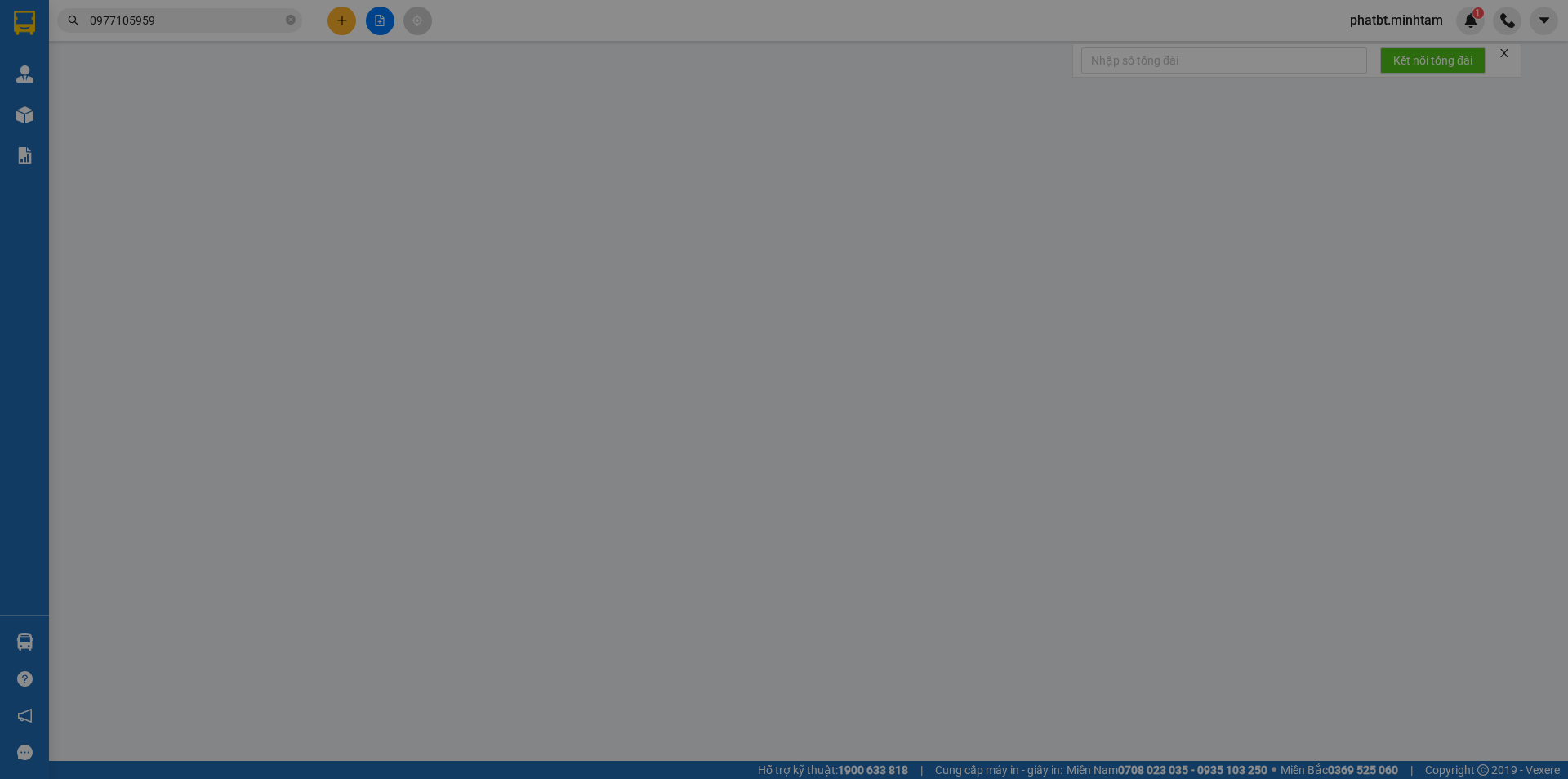
type input "193/4 ẤP AN NGHĨA XÃ AN HÓA"
type input "HCK / PHÍ GTN CHƯA THU 120K KLLĐ"
type input "55.000"
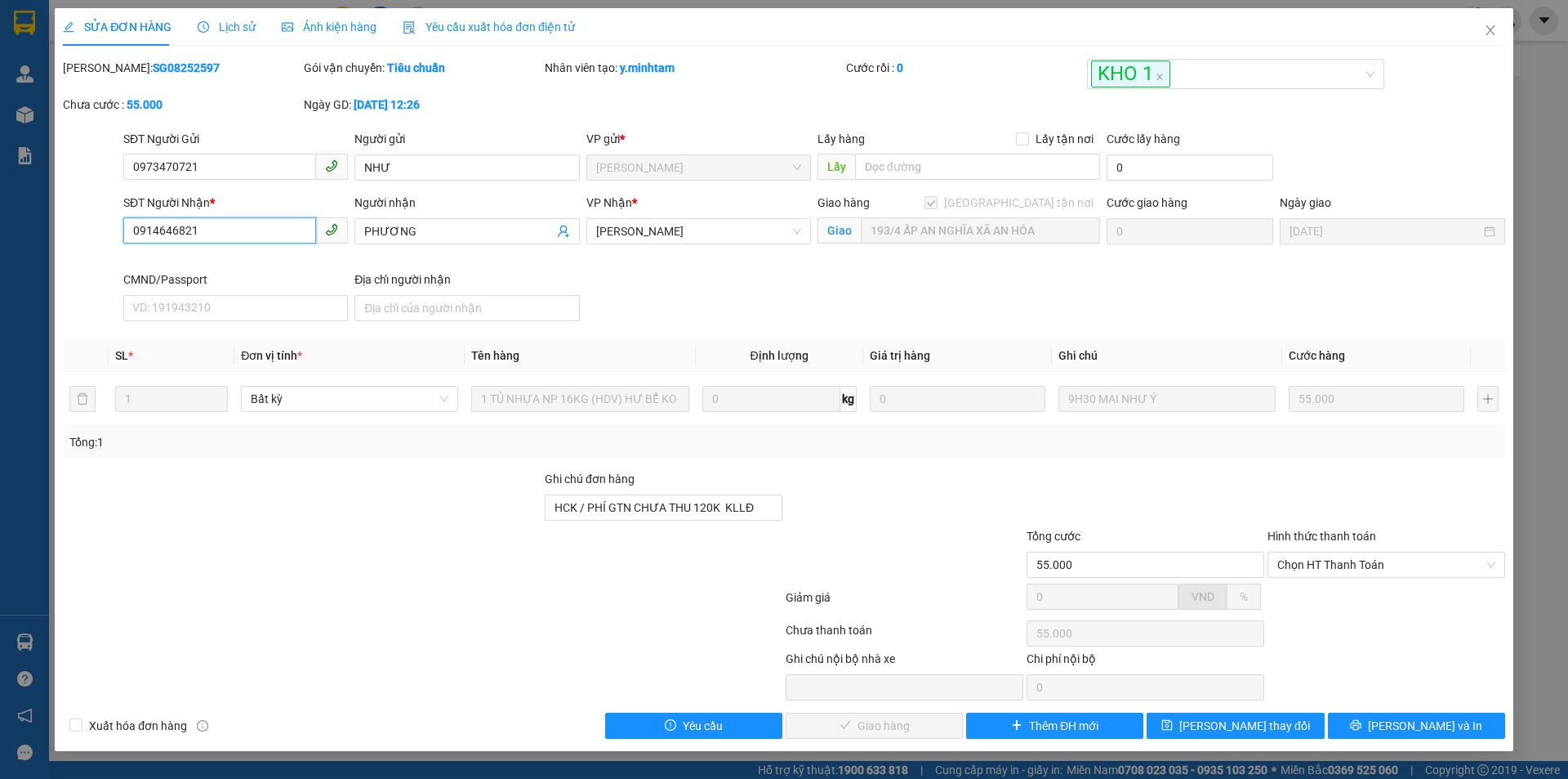
click at [264, 240] on input "0914646821" at bounding box center [220, 230] width 193 height 27
click at [1489, 37] on span "Close" at bounding box center [1490, 31] width 46 height 46
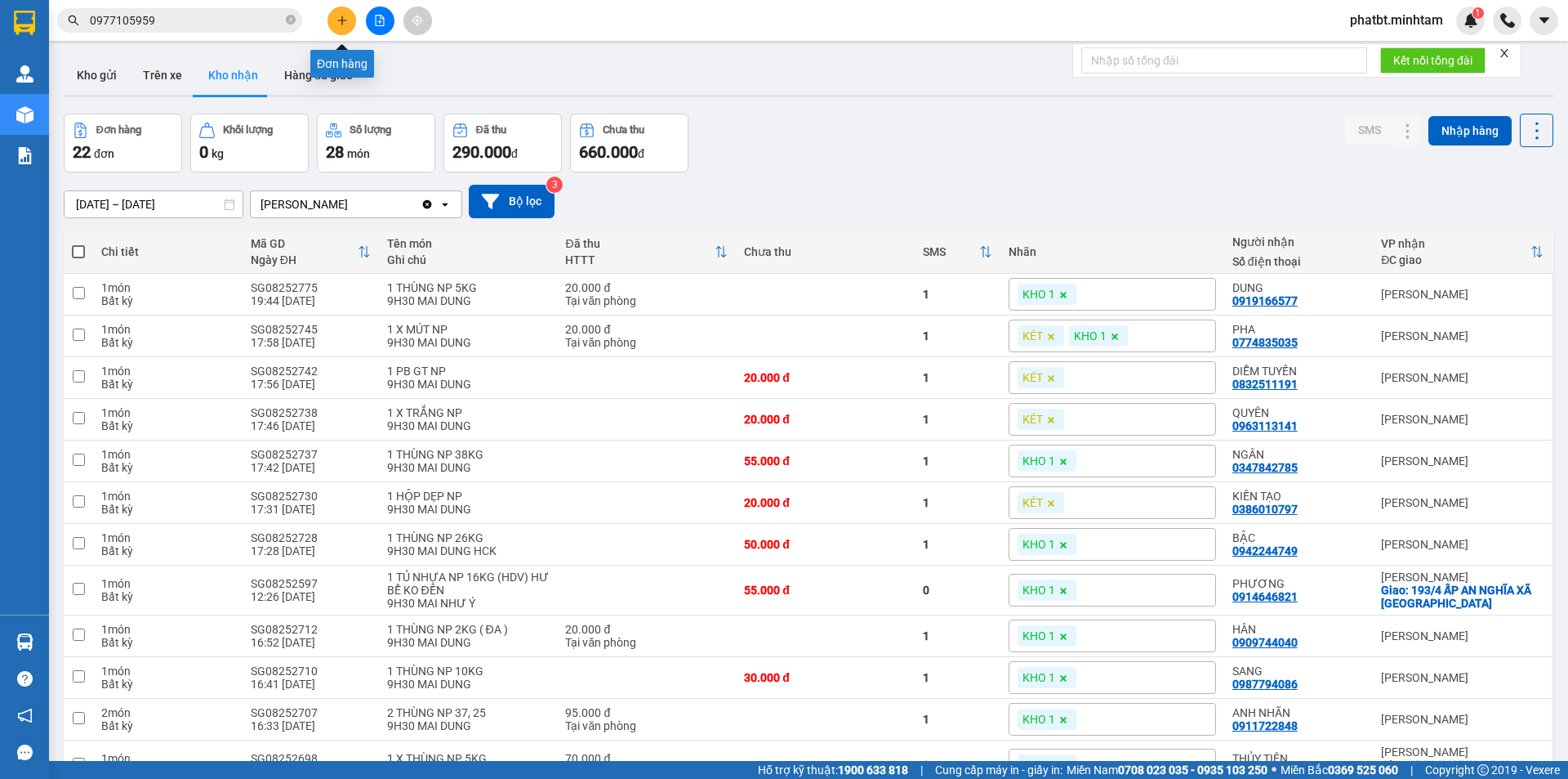
click at [345, 22] on icon "plus" at bounding box center [342, 21] width 12 height 12
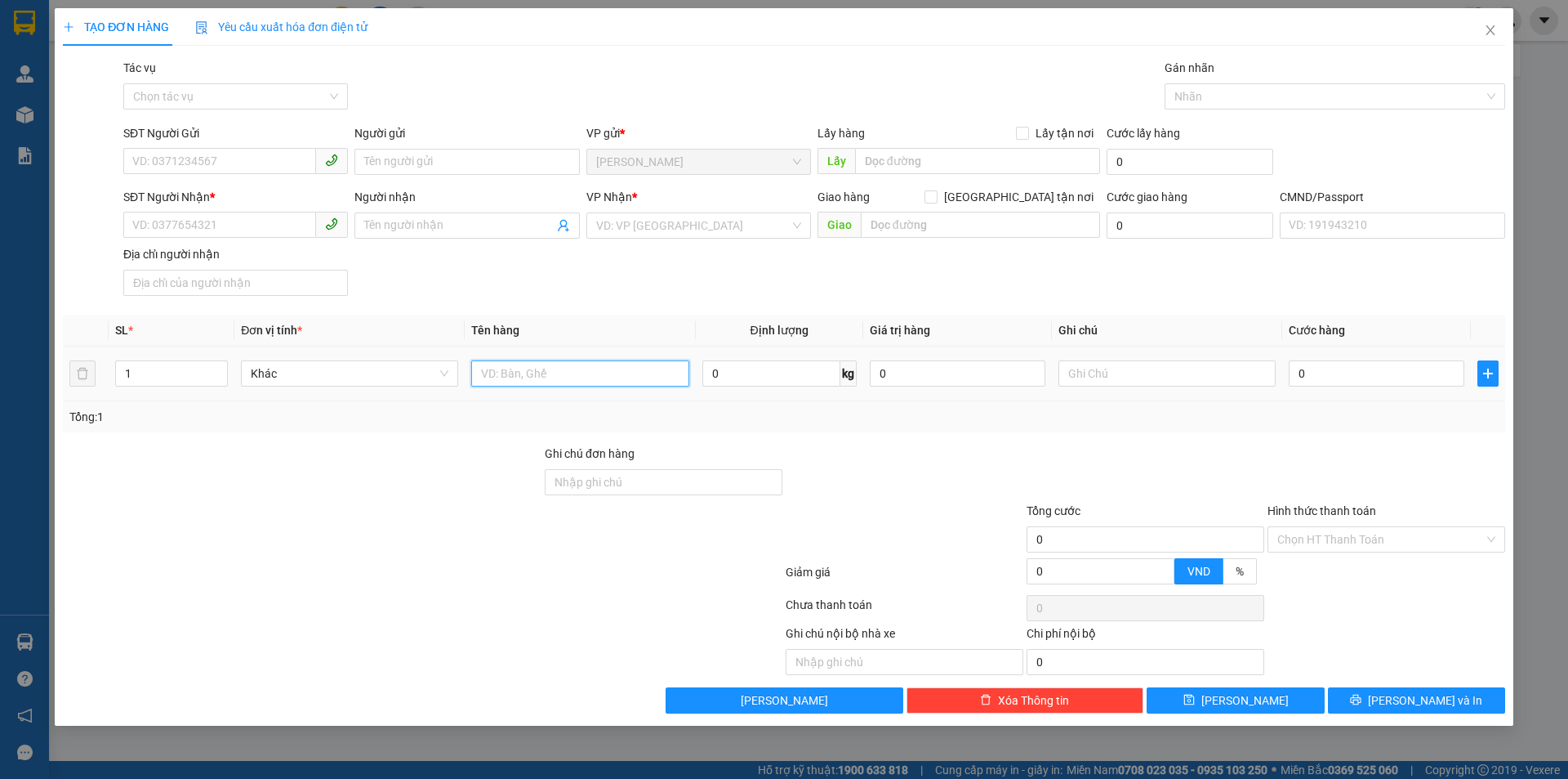
click at [503, 378] on input "text" at bounding box center [580, 374] width 217 height 27
type input "1 KT NP 7KG (HDV)"
click at [222, 158] on input "SĐT Người Gửi" at bounding box center [220, 161] width 193 height 27
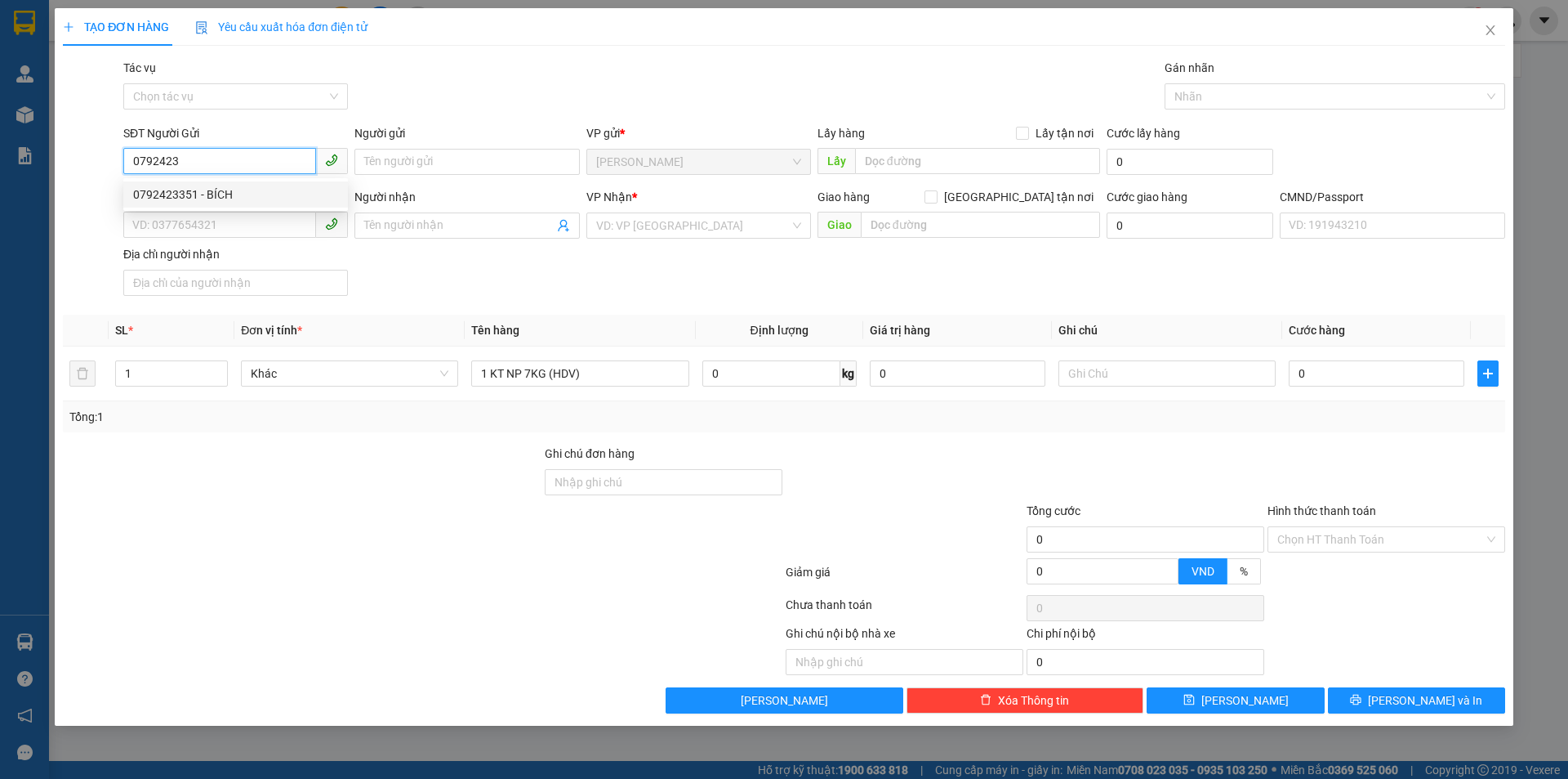
click at [206, 191] on div "0792423351 - BÍCH" at bounding box center [235, 195] width 205 height 18
type input "0792423351"
type input "BÍCH"
type input "0908160618"
type input "BẰNG"
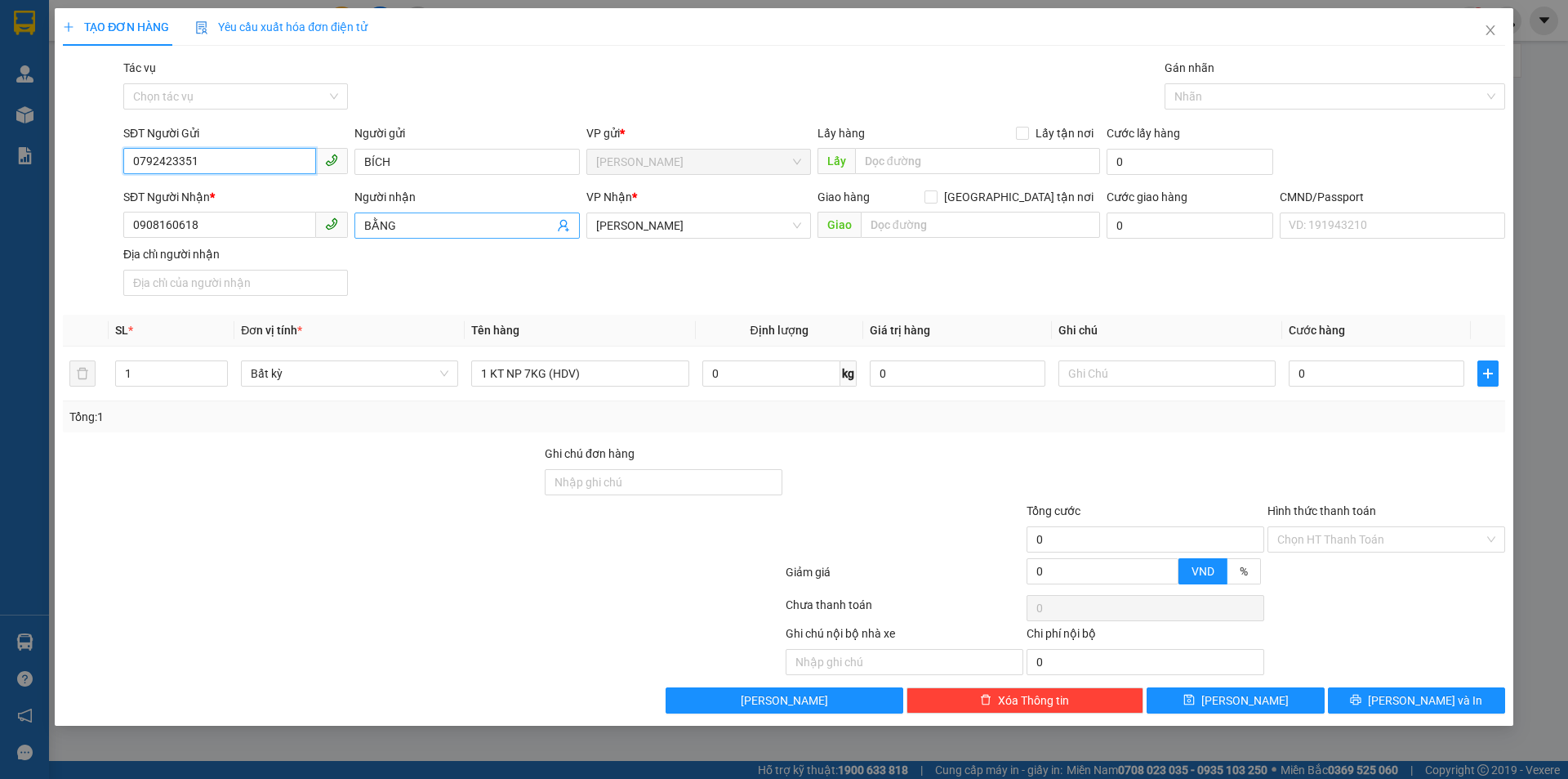
type input "0792423351"
click at [560, 227] on icon "user-add" at bounding box center [562, 225] width 11 height 12
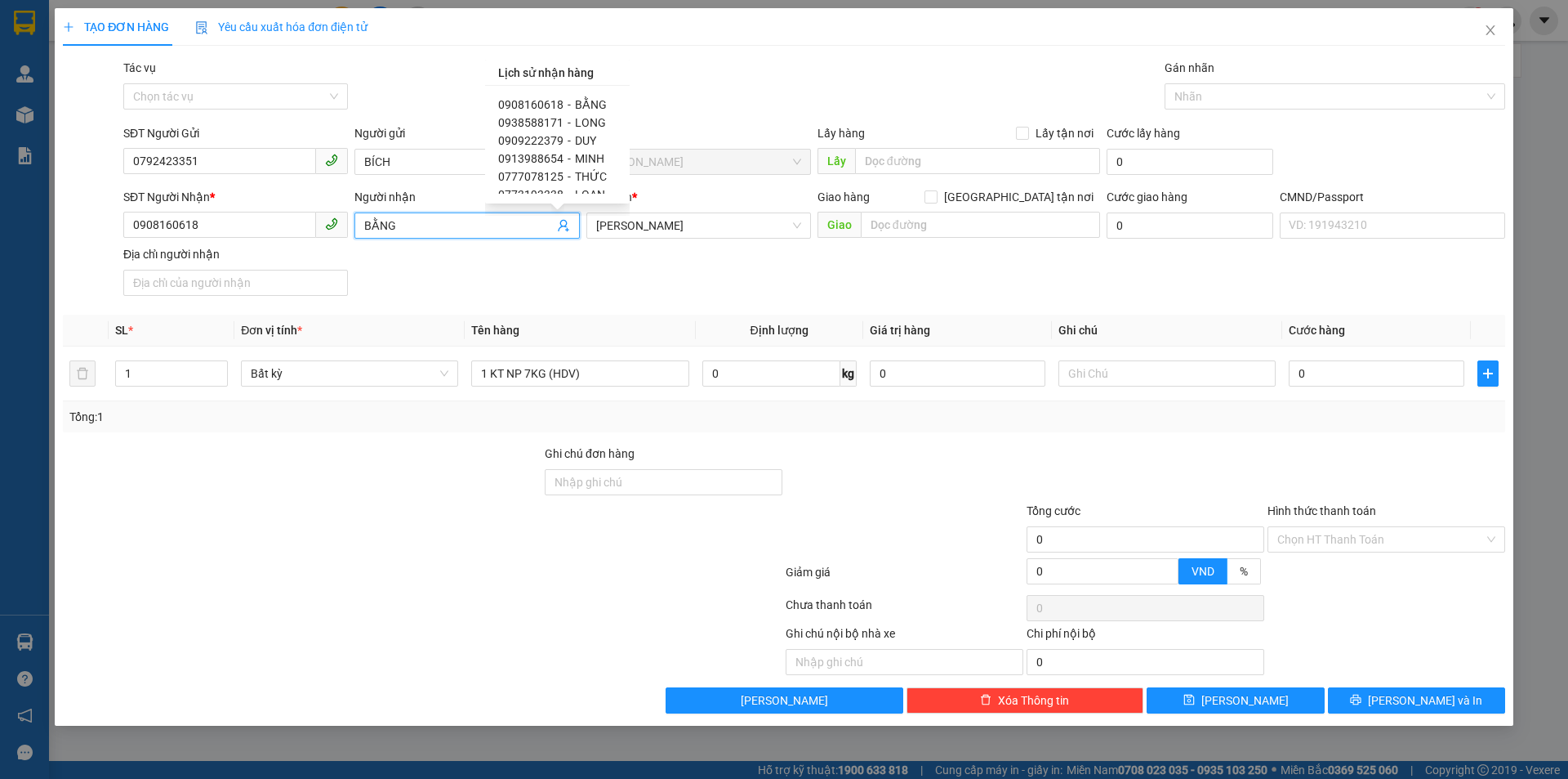
click at [543, 118] on span "0938588171" at bounding box center [530, 123] width 65 height 13
type input "0938588171"
type input "LONG"
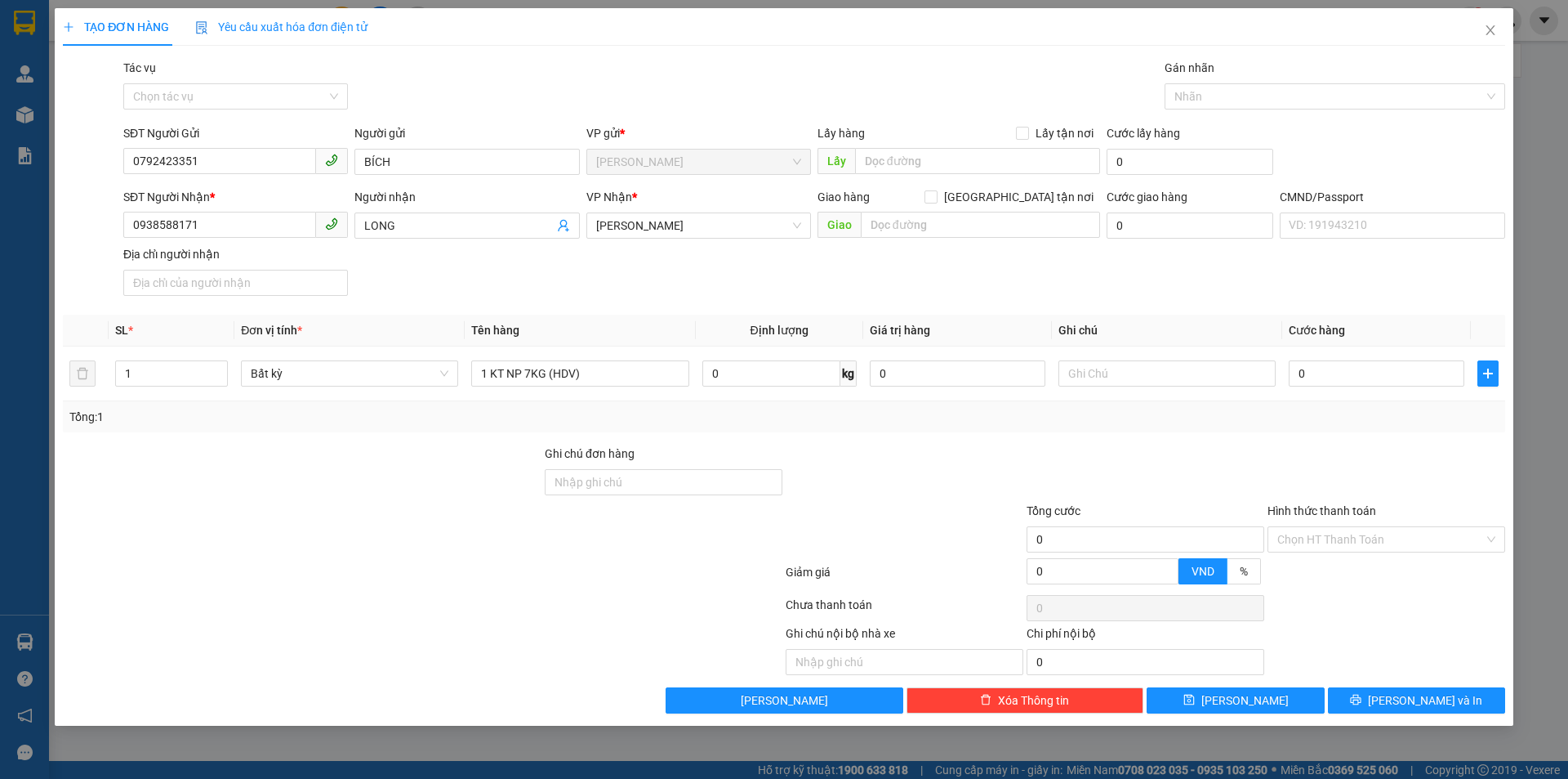
click at [569, 296] on div "SĐT Người Nhận * 0938588171 Người nhận LONG LONG VP Nhận * Hồ Chí Minh Giao hàn…" at bounding box center [814, 245] width 1388 height 114
click at [1153, 367] on input "text" at bounding box center [1167, 374] width 217 height 27
click at [1079, 373] on input "12H PHÁT" at bounding box center [1167, 374] width 217 height 27
type input "13H PHÁT"
click at [1329, 373] on input "0" at bounding box center [1377, 374] width 176 height 27
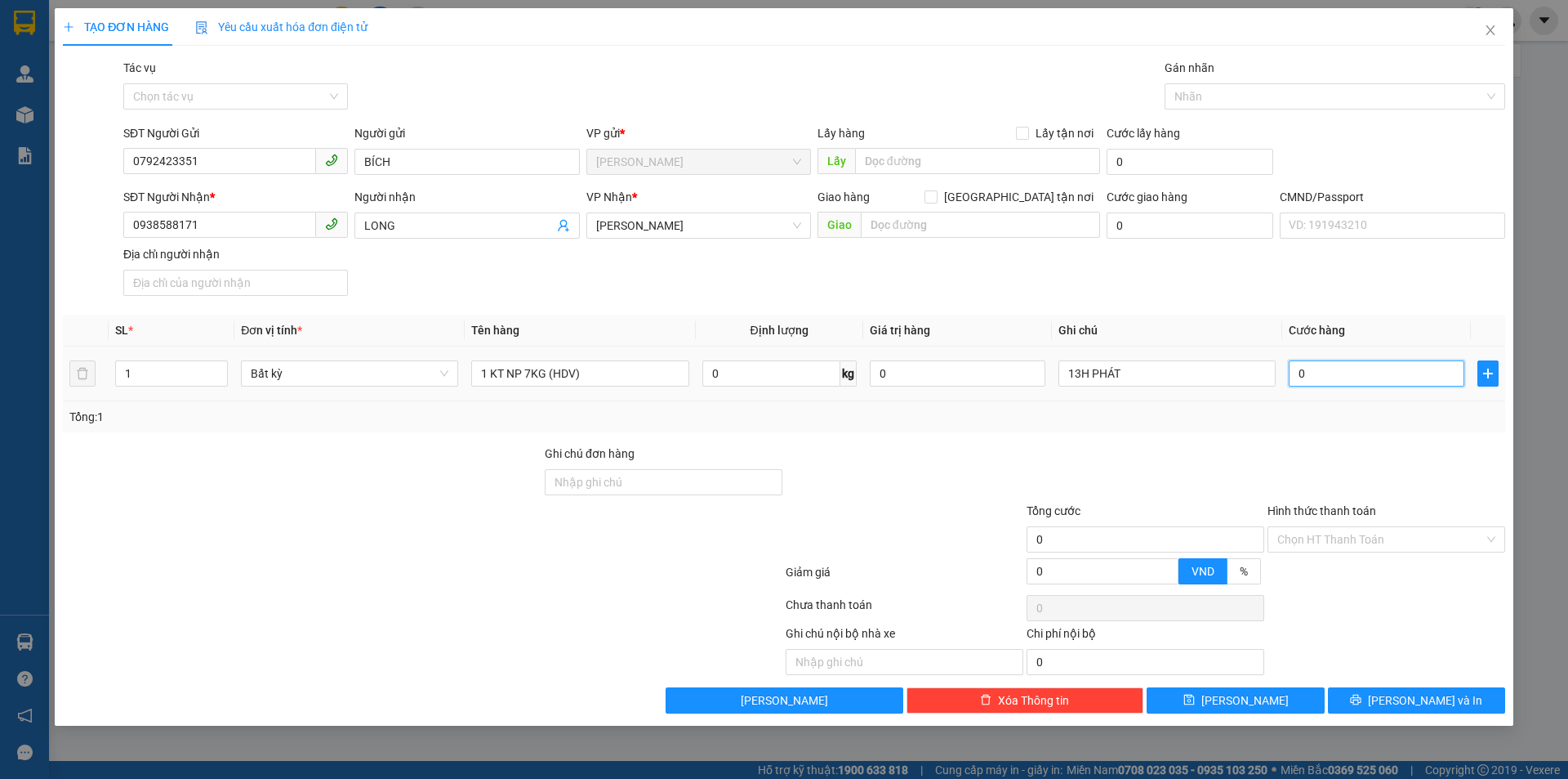
type input "2"
type input "25"
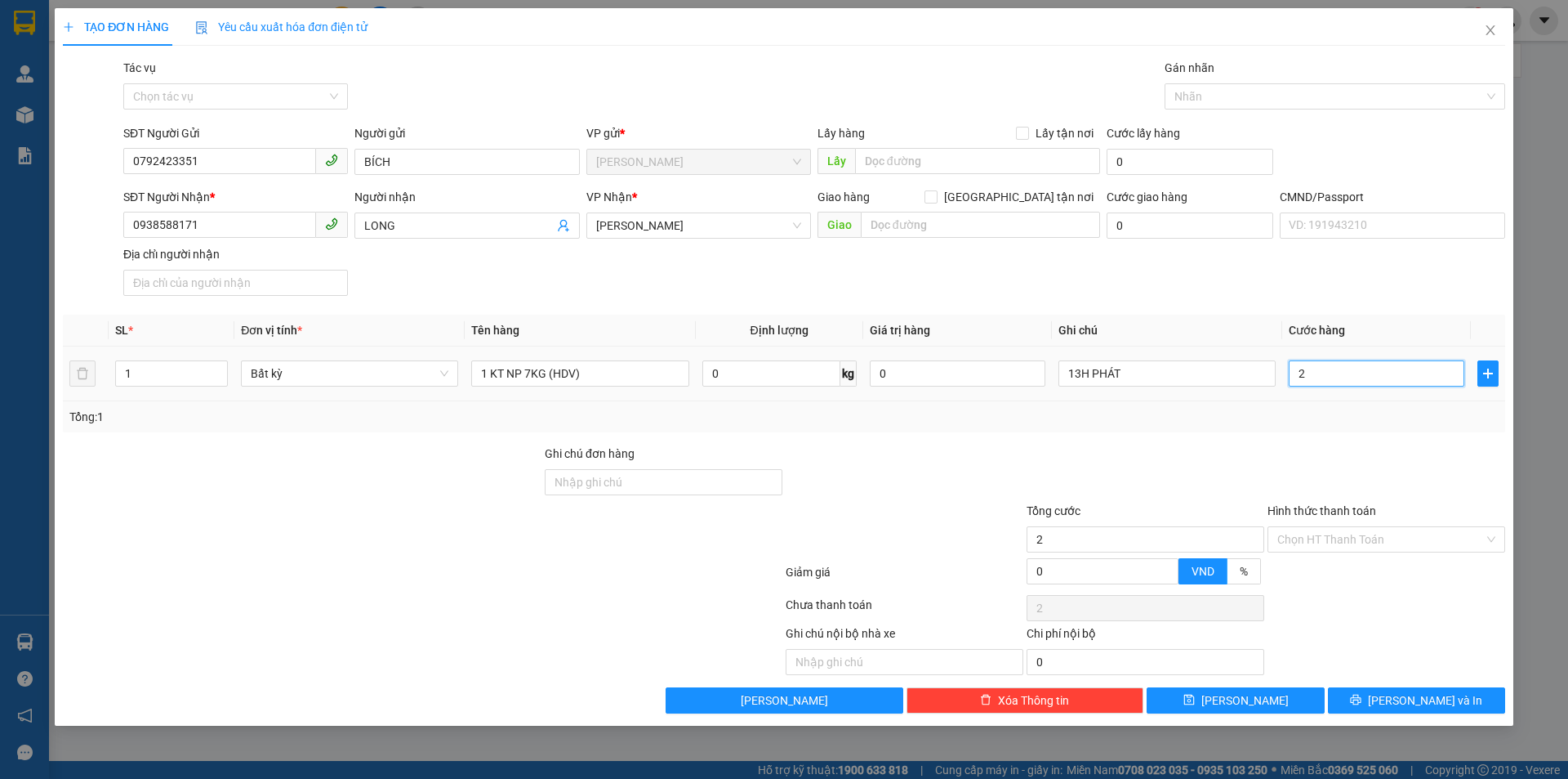
type input "25"
type input "25.000"
click at [1271, 269] on div "SĐT Người Nhận * 0938588171 Người nhận LONG VP Nhận * Hồ Chí Minh Giao hàng Gia…" at bounding box center [814, 245] width 1388 height 114
click at [1338, 541] on input "Hình thức thanh toán" at bounding box center [1380, 539] width 206 height 25
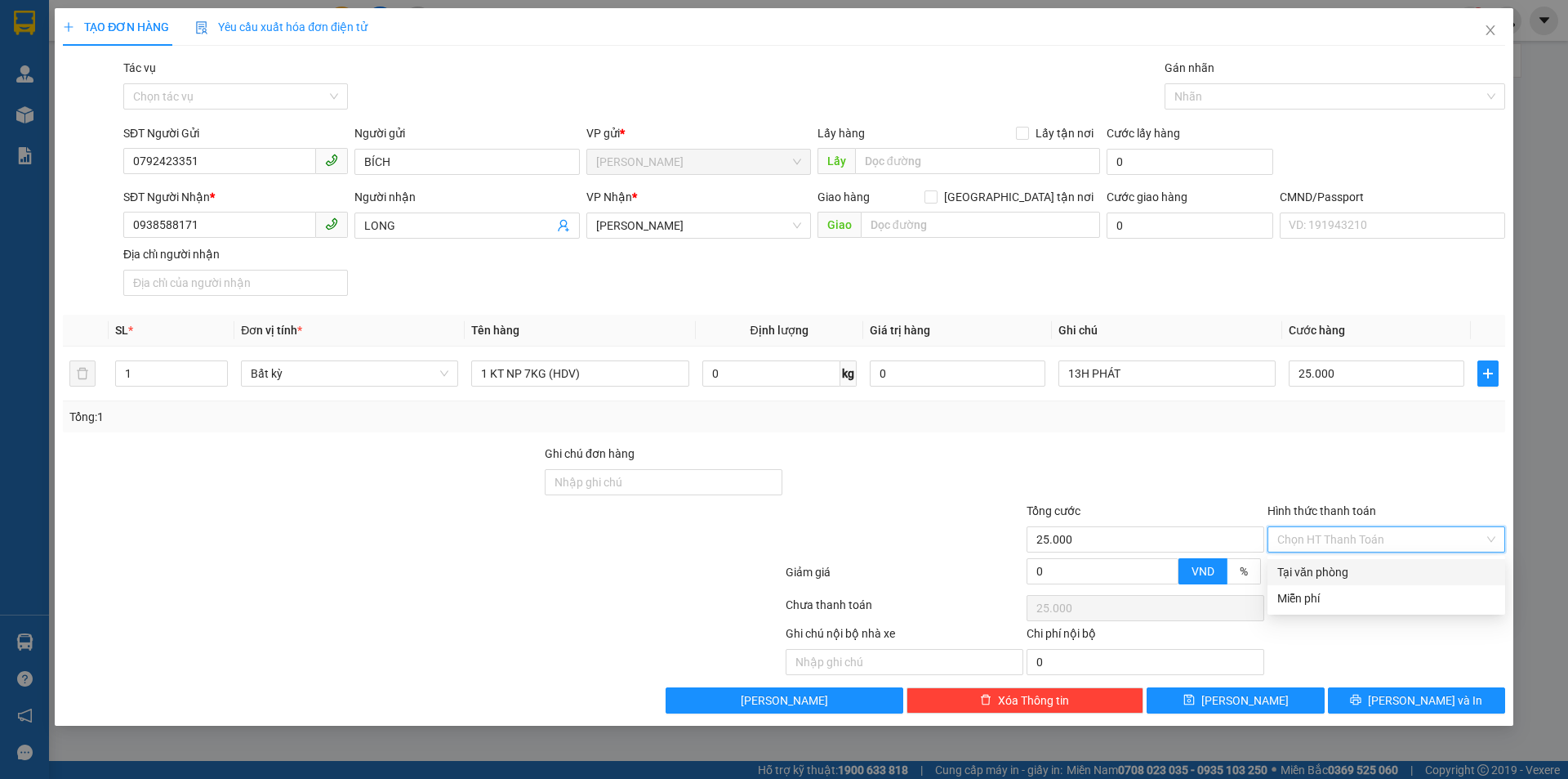
click at [1331, 565] on div "Tại văn phòng" at bounding box center [1386, 572] width 218 height 18
type input "0"
drag, startPoint x: 1293, startPoint y: 467, endPoint x: 1347, endPoint y: 561, distance: 108.4
click at [1299, 475] on div at bounding box center [1386, 472] width 241 height 57
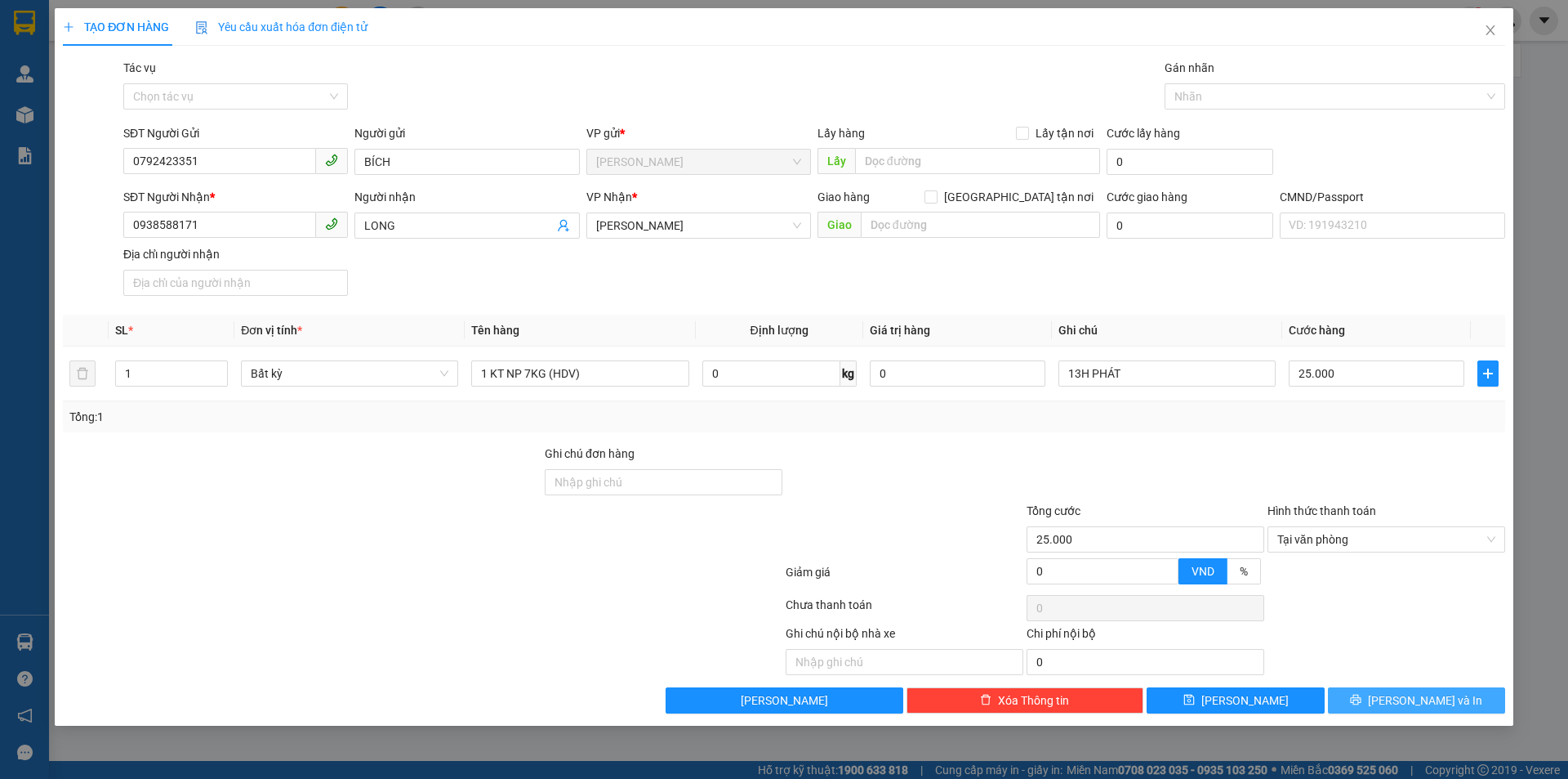
click at [1386, 693] on button "Lưu và In" at bounding box center [1416, 700] width 177 height 27
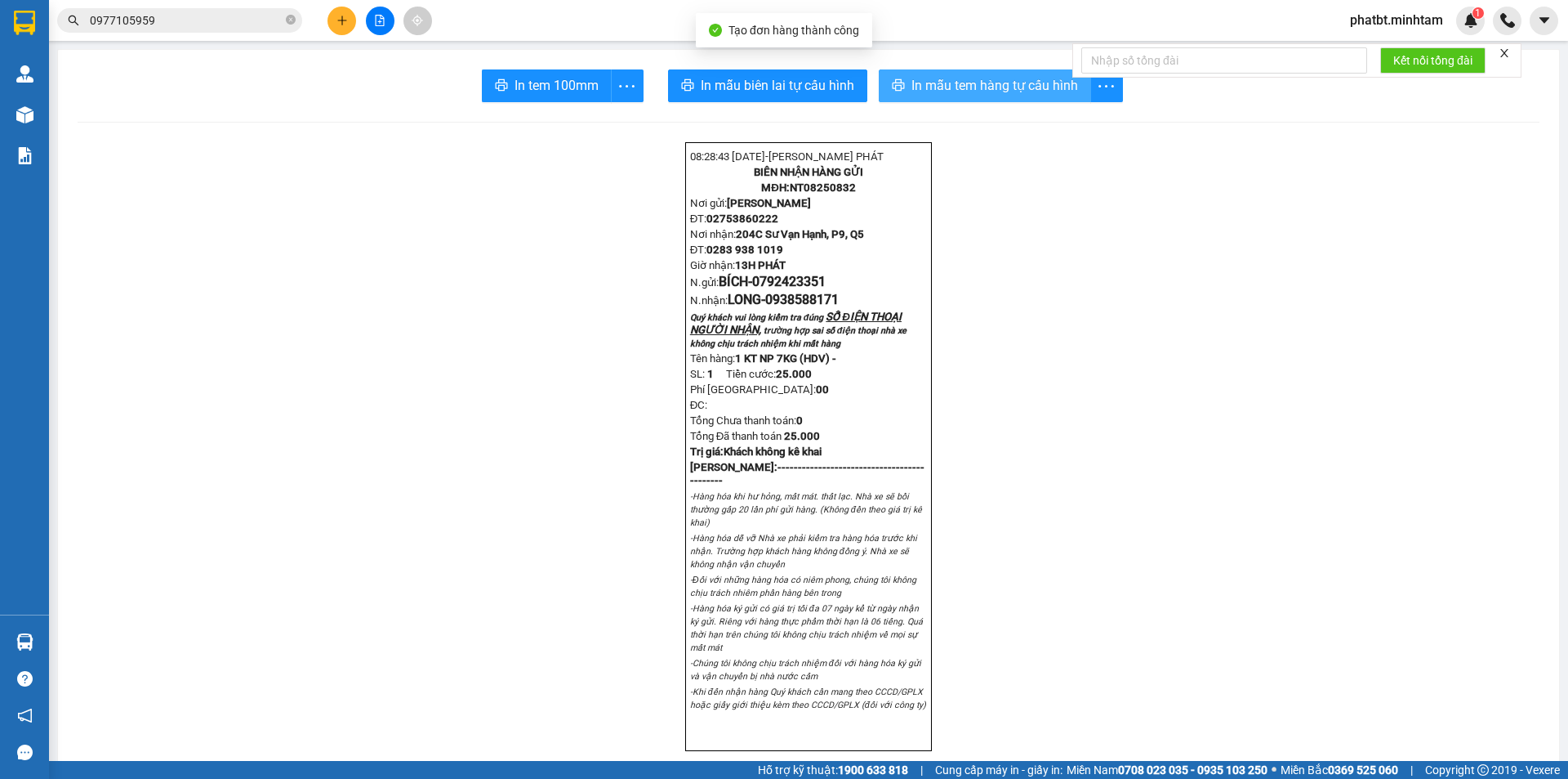
click at [954, 83] on span "In mẫu tem hàng tự cấu hình" at bounding box center [994, 85] width 166 height 21
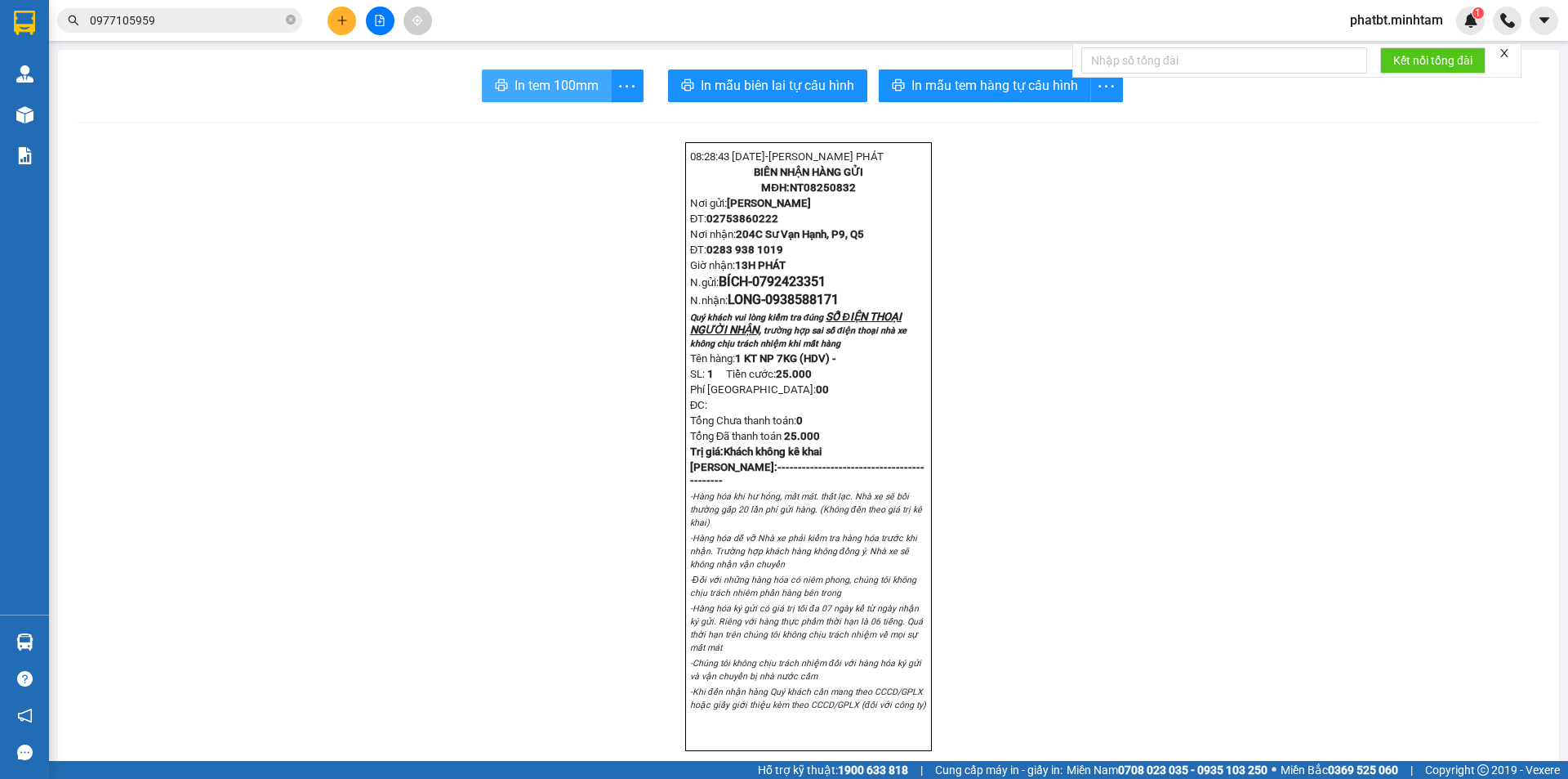
click at [586, 81] on span "In tem 100mm" at bounding box center [557, 85] width 84 height 21
click at [339, 22] on icon "plus" at bounding box center [342, 21] width 12 height 12
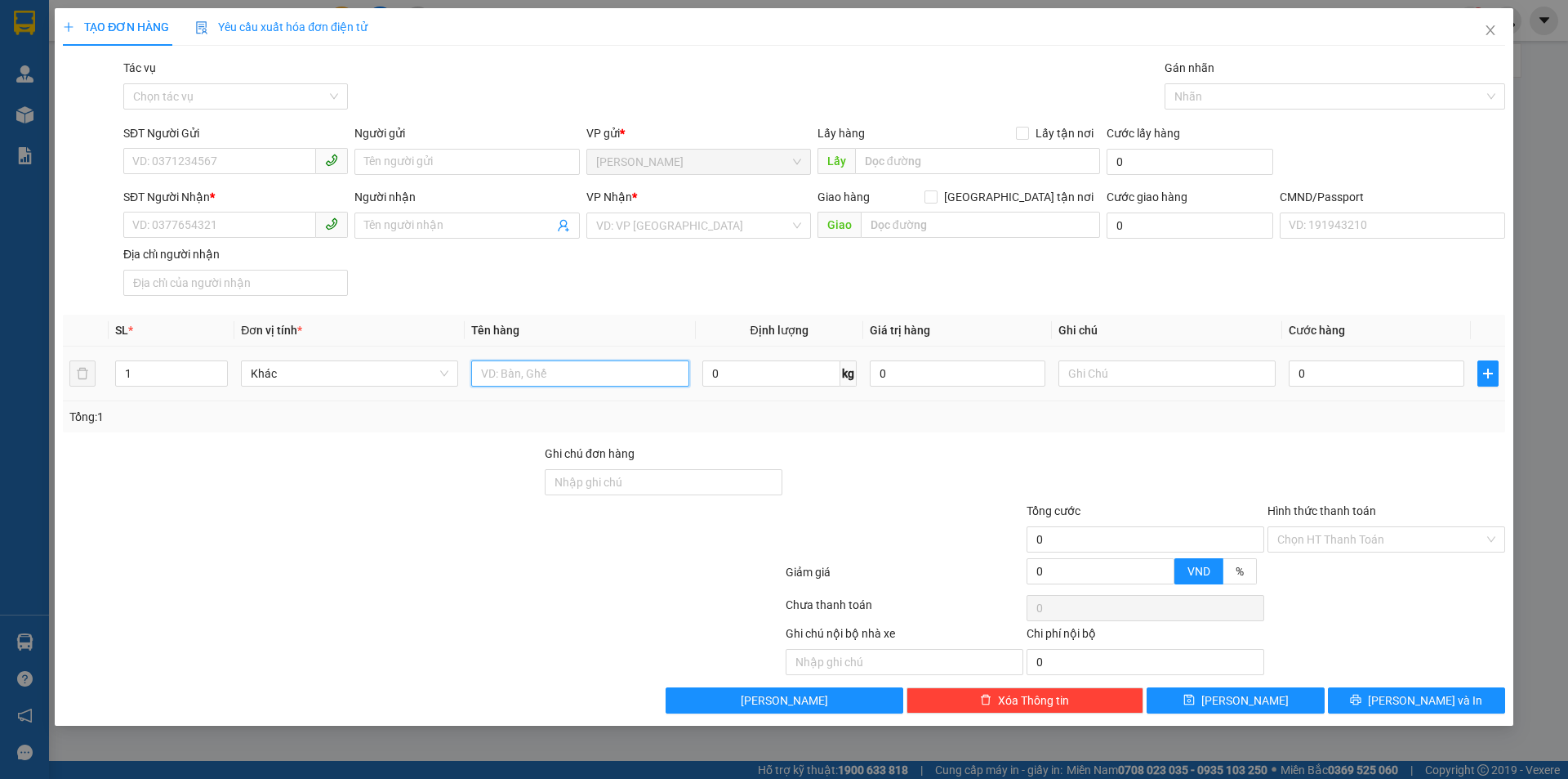
click at [577, 377] on input "text" at bounding box center [580, 374] width 217 height 27
type input "4 BAO NP 16KG*4 (TN)"
click at [216, 368] on icon "up" at bounding box center [219, 370] width 6 height 6
type input "4"
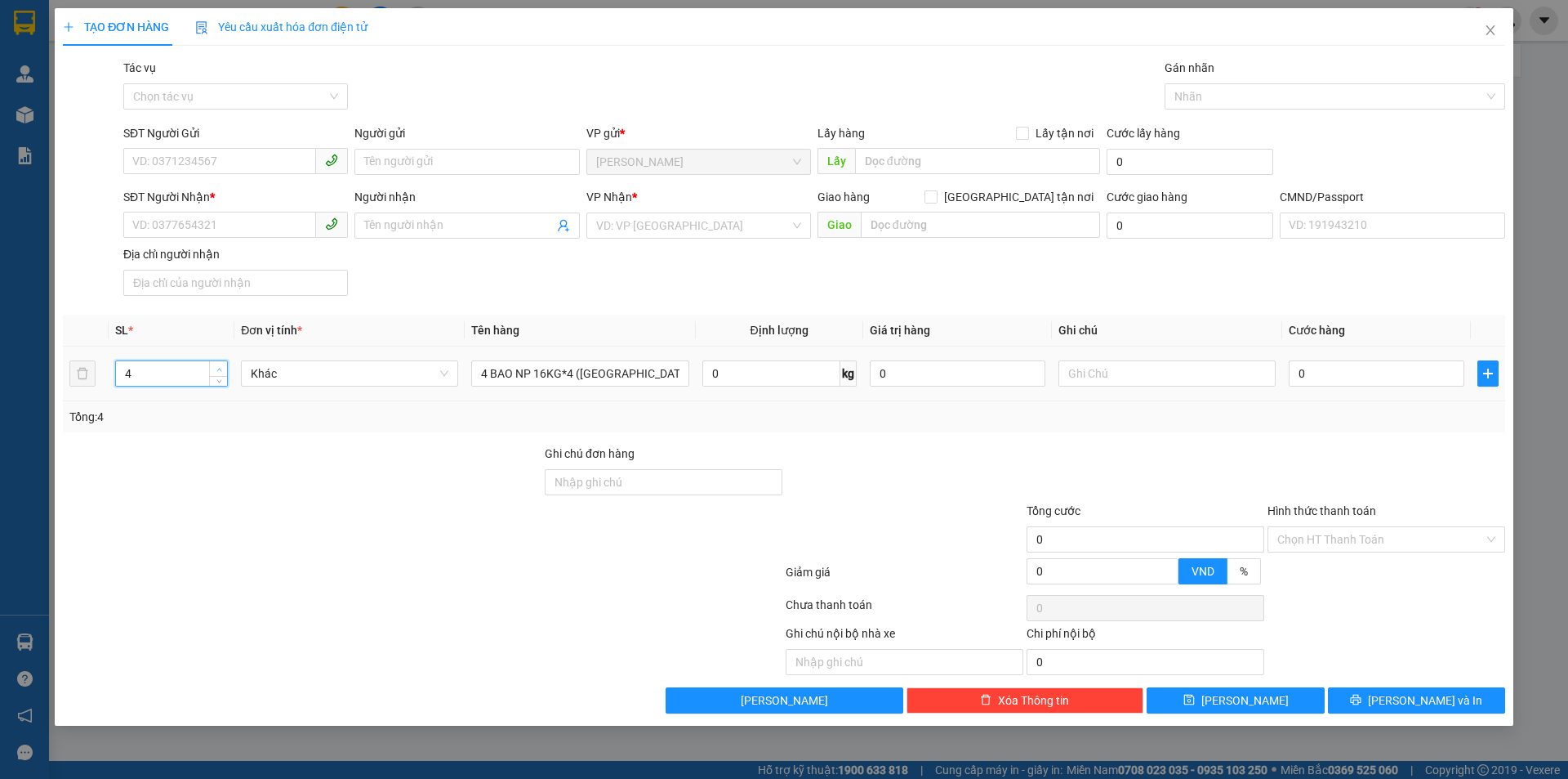
click at [216, 368] on icon "up" at bounding box center [219, 370] width 6 height 6
click at [222, 162] on input "SĐT Người Gửi" at bounding box center [220, 161] width 193 height 27
paste input "0355328757"
type input "0355328757"
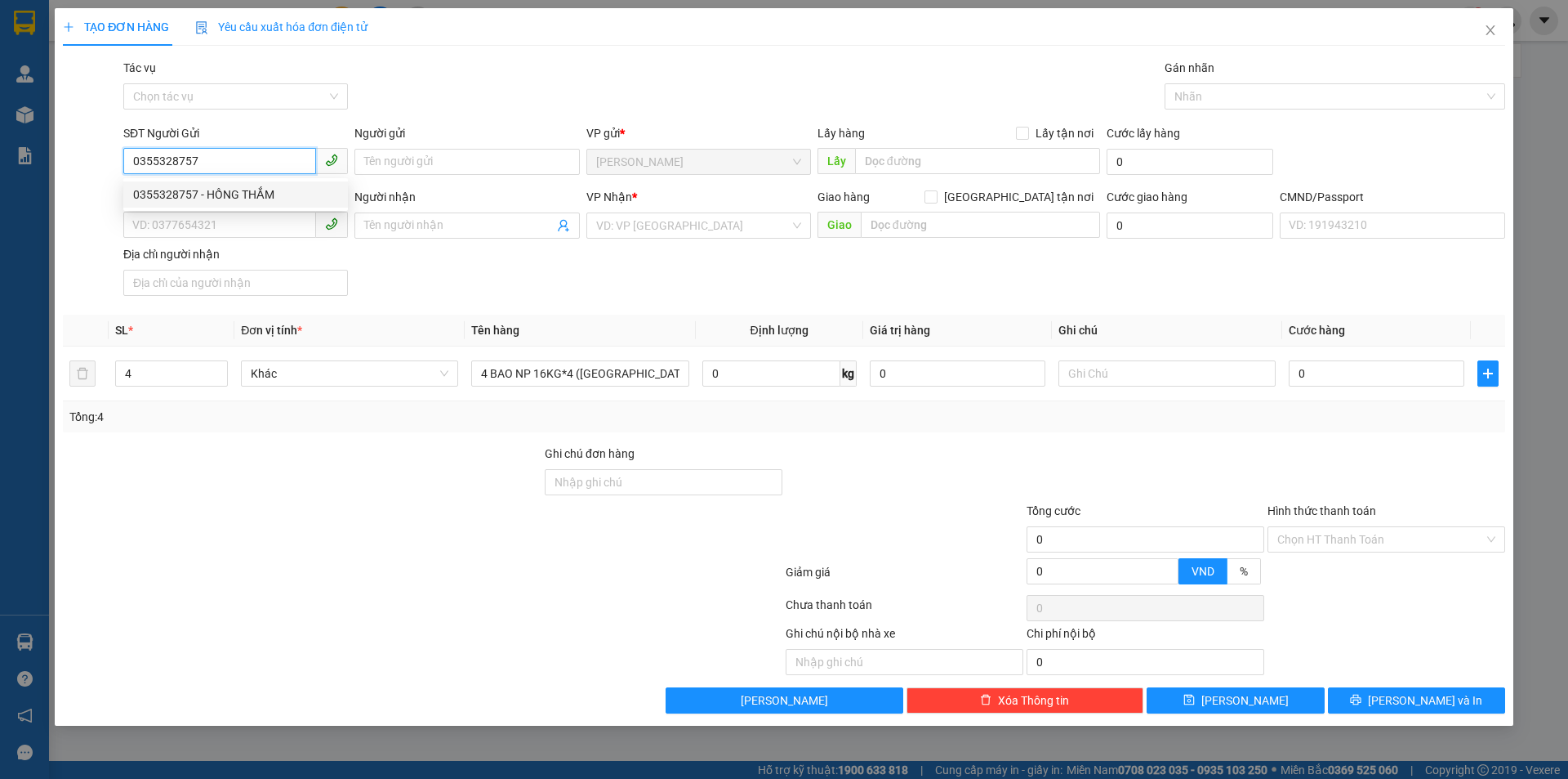
click at [222, 190] on div "0355328757 - HỒNG THẮM" at bounding box center [235, 195] width 205 height 18
type input "HỒNG THẮM"
type input "0762341775"
type input "QUYÊN"
type input "0355328757"
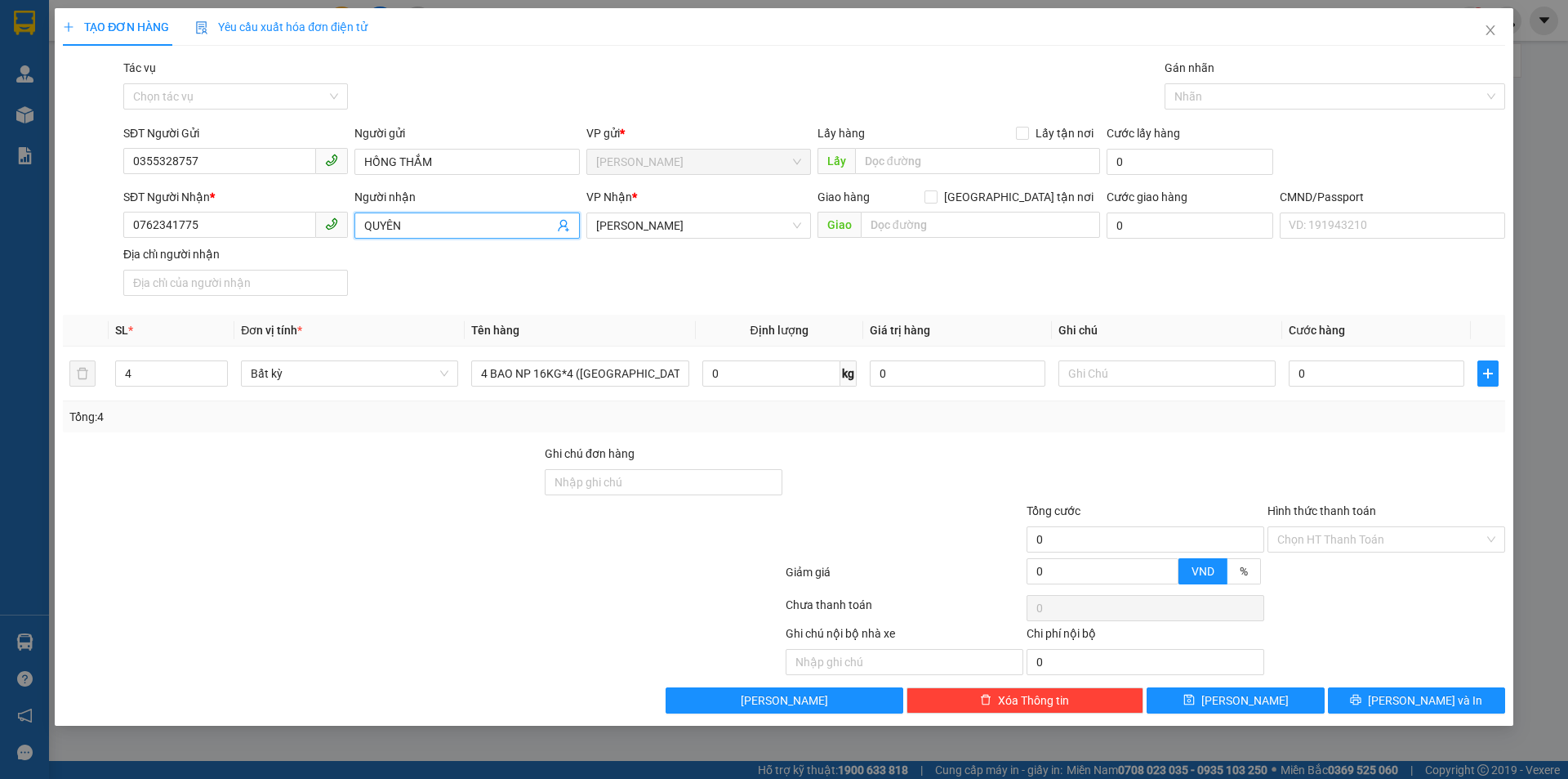
click at [557, 226] on icon "user-add" at bounding box center [563, 225] width 13 height 13
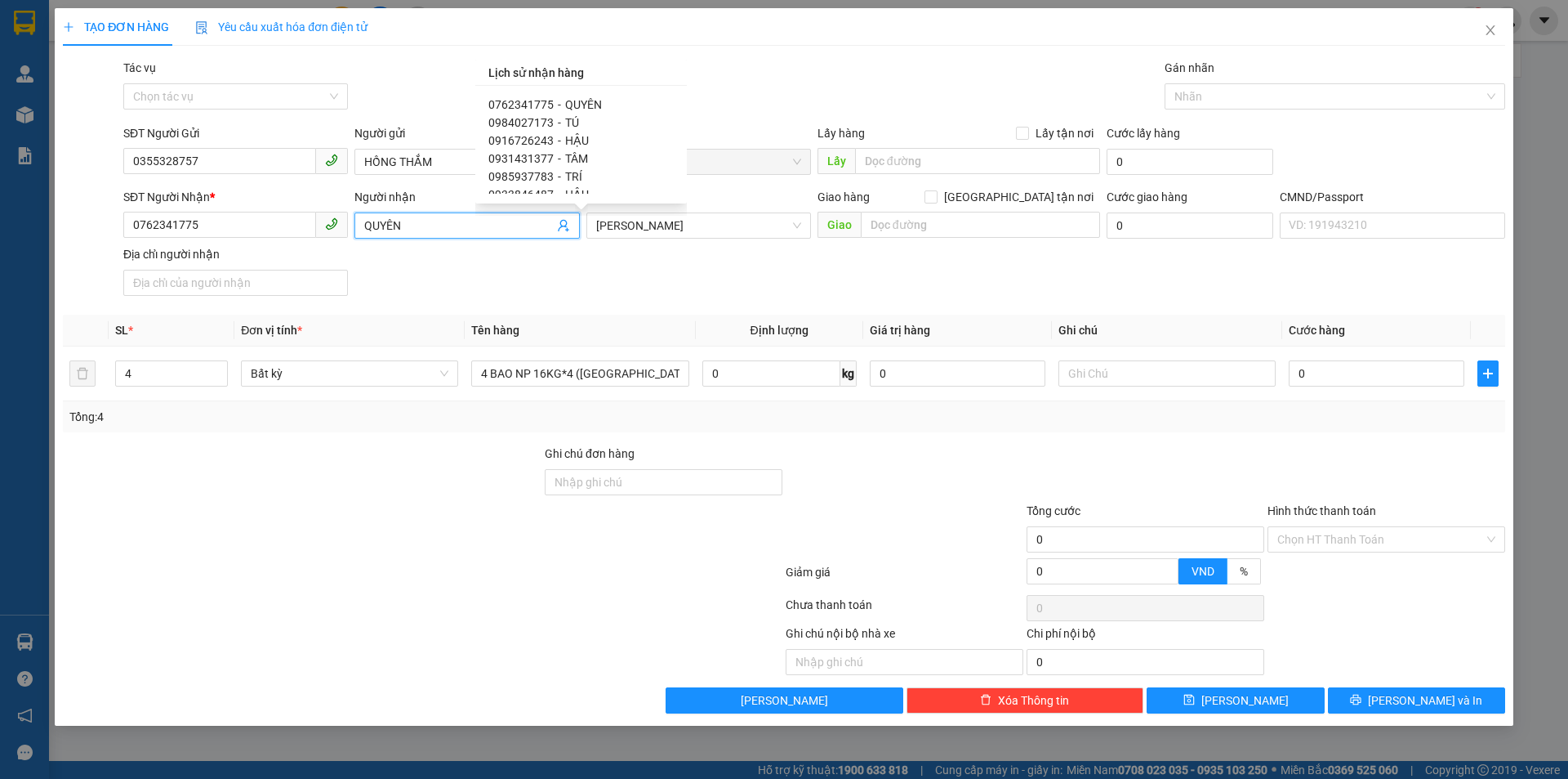
drag, startPoint x: 534, startPoint y: 122, endPoint x: 518, endPoint y: 123, distance: 16.0
click at [533, 121] on span "0984027173" at bounding box center [521, 123] width 65 height 13
type input "0984027173"
type input "TÚ"
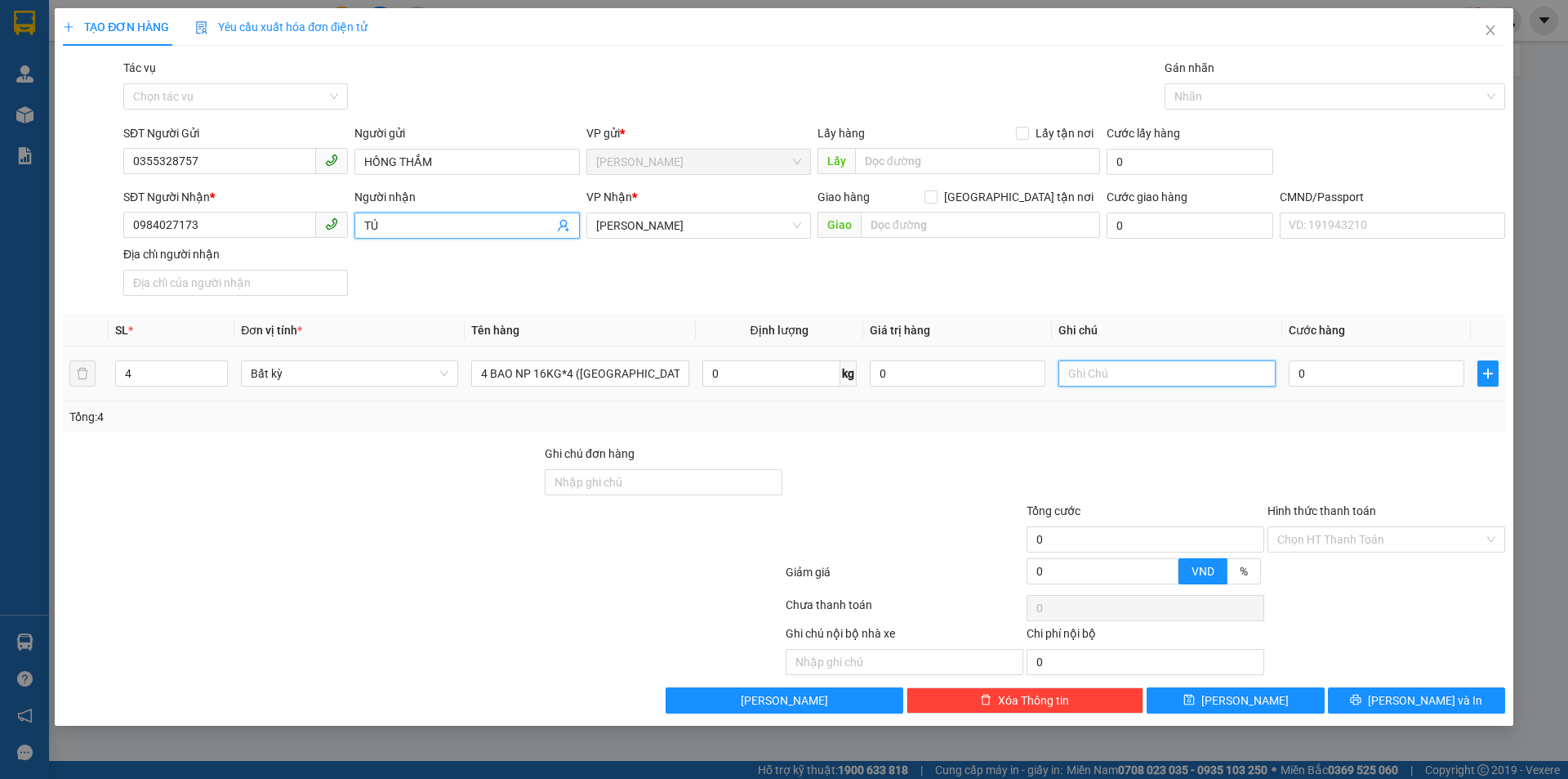
click at [1093, 375] on input "text" at bounding box center [1167, 374] width 217 height 27
type input "14H PHÁT"
click at [1339, 380] on input "0" at bounding box center [1377, 374] width 176 height 27
type input "1"
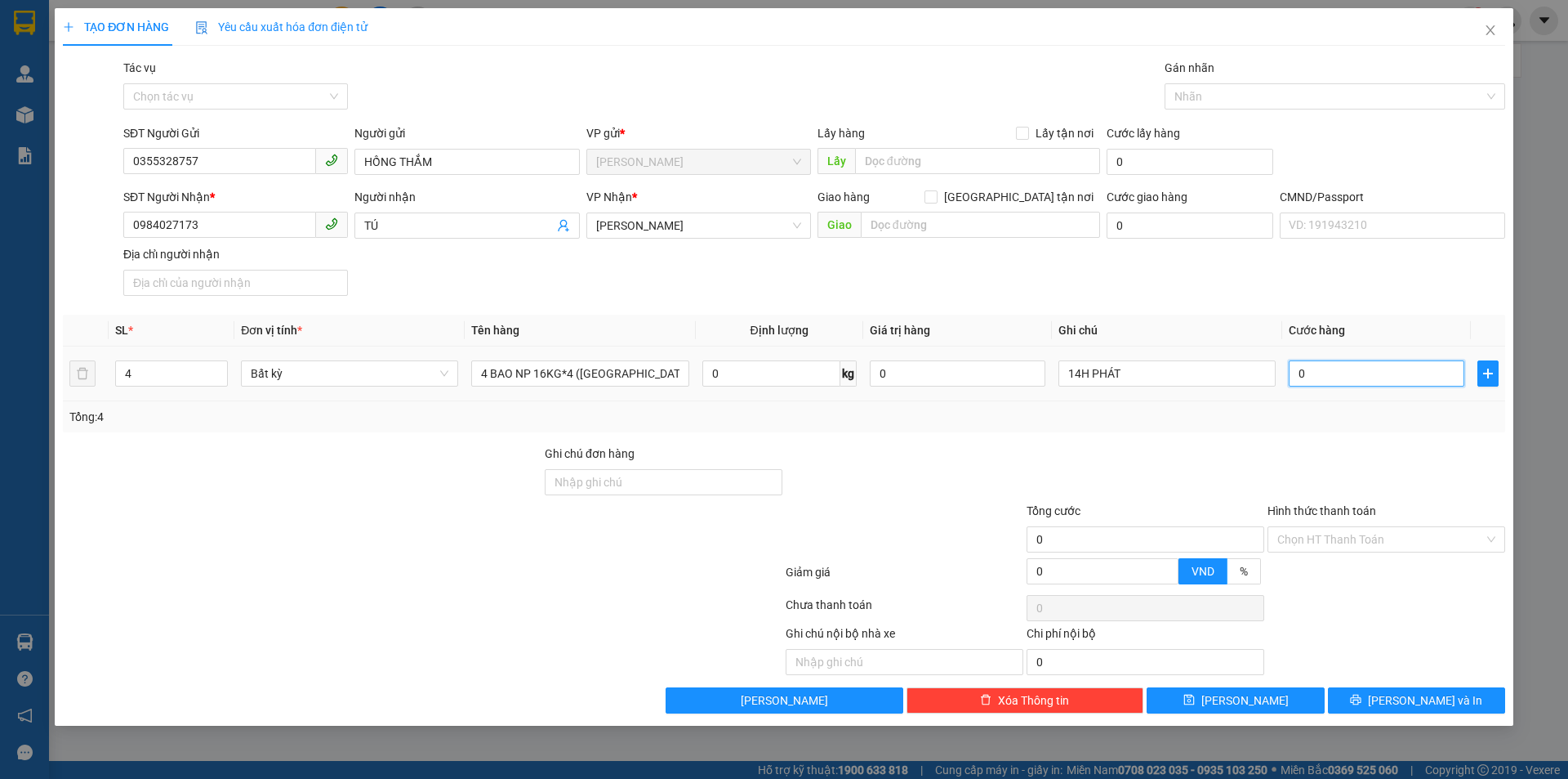
type input "1"
type input "16"
type input "160"
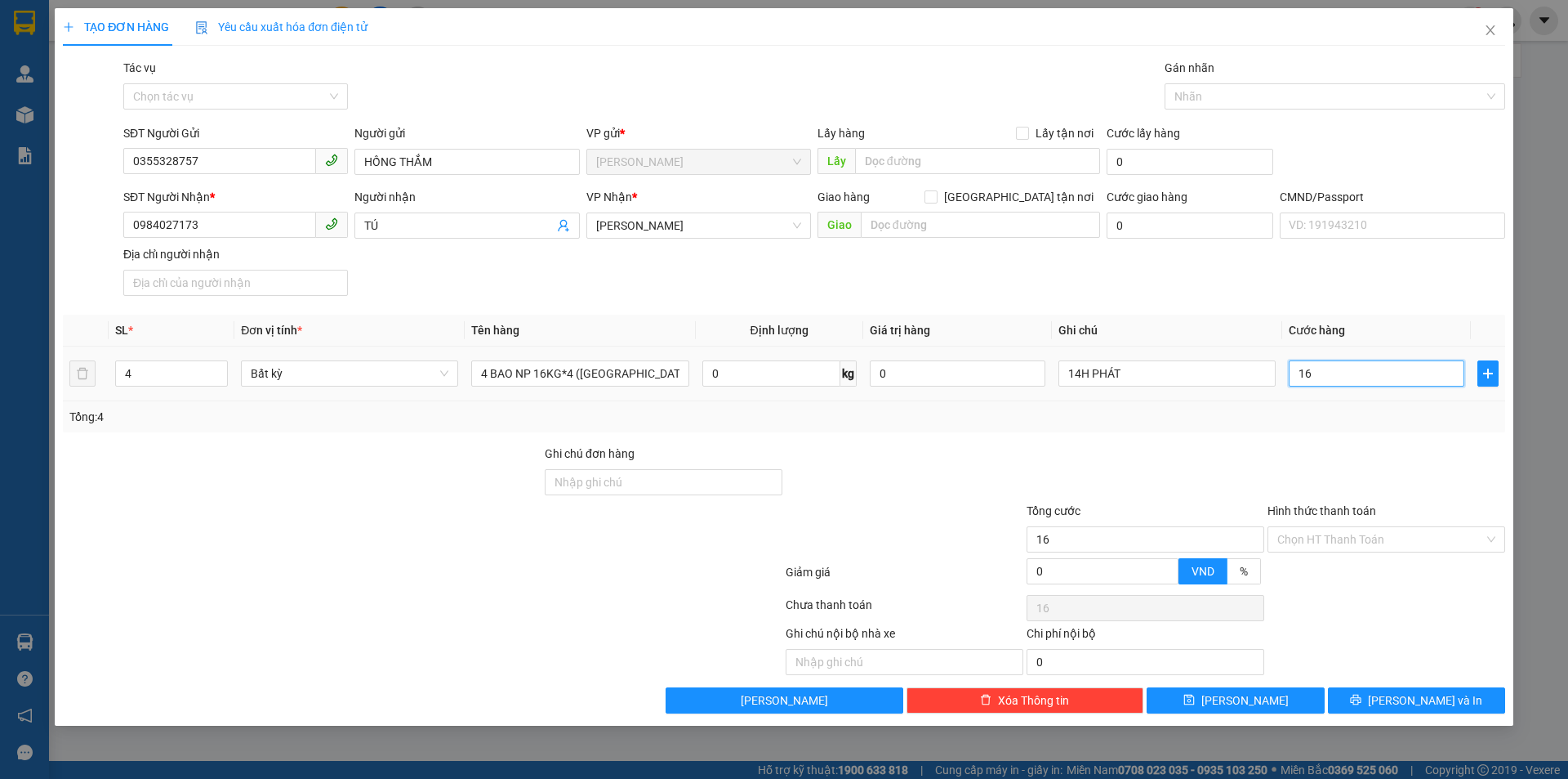
type input "160"
type input "160.000"
click at [1360, 274] on div "SĐT Người Nhận * 0984027173 Người nhận TÚ VP Nhận * Hồ Chí Minh Giao hàng Giao …" at bounding box center [814, 245] width 1388 height 114
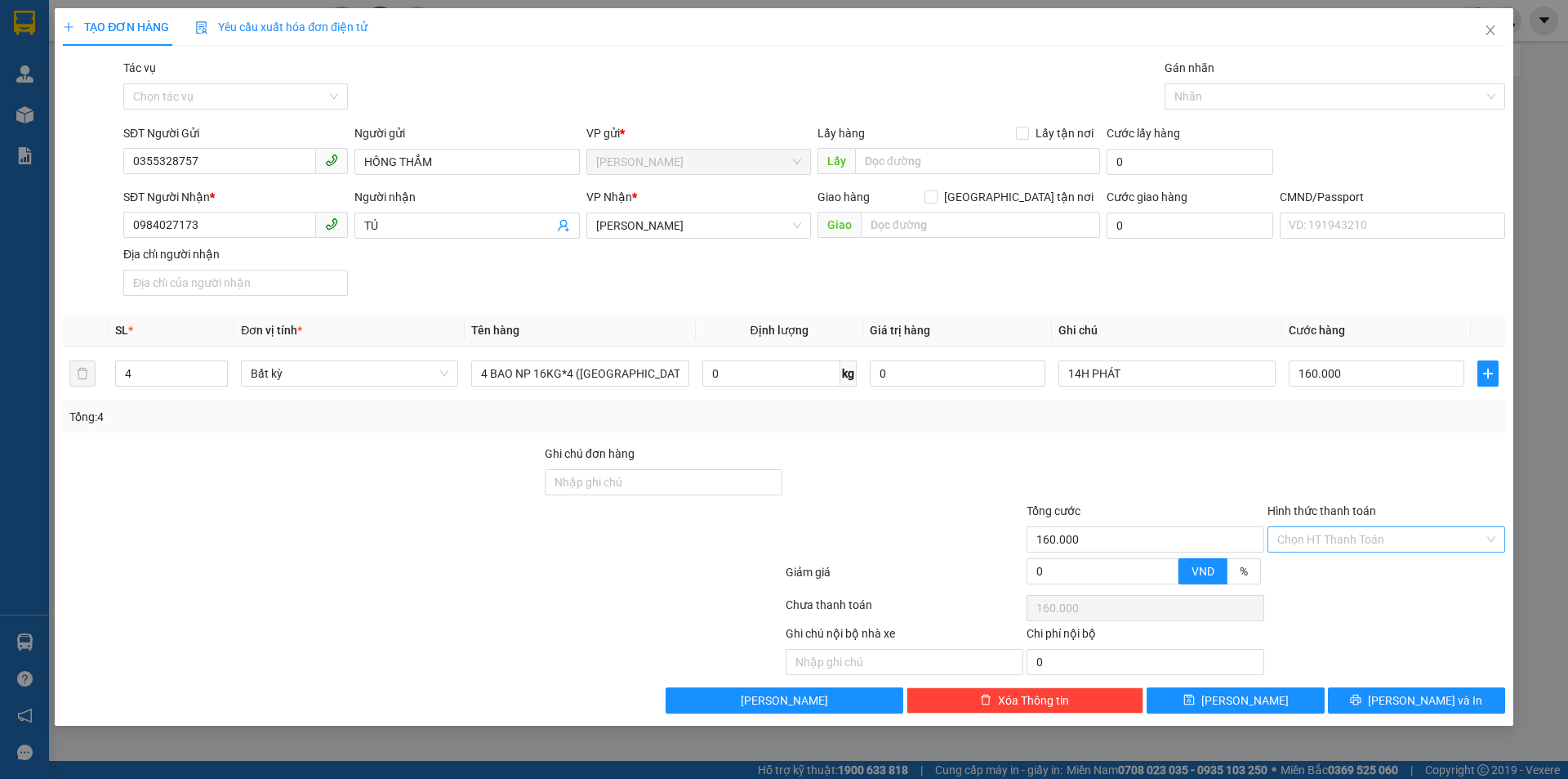
click at [1336, 543] on input "Hình thức thanh toán" at bounding box center [1380, 539] width 206 height 25
click at [1331, 572] on div "Tại văn phòng" at bounding box center [1386, 572] width 218 height 18
type input "0"
click at [1381, 703] on button "Lưu và In" at bounding box center [1416, 700] width 177 height 27
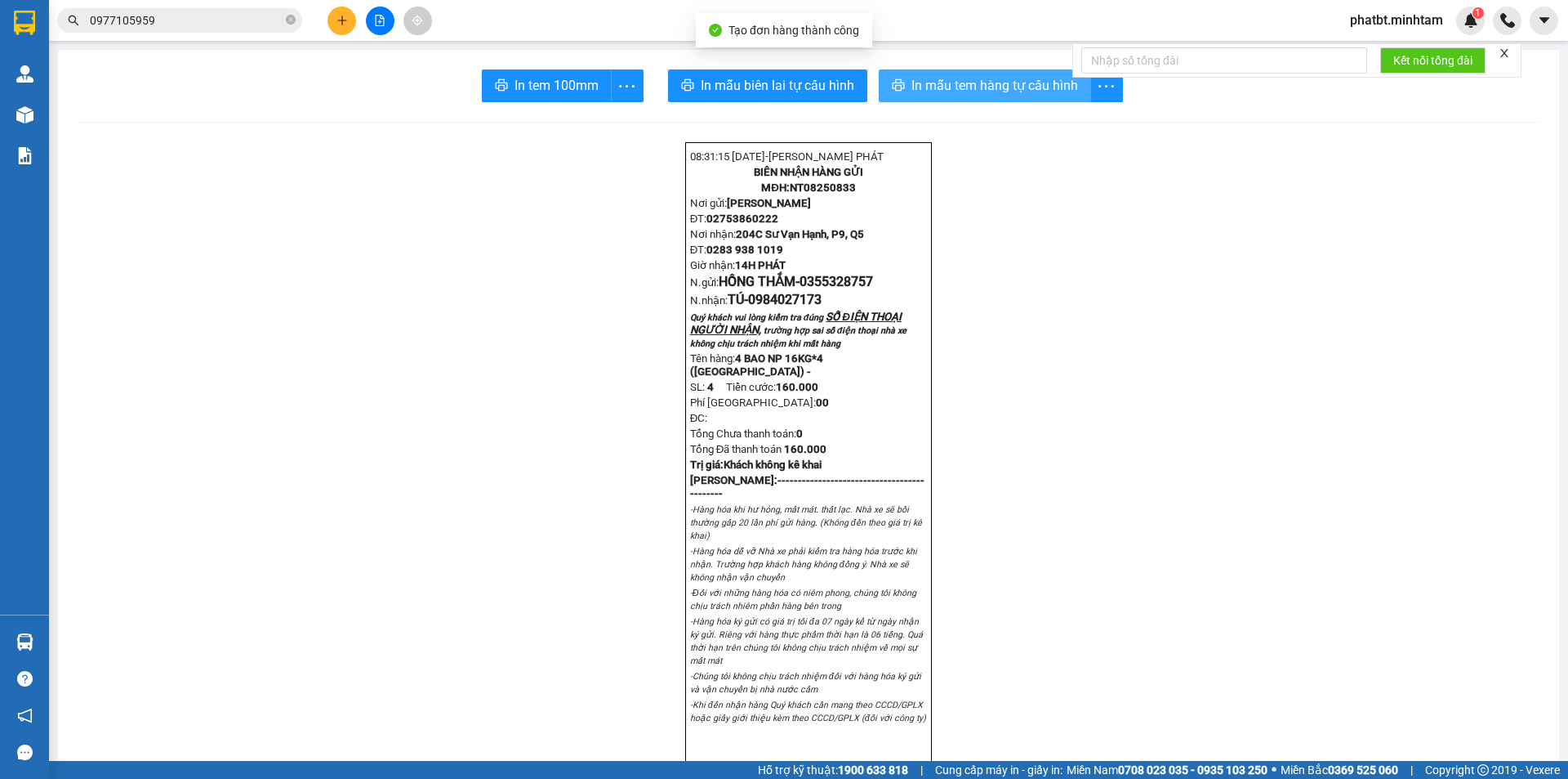
click at [924, 88] on span "In mẫu tem hàng tự cấu hình" at bounding box center [994, 85] width 166 height 21
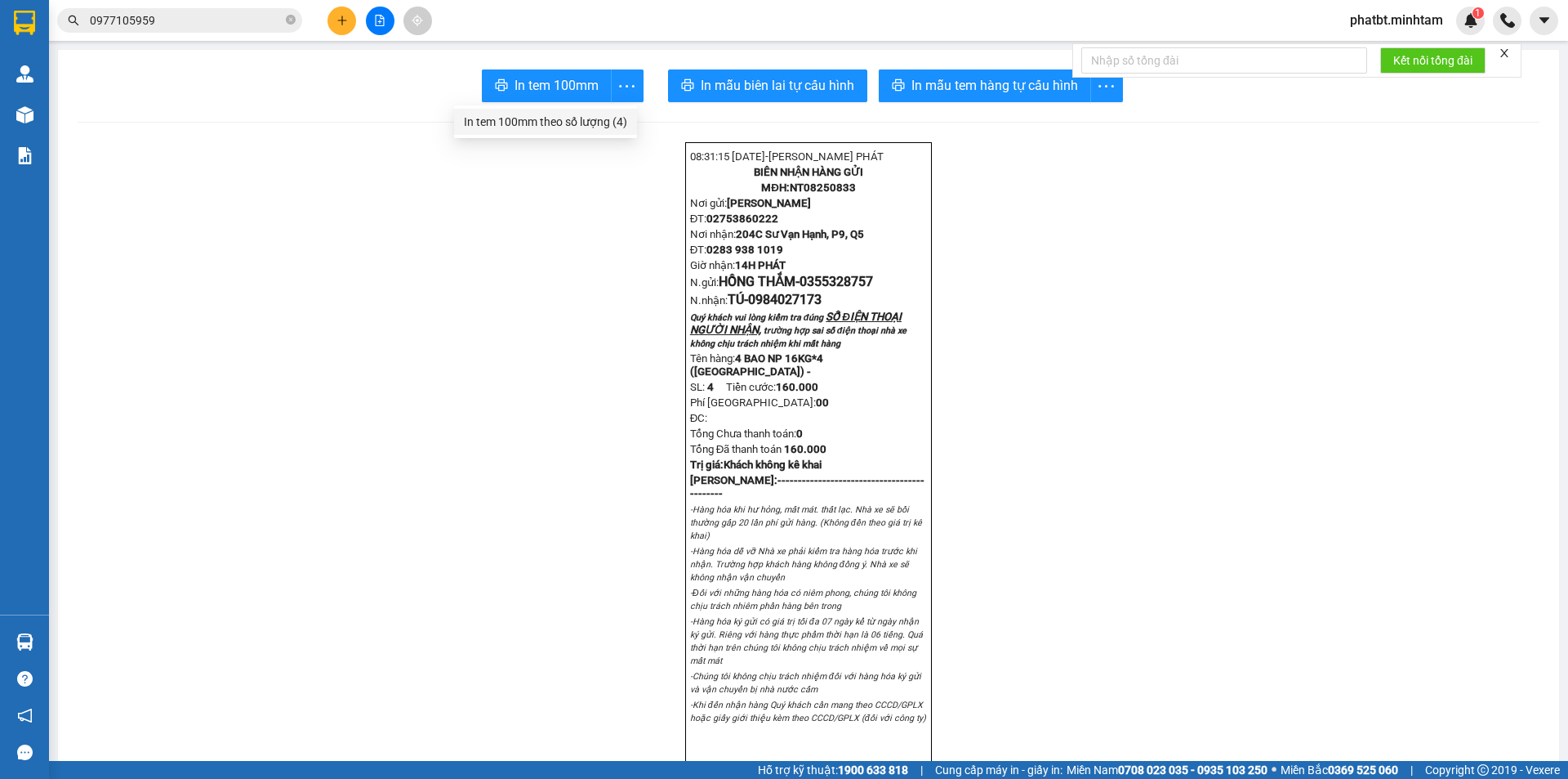
click at [604, 119] on div "In tem 100mm theo số lượng (4)" at bounding box center [545, 122] width 163 height 18
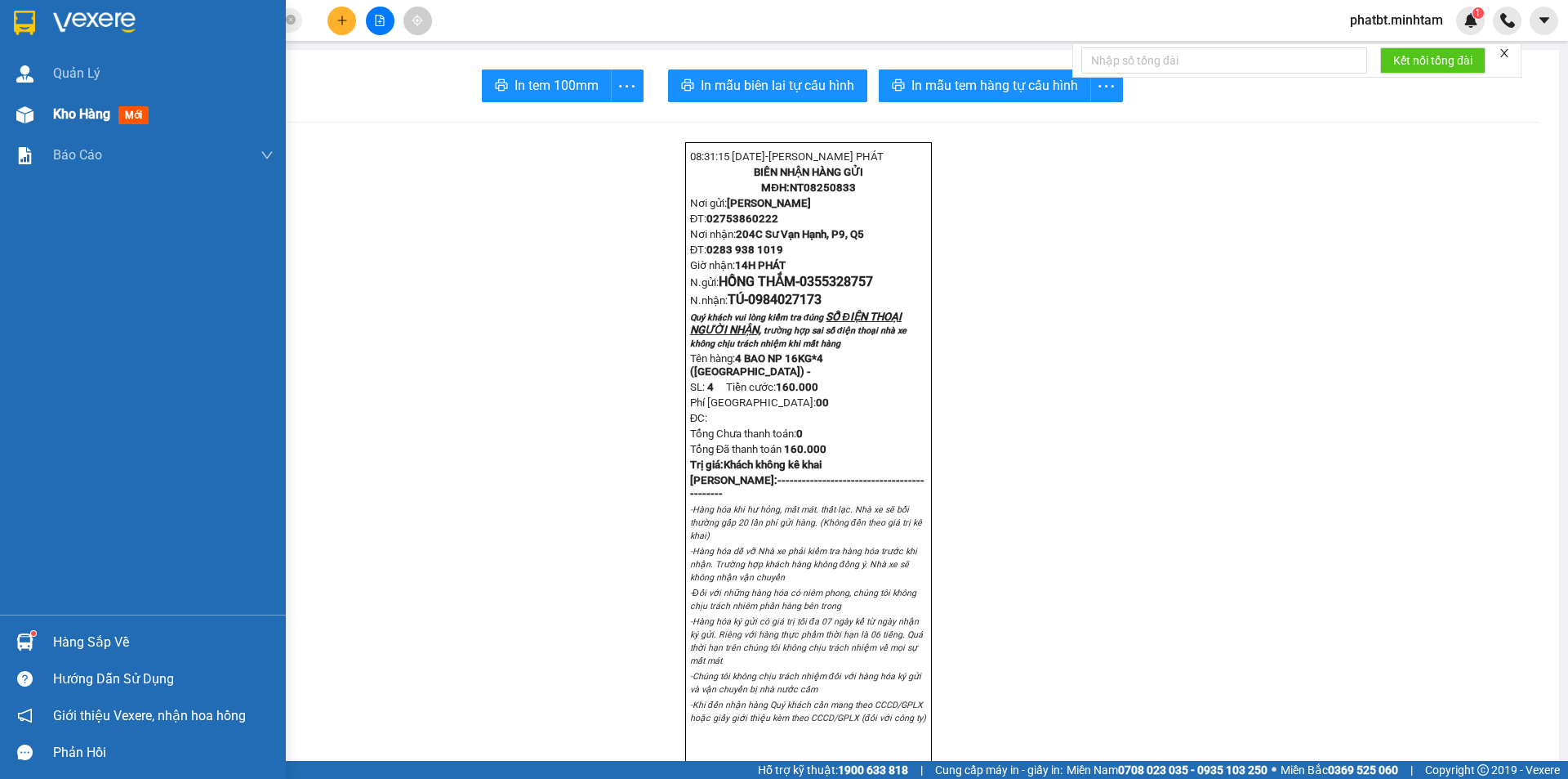
click at [46, 120] on div "Kho hàng mới" at bounding box center [142, 114] width 286 height 41
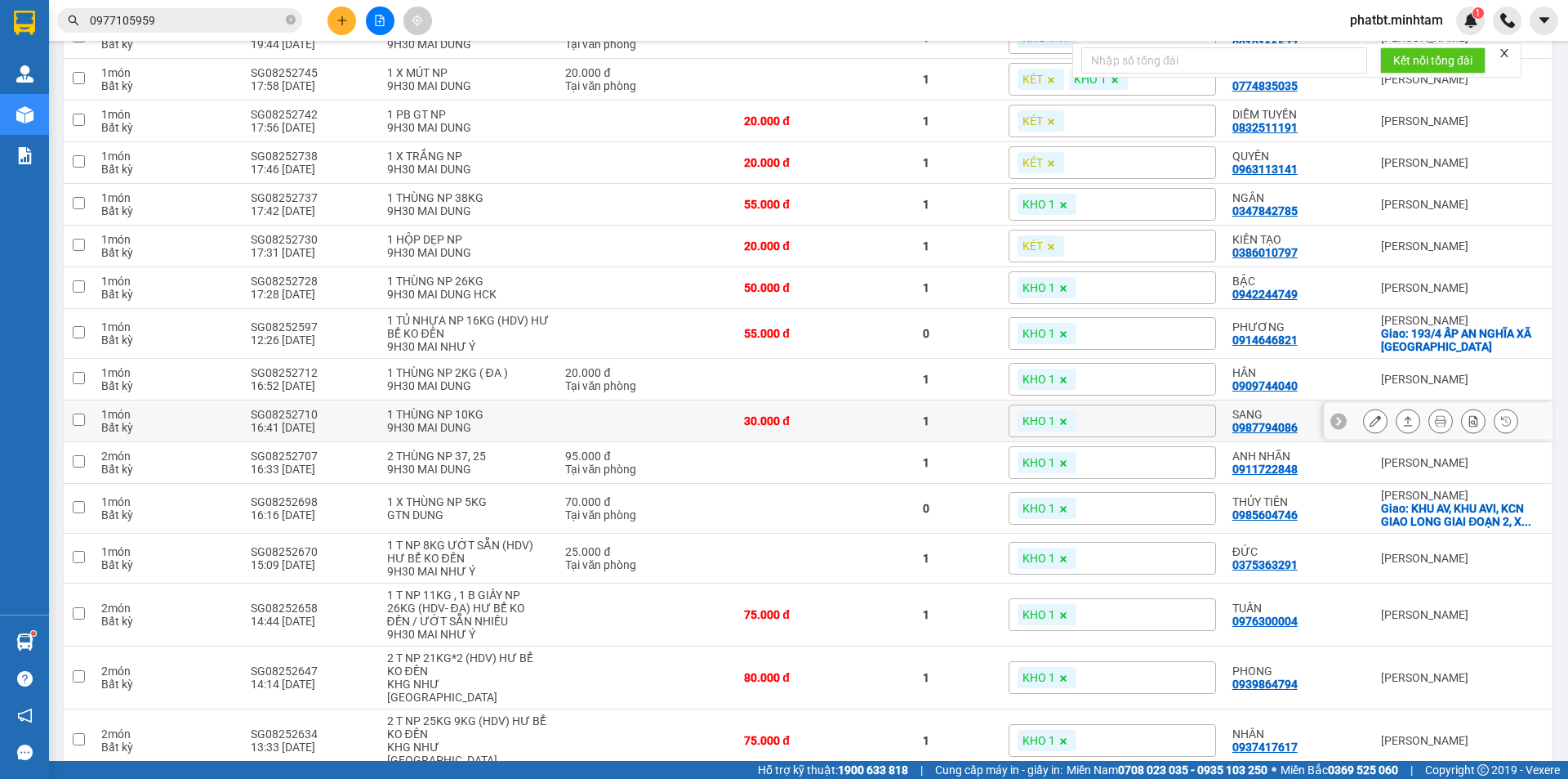
scroll to position [272, 0]
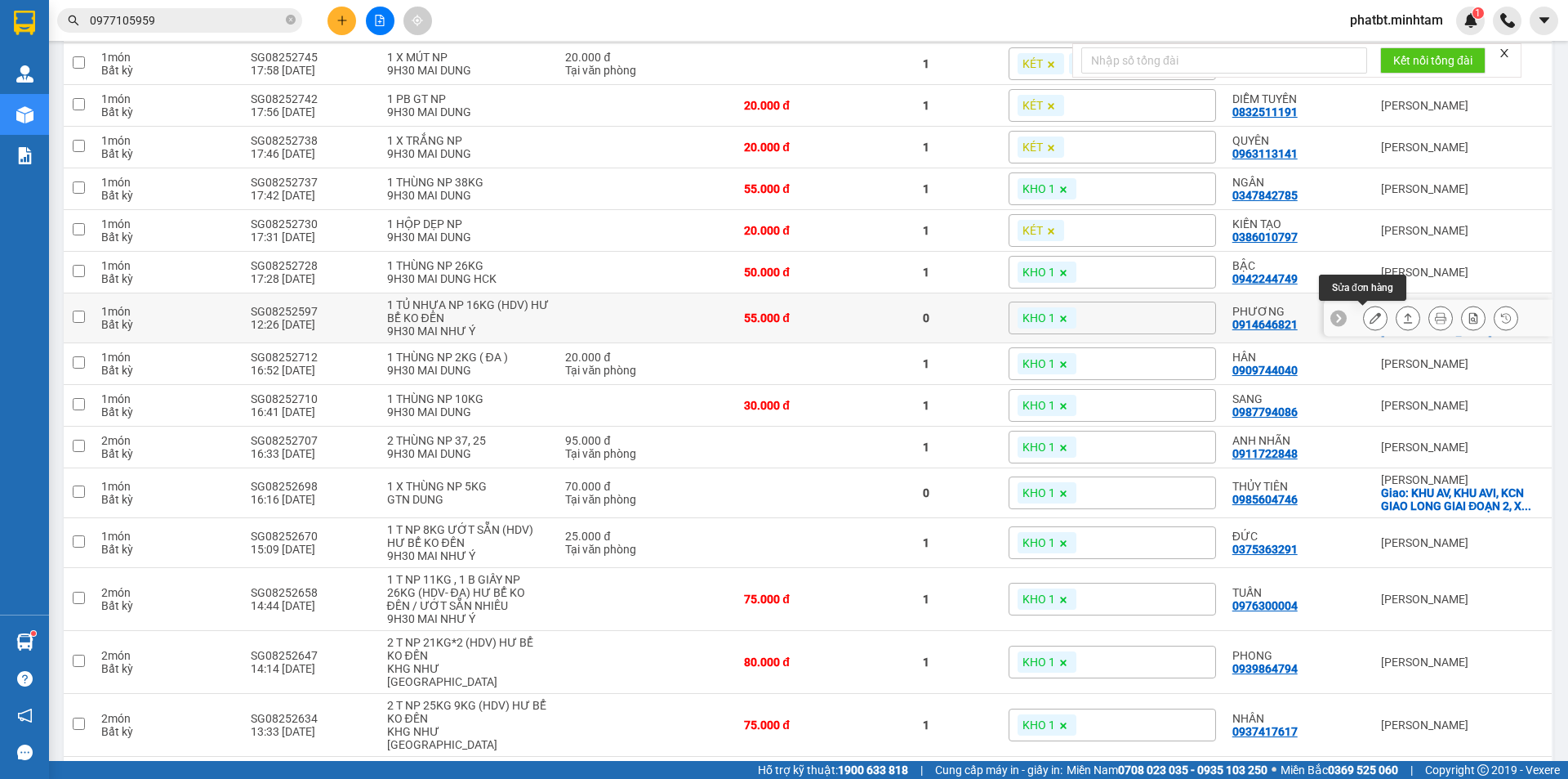
click at [1364, 311] on button at bounding box center [1376, 318] width 23 height 29
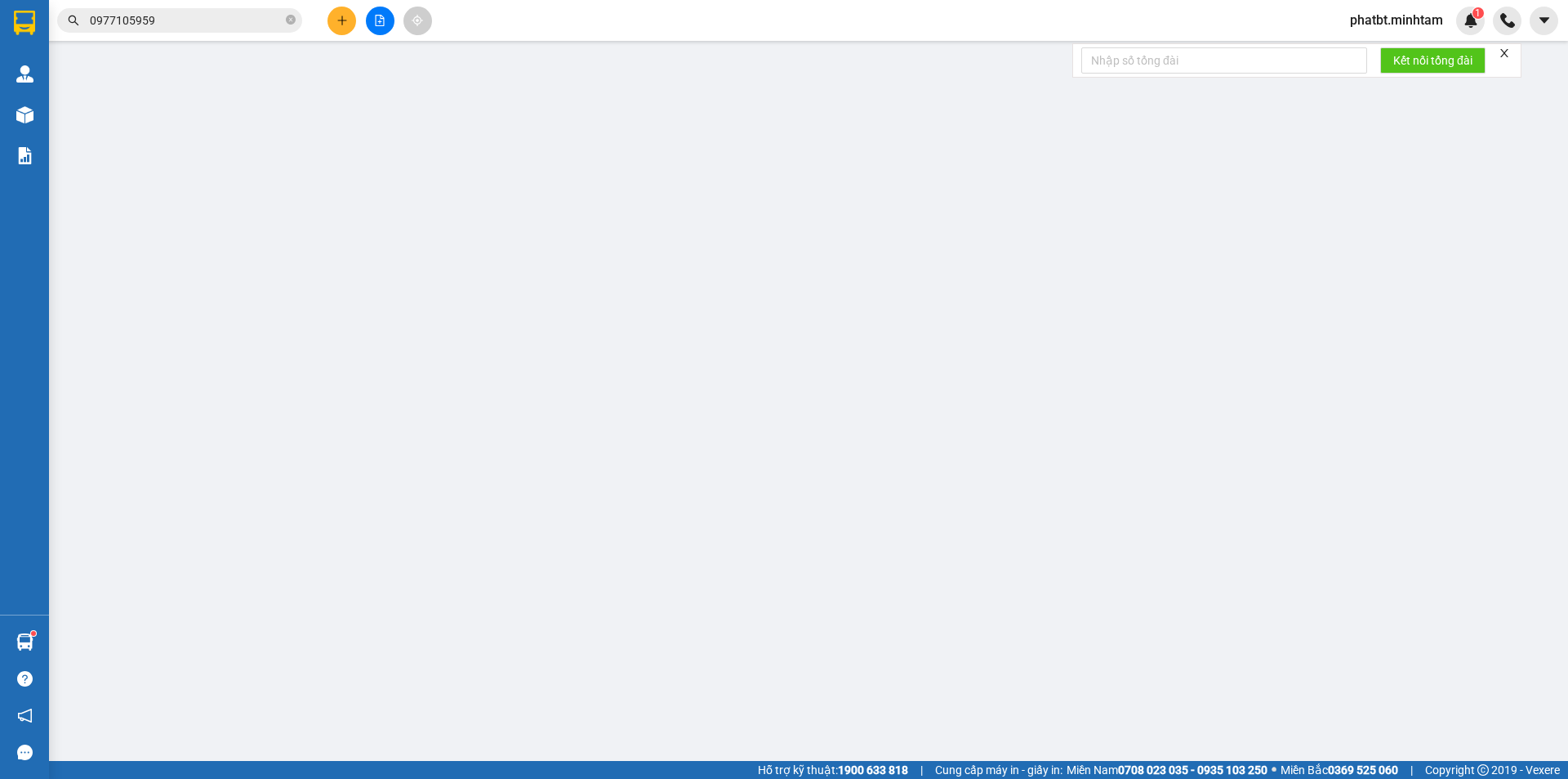
type input "0973470721"
type input "NHƯ"
type input "0914646821"
type input "PHƯƠNG"
checkbox input "true"
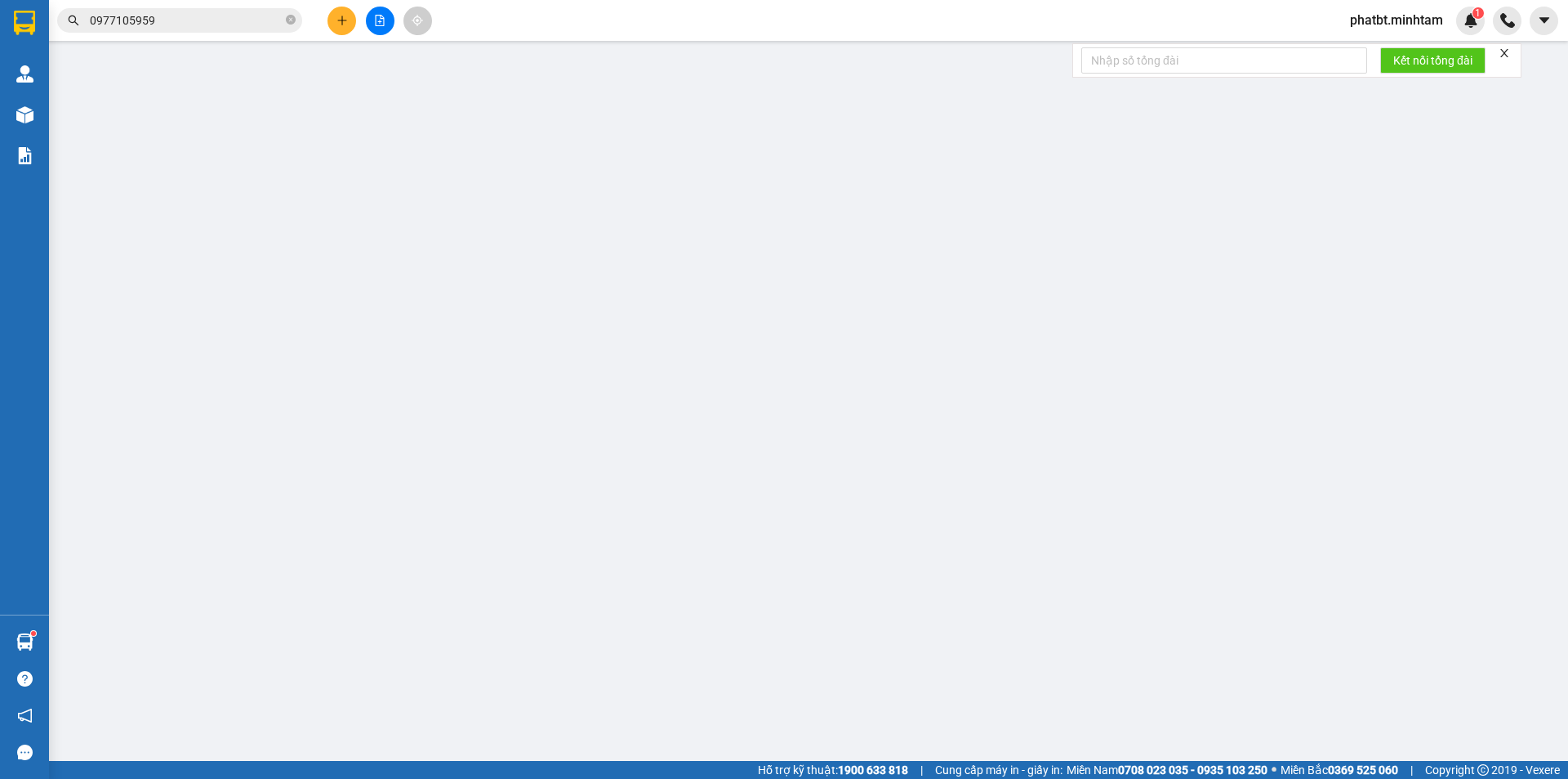
type input "193/4 ẤP AN NGHĨA XÃ AN HÓA"
type input "HCK / PHÍ GTN CHƯA THU 120K KLLĐ"
type input "55.000"
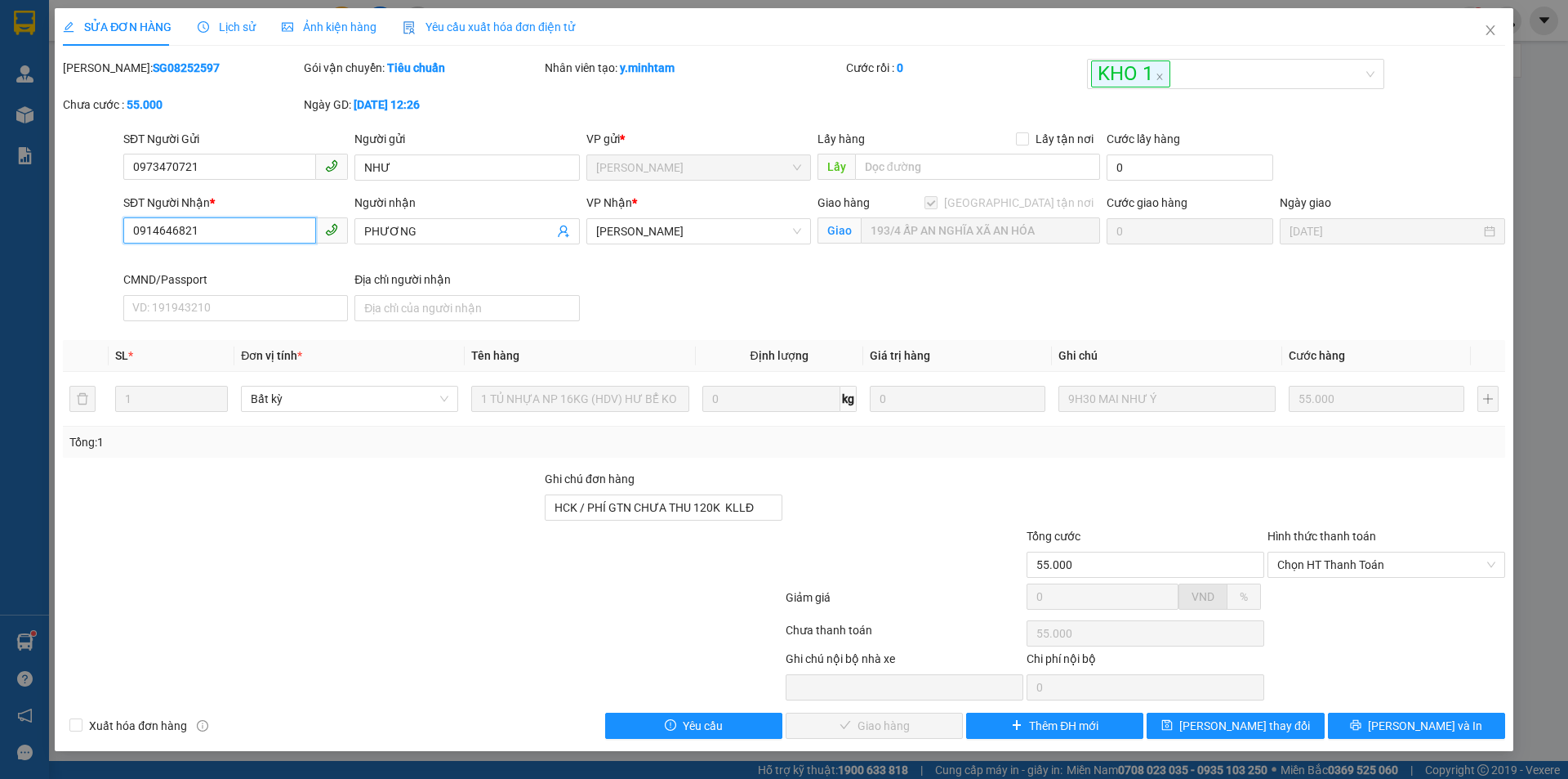
click at [244, 235] on input "0914646821" at bounding box center [220, 230] width 193 height 27
click at [1488, 39] on span "Close" at bounding box center [1490, 31] width 46 height 46
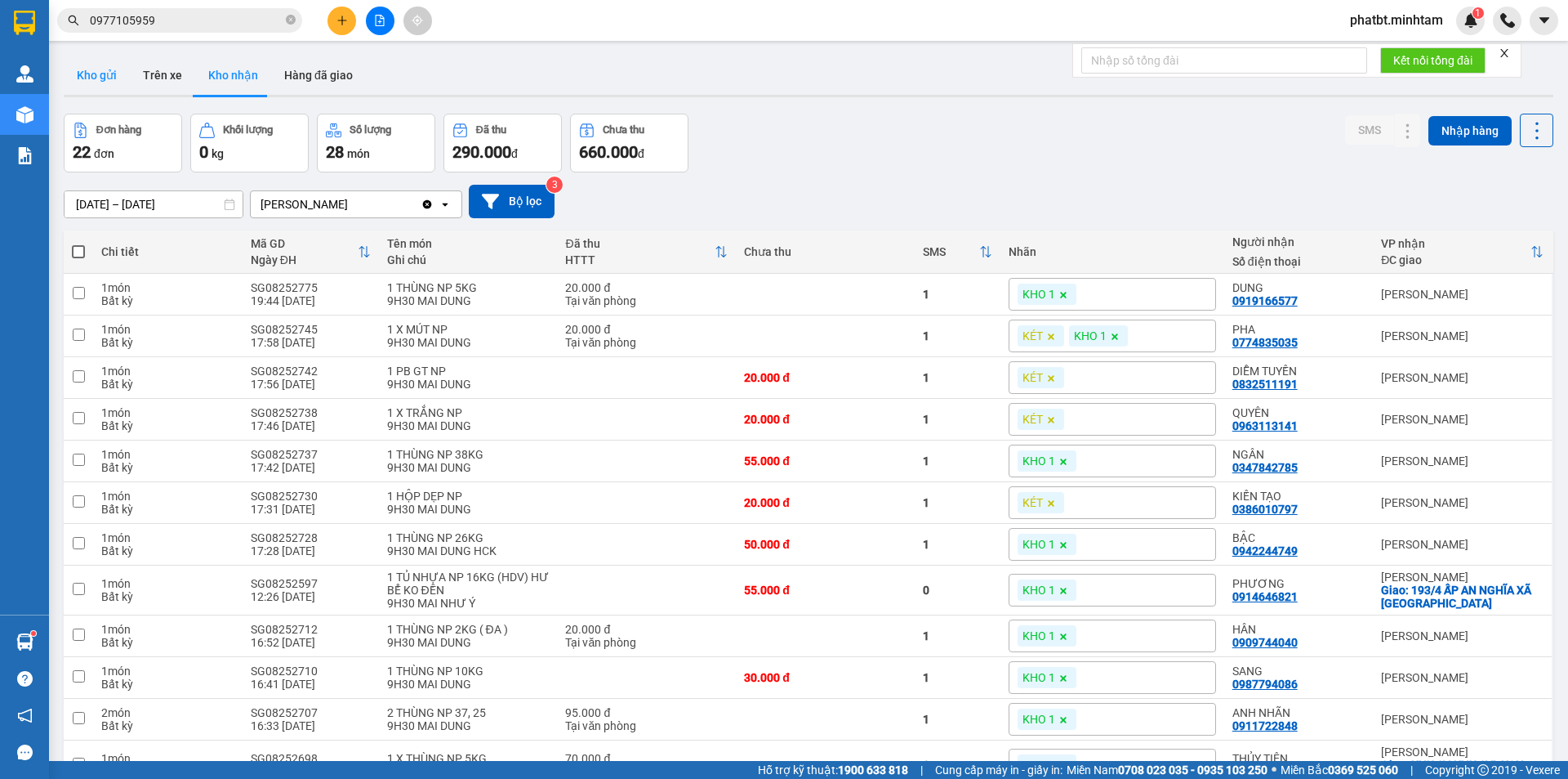
click at [109, 84] on button "Kho gửi" at bounding box center [97, 75] width 66 height 39
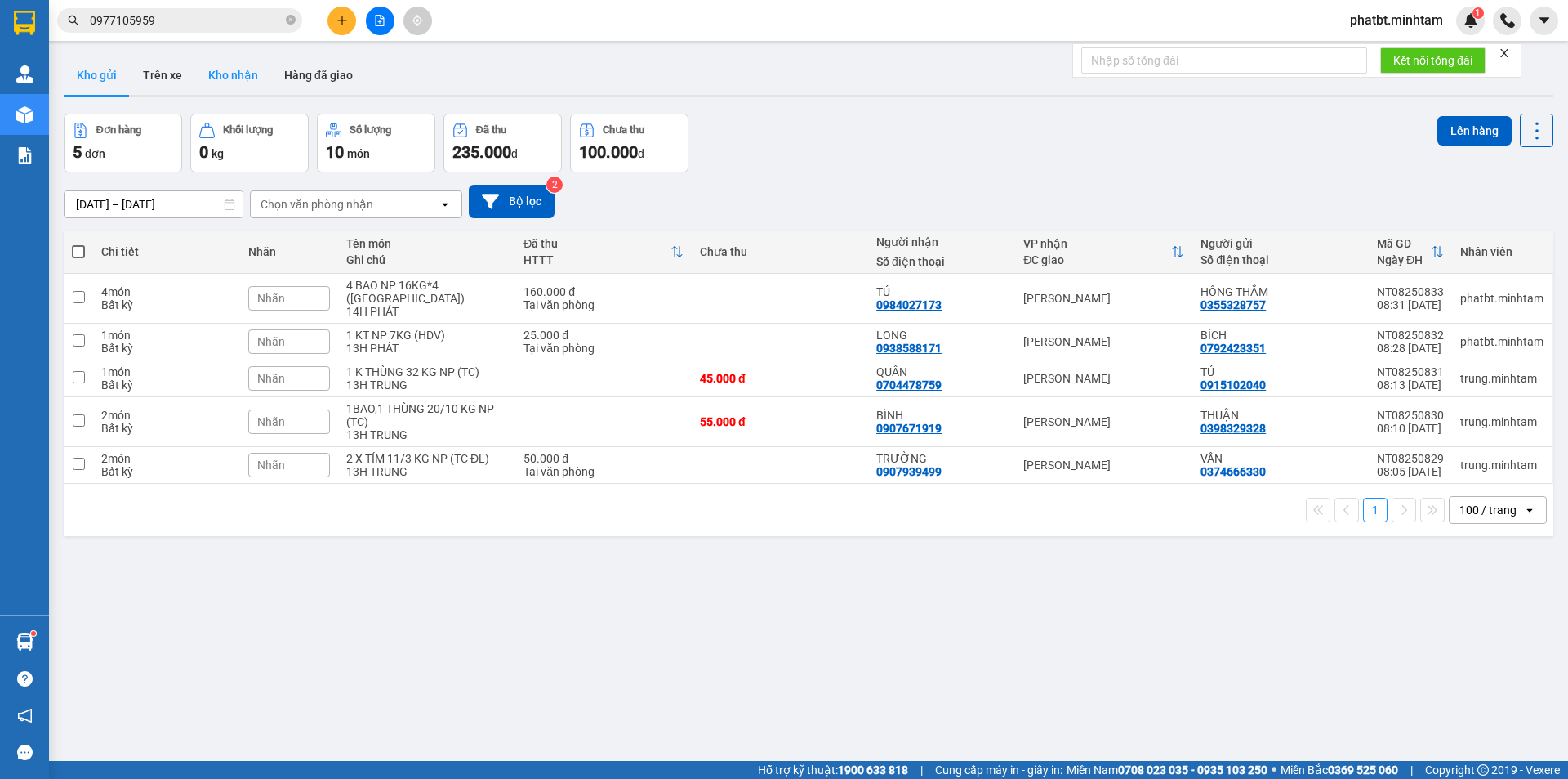
click at [243, 85] on button "Kho nhận" at bounding box center [234, 75] width 76 height 39
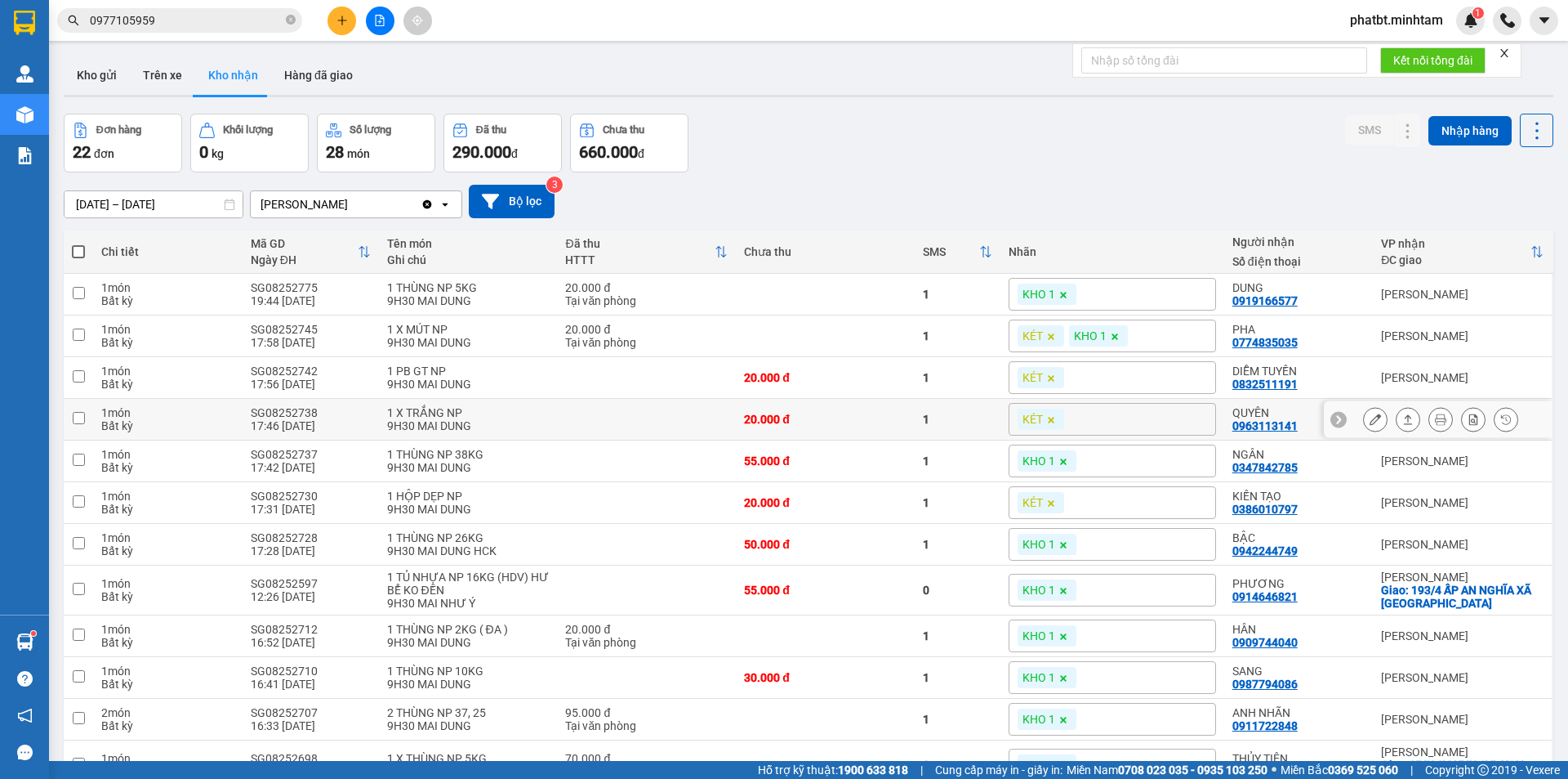
scroll to position [272, 0]
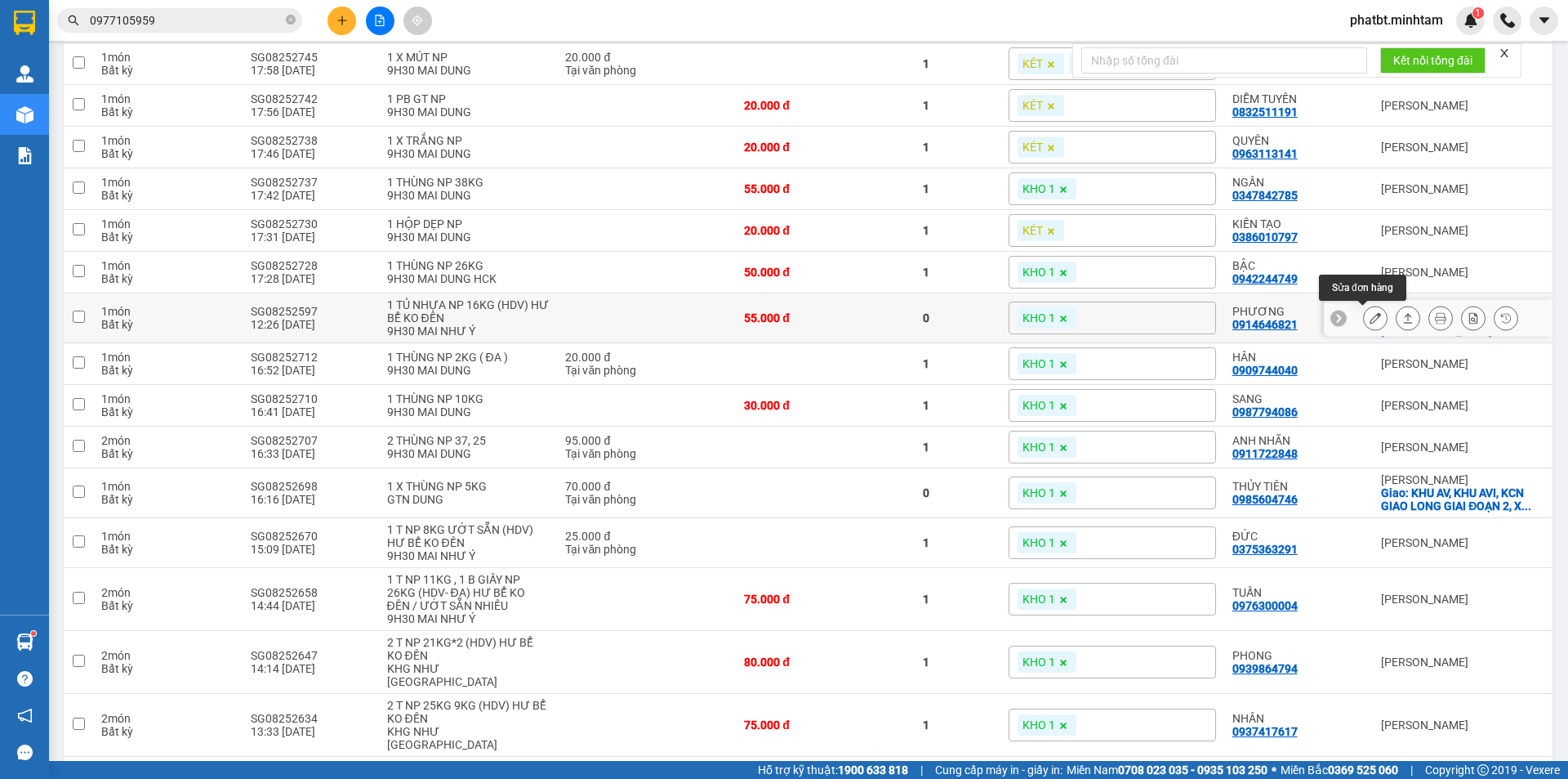
click at [1364, 328] on button at bounding box center [1376, 318] width 23 height 29
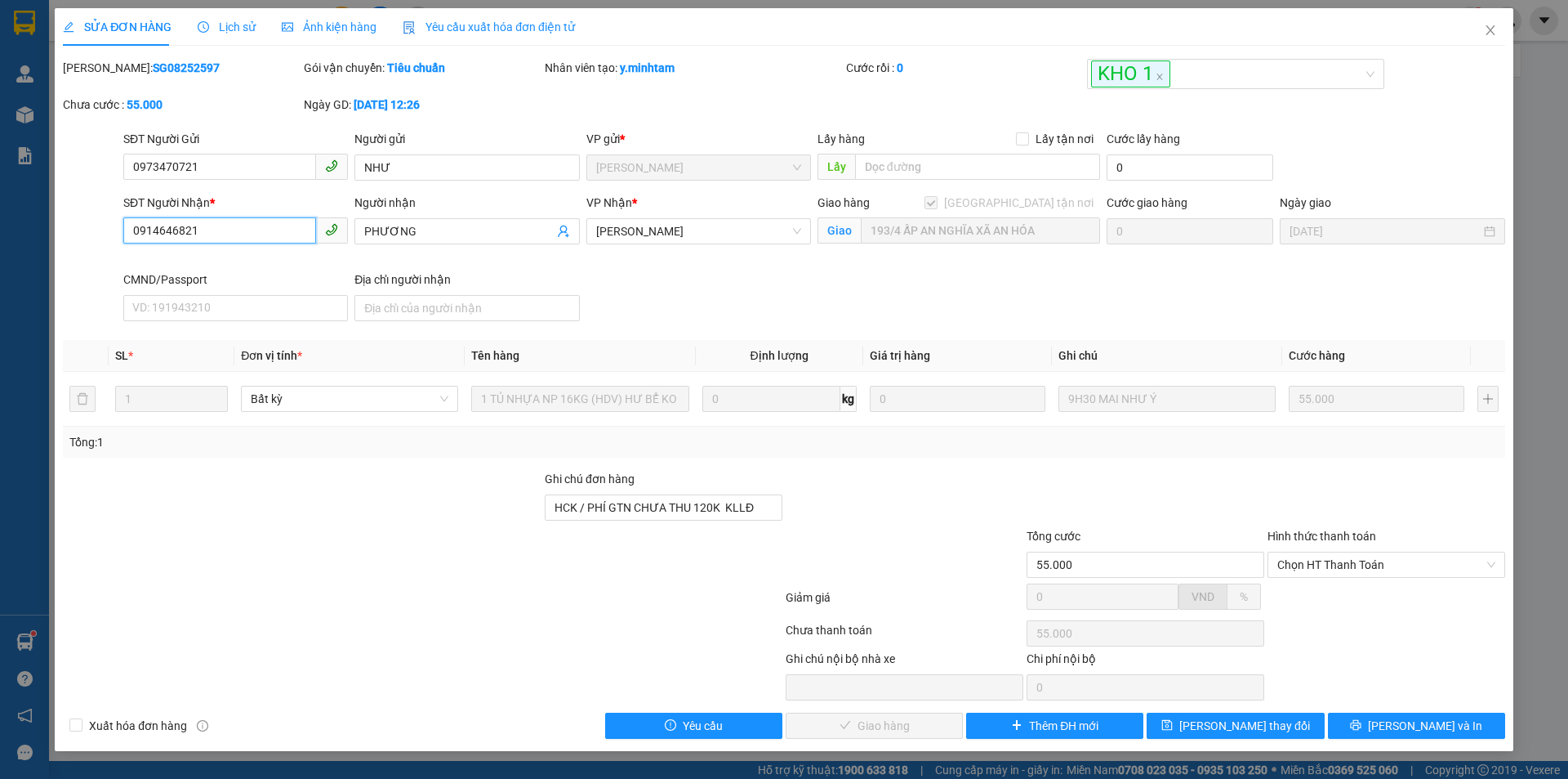
click at [297, 237] on input "0914646821" at bounding box center [220, 230] width 193 height 27
click at [1499, 31] on span "Close" at bounding box center [1490, 31] width 46 height 46
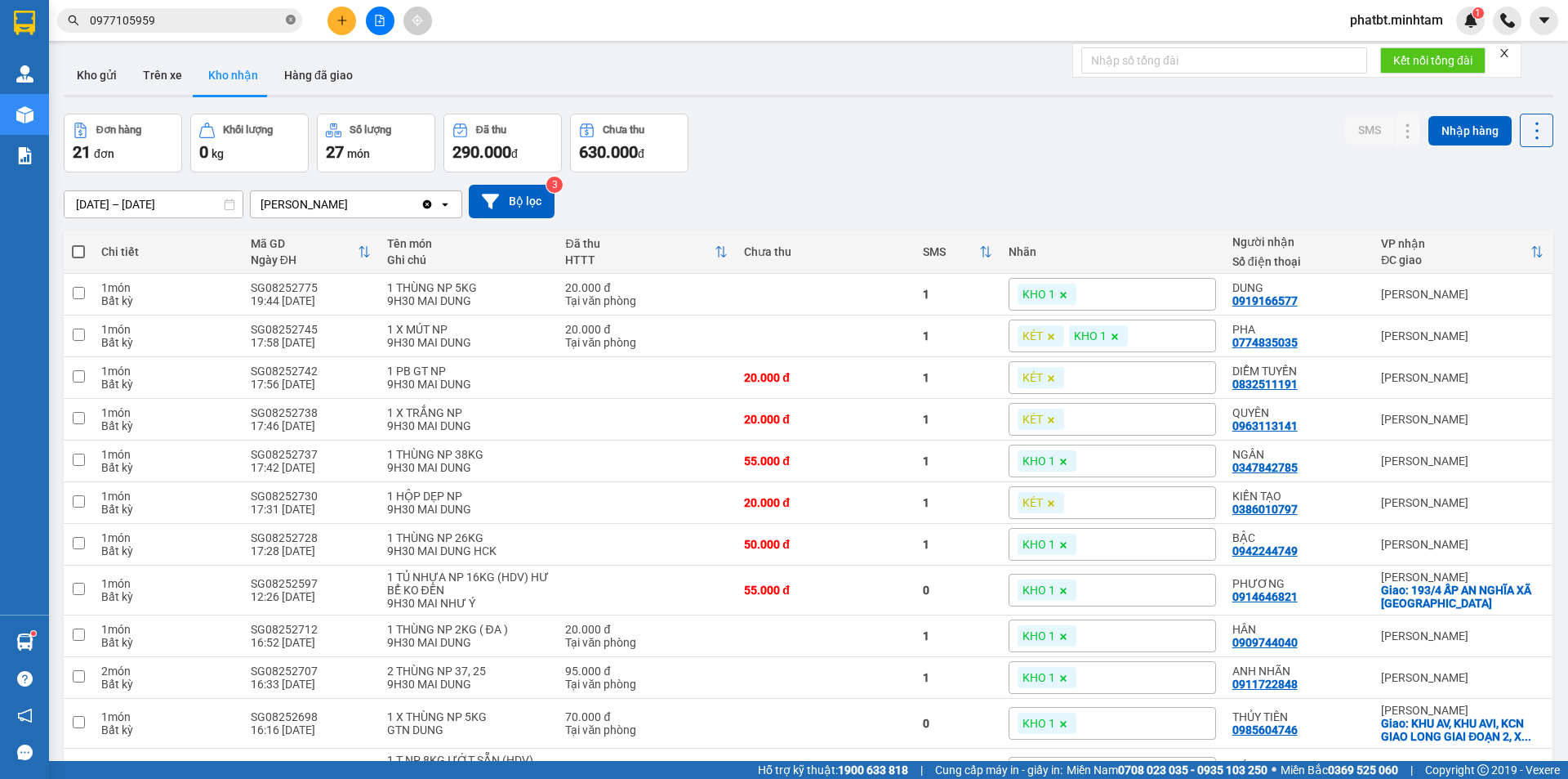
click at [292, 24] on icon "close-circle" at bounding box center [291, 20] width 10 height 10
click at [268, 20] on input "text" at bounding box center [186, 21] width 193 height 18
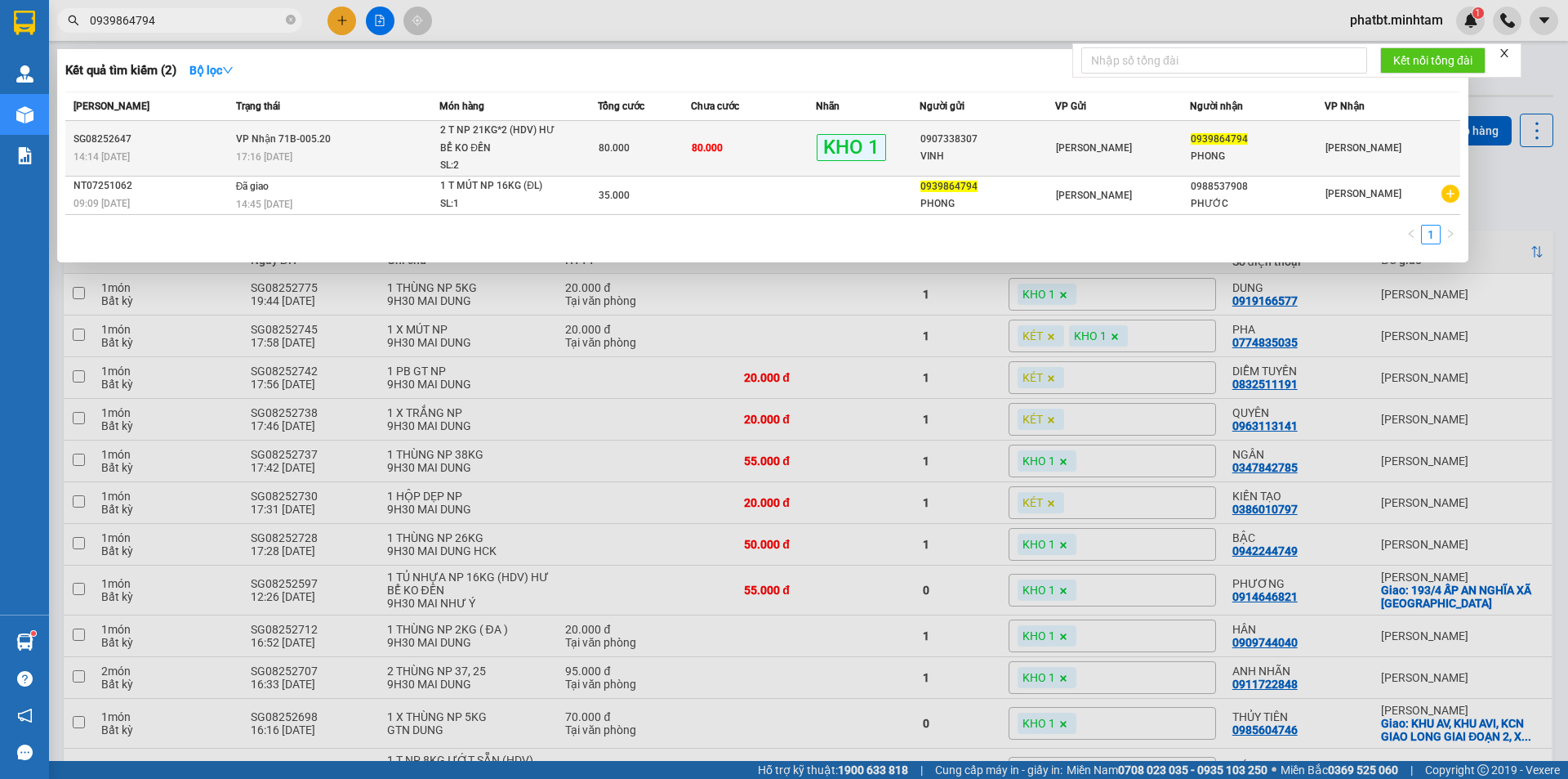
type input "0939864794"
click at [474, 148] on div "2 T NP 21KG*2 (HDV) HƯ BỂ KO ĐỀN" at bounding box center [501, 139] width 123 height 35
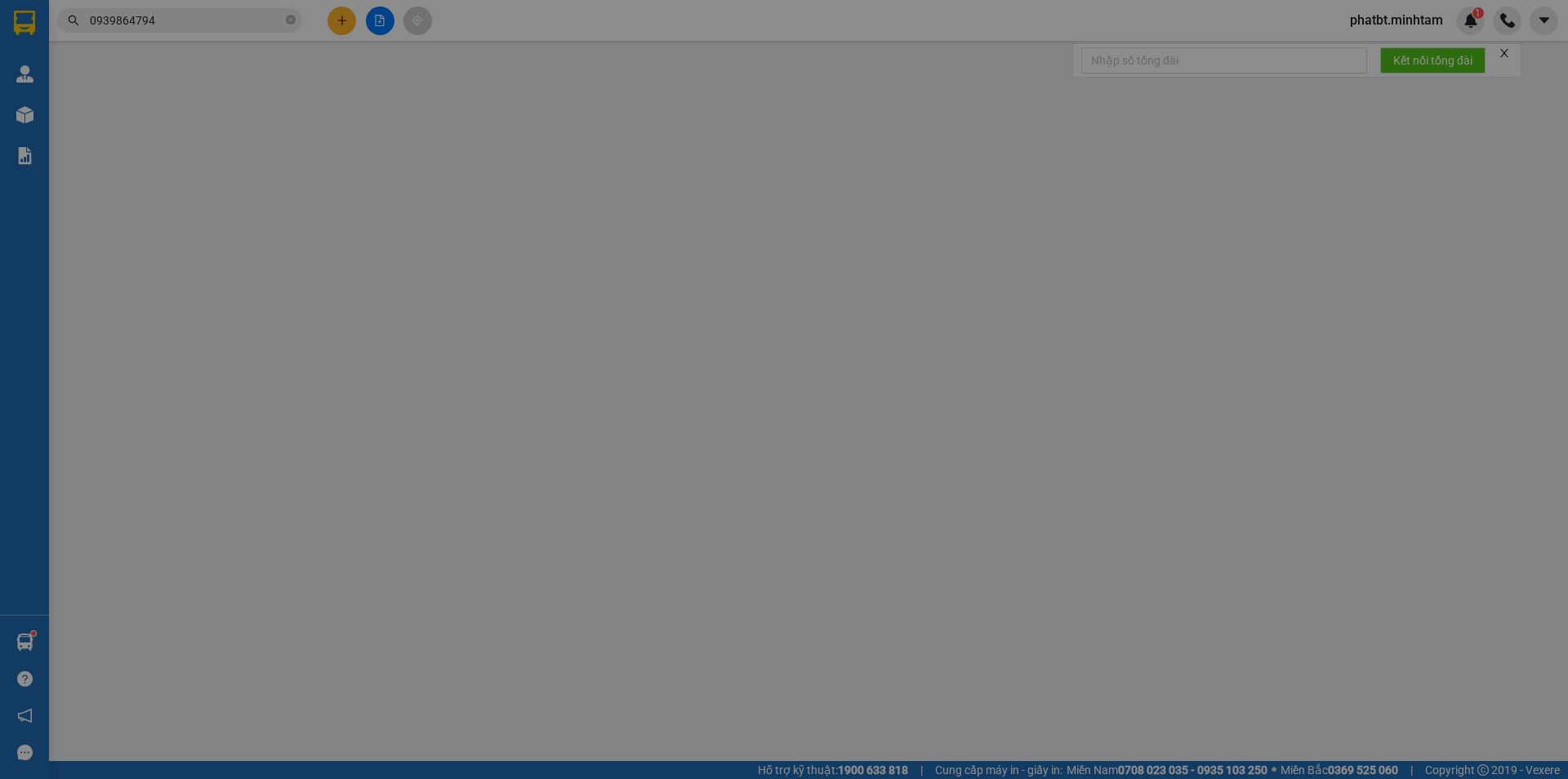
type input "0907338307"
type input "VINH"
type input "0939864794"
type input "PHONG"
type input "KBM"
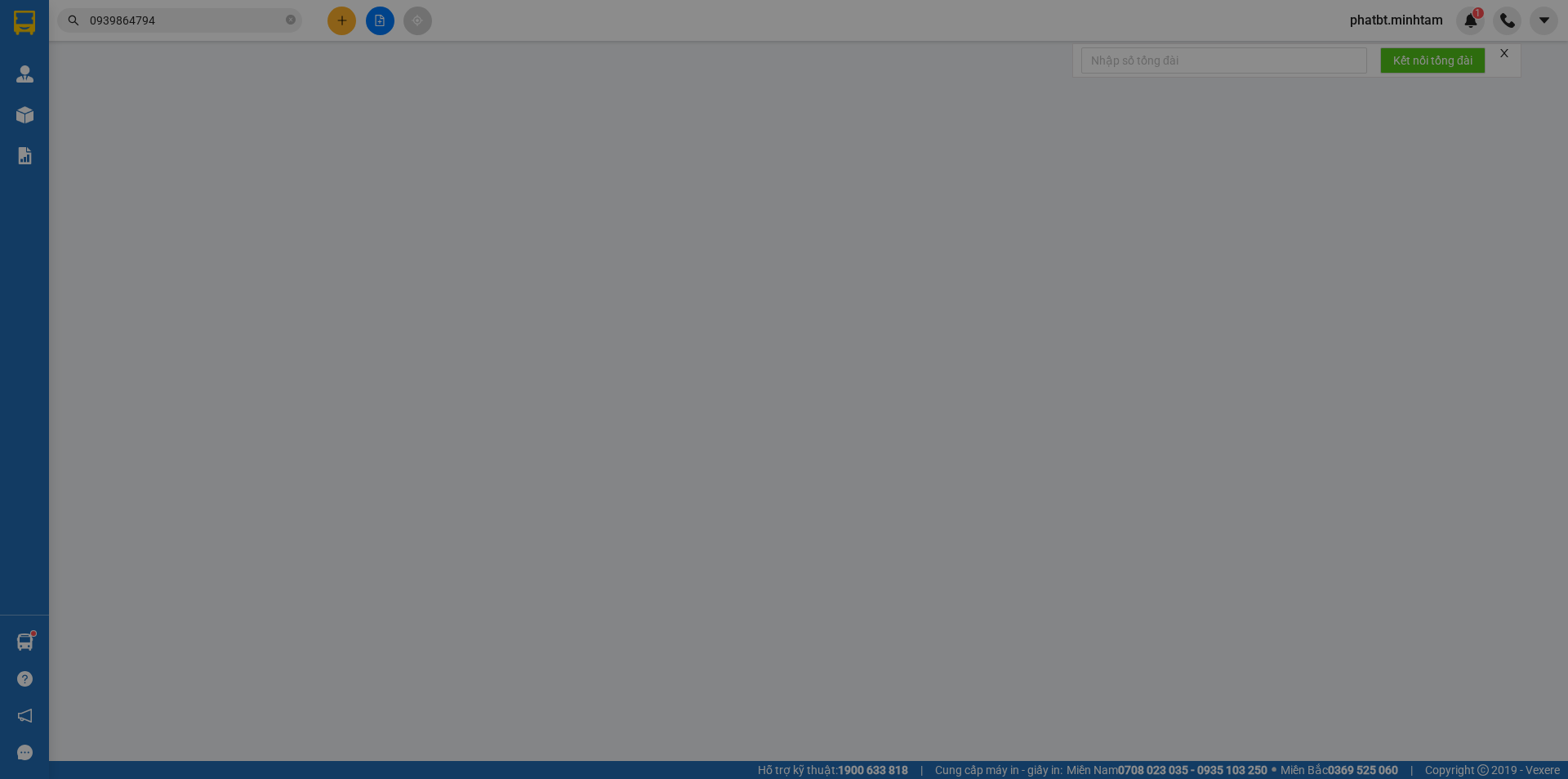
type input "80.000"
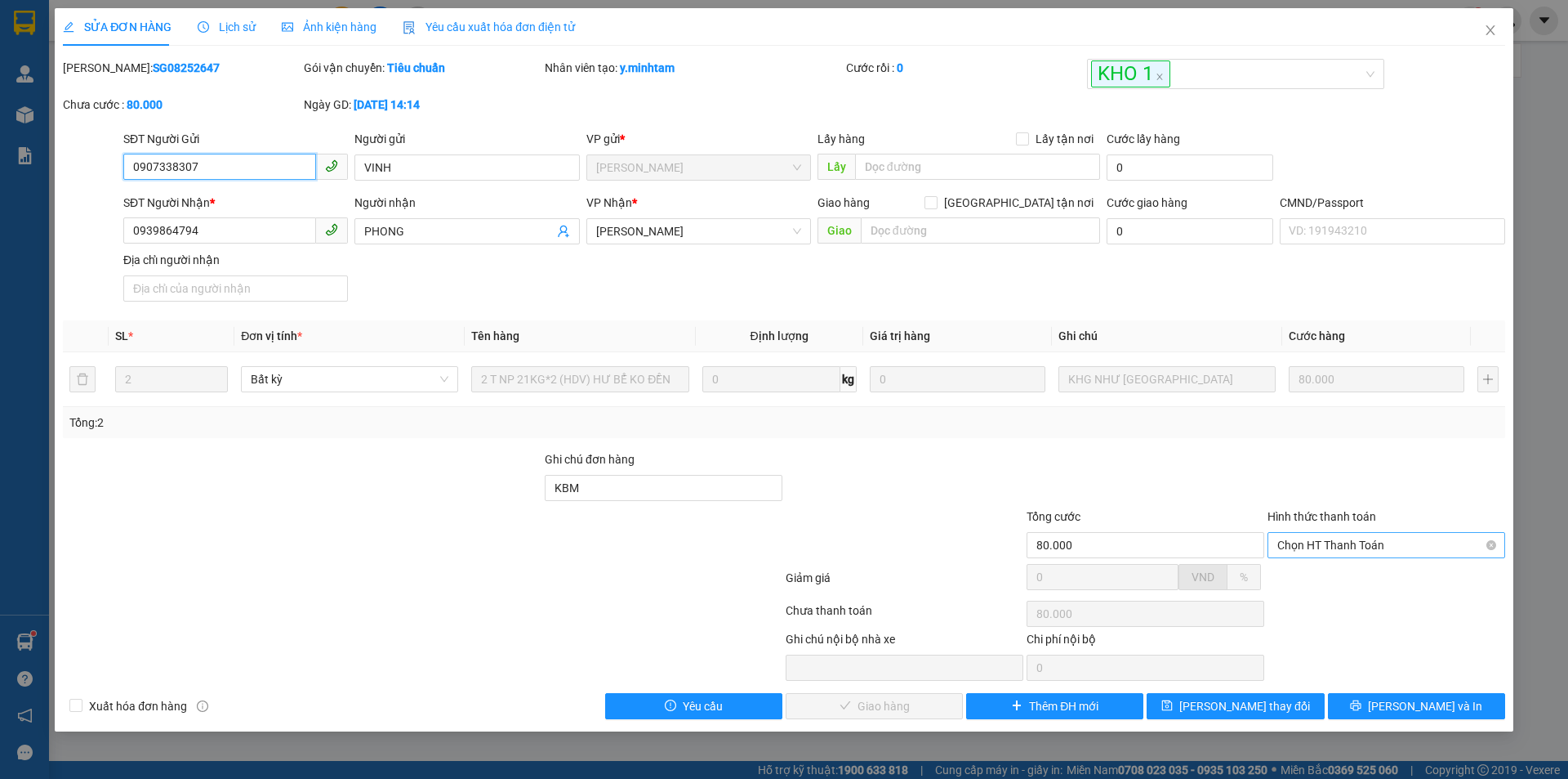
click at [1344, 554] on span "Chọn HT Thanh Toán" at bounding box center [1386, 545] width 218 height 25
drag, startPoint x: 1312, startPoint y: 579, endPoint x: 1078, endPoint y: 663, distance: 248.6
click at [1312, 580] on div "Tại văn phòng" at bounding box center [1386, 578] width 218 height 18
type input "0"
click at [877, 713] on span "Lưu và Giao hàng" at bounding box center [895, 706] width 157 height 18
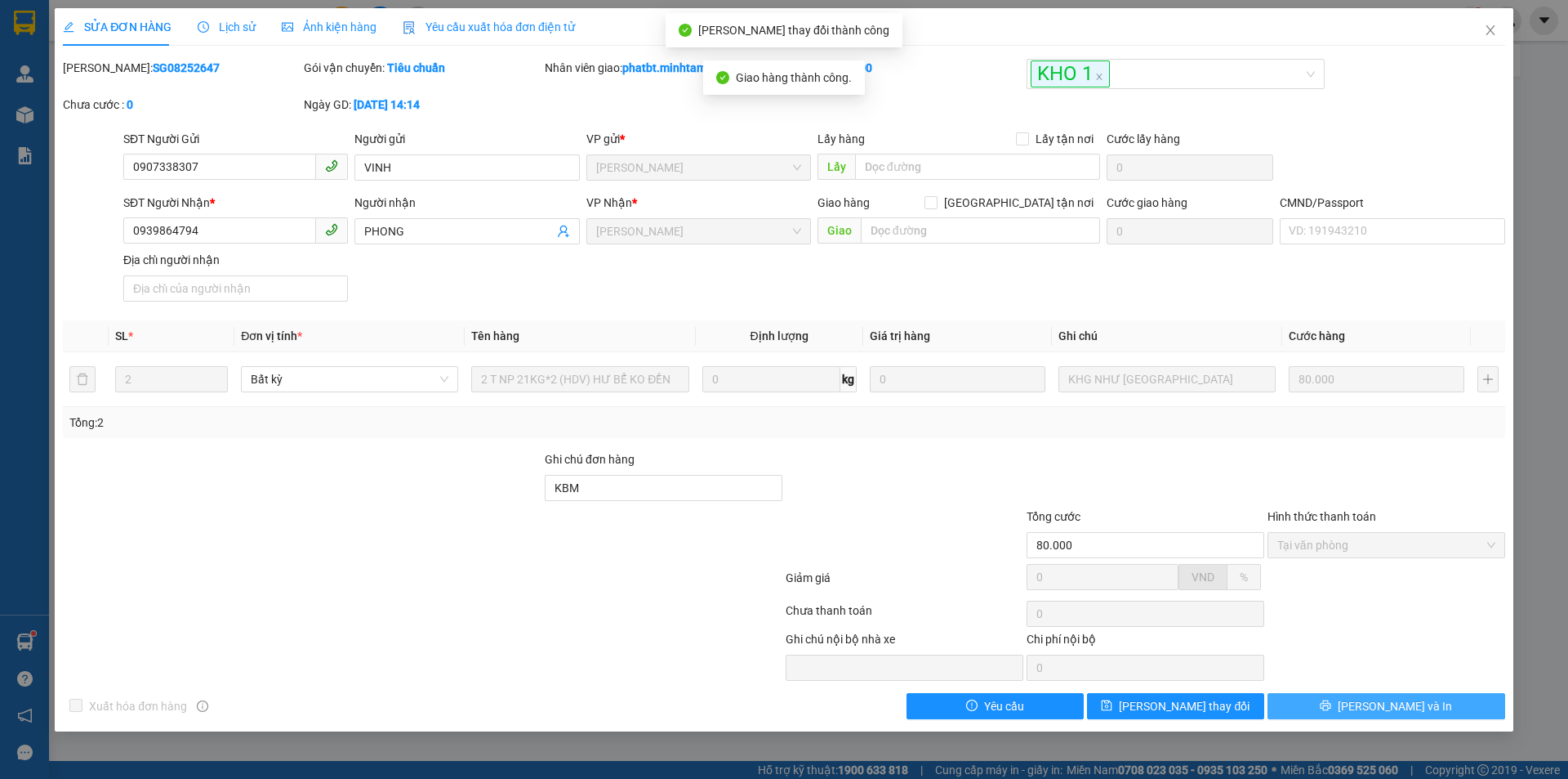
click at [1387, 699] on span "Lưu và In" at bounding box center [1395, 706] width 114 height 18
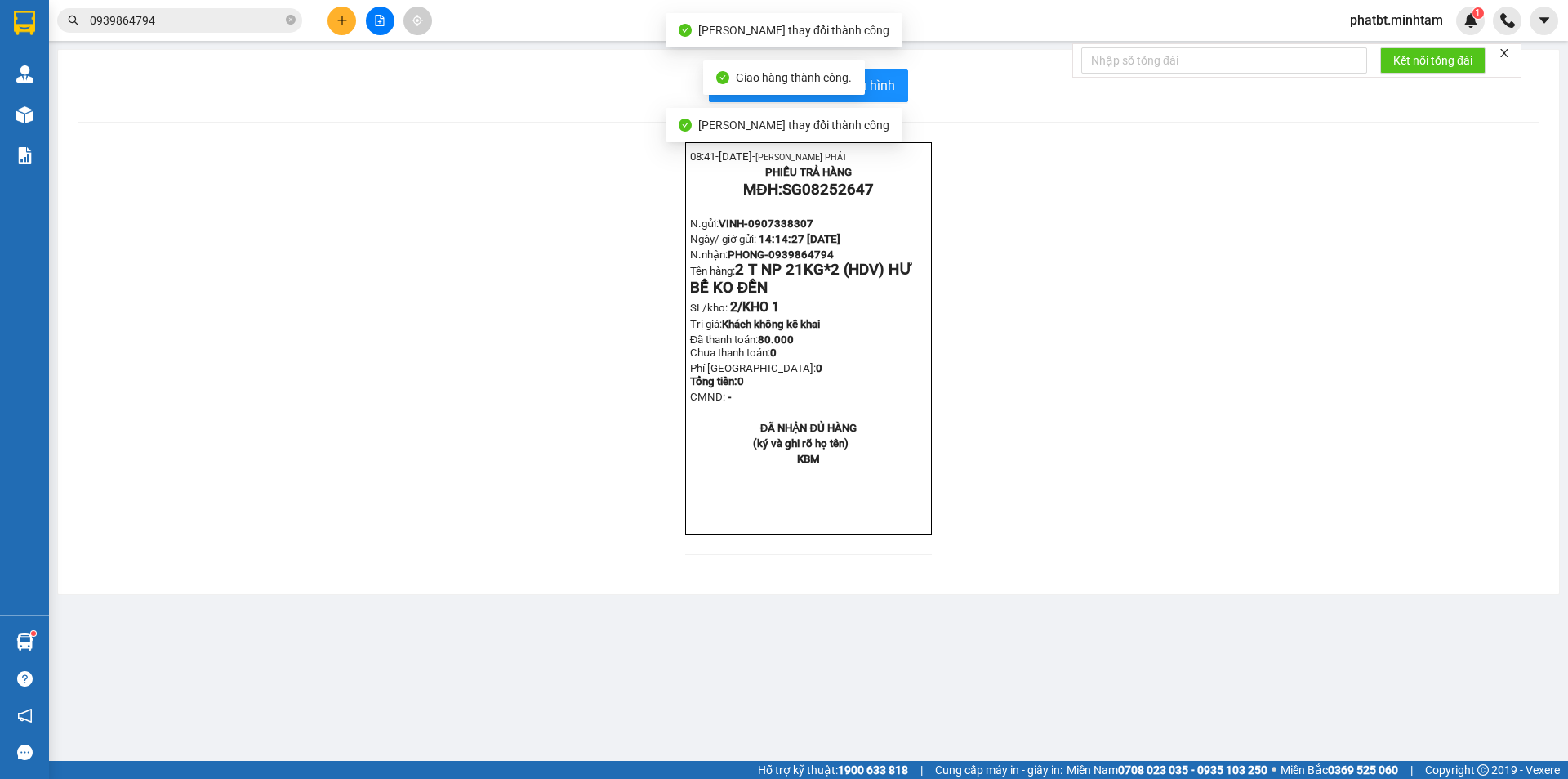
click at [902, 102] on div "In mẫu biên lai tự cấu hình 08:41- 12-08-2025- NGUYỄN THỊNH PHÁT PHIẾU TRẢ HÀNG…" at bounding box center [808, 322] width 1501 height 544
click at [897, 92] on button "In mẫu biên lai tự cấu hình" at bounding box center [808, 85] width 200 height 32
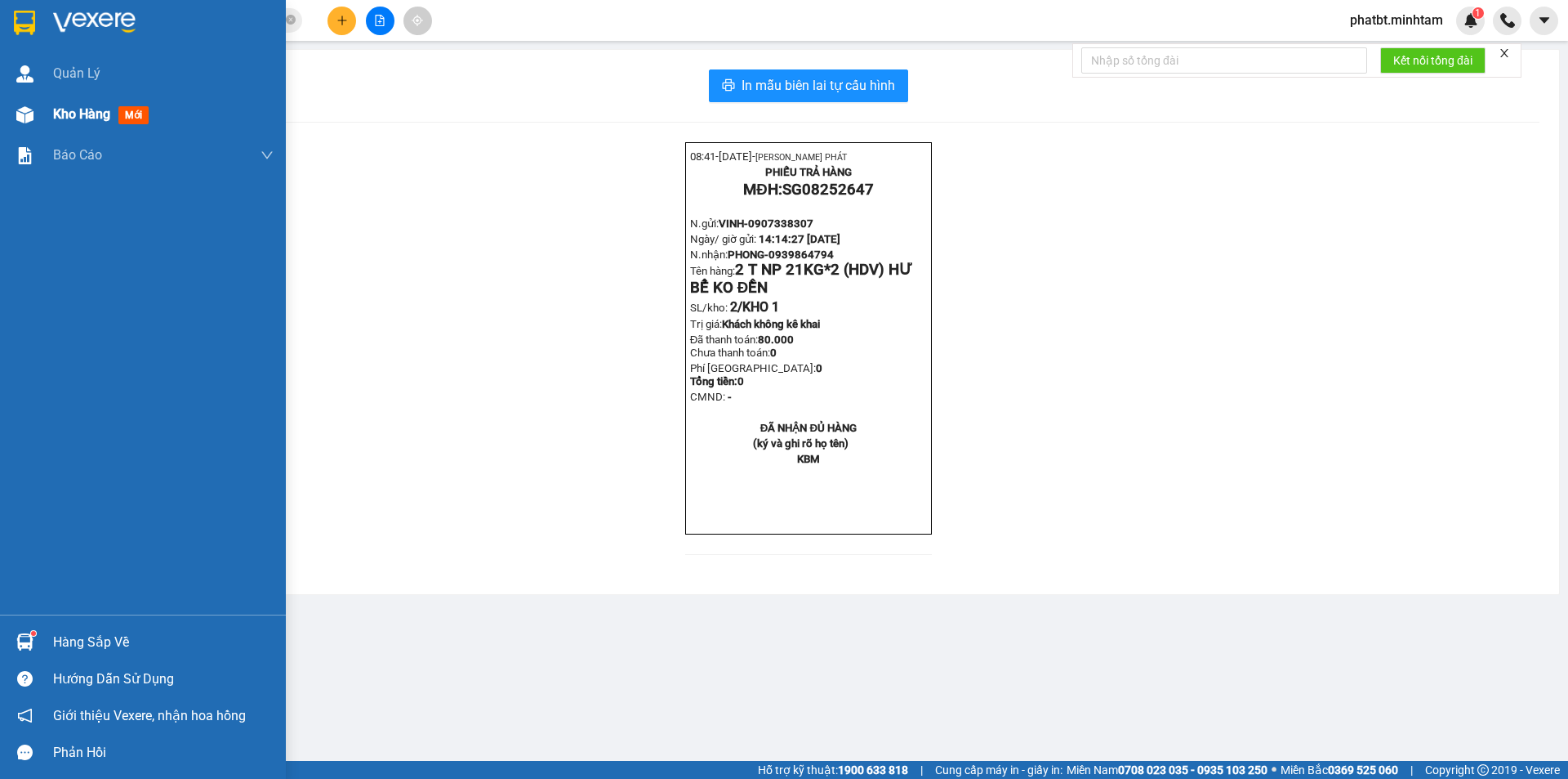
click at [84, 116] on span "Kho hàng" at bounding box center [81, 114] width 57 height 16
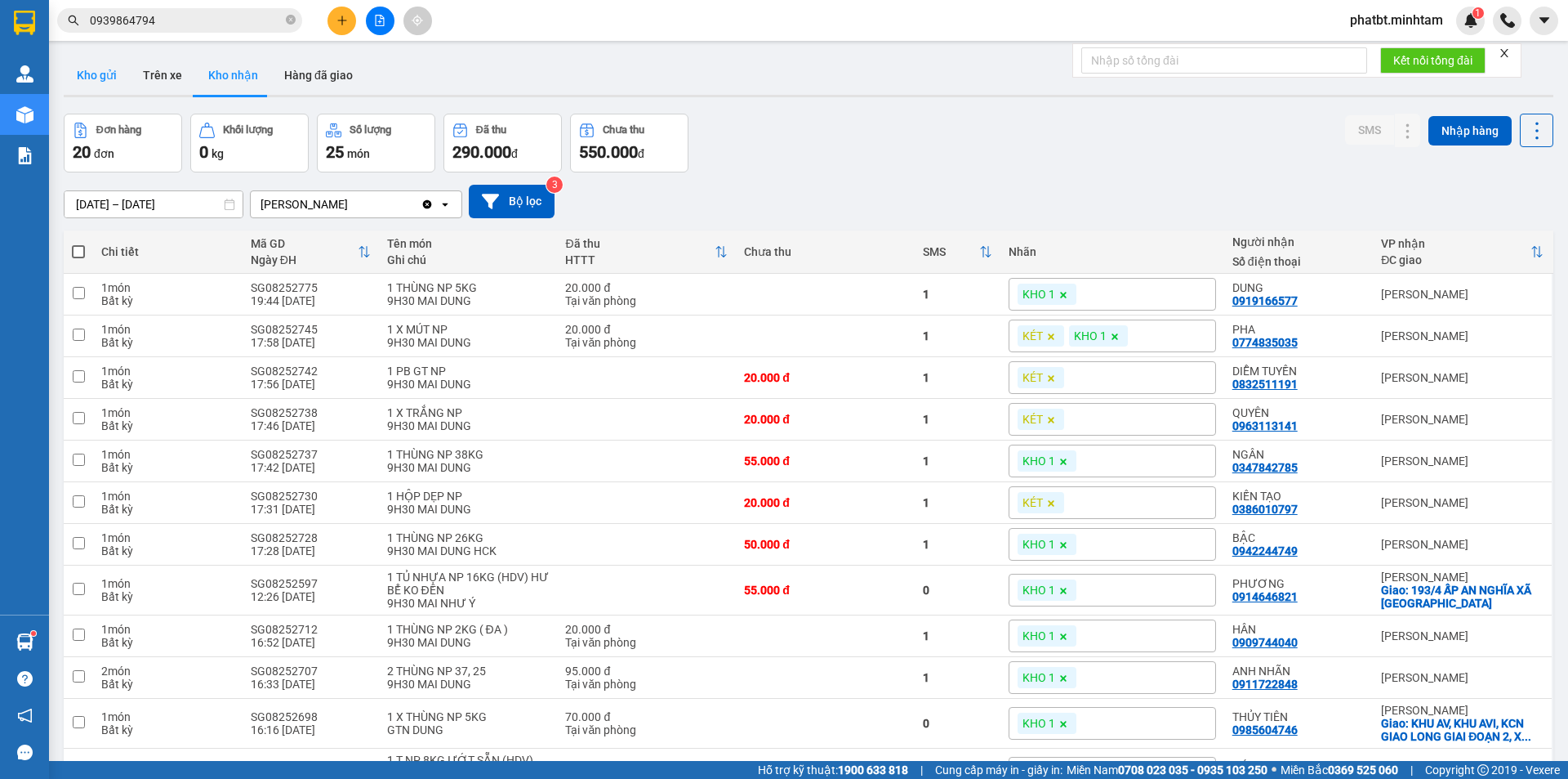
click at [91, 69] on button "Kho gửi" at bounding box center [97, 75] width 66 height 39
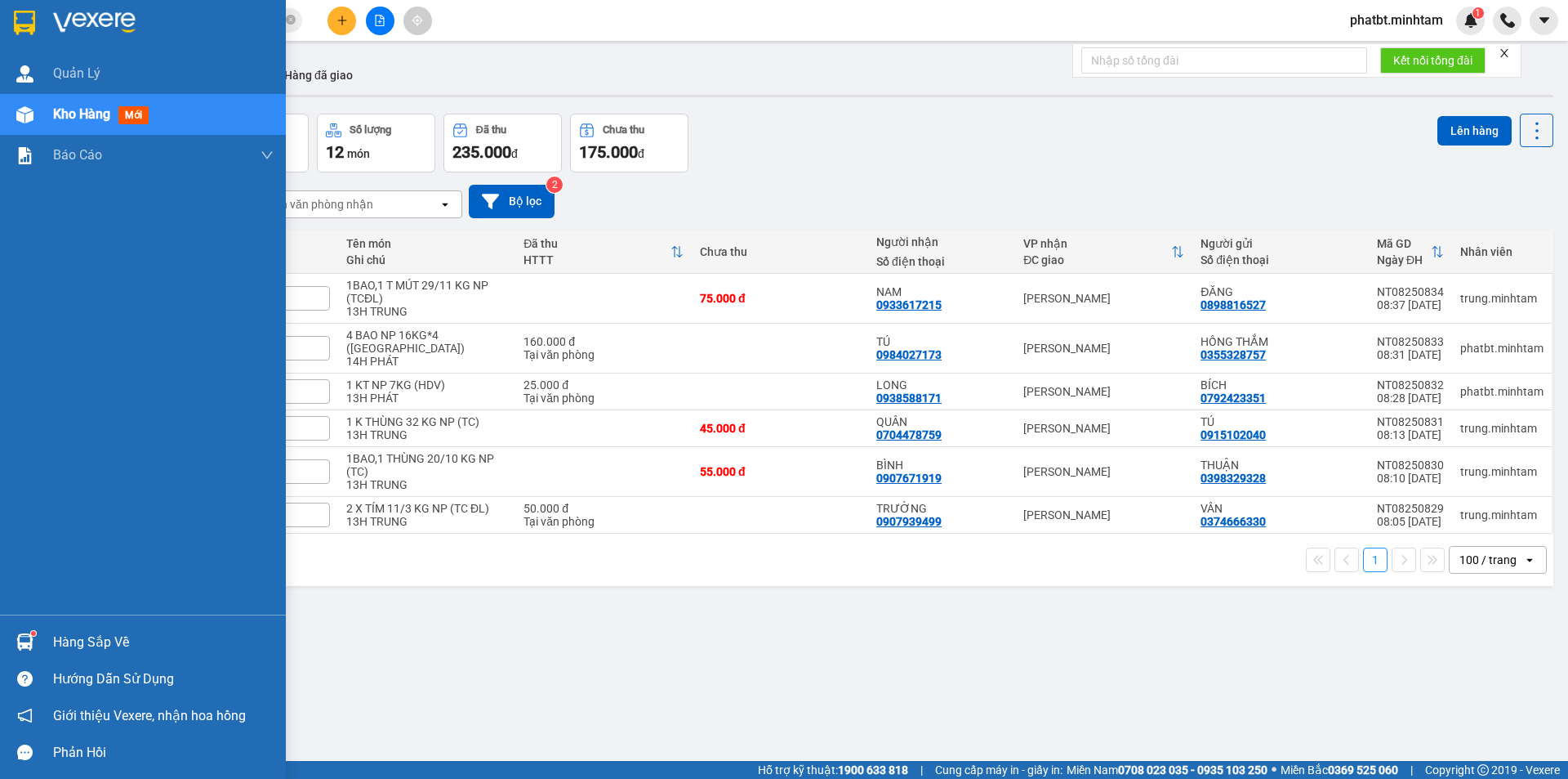
click at [80, 637] on div "Hàng sắp về" at bounding box center [163, 642] width 220 height 25
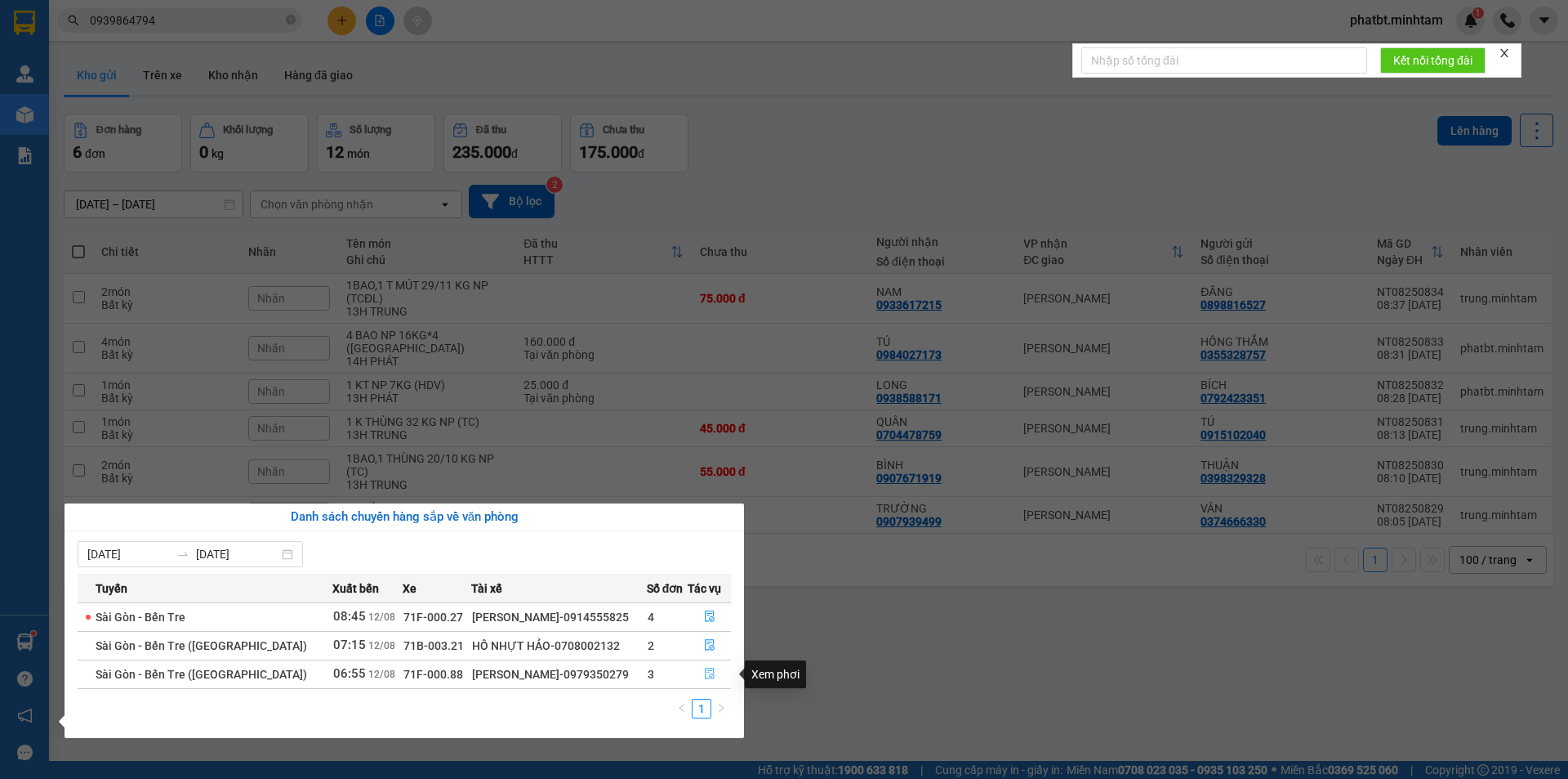
click at [705, 673] on icon "file-done" at bounding box center [710, 675] width 10 height 12
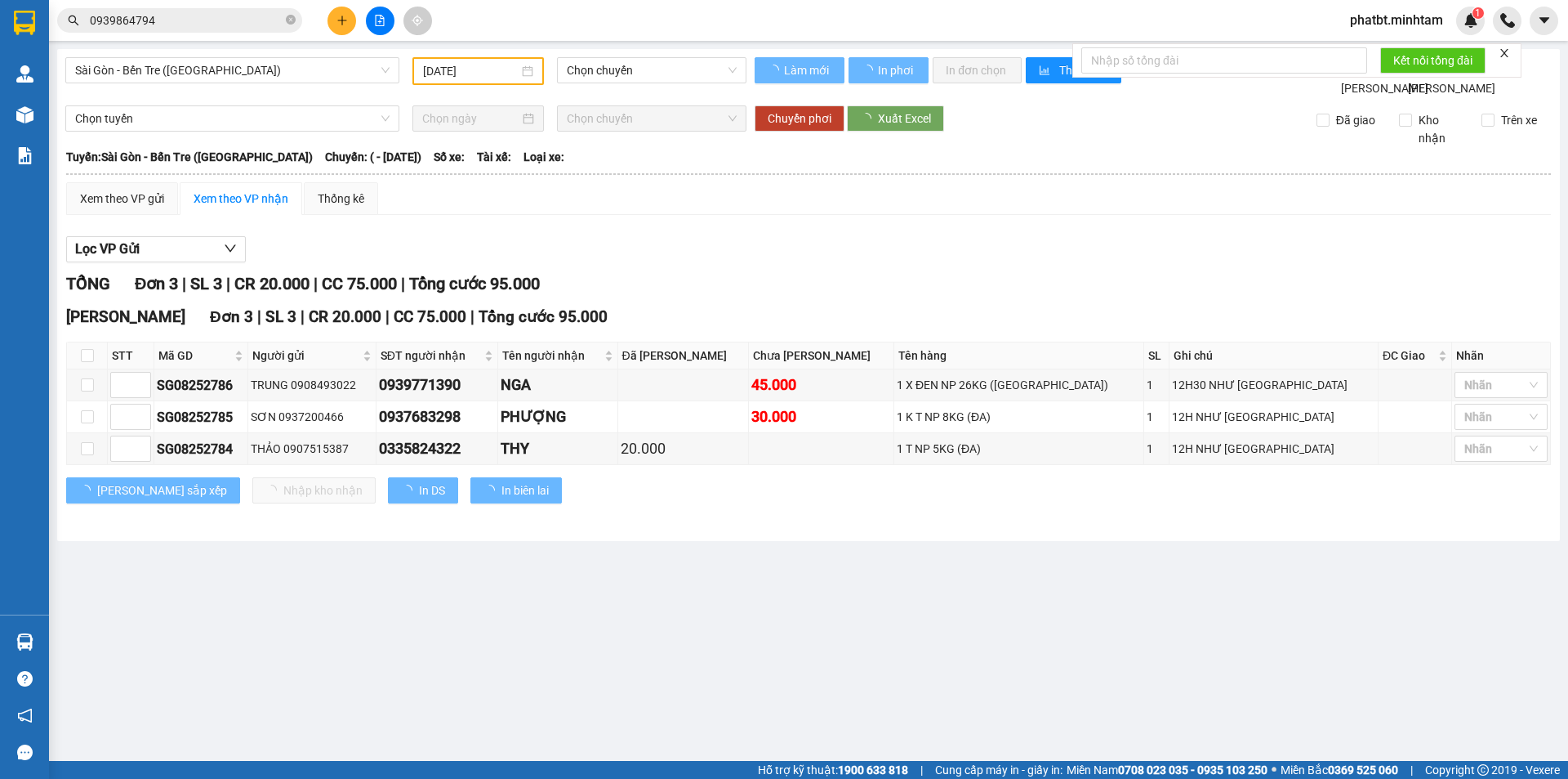
type input "12/08/2025"
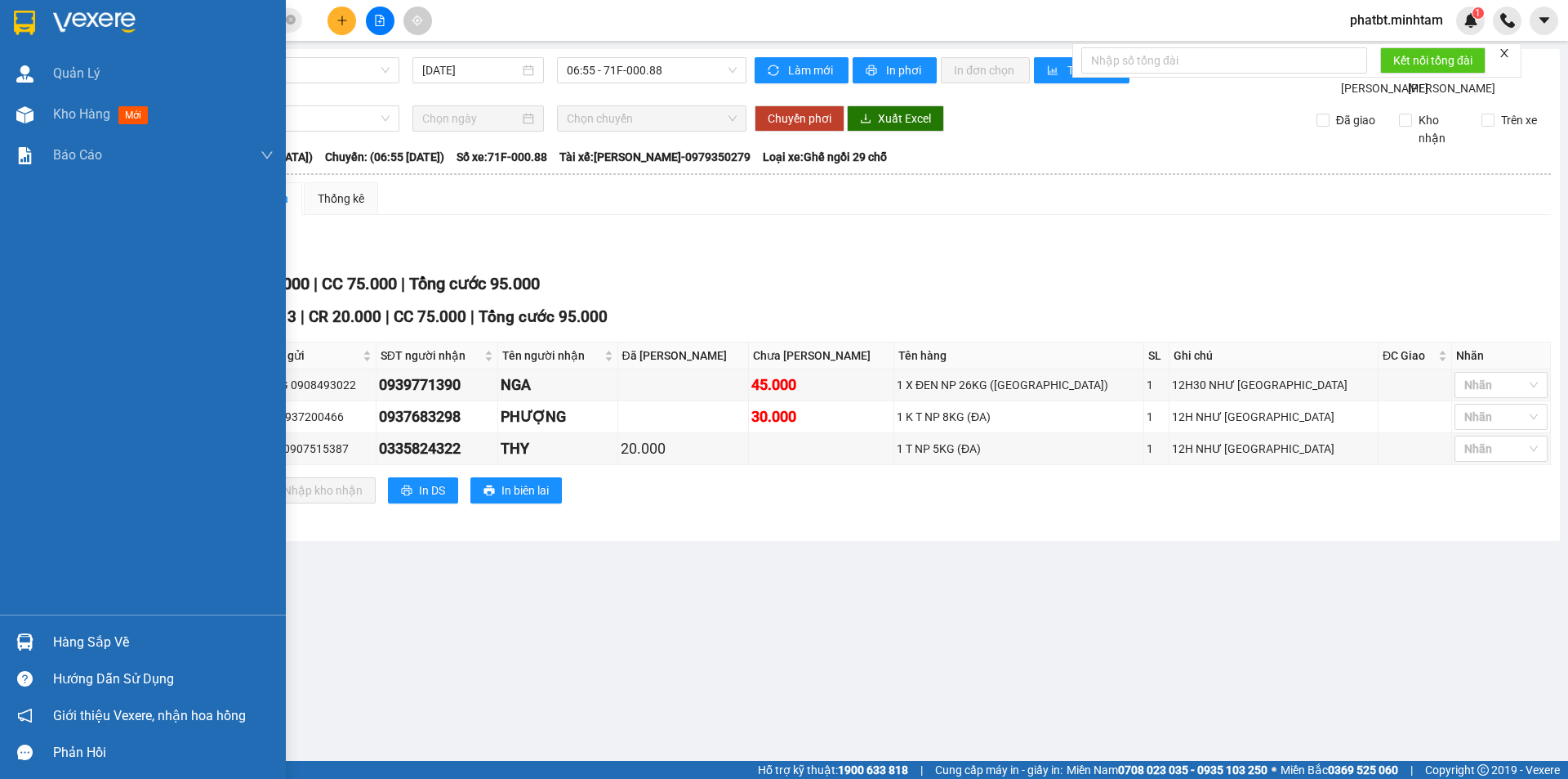
drag, startPoint x: 41, startPoint y: 635, endPoint x: 51, endPoint y: 639, distance: 10.8
click at [42, 635] on div "Hàng sắp về" at bounding box center [142, 641] width 286 height 36
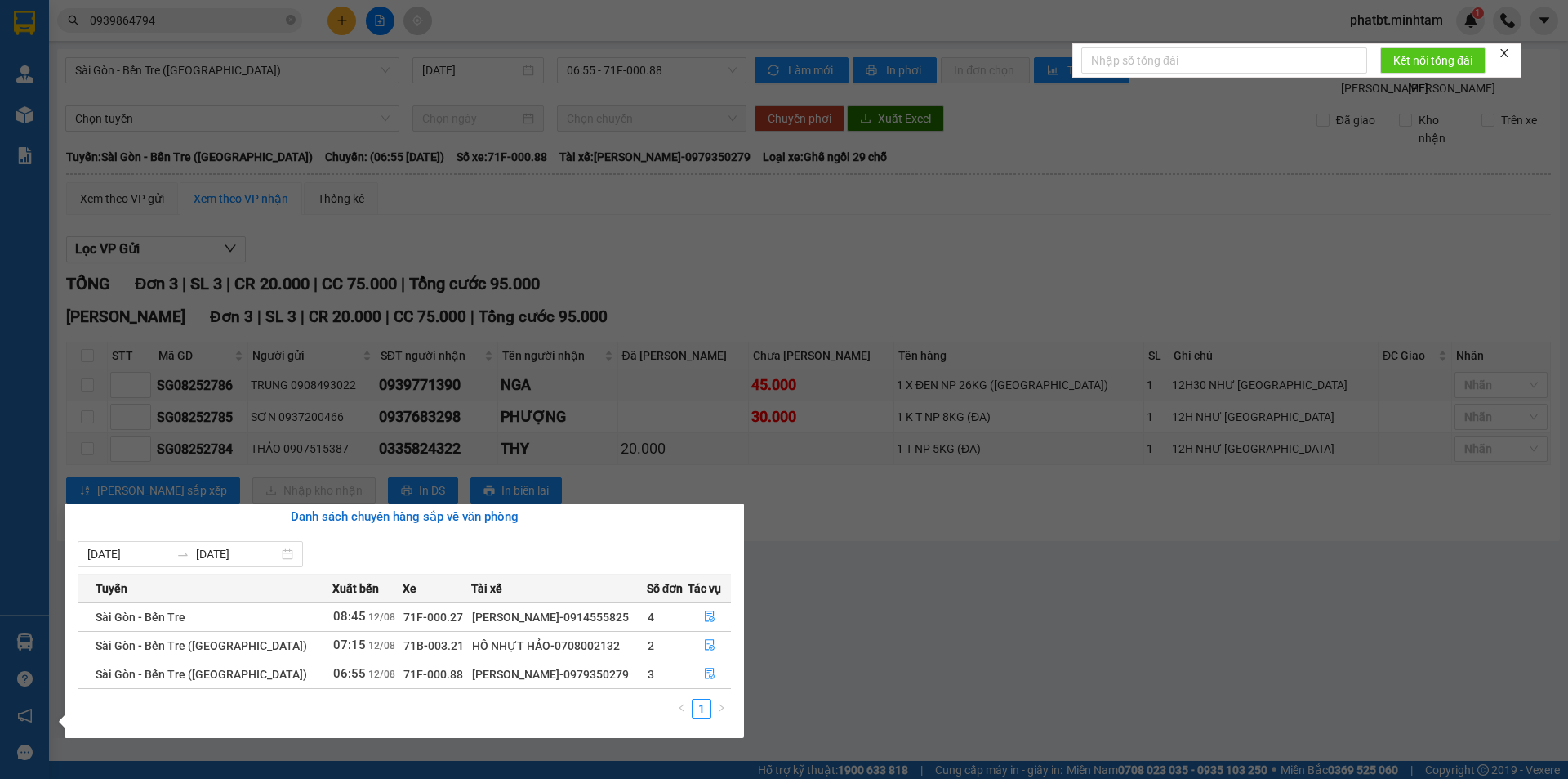
click at [932, 617] on section "Kết quả tìm kiếm ( 2 ) Bộ lọc Mã ĐH Trạng thái Món hàng Tổng cước Chưa cước Nhã…" at bounding box center [784, 390] width 1568 height 779
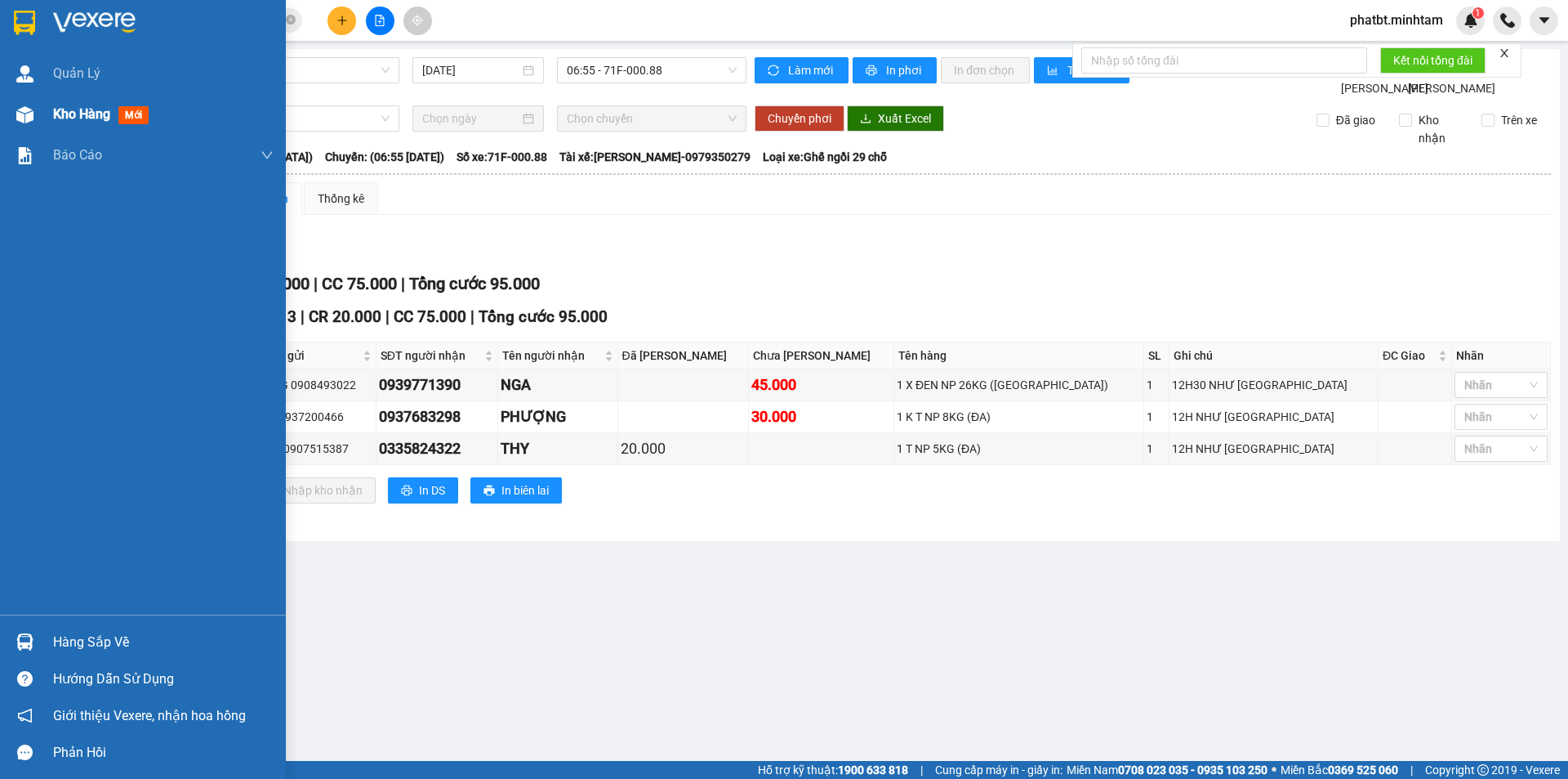
drag, startPoint x: 89, startPoint y: 124, endPoint x: 83, endPoint y: 130, distance: 8.5
click at [89, 133] on div "Kho hàng mới" at bounding box center [163, 114] width 220 height 41
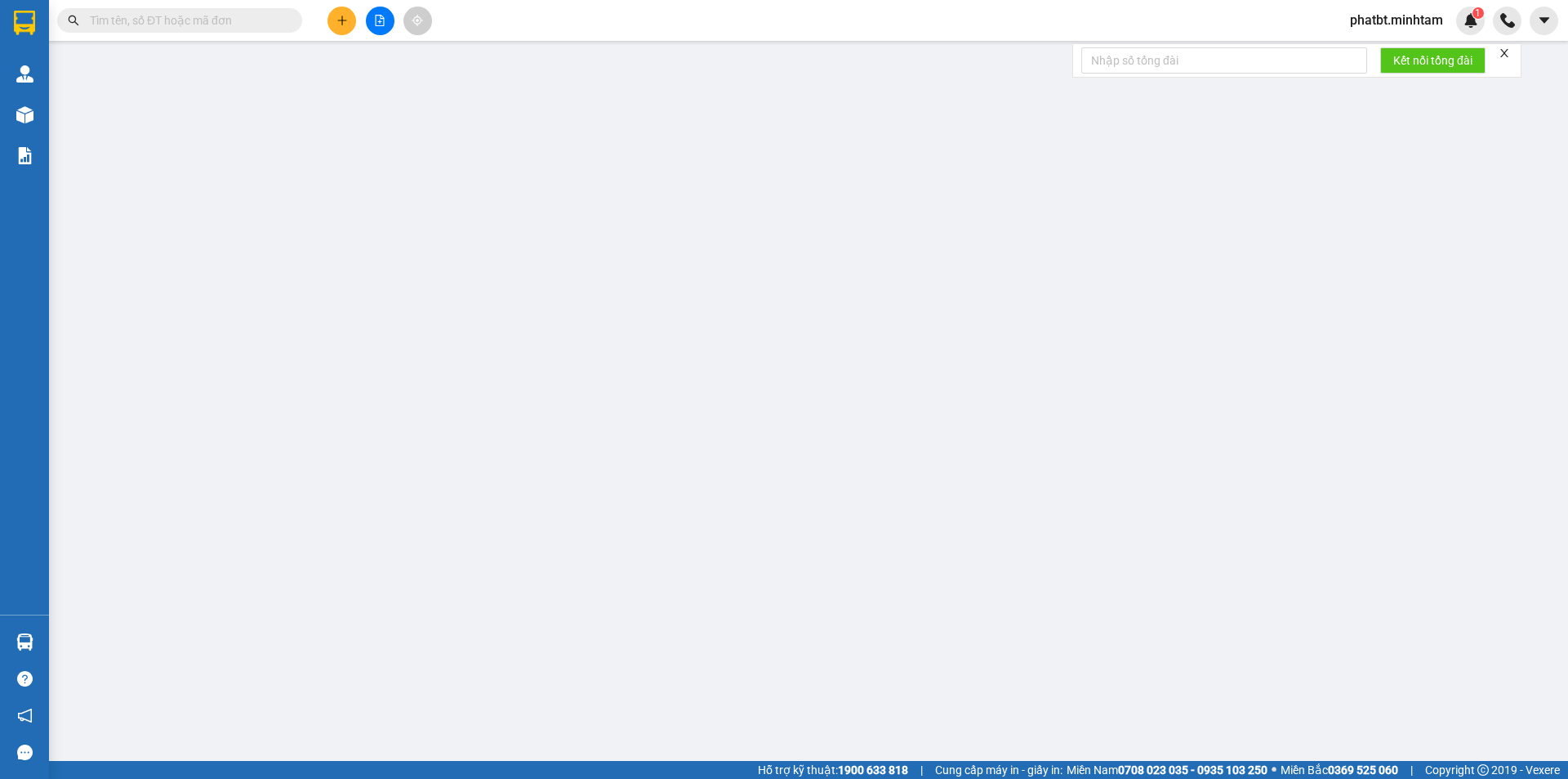
click at [257, 25] on input "text" at bounding box center [186, 21] width 193 height 18
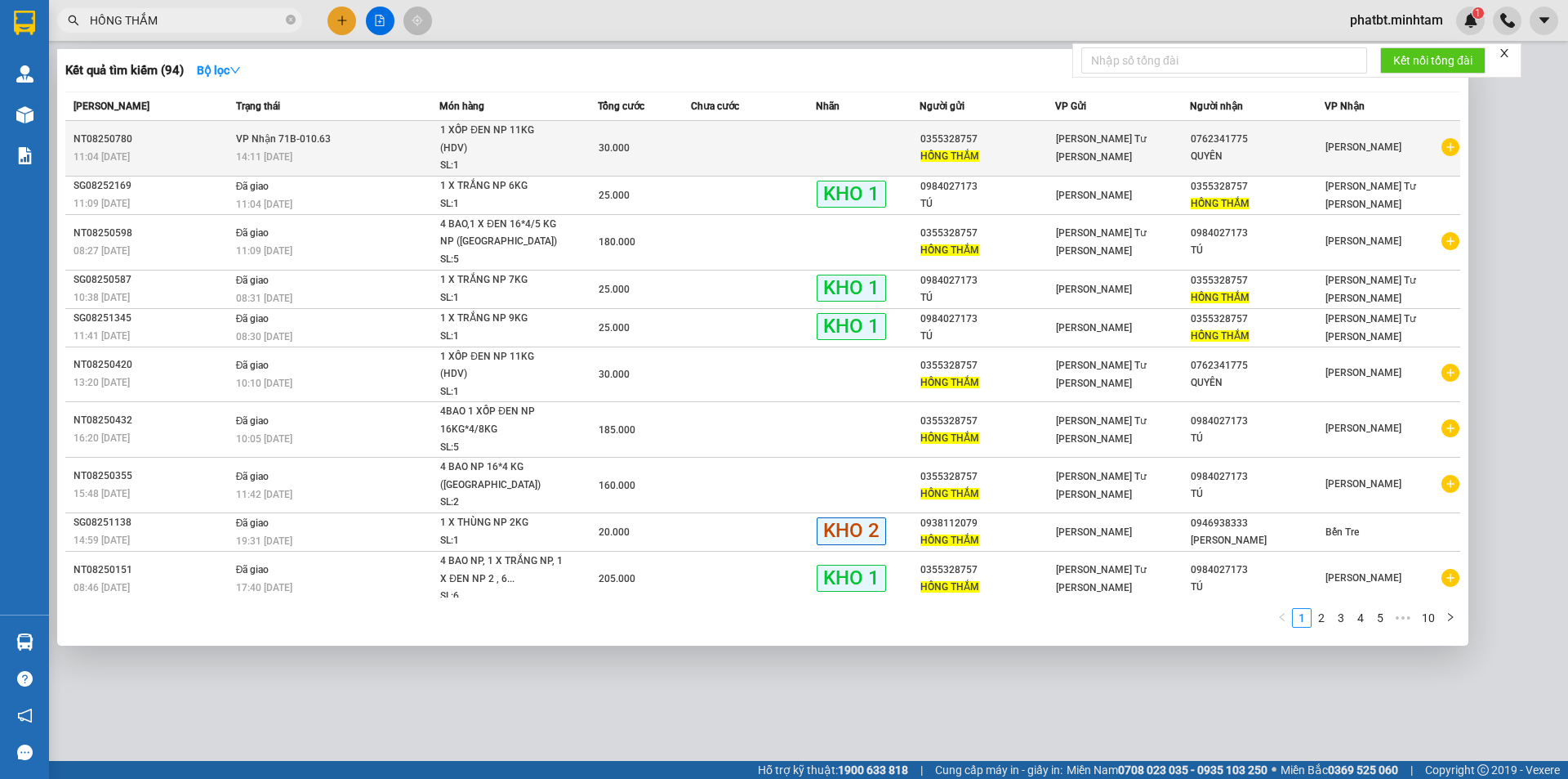
type input "HỒNG THẮM"
click at [629, 139] on div "30.000" at bounding box center [644, 148] width 92 height 18
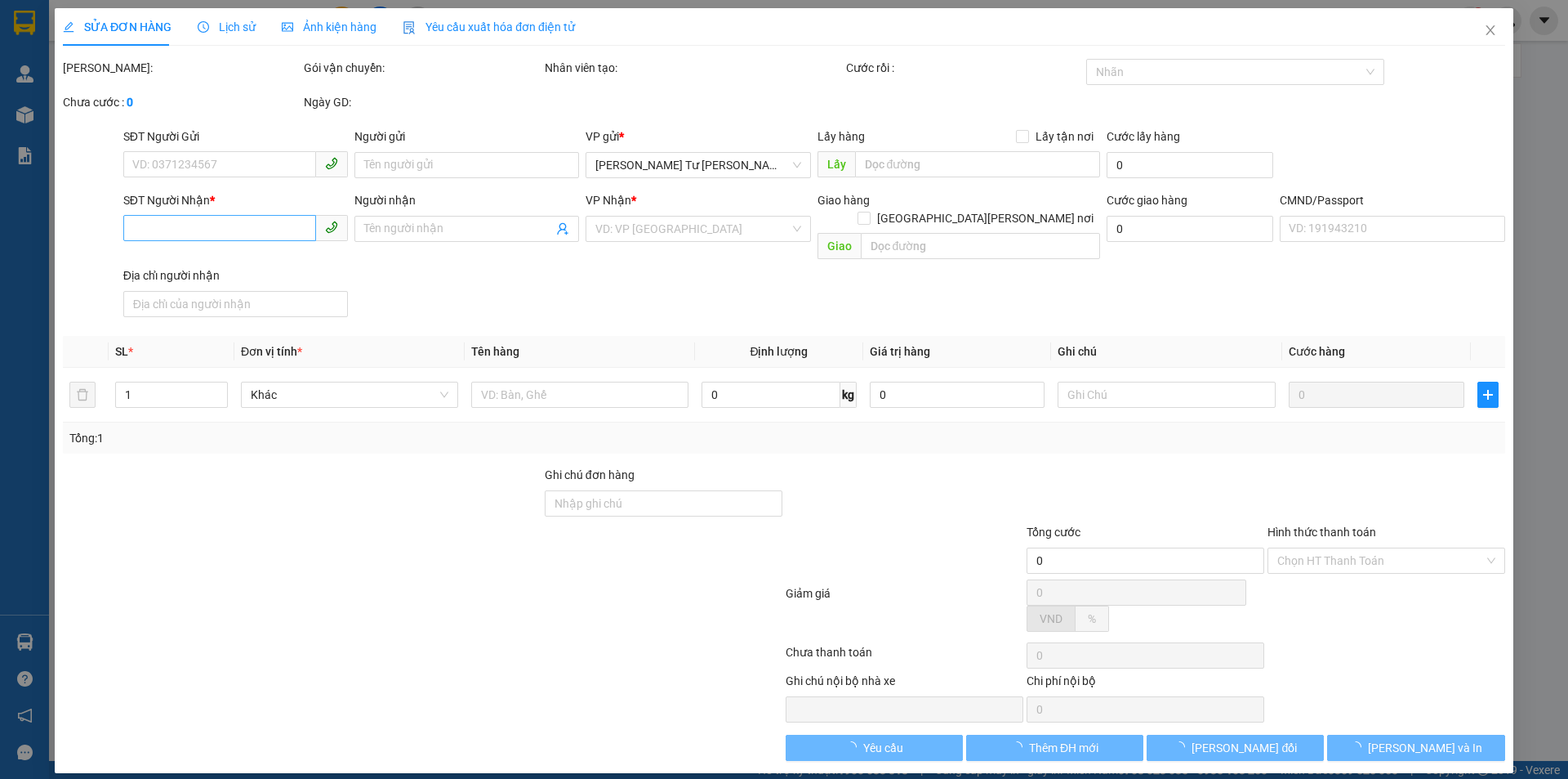
type input "0355328757"
type input "HỒNG THẮM"
type input "0762341775"
type input "QUYÊN"
type input "NN KNM"
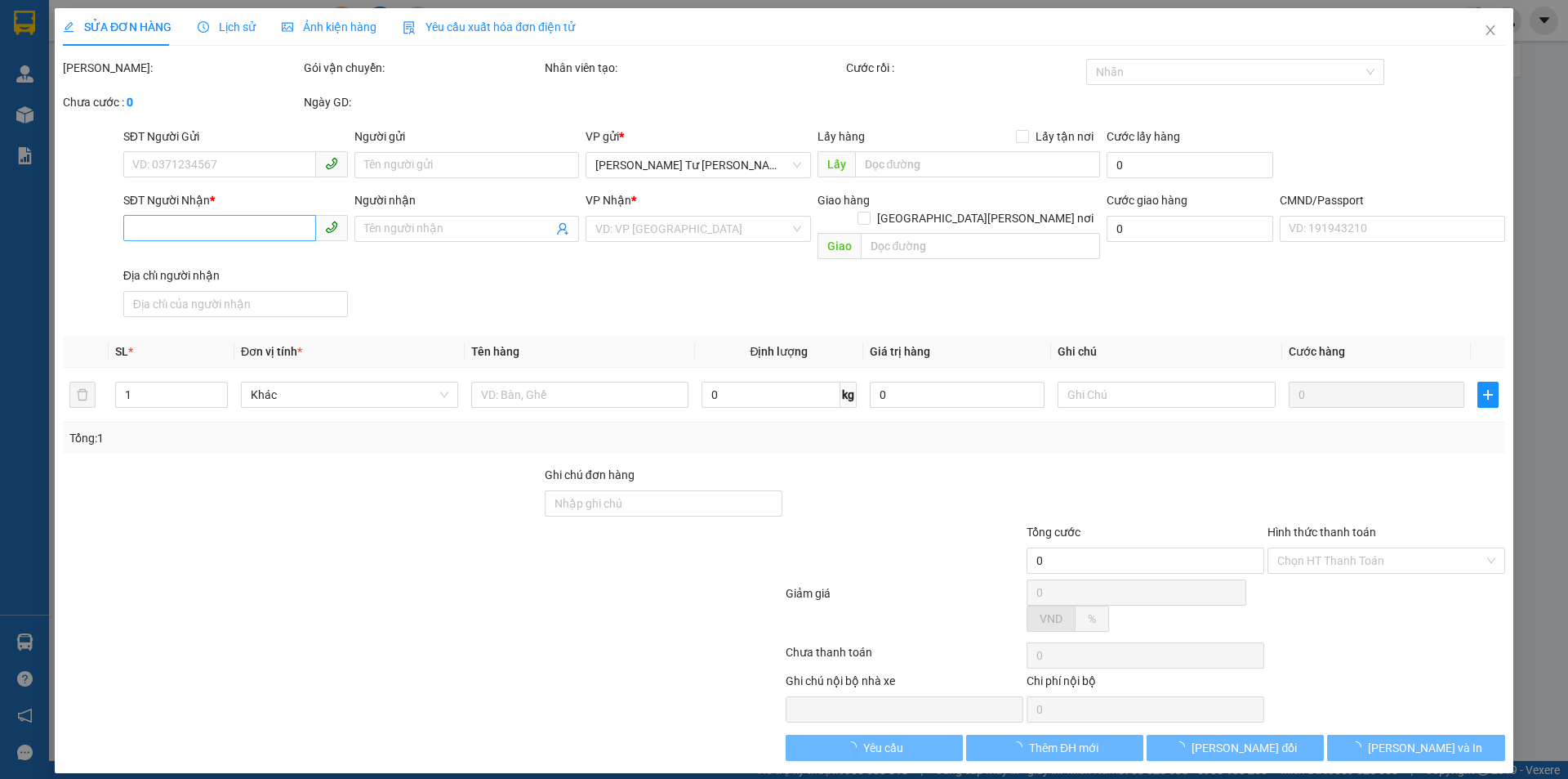
type input "30.000"
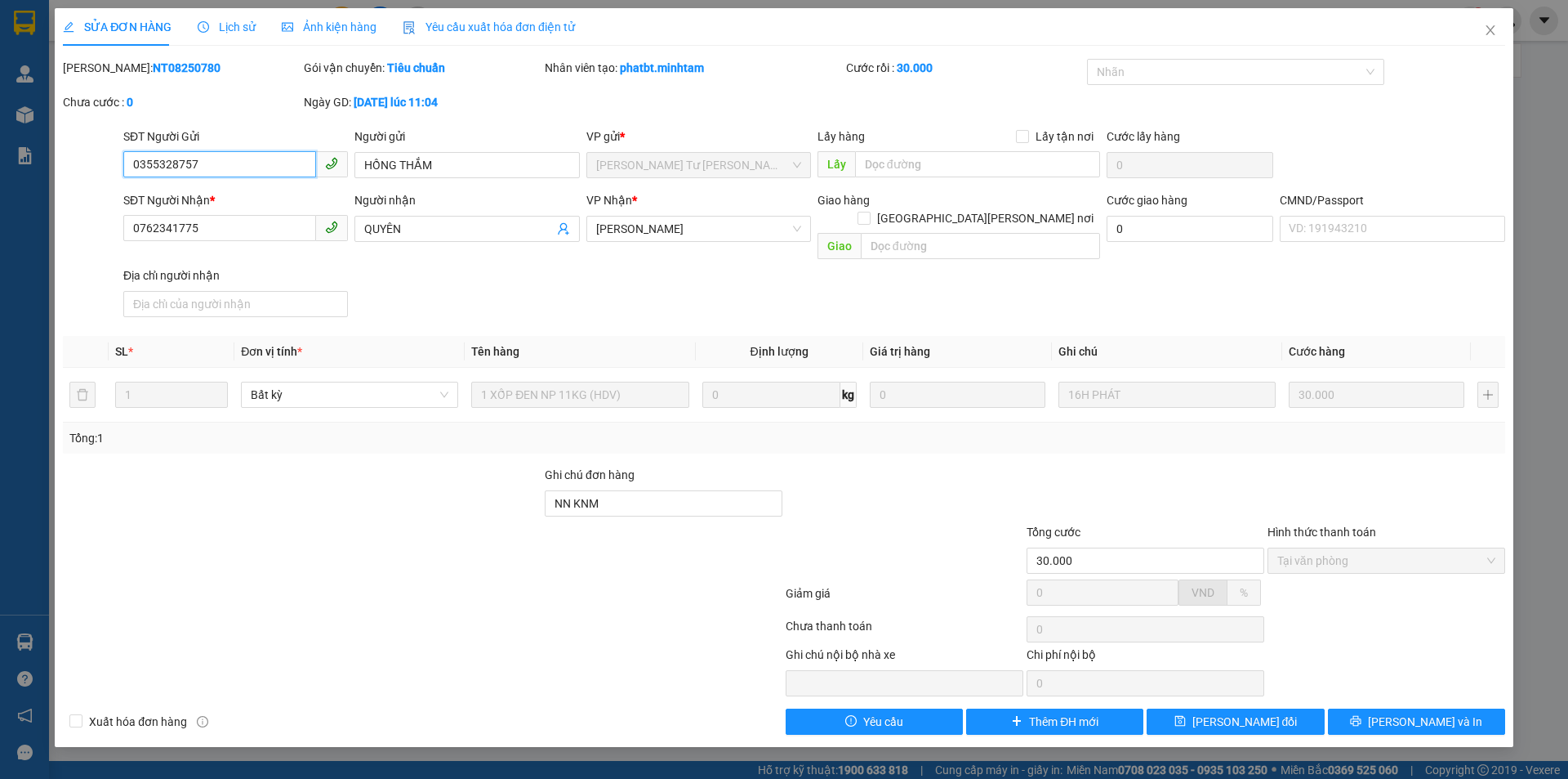
click at [255, 173] on input "0355328757" at bounding box center [220, 164] width 193 height 27
click at [255, 170] on input "0355328757" at bounding box center [220, 164] width 193 height 27
click at [255, 169] on input "0355328757" at bounding box center [220, 164] width 193 height 27
click at [1487, 26] on icon "close" at bounding box center [1491, 31] width 13 height 13
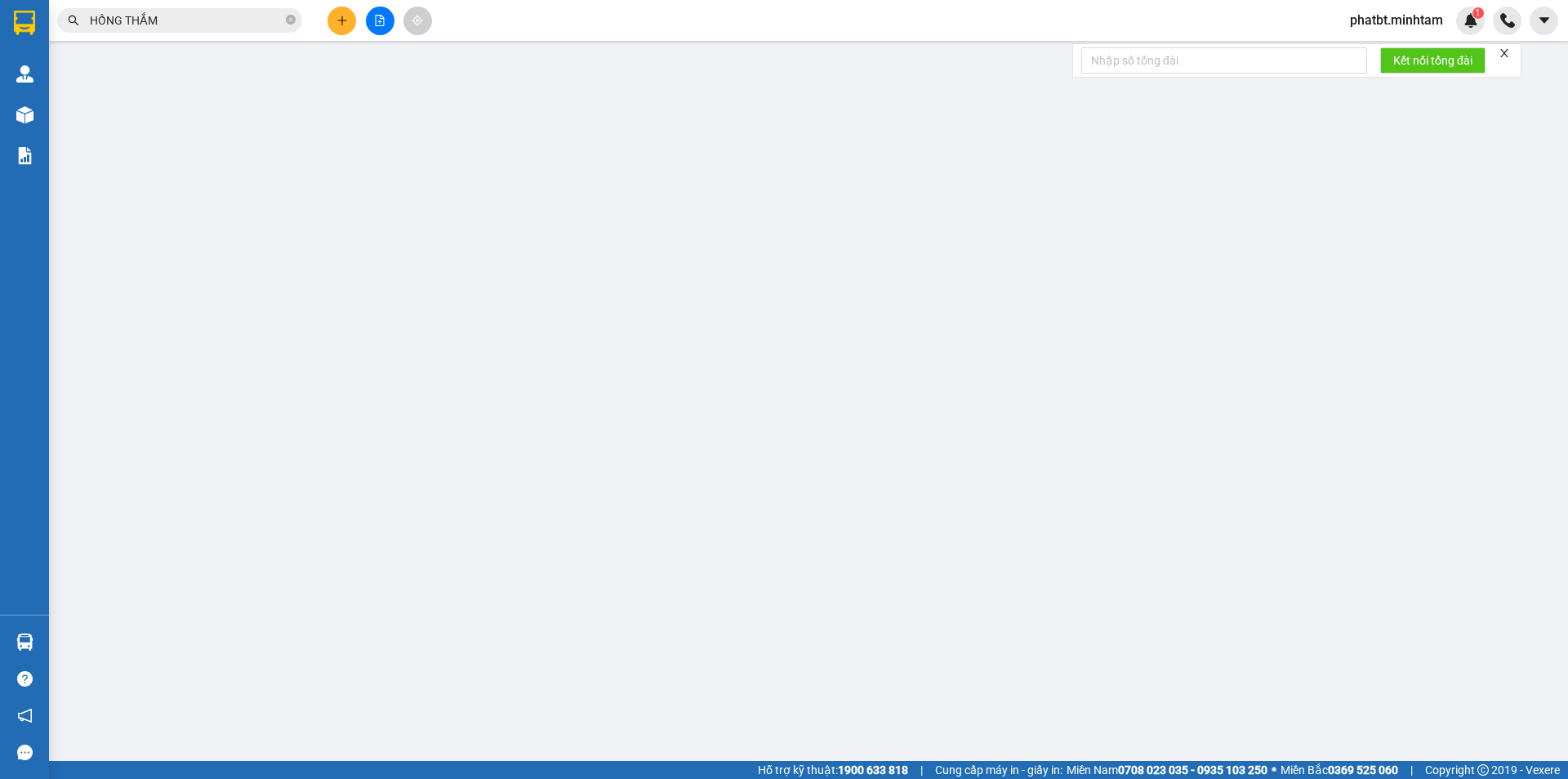
click at [292, 17] on icon "close-circle" at bounding box center [291, 20] width 10 height 10
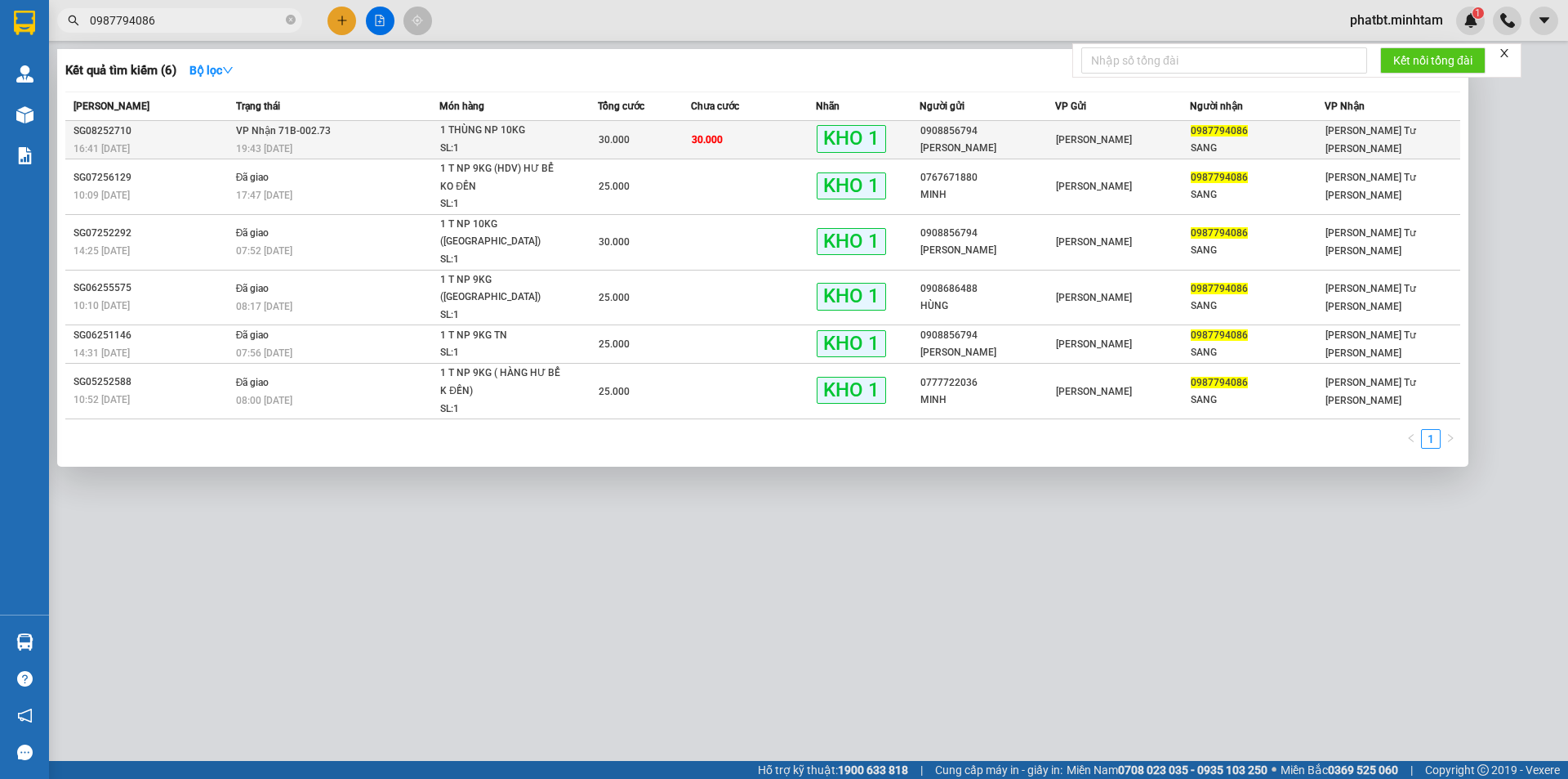
type input "0987794086"
click at [479, 142] on div "SL: 1" at bounding box center [501, 149] width 123 height 18
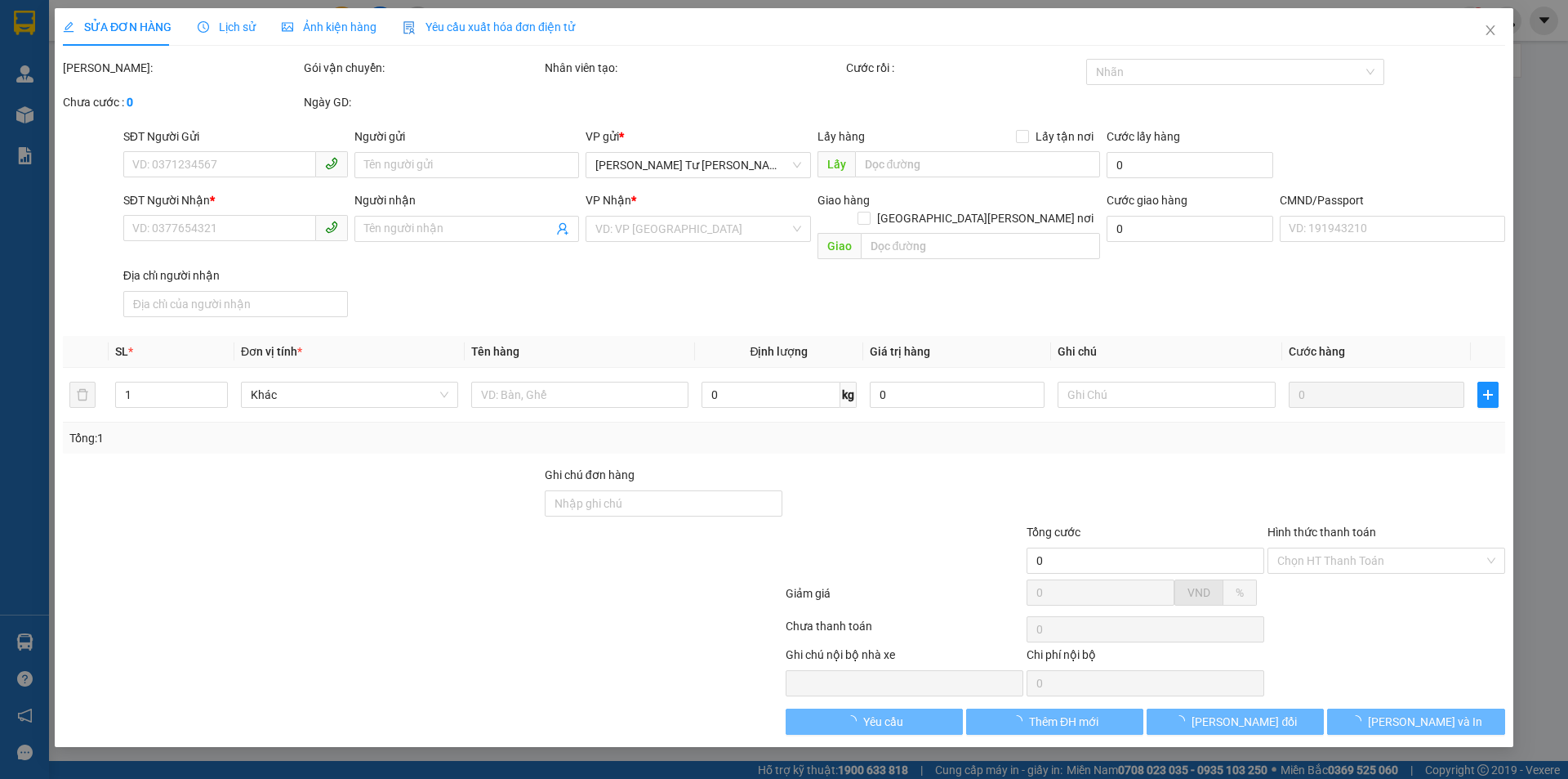
type input "0908856794"
type input "[PERSON_NAME]"
type input "0987794086"
type input "SANG"
type input "KNM"
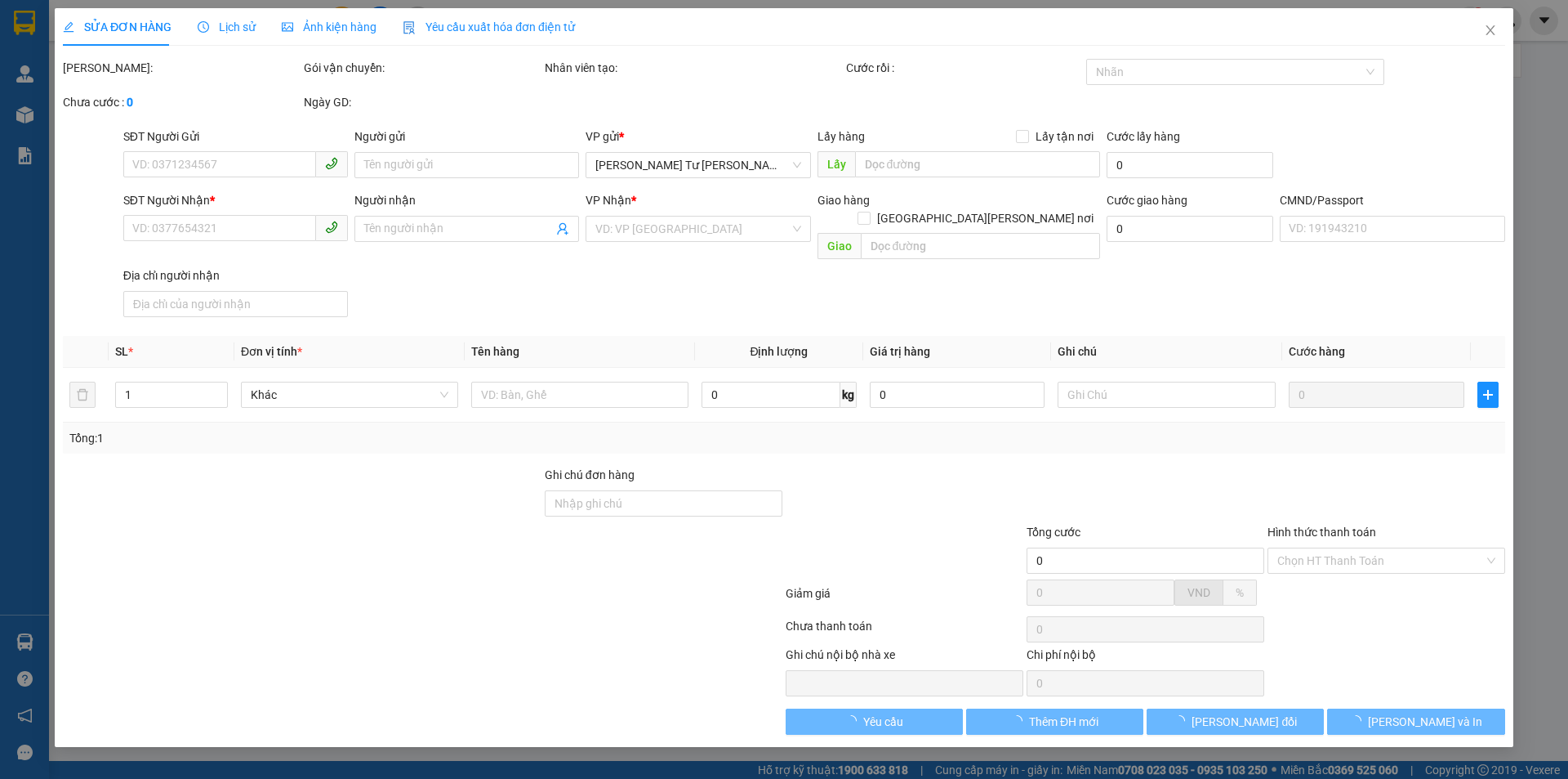
type input "30.000"
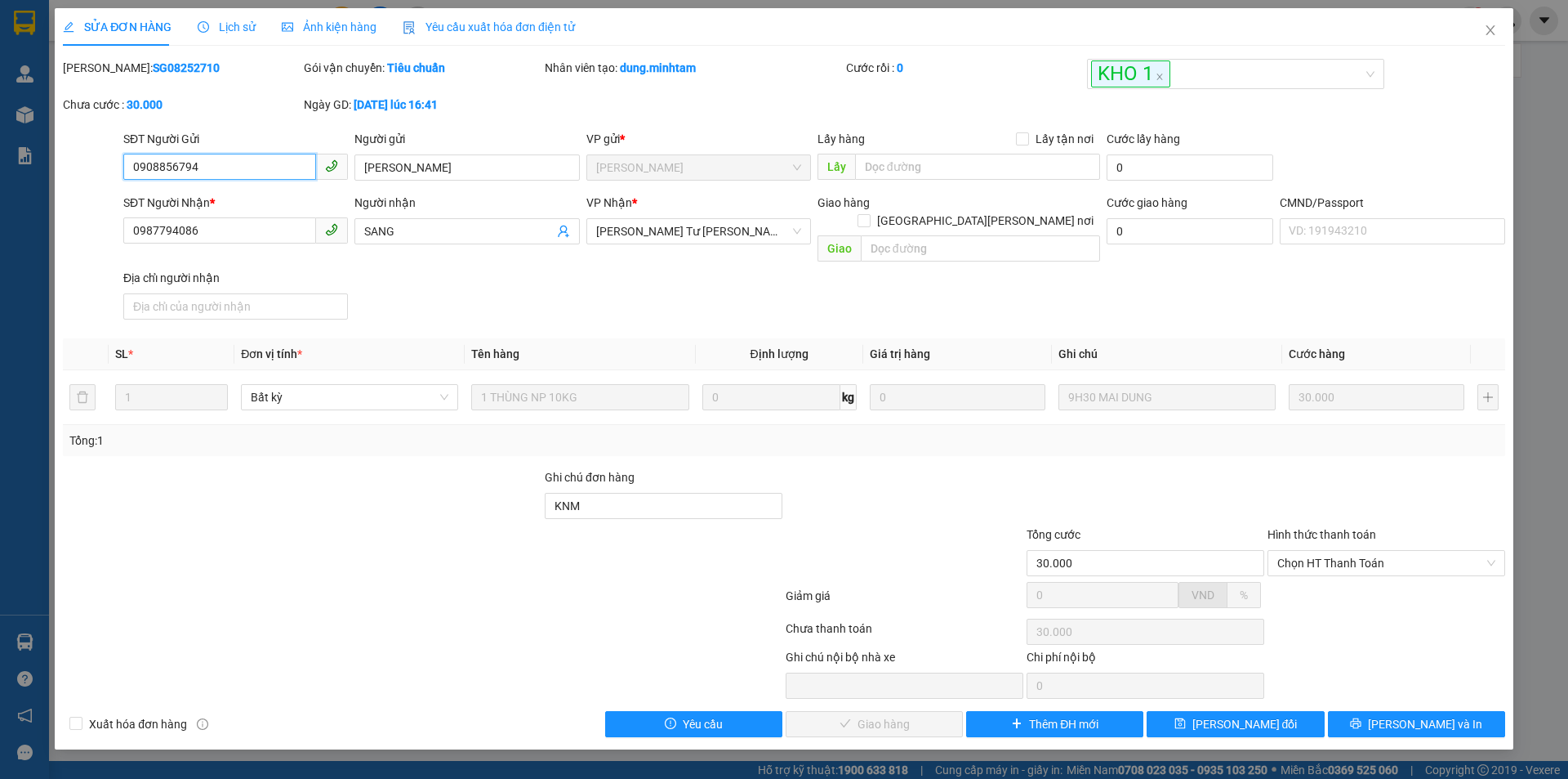
drag, startPoint x: 1384, startPoint y: 550, endPoint x: 1368, endPoint y: 559, distance: 18.4
click at [1383, 551] on span "Chọn HT Thanh Toán" at bounding box center [1386, 564] width 218 height 25
drag, startPoint x: 1330, startPoint y: 583, endPoint x: 1301, endPoint y: 593, distance: 30.7
click at [1329, 583] on div "Tại văn phòng" at bounding box center [1386, 578] width 218 height 18
type input "0"
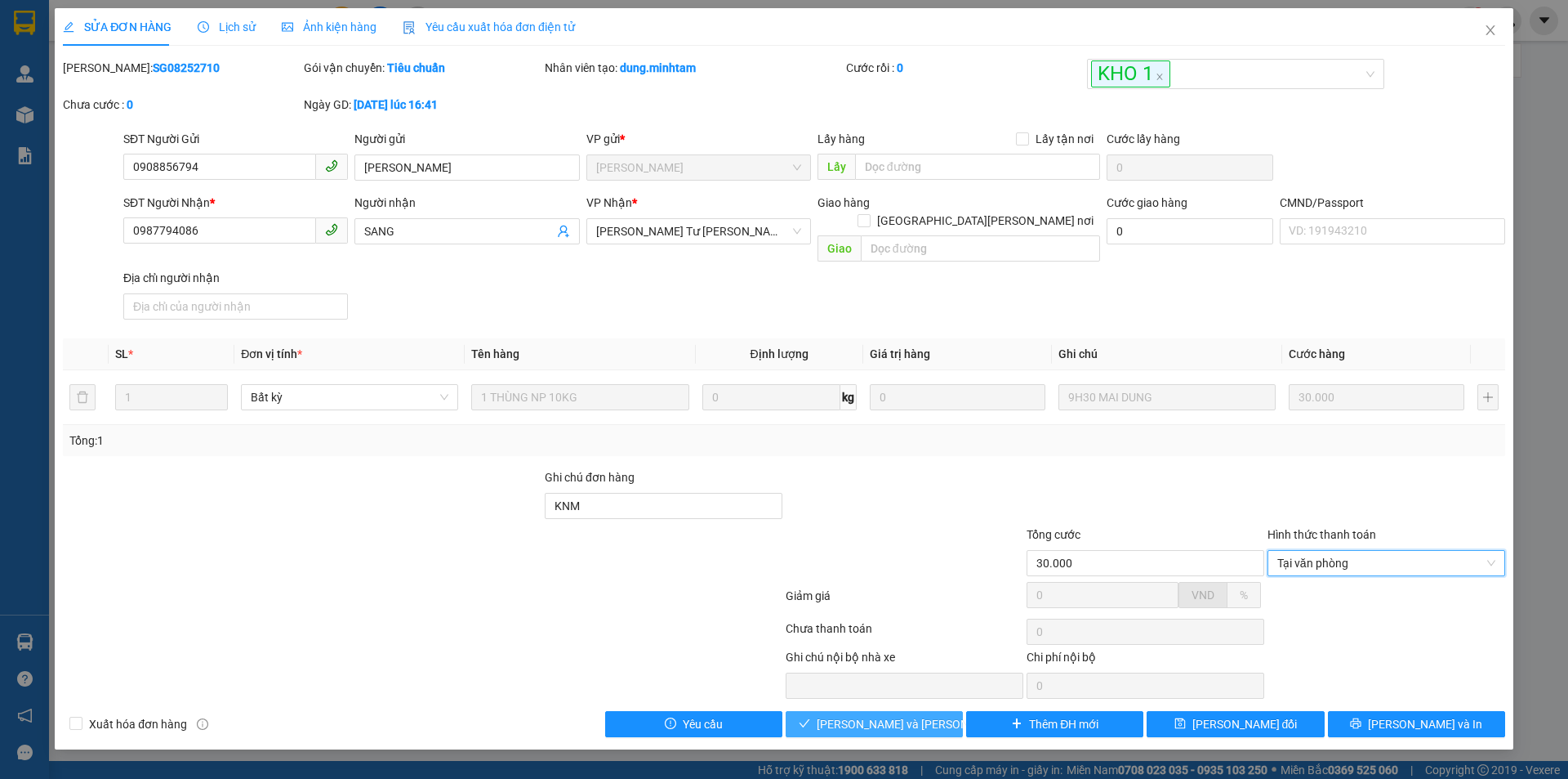
click at [857, 715] on span "[PERSON_NAME] và [PERSON_NAME] hàng" at bounding box center [927, 724] width 220 height 18
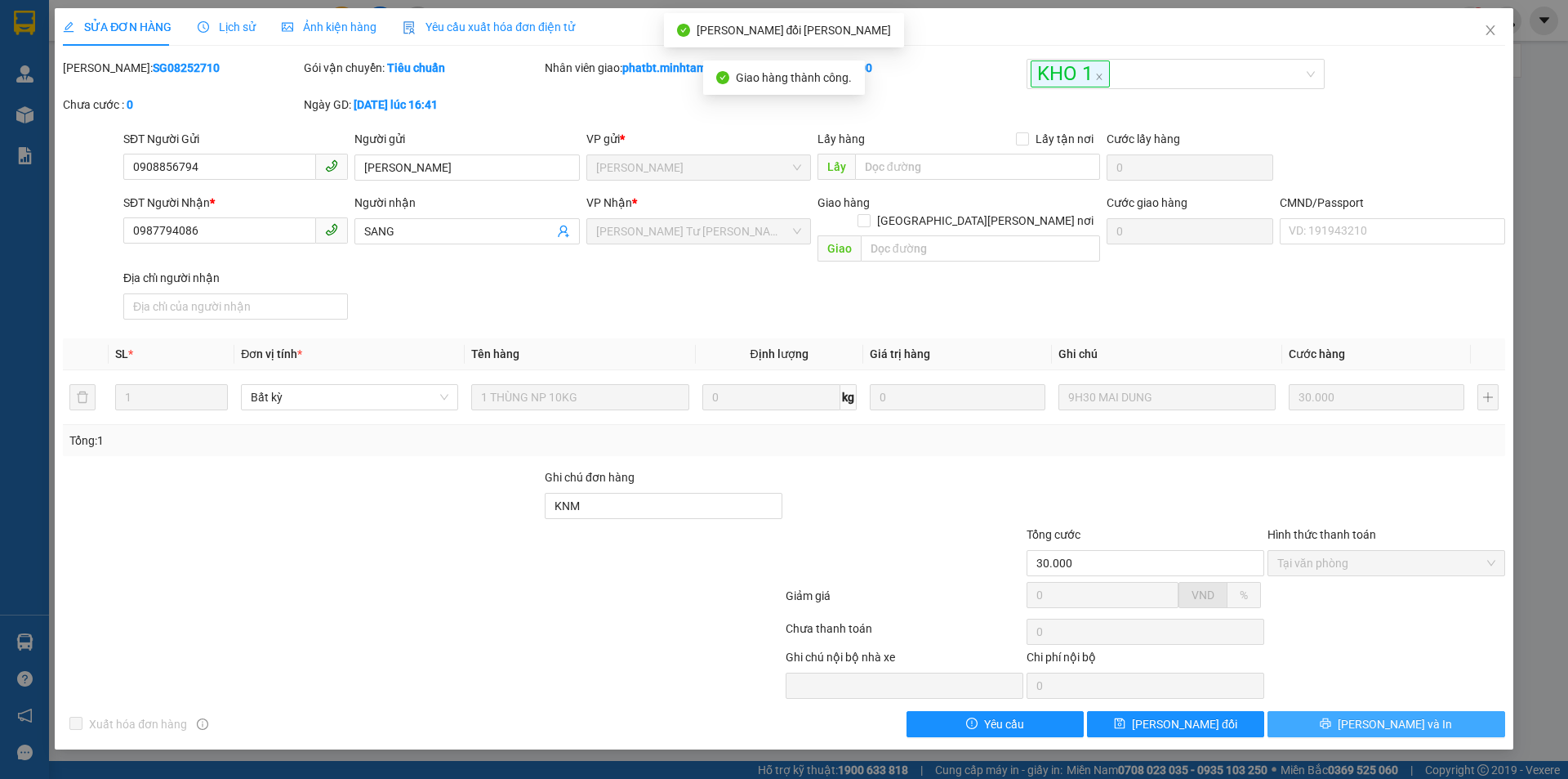
click at [1385, 715] on span "[PERSON_NAME] và In" at bounding box center [1395, 724] width 114 height 18
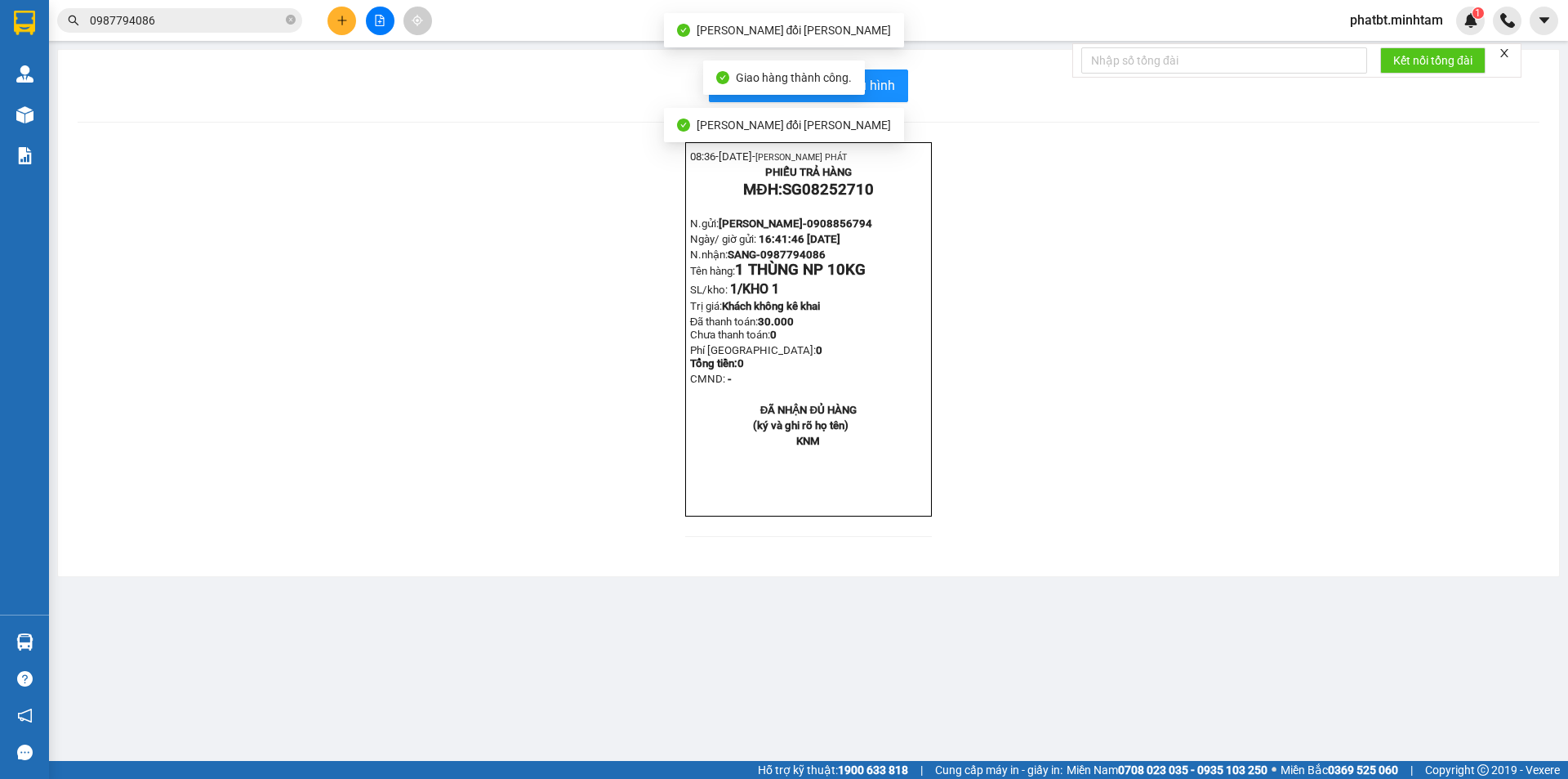
click at [879, 68] on div "In mẫu biên lai tự cấu hình 08:36- 12-08-2025- NGUYỄN THỊNH PHÁT PHIẾU TRẢ HÀNG…" at bounding box center [808, 312] width 1501 height 526
click at [879, 75] on span "In mẫu biên lai tự cấu hình" at bounding box center [818, 85] width 153 height 21
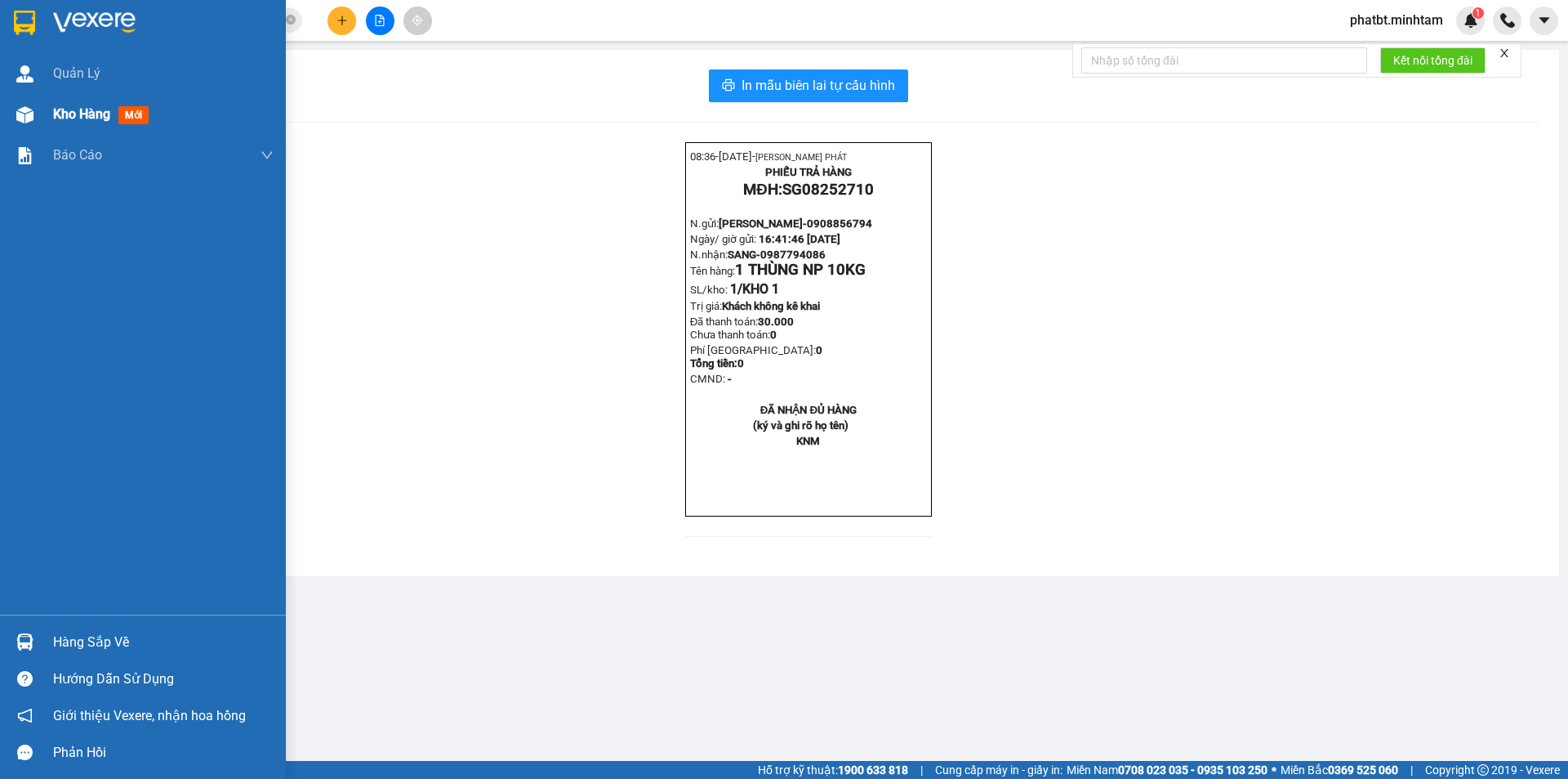
click at [85, 95] on div "Kho hàng mới" at bounding box center [163, 114] width 220 height 41
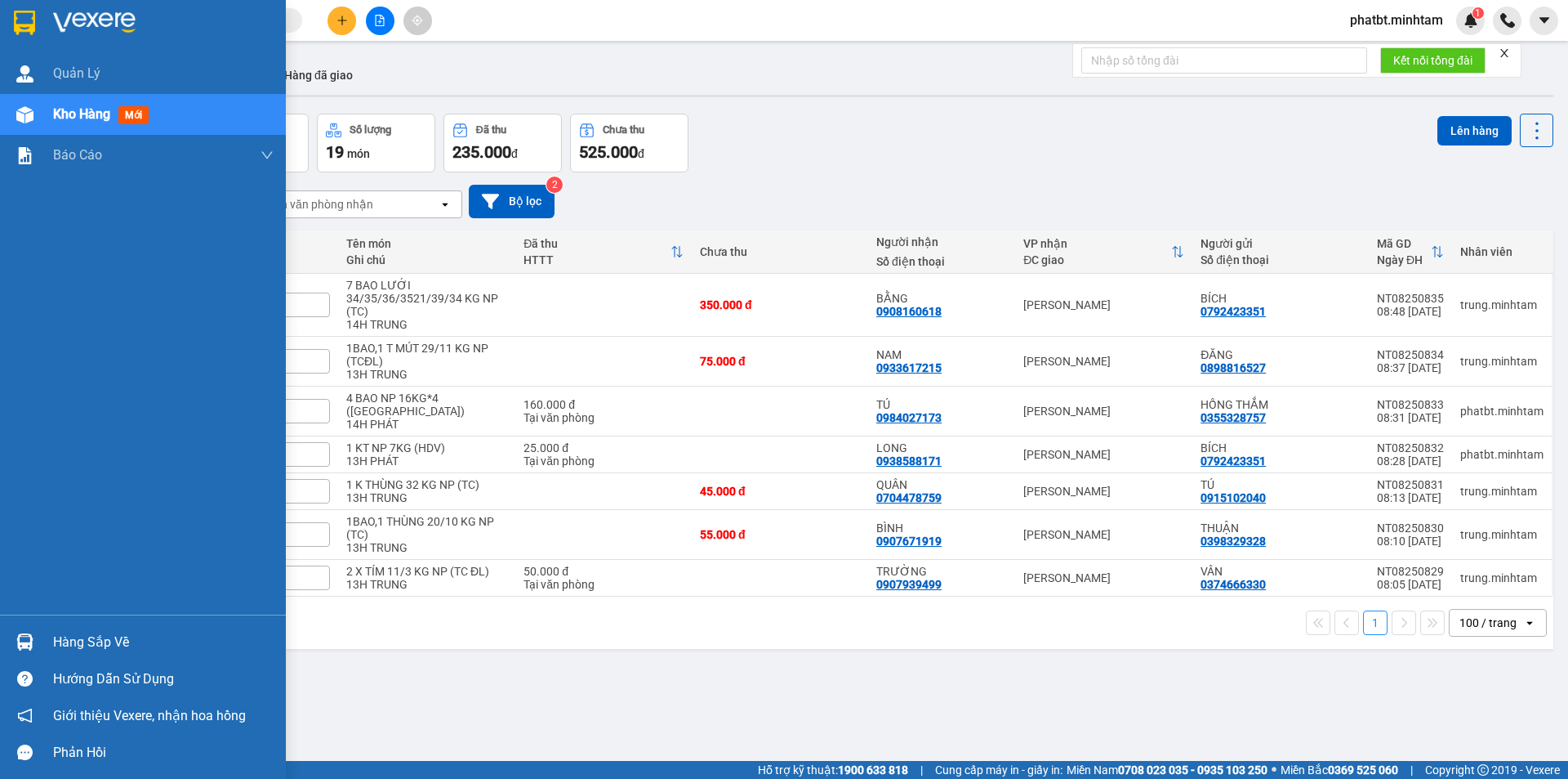
click at [62, 106] on span "Kho hàng" at bounding box center [81, 114] width 57 height 16
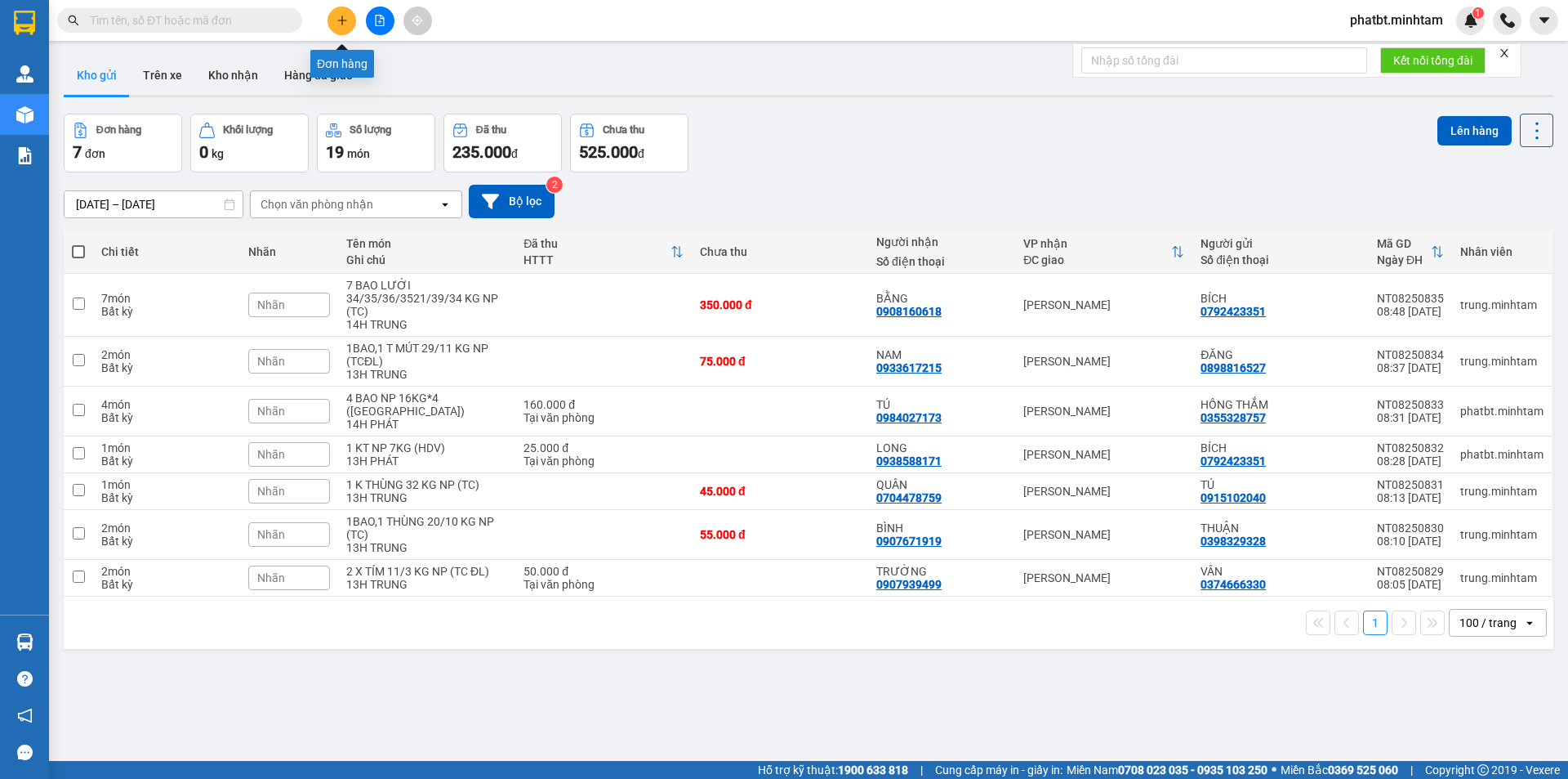
click at [343, 19] on icon "plus" at bounding box center [342, 21] width 12 height 12
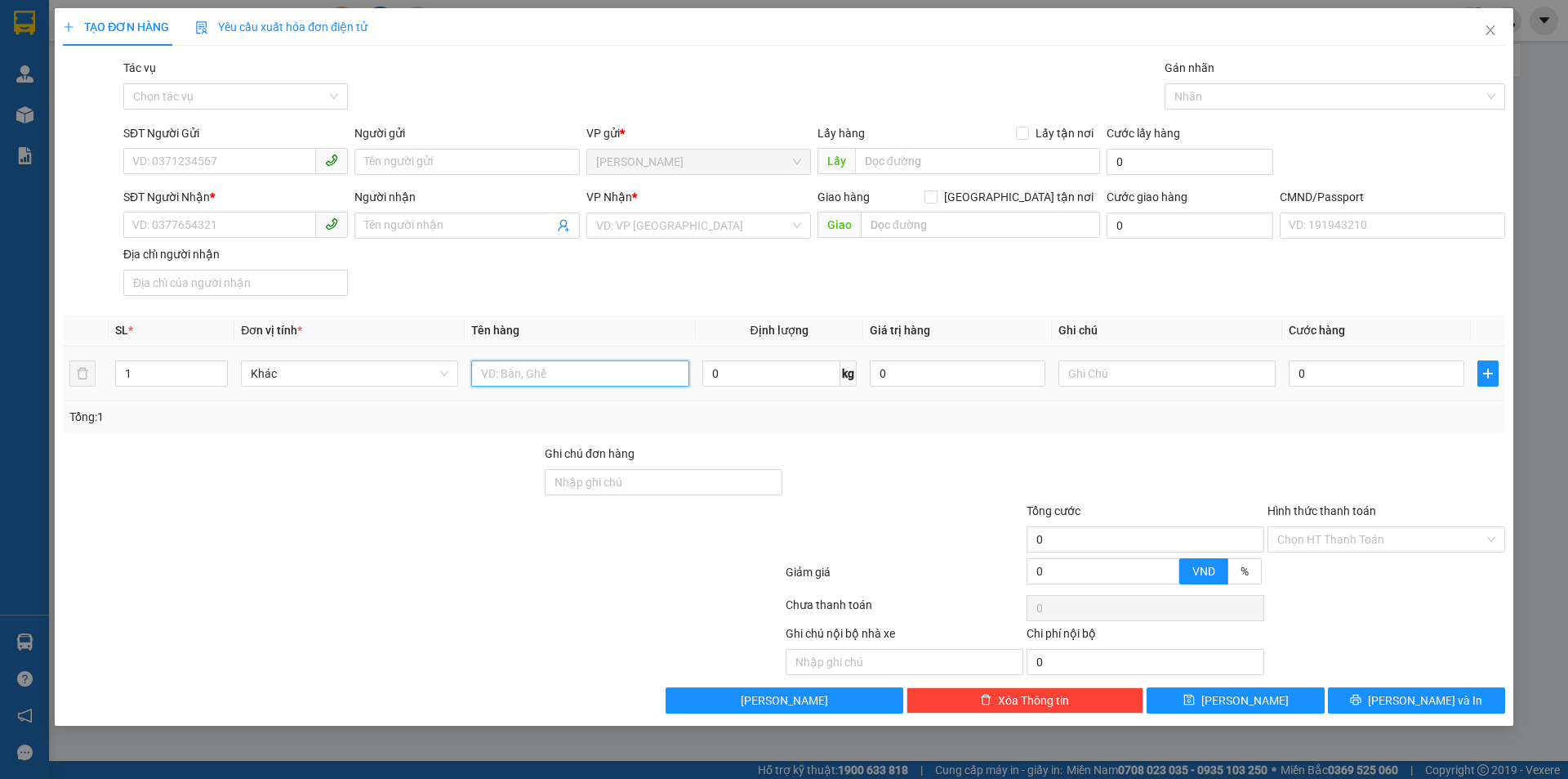
click at [514, 379] on input "text" at bounding box center [580, 374] width 217 height 27
type input "2 BAO 1 XỐP TRẮNG NP 15/30/33KG (TC)"
click at [211, 367] on span "Increase Value" at bounding box center [218, 369] width 18 height 15
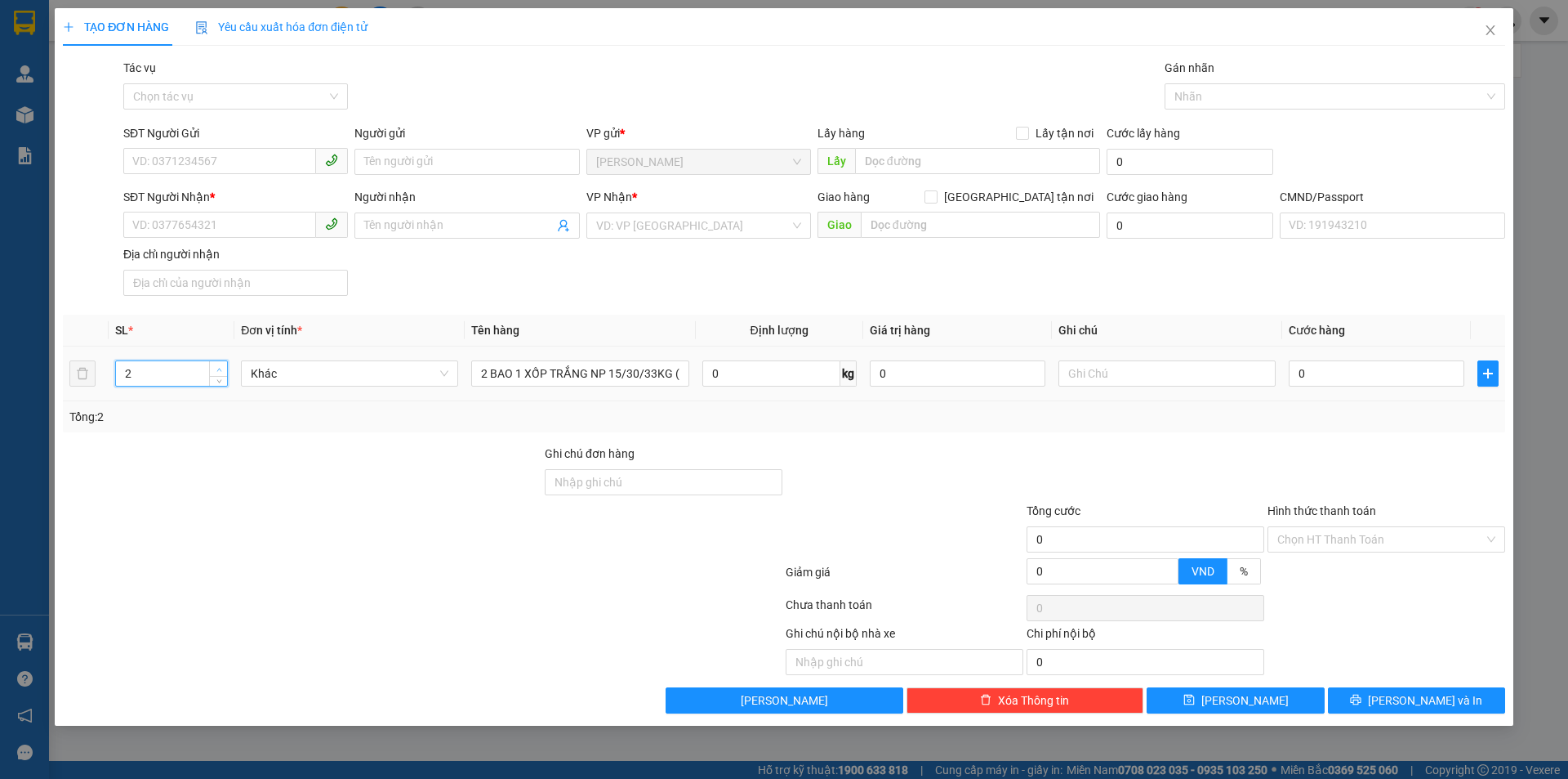
type input "3"
click at [211, 367] on span "Increase Value" at bounding box center [218, 369] width 18 height 15
click at [236, 161] on input "SĐT Người Gửi" at bounding box center [220, 161] width 193 height 27
type input "0986850561"
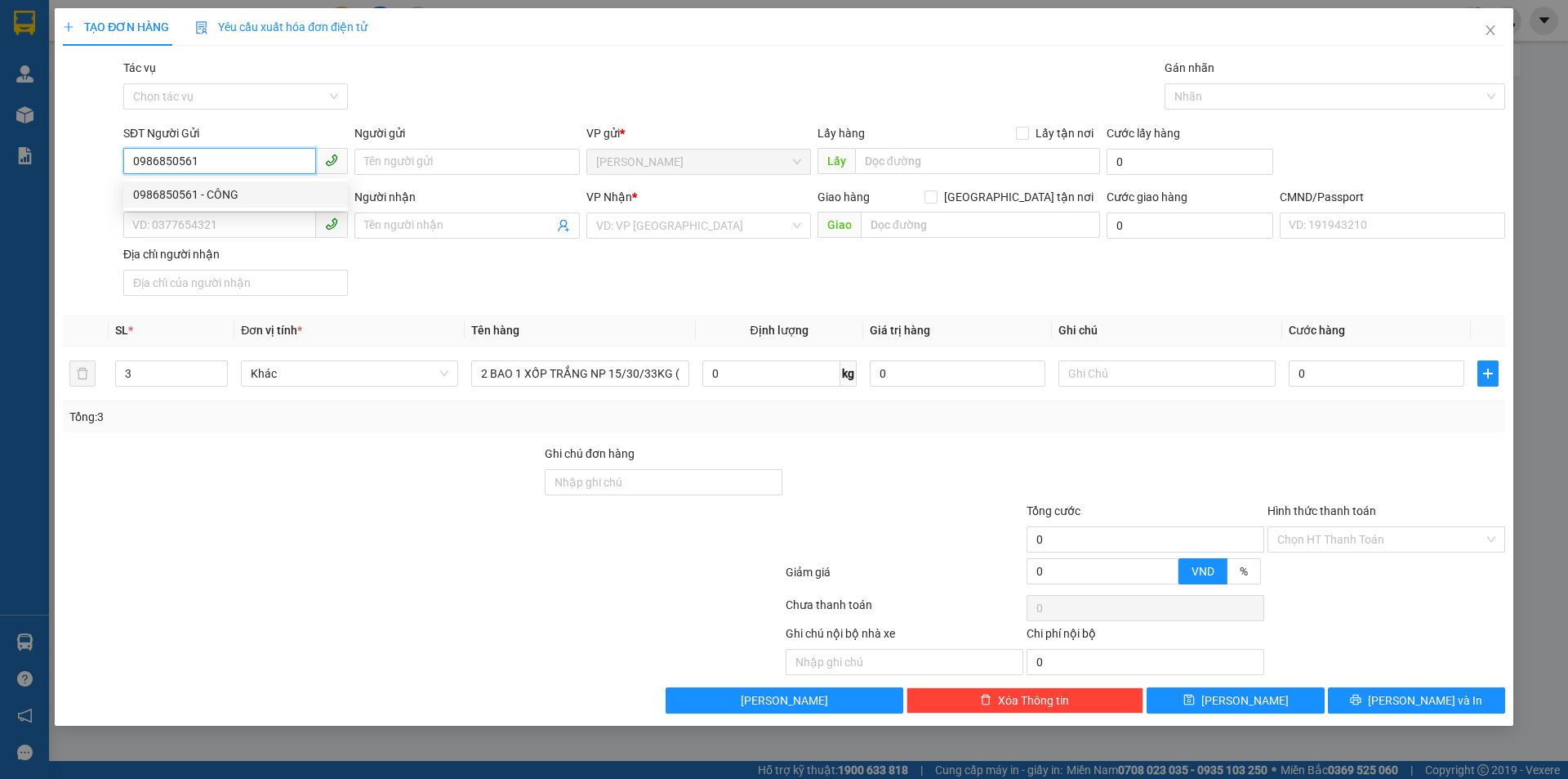
click at [247, 196] on div "0986850561 - CÔNG" at bounding box center [235, 195] width 205 height 18
type input "CÔNG"
type input "0908559009"
type input "HÙNG"
type input "0986850561"
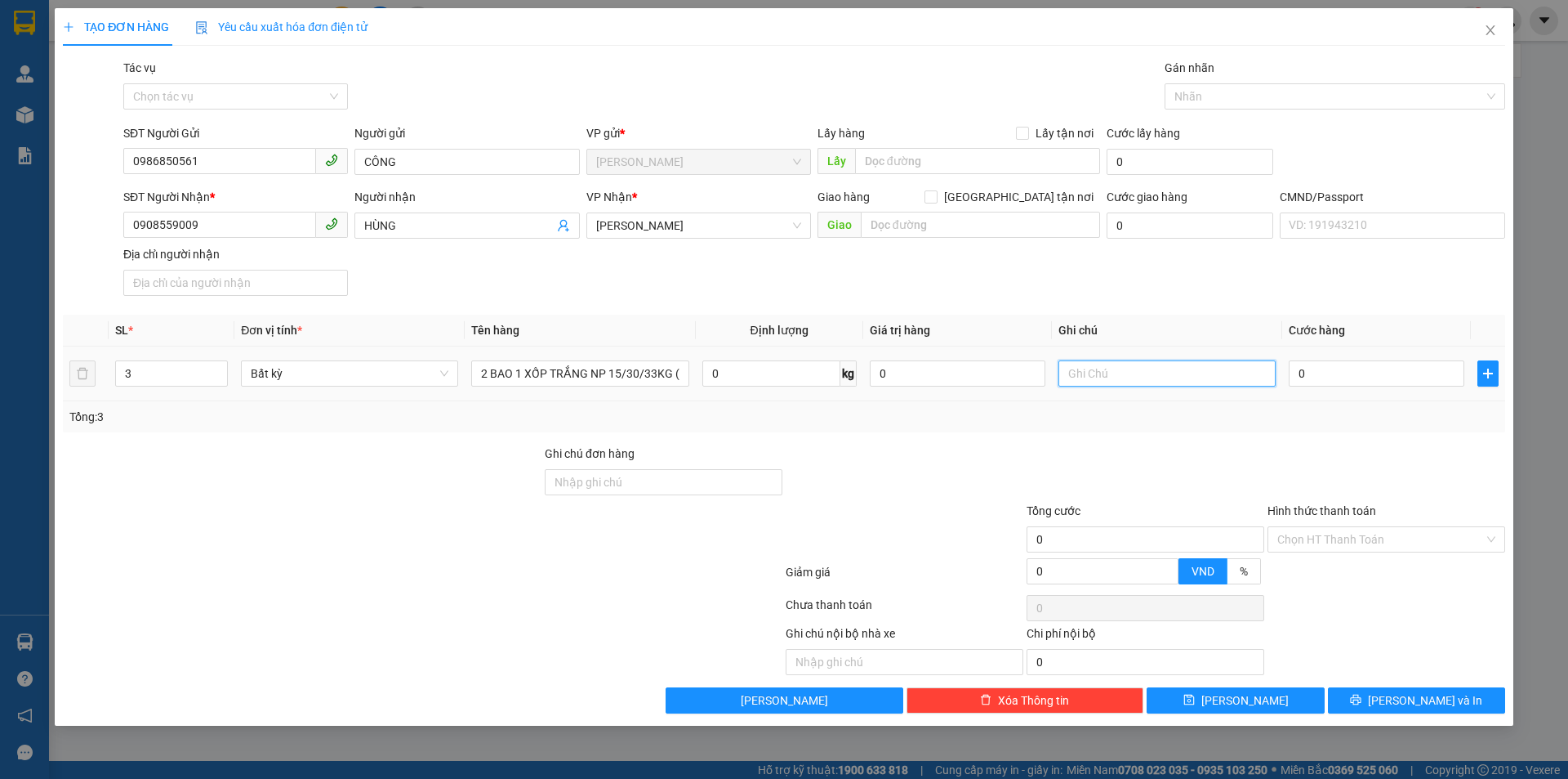
click at [1111, 376] on input "text" at bounding box center [1167, 374] width 217 height 27
type input "15H PHÁT"
click at [1364, 378] on input "0" at bounding box center [1377, 374] width 176 height 27
type input "1"
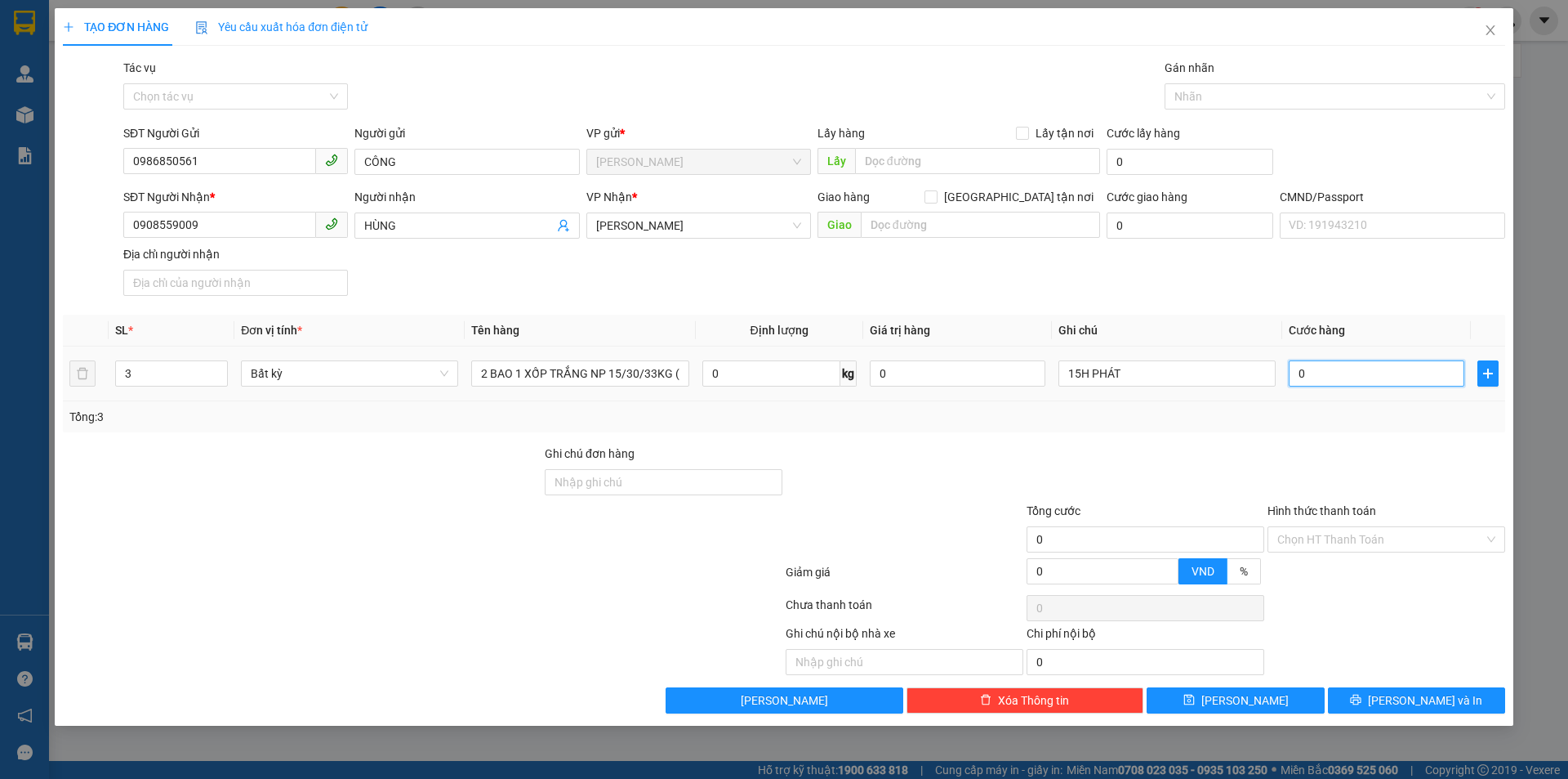
type input "1"
type input "12"
type input "125"
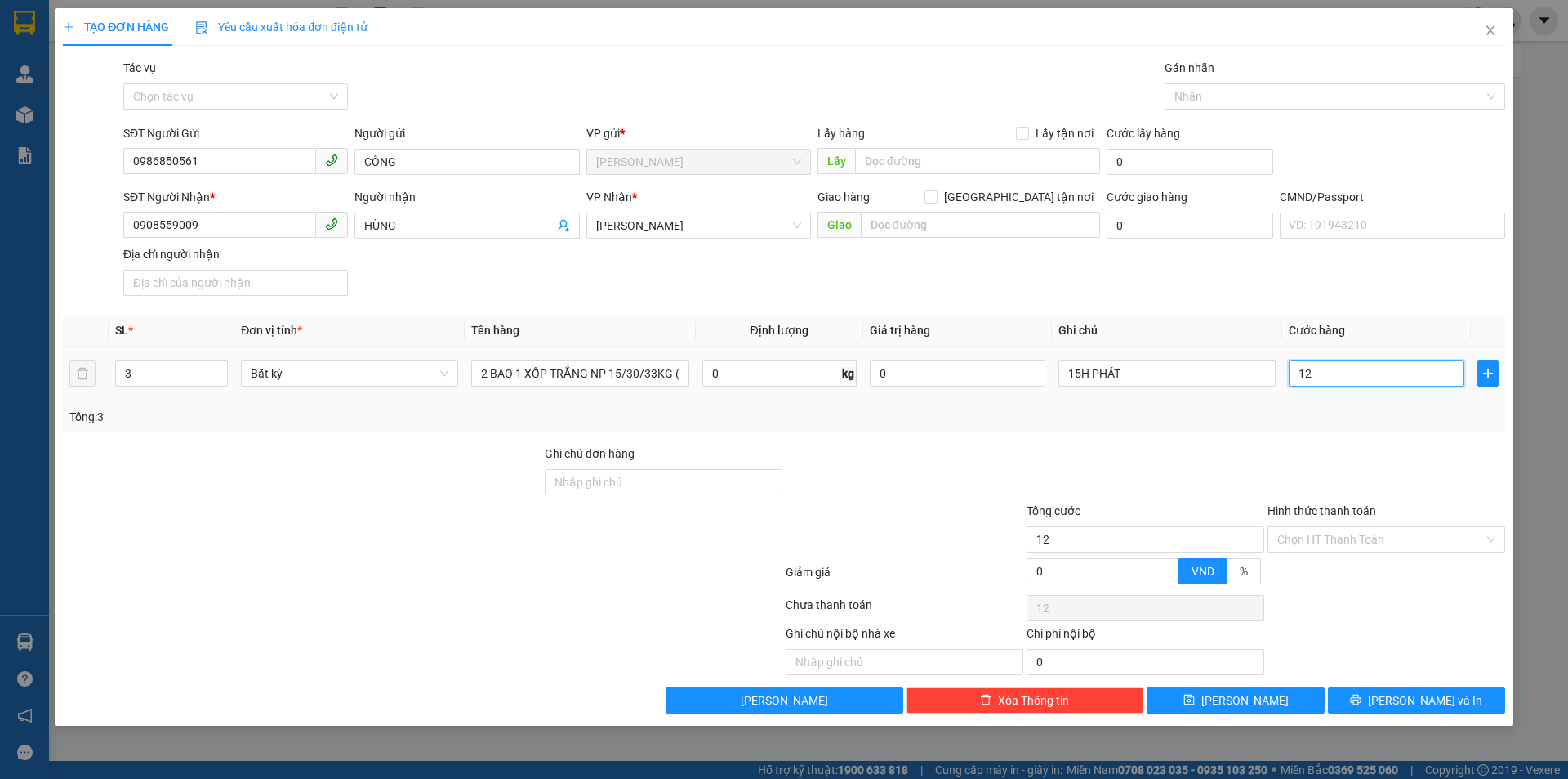
type input "125"
type input "125.000"
click at [1295, 275] on div "SĐT Người Nhận * 0908559009 Người nhận HÙNG VP Nhận * Hồ Chí Minh Giao hàng Gia…" at bounding box center [814, 245] width 1388 height 114
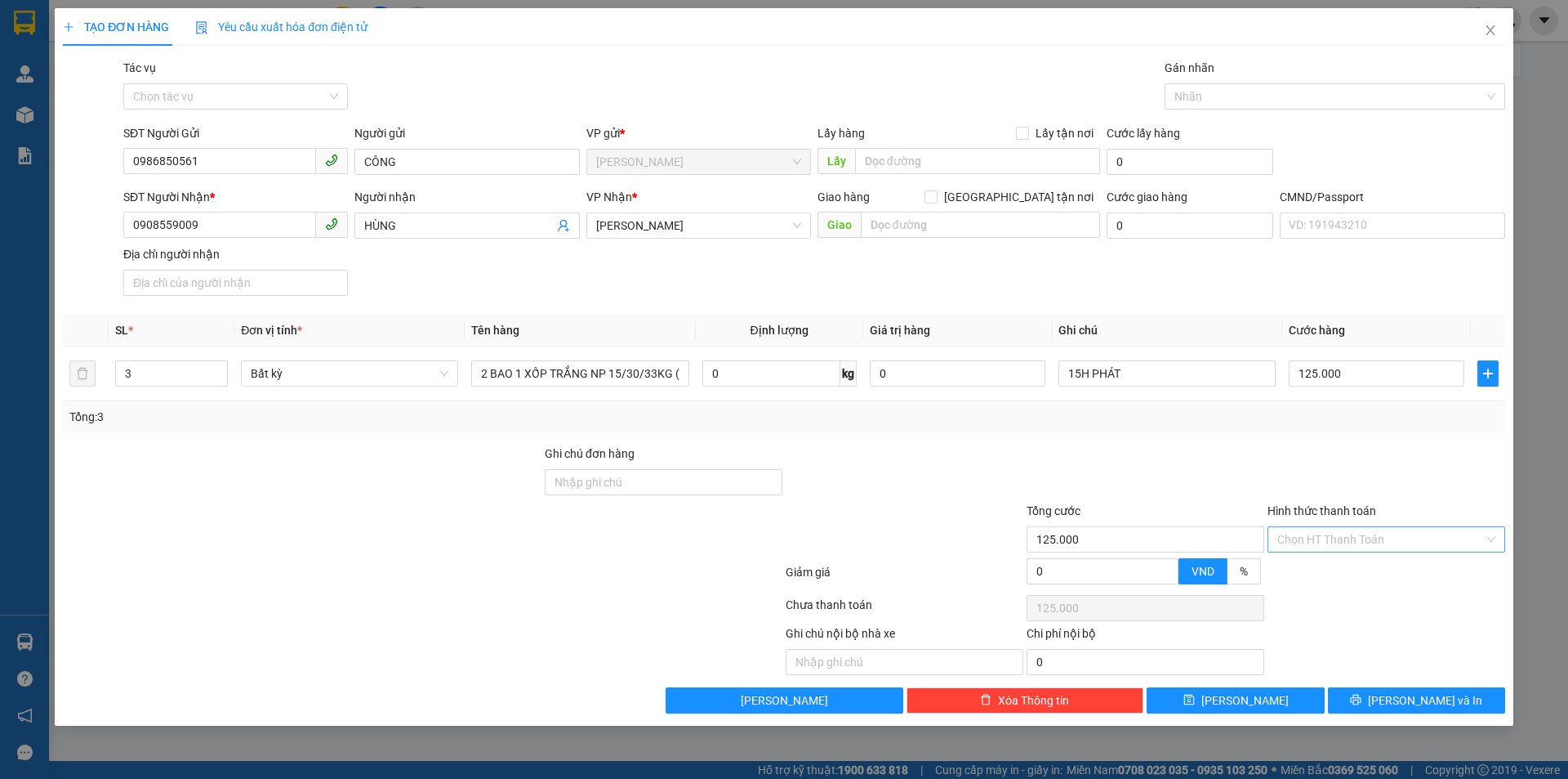
click at [1353, 552] on div "Chọn HT Thanh Toán" at bounding box center [1386, 539] width 238 height 27
drag, startPoint x: 1336, startPoint y: 569, endPoint x: 1307, endPoint y: 515, distance: 61.3
click at [1335, 569] on div "Tại văn phòng" at bounding box center [1386, 572] width 218 height 18
type input "0"
click at [1229, 443] on div "Transit Pickup Surcharge Ids Transit Deliver Surcharge Ids Transit Deliver Surc…" at bounding box center [784, 386] width 1442 height 655
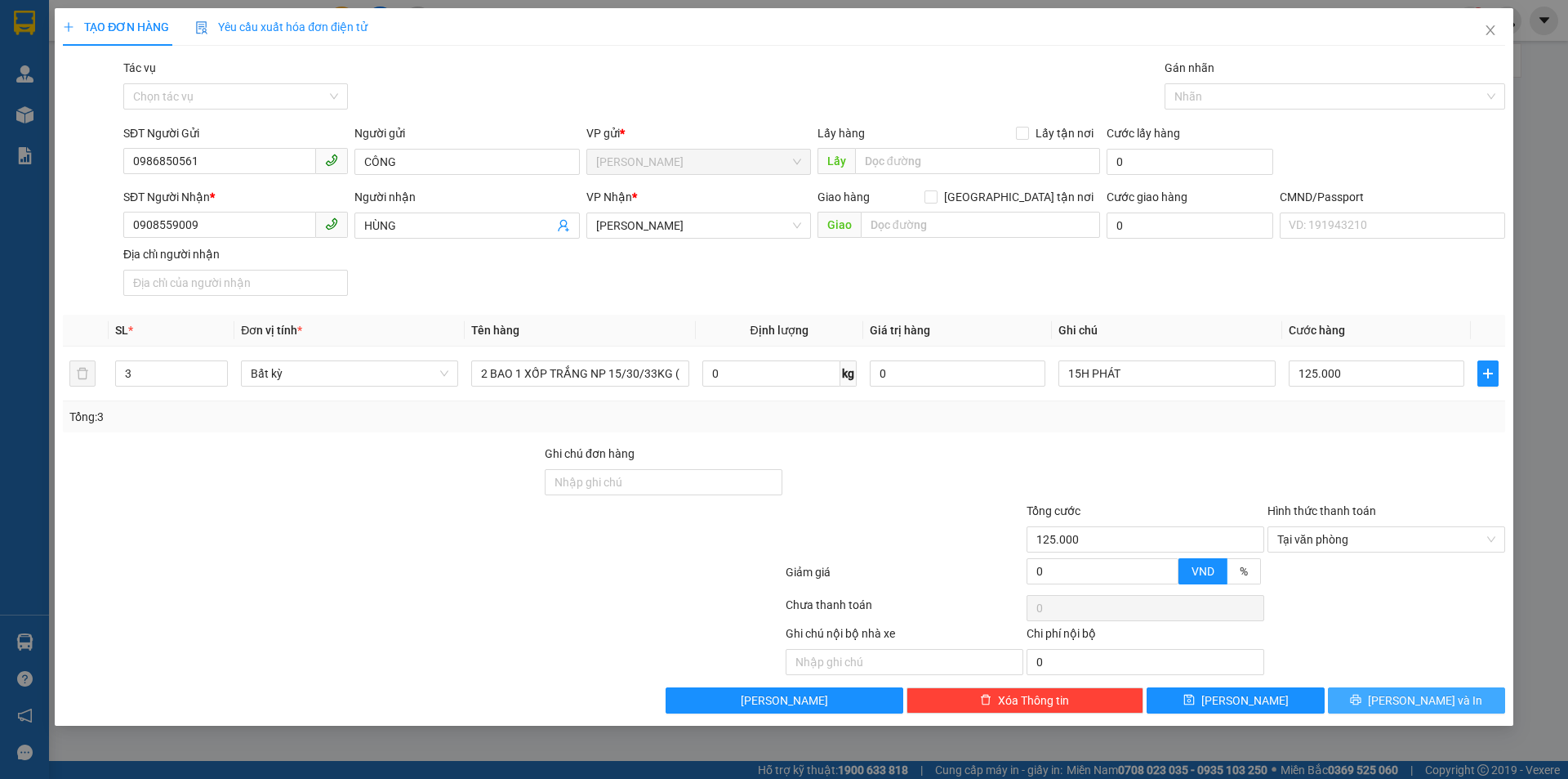
click at [1373, 704] on button "Lưu và In" at bounding box center [1416, 700] width 177 height 27
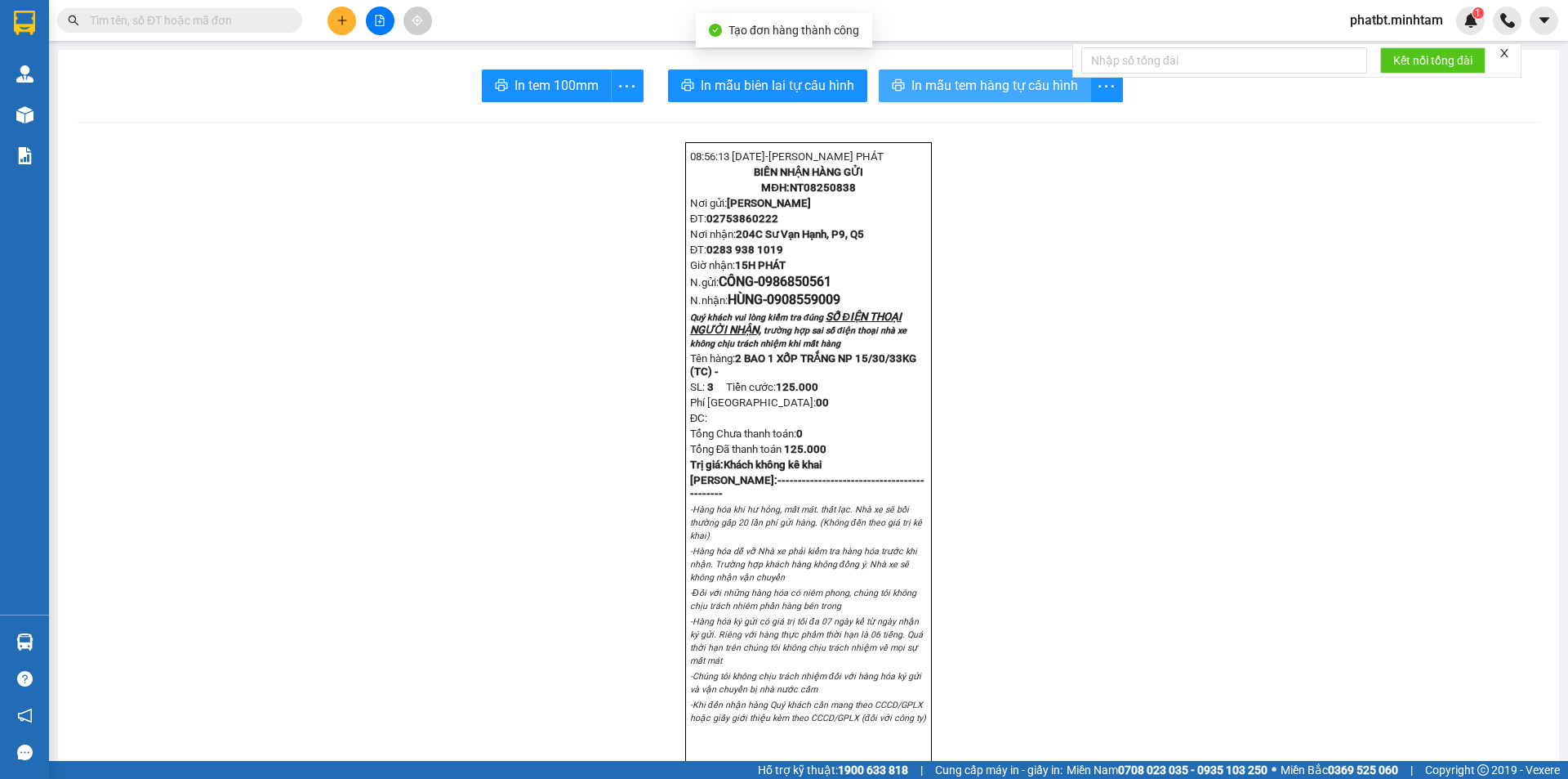
click at [934, 85] on span "In mẫu tem hàng tự cấu hình" at bounding box center [994, 85] width 166 height 21
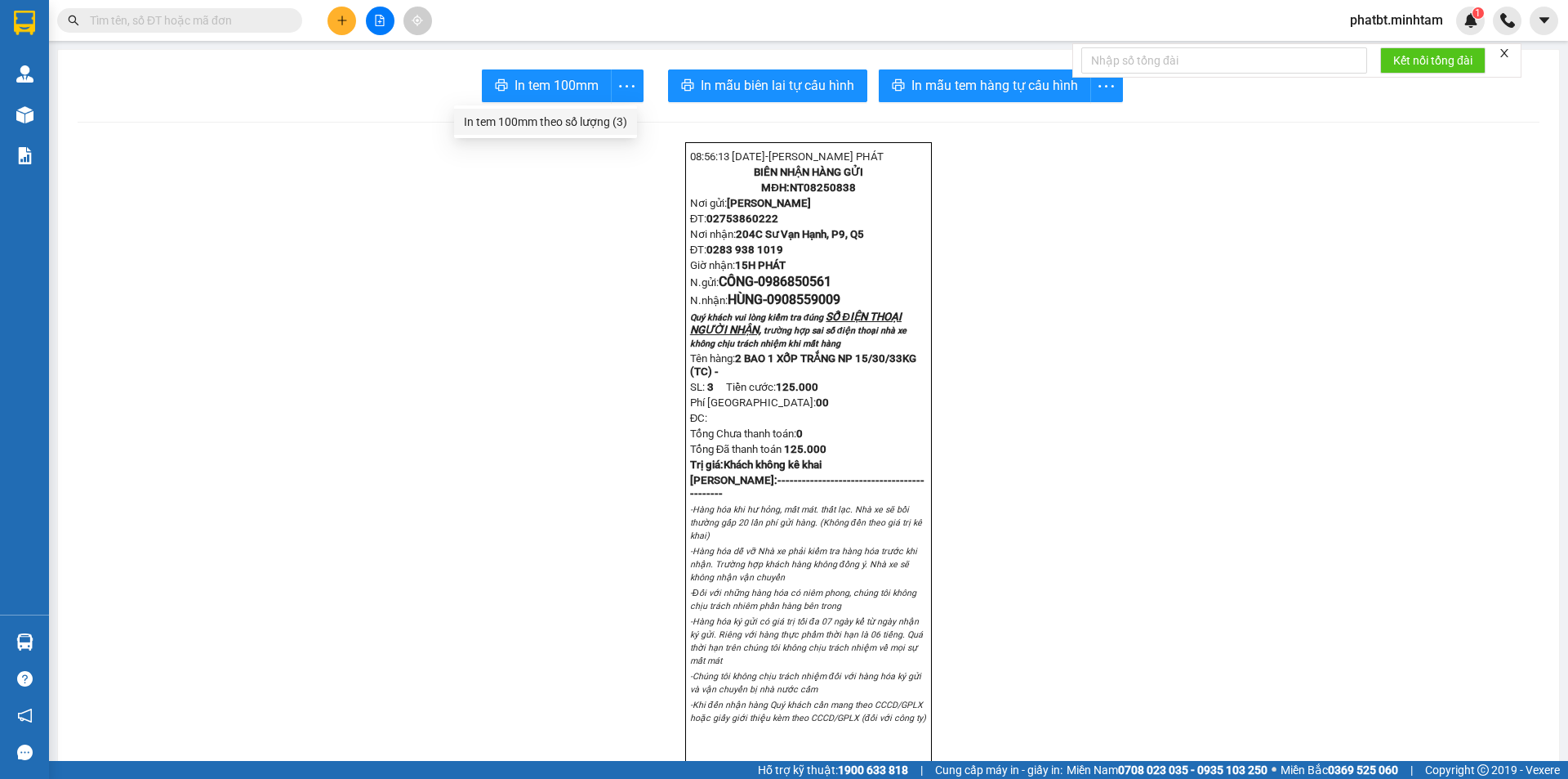
click at [601, 123] on div "In tem 100mm theo số lượng (3)" at bounding box center [545, 122] width 163 height 18
click at [48, 99] on div "Kho hàng mới" at bounding box center [24, 114] width 49 height 41
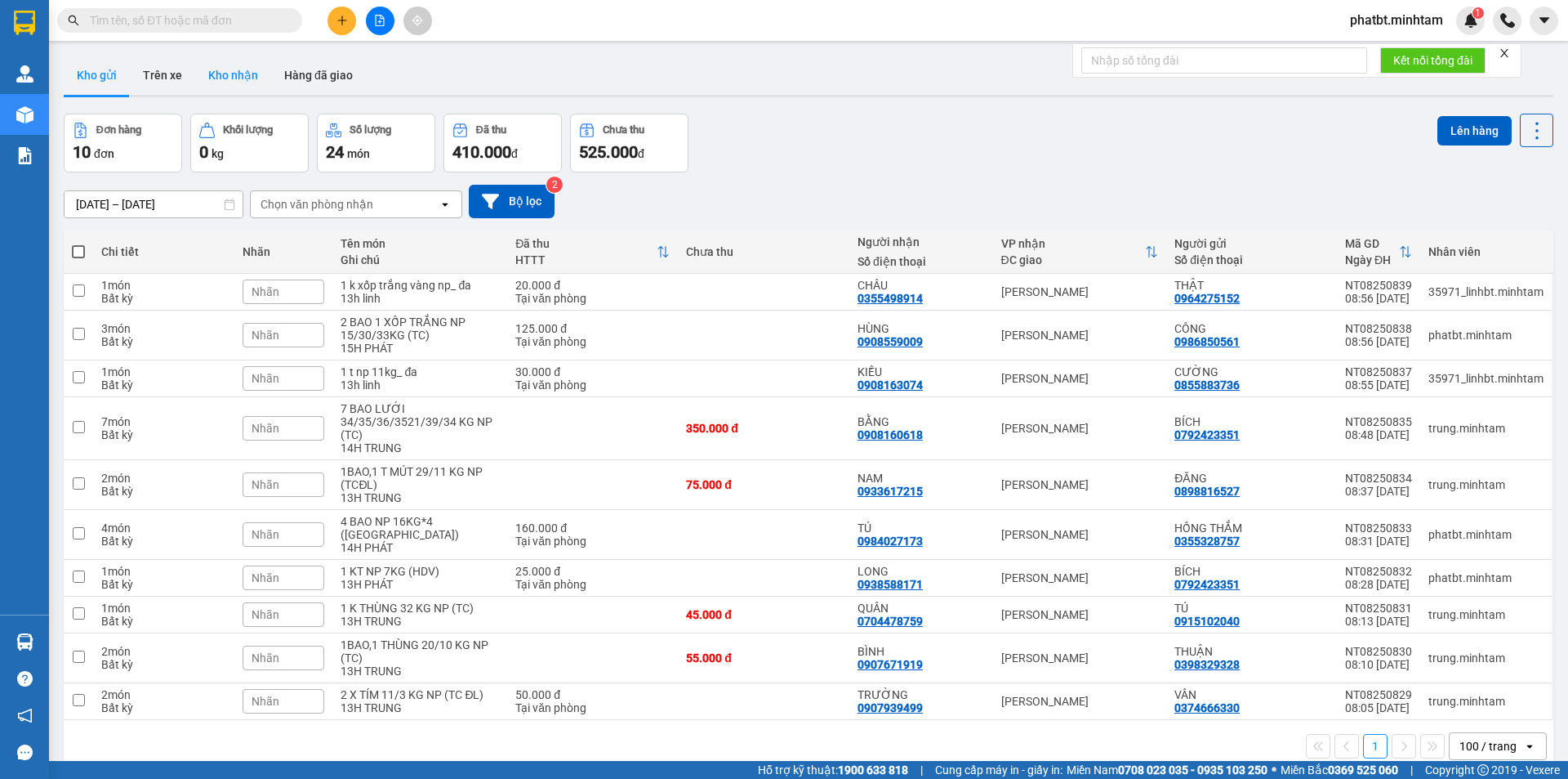
drag, startPoint x: 246, startPoint y: 89, endPoint x: 223, endPoint y: 85, distance: 23.3
click at [245, 89] on button "Kho nhận" at bounding box center [234, 75] width 76 height 39
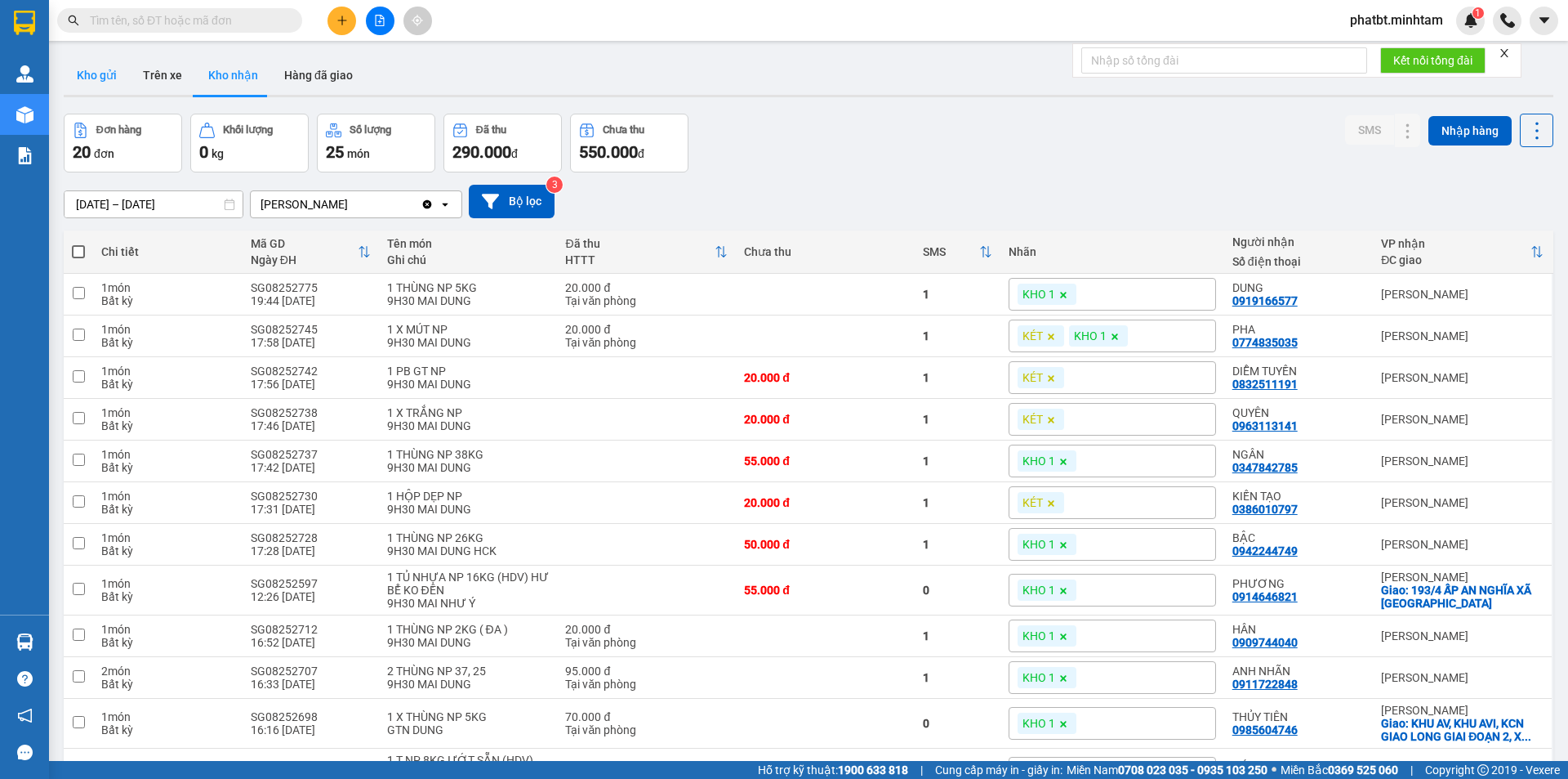
click at [106, 83] on button "Kho gửi" at bounding box center [97, 75] width 66 height 39
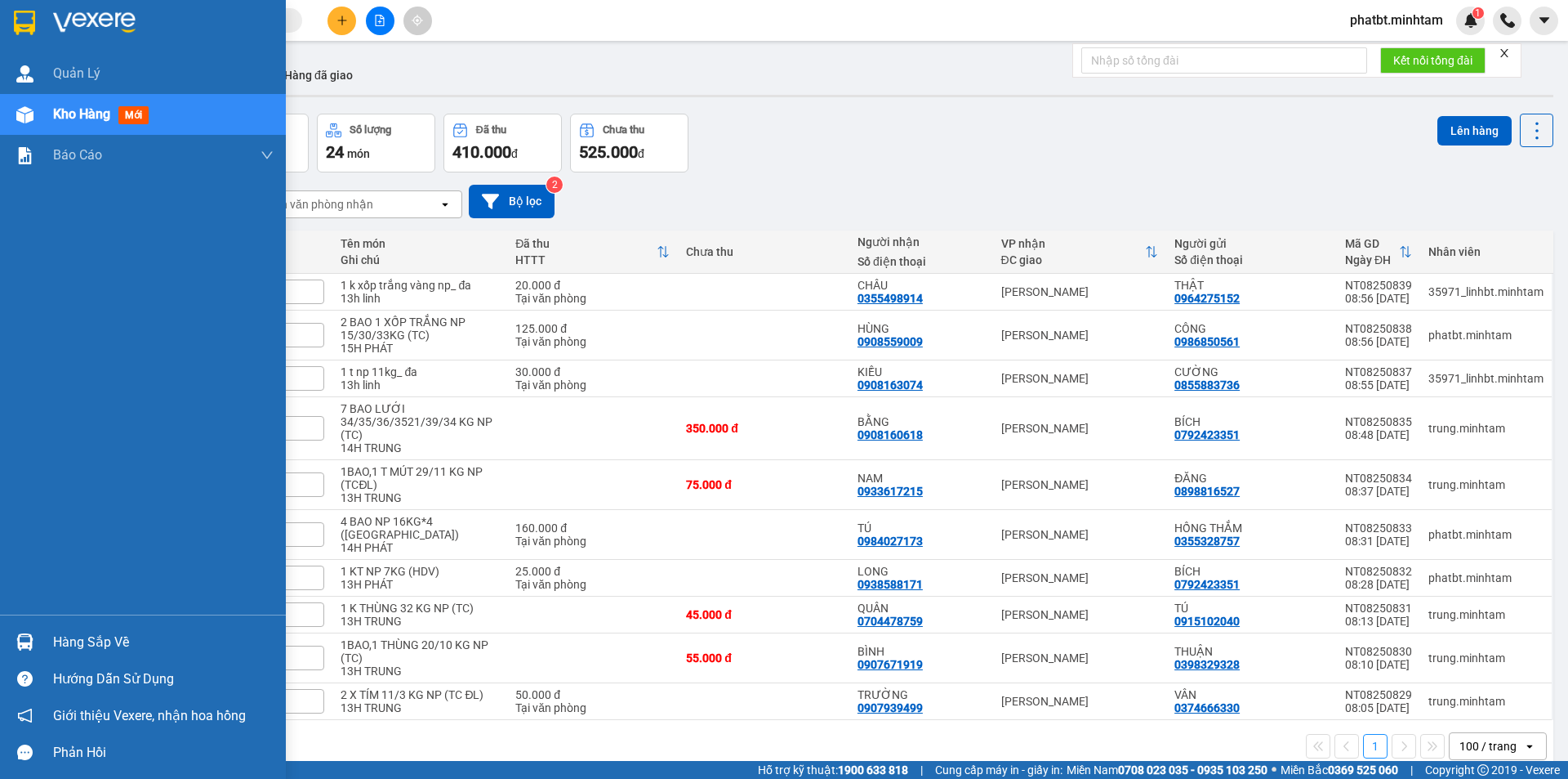
click at [115, 648] on div "Hàng sắp về" at bounding box center [163, 642] width 220 height 25
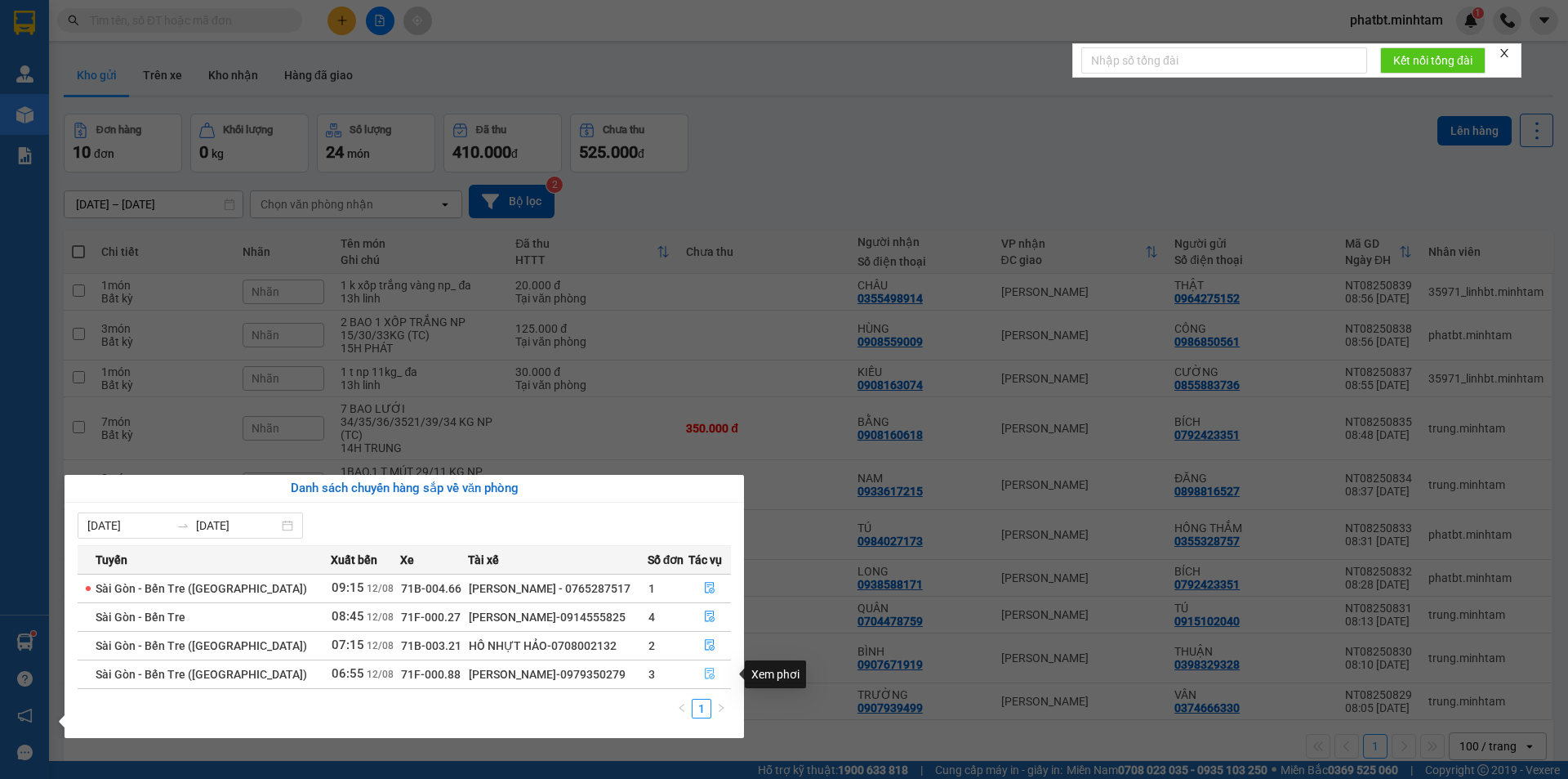
click at [707, 678] on icon "file-done" at bounding box center [710, 674] width 12 height 12
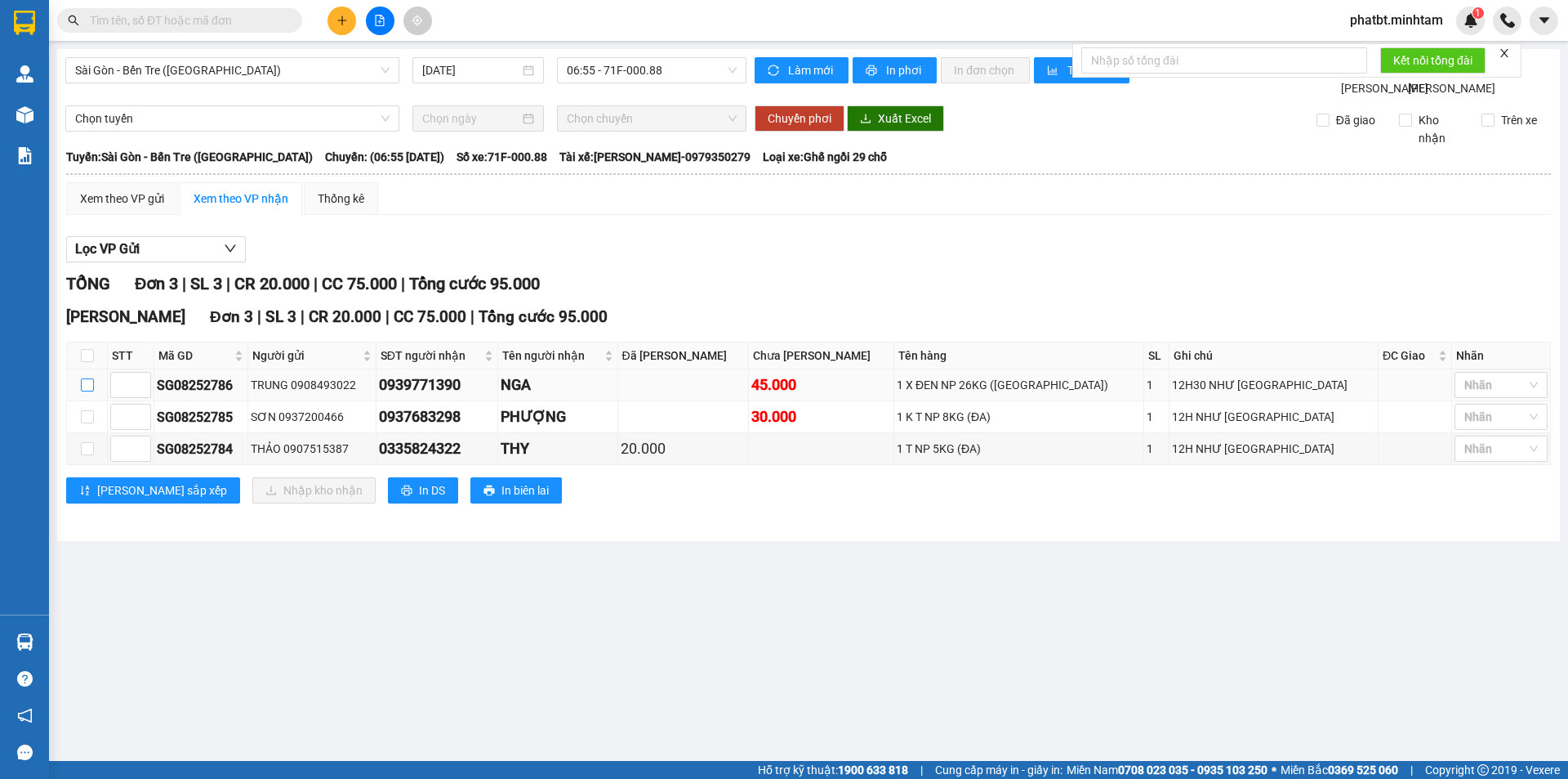
click at [84, 391] on input "checkbox" at bounding box center [88, 385] width 13 height 13
checkbox input "true"
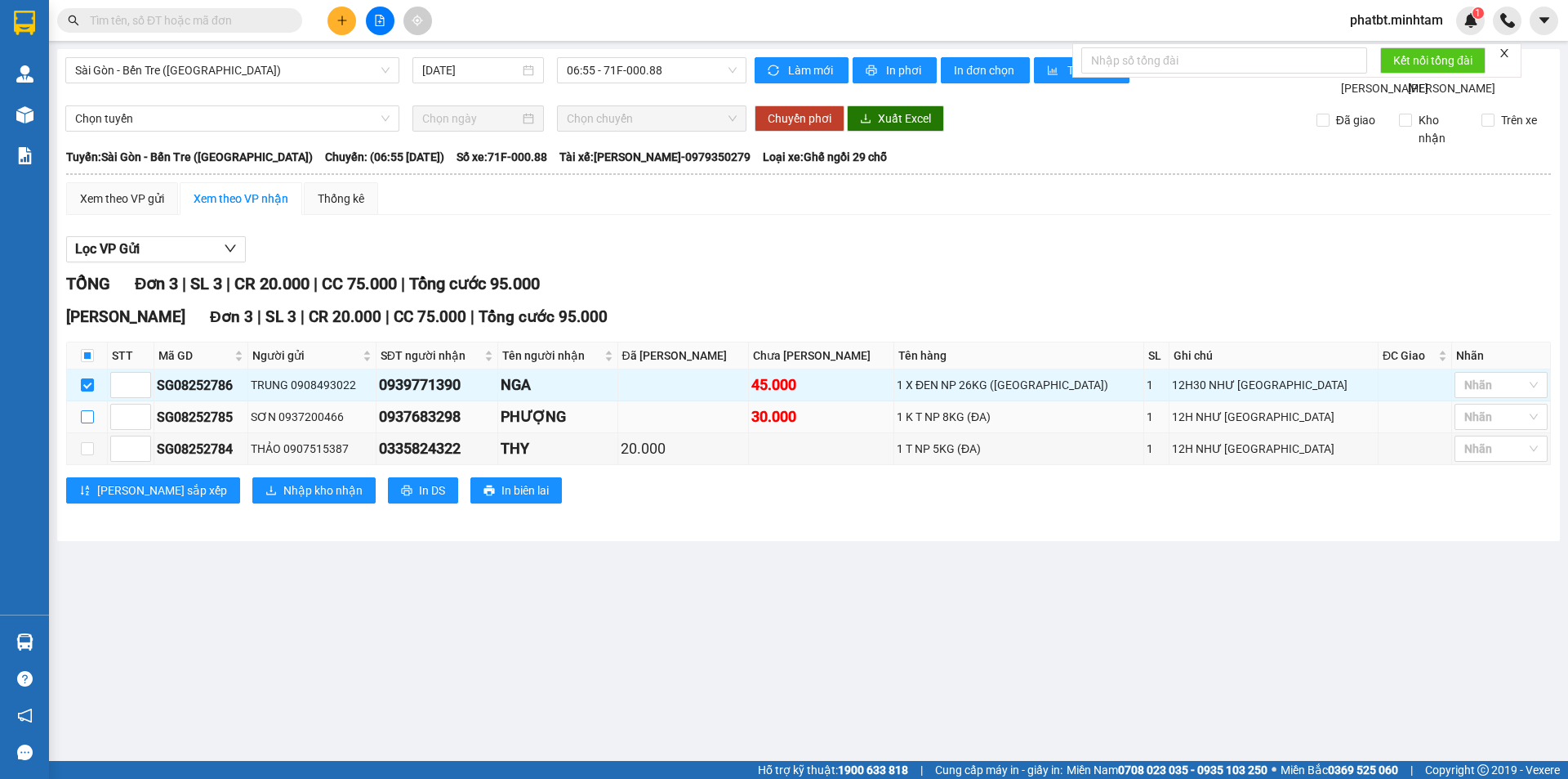
click at [88, 423] on input "checkbox" at bounding box center [88, 417] width 13 height 13
checkbox input "true"
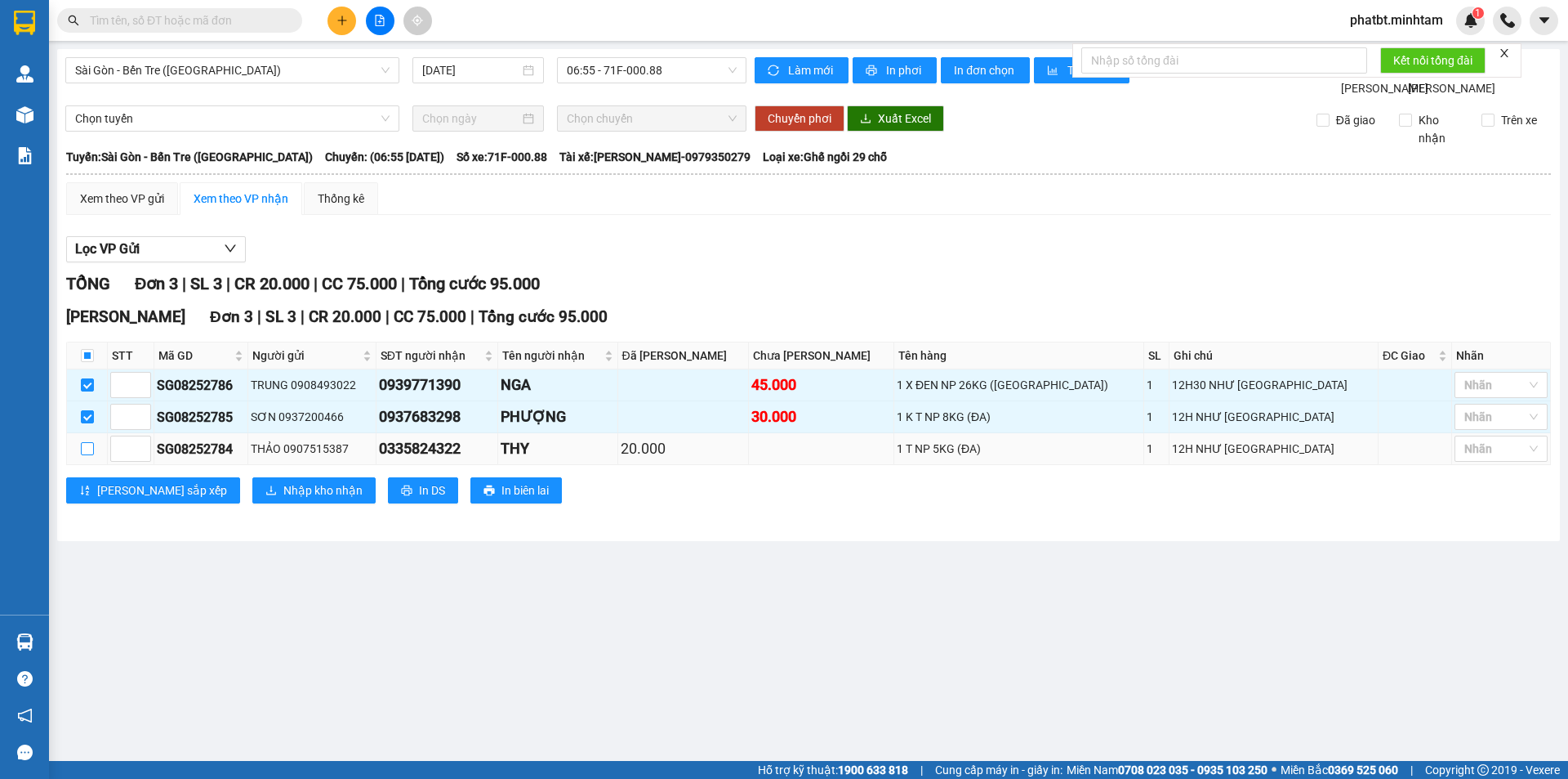
click at [85, 455] on input "checkbox" at bounding box center [88, 448] width 13 height 13
checkbox input "true"
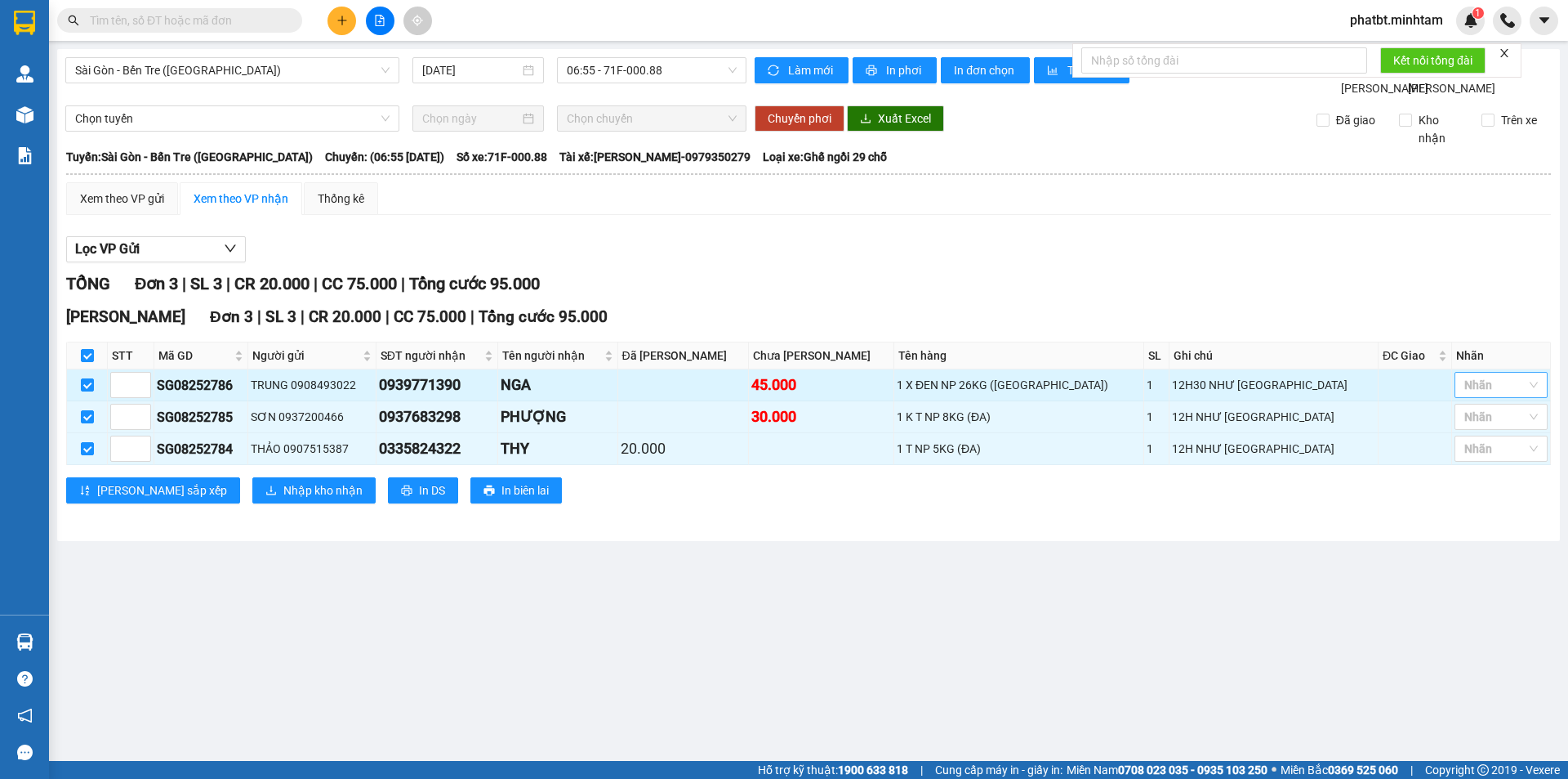
click at [1496, 394] on div at bounding box center [1493, 385] width 69 height 20
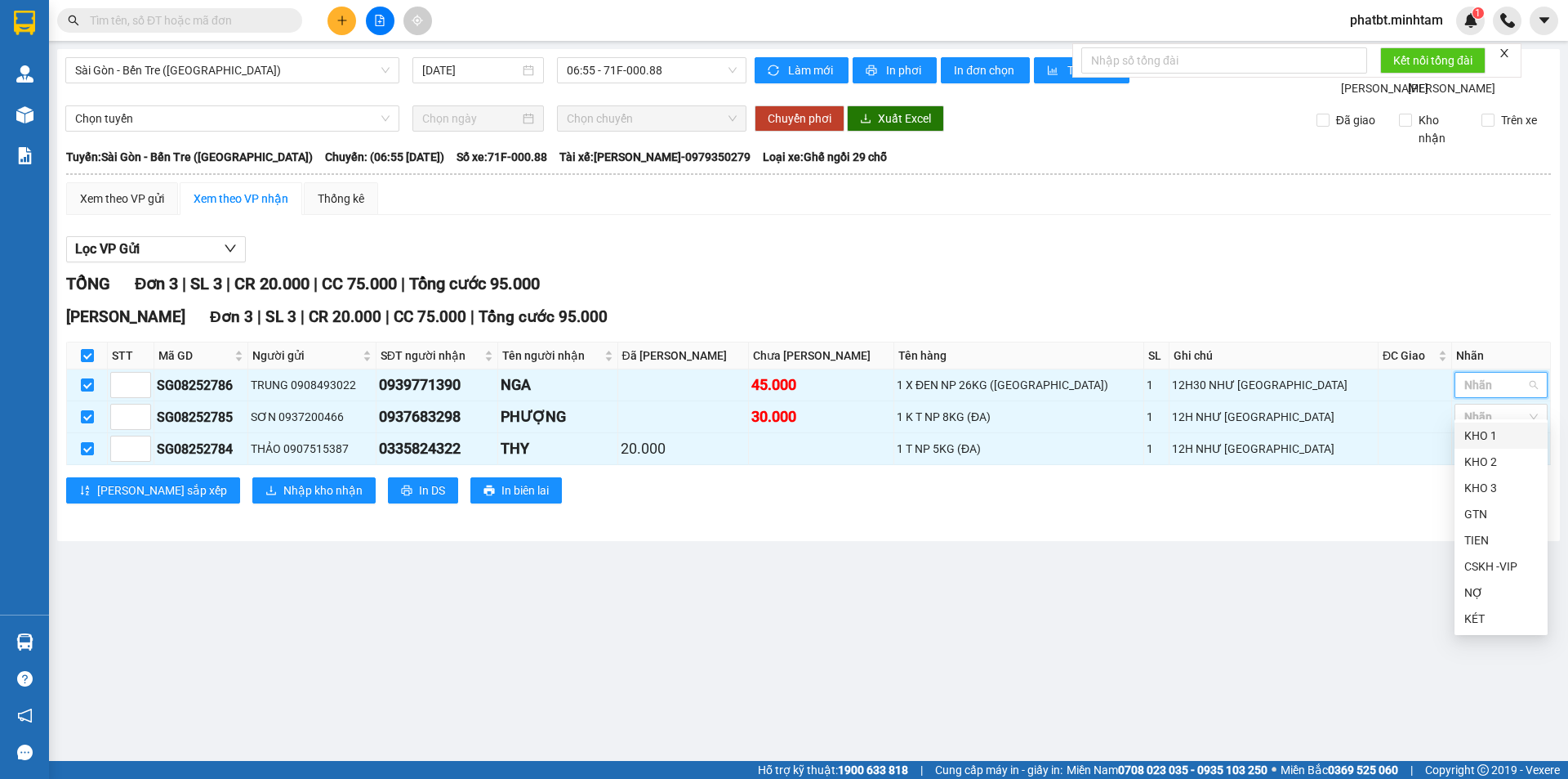
click at [1501, 424] on div "KHO 1" at bounding box center [1501, 436] width 93 height 27
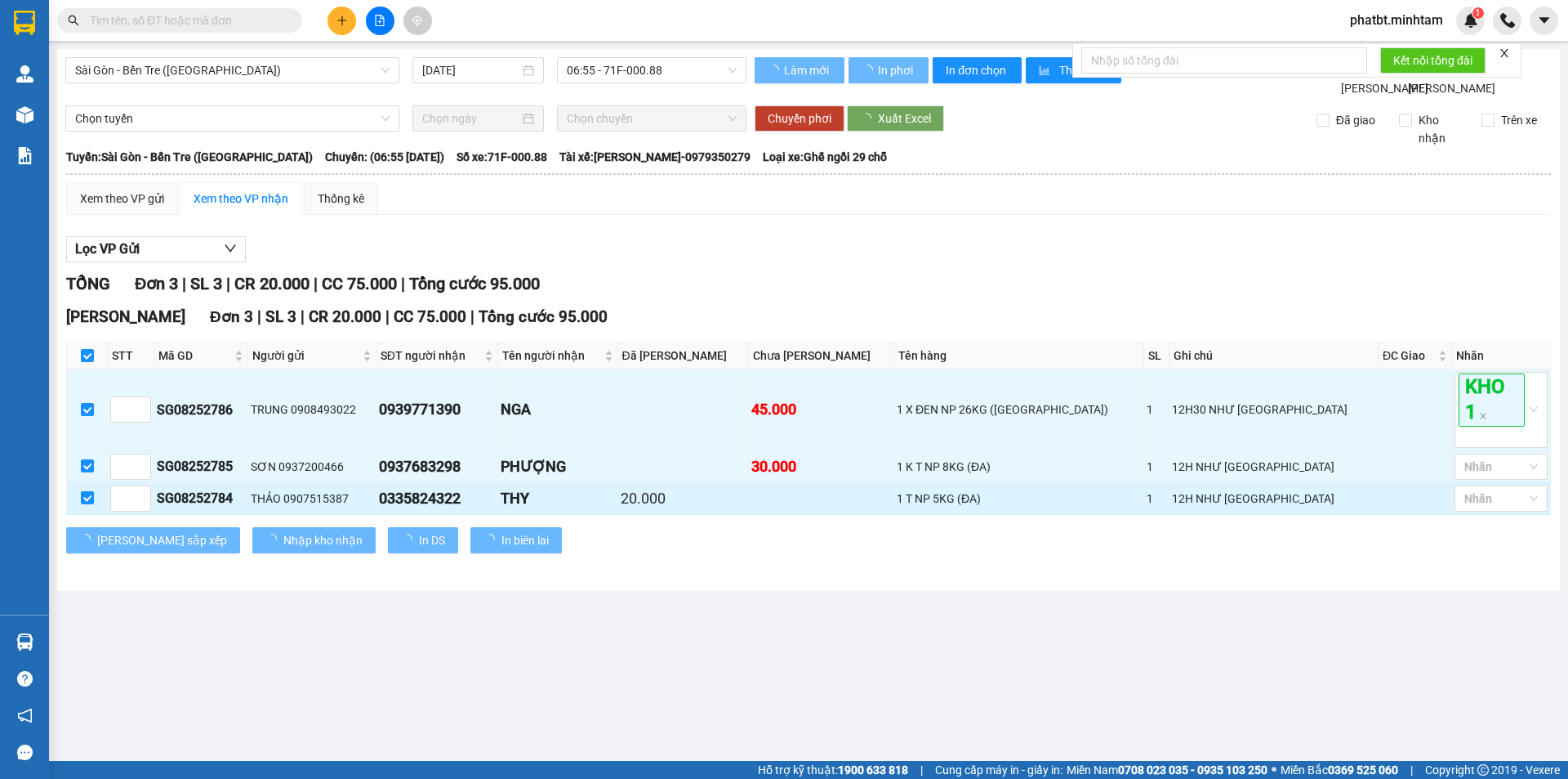
click at [1303, 506] on td "12H NHƯ Ý" at bounding box center [1274, 499] width 209 height 31
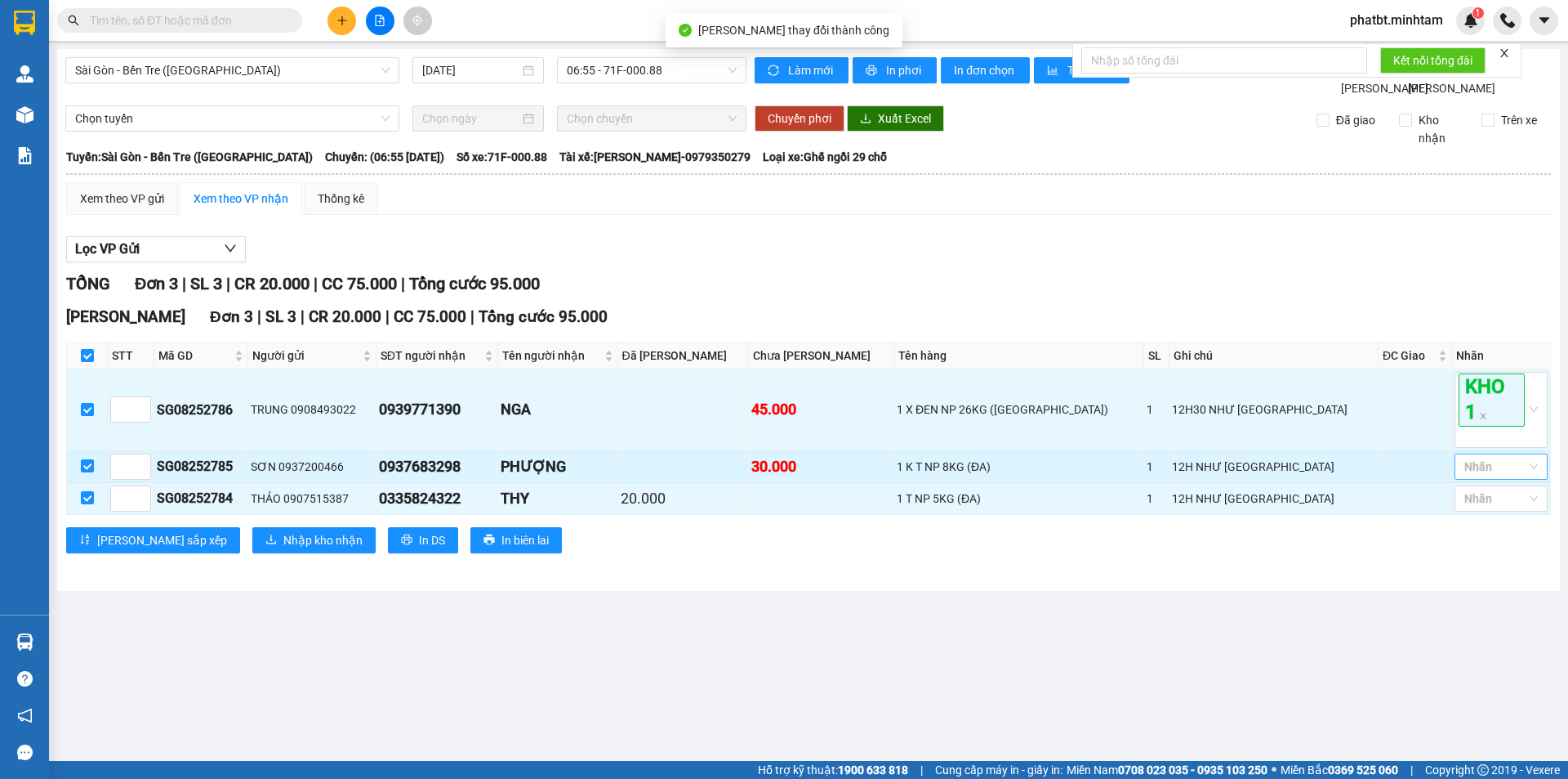
click at [1476, 477] on div at bounding box center [1493, 467] width 69 height 20
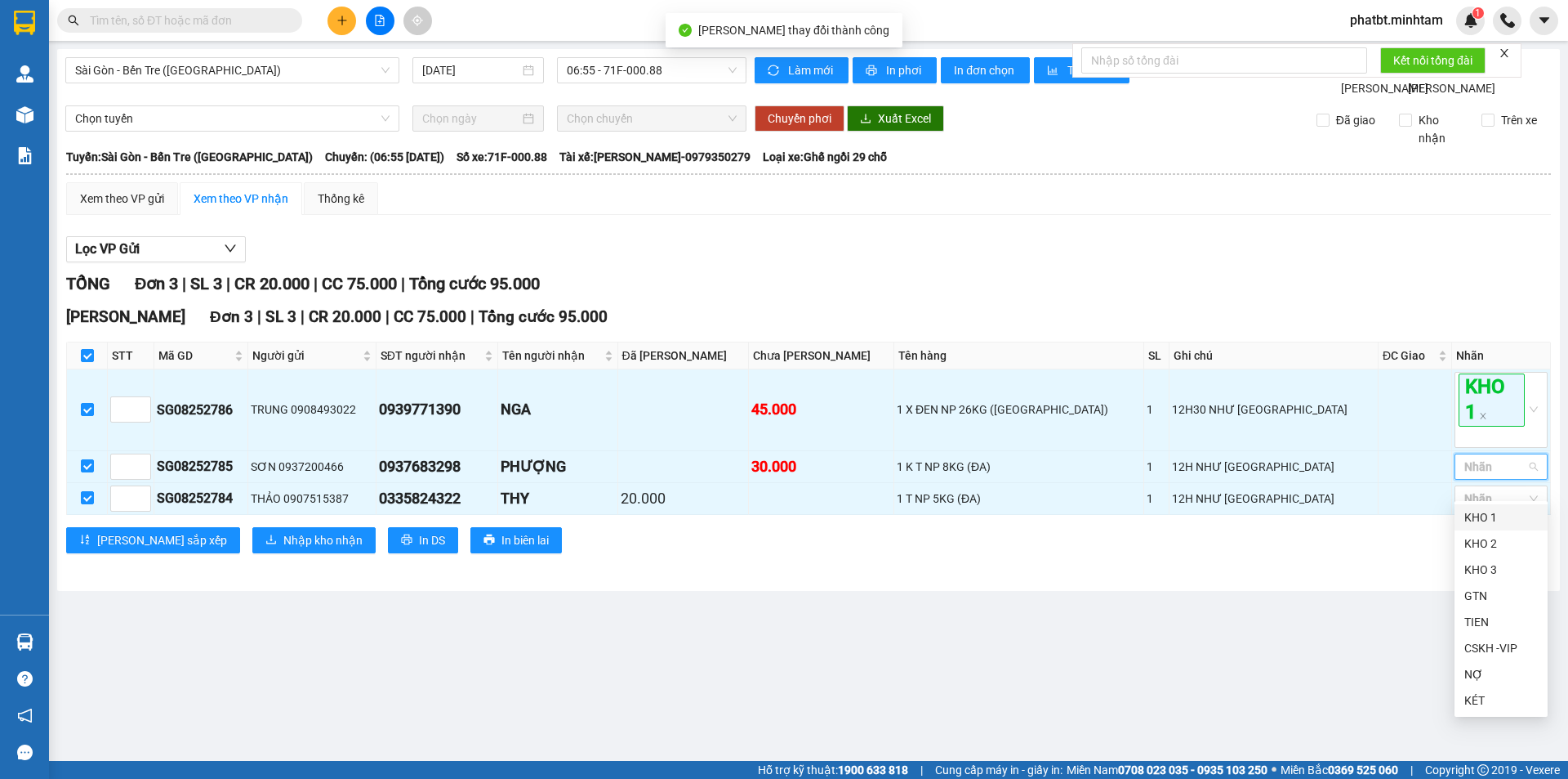
click at [1492, 520] on div "KHO 1" at bounding box center [1501, 517] width 74 height 18
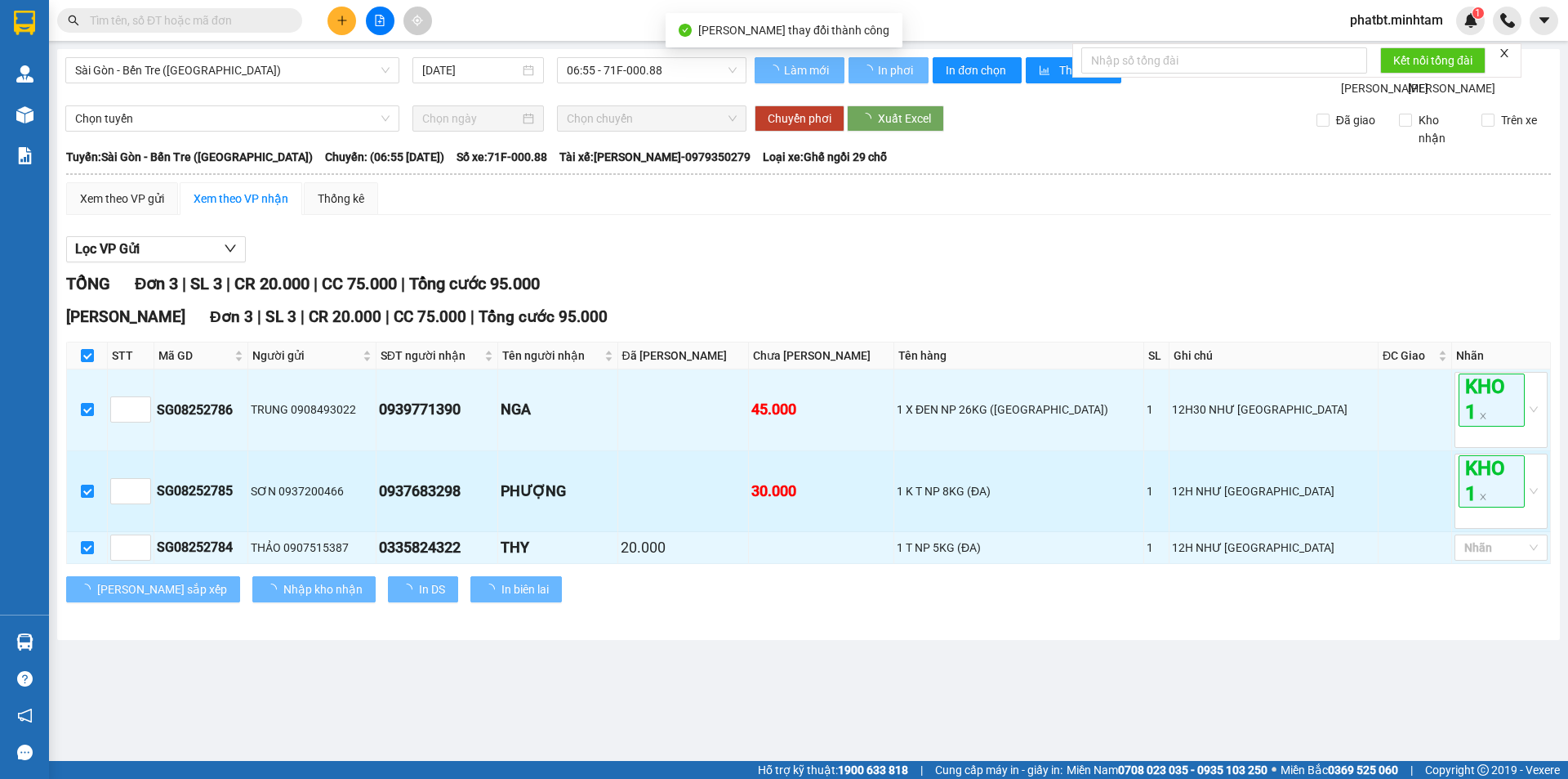
drag, startPoint x: 1328, startPoint y: 520, endPoint x: 1322, endPoint y: 528, distance: 10.0
click at [1328, 520] on td "12H NHƯ Ý" at bounding box center [1274, 491] width 209 height 81
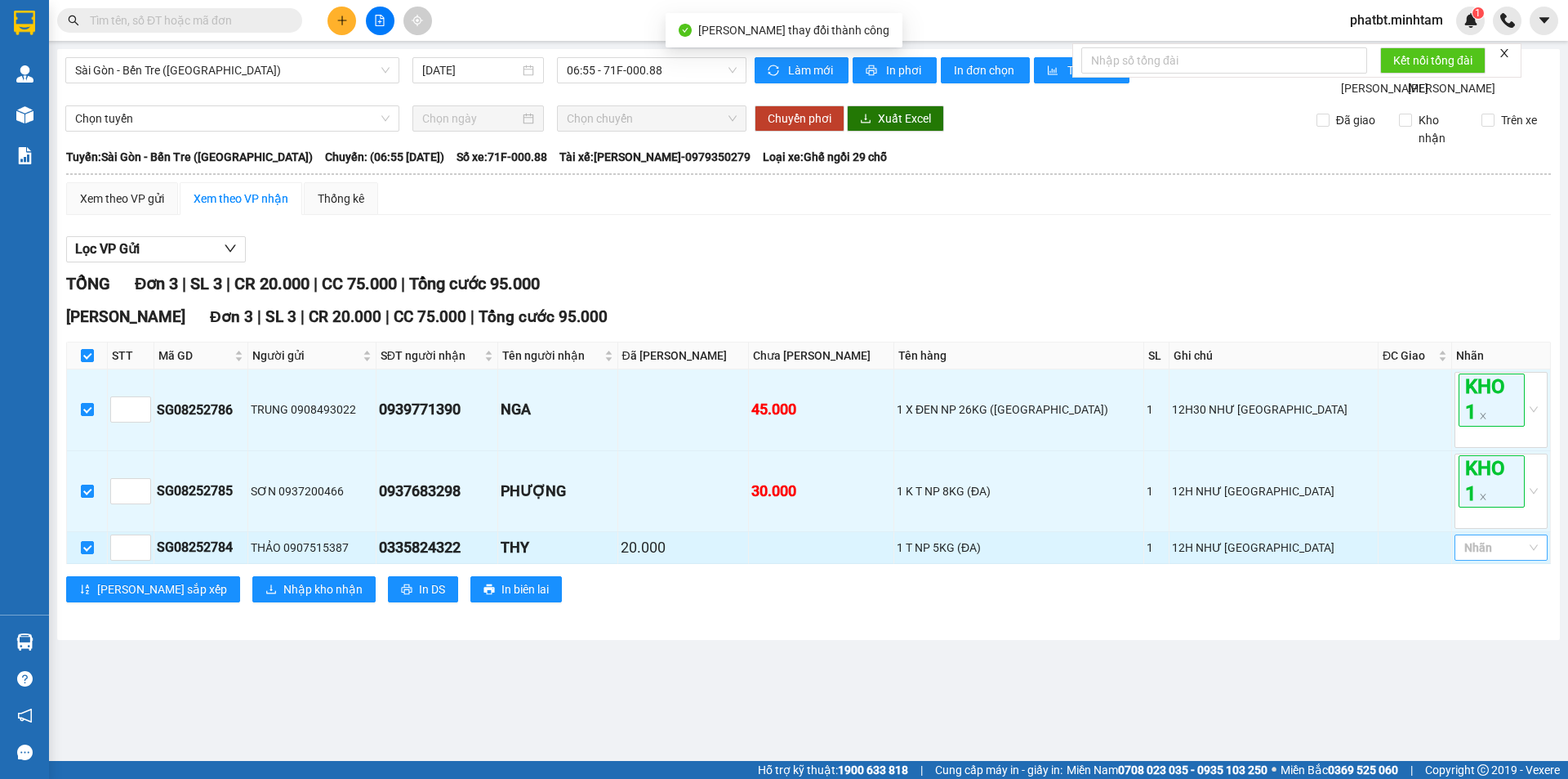
click at [1499, 557] on div at bounding box center [1493, 548] width 69 height 20
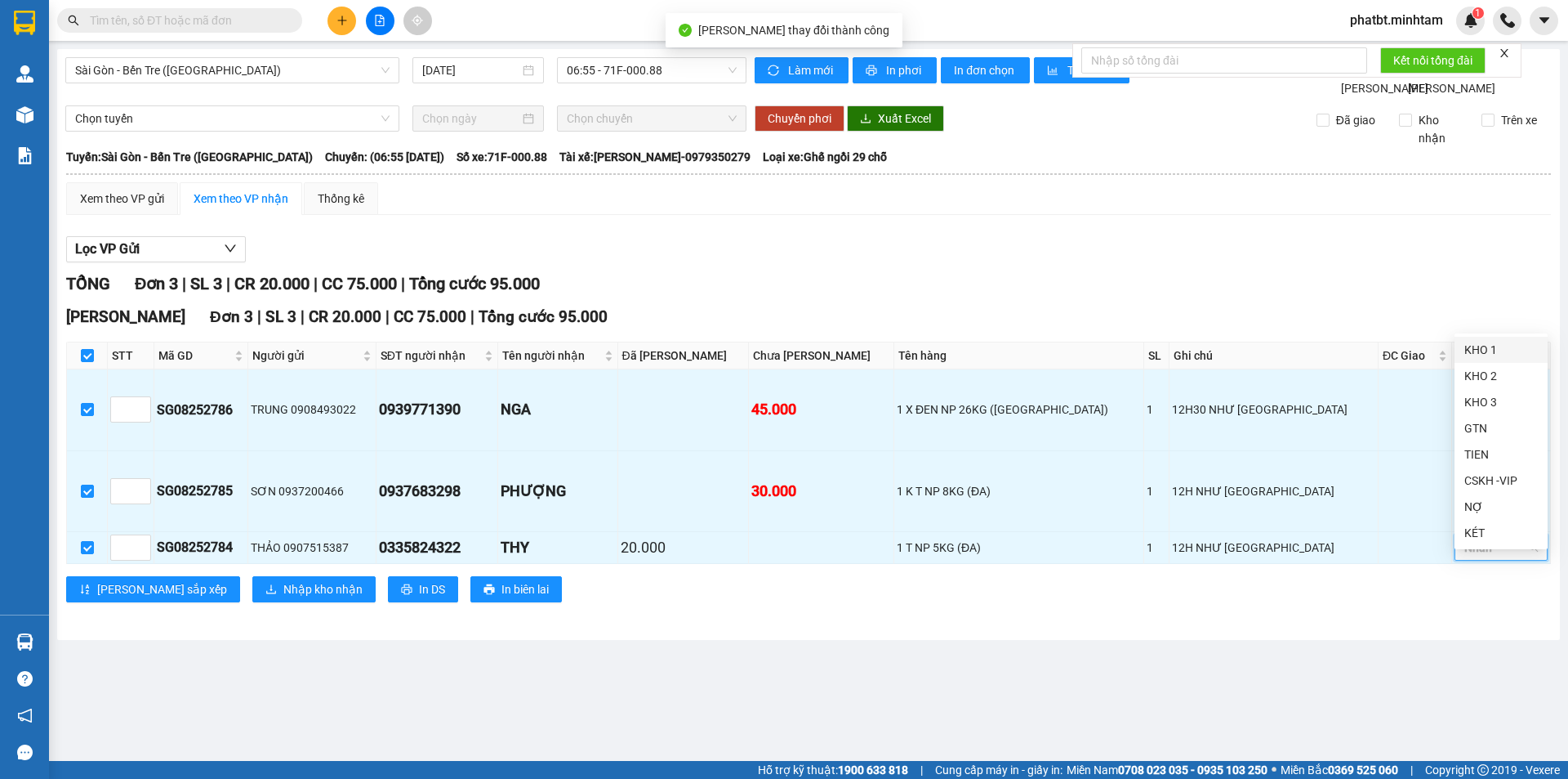
click at [1492, 344] on div "KHO 1" at bounding box center [1501, 350] width 74 height 18
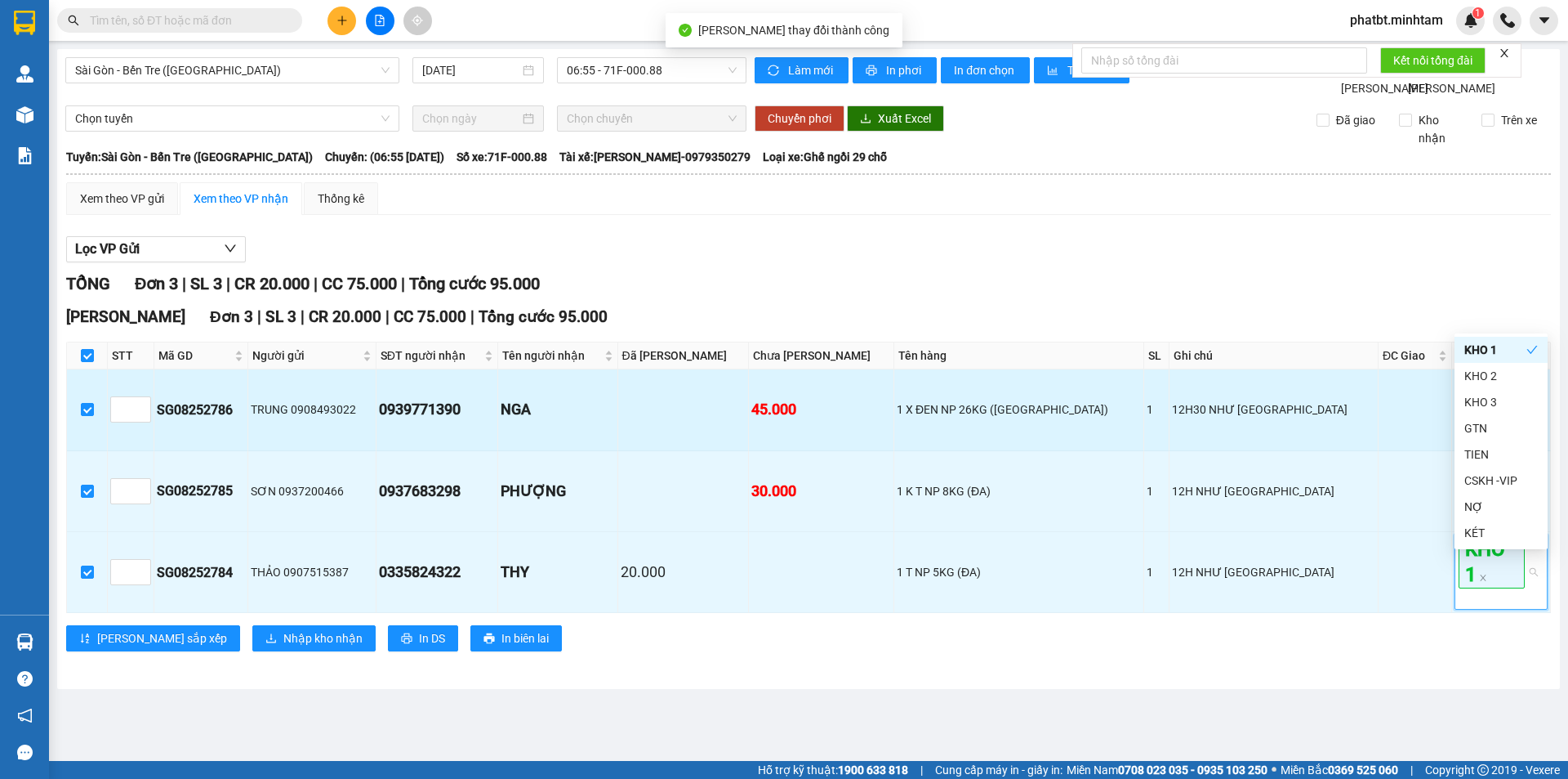
click at [617, 445] on td "NGA" at bounding box center [557, 410] width 119 height 81
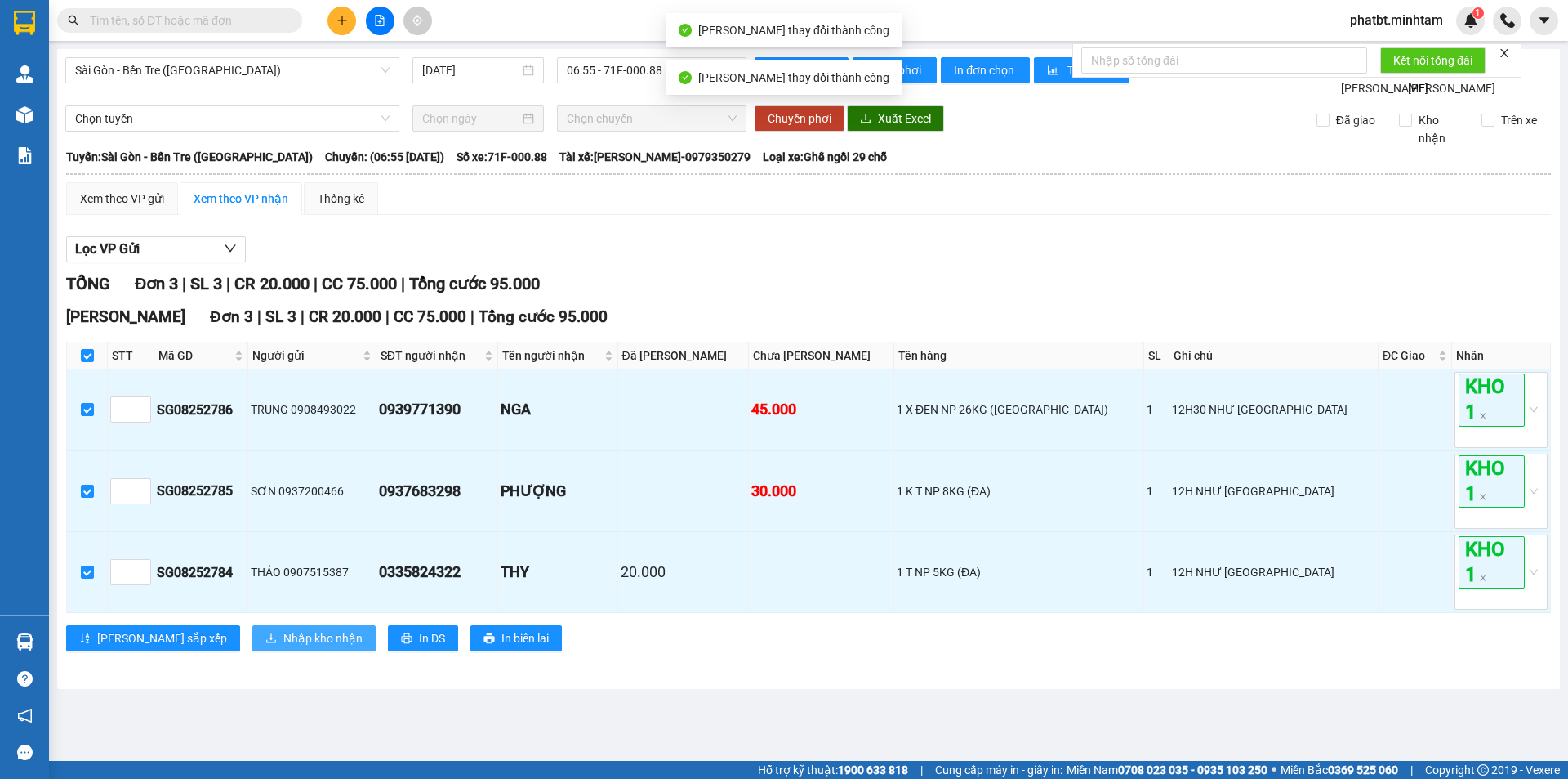
click at [283, 647] on span "Nhập kho nhận" at bounding box center [323, 638] width 80 height 18
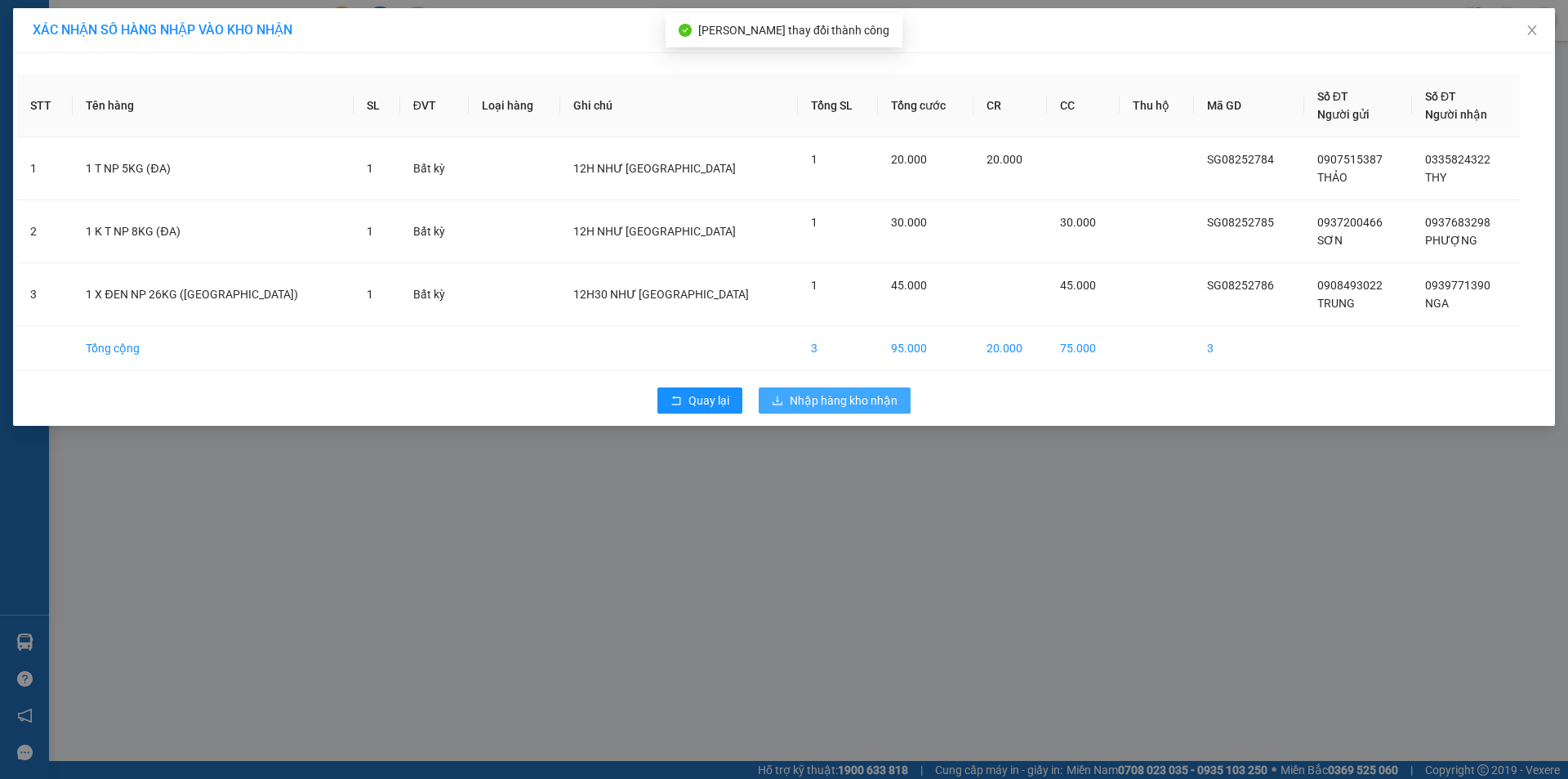
click at [803, 396] on span "Nhập hàng kho nhận" at bounding box center [843, 400] width 108 height 18
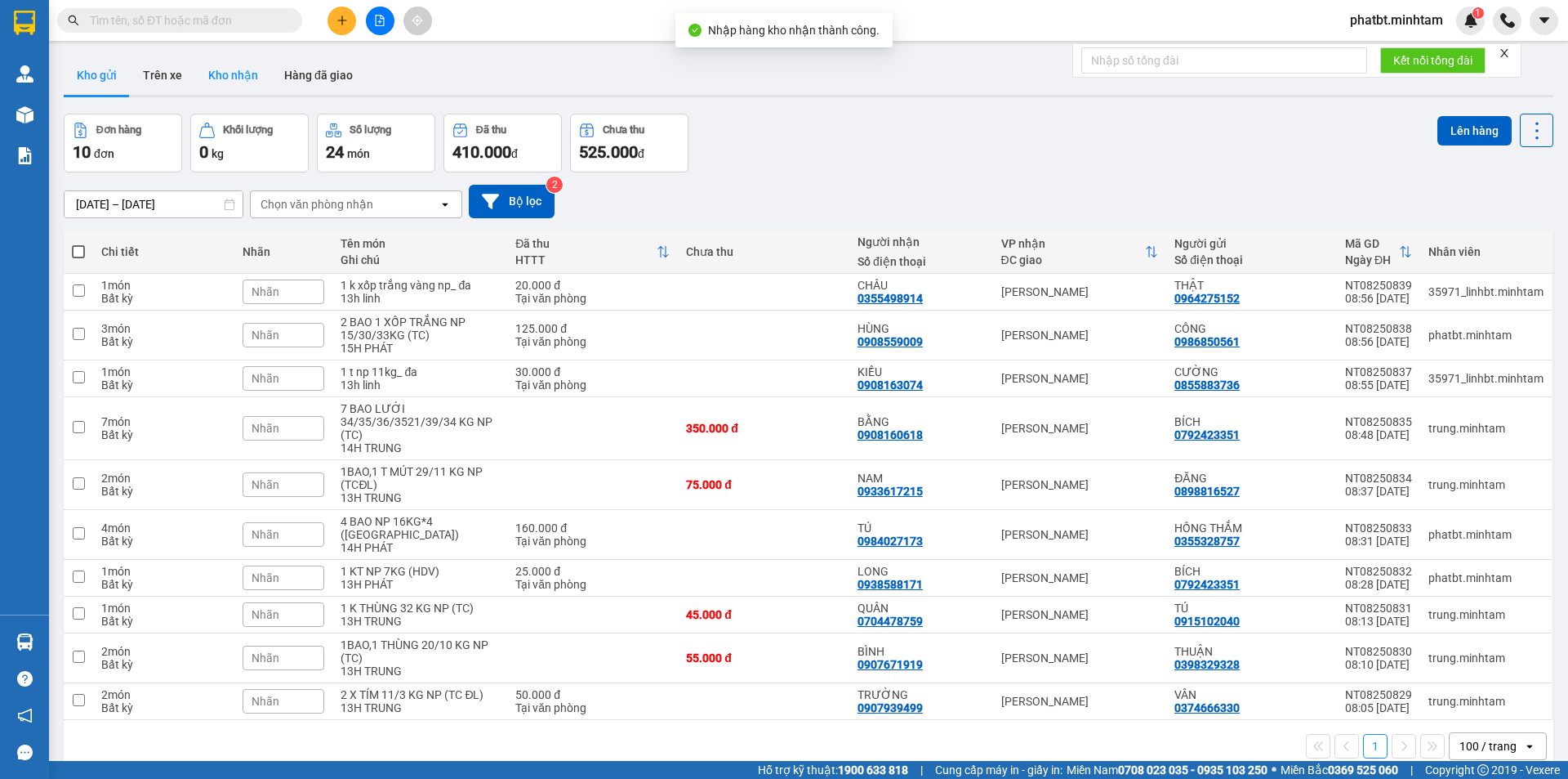
click at [248, 85] on button "Kho nhận" at bounding box center [234, 75] width 76 height 39
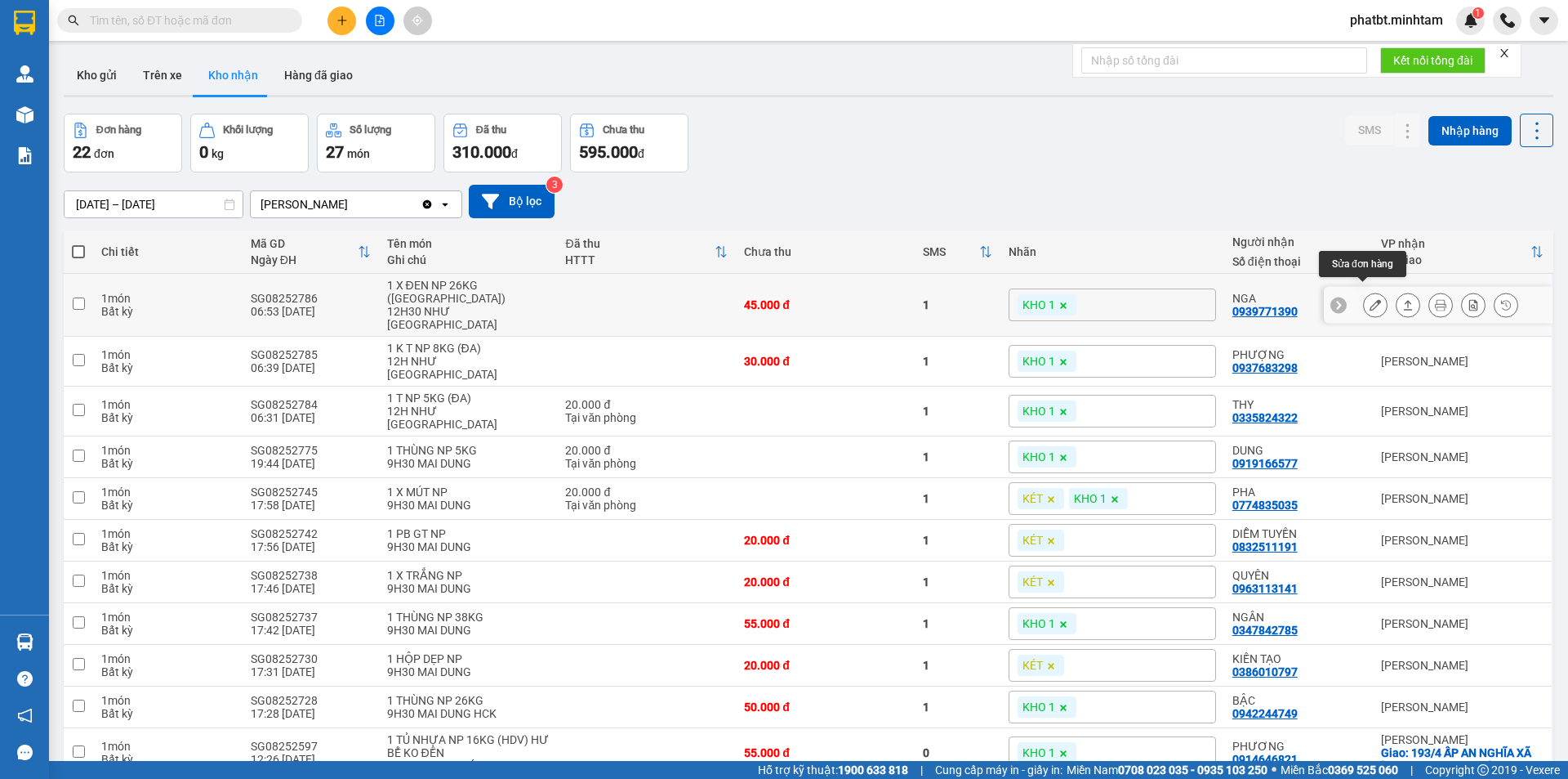
click at [1364, 294] on button at bounding box center [1376, 305] width 23 height 29
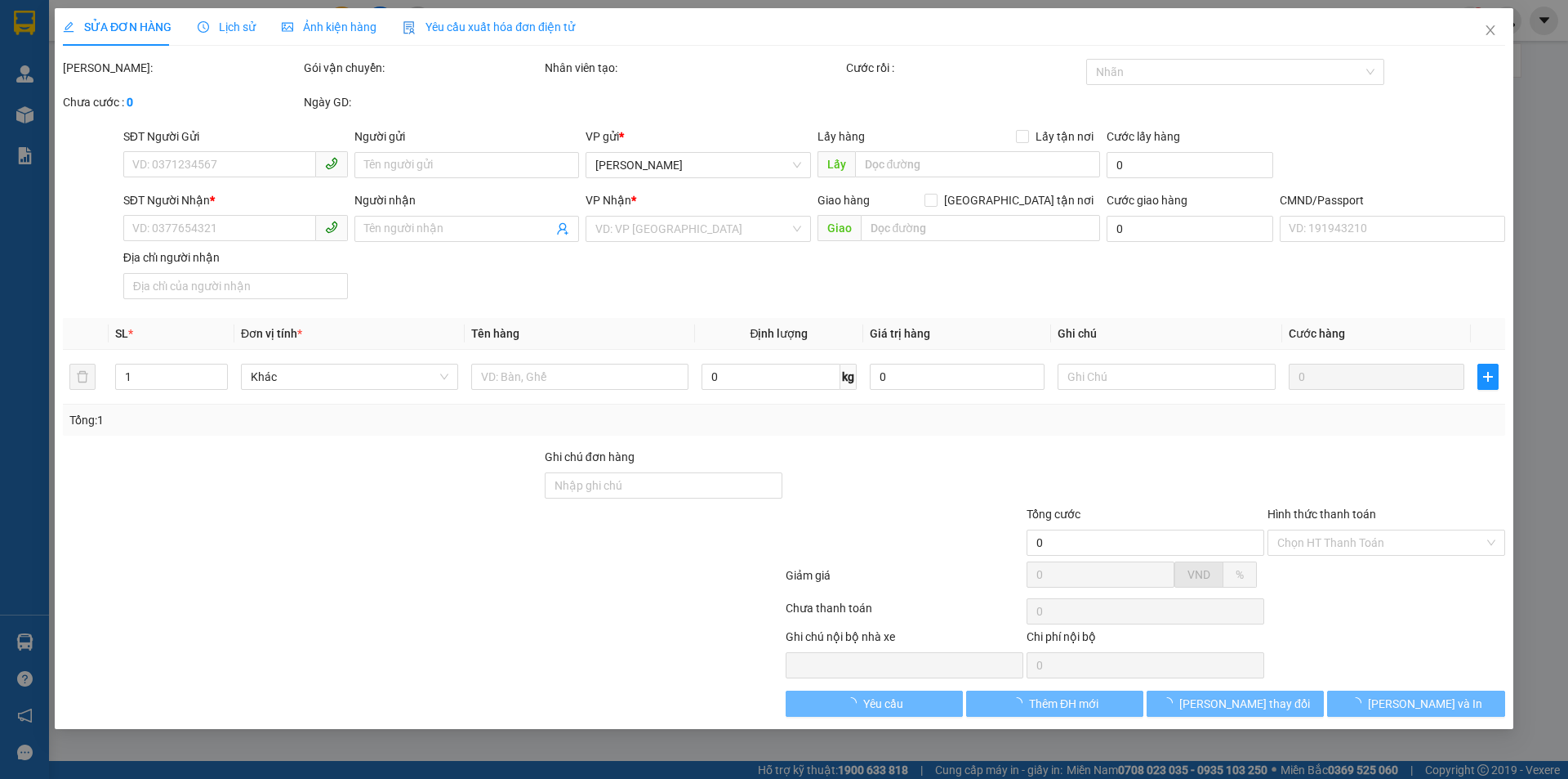
type input "0908493022"
type input "TRUNG"
type input "0939771390"
type input "NGA"
type input "45.000"
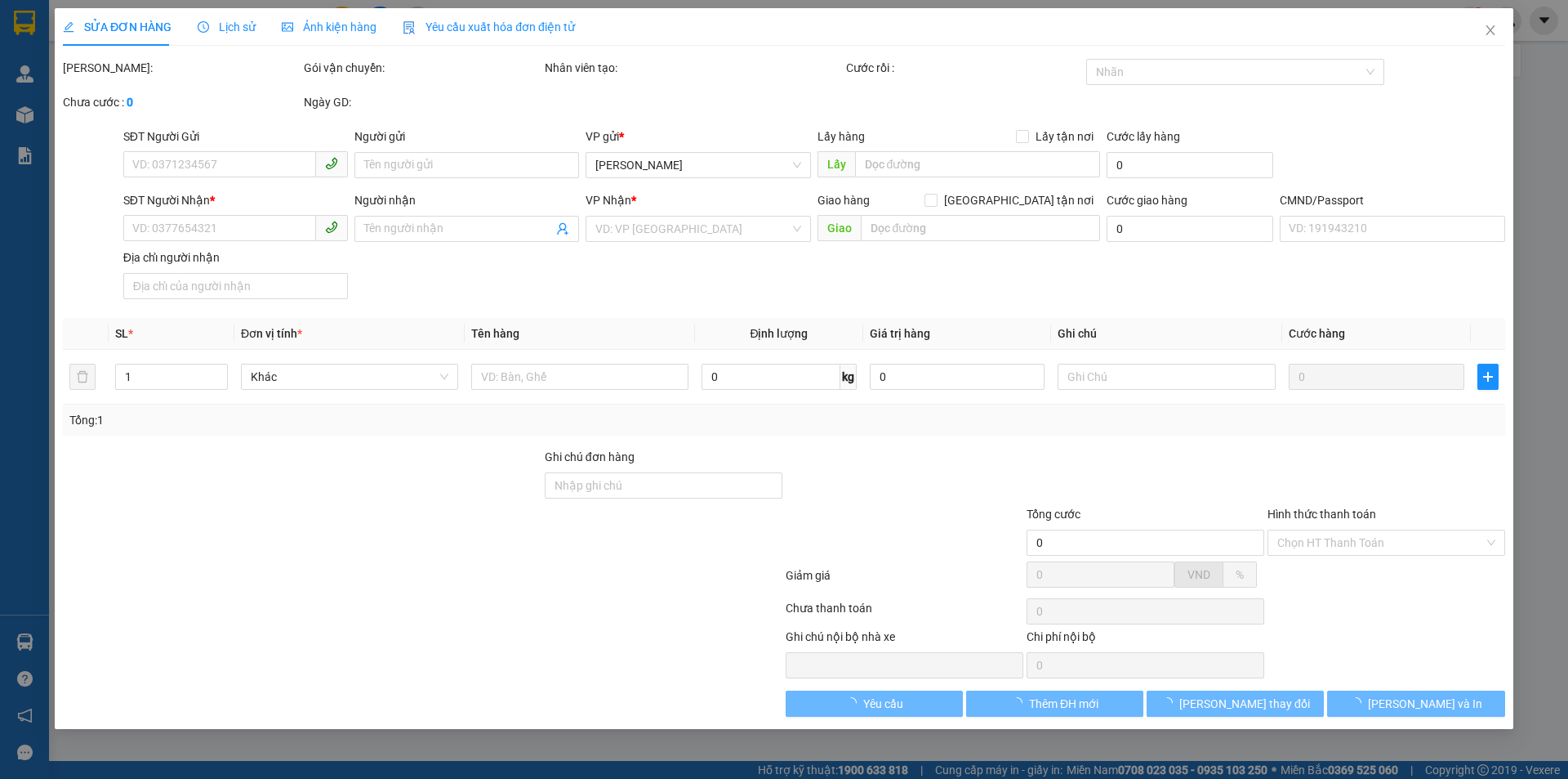
type input "45.000"
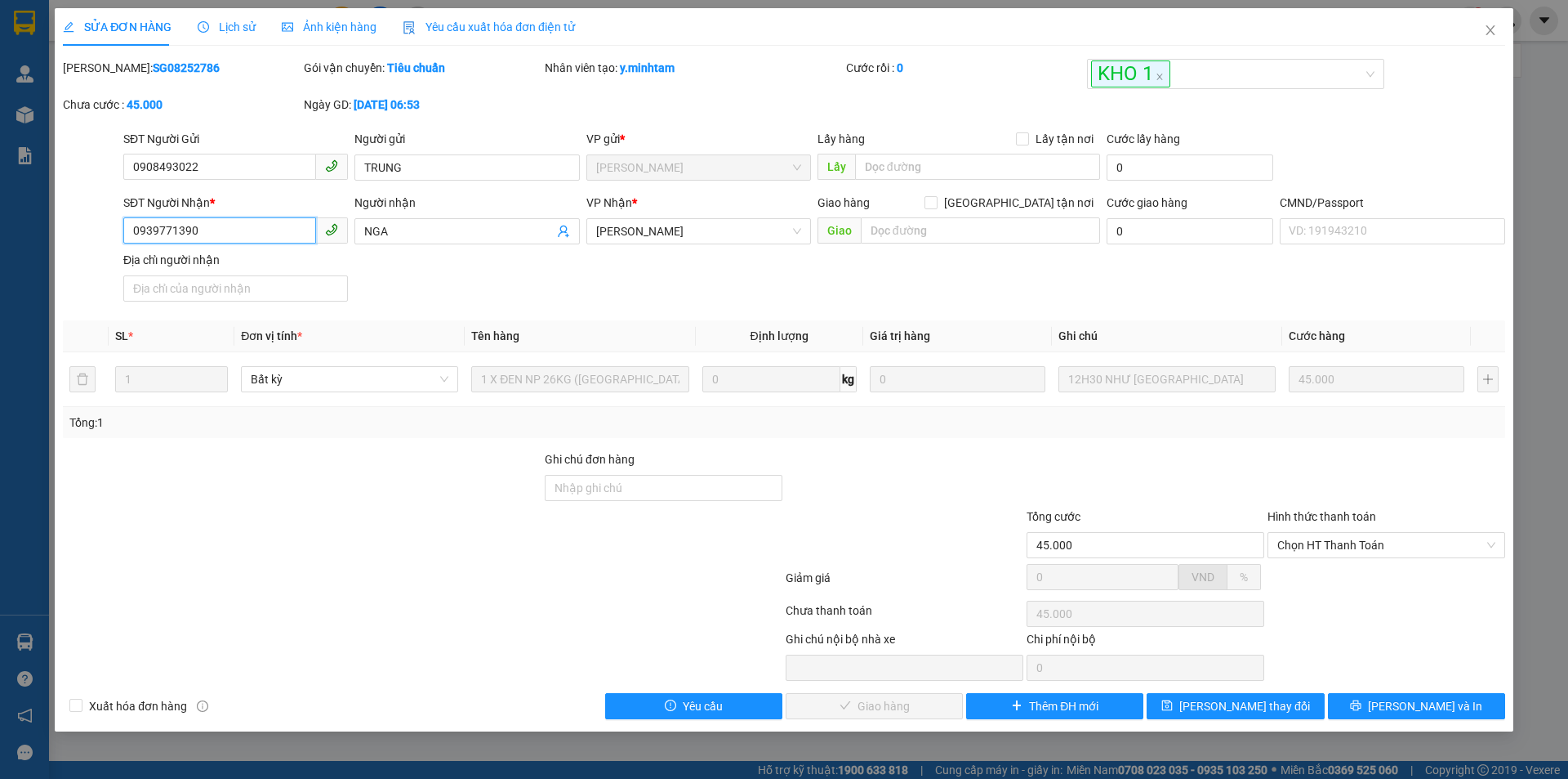
click at [273, 224] on input "0939771390" at bounding box center [220, 230] width 193 height 27
click at [572, 480] on input "Ghi chú đơn hàng" at bounding box center [663, 488] width 238 height 27
type input "ĐG"
click at [1206, 697] on button "Lưu thay đổi" at bounding box center [1235, 706] width 177 height 27
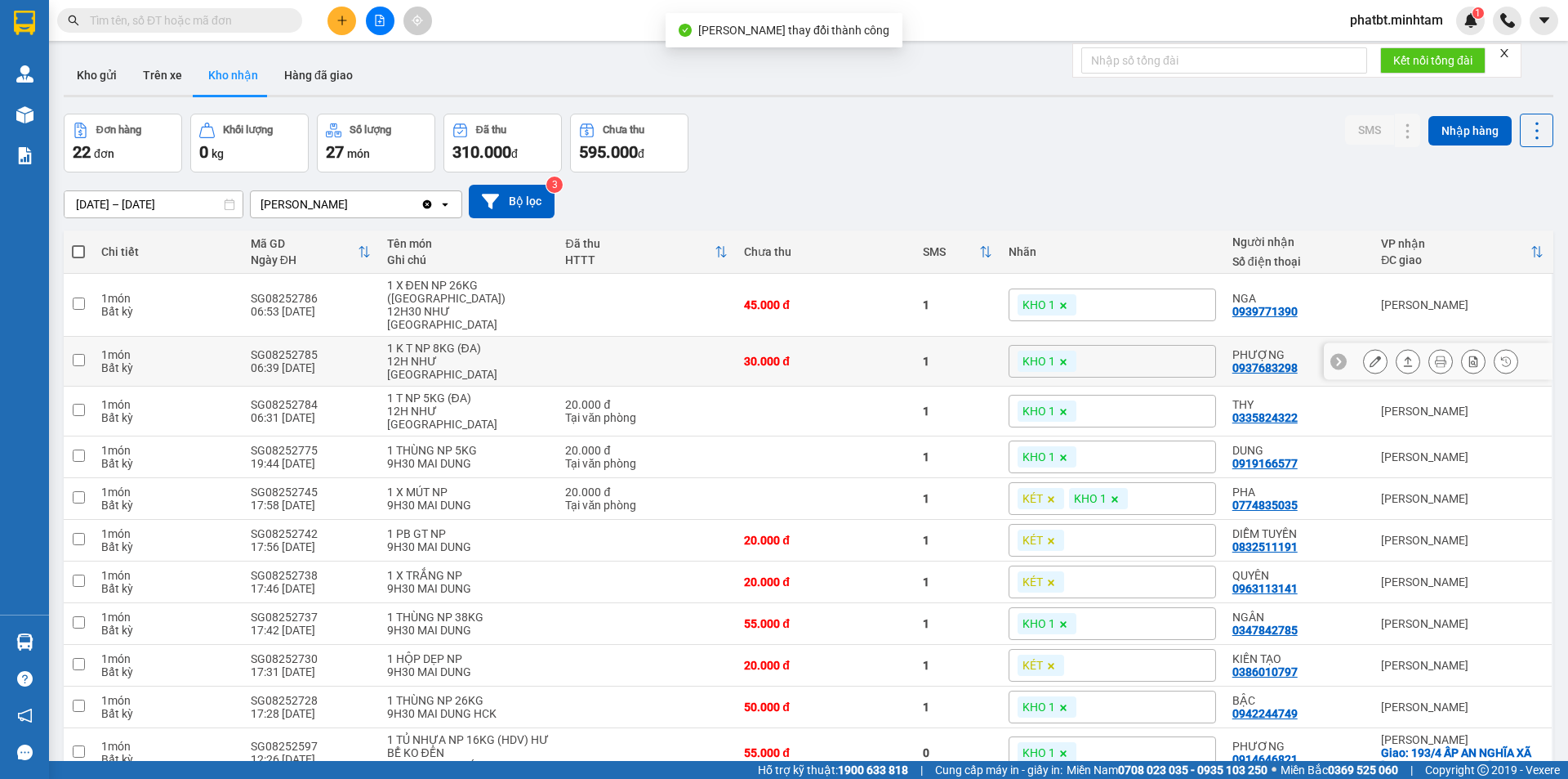
click at [1370, 356] on icon at bounding box center [1376, 361] width 12 height 12
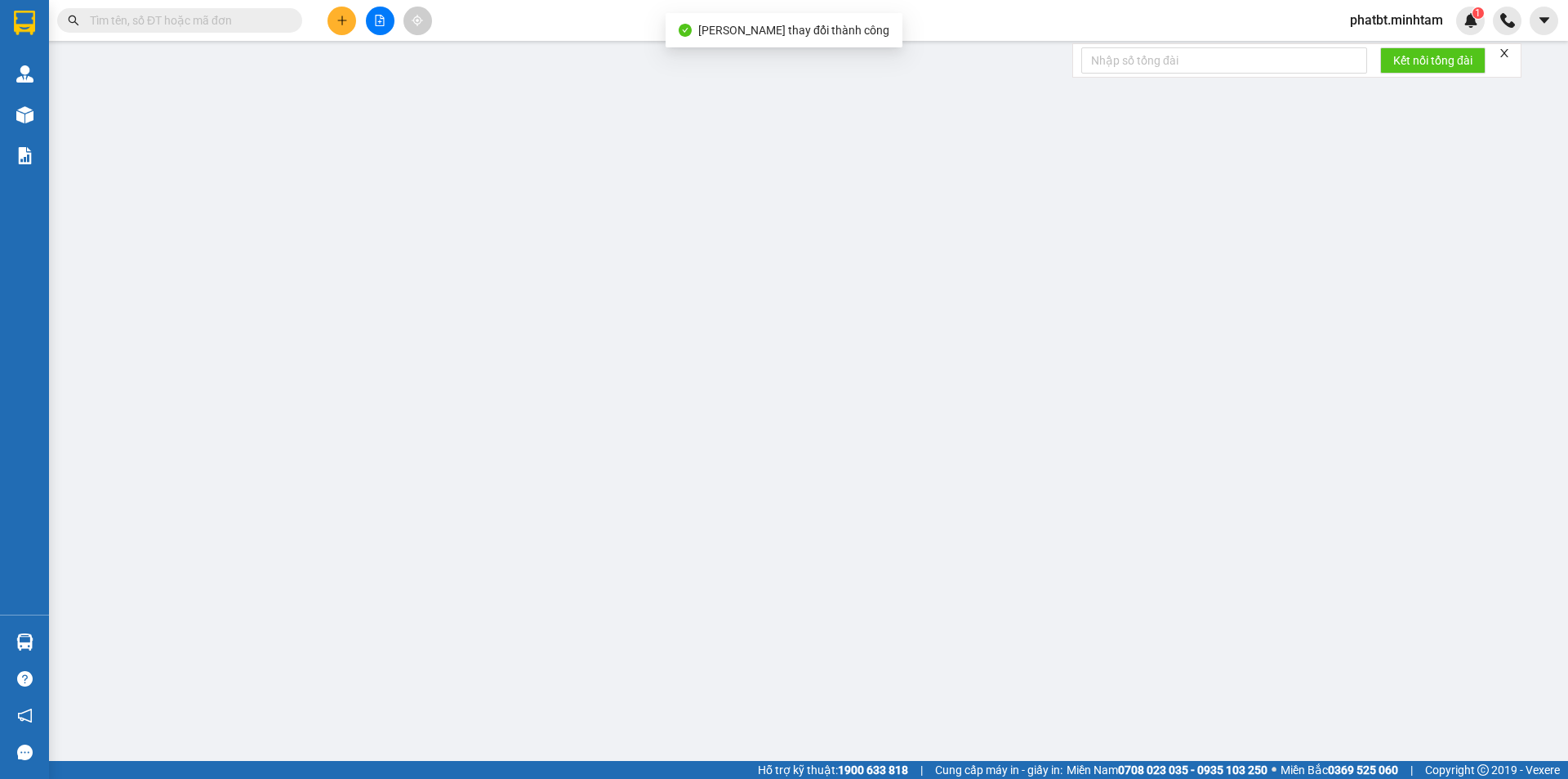
type input "0937200466"
type input "SƠN"
type input "0937683298"
type input "PHƯỢNG"
type input "HCK"
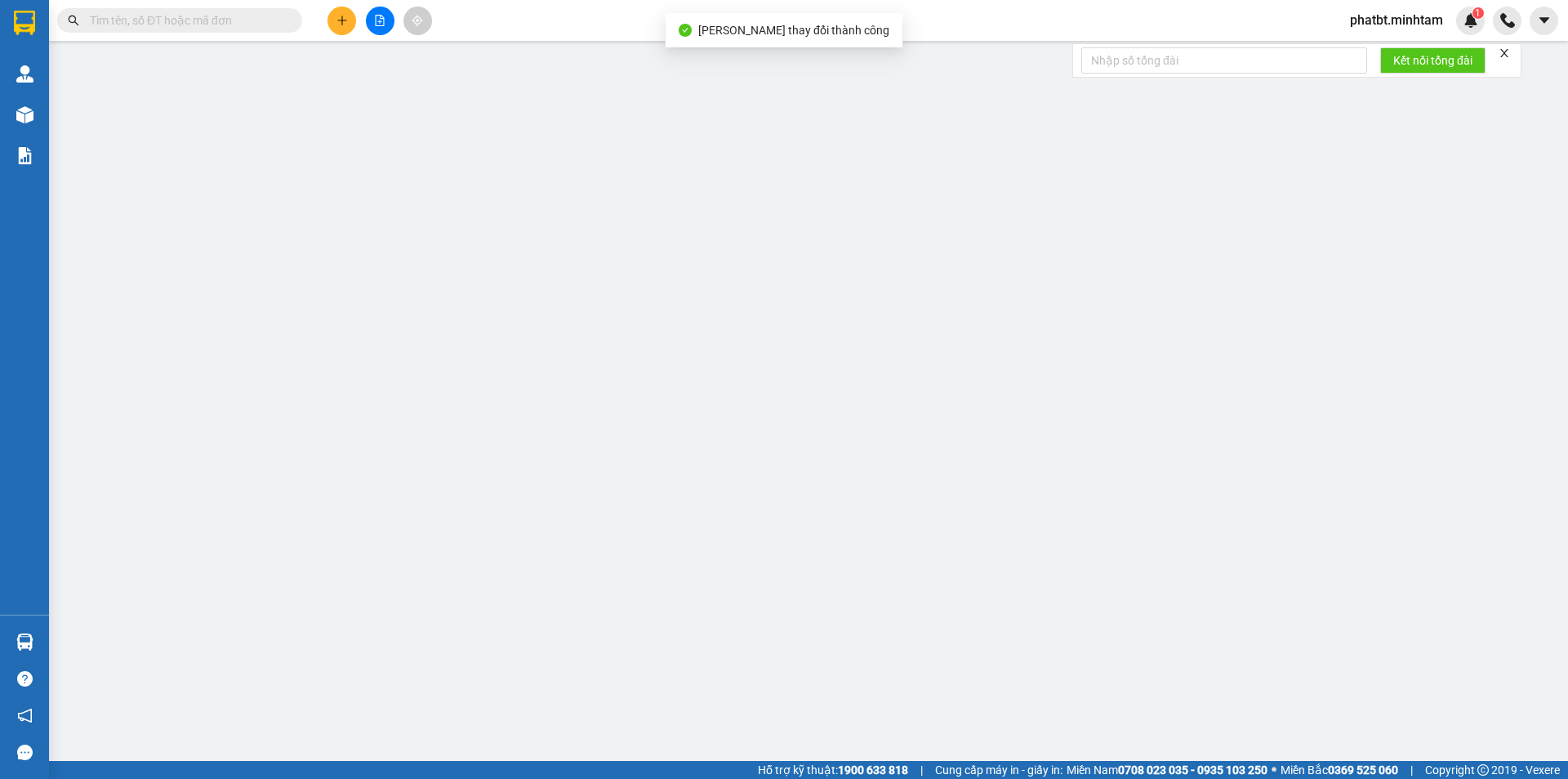
type input "30.000"
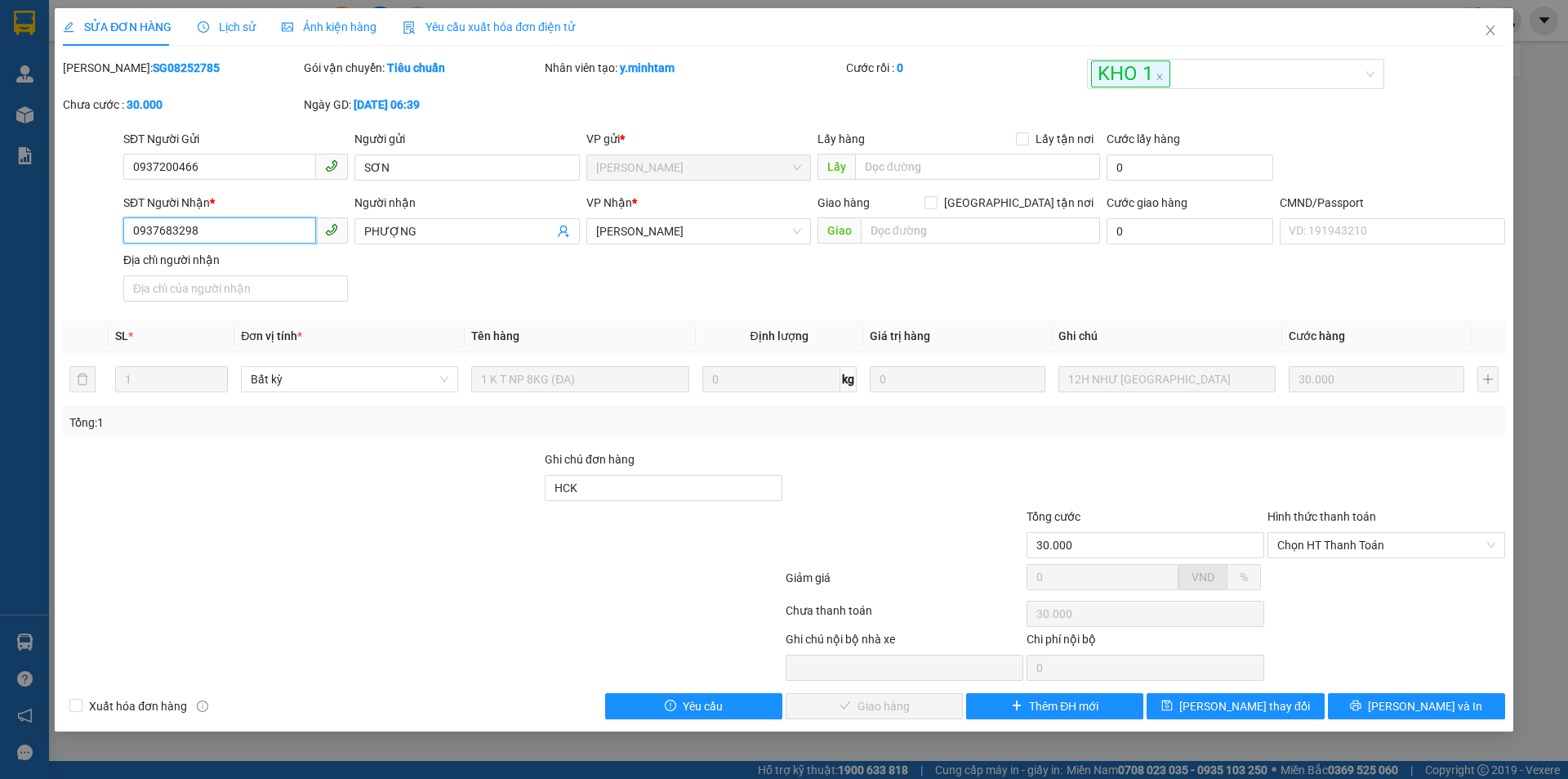
click at [278, 220] on input "0937683298" at bounding box center [220, 230] width 193 height 27
click at [658, 496] on input "HCK" at bounding box center [663, 488] width 238 height 27
type input "HCK ĐG"
click at [1272, 707] on span "Lưu thay đổi" at bounding box center [1245, 706] width 131 height 18
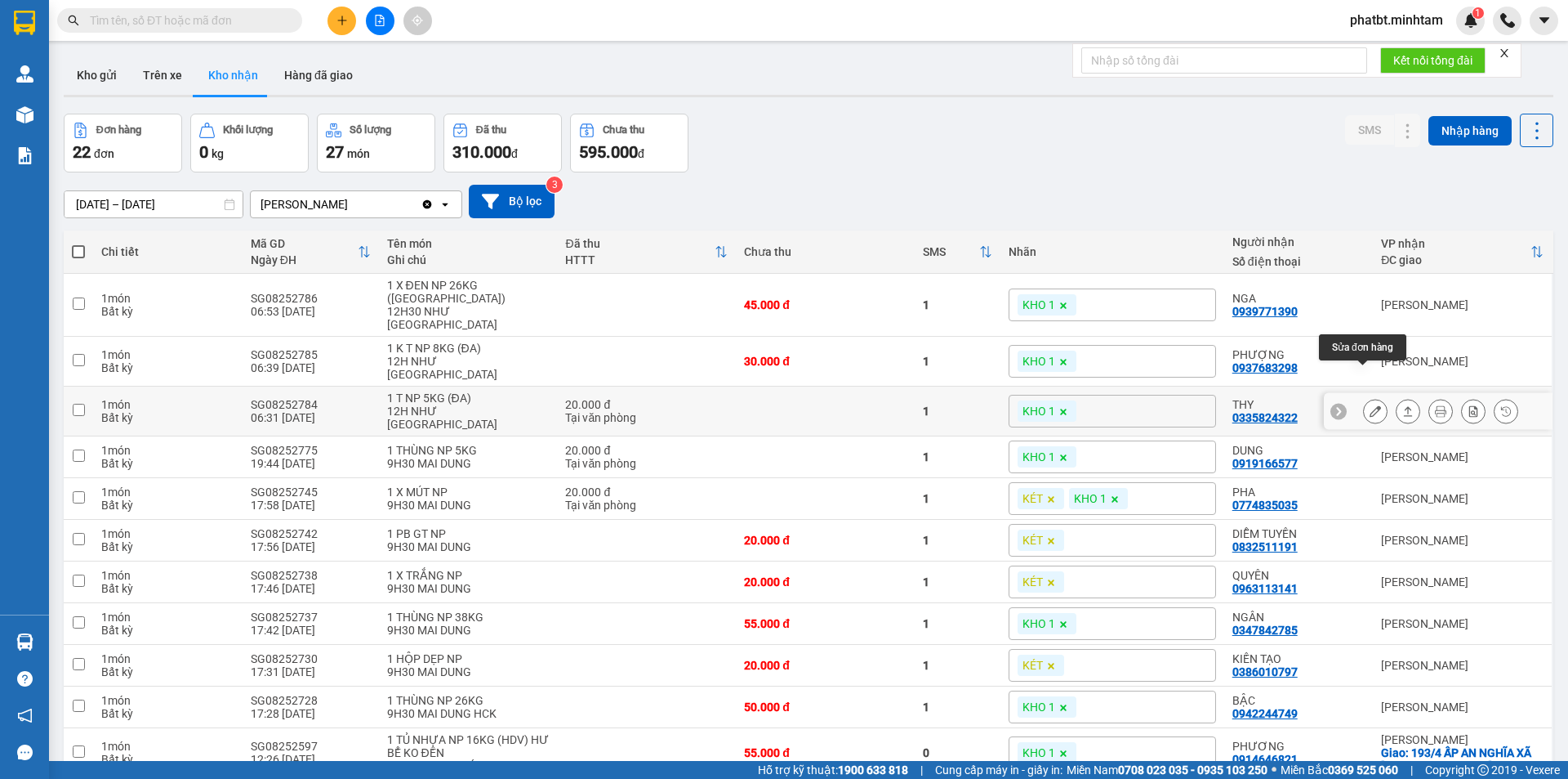
click at [1370, 405] on icon at bounding box center [1376, 411] width 12 height 12
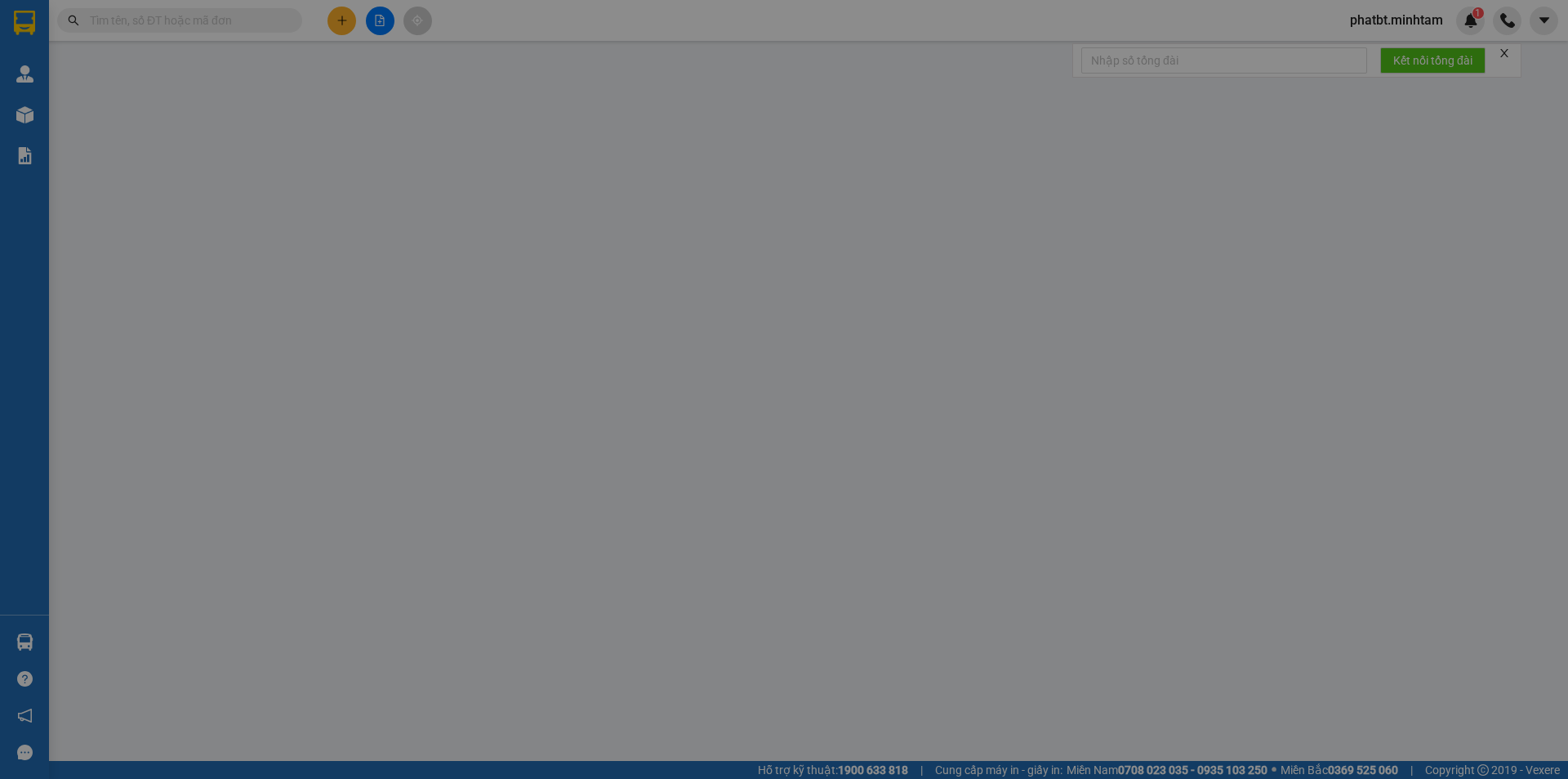
type input "0907515387"
type input "THẢO"
type input "0335824322"
type input "THY"
type input "20.000"
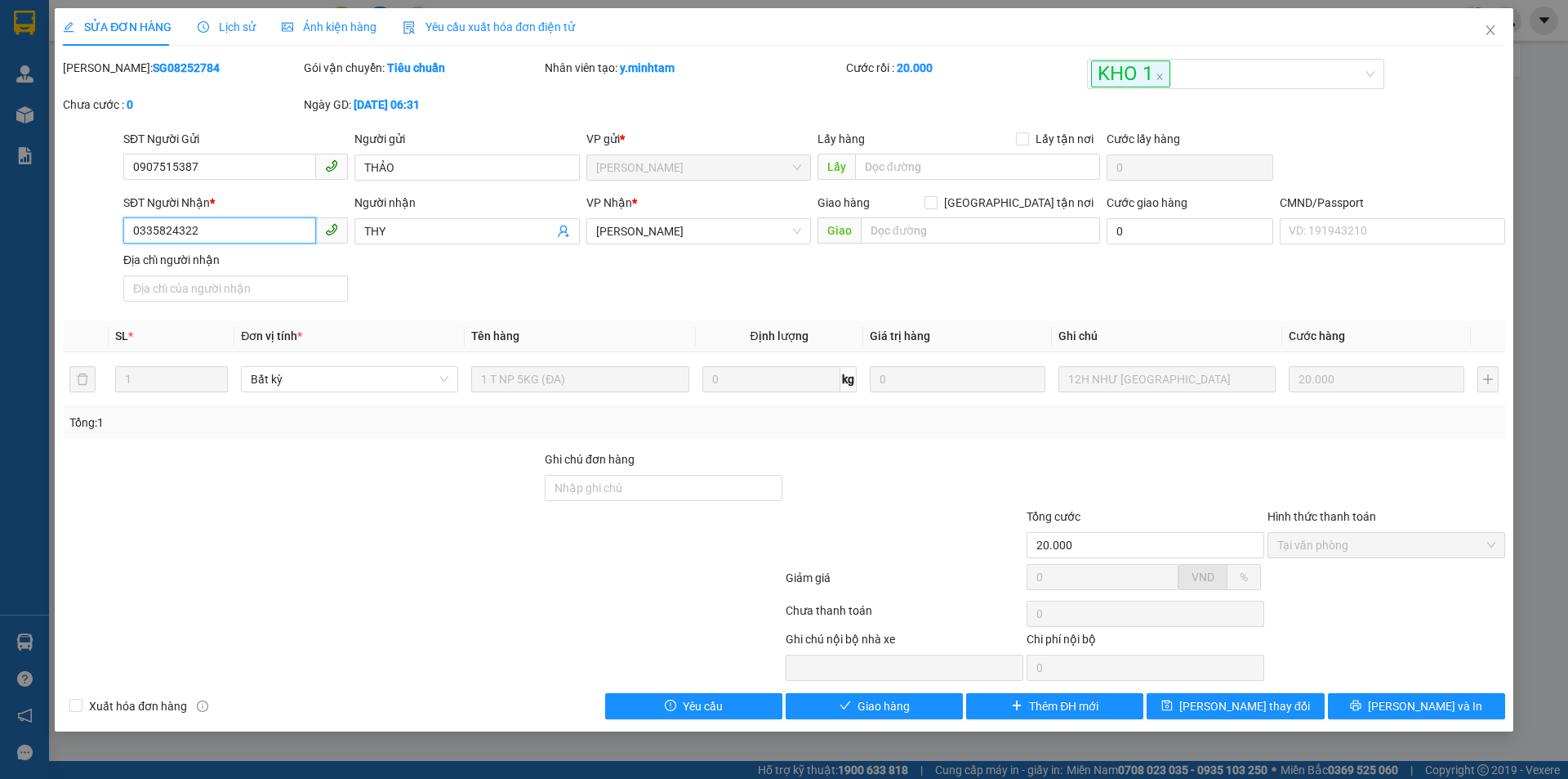
click at [259, 228] on input "0335824322" at bounding box center [220, 230] width 193 height 27
click at [258, 228] on input "0335824322" at bounding box center [220, 230] width 193 height 27
click at [624, 492] on input "Ghi chú đơn hàng" at bounding box center [663, 488] width 238 height 27
type input "KNM"
click at [1248, 698] on span "Lưu thay đổi" at bounding box center [1245, 706] width 131 height 18
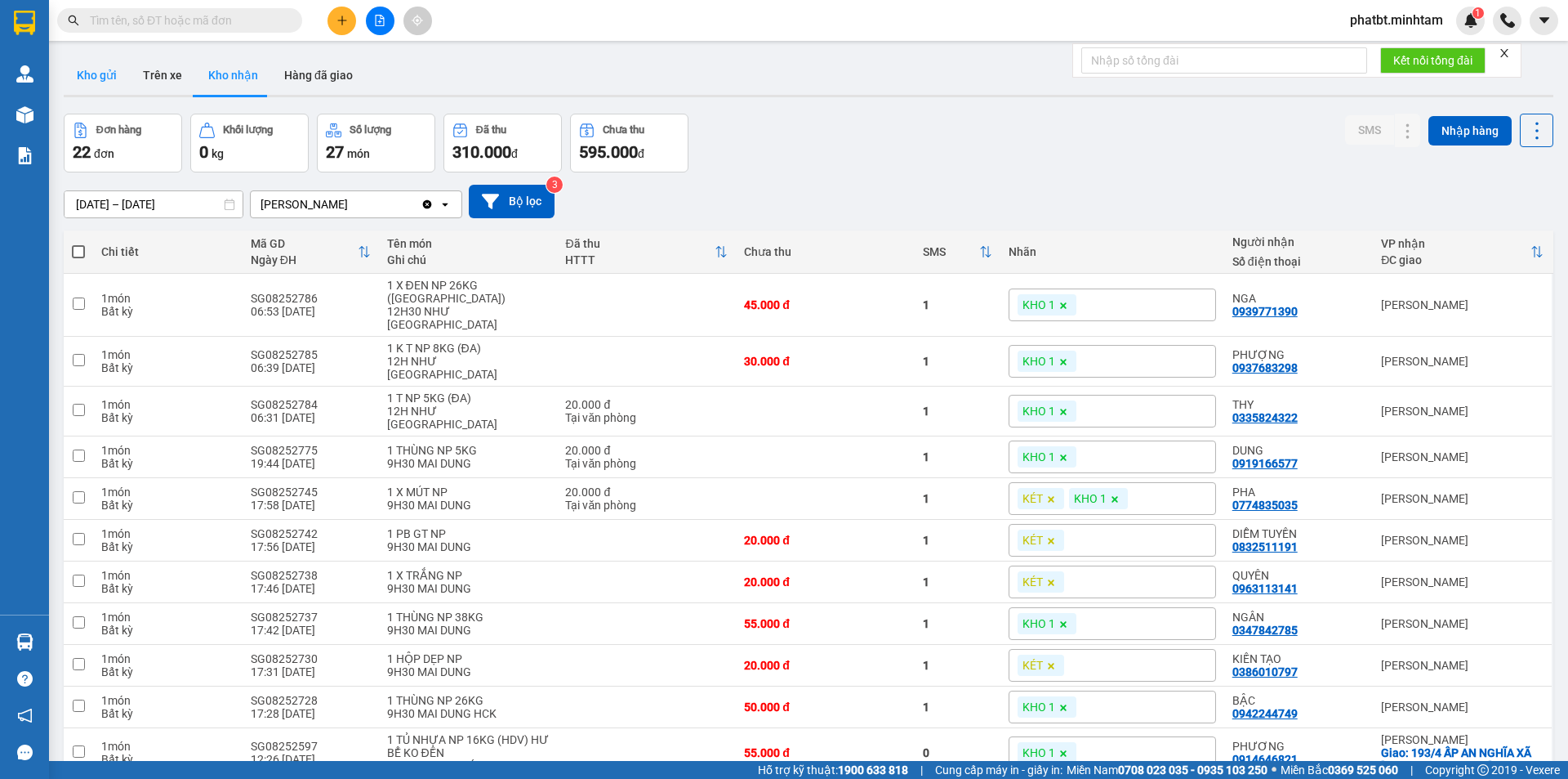
click at [108, 80] on button "Kho gửi" at bounding box center [97, 75] width 66 height 39
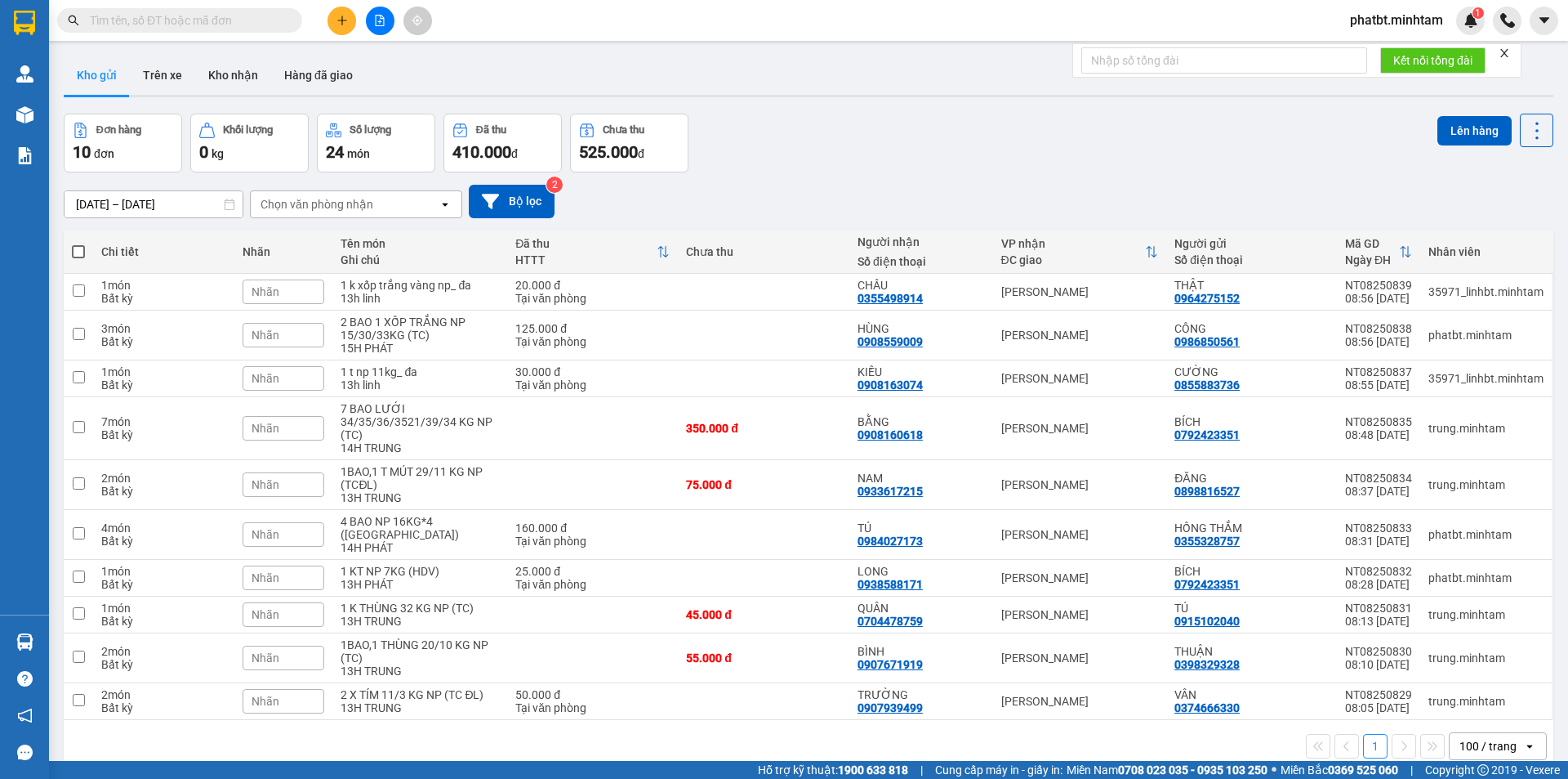
click at [266, 19] on input "text" at bounding box center [186, 21] width 193 height 18
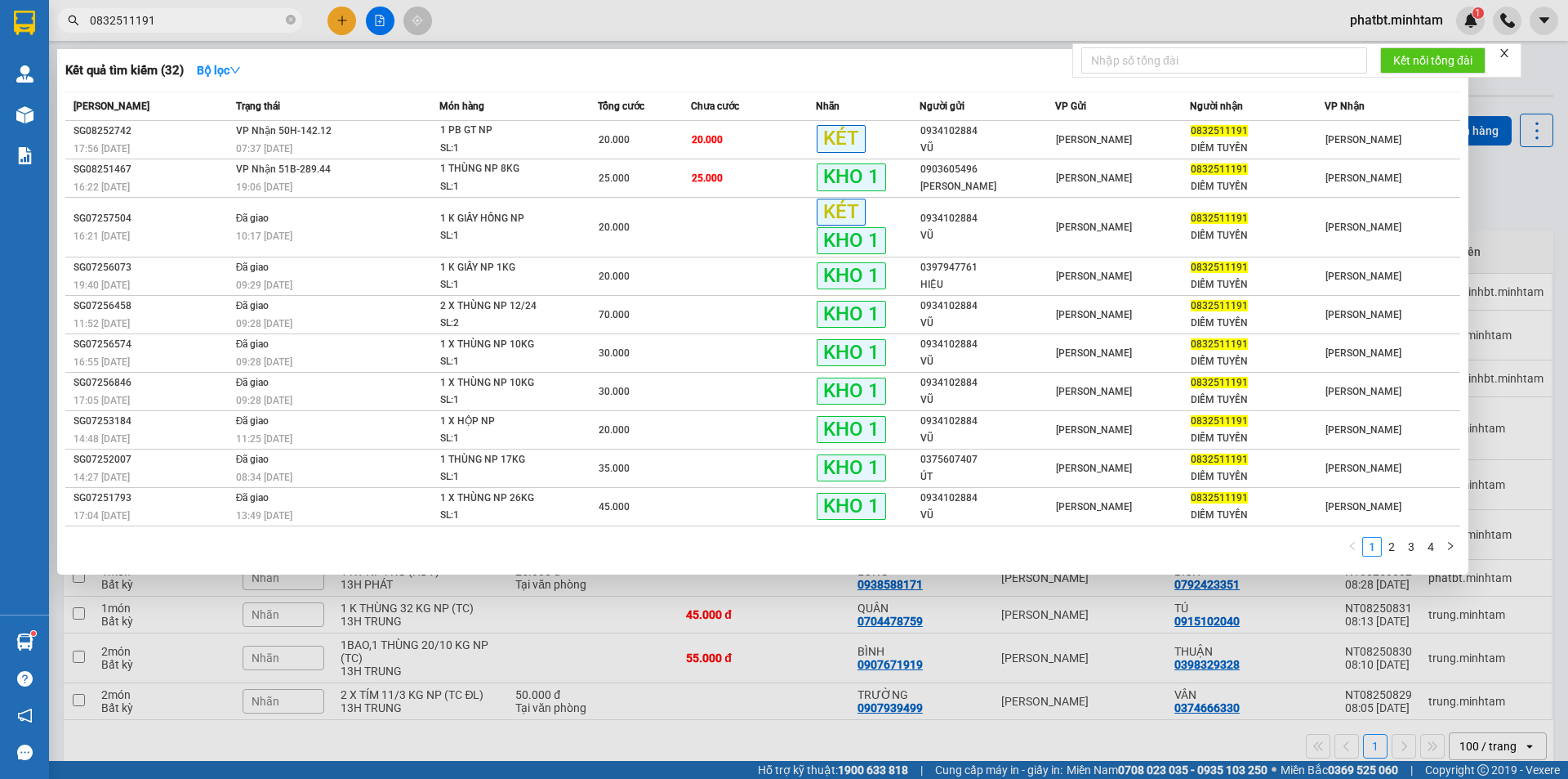
type input "0832511191"
click at [335, 18] on div at bounding box center [784, 390] width 1568 height 779
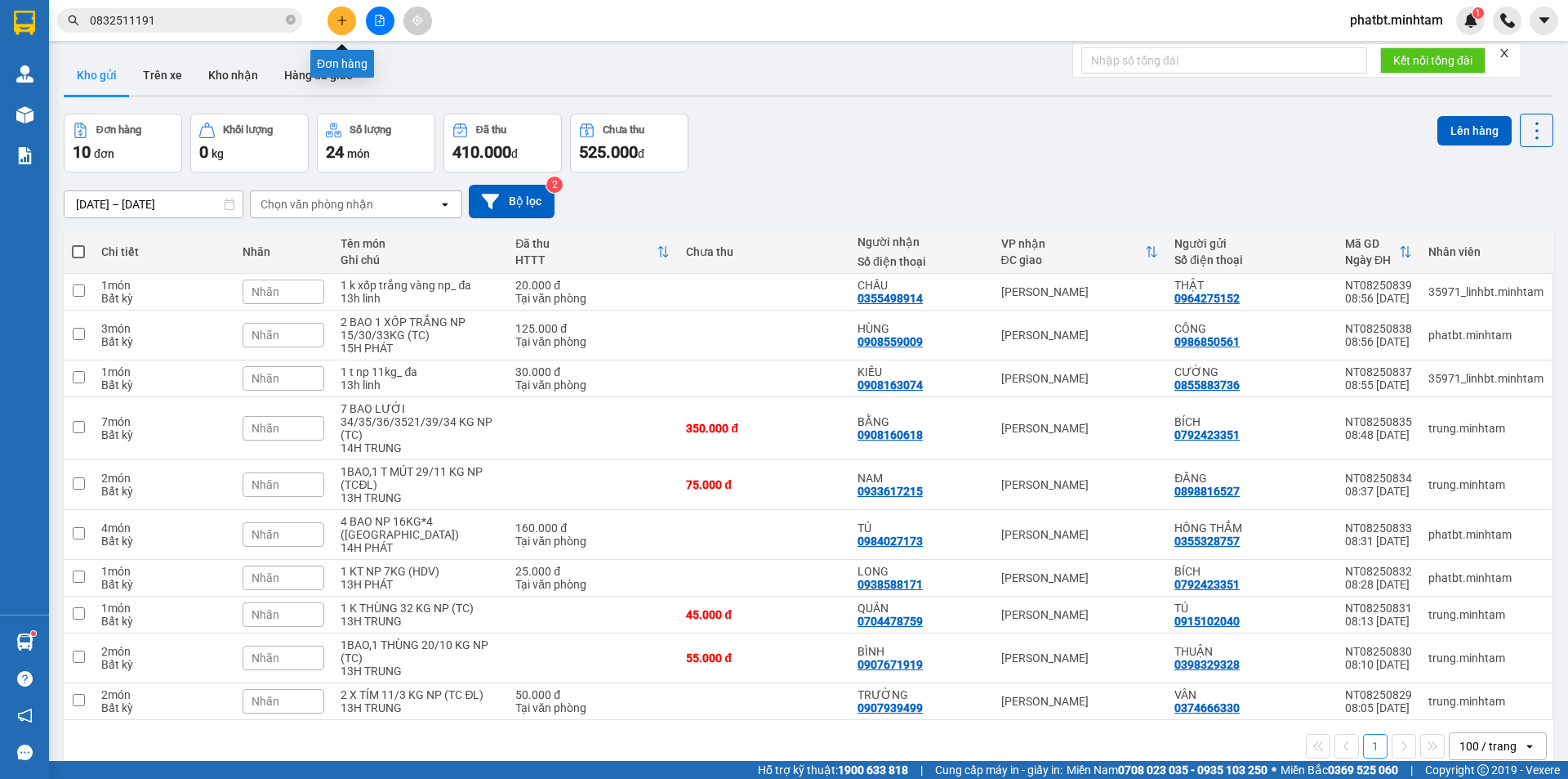
click at [345, 19] on icon "plus" at bounding box center [342, 21] width 12 height 12
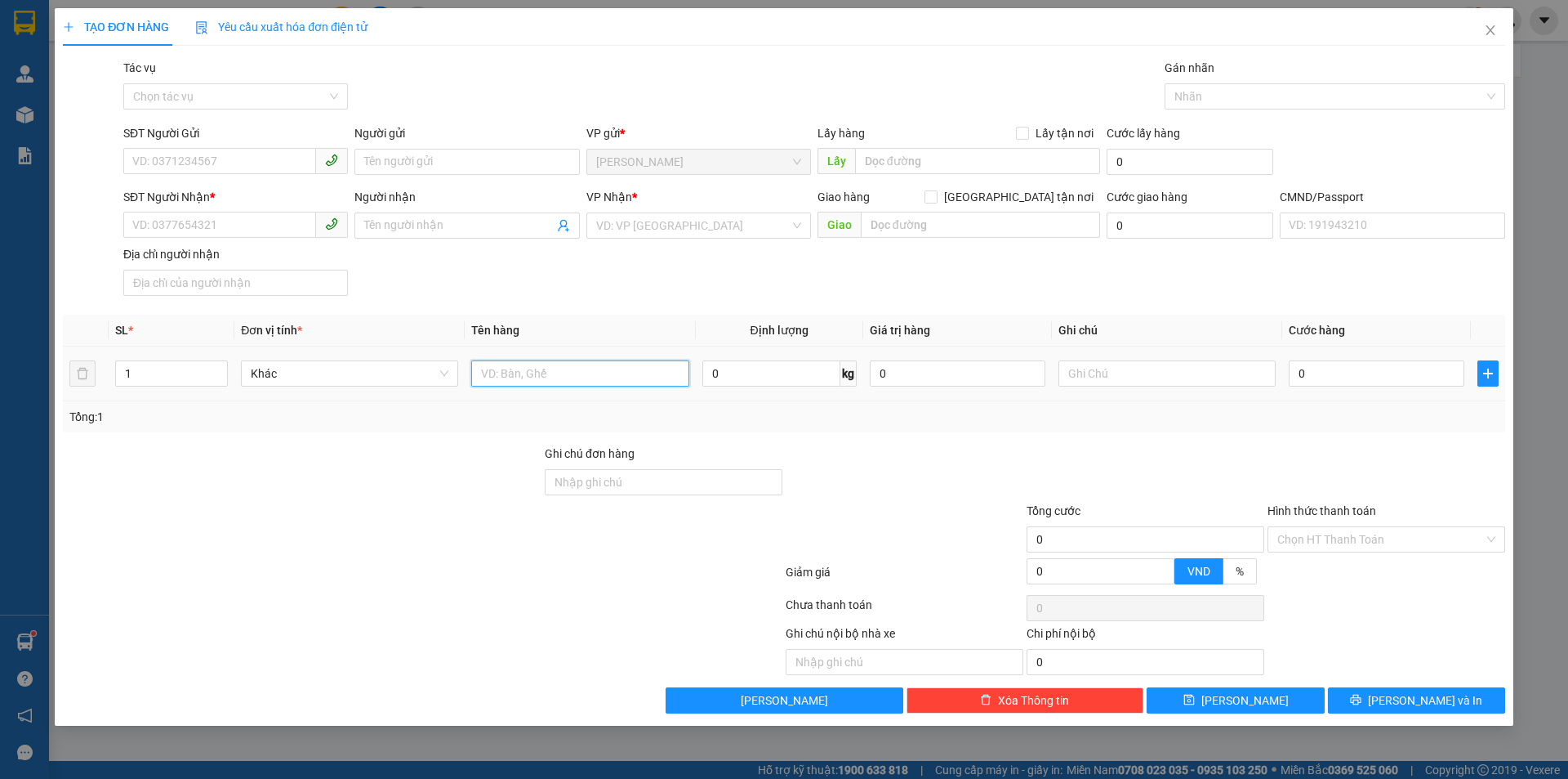
click at [518, 381] on input "text" at bounding box center [580, 374] width 217 height 27
type input "1 T MÚT NP 22KG (ĐL)"
click at [225, 153] on input "SĐT Người Gửi" at bounding box center [220, 161] width 193 height 27
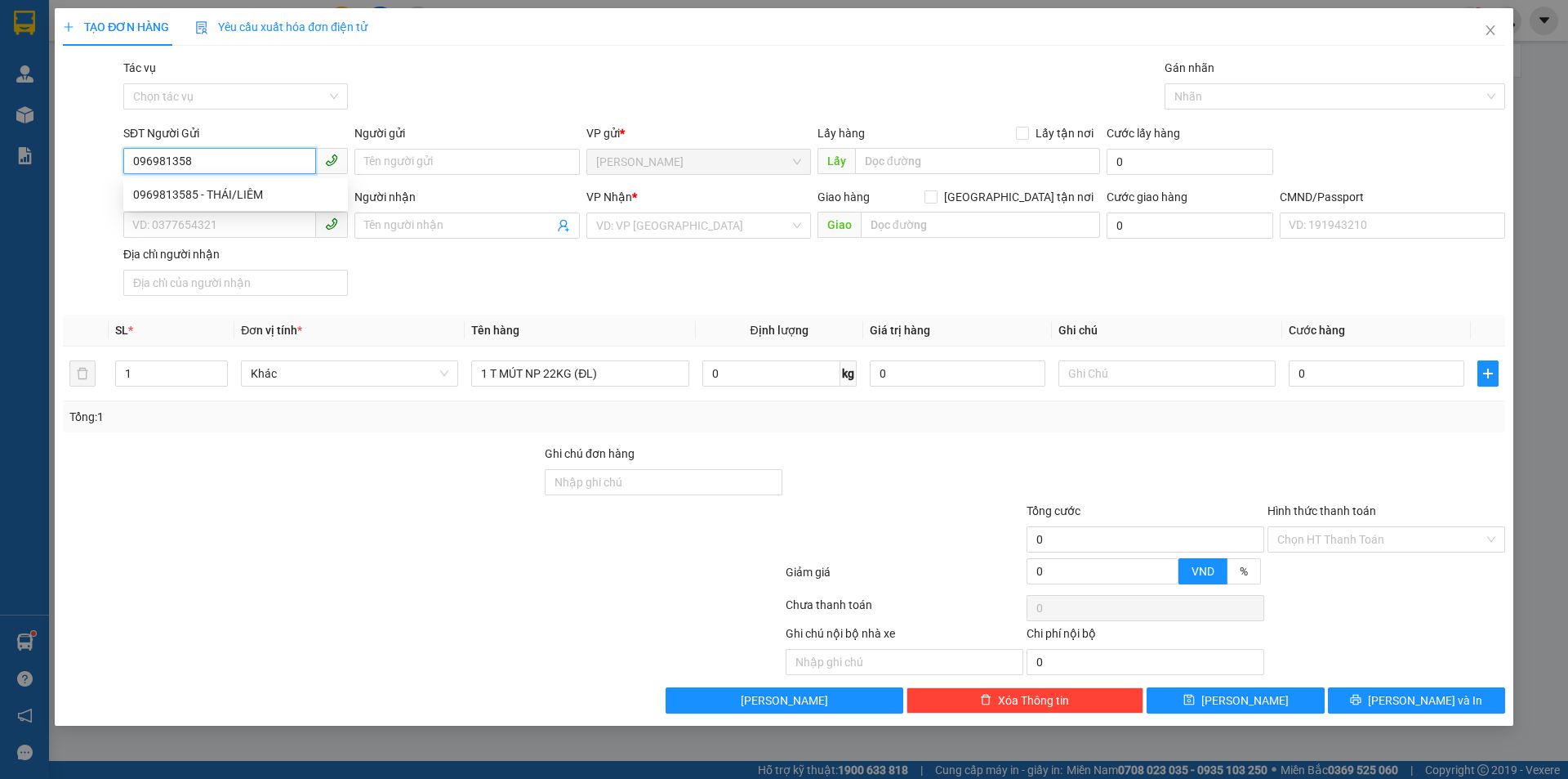
type input "0969813585"
click at [257, 186] on div "0969813585 - THÁI/LIÊM" at bounding box center [235, 195] width 205 height 18
type input "THÁI/LIÊM"
type input "0969036536"
type input "LIÊM"
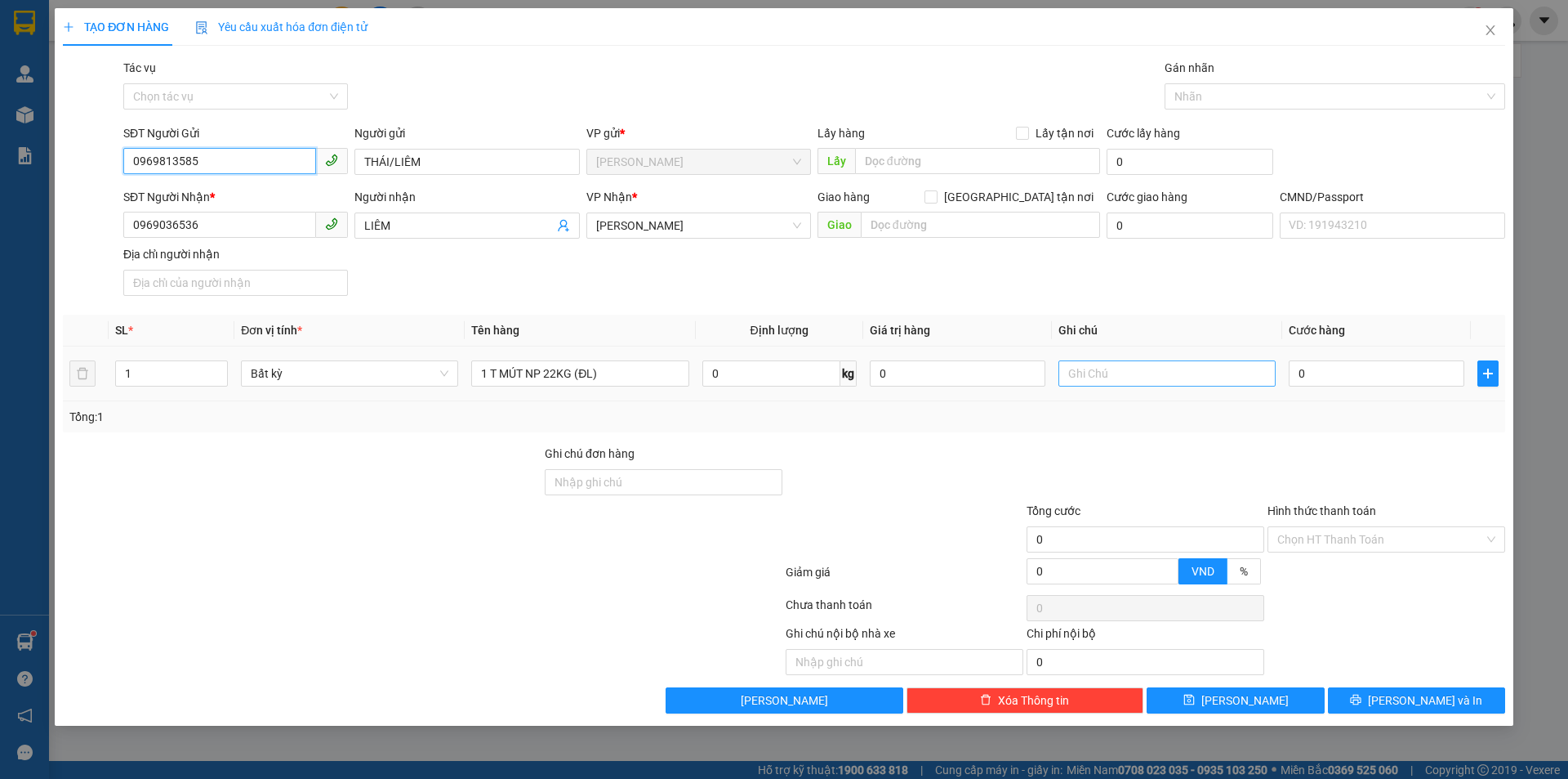
type input "0969813585"
click at [1064, 374] on input "text" at bounding box center [1167, 374] width 217 height 27
click at [1081, 374] on input "text" at bounding box center [1167, 374] width 217 height 27
type input "15H PHÁT"
click at [1353, 366] on input "0" at bounding box center [1377, 374] width 176 height 27
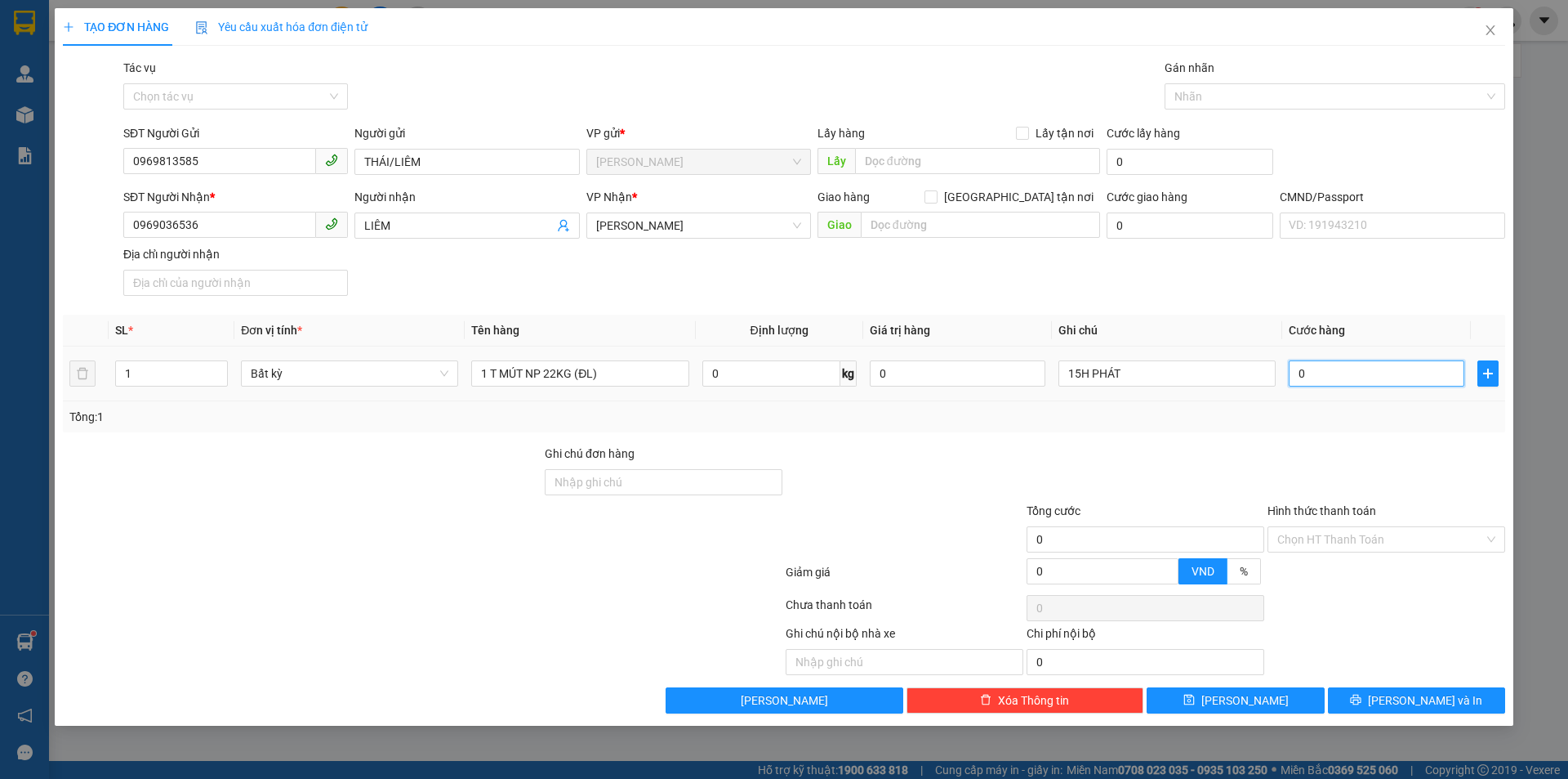
type input "4"
type input "40"
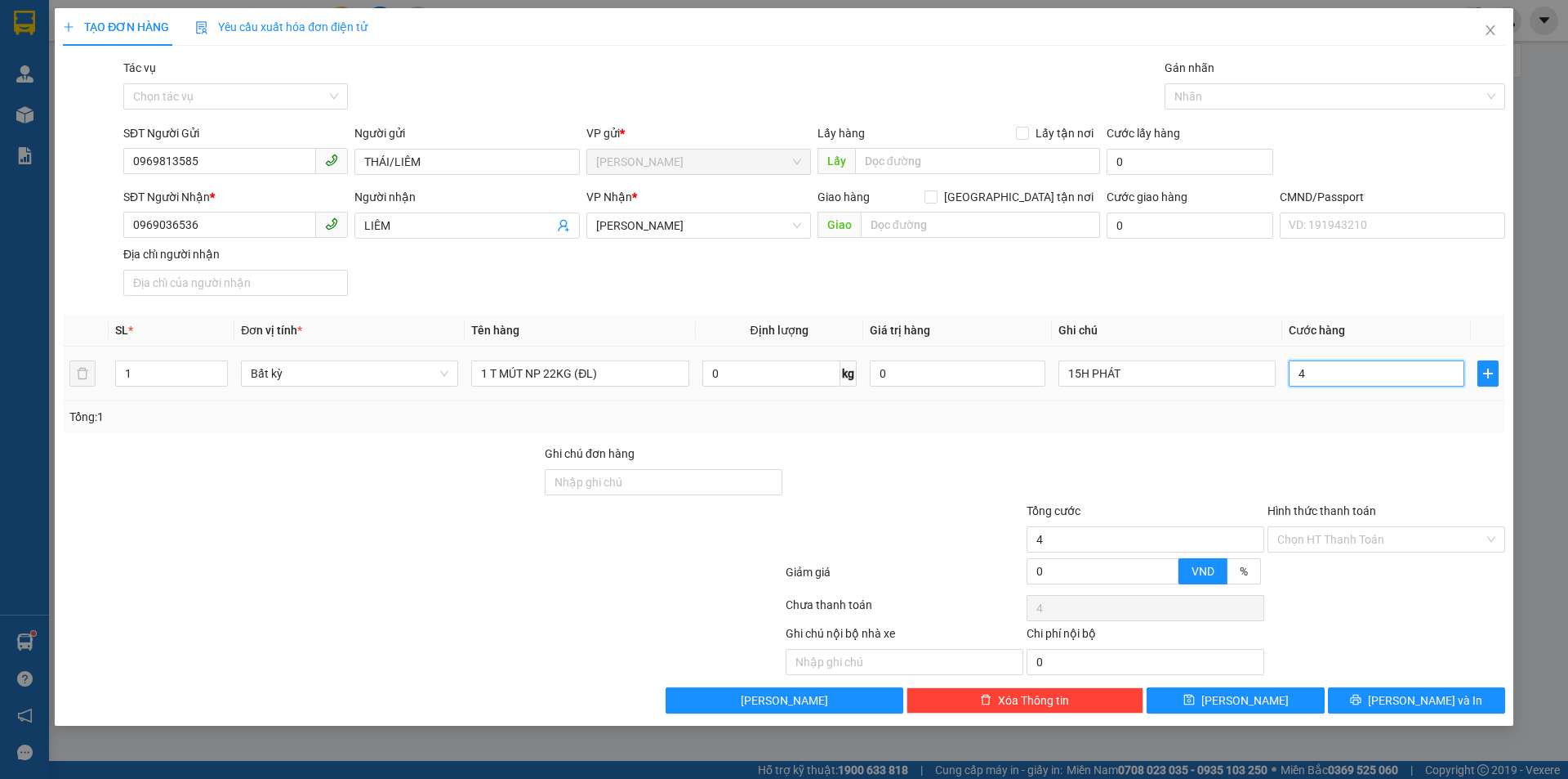
type input "40"
type input "40.000"
click at [1286, 283] on div "SĐT Người Nhận * 0969036536 Người nhận LIÊM VP Nhận * Hồ Chí Minh Giao hàng Gia…" at bounding box center [814, 245] width 1388 height 114
click at [1298, 549] on input "Hình thức thanh toán" at bounding box center [1380, 539] width 206 height 25
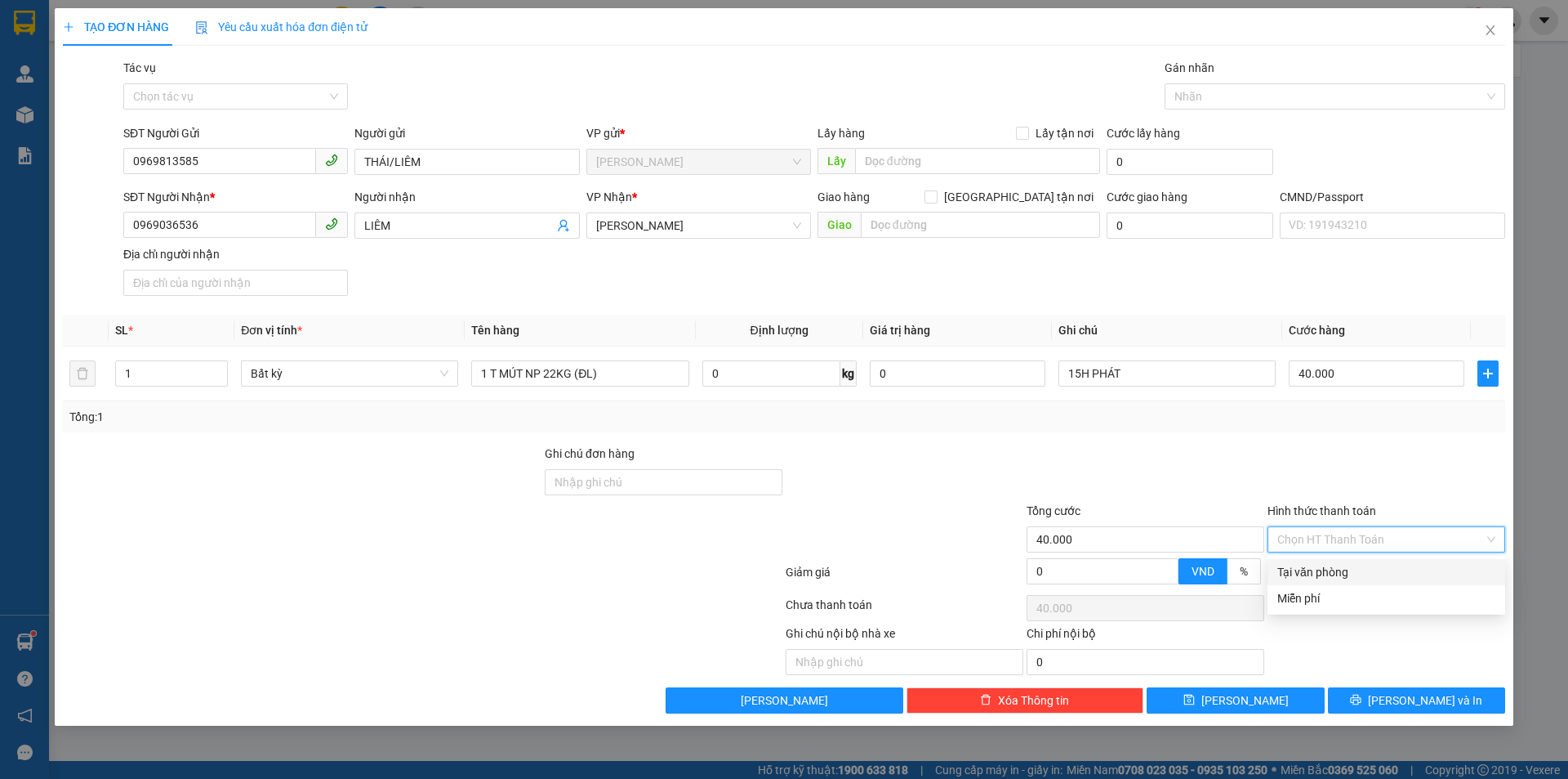
click at [1305, 569] on div "Tại văn phòng" at bounding box center [1386, 572] width 218 height 18
type input "0"
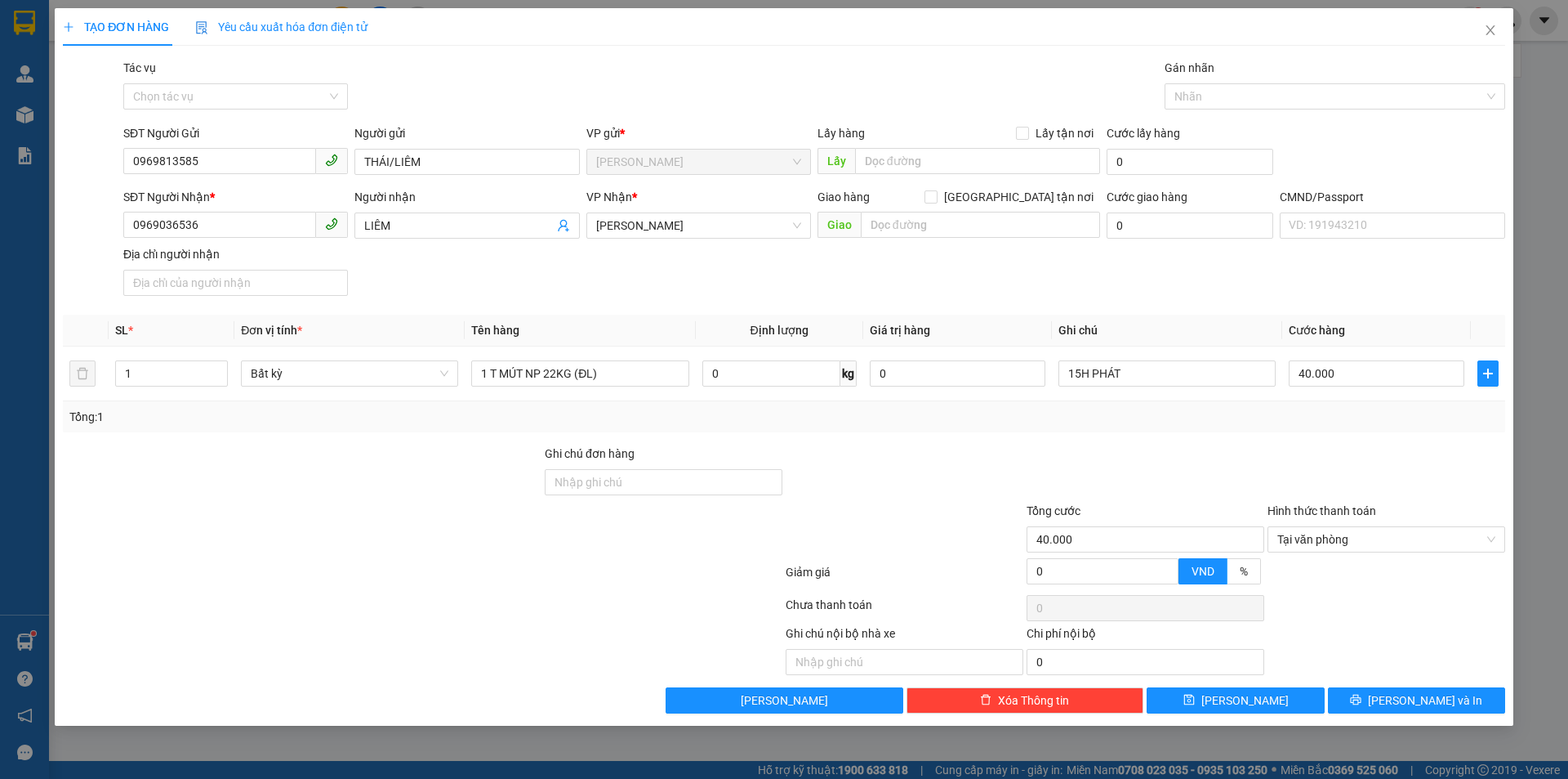
click at [1280, 484] on div at bounding box center [1386, 472] width 241 height 57
drag, startPoint x: 1371, startPoint y: 694, endPoint x: 1370, endPoint y: 685, distance: 9.1
click at [1372, 693] on button "Lưu và In" at bounding box center [1416, 700] width 177 height 27
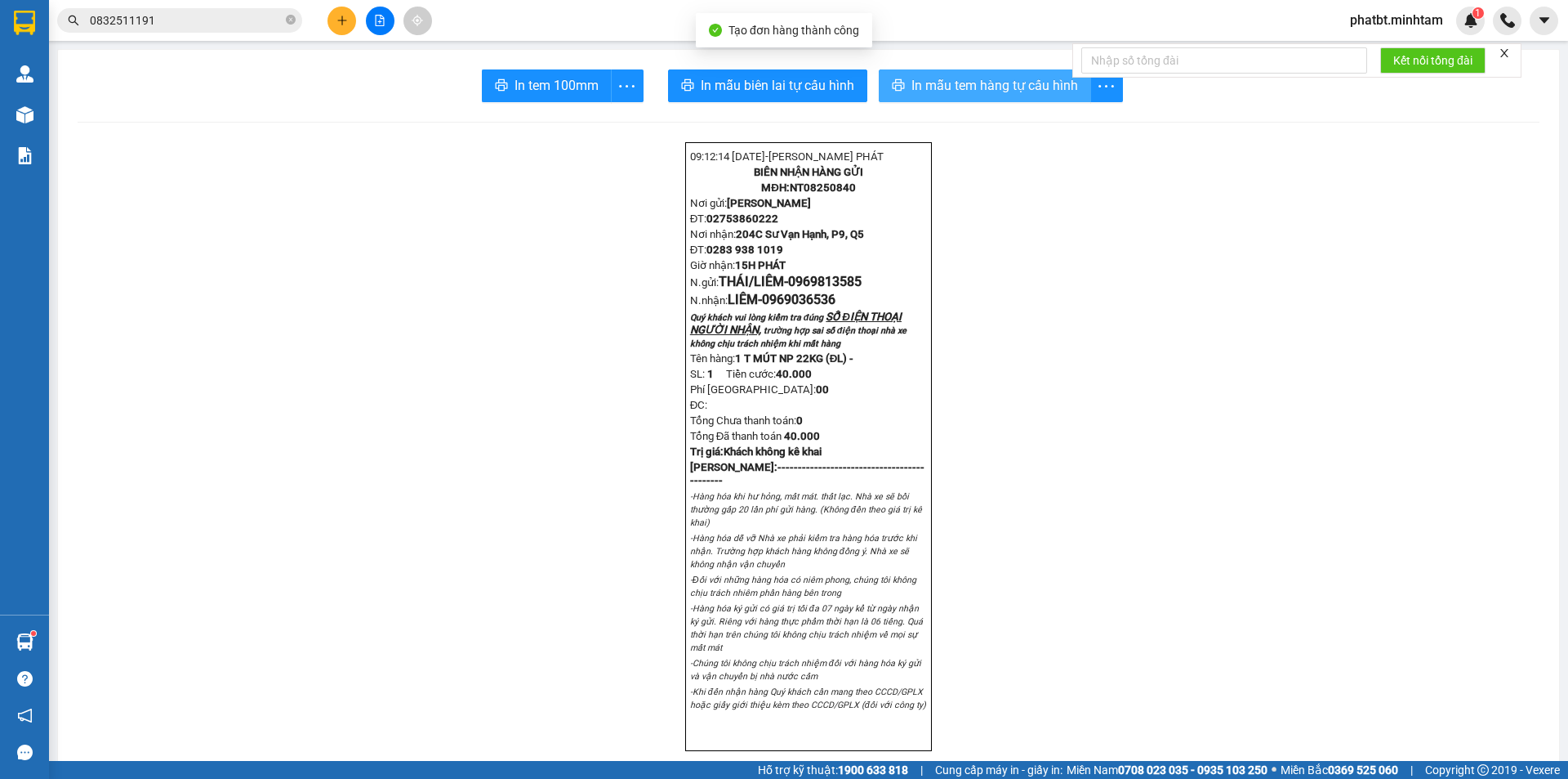
click at [953, 86] on span "In mẫu tem hàng tự cấu hình" at bounding box center [994, 85] width 166 height 21
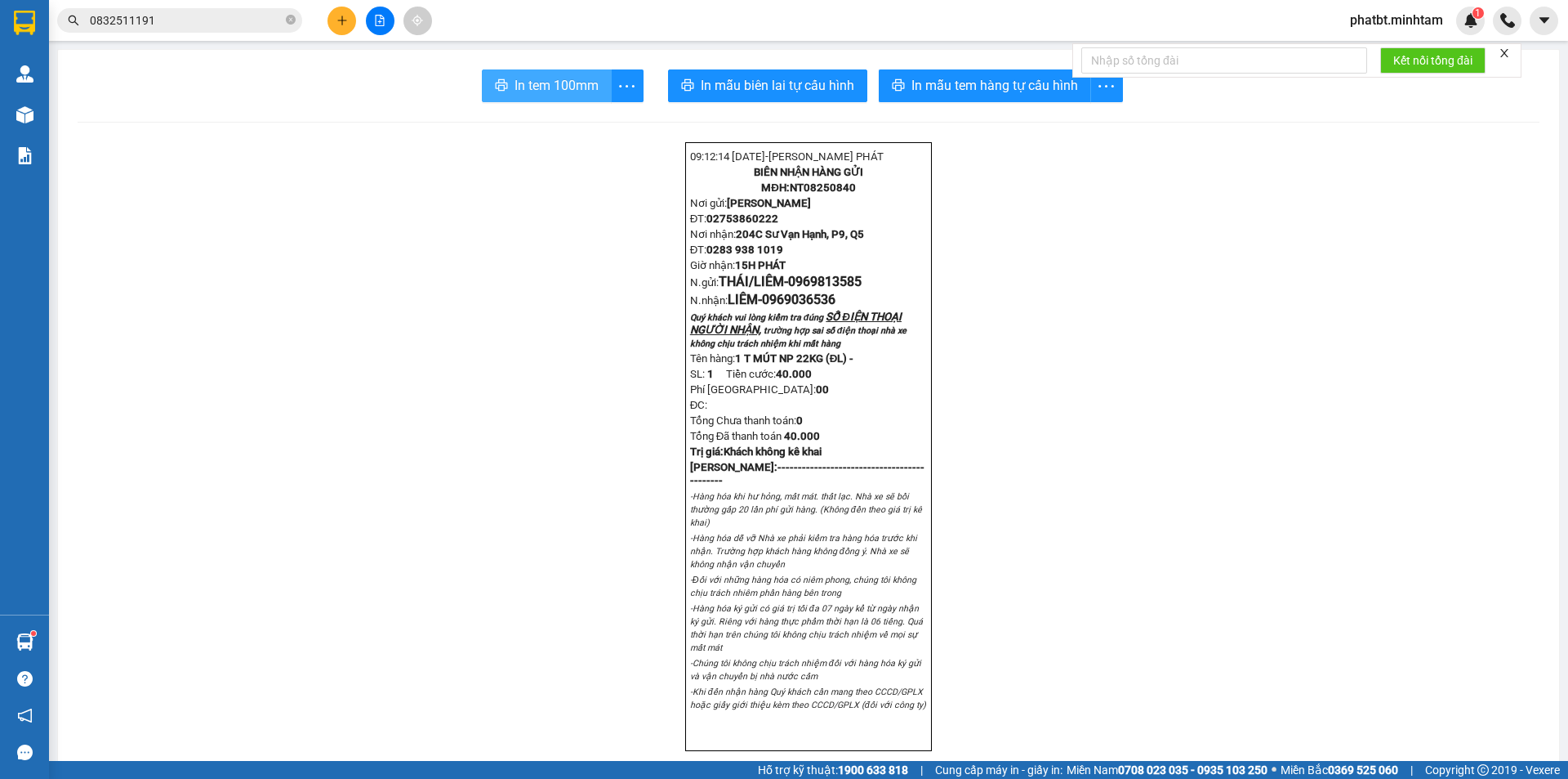
click at [540, 90] on span "In tem 100mm" at bounding box center [557, 85] width 84 height 21
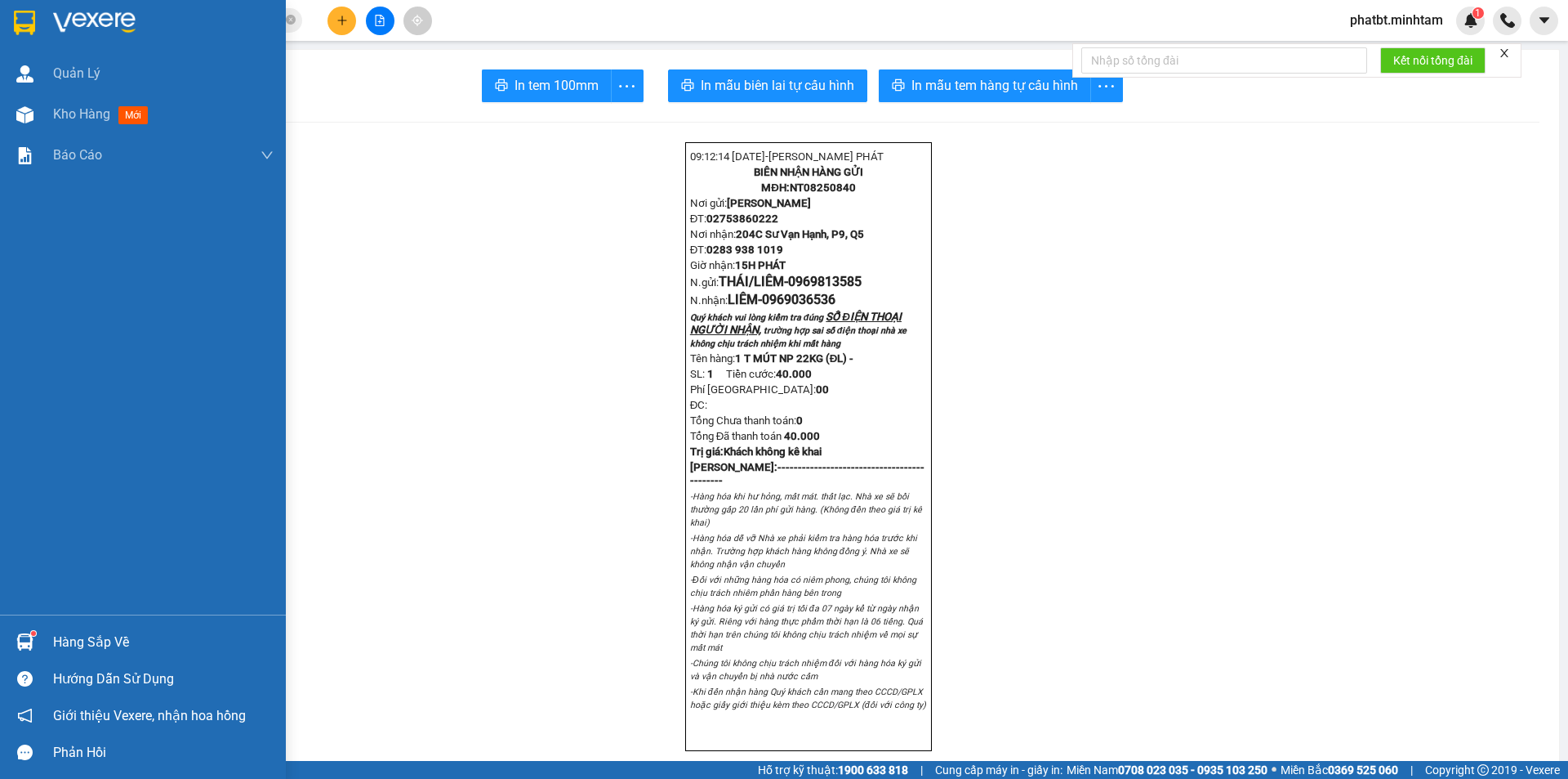
click at [73, 633] on div "Hàng sắp về" at bounding box center [163, 642] width 220 height 25
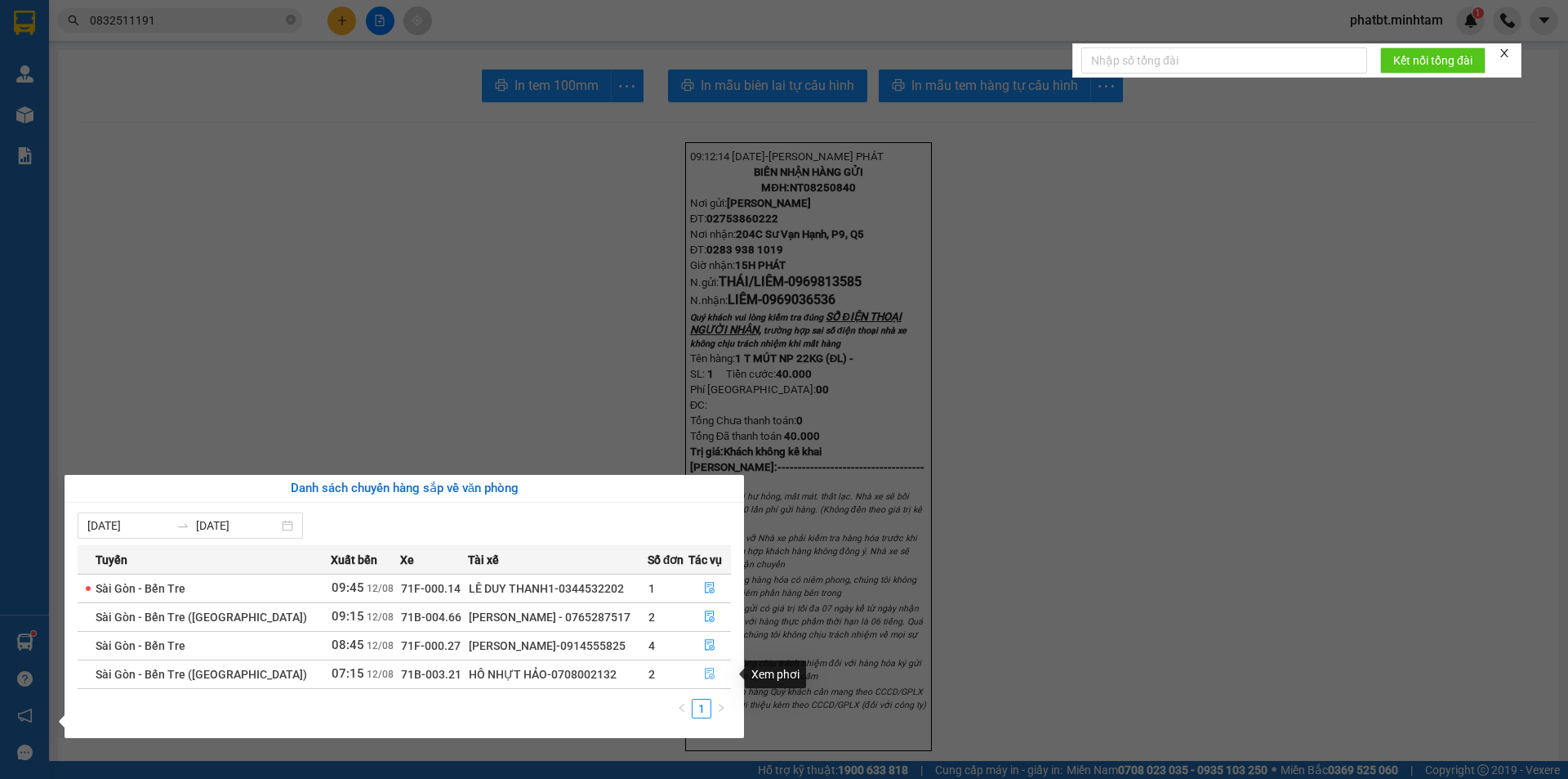
click at [712, 665] on button "button" at bounding box center [710, 675] width 41 height 27
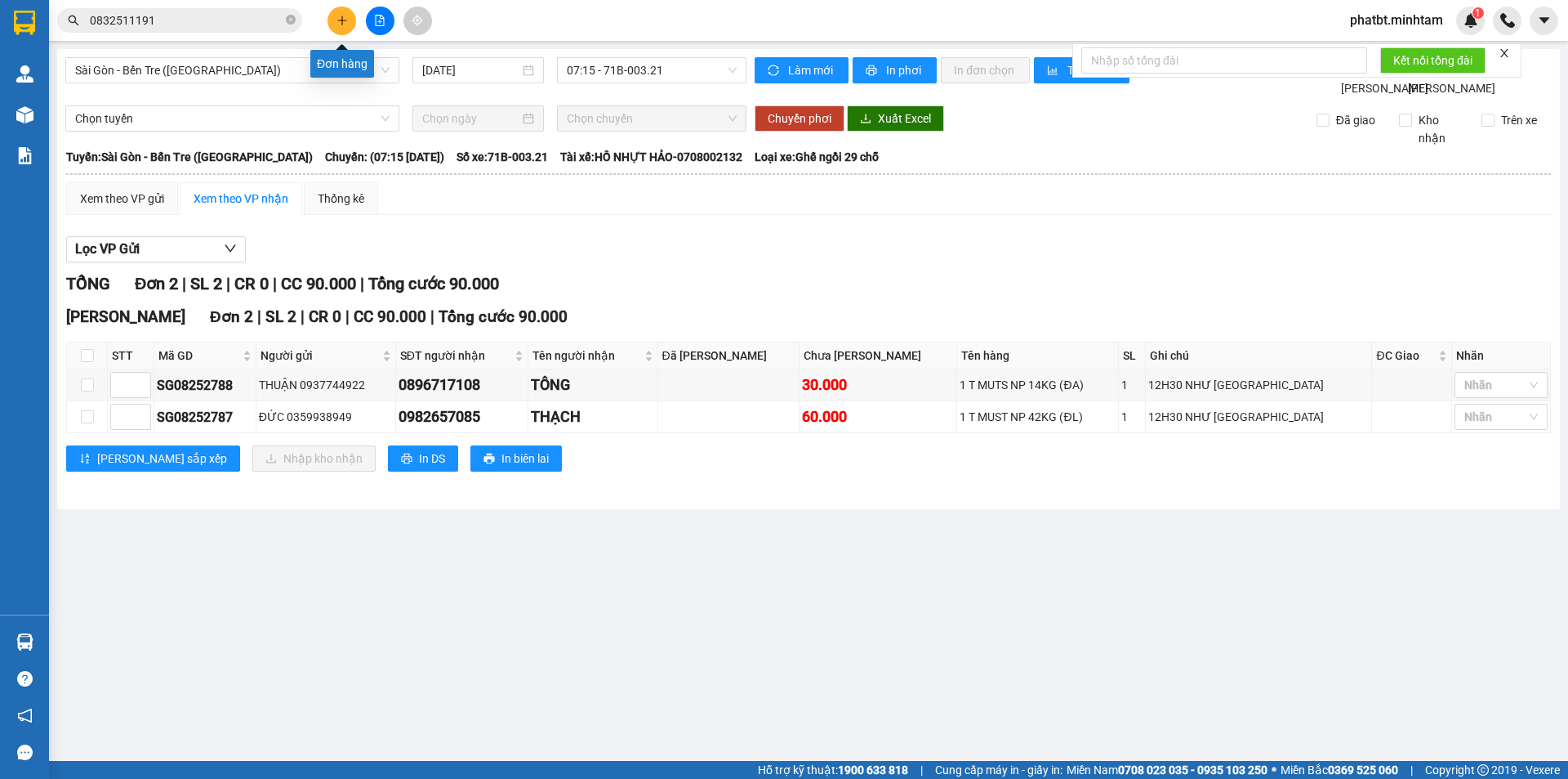
click at [339, 22] on icon "plus" at bounding box center [342, 21] width 12 height 12
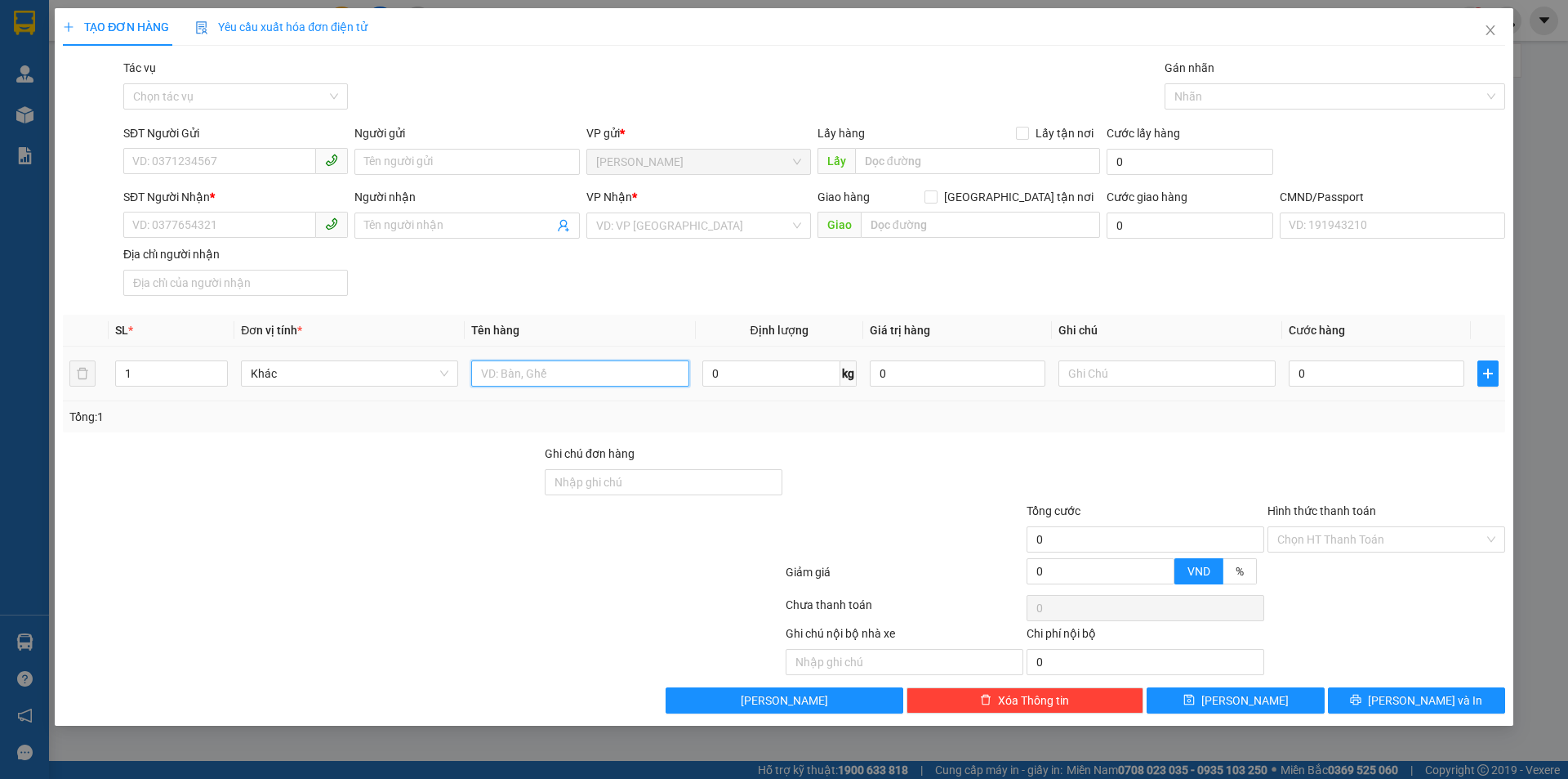
click at [505, 376] on input "text" at bounding box center [580, 374] width 217 height 27
type input "1 XỐP TRONG NP"
click at [234, 180] on div "SĐT Người Gửi VD: 0371234567" at bounding box center [235, 152] width 224 height 57
click at [239, 170] on input "SĐT Người Gửi" at bounding box center [220, 161] width 193 height 27
type input "0964929645"
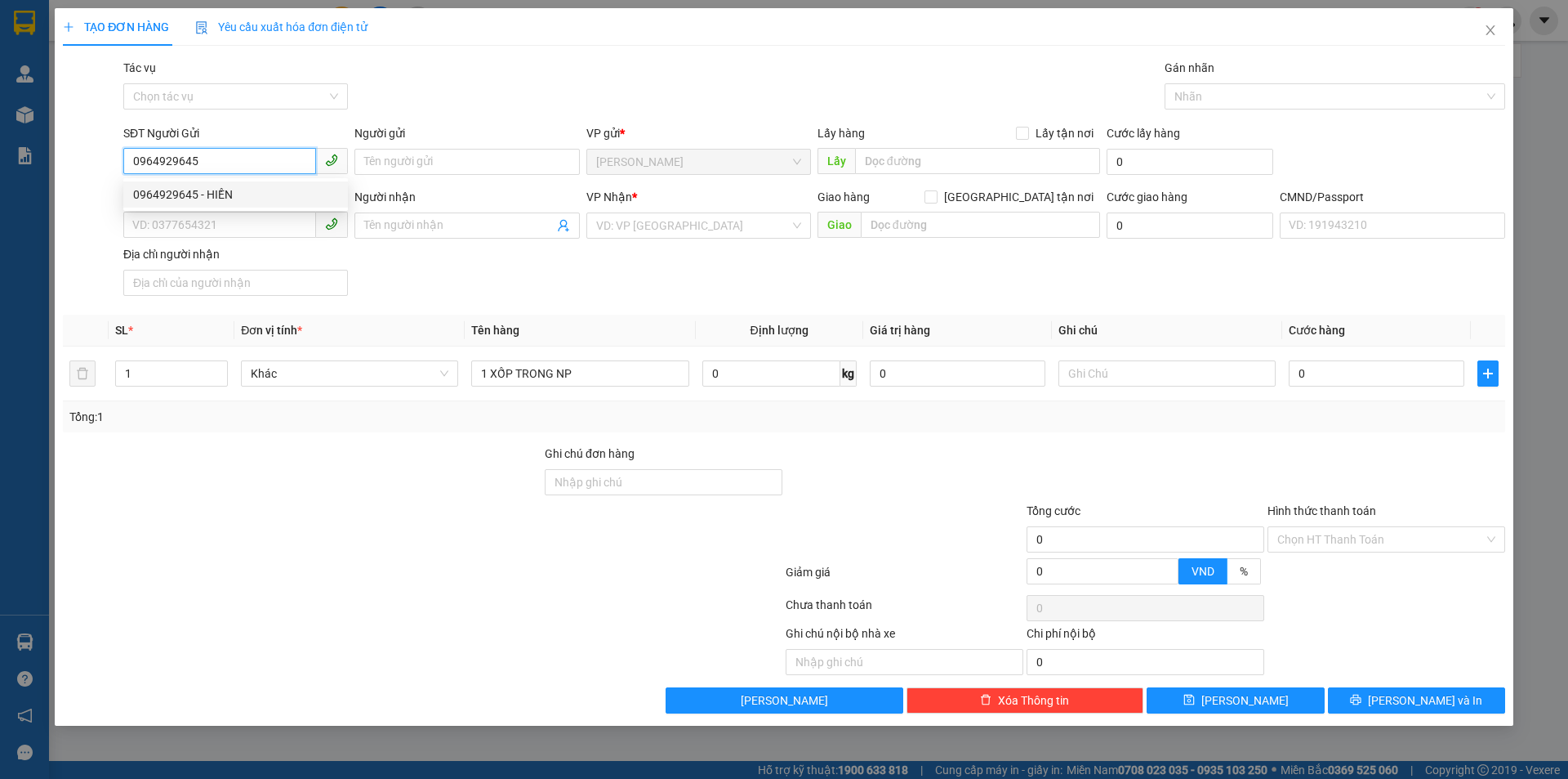
click at [239, 194] on div "0964929645 - HIỀN" at bounding box center [235, 195] width 205 height 18
type input "HIỀN"
type input "0902360433"
type input "THẠNH"
type input "0964929645"
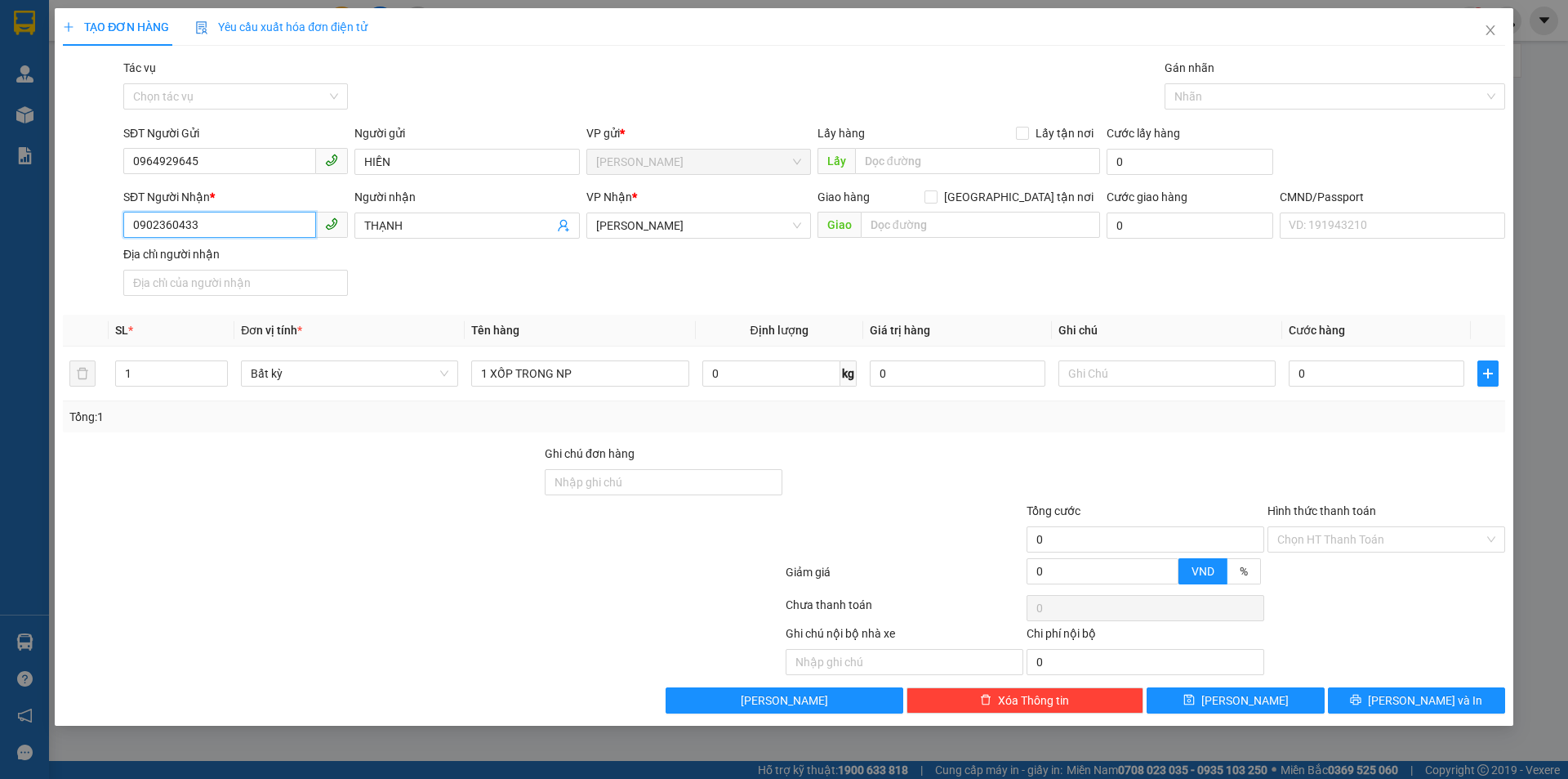
click at [258, 234] on input "0902360433" at bounding box center [220, 225] width 193 height 27
click at [258, 233] on input "0902360433" at bounding box center [220, 225] width 193 height 27
click at [256, 258] on div "0932136713 - PHI" at bounding box center [235, 259] width 205 height 18
type input "0932136713"
type input "PHI"
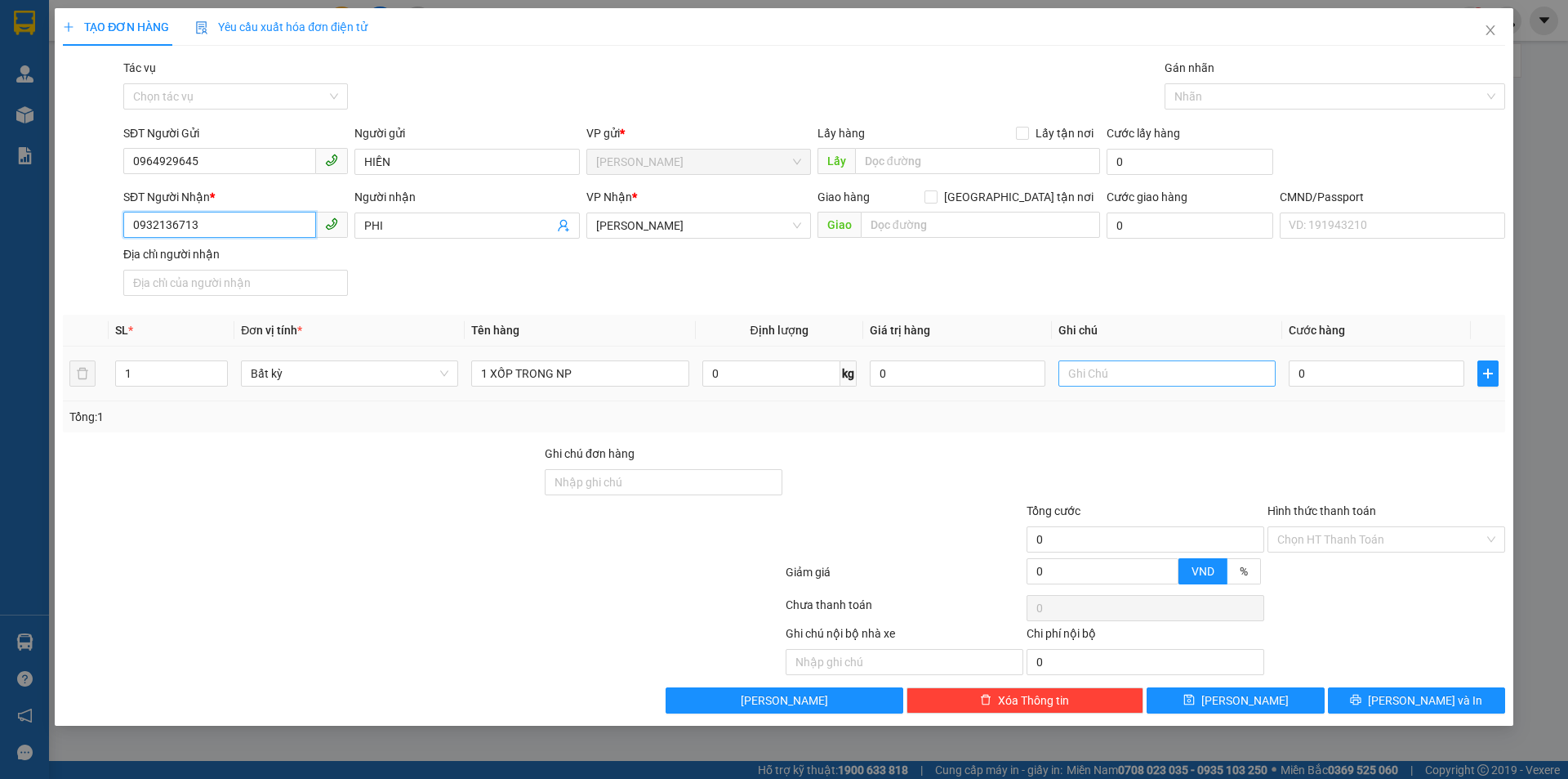
type input "0932136713"
click at [1142, 375] on input "text" at bounding box center [1167, 374] width 217 height 27
type input "15H PHÁT"
click at [1320, 377] on input "0" at bounding box center [1377, 374] width 176 height 27
type input "2"
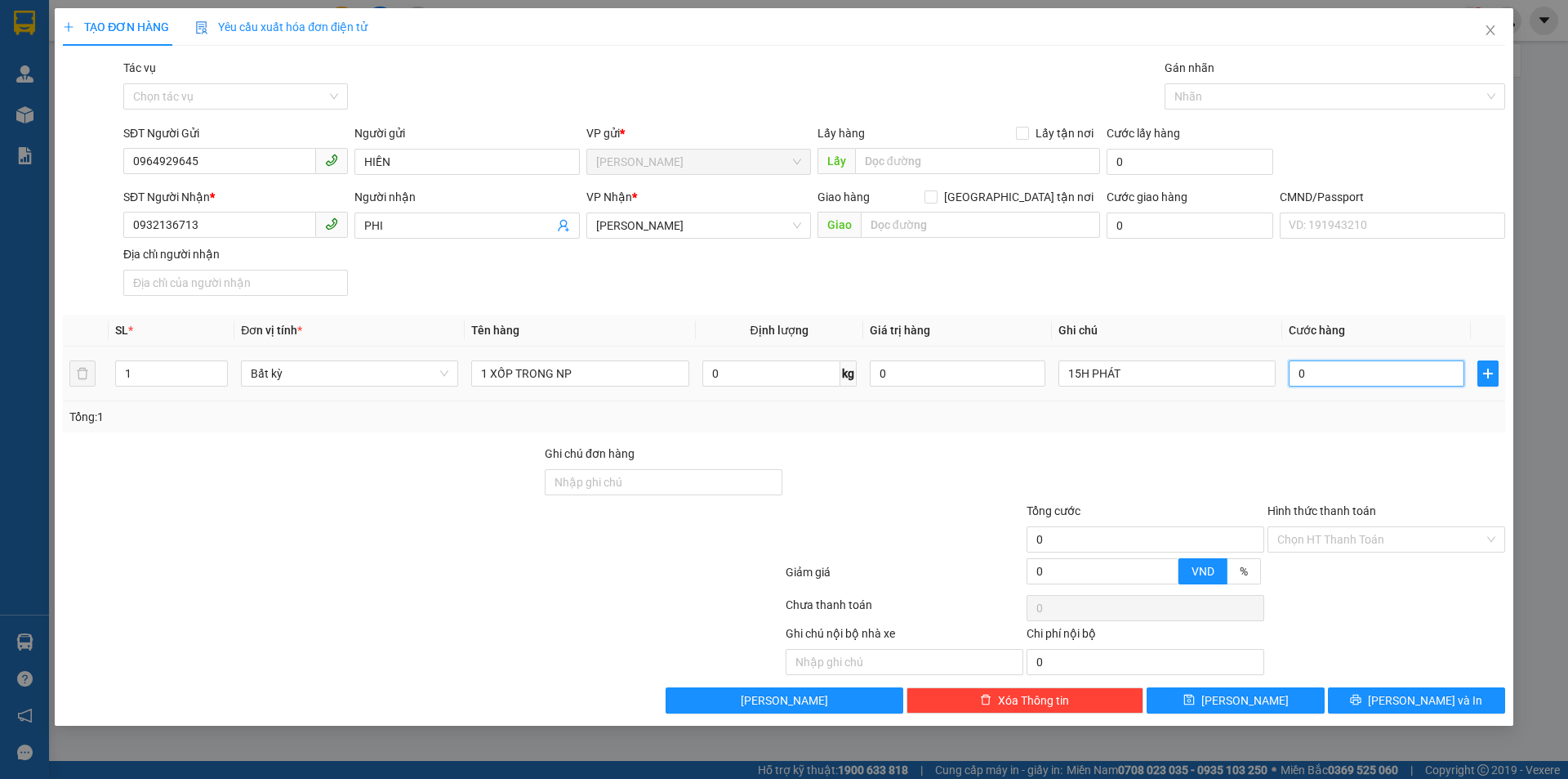
type input "2"
type input "20"
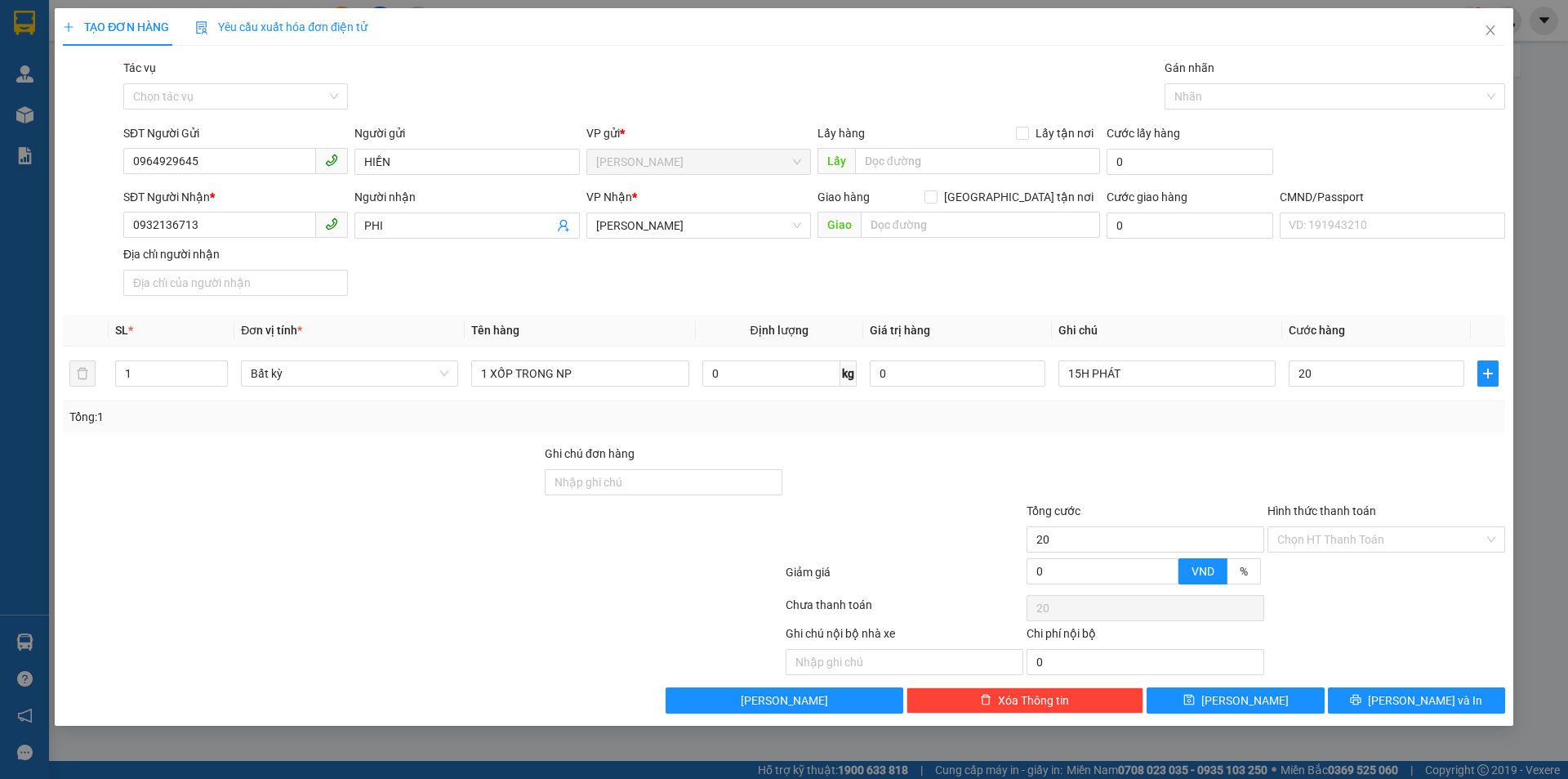
type input "20.000"
click at [1261, 275] on div "SĐT Người Nhận * 0932136713 Người nhận PHI VP Nhận * Hồ Chí Minh Giao hàng Giao…" at bounding box center [814, 245] width 1388 height 114
click at [1325, 544] on input "Hình thức thanh toán" at bounding box center [1380, 539] width 206 height 25
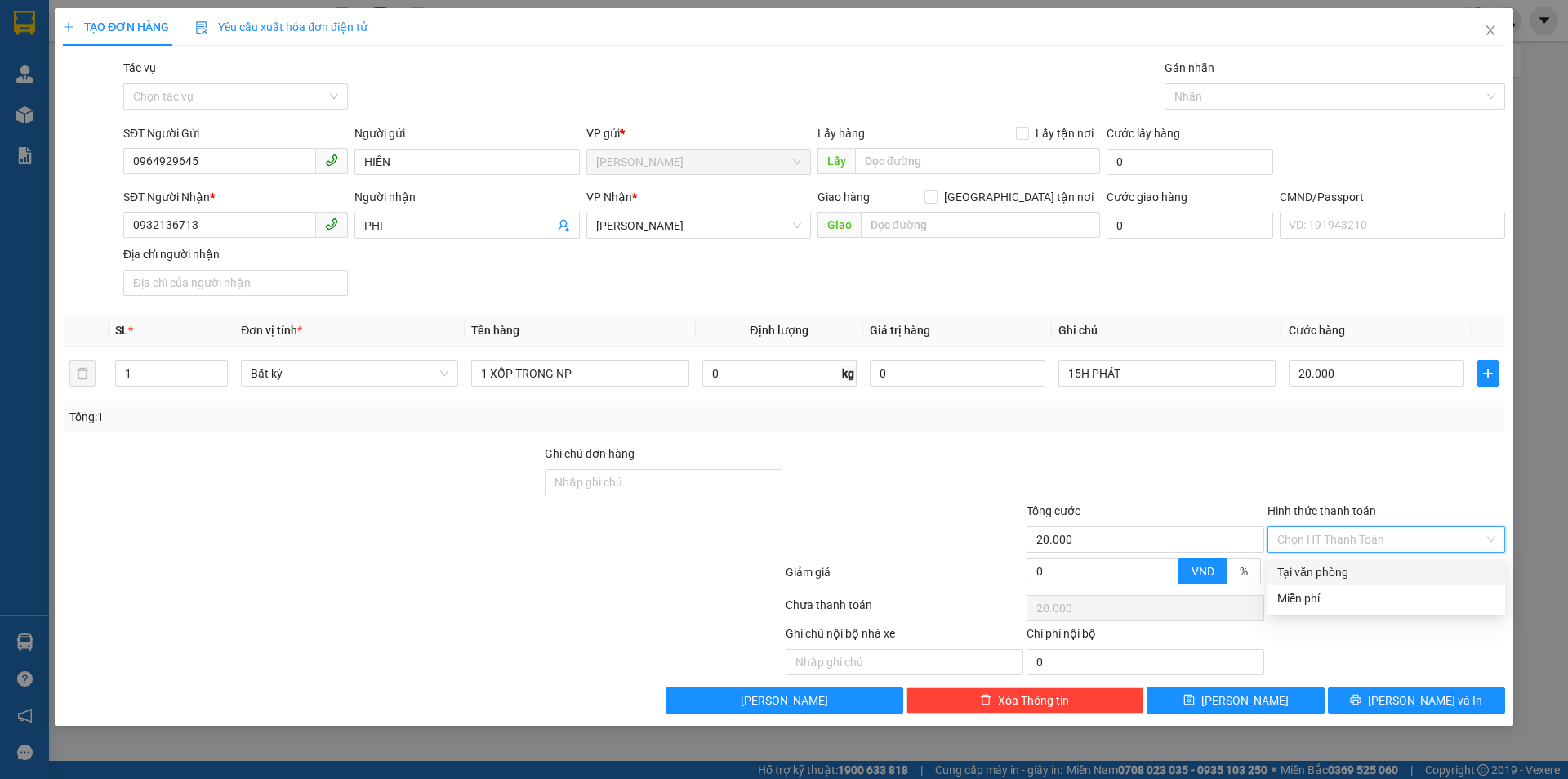
click at [1315, 580] on div "Tại văn phòng" at bounding box center [1386, 572] width 218 height 18
type input "0"
click at [1263, 468] on div at bounding box center [1145, 472] width 241 height 57
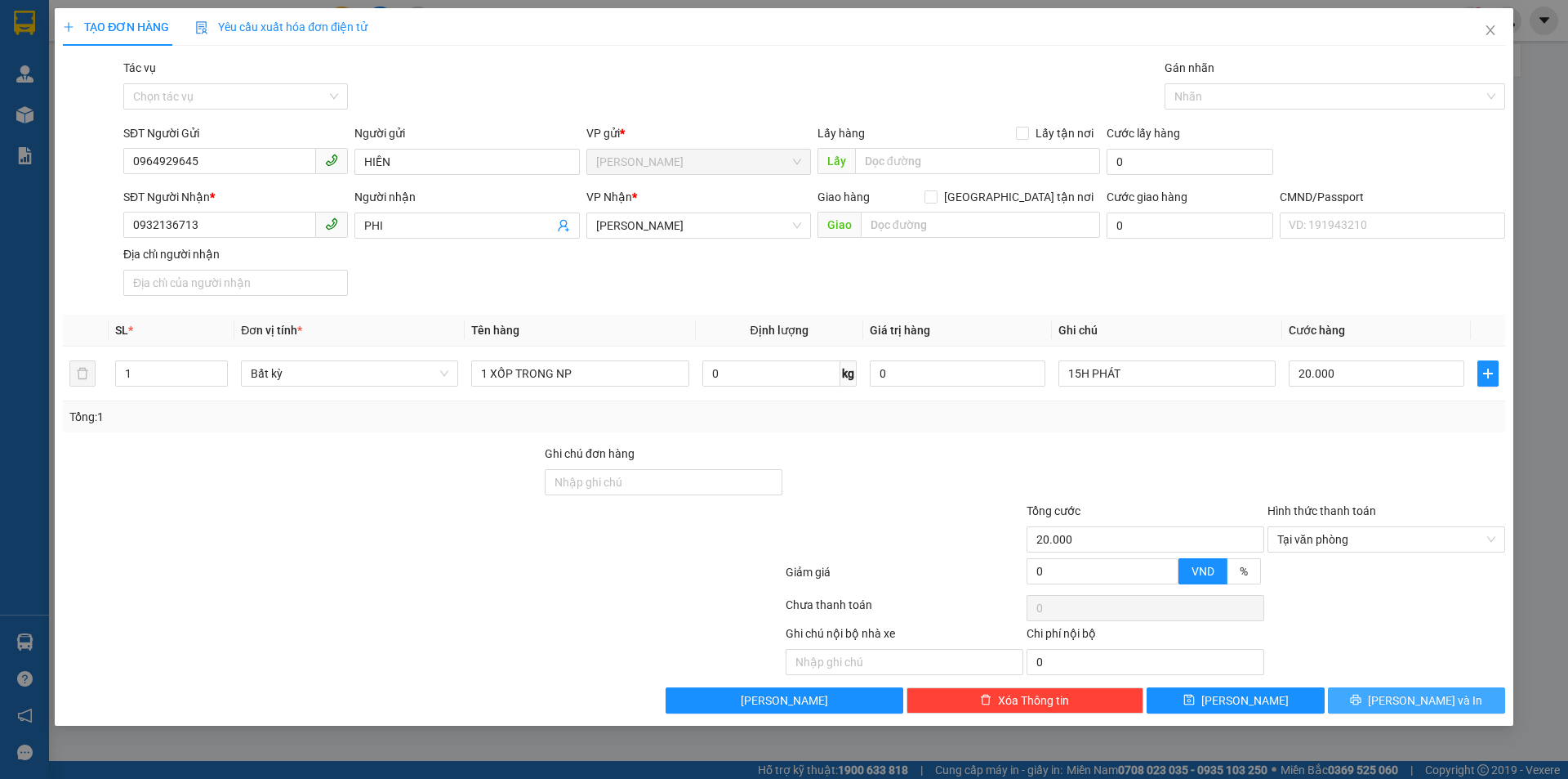
click at [1360, 697] on button "Lưu và In" at bounding box center [1416, 700] width 177 height 27
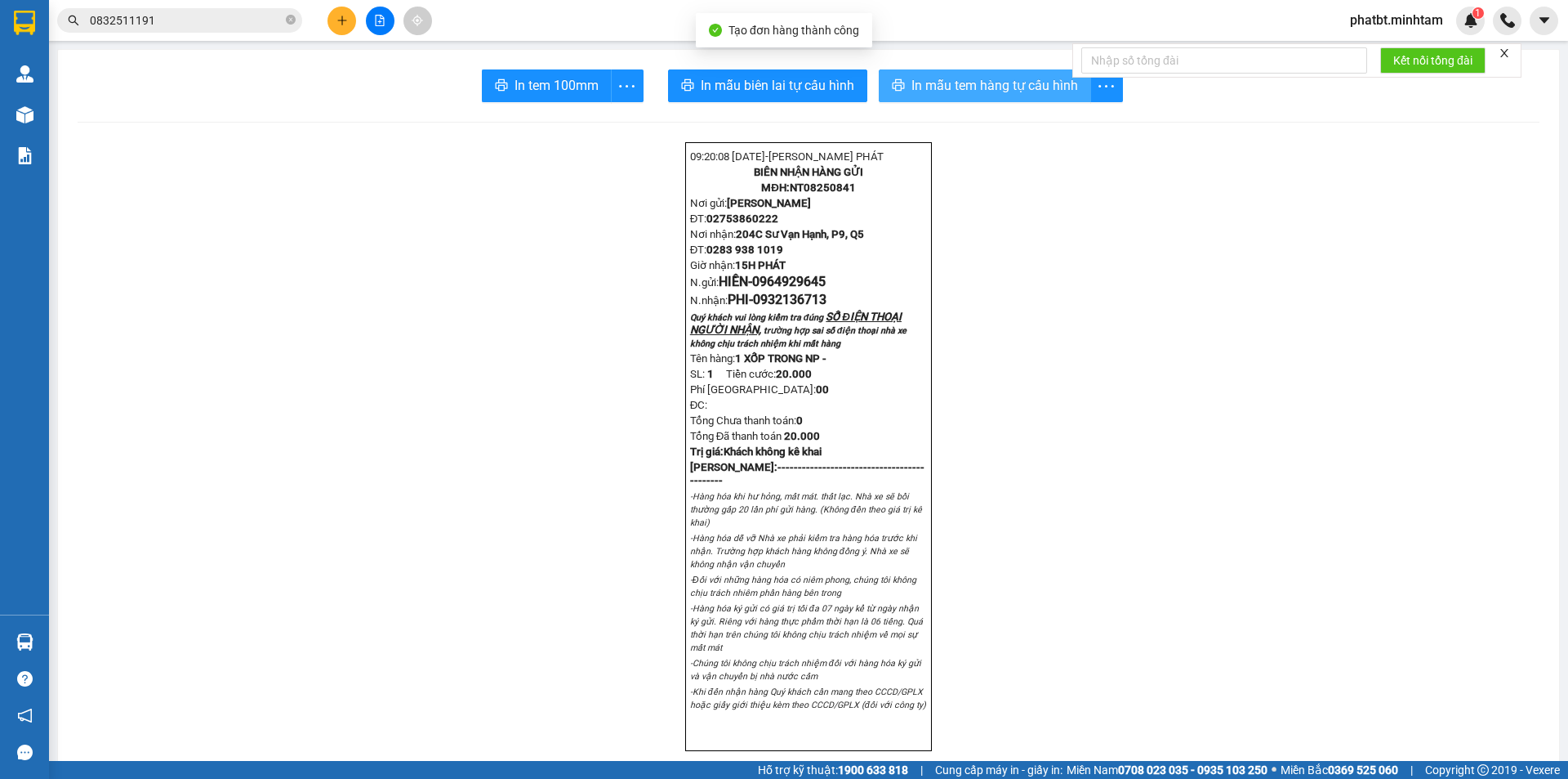
click at [925, 97] on button "In mẫu tem hàng tự cấu hình" at bounding box center [985, 85] width 212 height 32
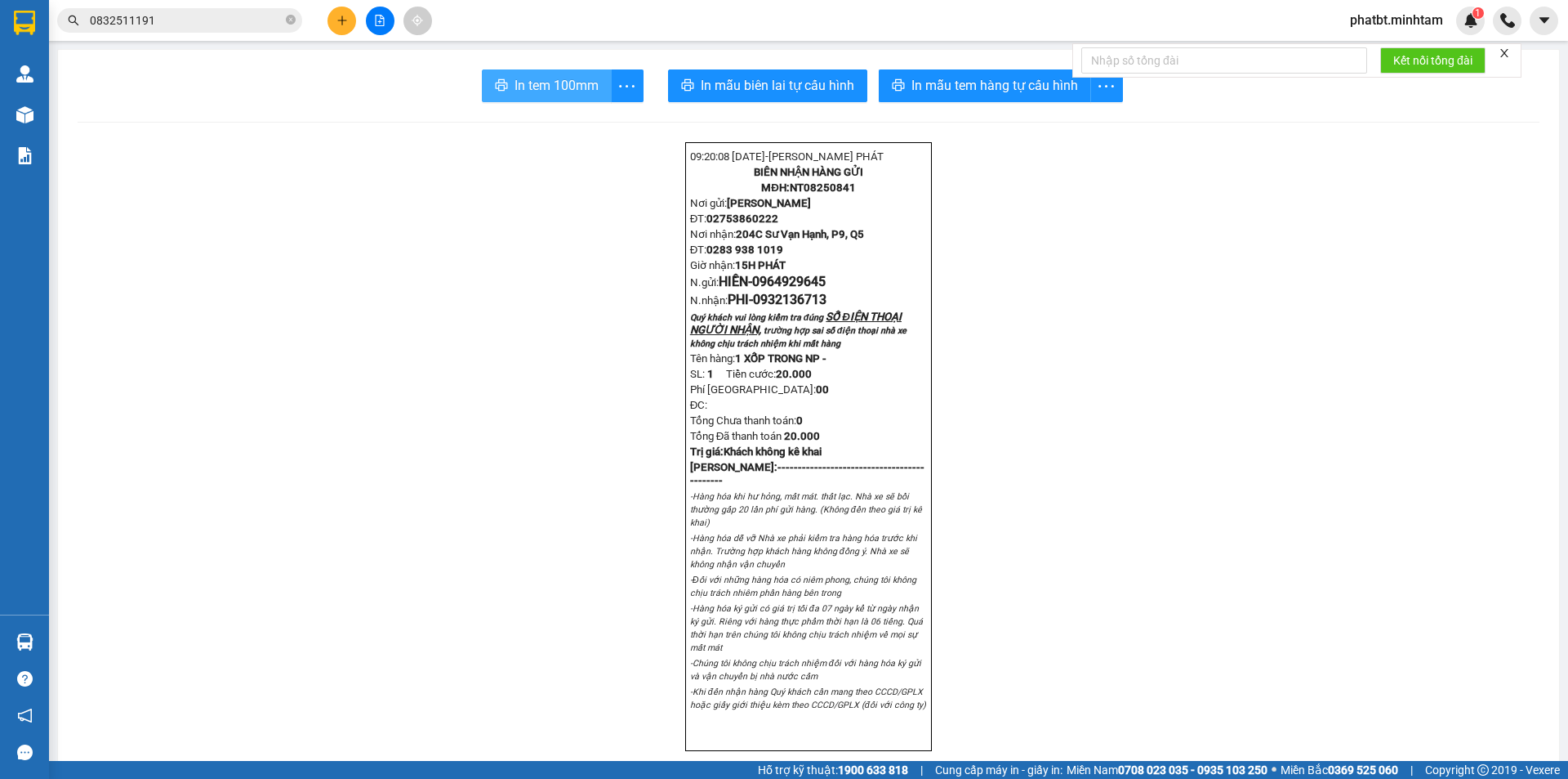
click at [557, 83] on span "In tem 100mm" at bounding box center [557, 85] width 84 height 21
click at [290, 23] on icon "close-circle" at bounding box center [291, 20] width 10 height 10
click at [277, 23] on input "text" at bounding box center [186, 21] width 193 height 18
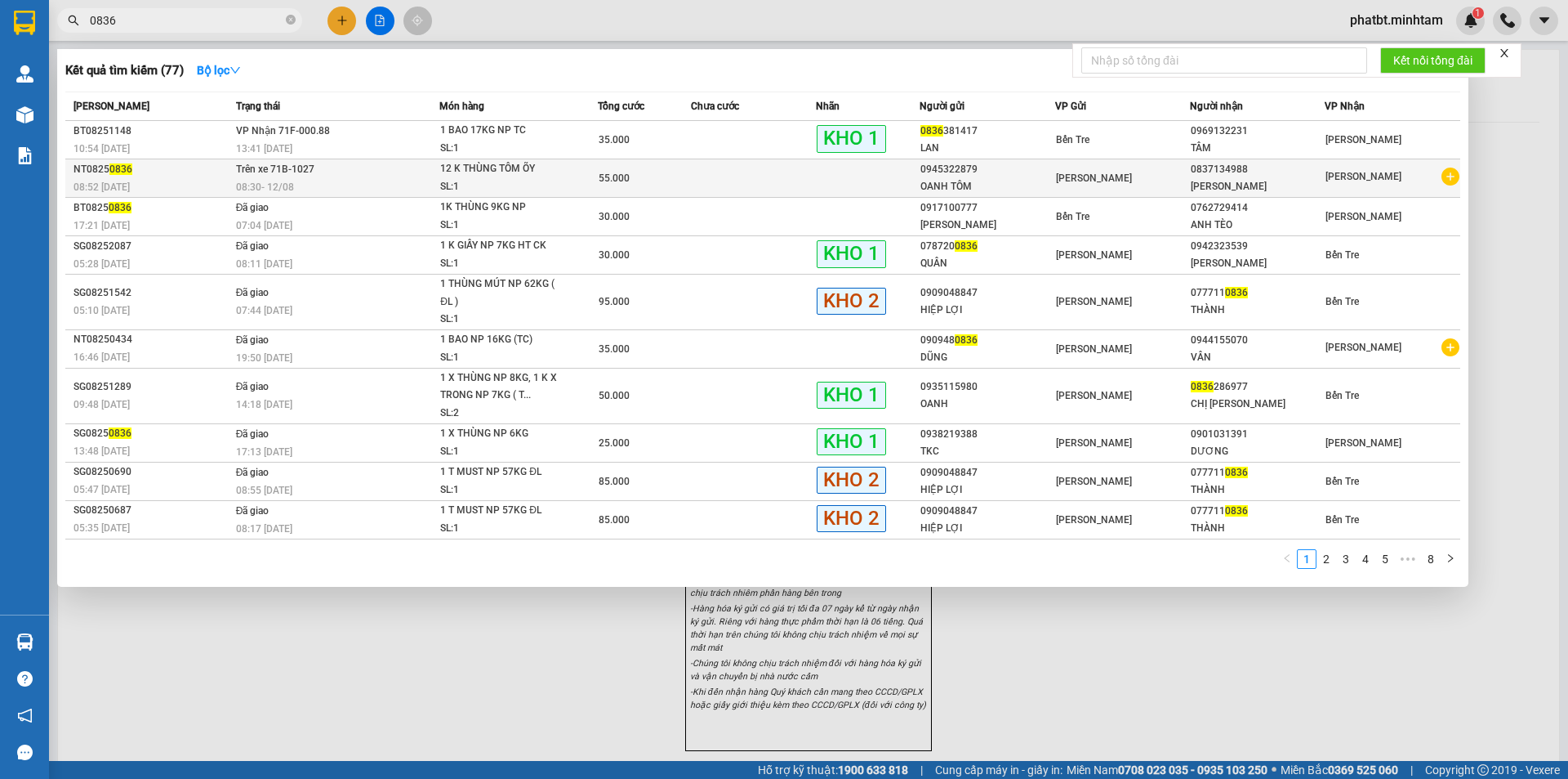
type input "0836"
click at [504, 184] on div "SL: 1" at bounding box center [501, 187] width 123 height 18
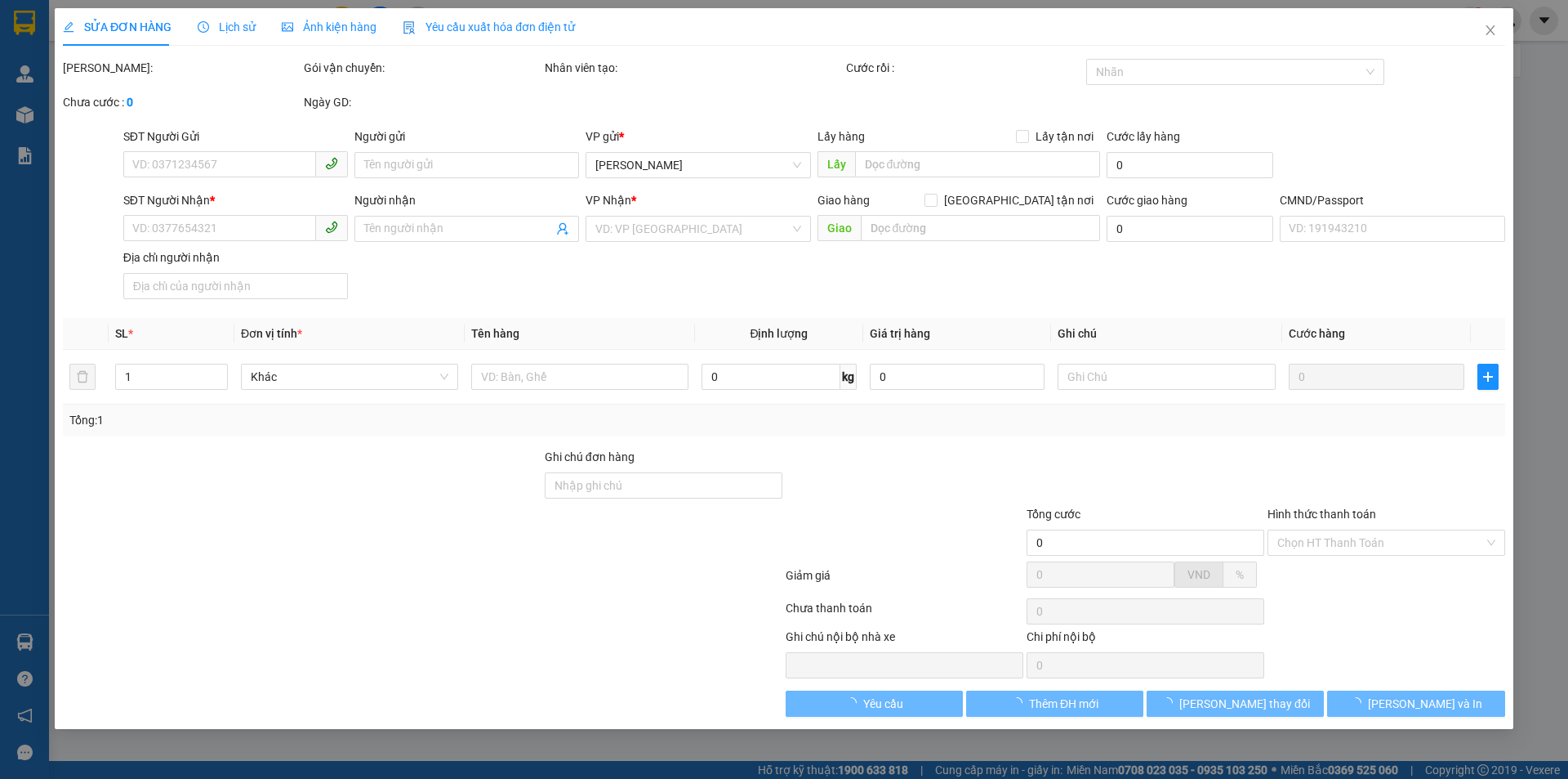
type input "0945322879"
type input "OANH TÔM"
type input "0837134988"
type input "NGỌC ANH"
type input "55.000"
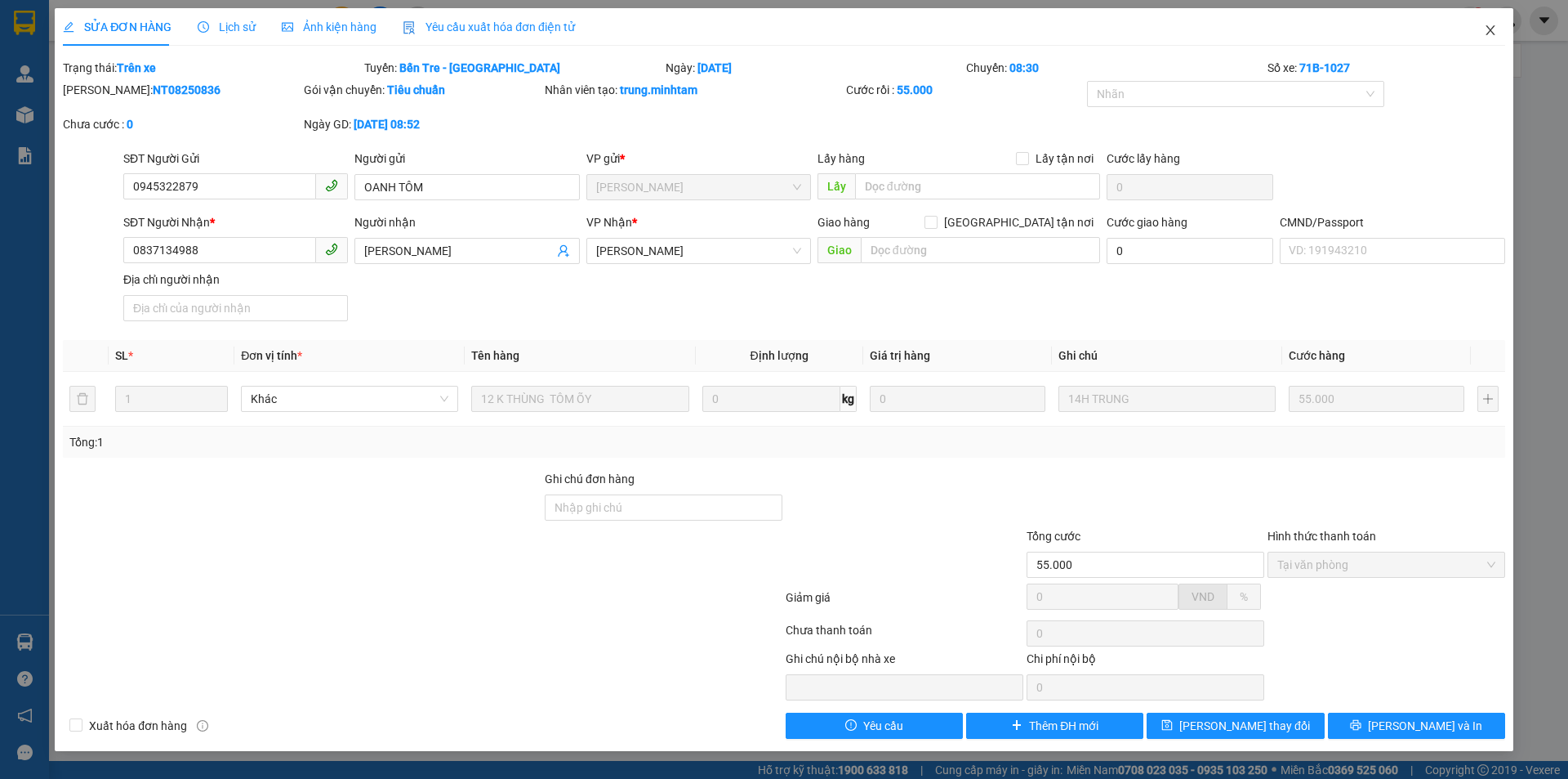
click at [1493, 31] on icon "close" at bounding box center [1491, 31] width 13 height 13
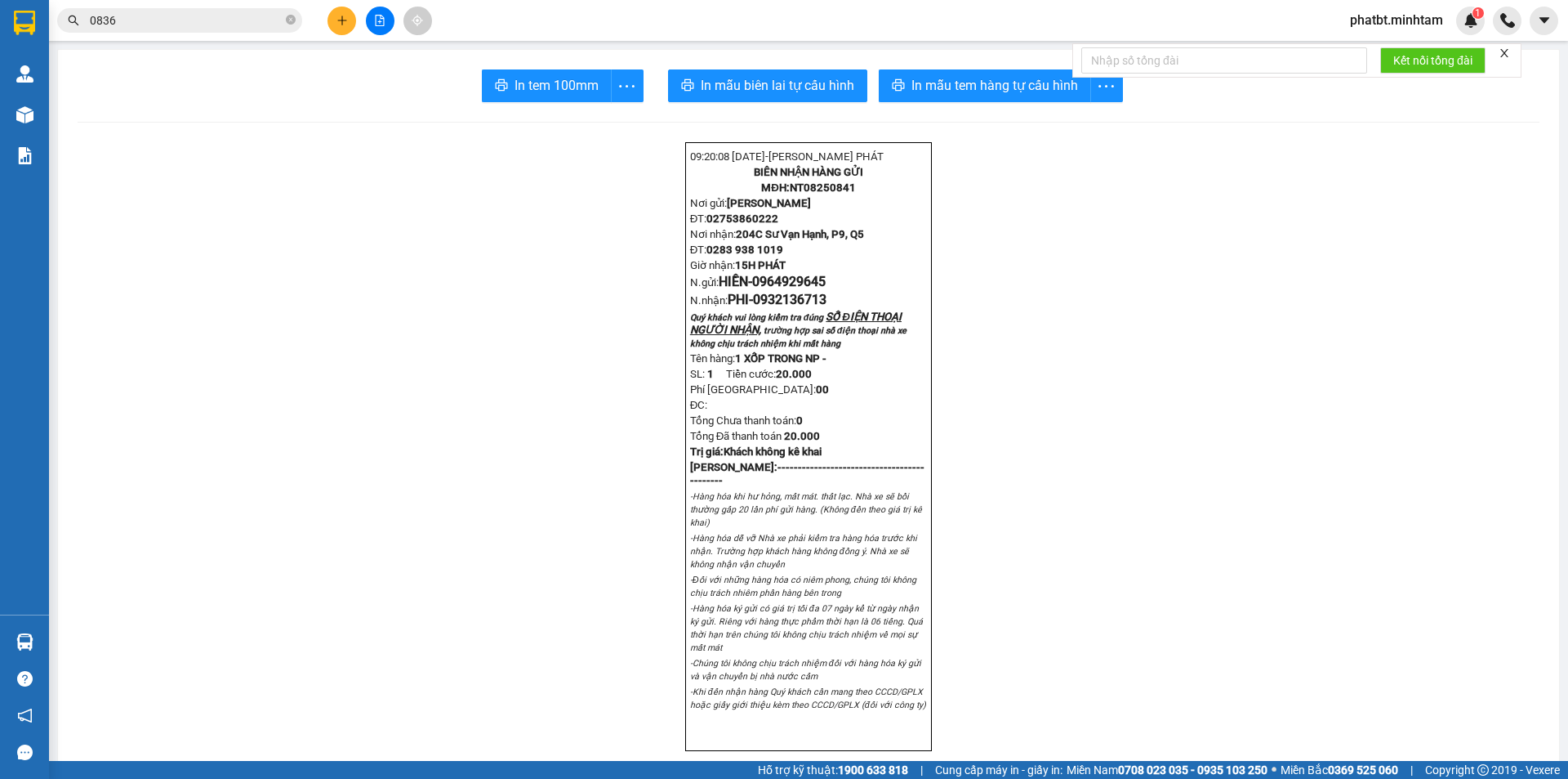
click at [376, 21] on icon "file-add" at bounding box center [380, 21] width 9 height 12
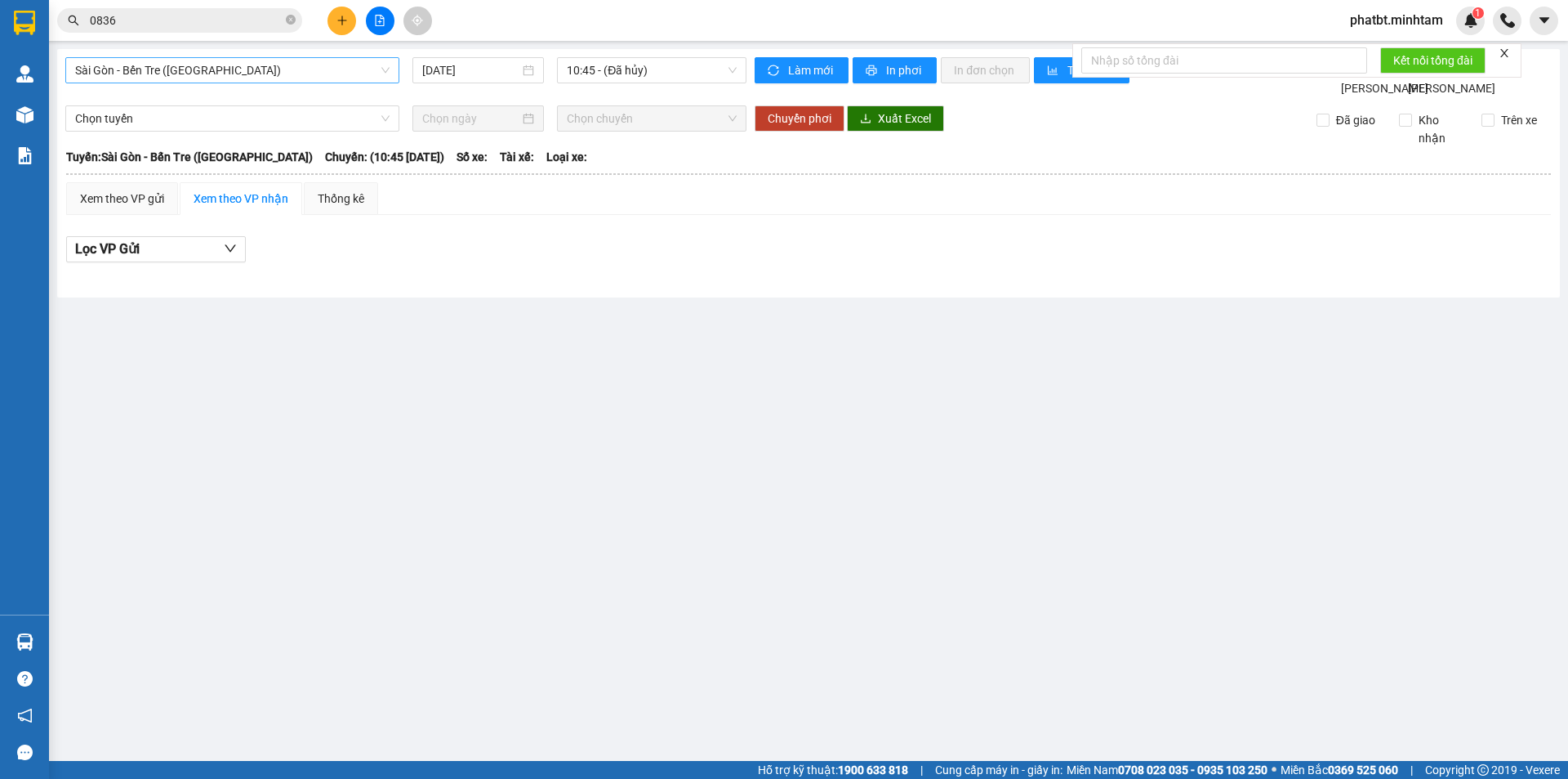
click at [233, 63] on span "Sài Gòn - Bến Tre (CN)" at bounding box center [233, 70] width 315 height 25
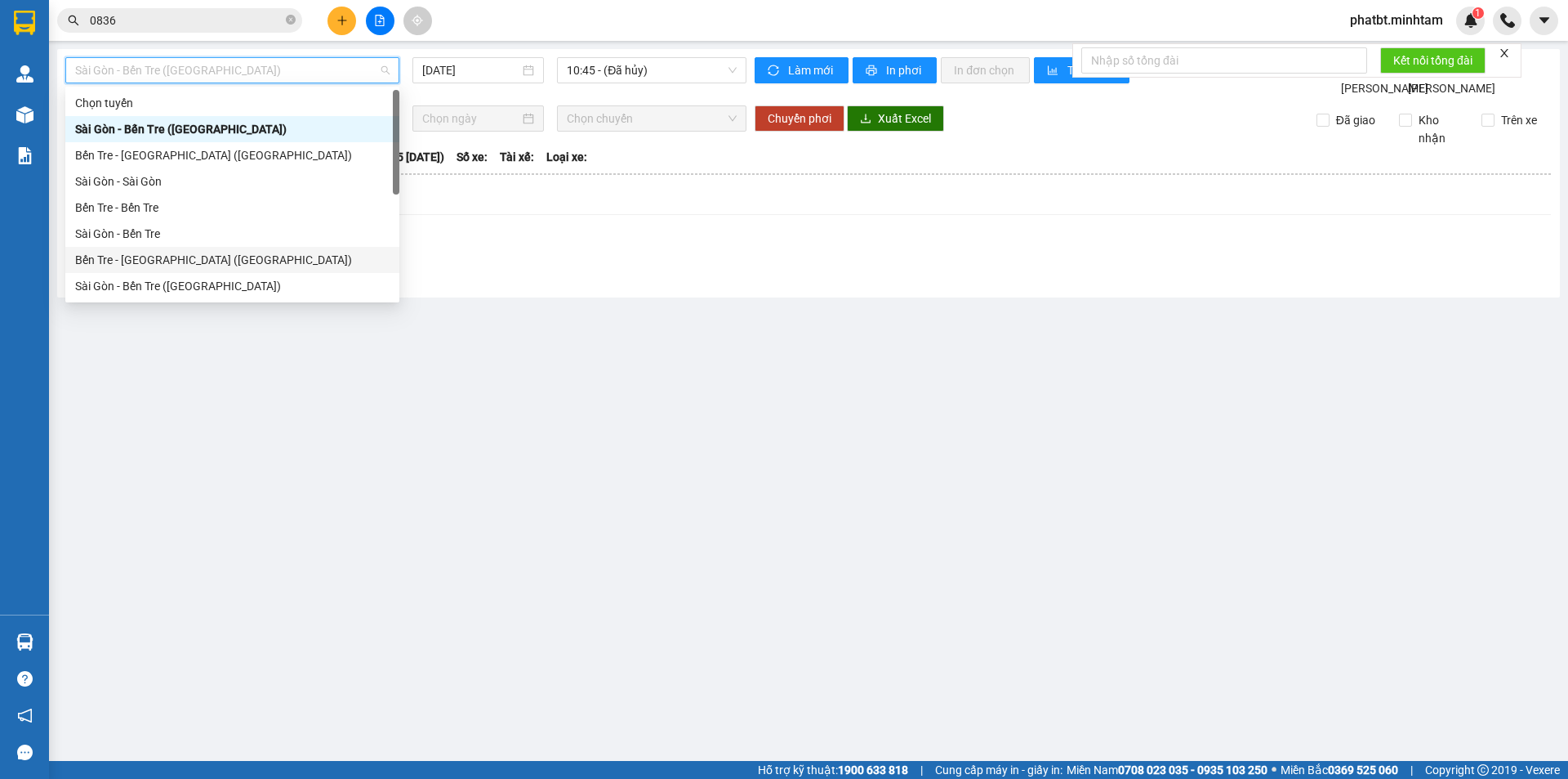
scroll to position [27, 0]
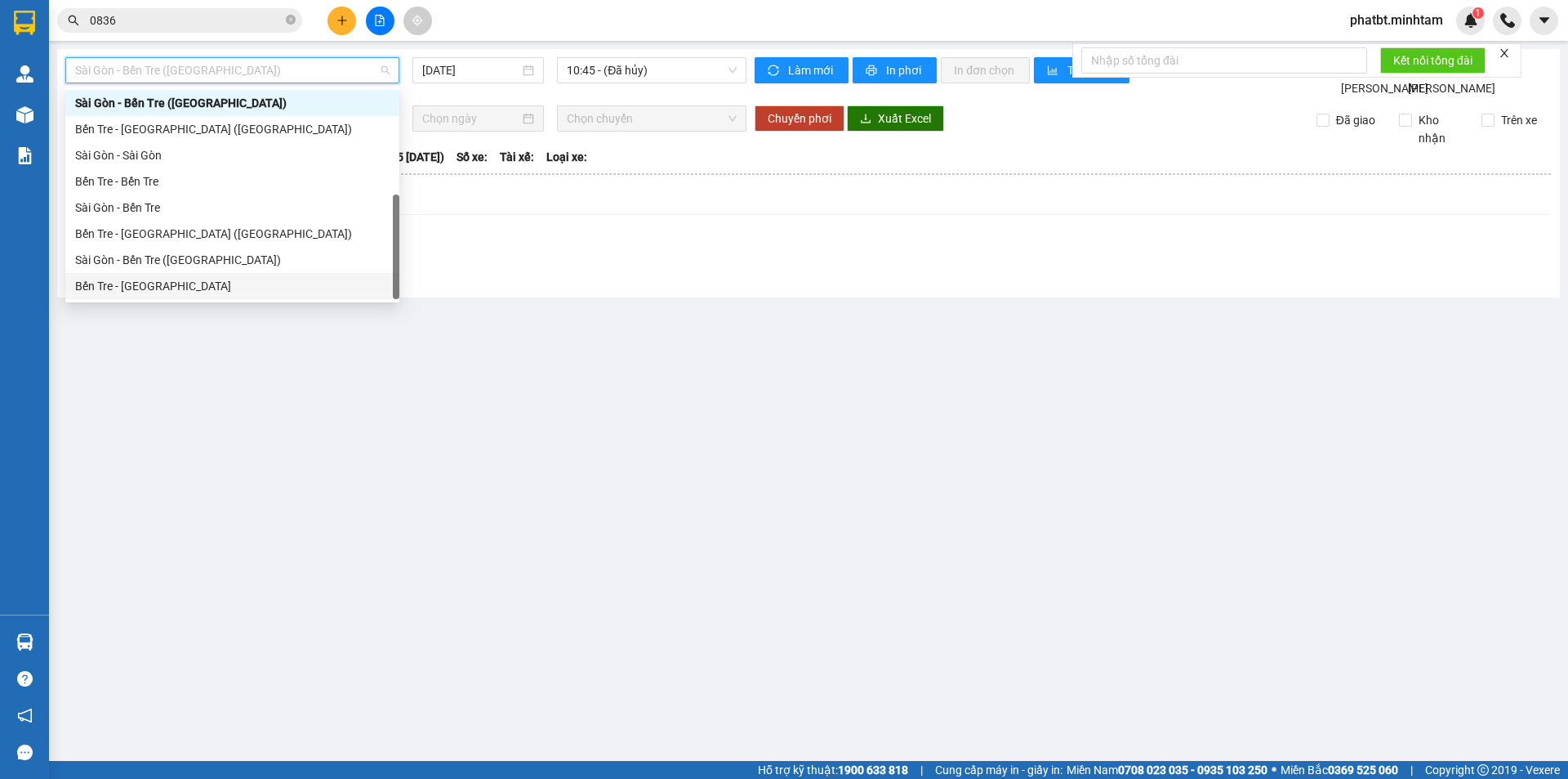
click at [173, 277] on div "Bến Tre - Sài Gòn" at bounding box center [233, 286] width 315 height 18
type input "12/08/2025"
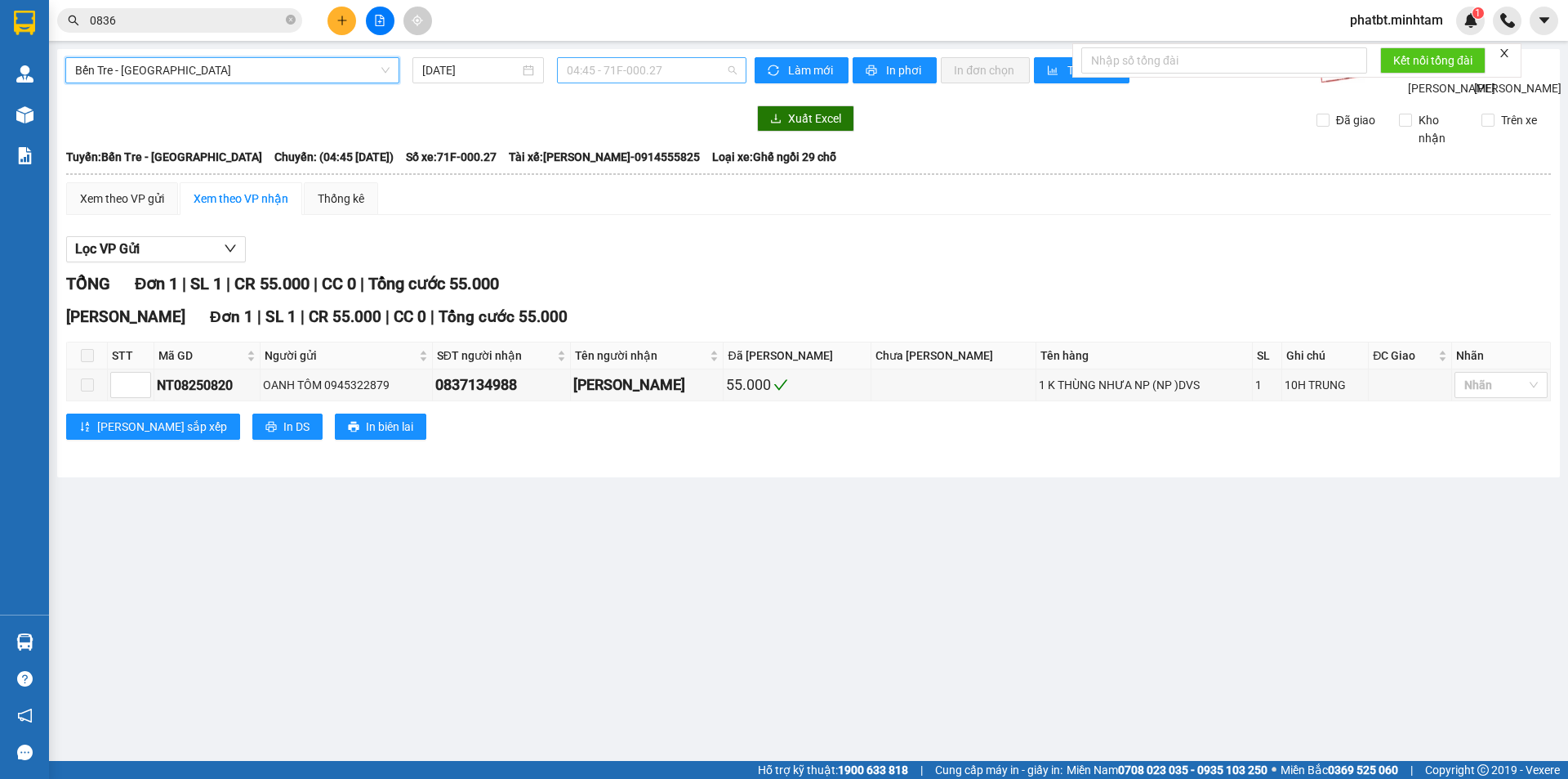
click at [611, 65] on span "04:45 - 71F-000.27" at bounding box center [651, 70] width 170 height 25
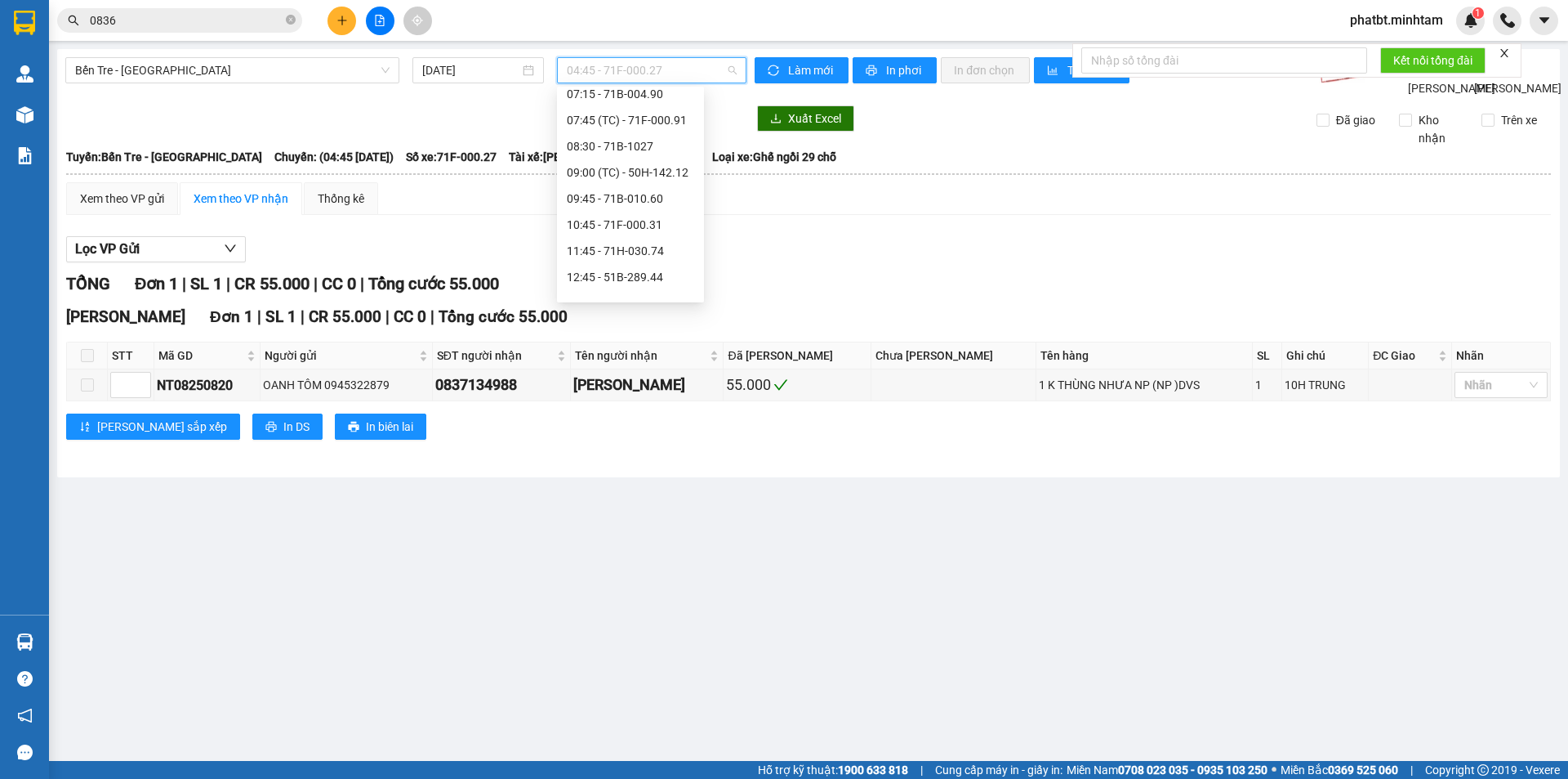
scroll to position [111, 0]
click at [630, 150] on div "08:30 - 71B-1027" at bounding box center [630, 149] width 128 height 18
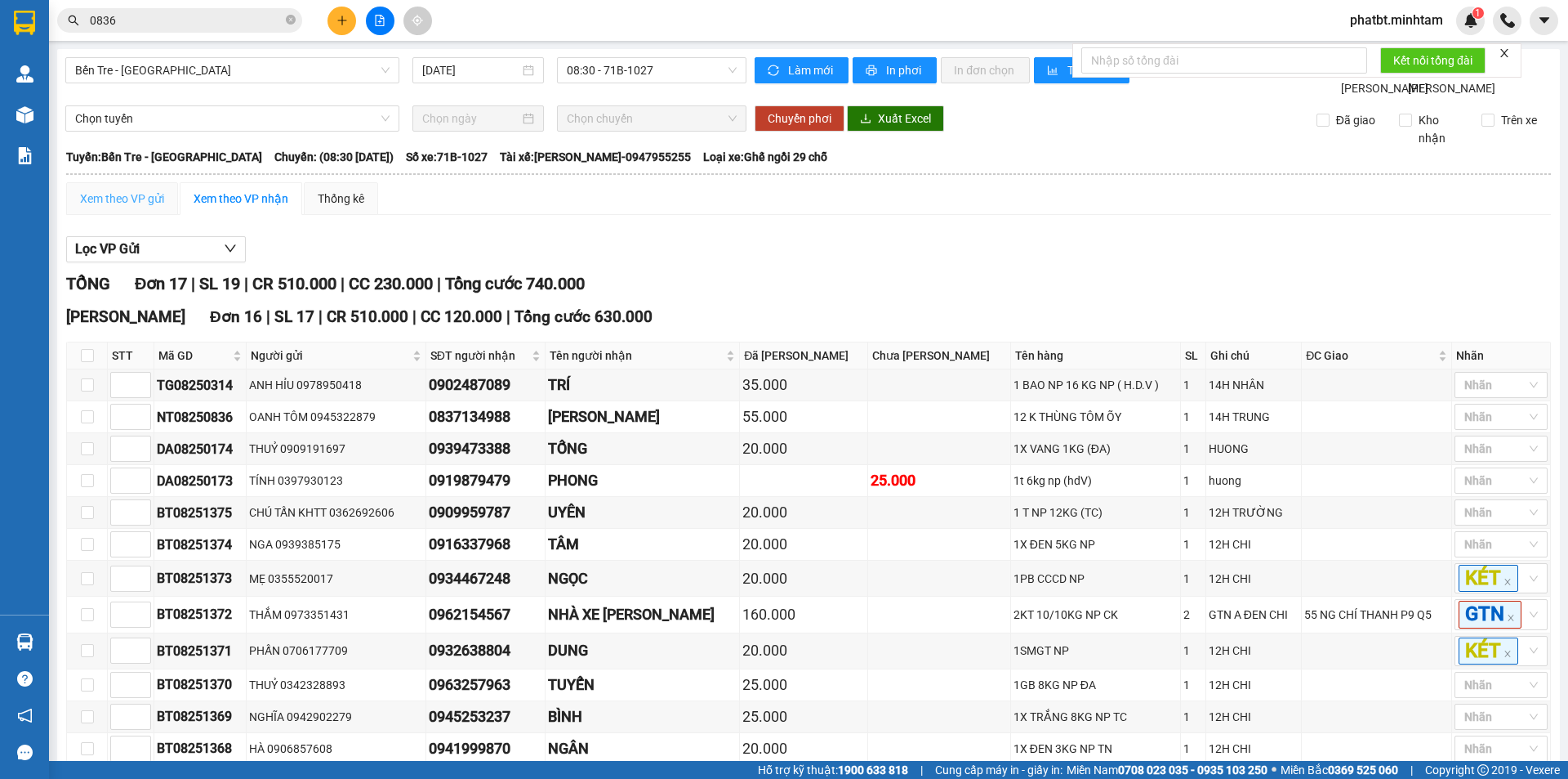
click at [124, 215] on div "Xem theo VP gửi" at bounding box center [122, 198] width 112 height 32
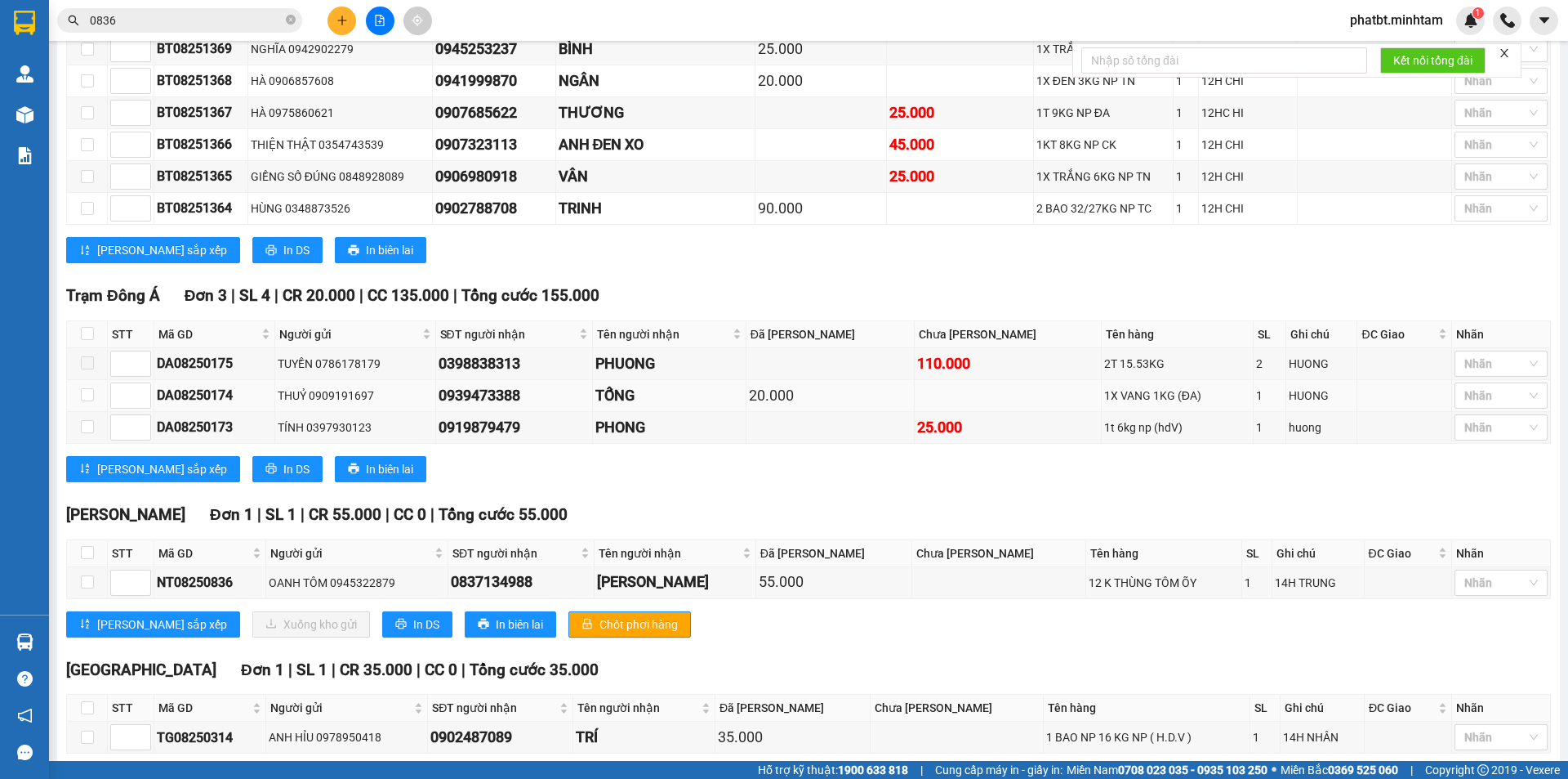
scroll to position [655, 0]
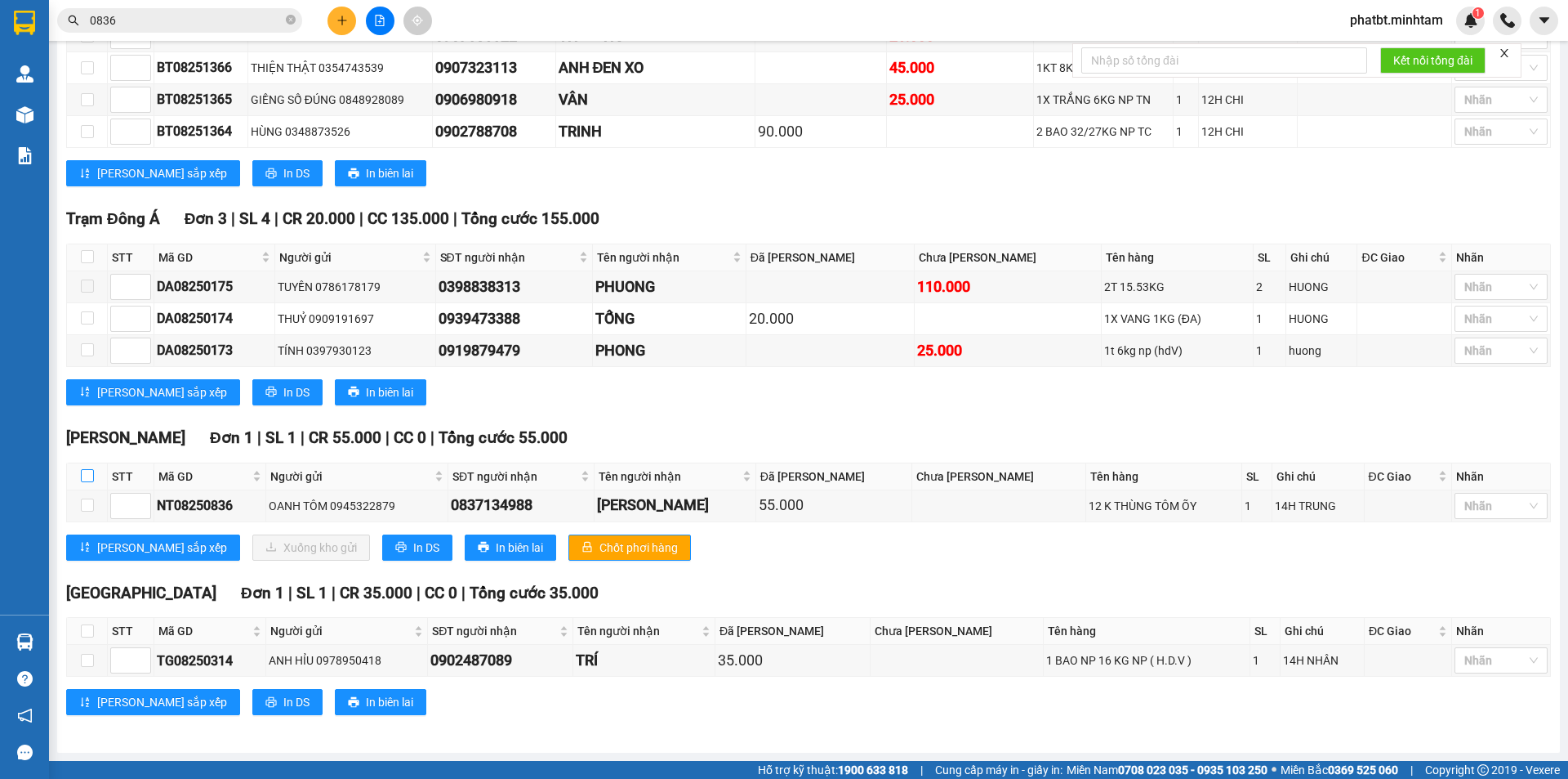
click at [85, 473] on input "checkbox" at bounding box center [88, 476] width 13 height 13
checkbox input "true"
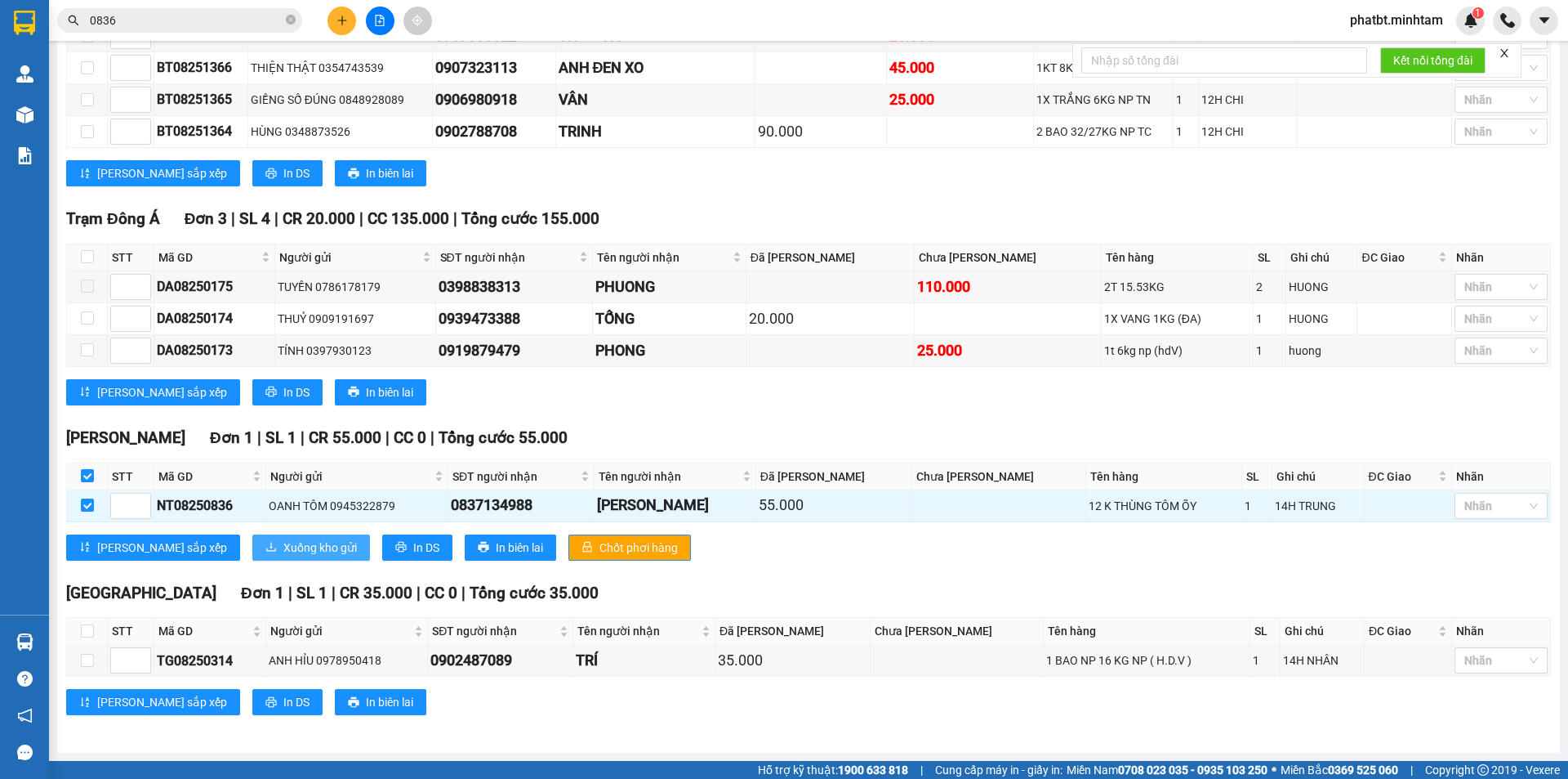
click at [283, 547] on span "Xuống kho gửi" at bounding box center [320, 548] width 74 height 18
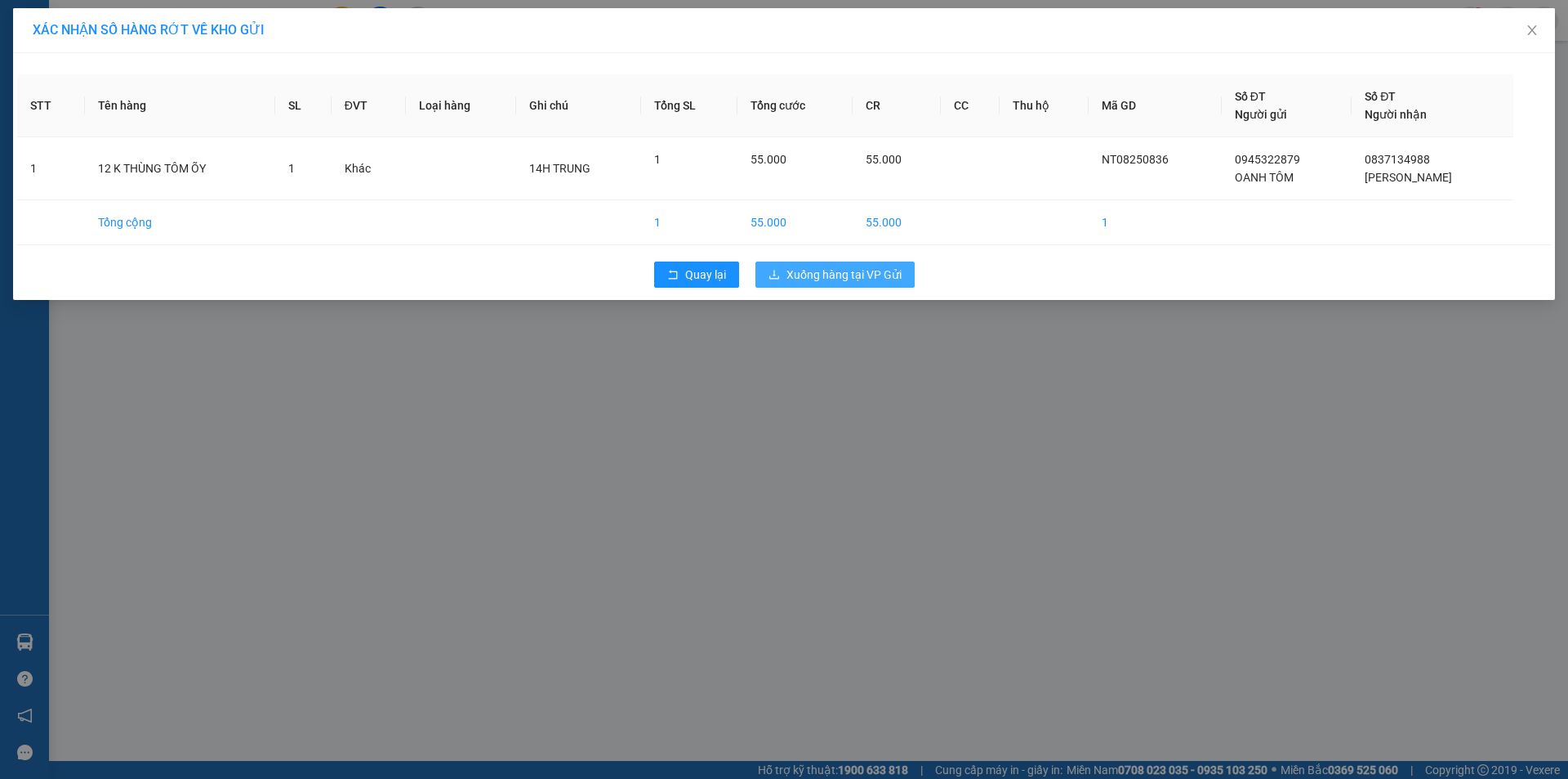
drag, startPoint x: 789, startPoint y: 267, endPoint x: 810, endPoint y: 276, distance: 22.8
click at [798, 276] on span "Xuống hàng tại VP Gửi" at bounding box center [844, 274] width 115 height 18
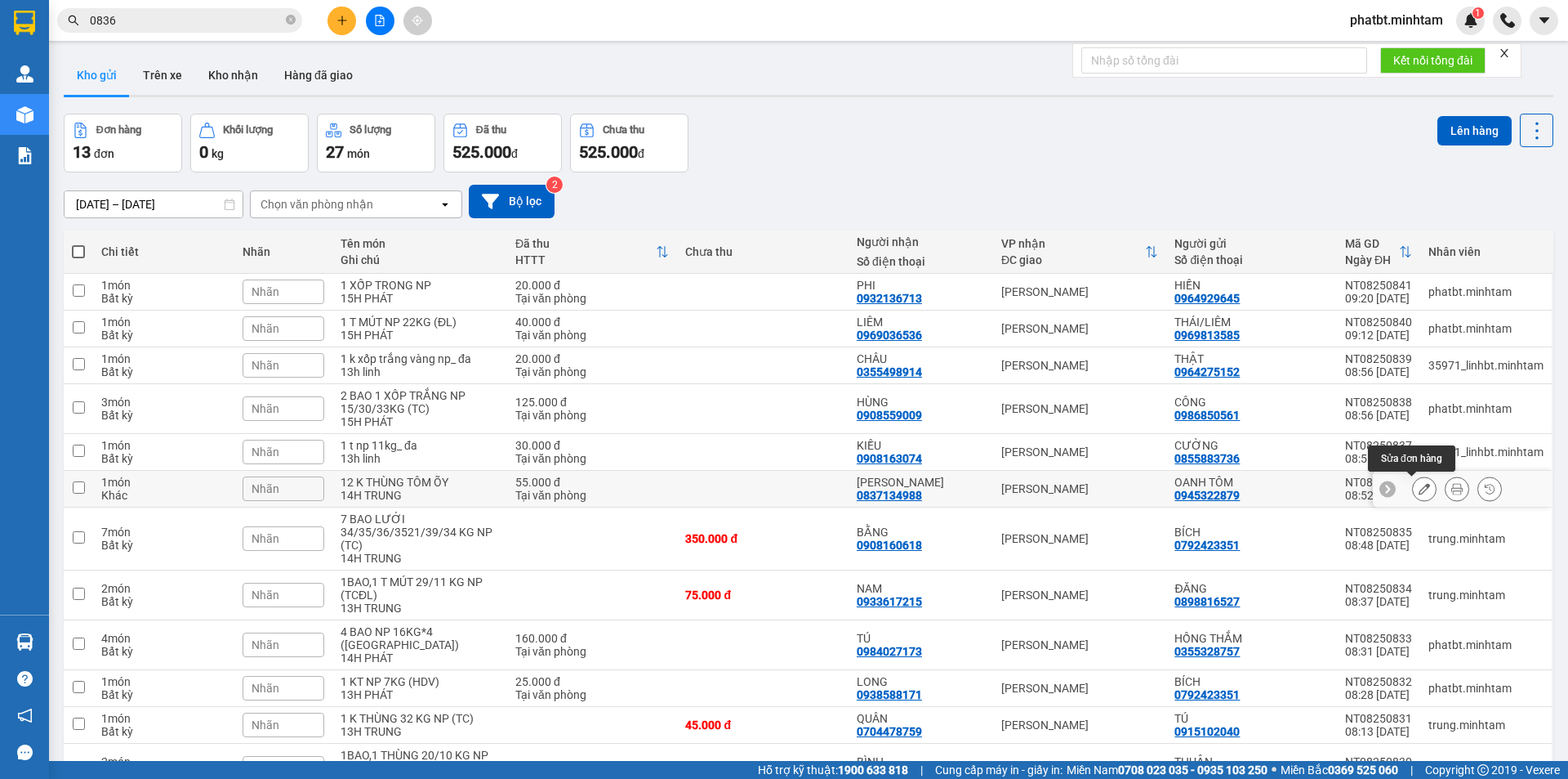
click at [1419, 485] on icon at bounding box center [1425, 489] width 12 height 12
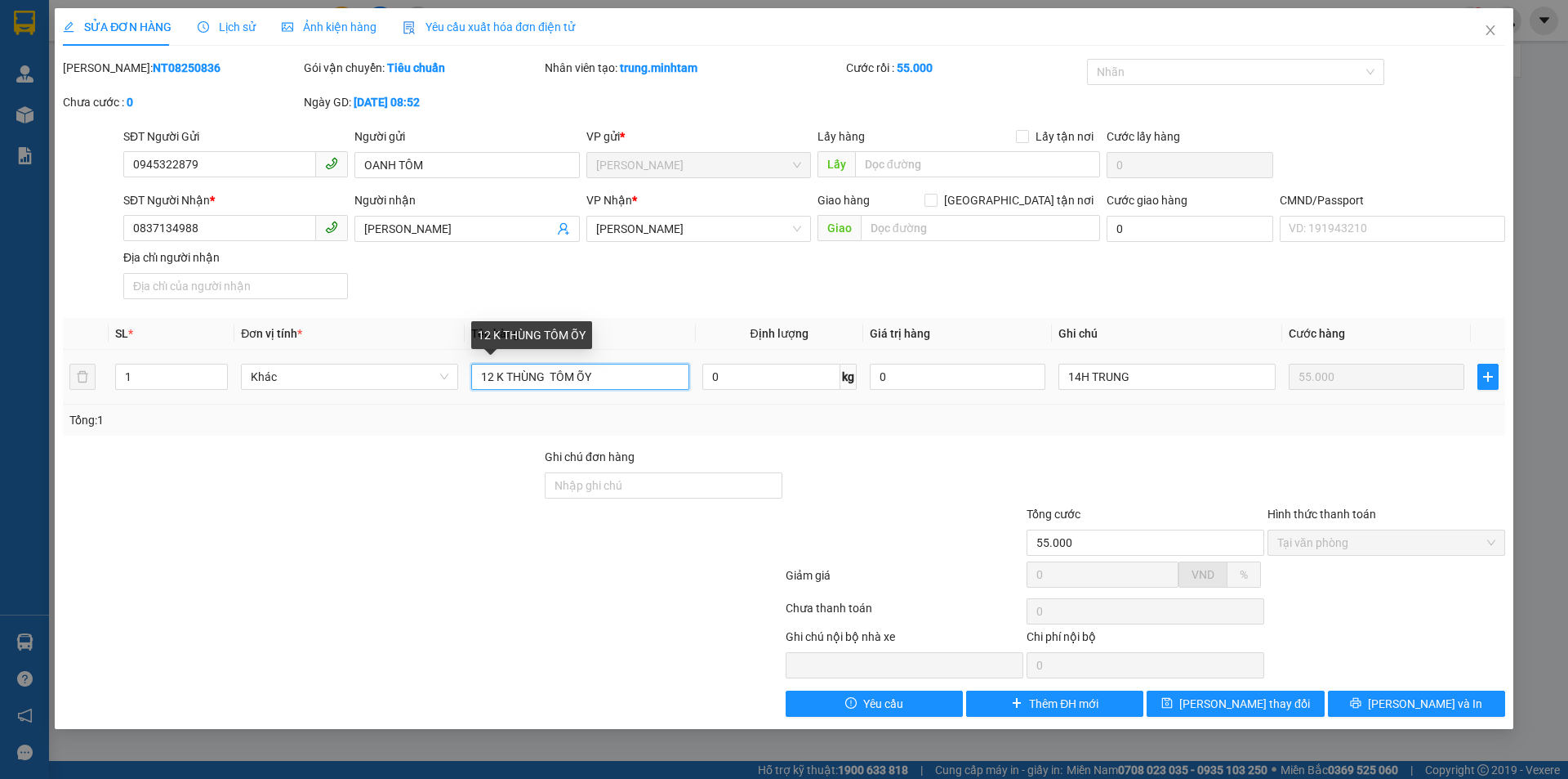
click at [494, 377] on input "12 K THÙNG TÔM ÕY" at bounding box center [580, 377] width 217 height 27
type input "1 K THÙNG TÔM ÕY"
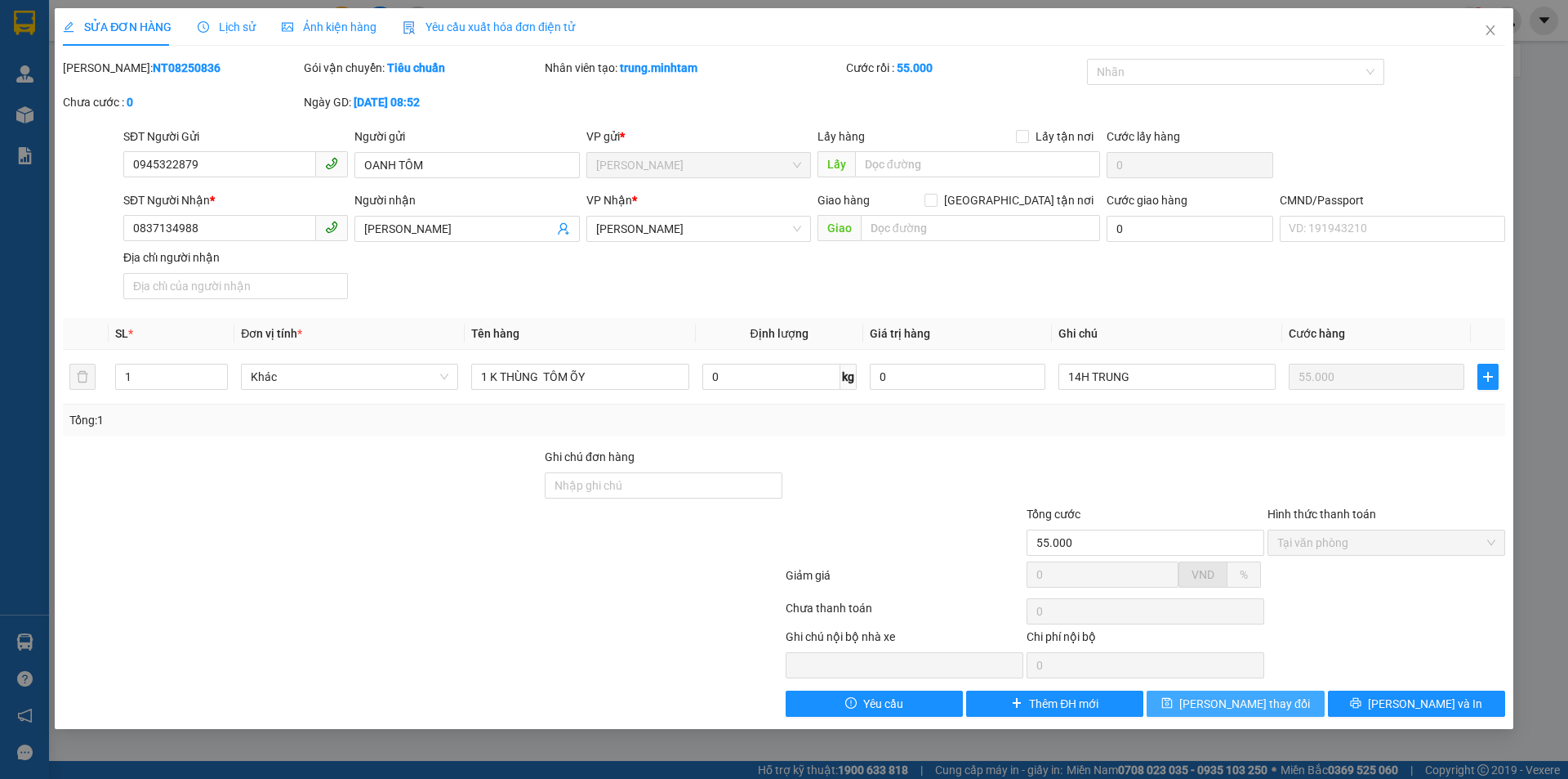
click at [1277, 709] on button "Lưu thay đổi" at bounding box center [1235, 704] width 177 height 27
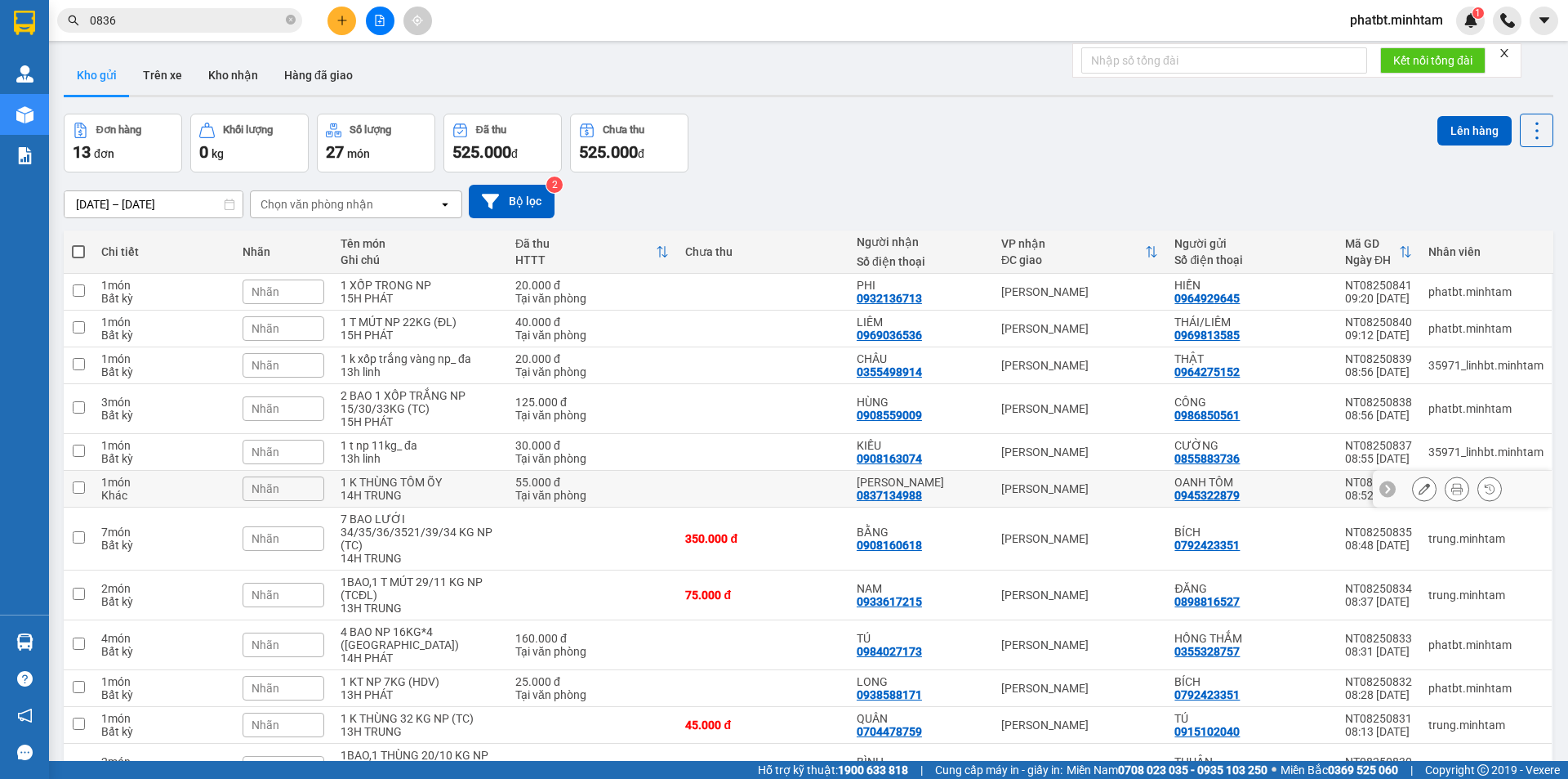
click at [942, 494] on div "NGỌC ANH 0837134988" at bounding box center [920, 489] width 128 height 27
checkbox input "true"
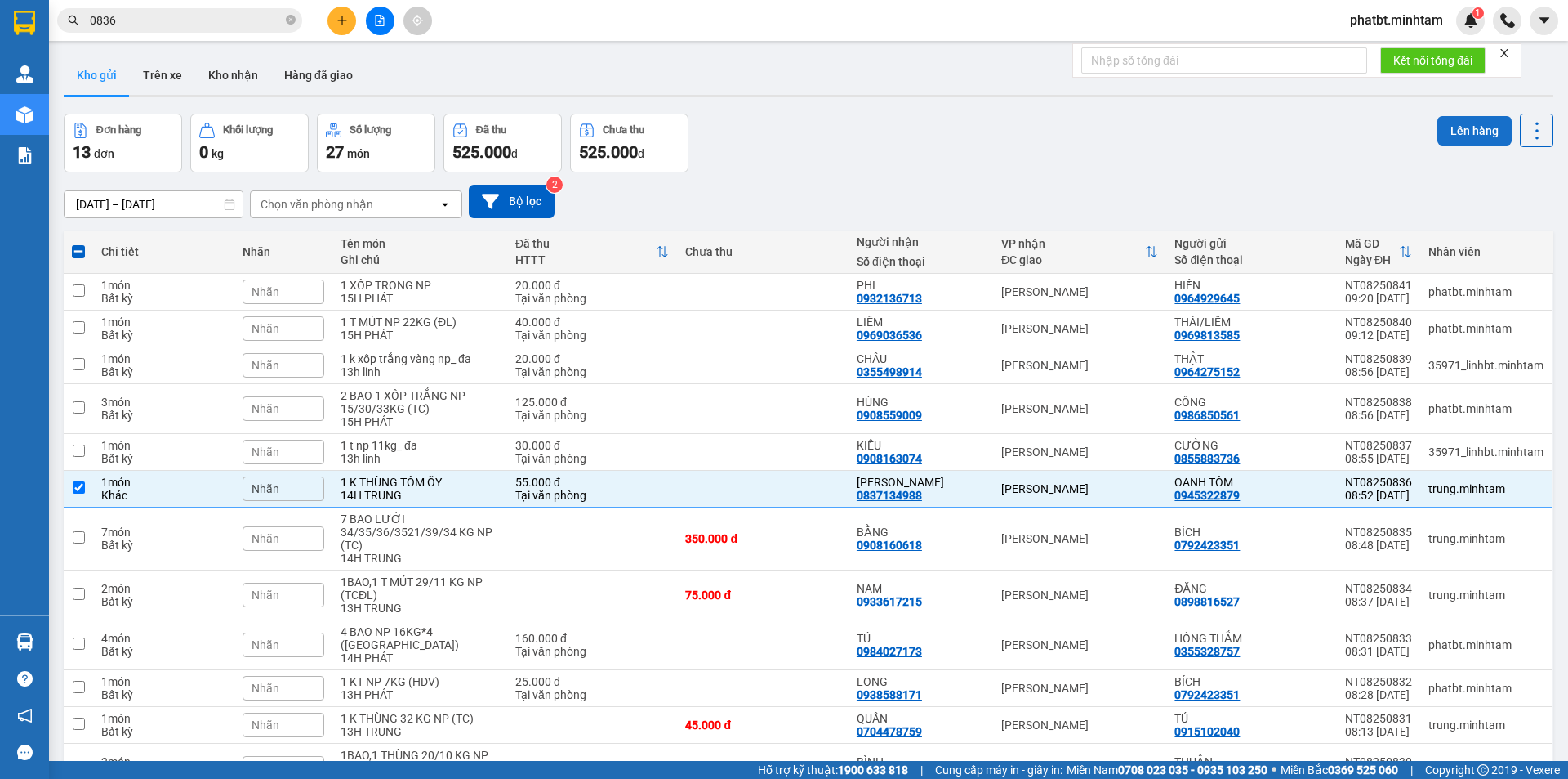
click at [1444, 140] on button "Lên hàng" at bounding box center [1474, 130] width 75 height 29
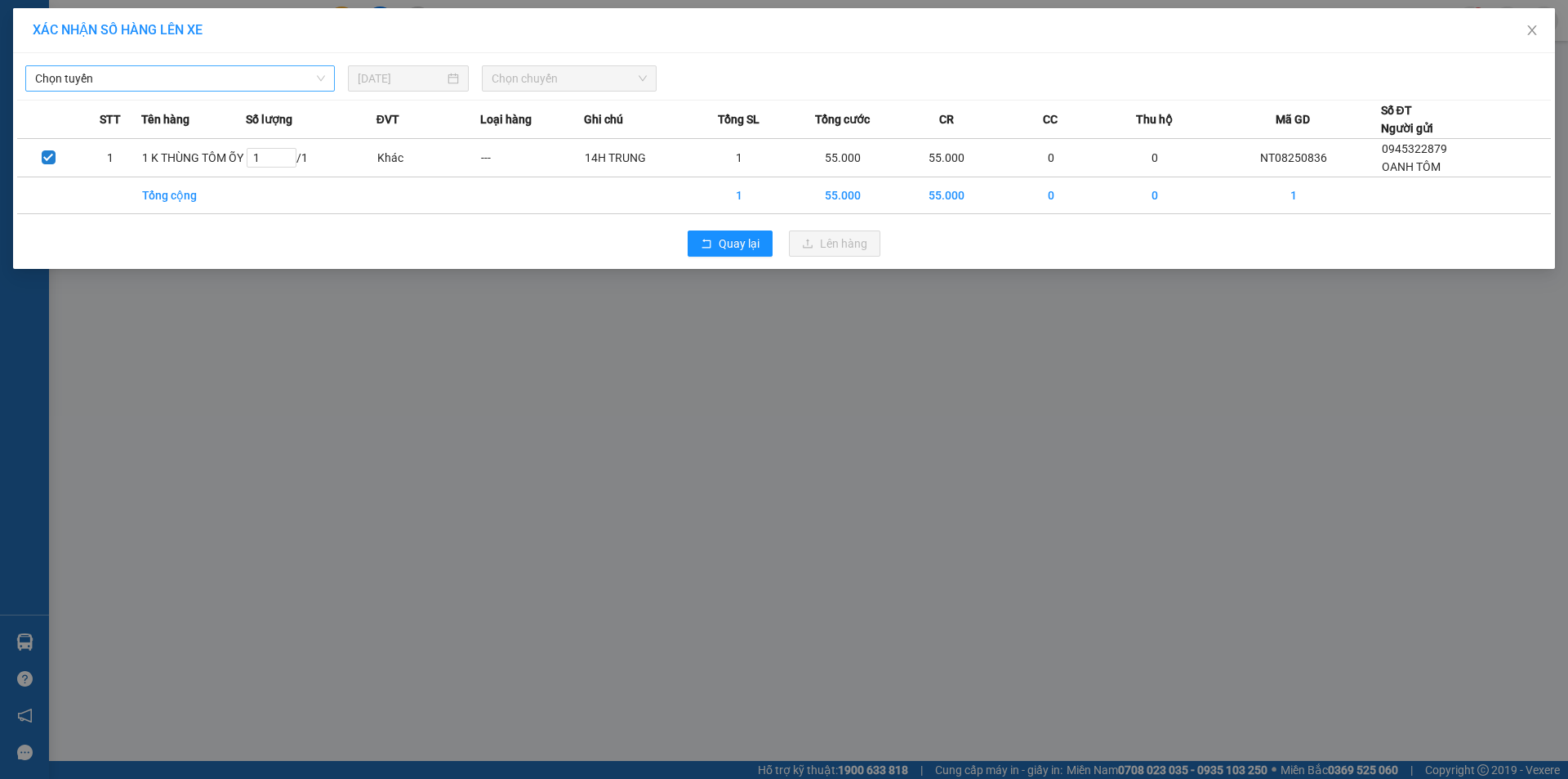
click at [211, 89] on span "Chọn tuyến" at bounding box center [180, 79] width 290 height 25
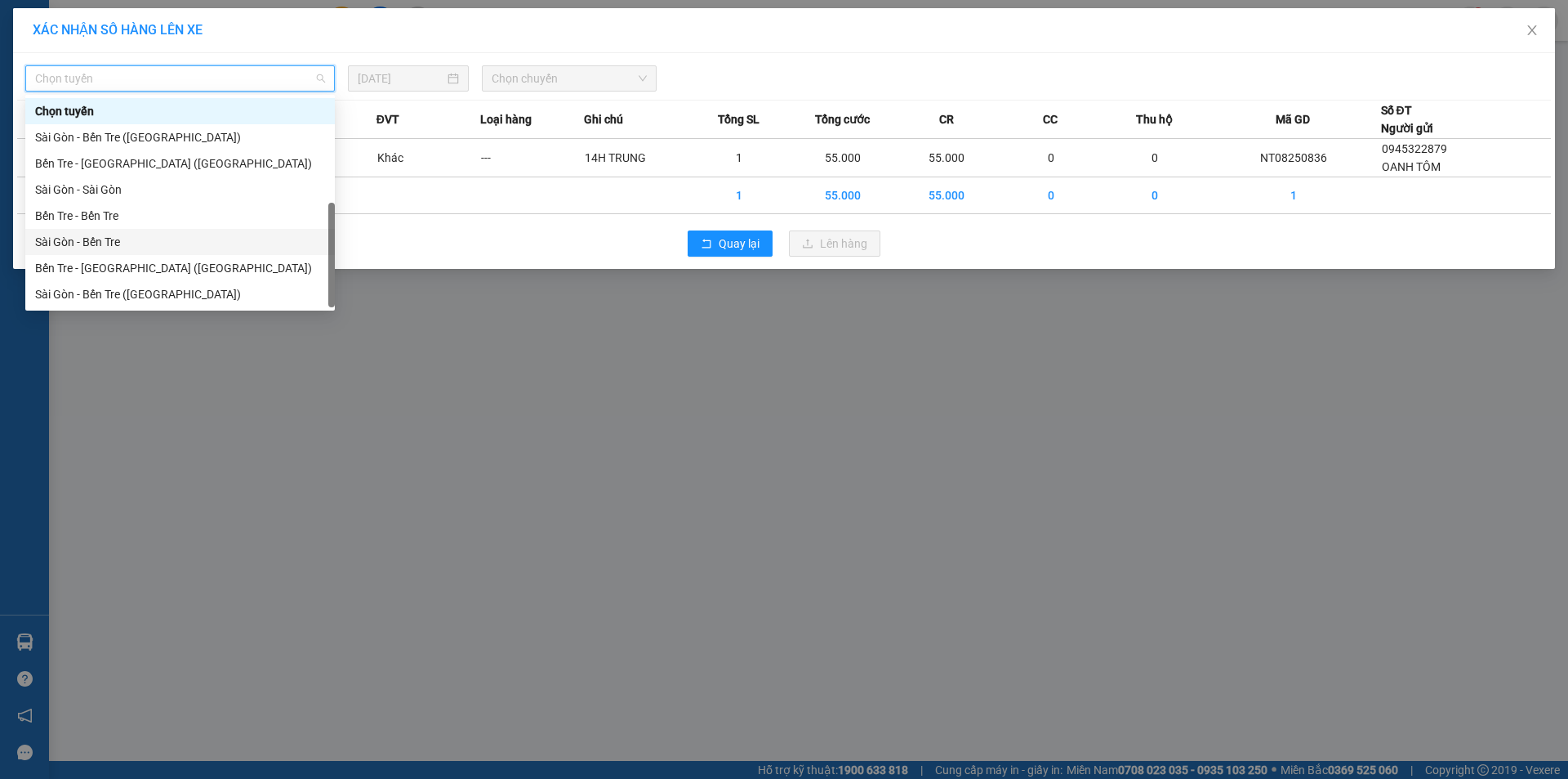
scroll to position [27, 0]
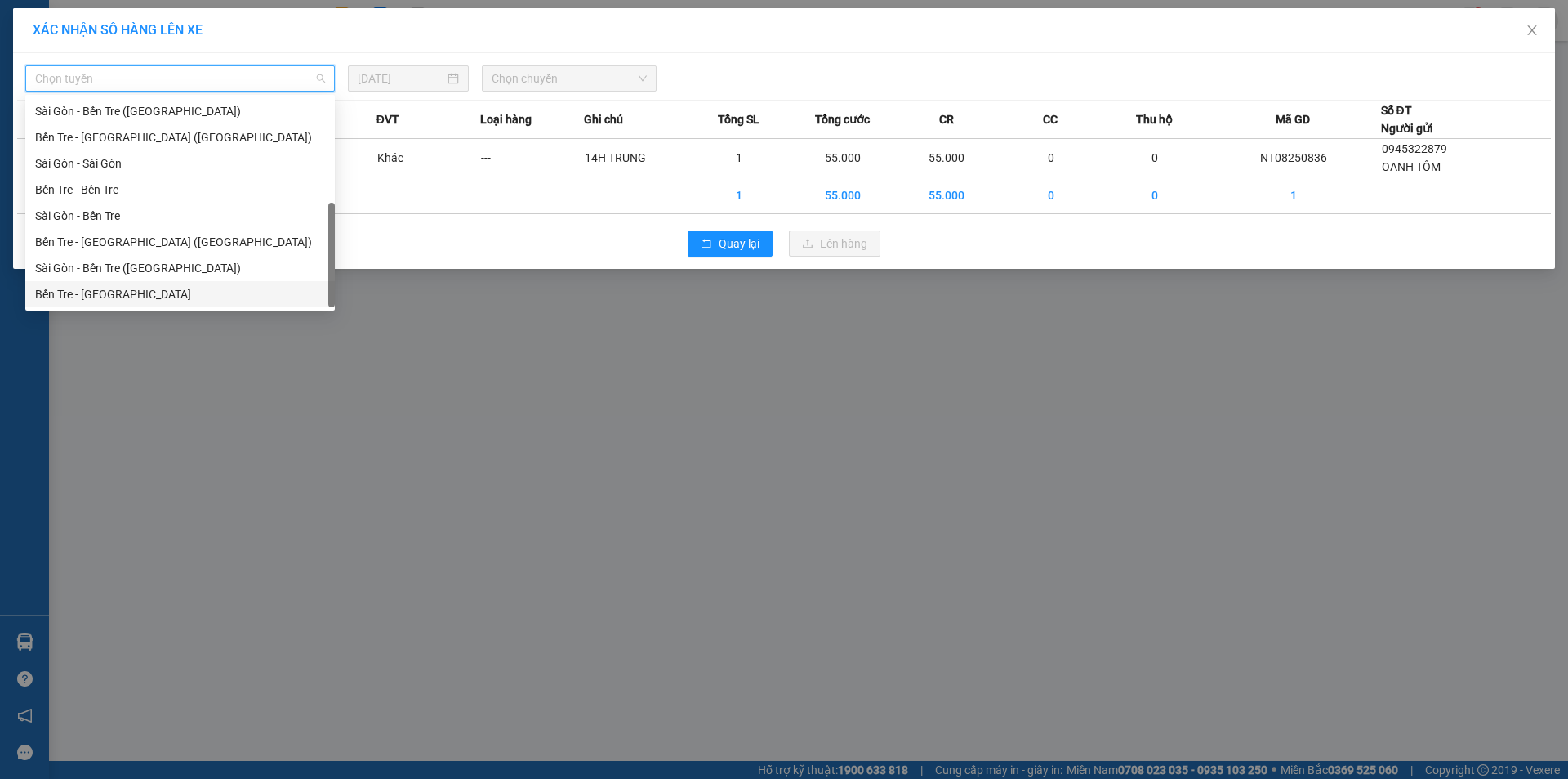
click at [137, 293] on div "Bến Tre - Sài Gòn" at bounding box center [180, 294] width 290 height 18
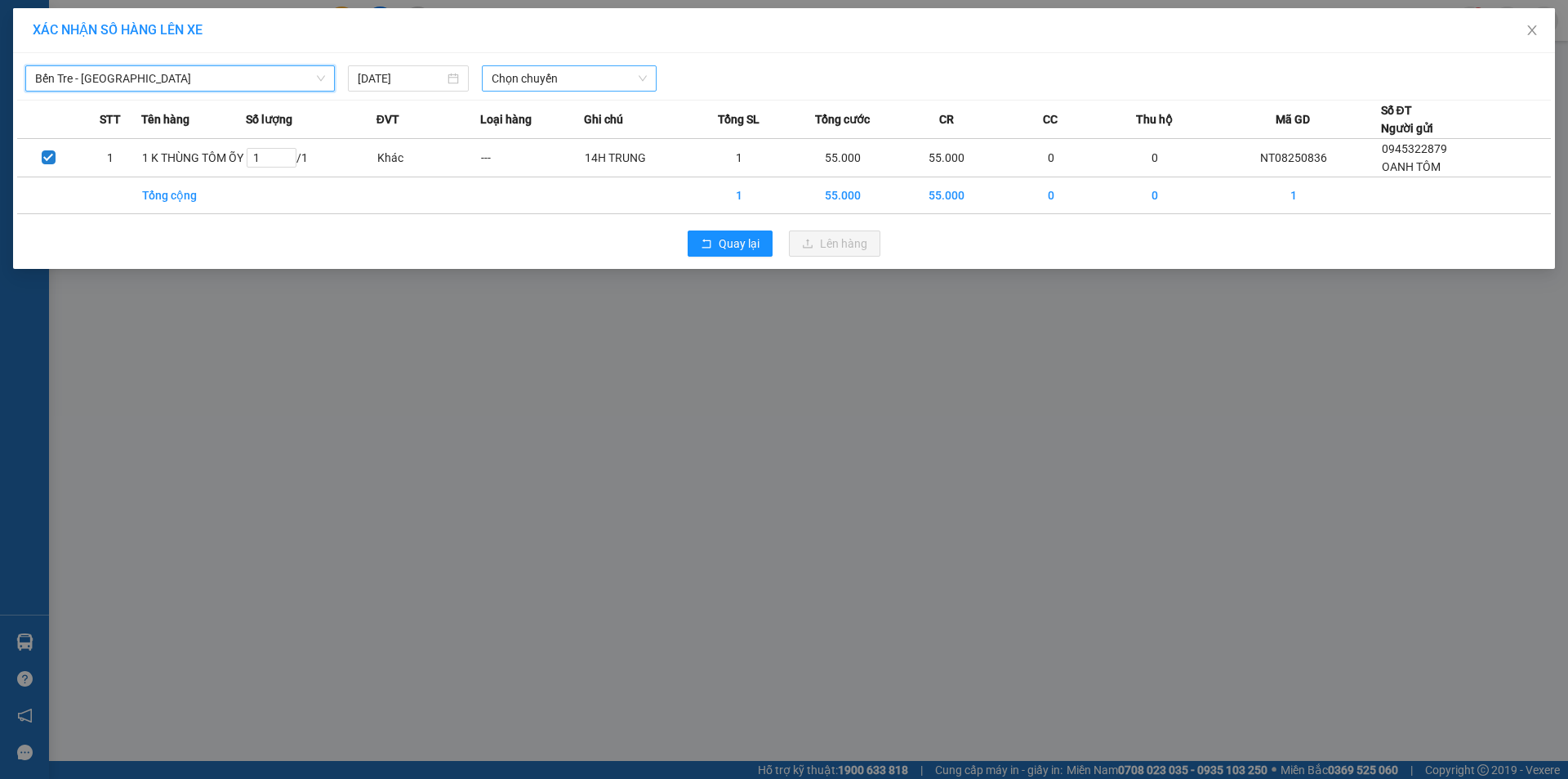
click at [538, 75] on span "Chọn chuyến" at bounding box center [569, 79] width 155 height 25
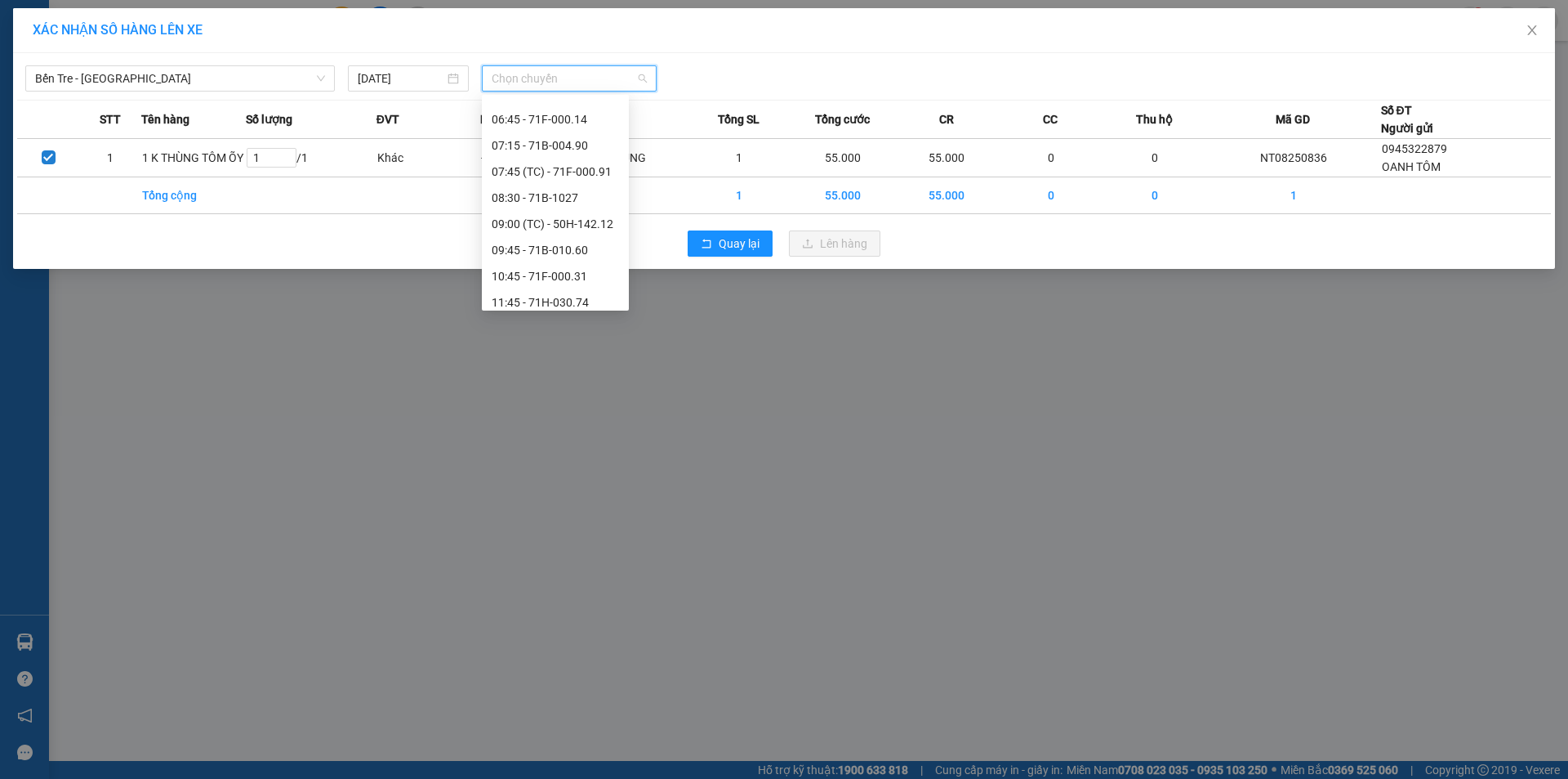
scroll to position [73, 0]
click at [582, 189] on div "08:30 - 71B-1027" at bounding box center [556, 196] width 128 height 18
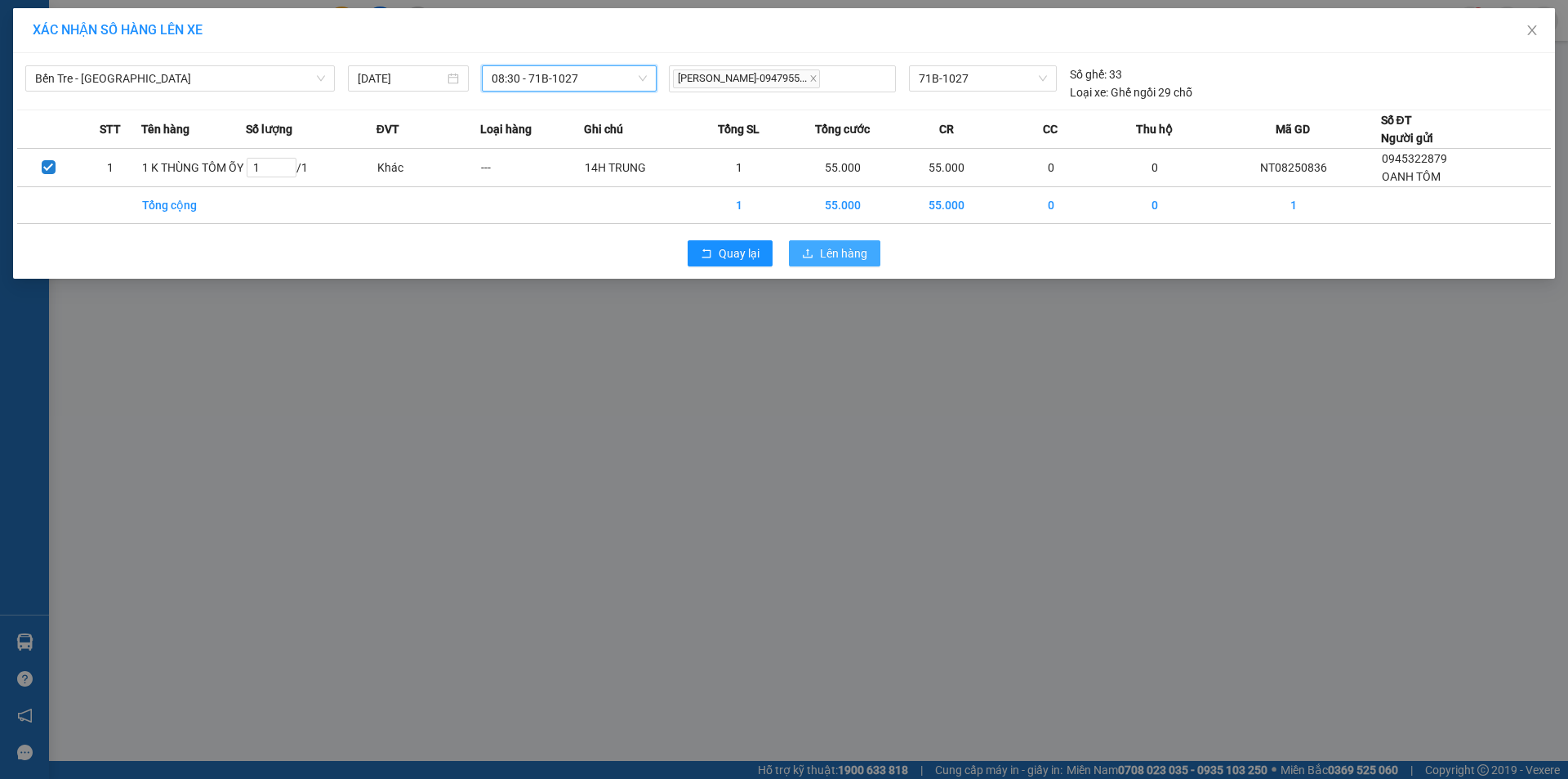
click at [856, 260] on span "Lên hàng" at bounding box center [843, 254] width 47 height 18
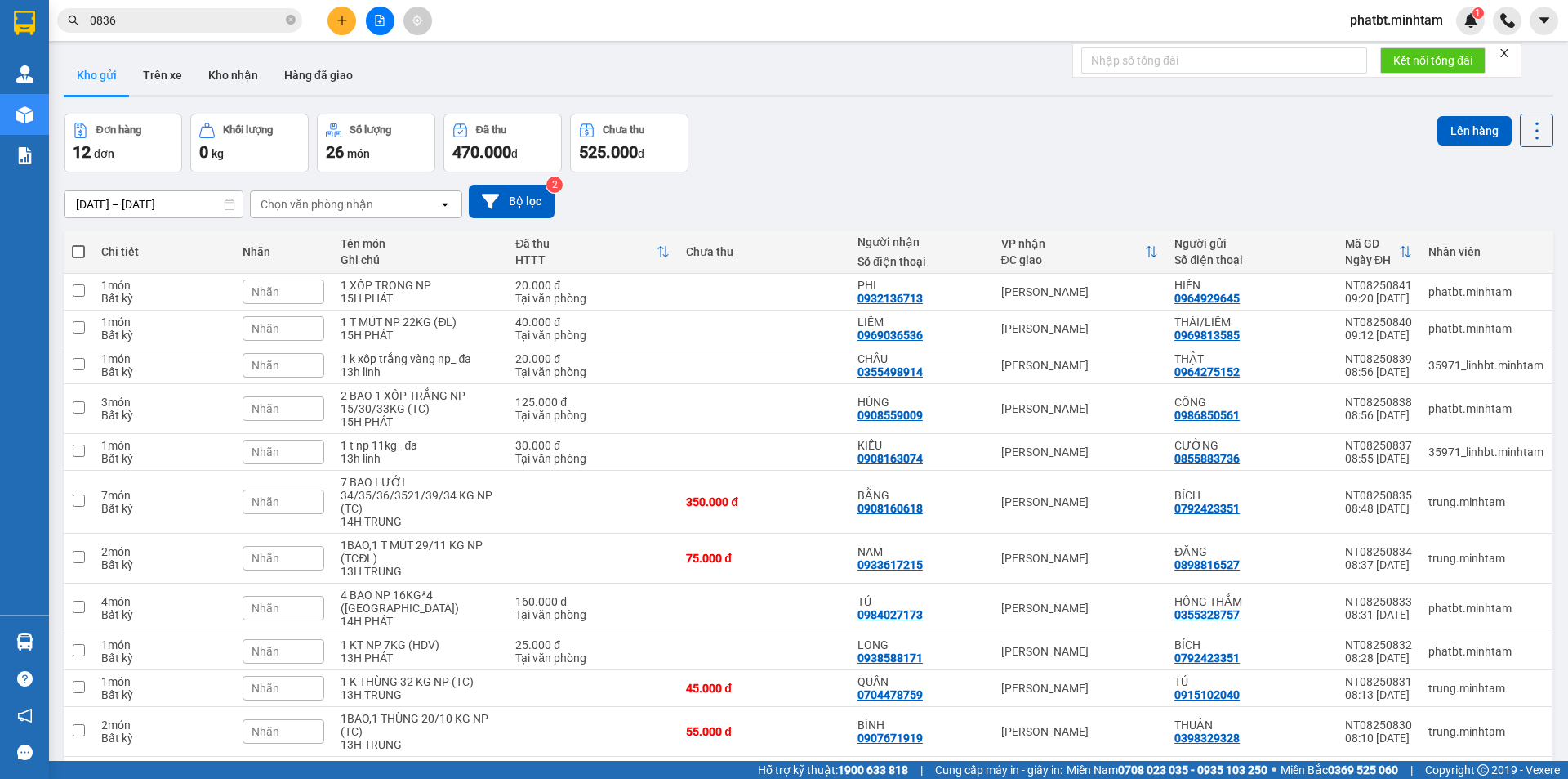
click at [370, 23] on button at bounding box center [380, 21] width 29 height 29
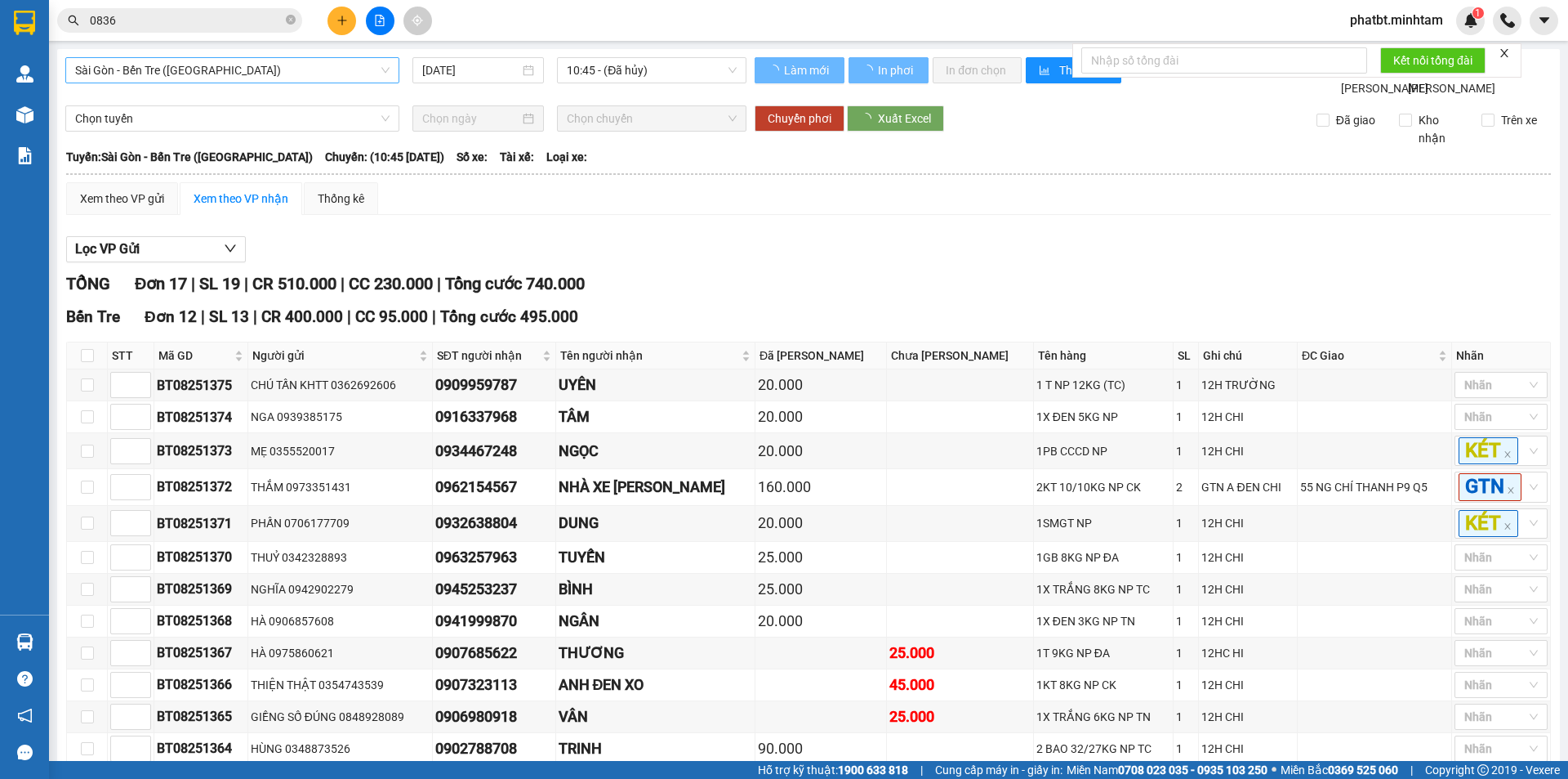
click at [229, 59] on span "Sài Gòn - Bến Tre (CN)" at bounding box center [233, 70] width 315 height 25
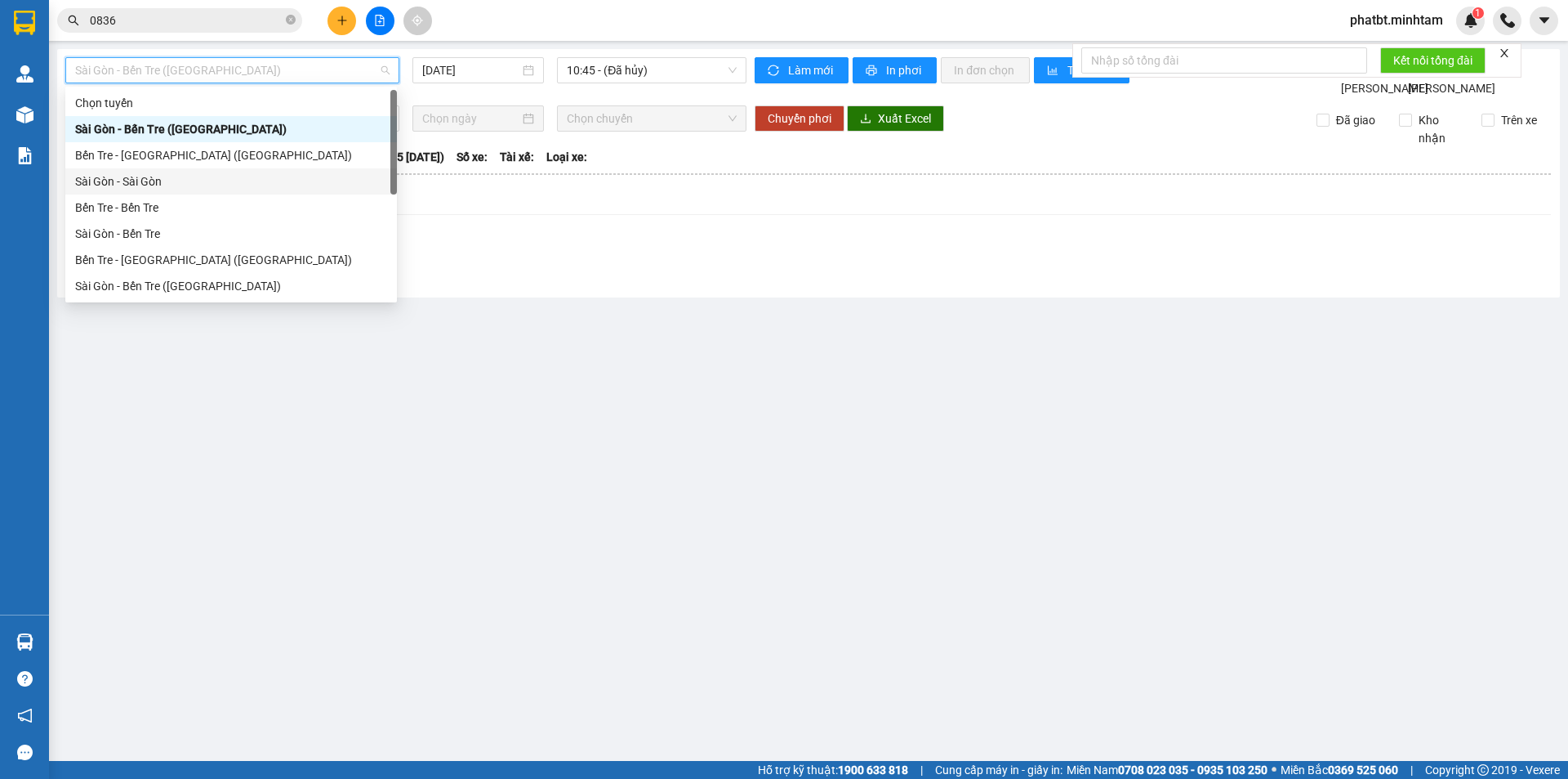
scroll to position [27, 0]
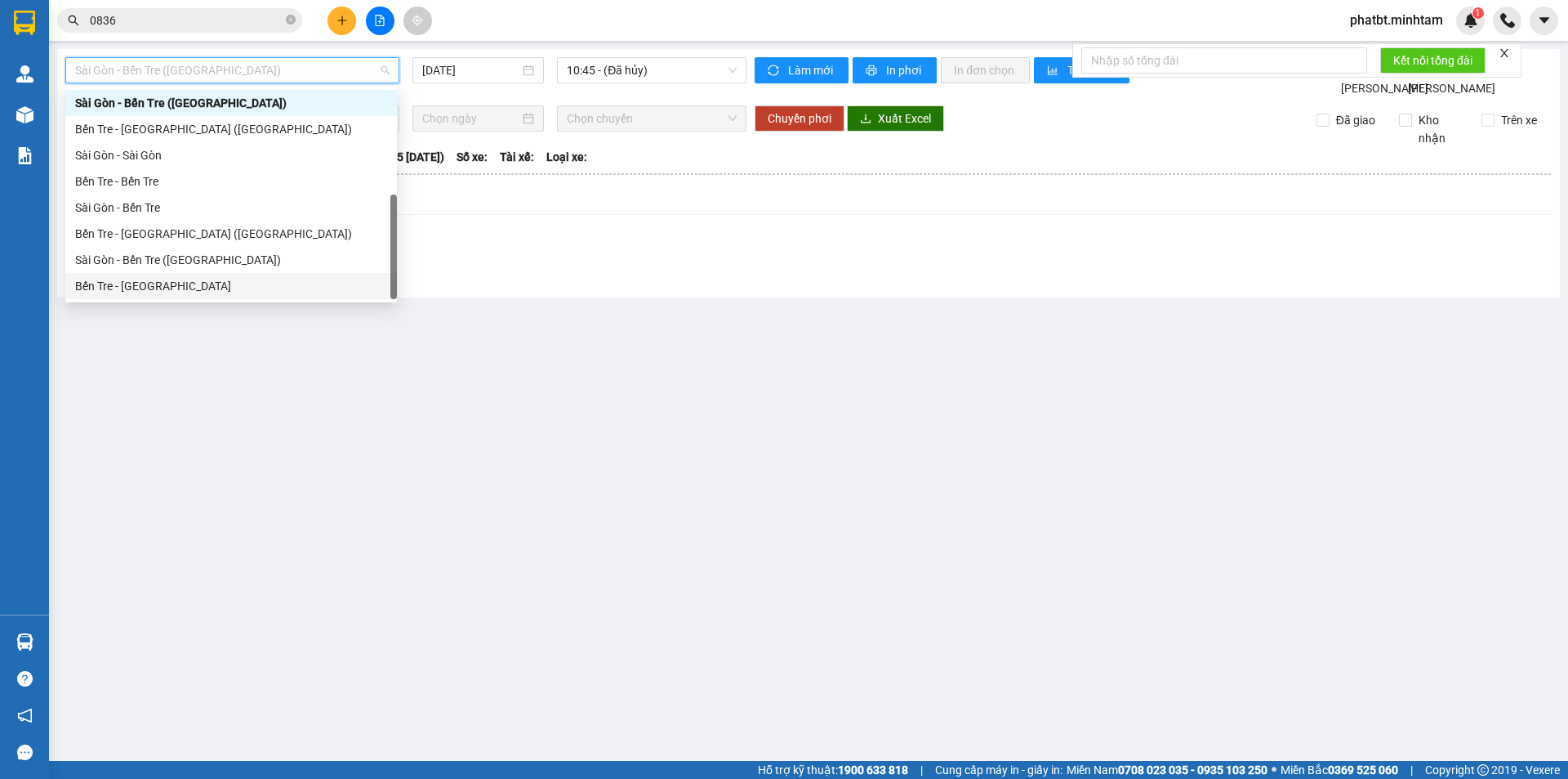
click at [166, 289] on div "Bến Tre - Sài Gòn" at bounding box center [231, 286] width 312 height 18
type input "12/08/2025"
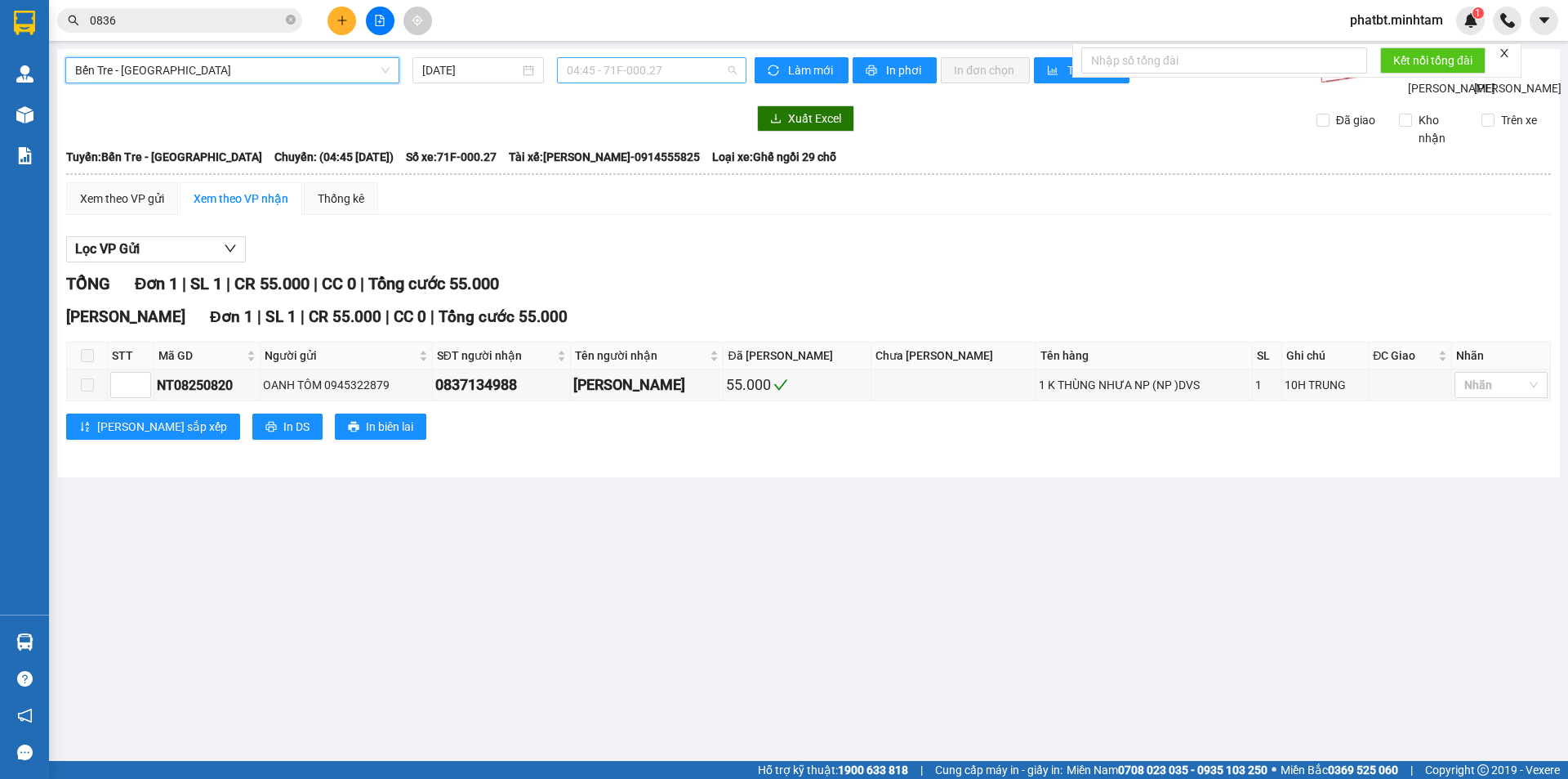
click at [601, 65] on span "04:45 - 71F-000.27" at bounding box center [651, 70] width 170 height 25
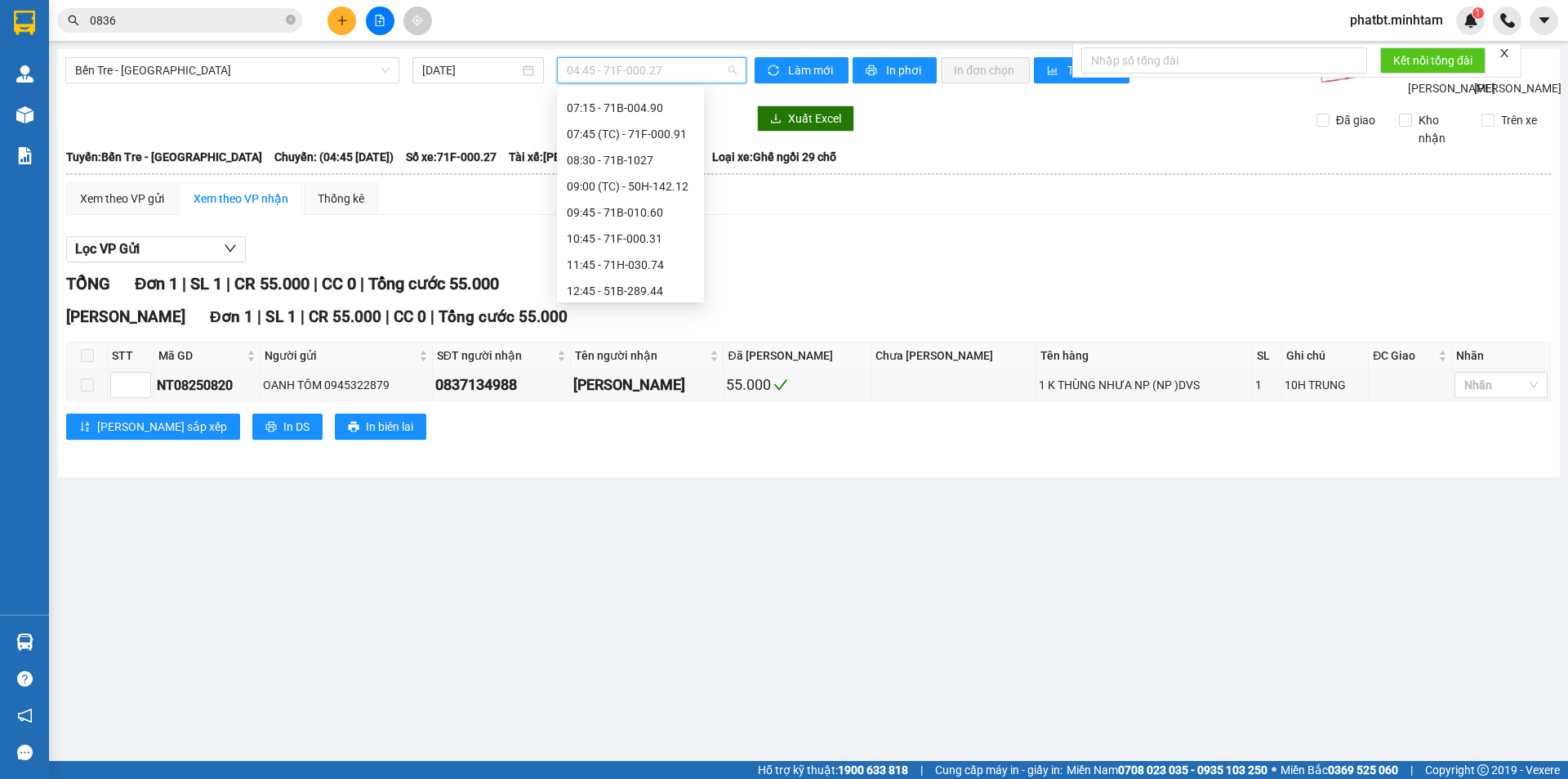
scroll to position [115, 0]
click at [659, 145] on div "08:30 - 71B-1027" at bounding box center [630, 145] width 128 height 18
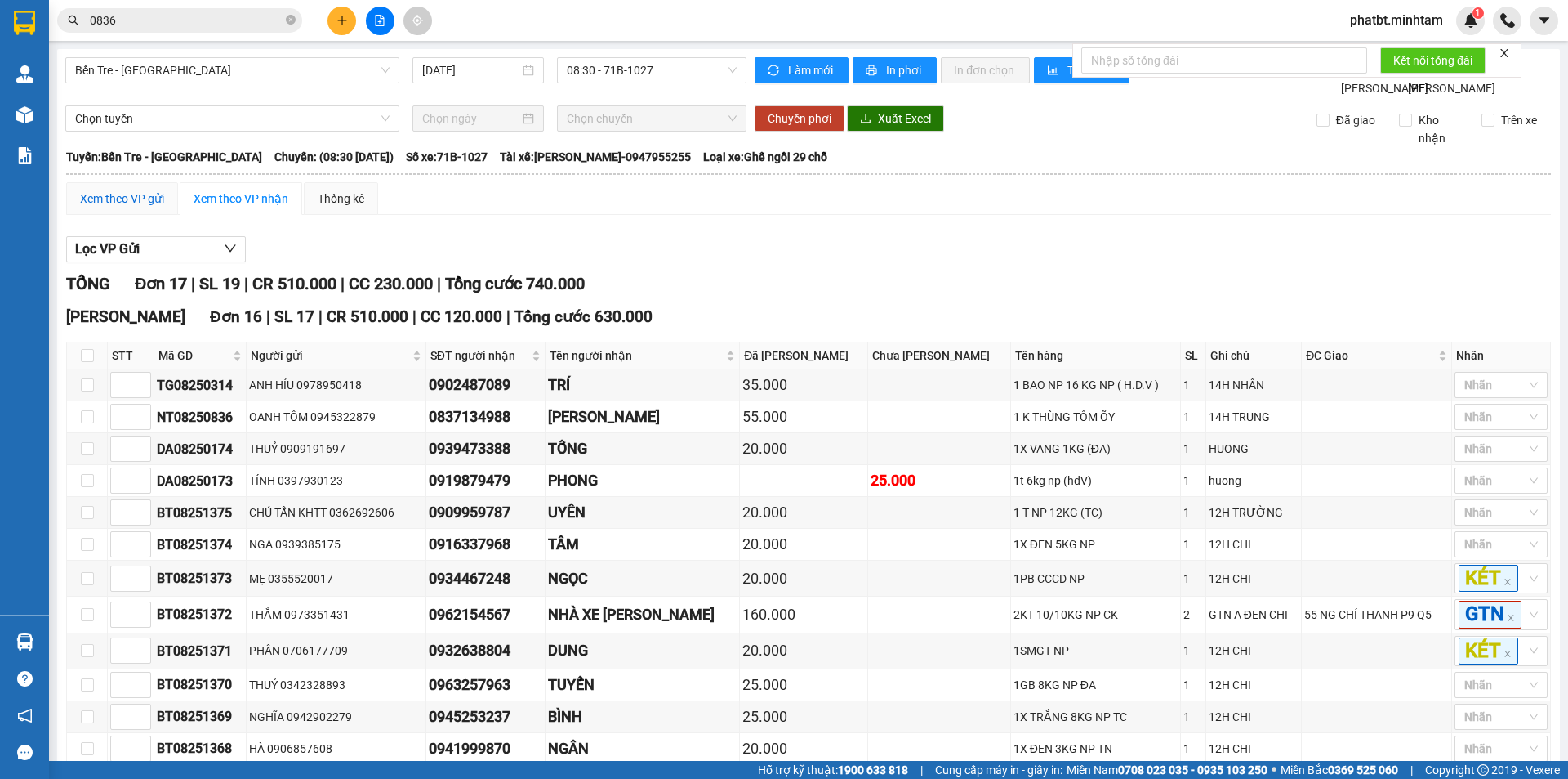
click at [141, 207] on div "Xem theo VP gửi" at bounding box center [123, 199] width 84 height 18
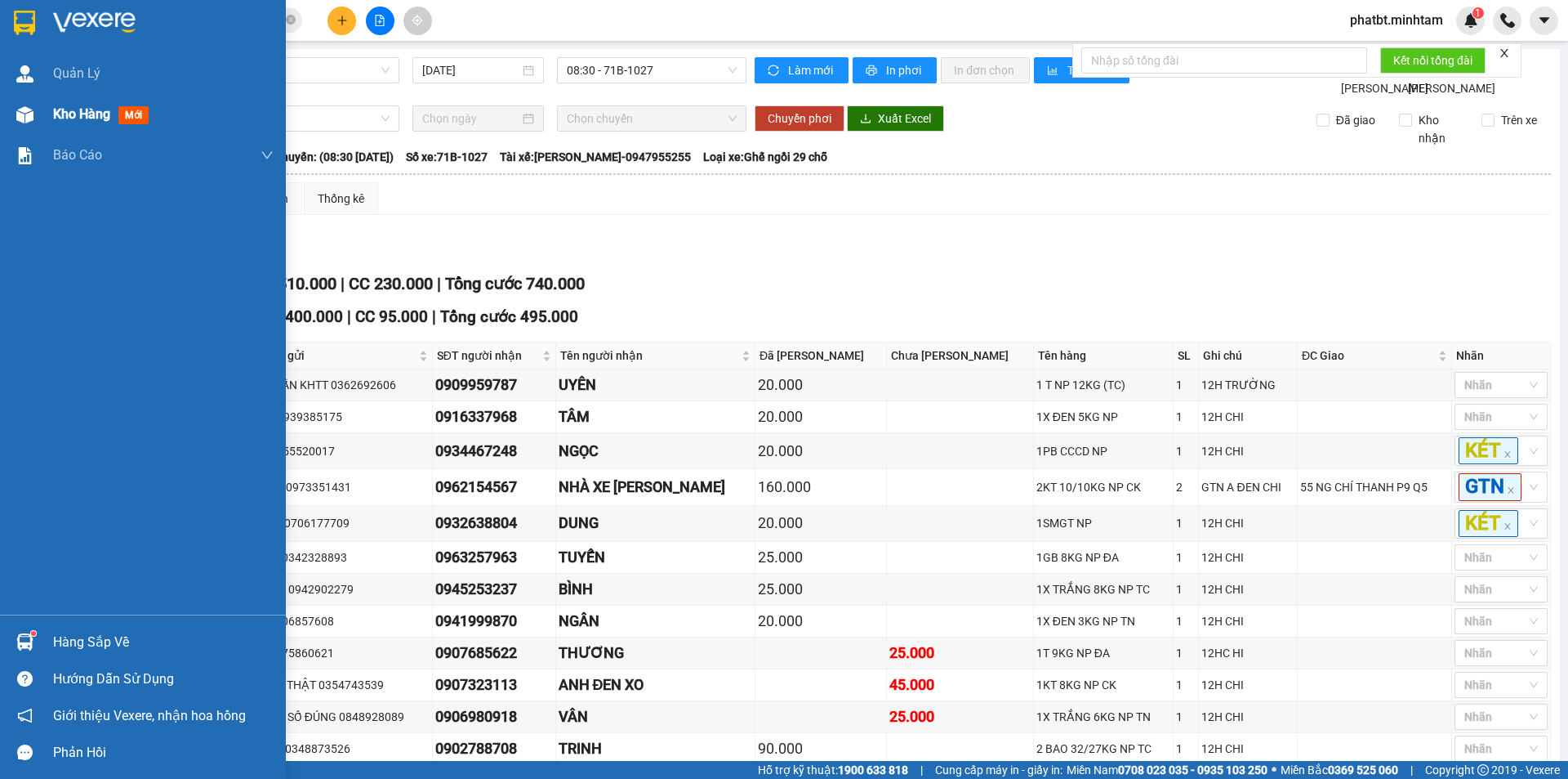
click at [60, 127] on div "Kho hàng mới" at bounding box center [163, 114] width 220 height 41
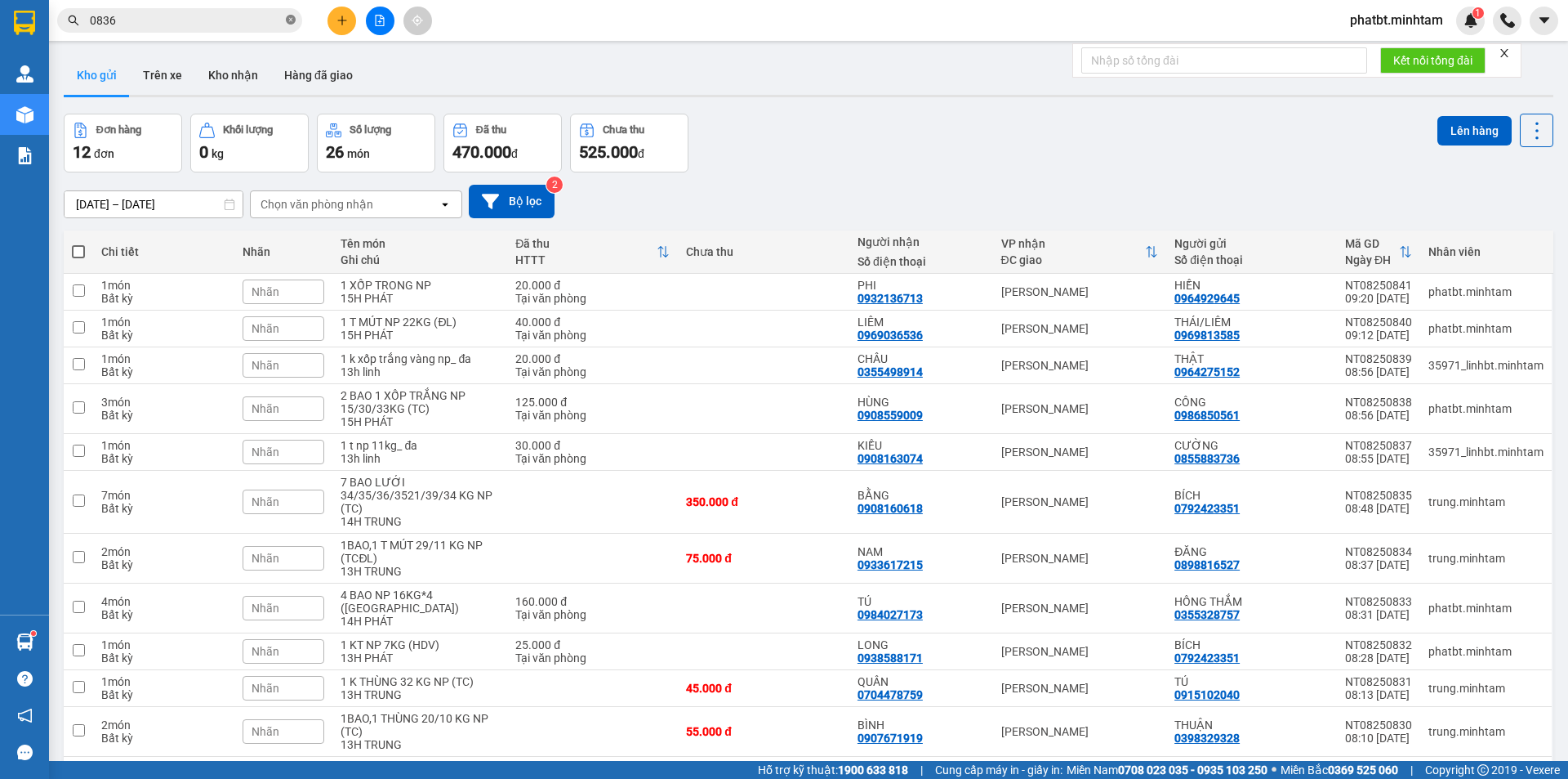
click at [290, 21] on icon "close-circle" at bounding box center [291, 20] width 10 height 10
click at [233, 25] on input "text" at bounding box center [186, 21] width 193 height 18
paste input "0988169137"
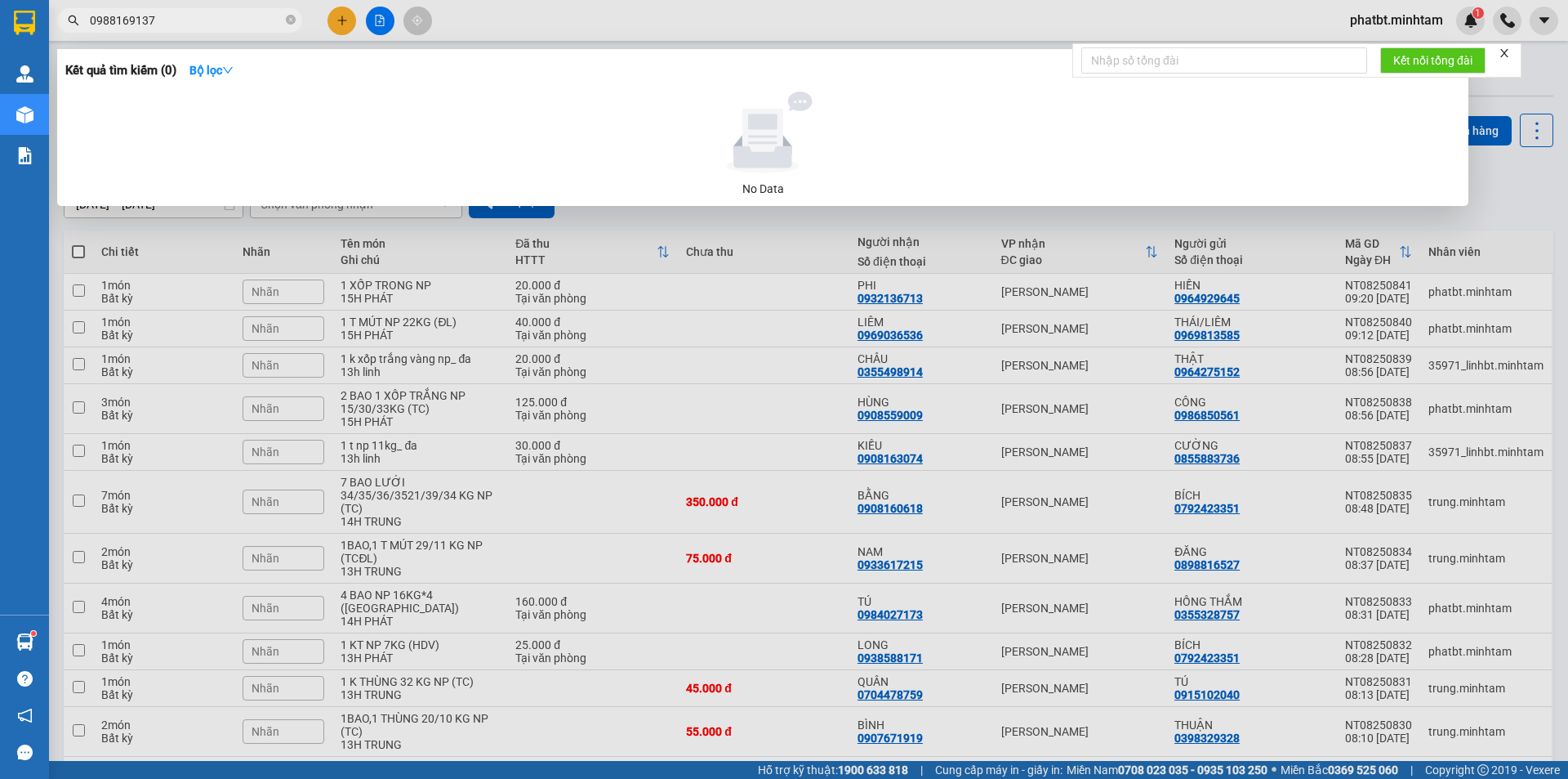
type input "0988169137"
click at [292, 20] on icon "close-circle" at bounding box center [291, 20] width 10 height 10
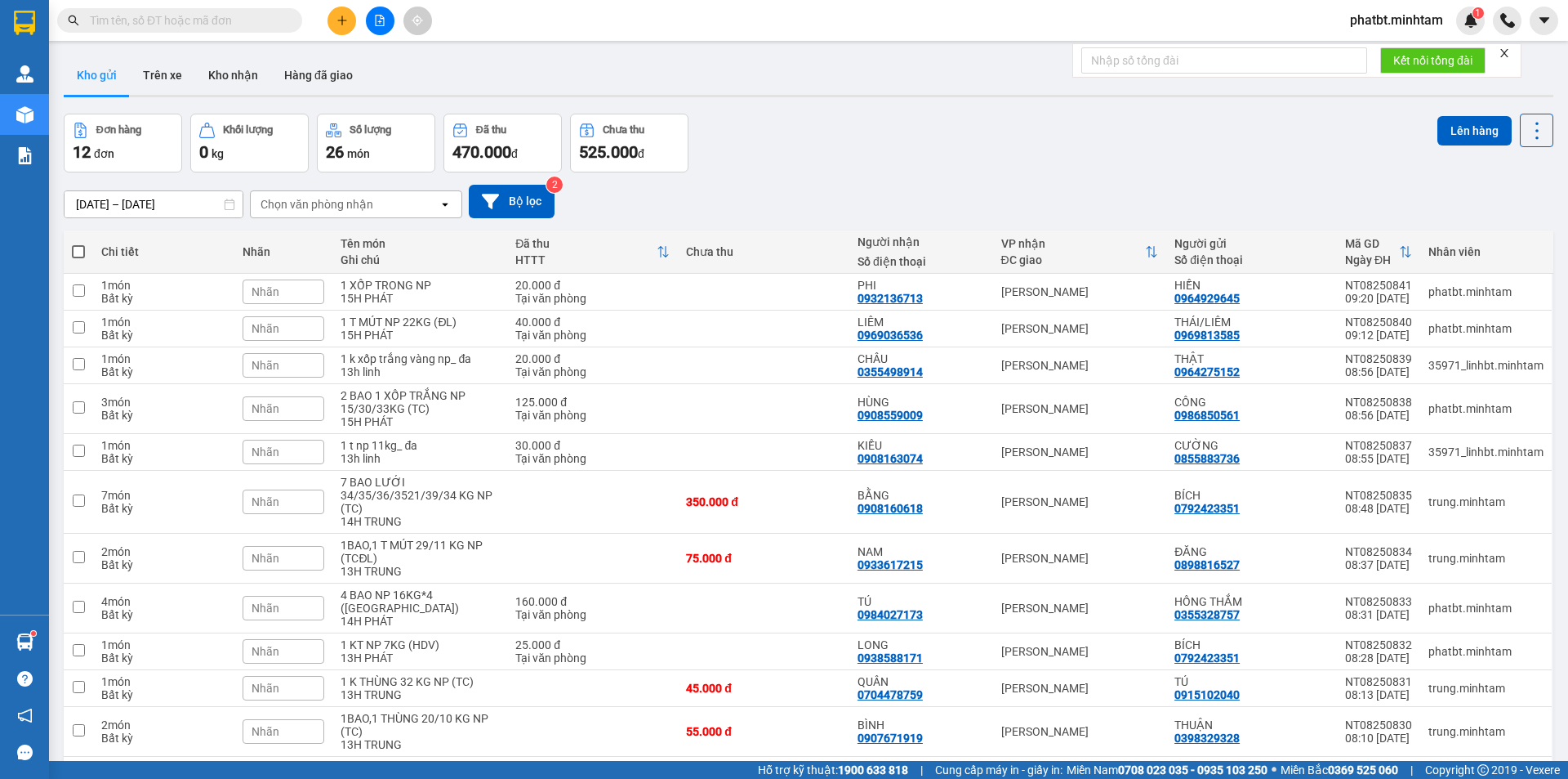
click at [282, 20] on input "text" at bounding box center [186, 21] width 193 height 18
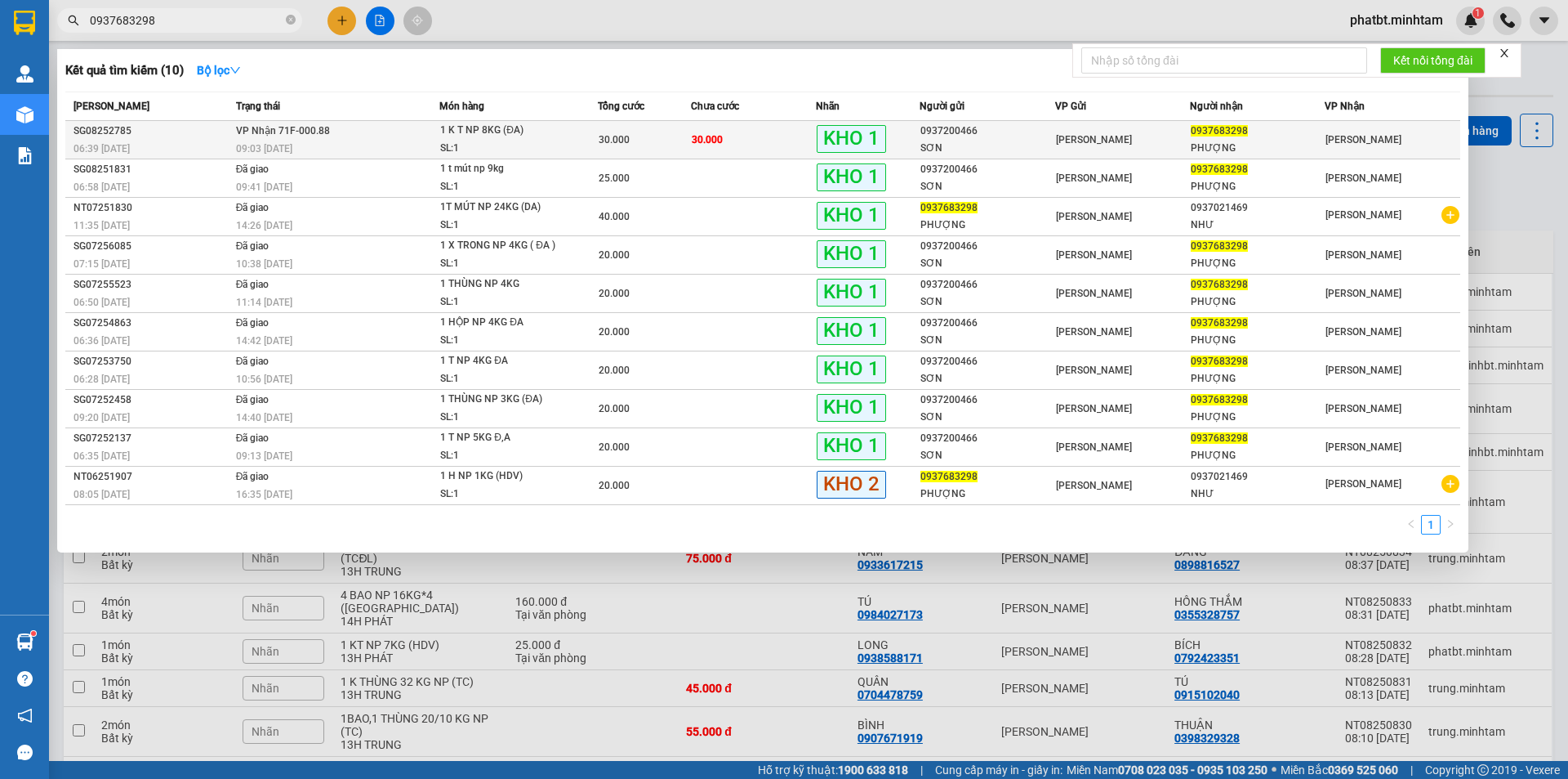
type input "0937683298"
click at [496, 128] on div "1 K T NP 8KG (ĐA)" at bounding box center [501, 131] width 123 height 18
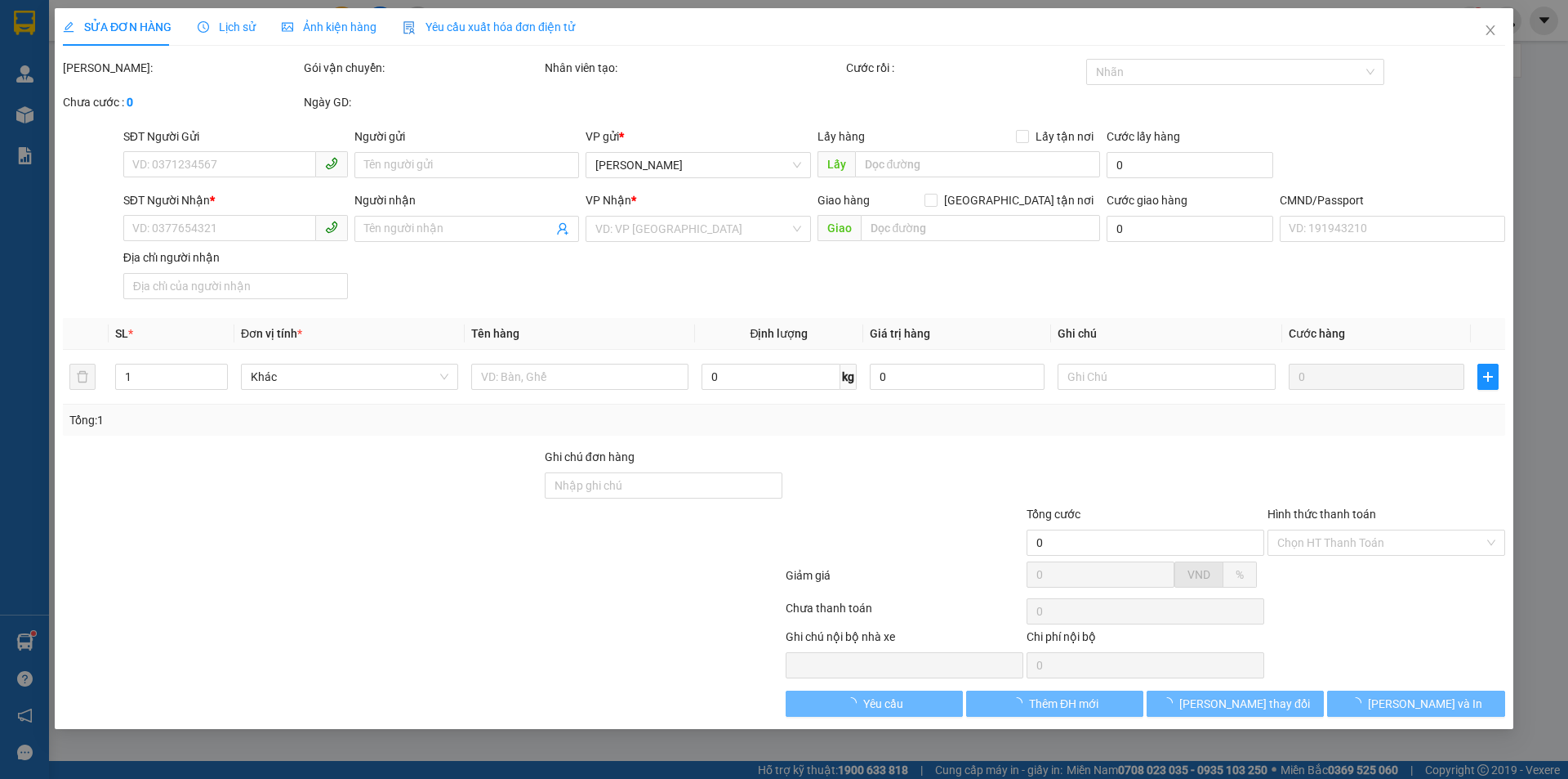
type input "0937200466"
type input "SƠN"
type input "0937683298"
type input "PHƯỢNG"
type input "HCK ĐG"
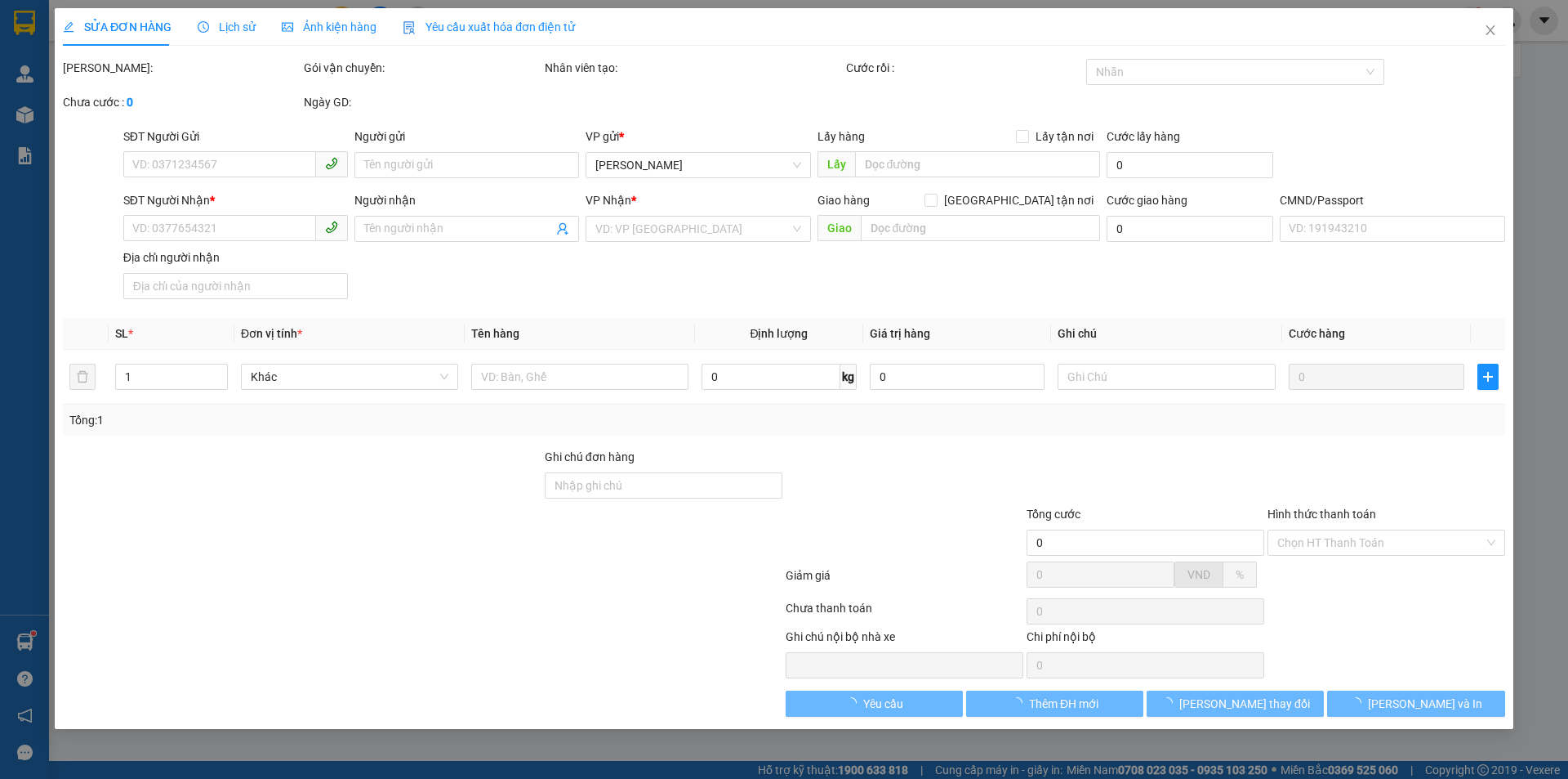
type input "30.000"
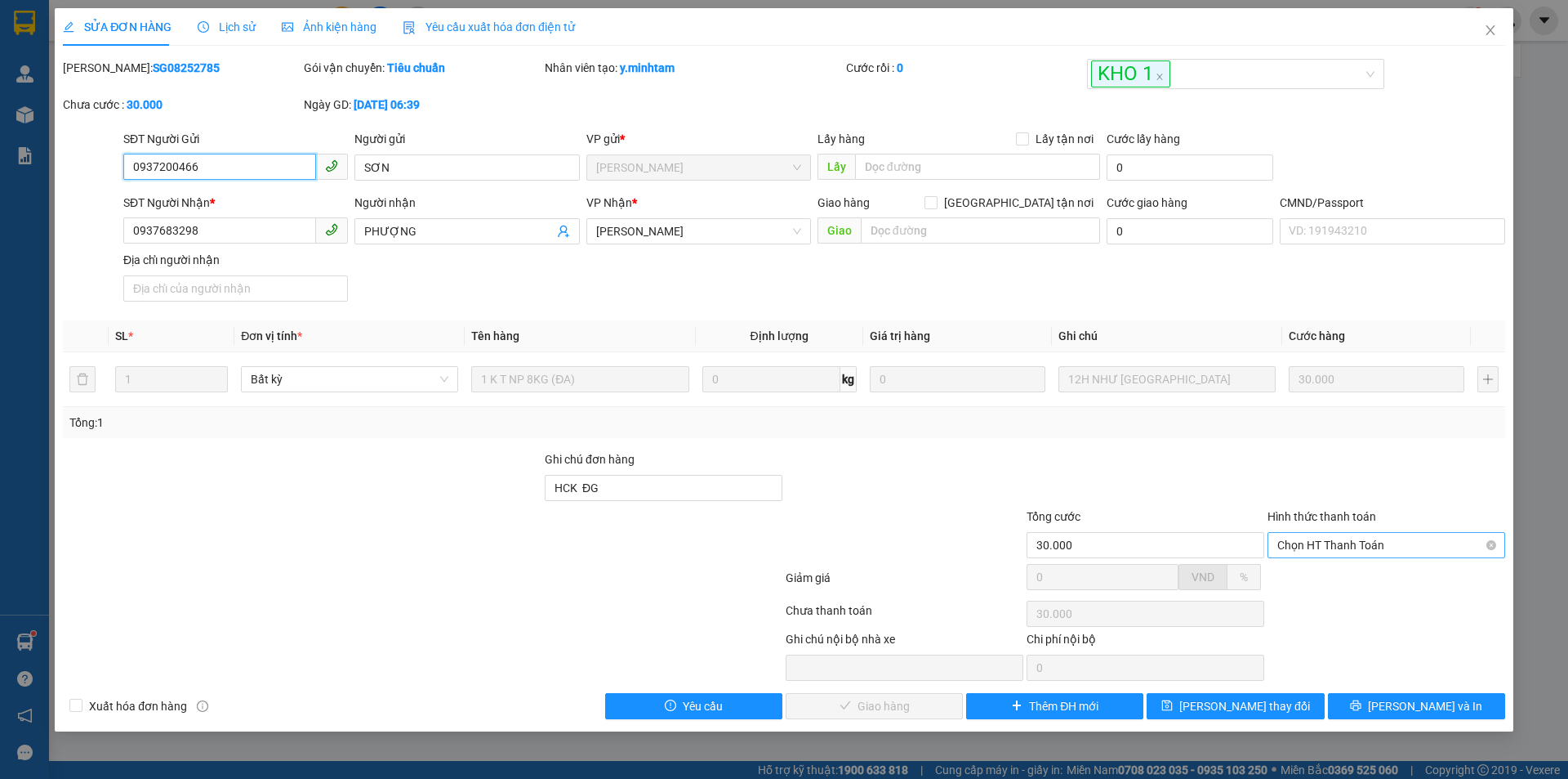
click at [1344, 544] on span "Chọn HT Thanh Toán" at bounding box center [1386, 545] width 218 height 25
click at [1321, 587] on div "Tại văn phòng" at bounding box center [1386, 578] width 238 height 27
type input "0"
click at [889, 695] on button "Lưu và Giao hàng" at bounding box center [875, 706] width 177 height 27
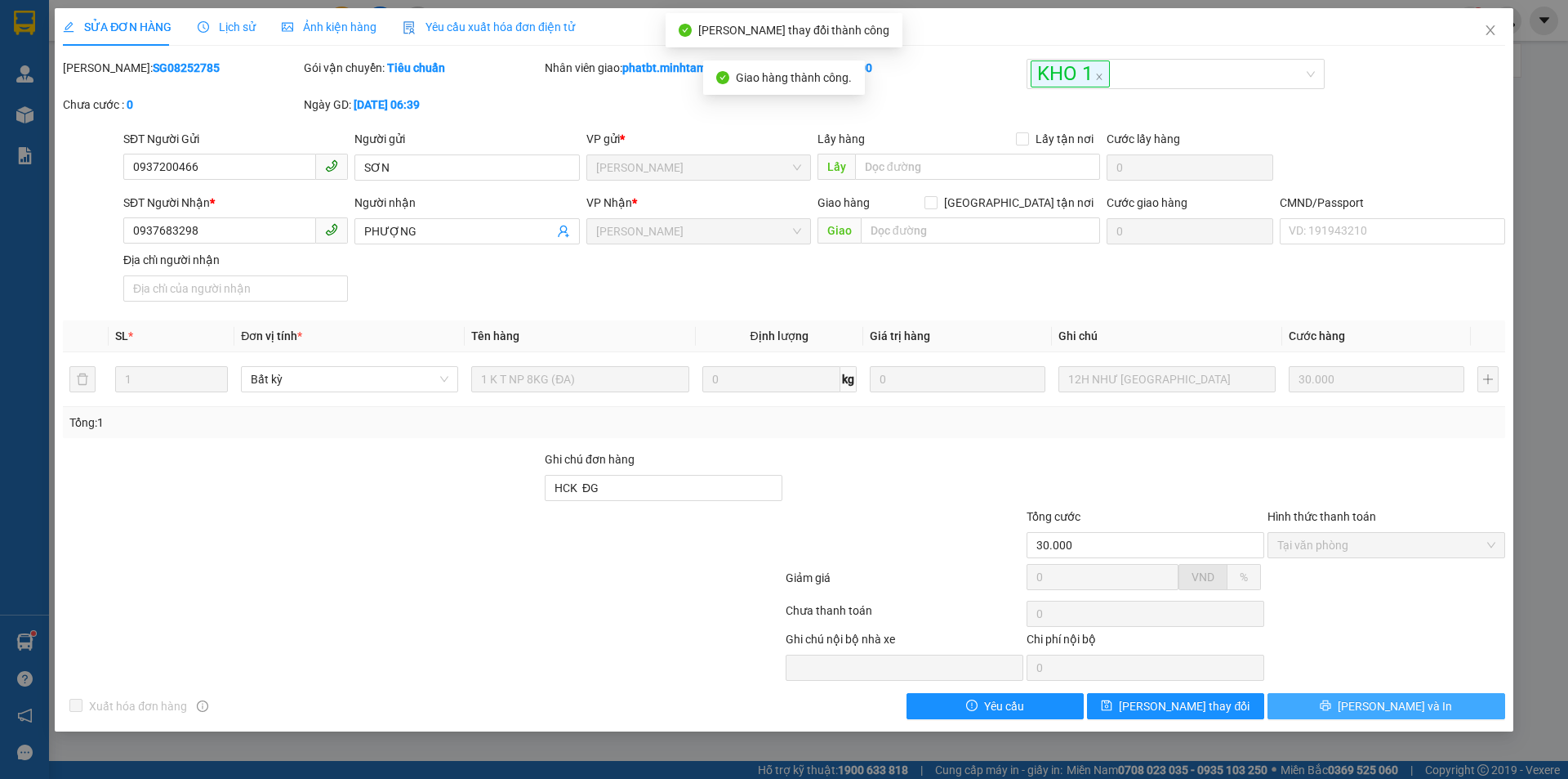
click at [1388, 696] on button "Lưu và In" at bounding box center [1386, 706] width 238 height 27
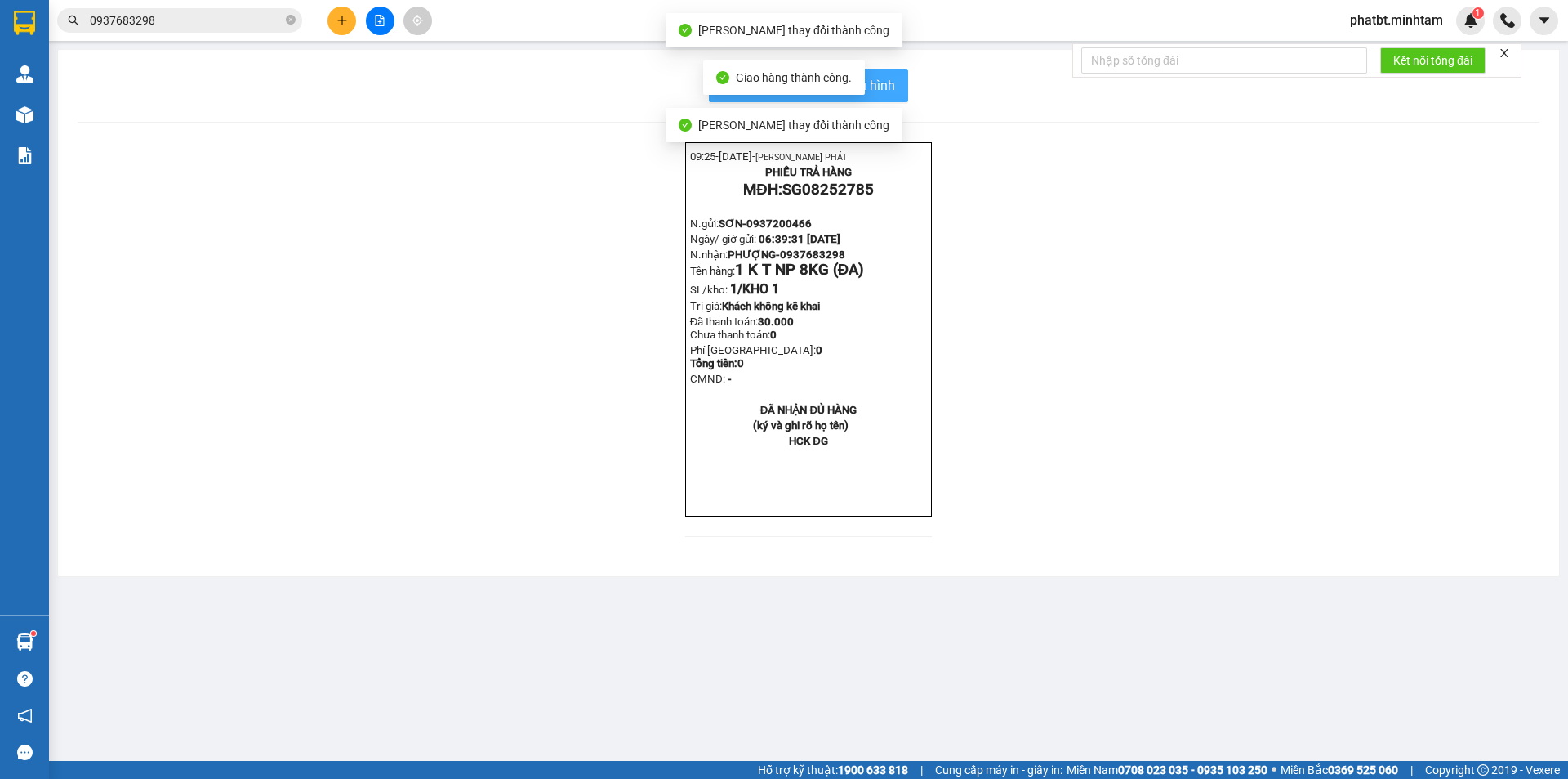
click at [887, 76] on span "In mẫu biên lai tự cấu hình" at bounding box center [818, 85] width 153 height 21
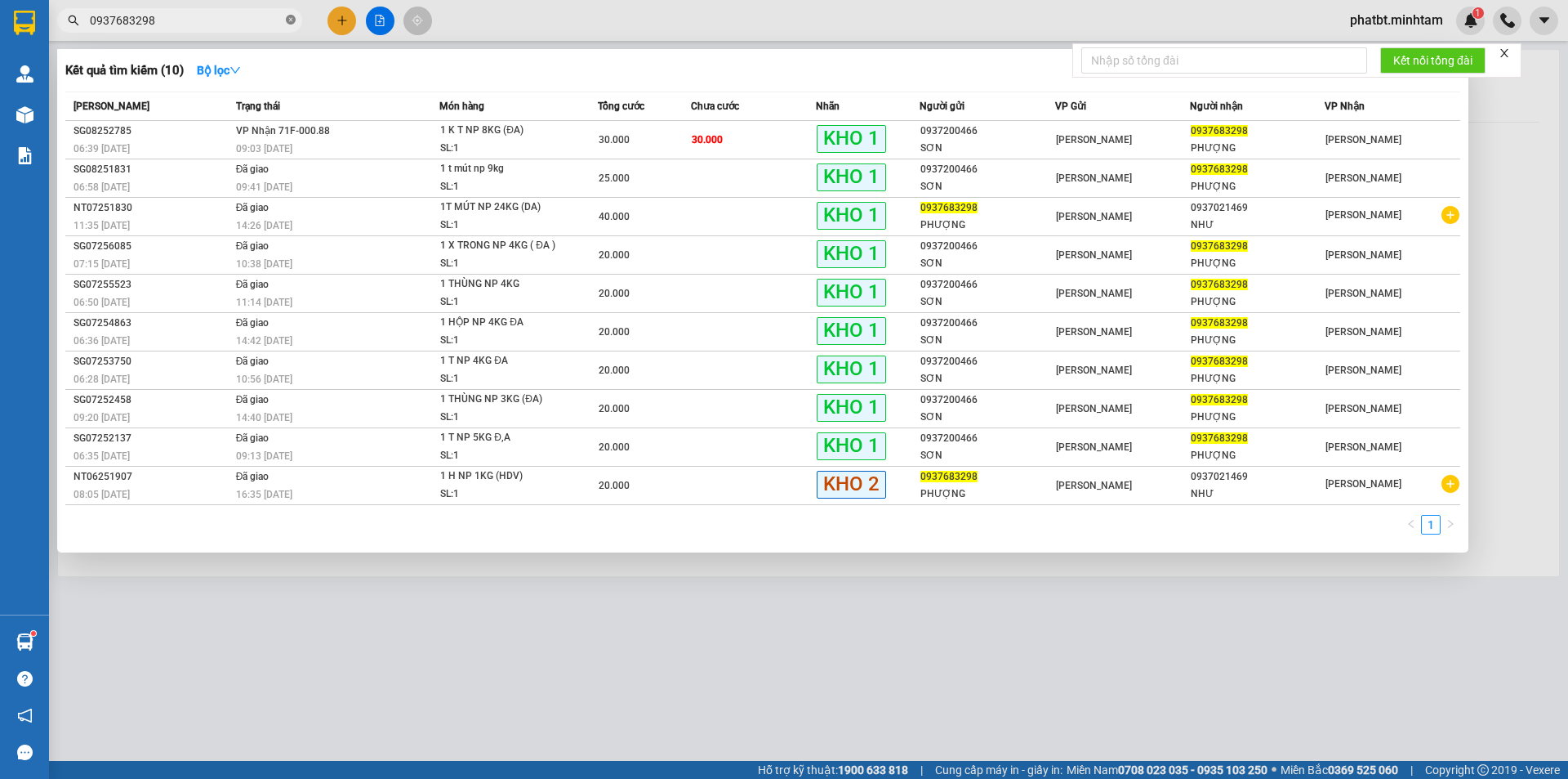
click at [287, 23] on icon "close-circle" at bounding box center [291, 20] width 10 height 10
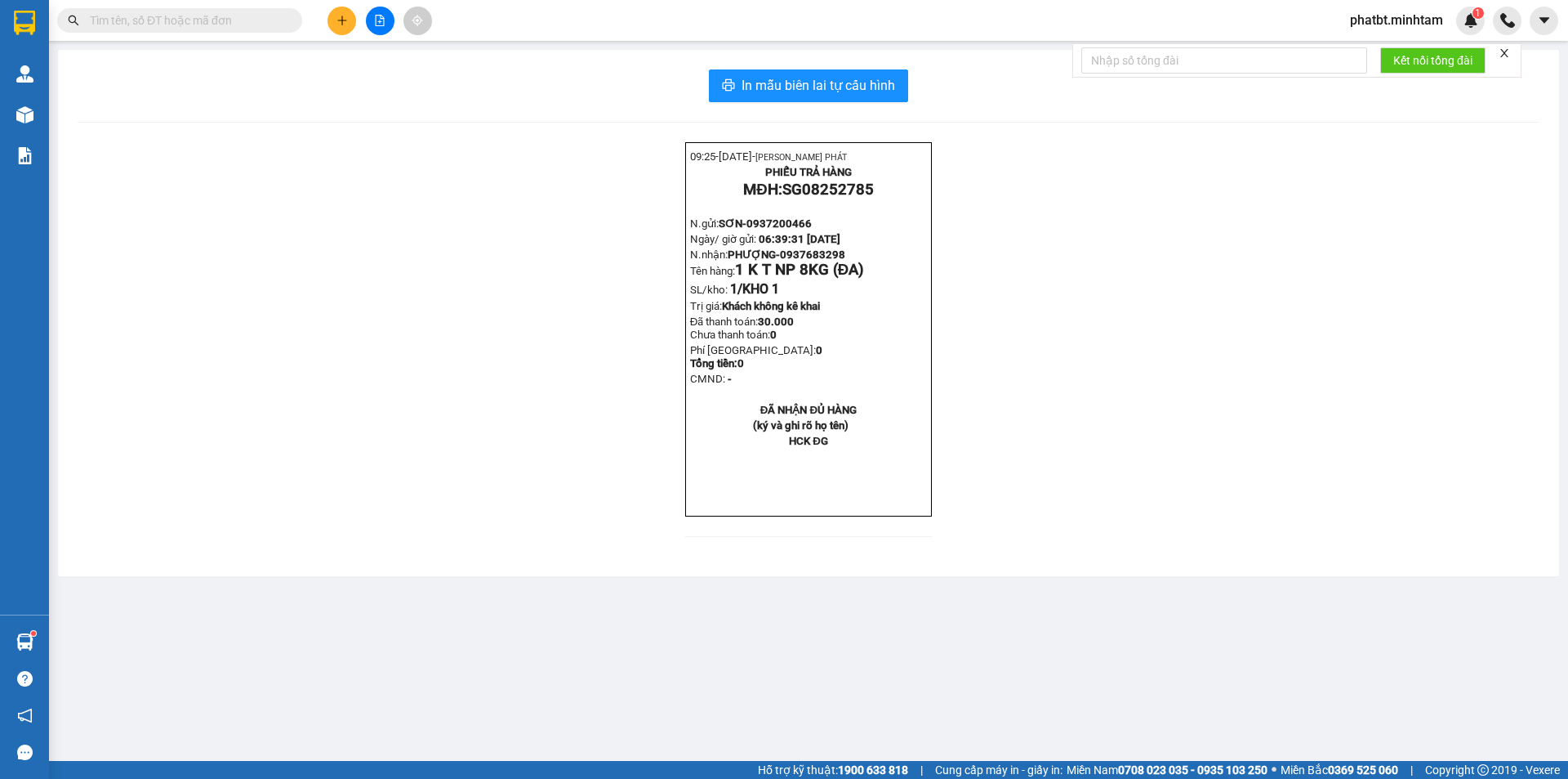
click at [335, 29] on button at bounding box center [341, 21] width 29 height 29
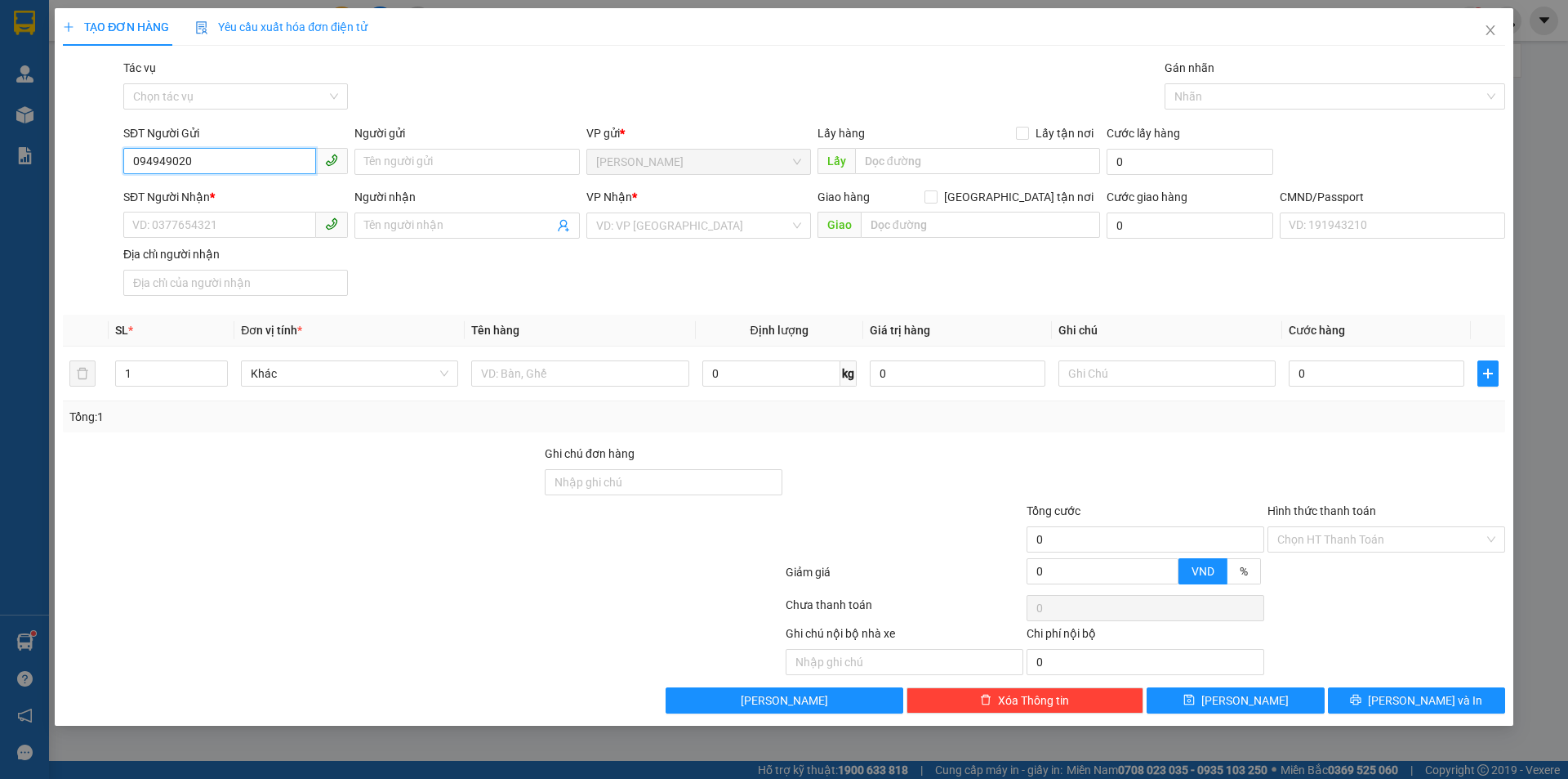
type input "0949490208"
click at [246, 190] on div "0949490208 - TIẾN PHÁT" at bounding box center [235, 195] width 205 height 18
type input "TIẾN PHÁT"
type input "0903367886"
type input "CH LONG PHÁT"
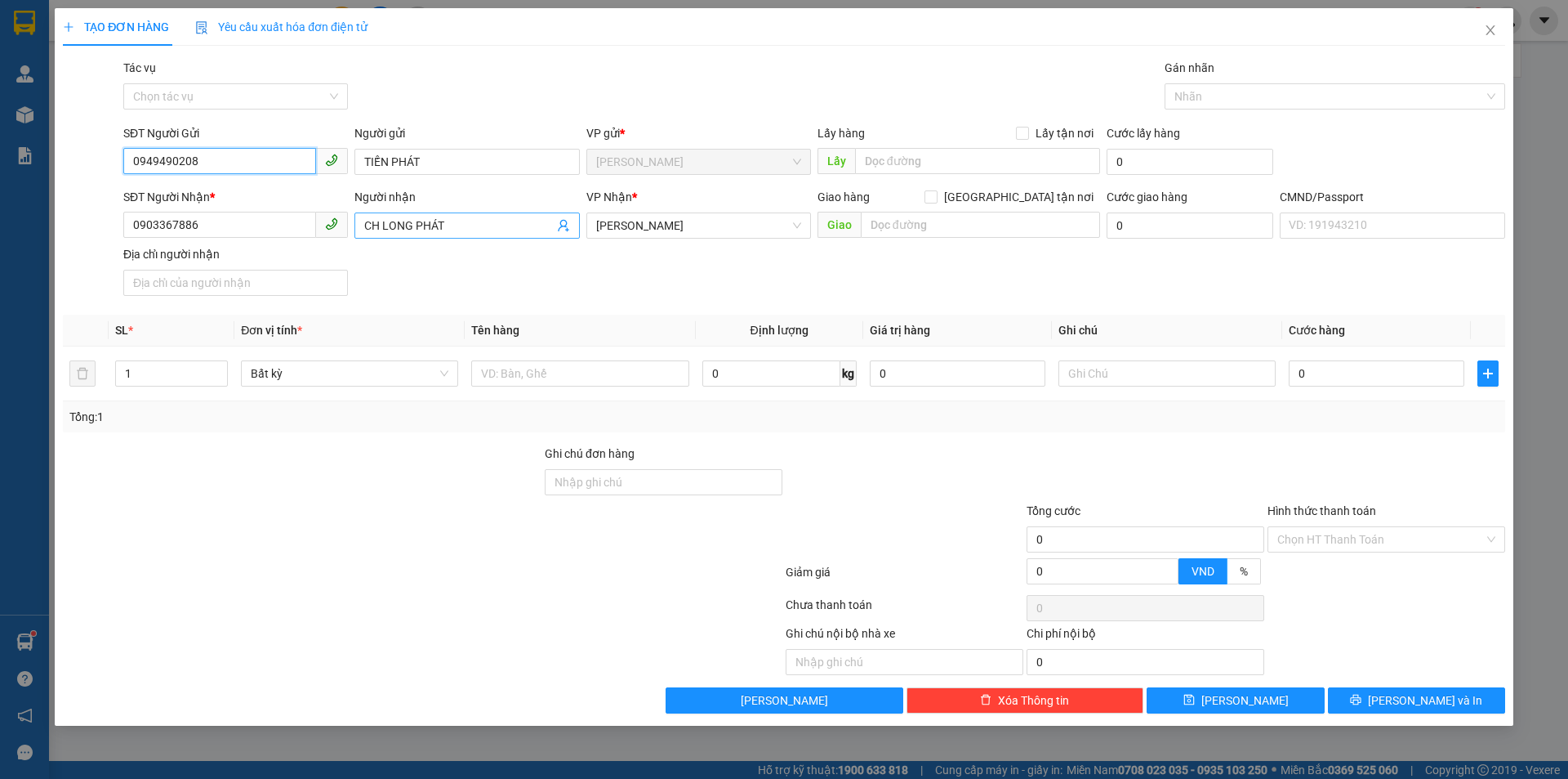
type input "0949490208"
click at [559, 223] on icon "user-add" at bounding box center [563, 225] width 13 height 13
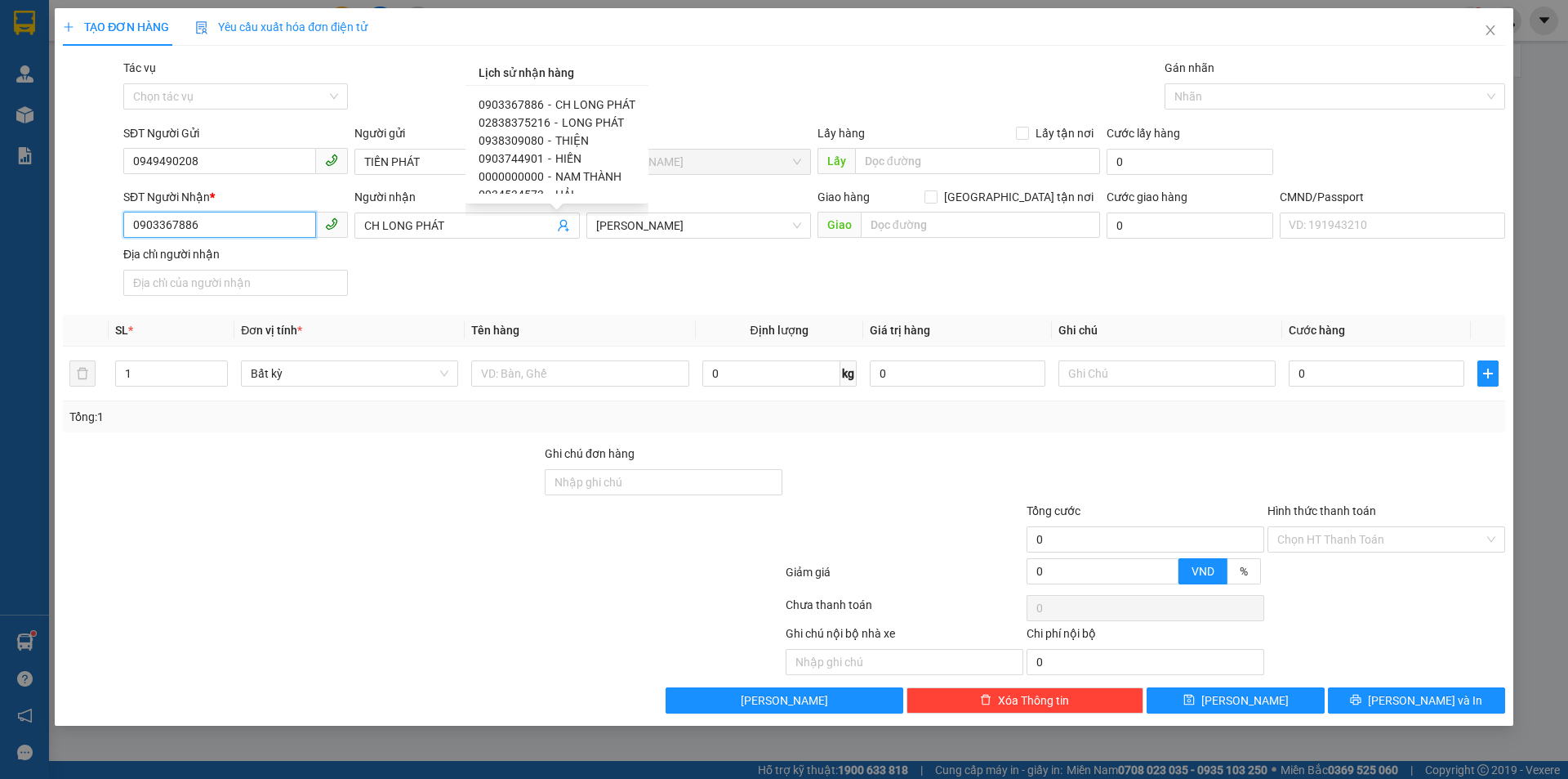
click at [297, 220] on input "0903367886" at bounding box center [220, 225] width 193 height 27
click at [296, 220] on input "0903367886" at bounding box center [220, 225] width 193 height 27
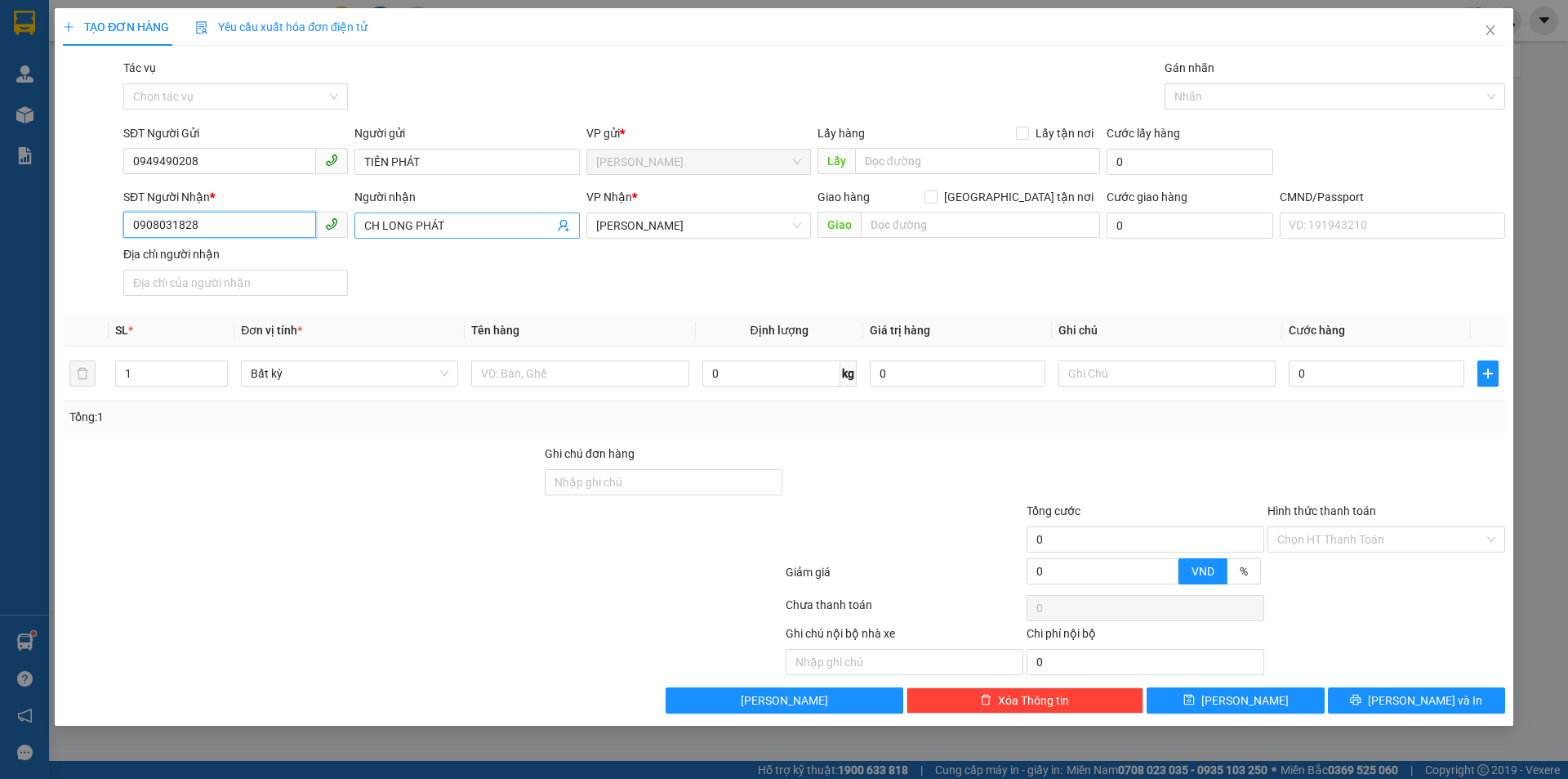
type input "0908031828"
click at [451, 221] on input "CH LONG PHÁT" at bounding box center [459, 225] width 189 height 18
click at [451, 224] on input "CH LONG PHÁT" at bounding box center [459, 225] width 189 height 18
click at [451, 225] on input "CH LONG PHÁT" at bounding box center [459, 225] width 189 height 18
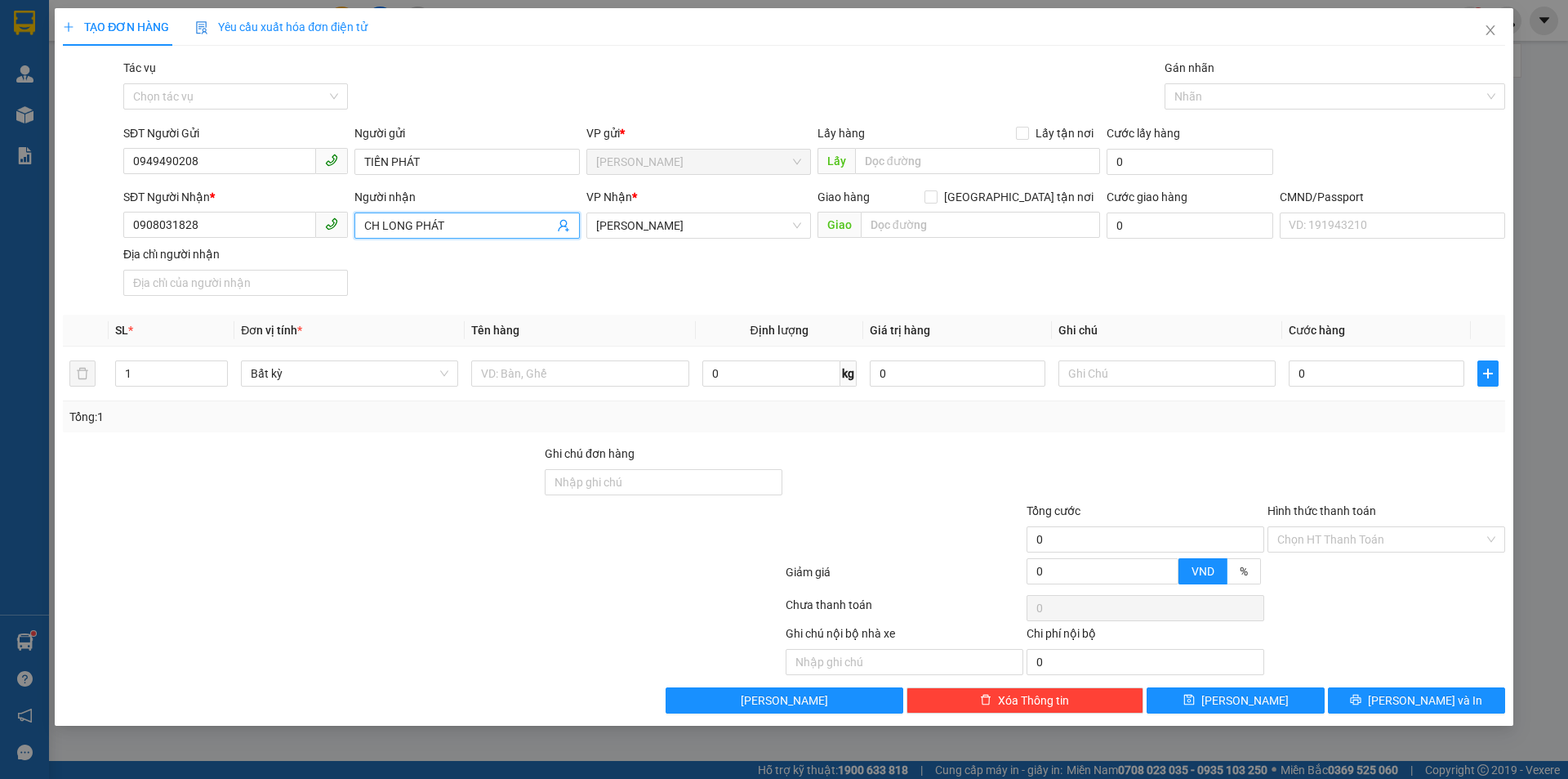
click at [452, 225] on input "CH LONG PHÁT" at bounding box center [459, 225] width 189 height 18
type input "ANH NHÌ"
click at [612, 370] on input "text" at bounding box center [580, 374] width 217 height 27
type input "1 PB NP"
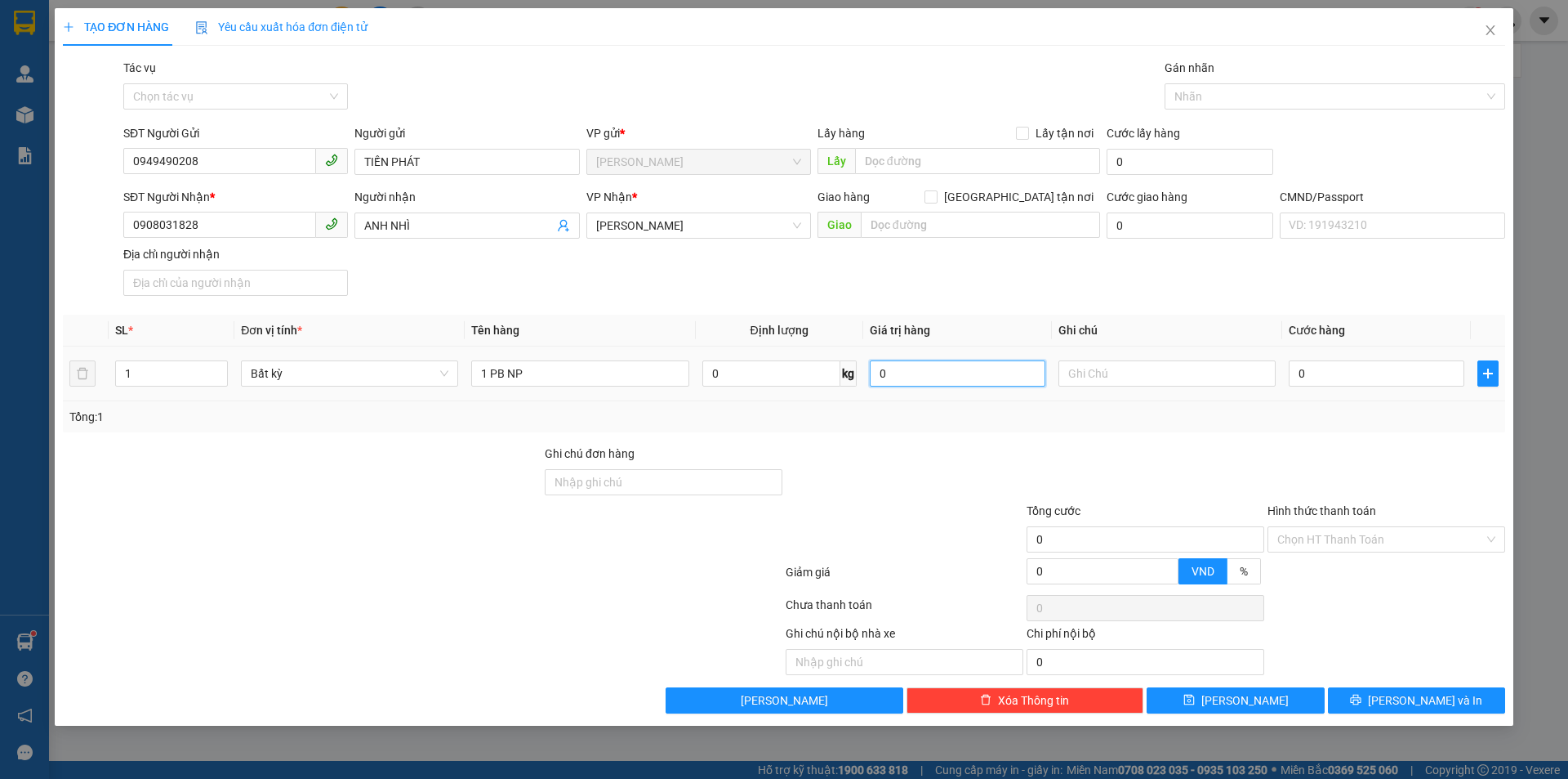
click at [895, 371] on input "0" at bounding box center [958, 374] width 176 height 27
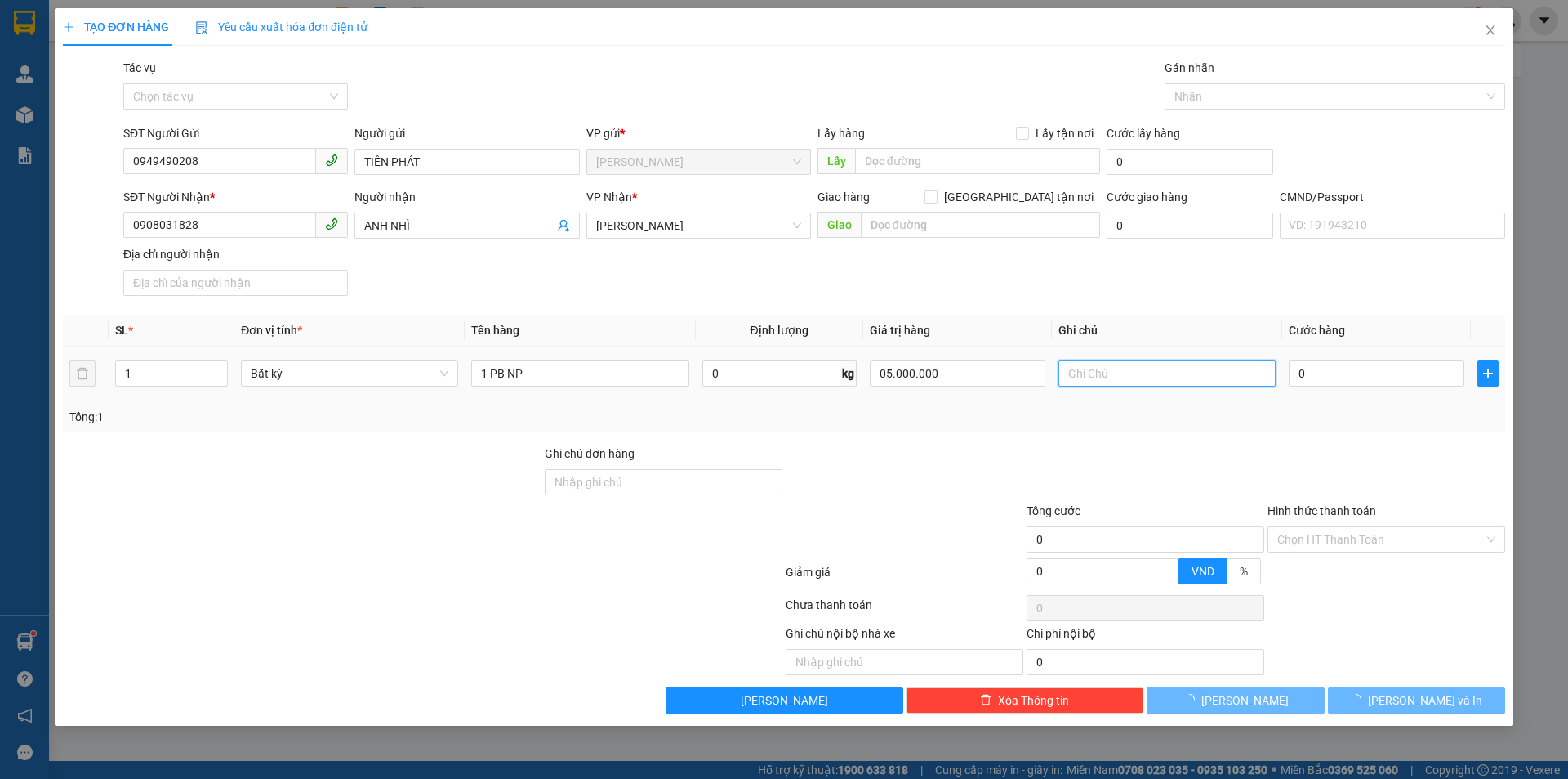
type input "5.000.000"
click at [1112, 369] on input "text" at bounding box center [1167, 374] width 217 height 27
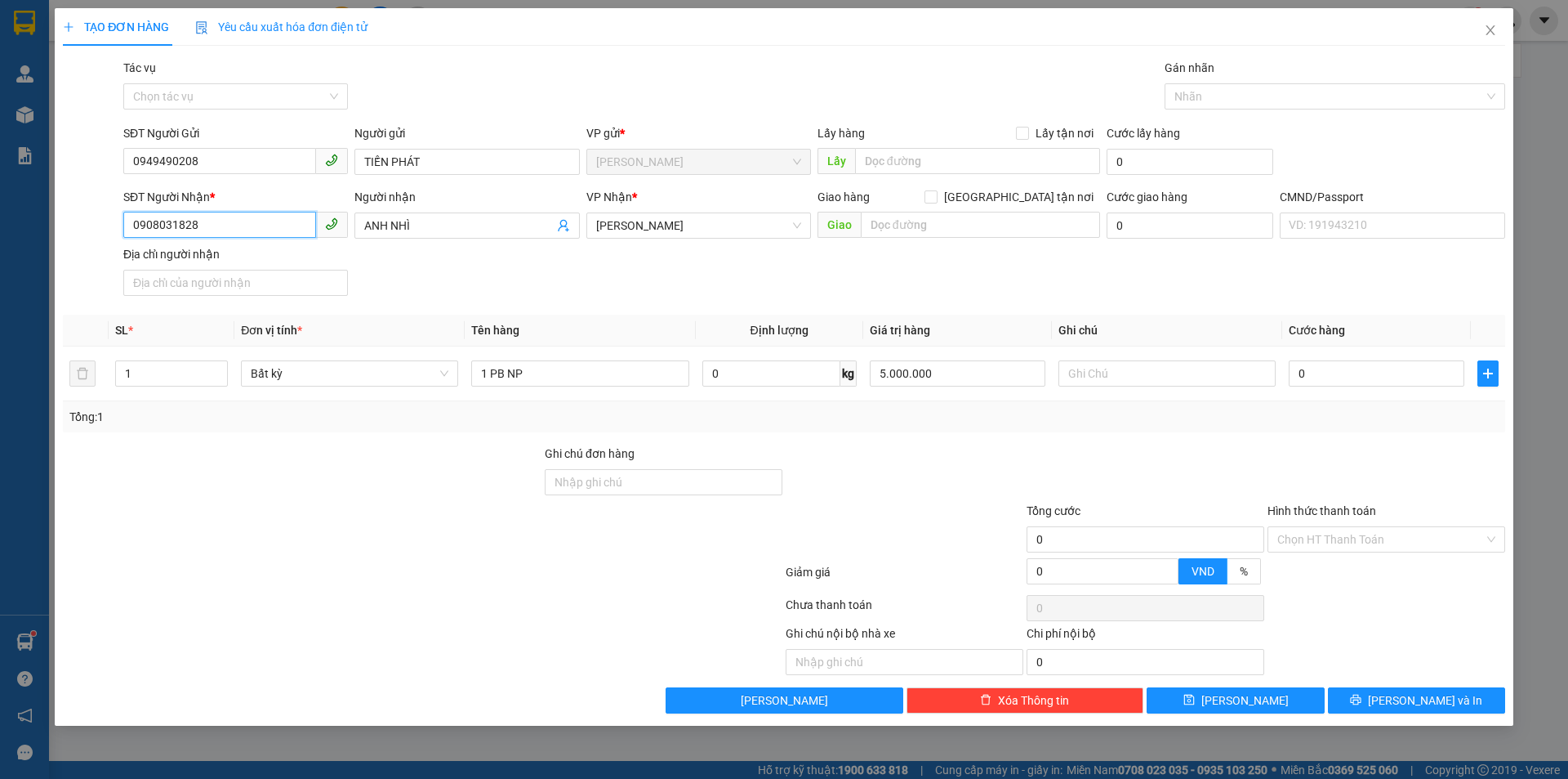
click at [275, 234] on input "0908031828" at bounding box center [220, 225] width 193 height 27
click at [588, 476] on input "Ghi chú đơn hàng" at bounding box center [663, 482] width 238 height 27
paste input "0908031828"
type input "0908031828"
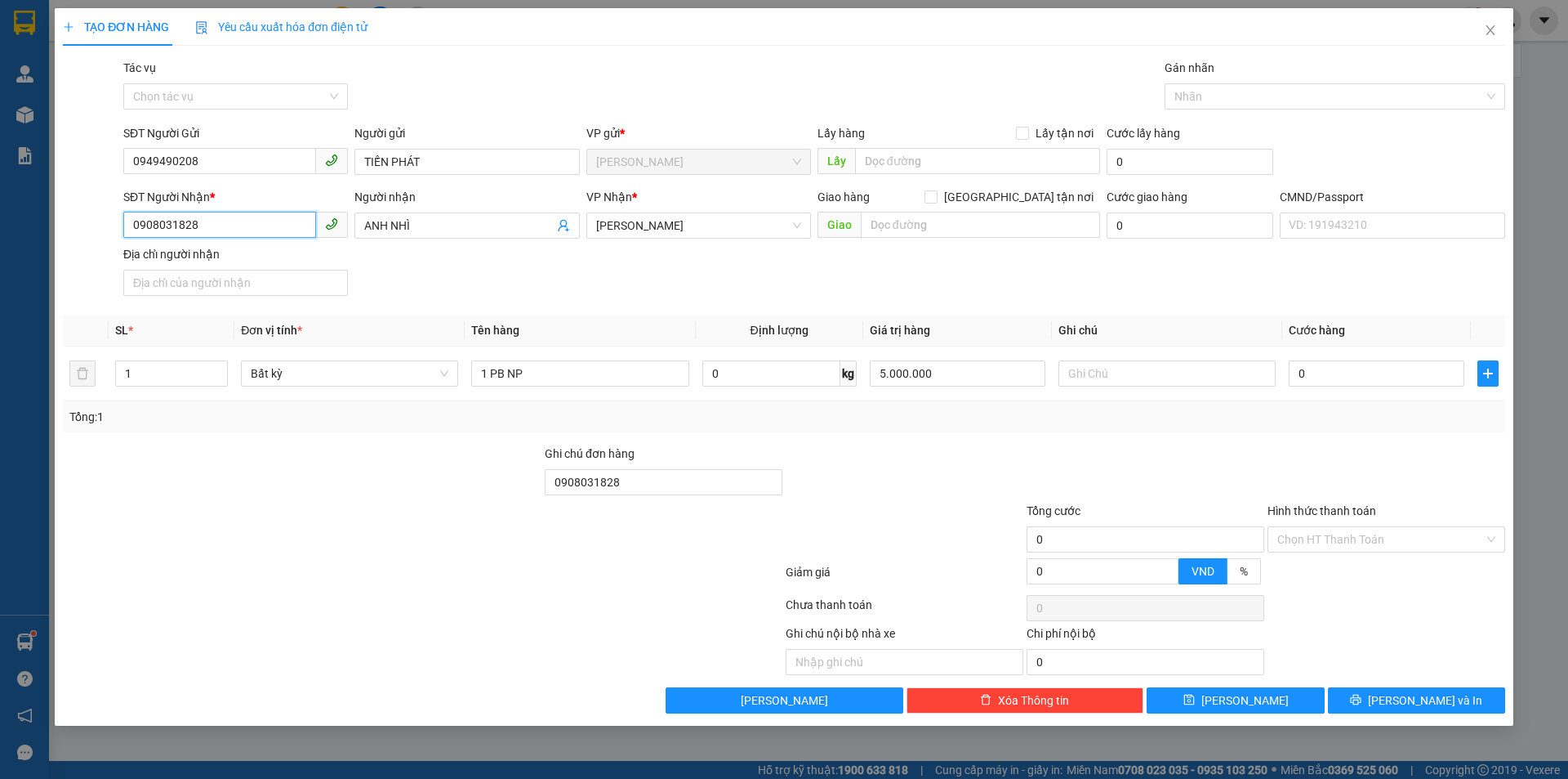
click at [207, 230] on input "0908031828" at bounding box center [220, 225] width 193 height 27
type input "00000000000"
click at [1086, 373] on input "text" at bounding box center [1167, 374] width 217 height 27
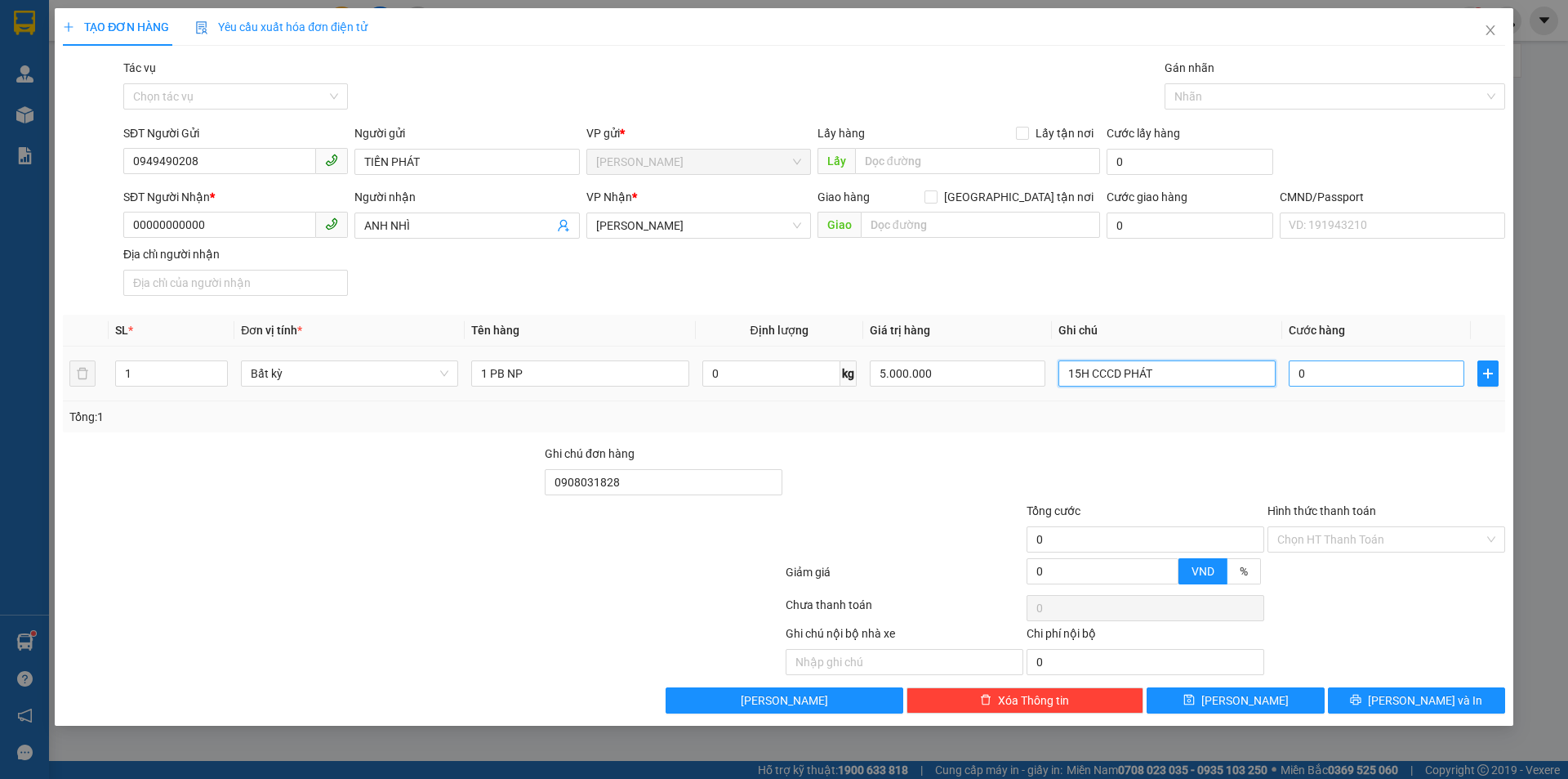
type input "15H CCCD PHÁT"
click at [1355, 370] on input "0" at bounding box center [1377, 374] width 176 height 27
type input "3"
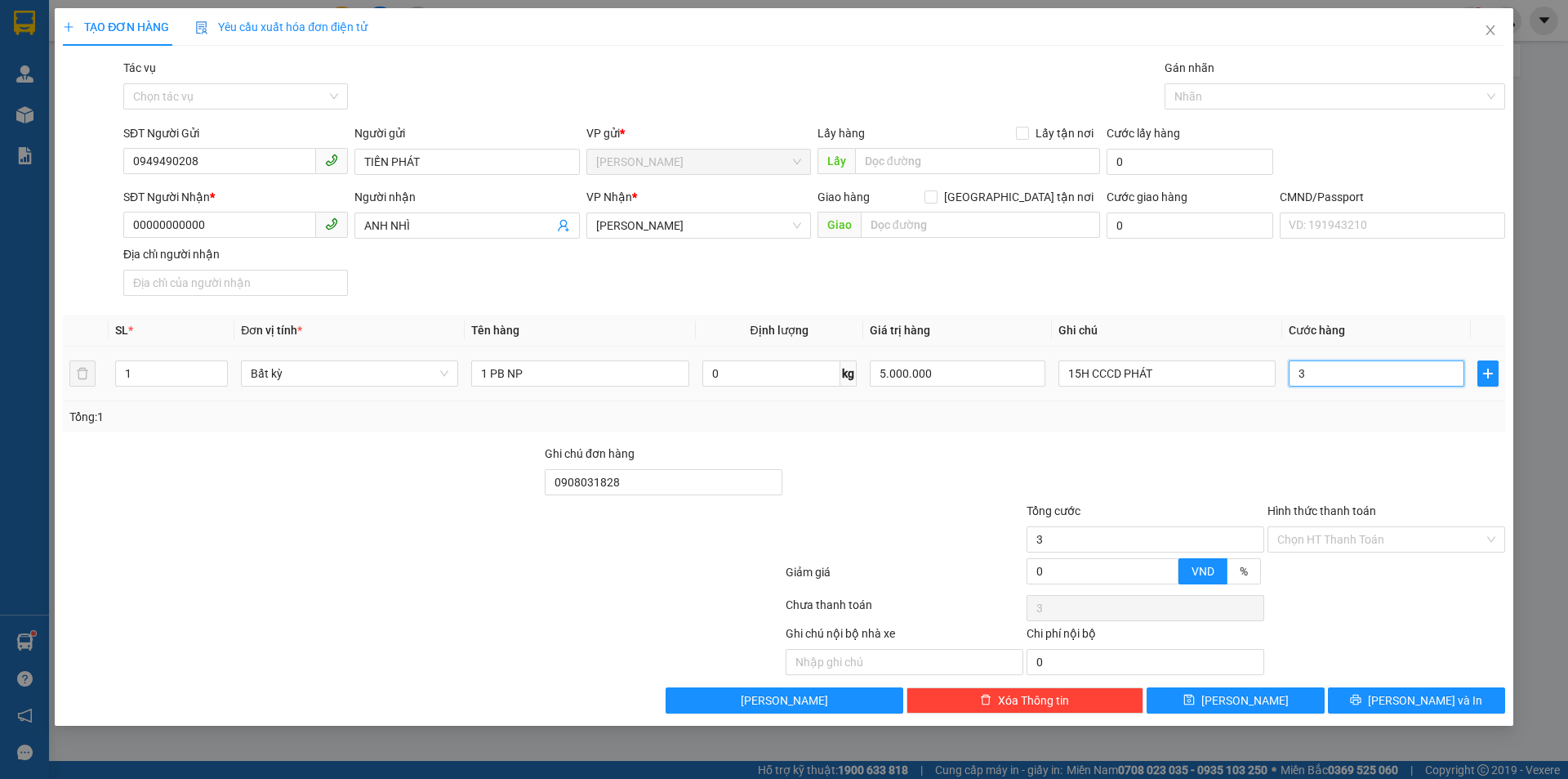
type input "35"
type input "35.000"
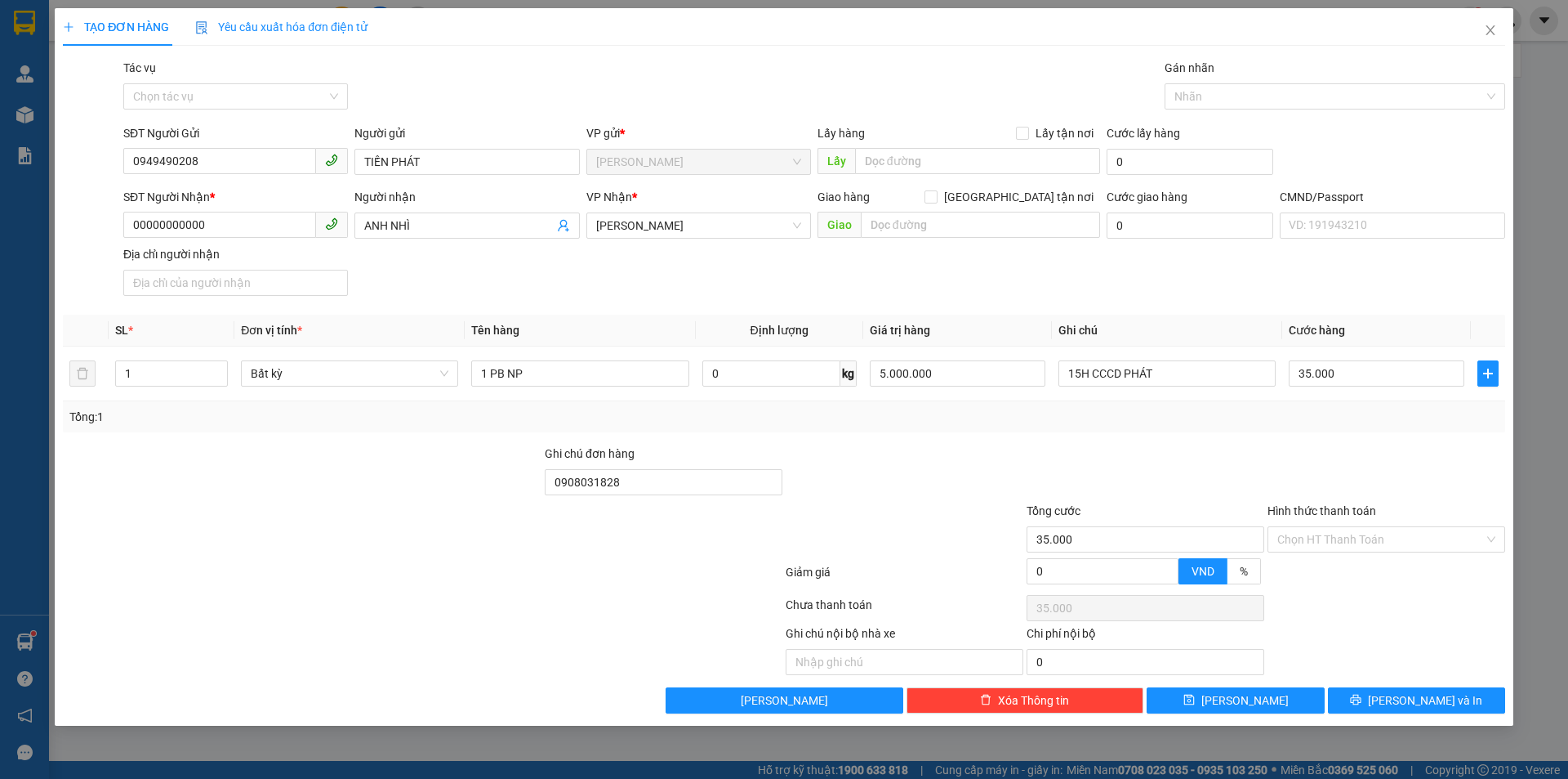
click at [1285, 293] on div "SĐT Người Nhận * 00000000000 Người nhận ANH NHÌ VP Nhận * Hồ Chí Minh Giao hàng…" at bounding box center [814, 245] width 1388 height 114
click at [1347, 539] on input "Hình thức thanh toán" at bounding box center [1380, 539] width 206 height 25
click at [1344, 563] on div "Tại văn phòng" at bounding box center [1386, 572] width 218 height 18
type input "0"
drag, startPoint x: 1305, startPoint y: 446, endPoint x: 1373, endPoint y: 708, distance: 270.7
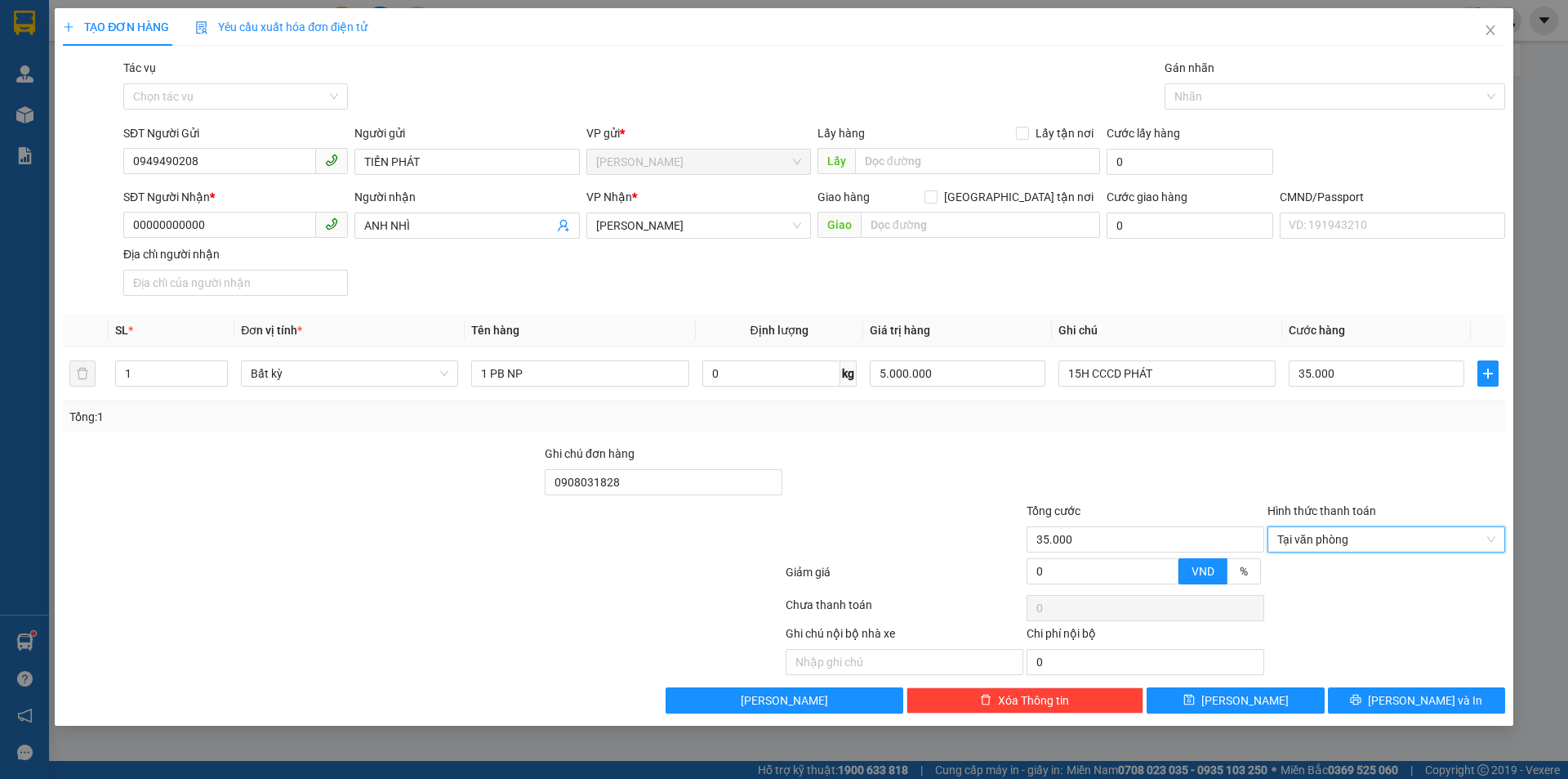
click at [1305, 447] on div at bounding box center [1386, 472] width 241 height 57
click at [1376, 709] on button "Lưu và In" at bounding box center [1416, 700] width 177 height 27
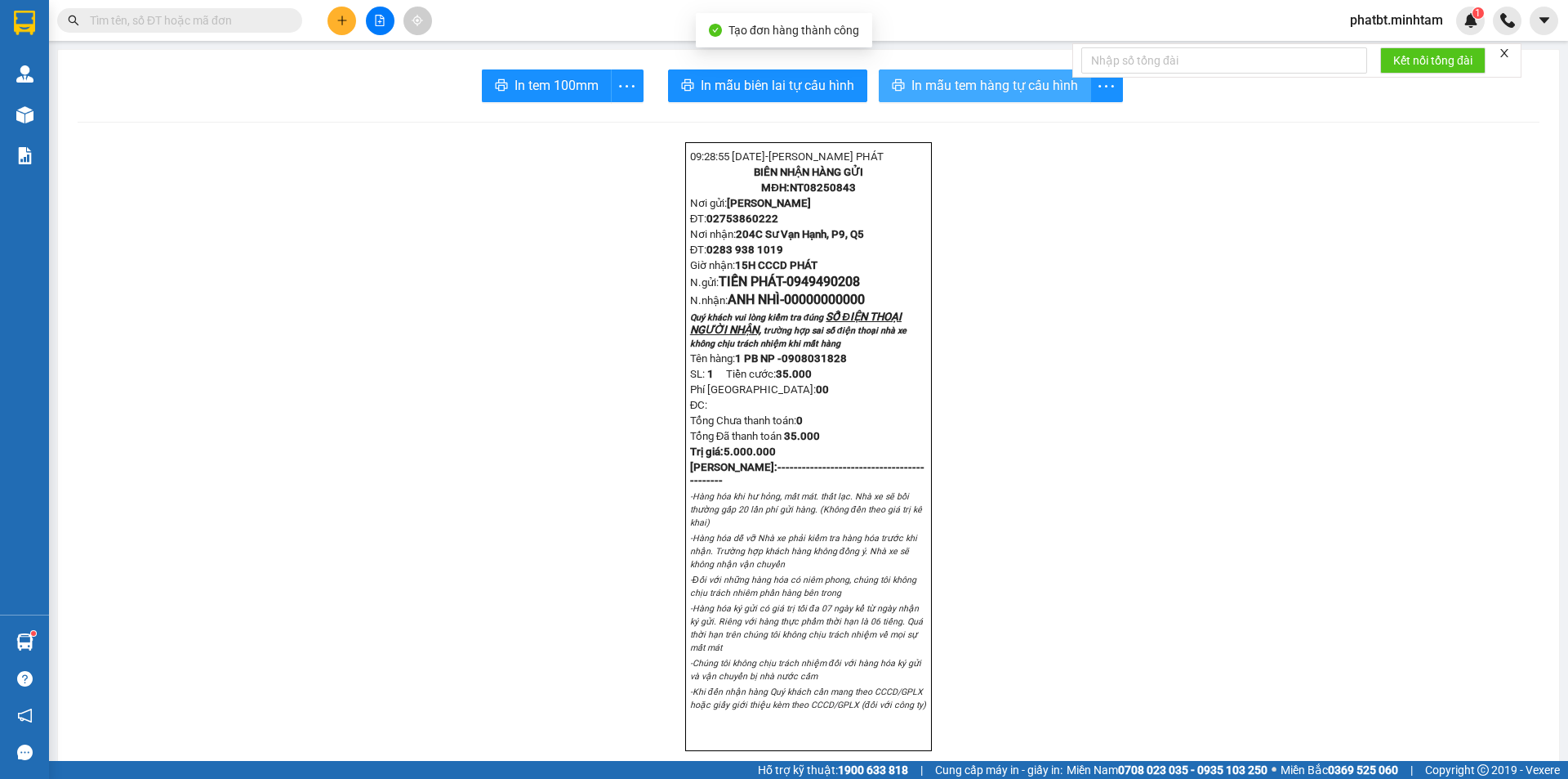
click at [954, 88] on span "In mẫu tem hàng tự cấu hình" at bounding box center [994, 85] width 166 height 21
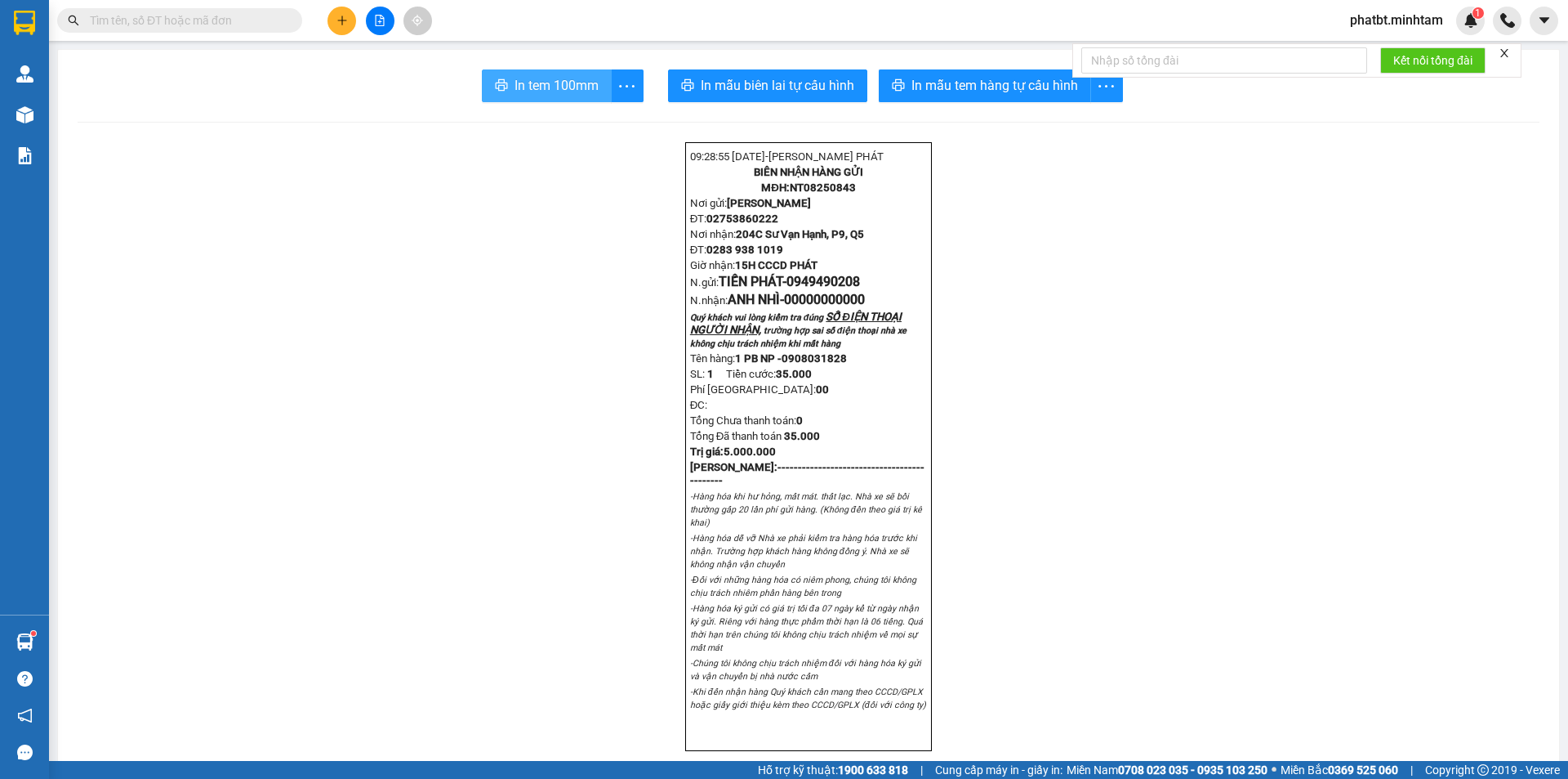
click at [565, 81] on span "In tem 100mm" at bounding box center [557, 85] width 84 height 21
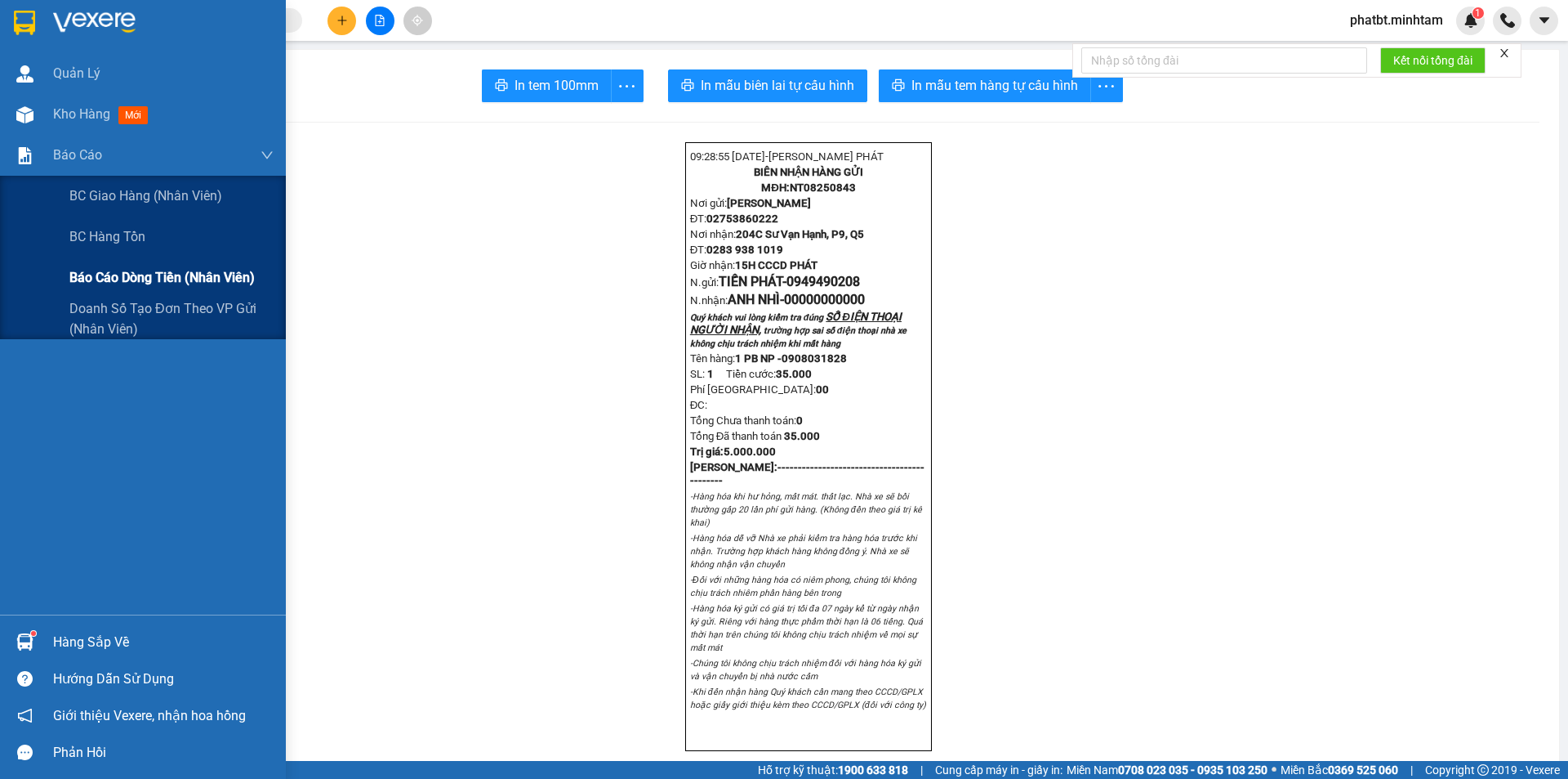
click at [157, 283] on span "Báo cáo dòng tiền (nhân viên)" at bounding box center [162, 277] width 186 height 21
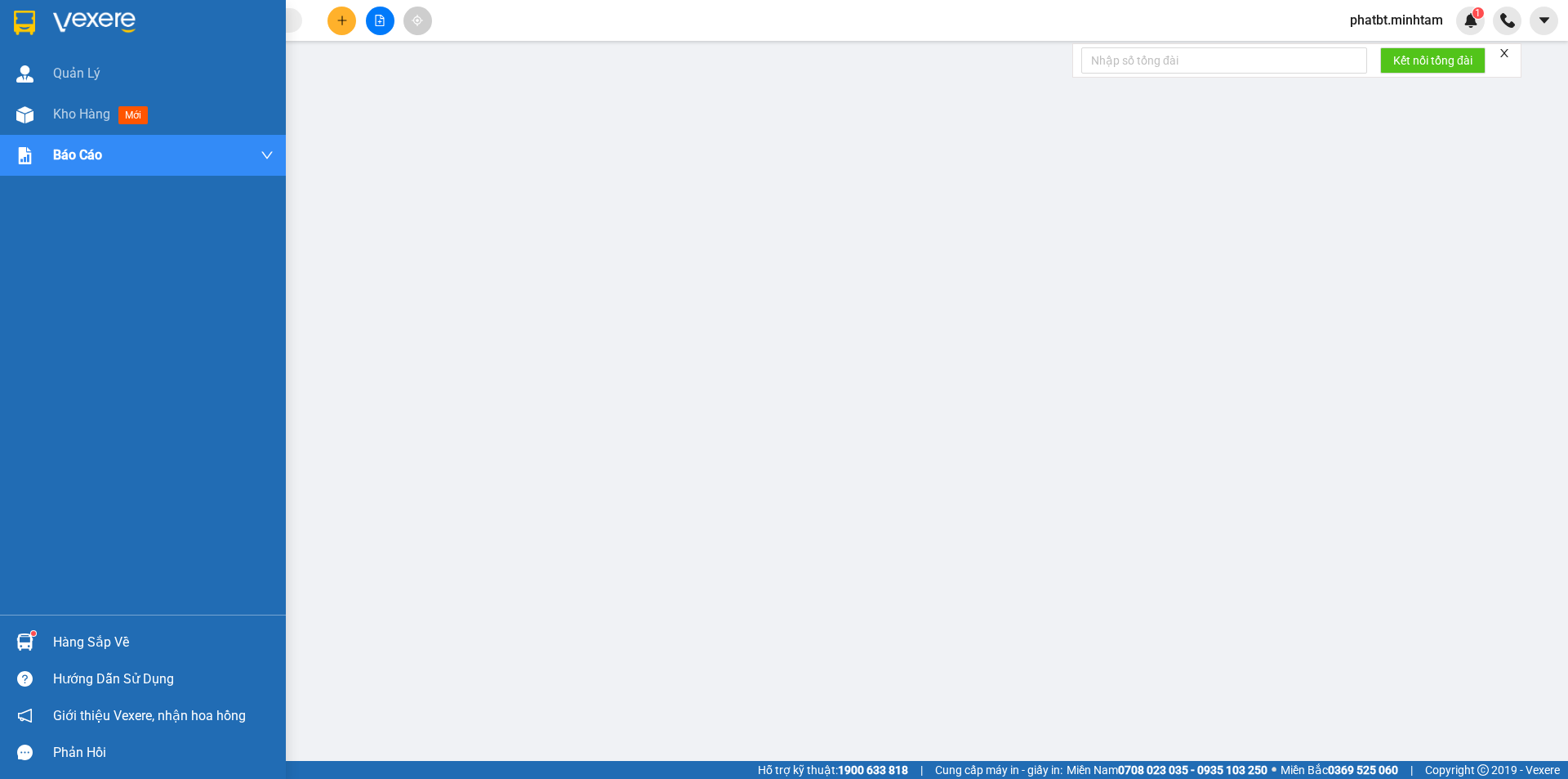
click at [90, 634] on div "Hàng sắp về" at bounding box center [163, 642] width 220 height 25
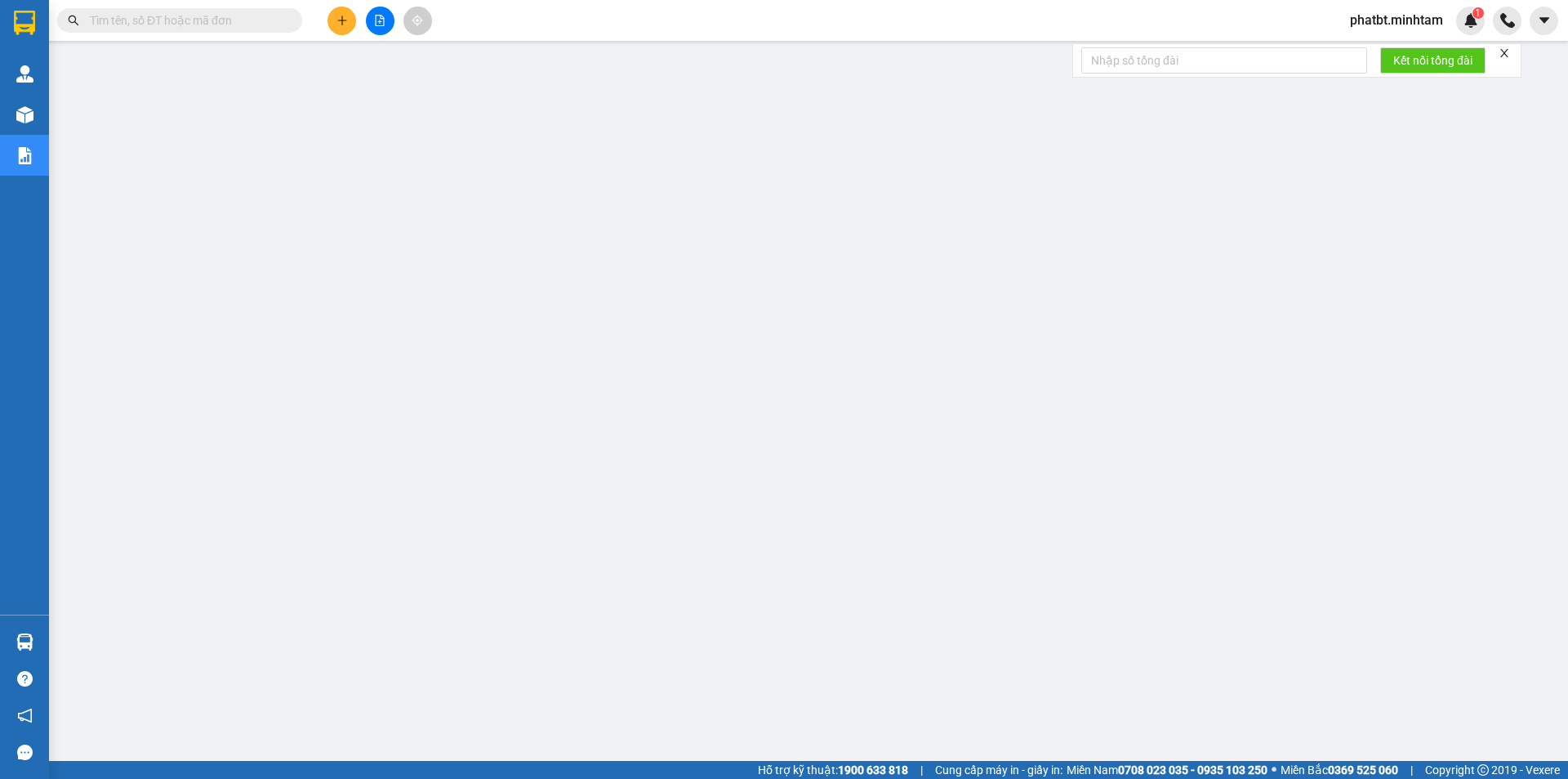
click at [1381, 17] on span "phatbt.minhtam" at bounding box center [1397, 20] width 119 height 21
click at [1382, 51] on span "Đăng xuất" at bounding box center [1403, 51] width 87 height 18
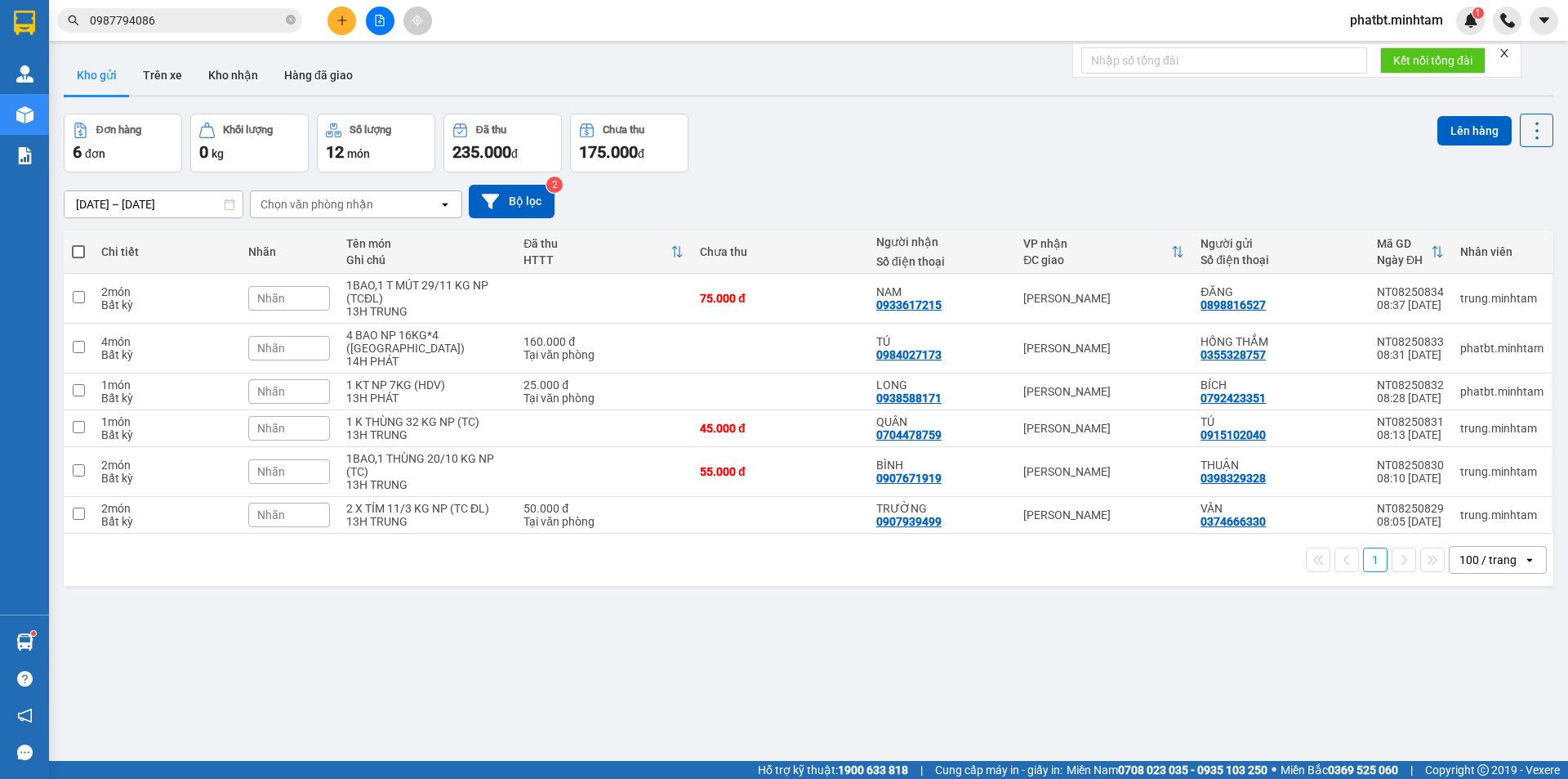
click at [1353, 31] on div "phatbt.minhtam 1" at bounding box center [1411, 21] width 147 height 29
click at [1367, 29] on span "phatbt.minhtam" at bounding box center [1397, 20] width 119 height 21
click at [1372, 46] on span "Đăng xuất" at bounding box center [1403, 51] width 87 height 18
